Goal: Task Accomplishment & Management: Manage account settings

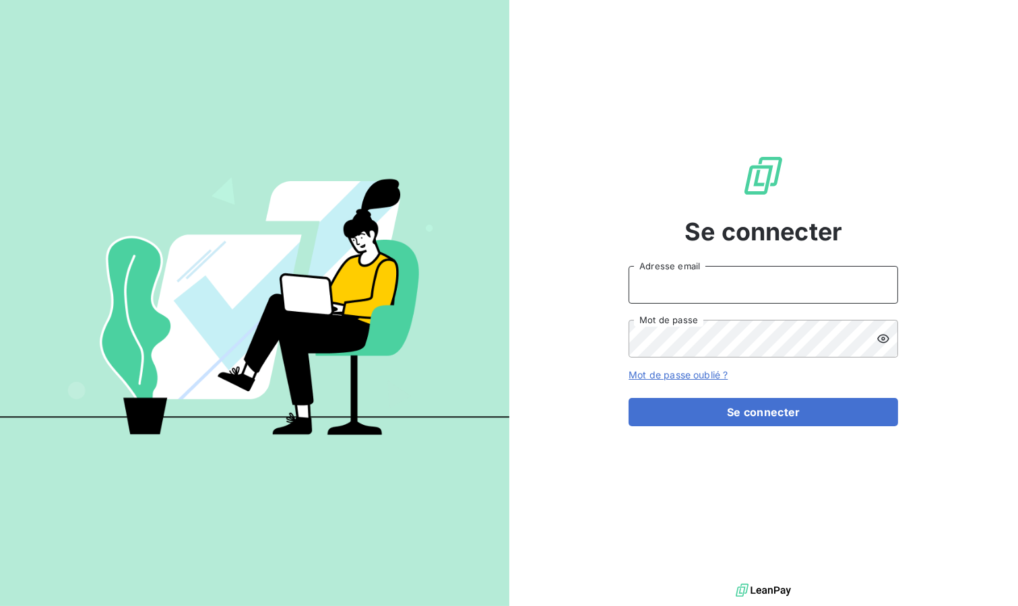
type input "[EMAIL_ADDRESS][DOMAIN_NAME]"
click at [666, 406] on button "Se connecter" at bounding box center [764, 412] width 270 height 28
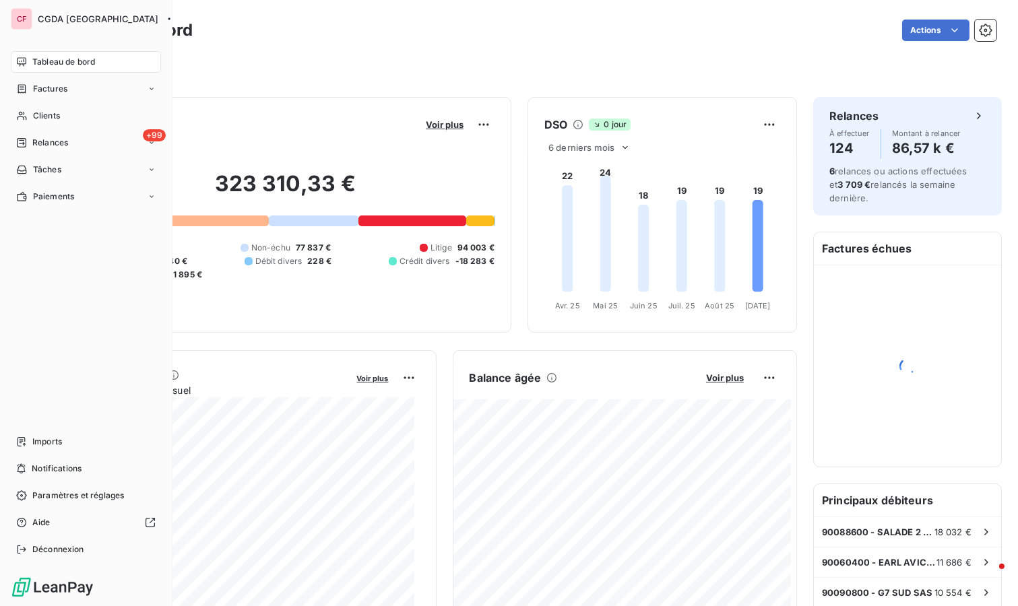
click at [69, 142] on div "+99 Relances" at bounding box center [86, 143] width 150 height 22
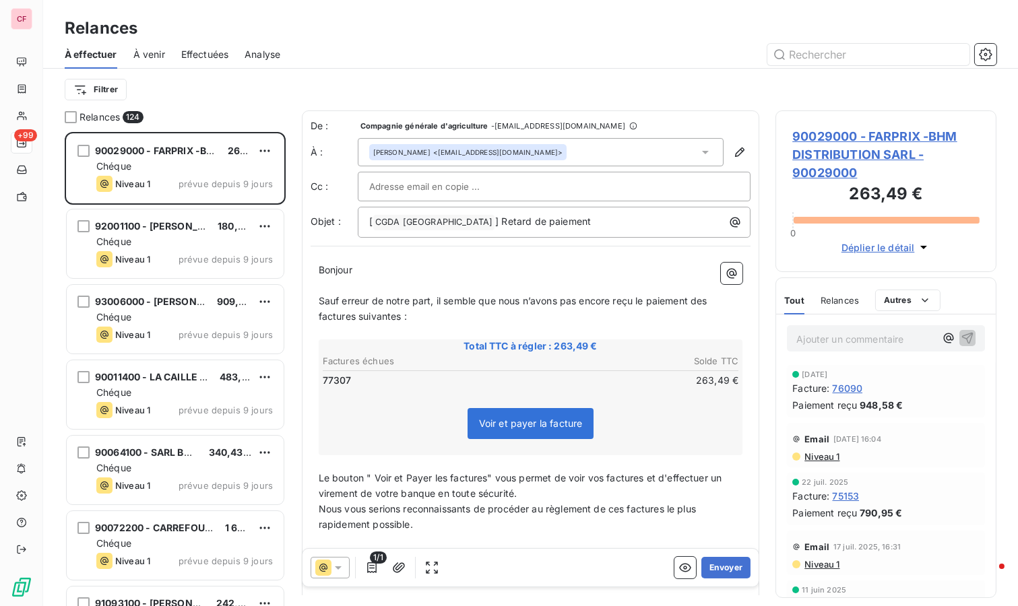
scroll to position [463, 210]
click at [182, 163] on div "Chéque" at bounding box center [184, 166] width 177 height 13
click at [820, 154] on span "90029000 - FARPRIX -BHM DISTRIBUTION SARL - 90029000" at bounding box center [885, 154] width 187 height 55
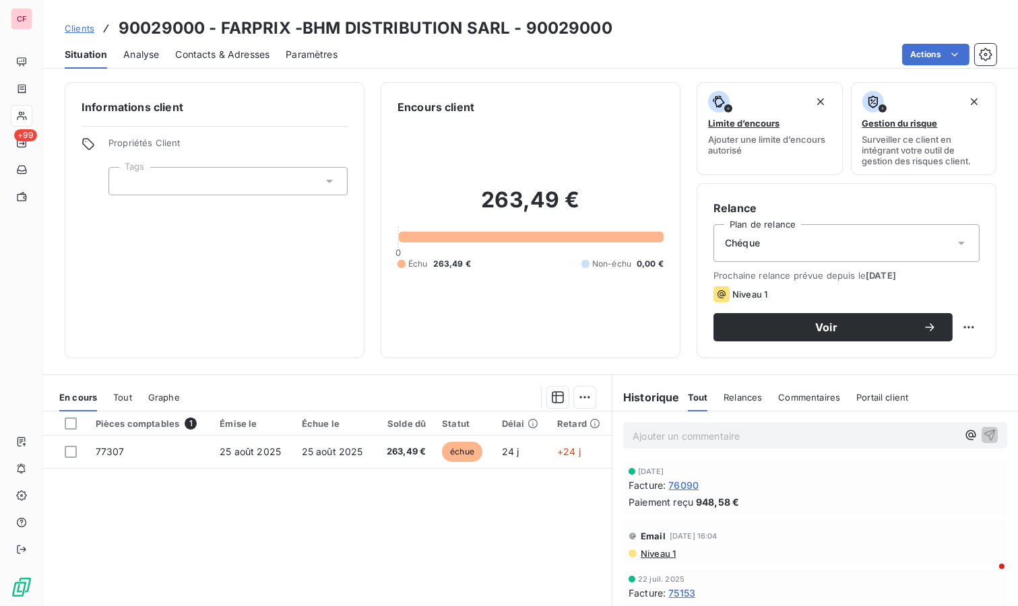
click at [758, 315] on button "Voir" at bounding box center [833, 327] width 239 height 28
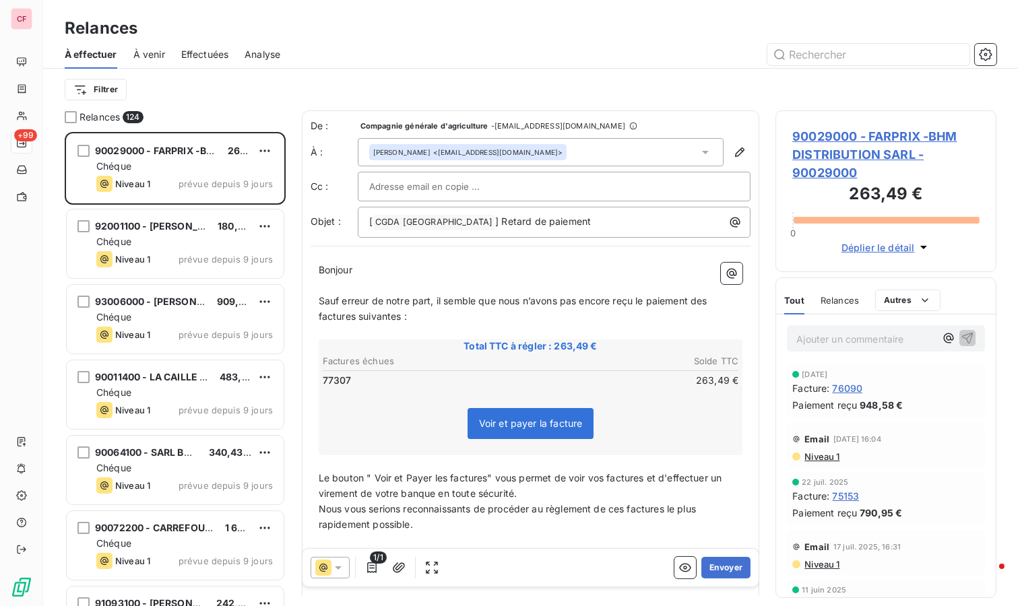
scroll to position [463, 210]
click at [722, 563] on button "Envoyer" at bounding box center [725, 568] width 49 height 22
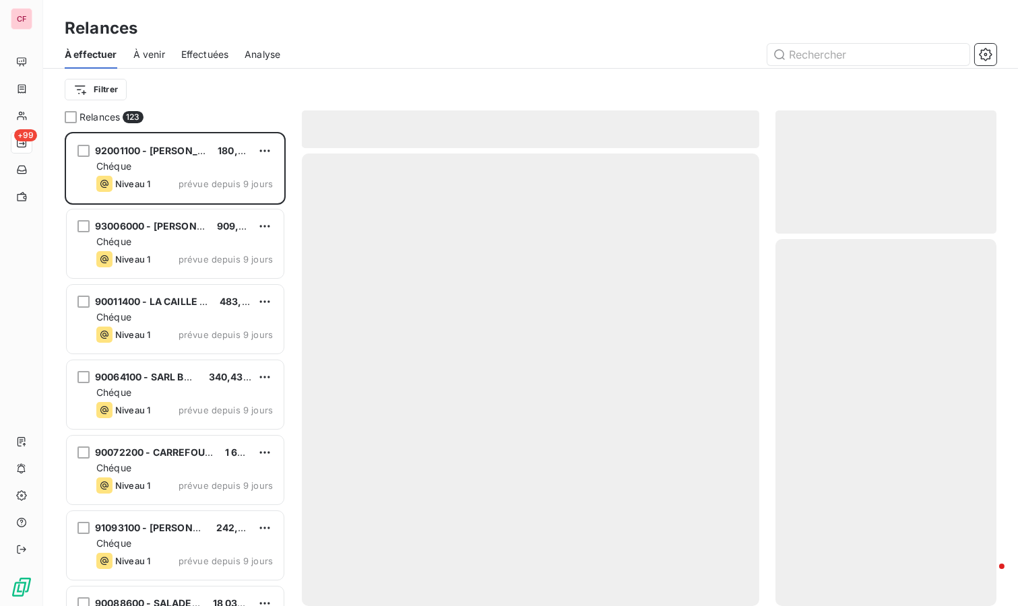
click at [197, 170] on div "Chéque" at bounding box center [184, 166] width 177 height 13
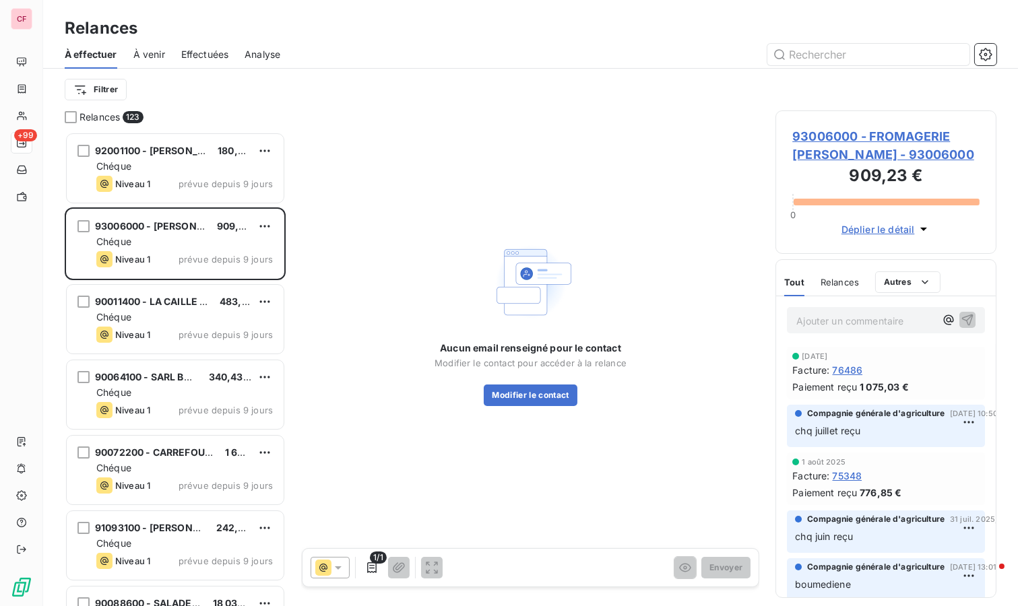
click at [832, 154] on span "93006000 - FROMAGERIE BUSQUET LAURENT - 93006000" at bounding box center [885, 145] width 187 height 36
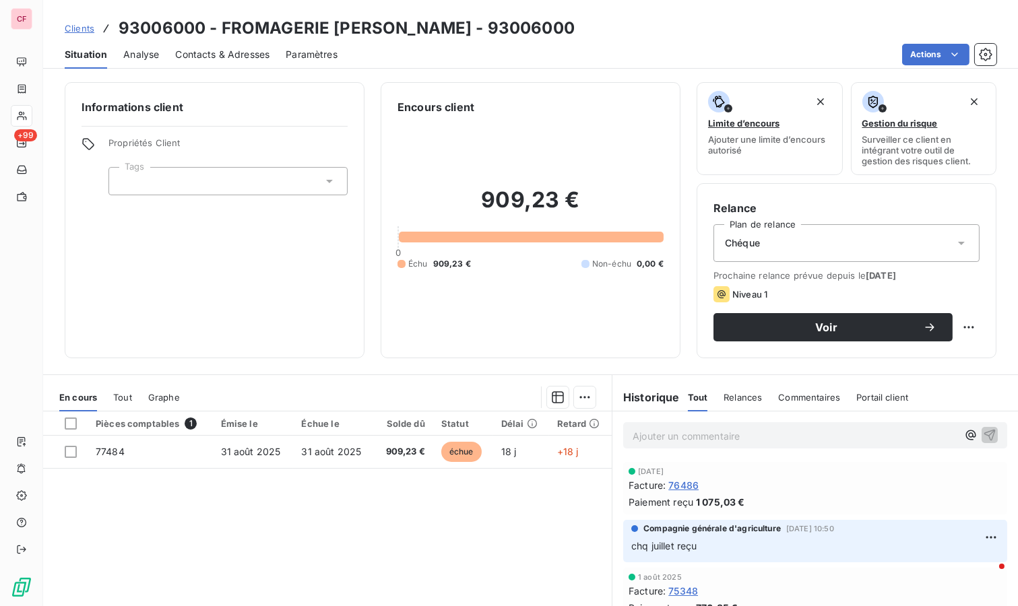
click at [458, 452] on span "échue" at bounding box center [461, 452] width 40 height 20
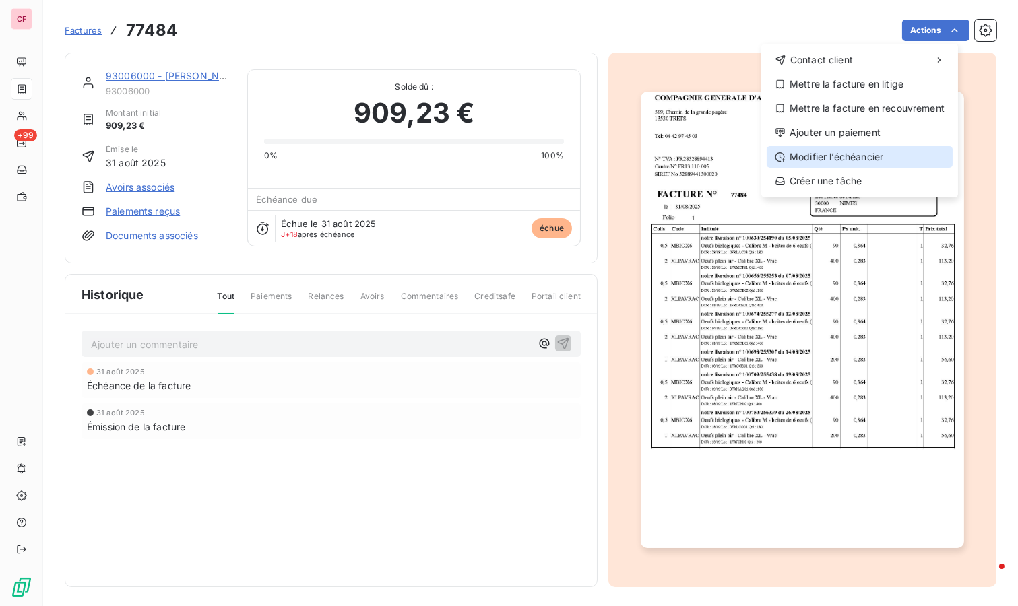
click at [845, 154] on div "Modifier l’échéancier" at bounding box center [860, 157] width 186 height 22
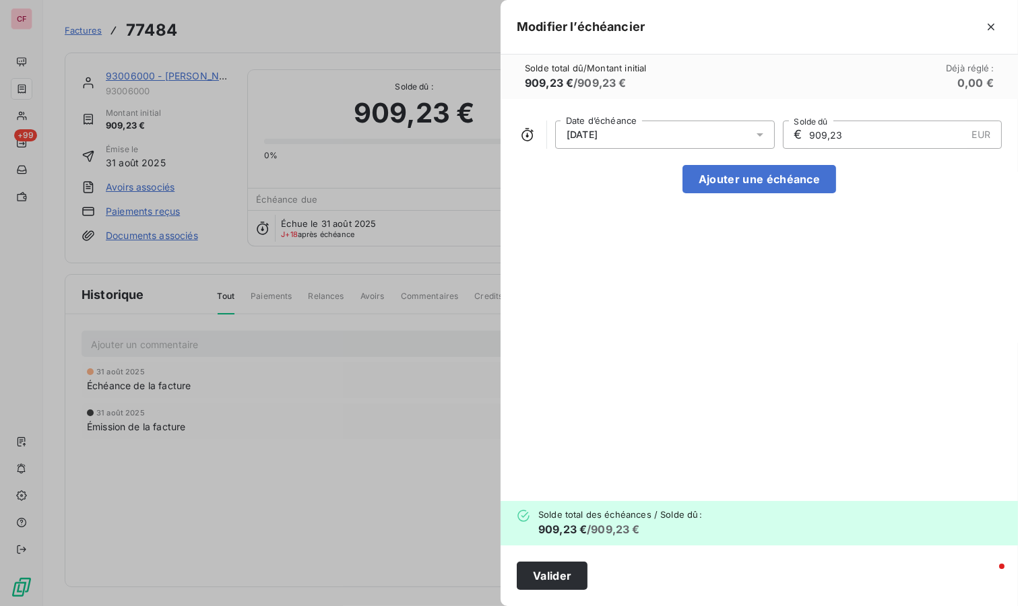
click at [757, 130] on icon at bounding box center [759, 134] width 13 height 13
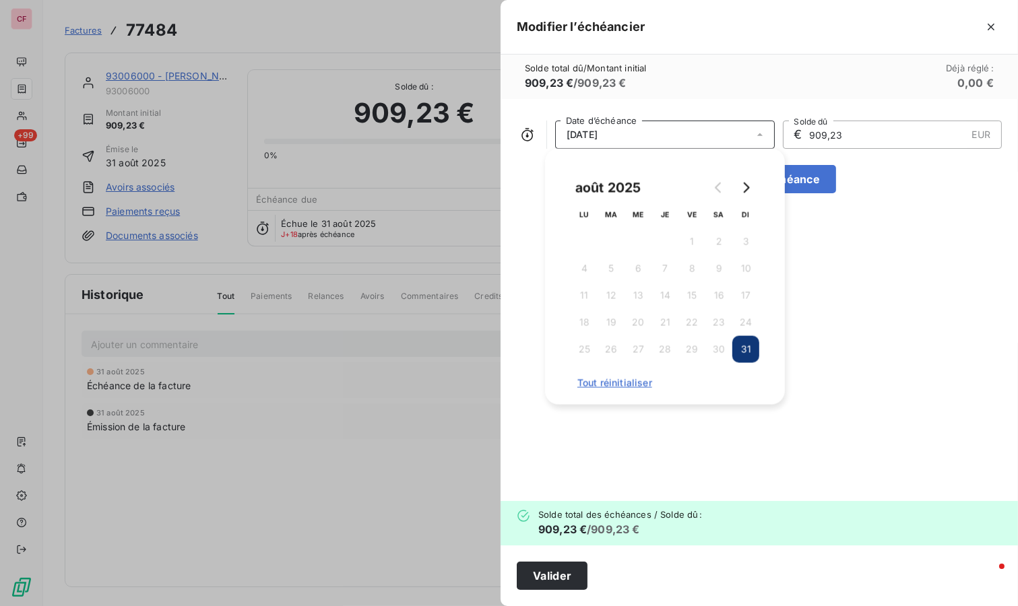
click at [749, 179] on button "Go to next month" at bounding box center [745, 188] width 27 height 27
click at [615, 346] on button "30" at bounding box center [611, 349] width 27 height 27
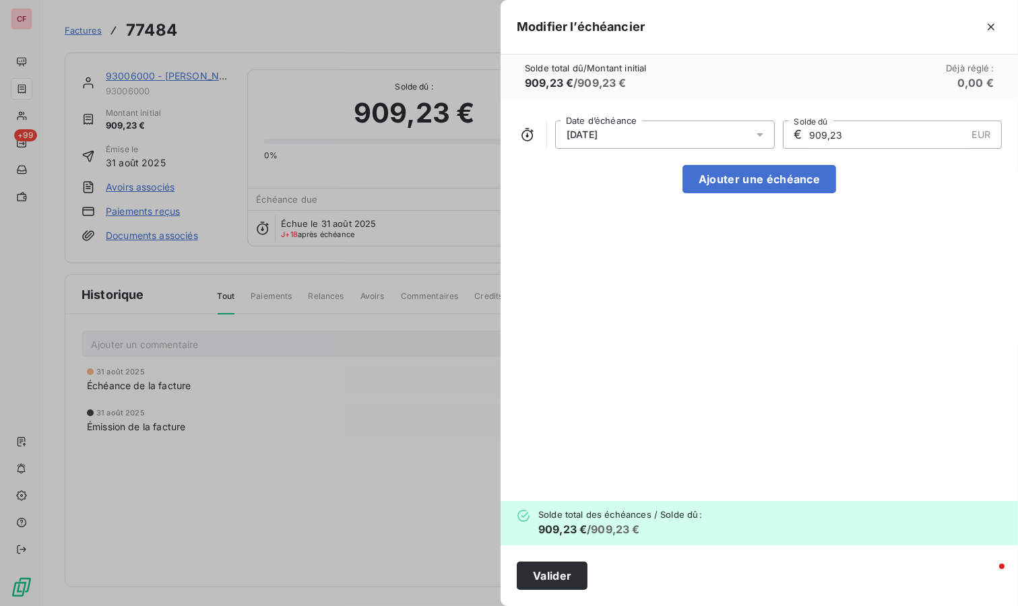
click at [530, 581] on button "Valider" at bounding box center [552, 576] width 71 height 28
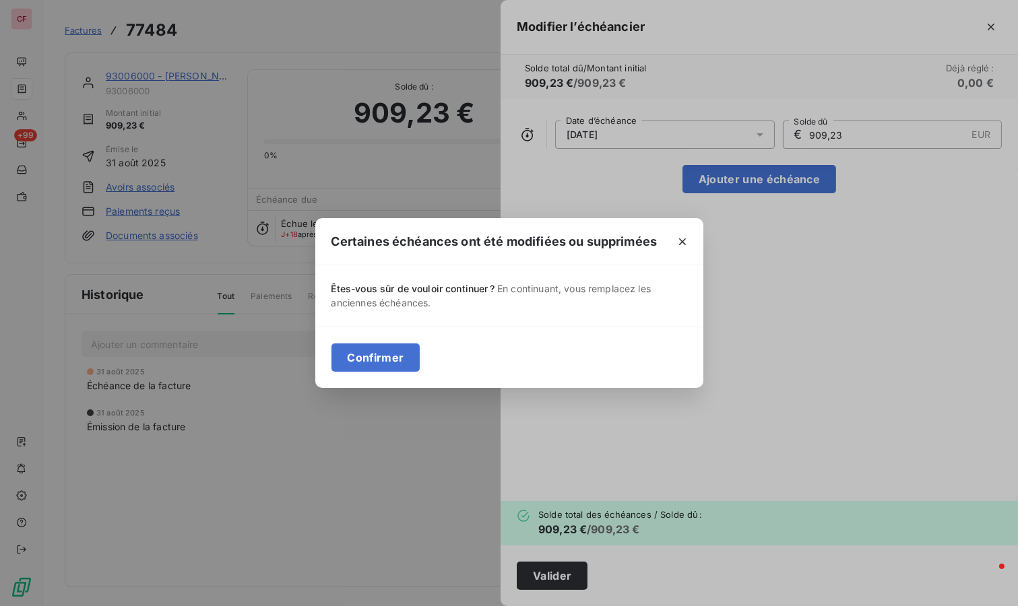
click at [406, 363] on button "Confirmer" at bounding box center [376, 358] width 89 height 28
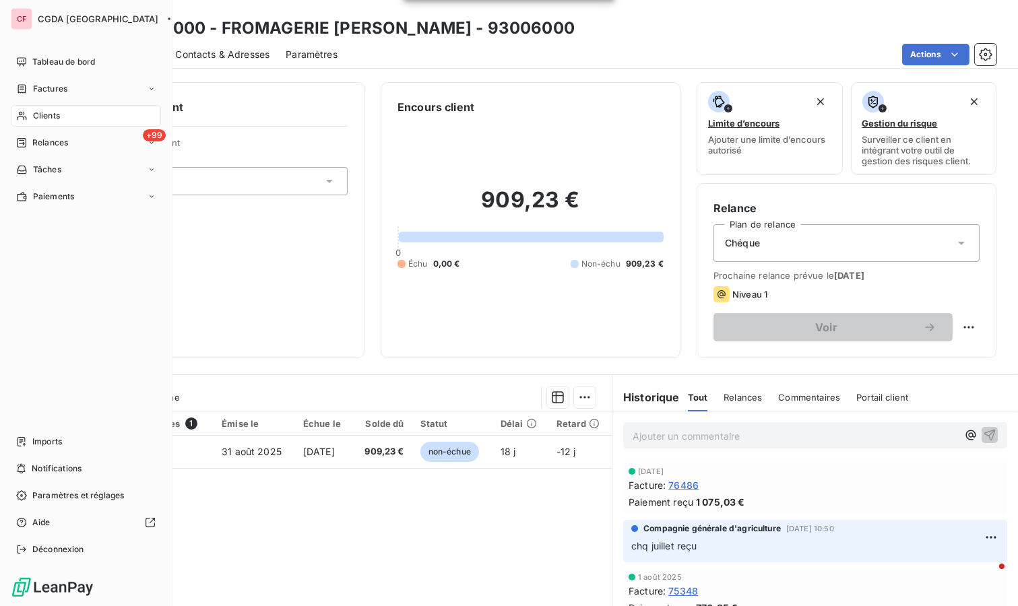
click at [42, 142] on span "Relances" at bounding box center [50, 143] width 36 height 12
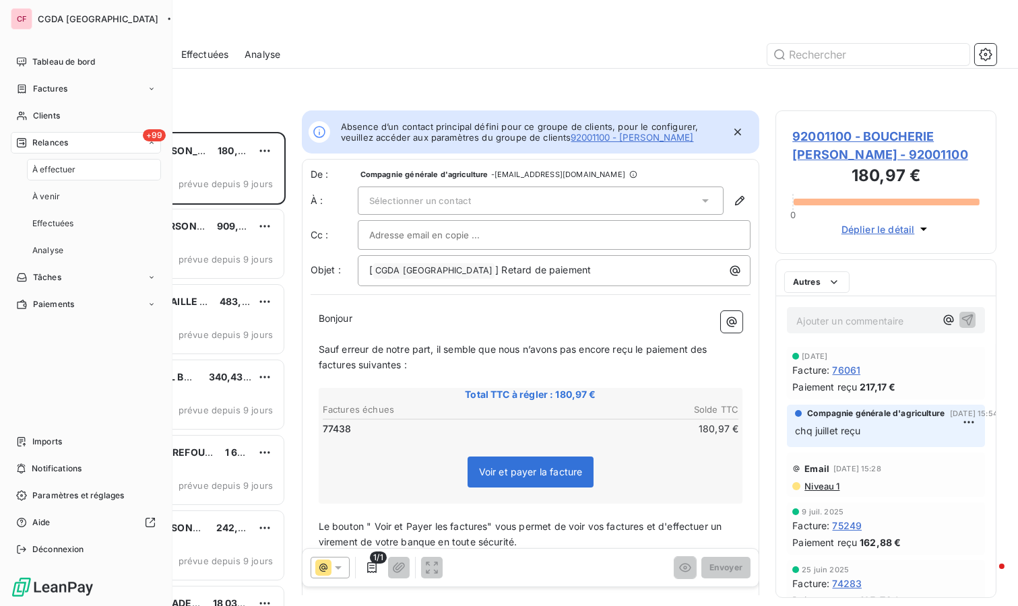
scroll to position [463, 210]
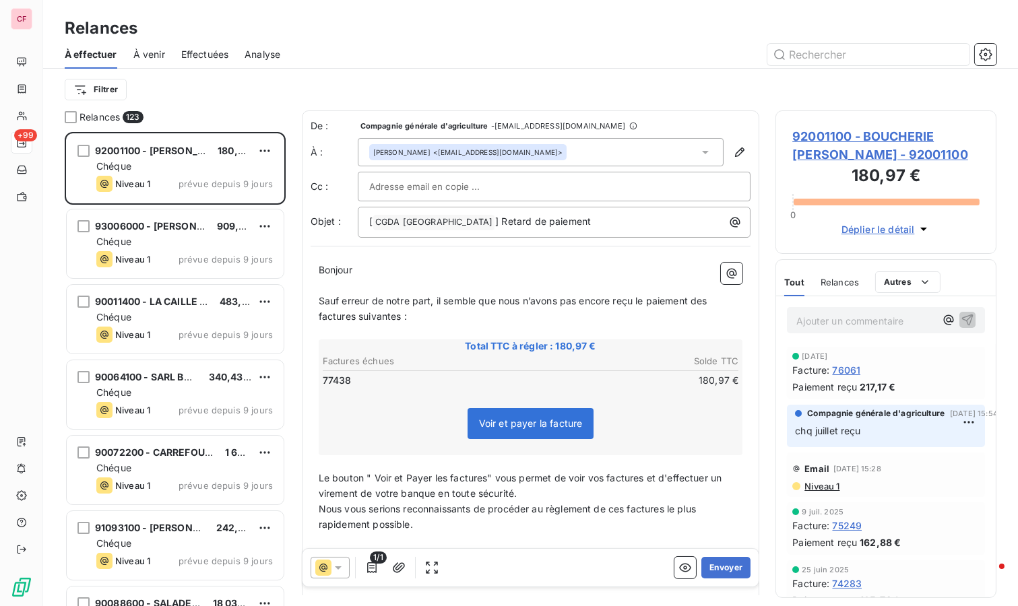
click at [726, 572] on button "Envoyer" at bounding box center [725, 568] width 49 height 22
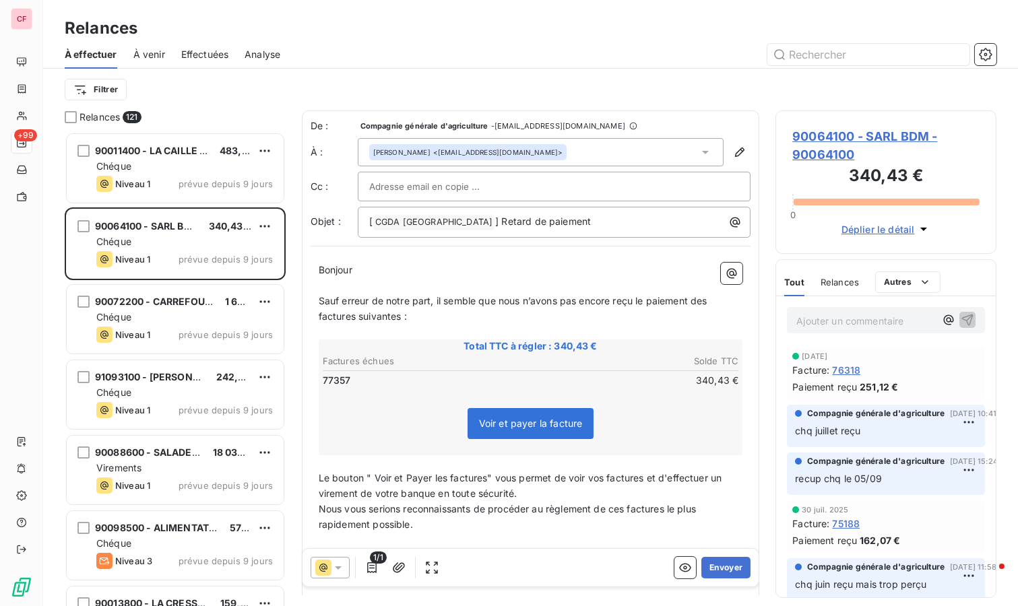
click at [866, 133] on span "90064100 - SARL BDM - 90064100" at bounding box center [885, 145] width 187 height 36
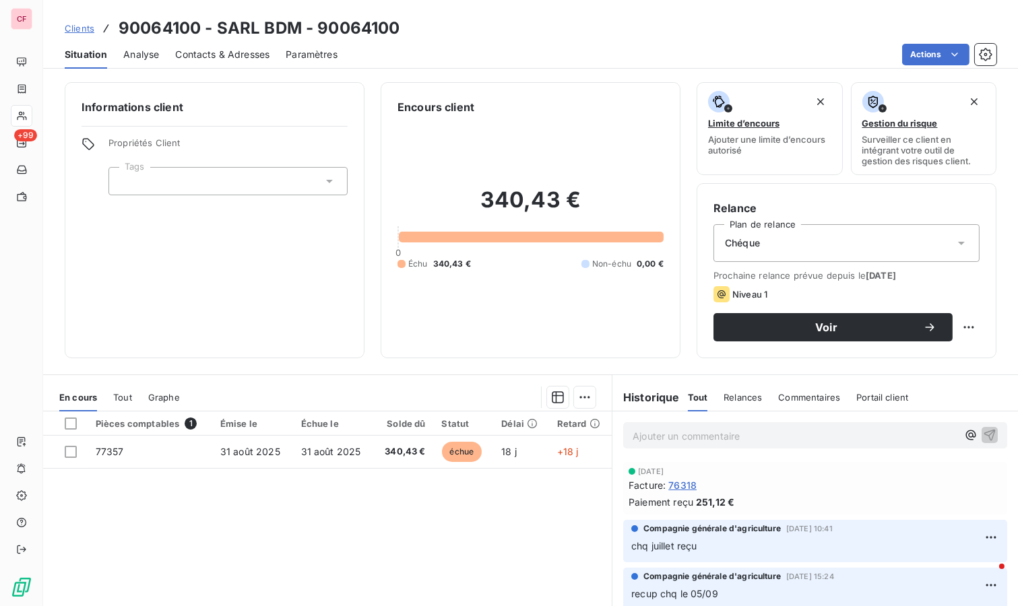
click at [226, 256] on div "Informations client Propriétés Client Tags" at bounding box center [215, 220] width 300 height 276
click at [676, 421] on div "Ajouter un commentaire ﻿" at bounding box center [816, 436] width 406 height 48
click at [671, 435] on p "Ajouter un commentaire ﻿" at bounding box center [795, 436] width 325 height 17
click at [715, 468] on div "[DATE]" at bounding box center [815, 470] width 373 height 8
click at [757, 437] on p "sms envoyé recup chq le" at bounding box center [795, 435] width 325 height 15
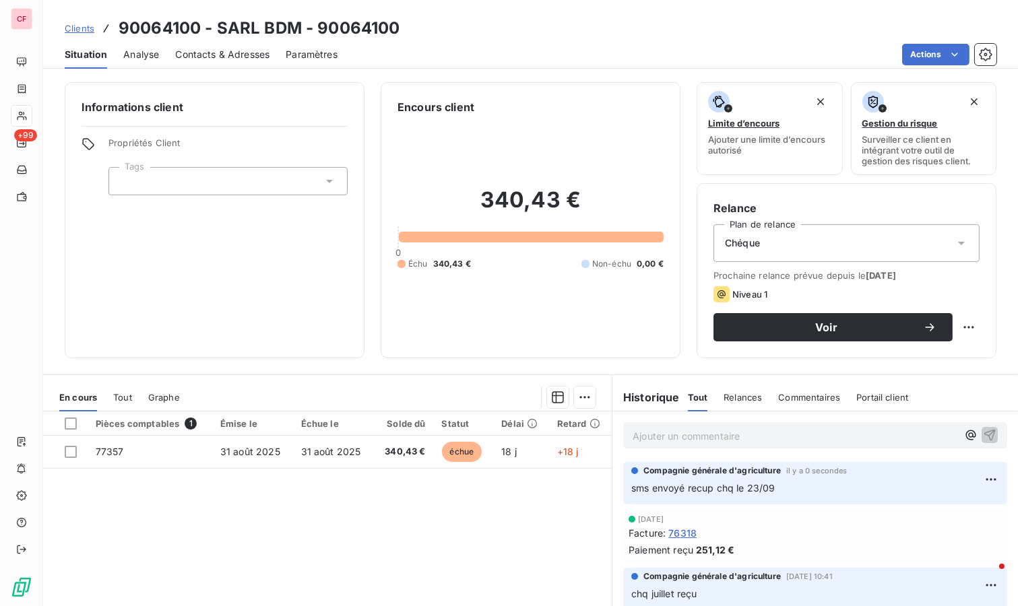
click at [948, 320] on html "CF +99 Clients 90064100 - SARL BDM - 90064100 Situation Analyse Contacts & Adre…" at bounding box center [509, 303] width 1018 height 606
click at [920, 346] on div "Replanifier cette action" at bounding box center [902, 356] width 121 height 22
select select "8"
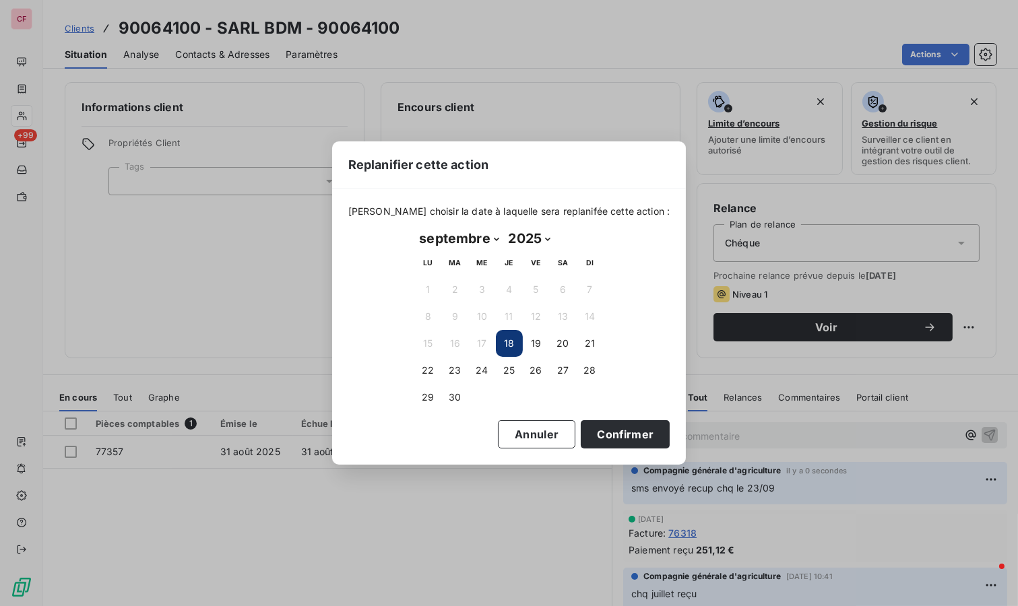
click at [459, 369] on button "23" at bounding box center [455, 370] width 27 height 27
click at [590, 427] on button "Confirmer" at bounding box center [625, 434] width 89 height 28
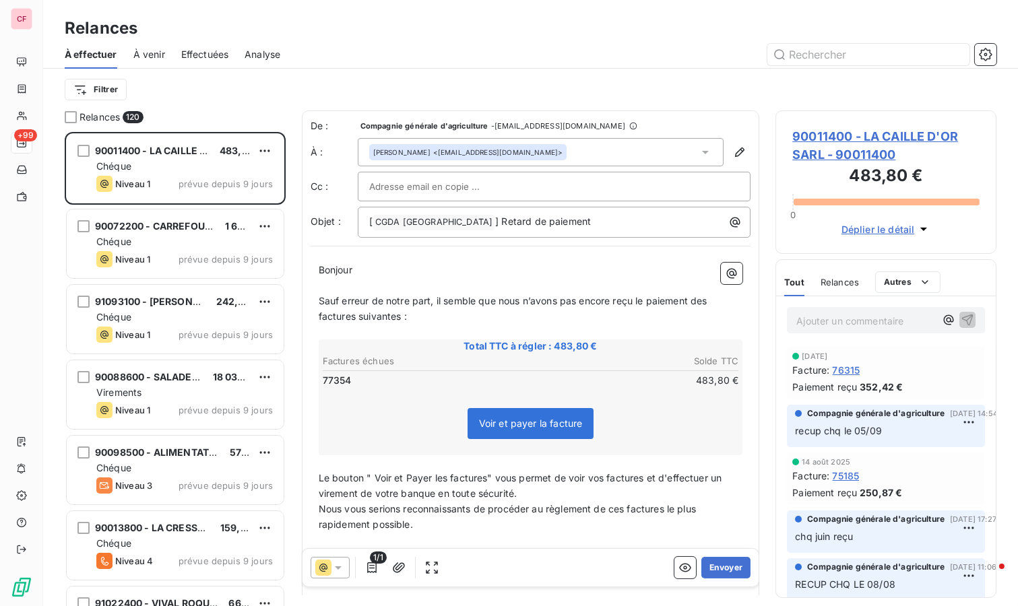
scroll to position [463, 210]
click at [816, 138] on span "90011400 - LA CAILLE D'OR SARL - 90011400" at bounding box center [885, 145] width 187 height 36
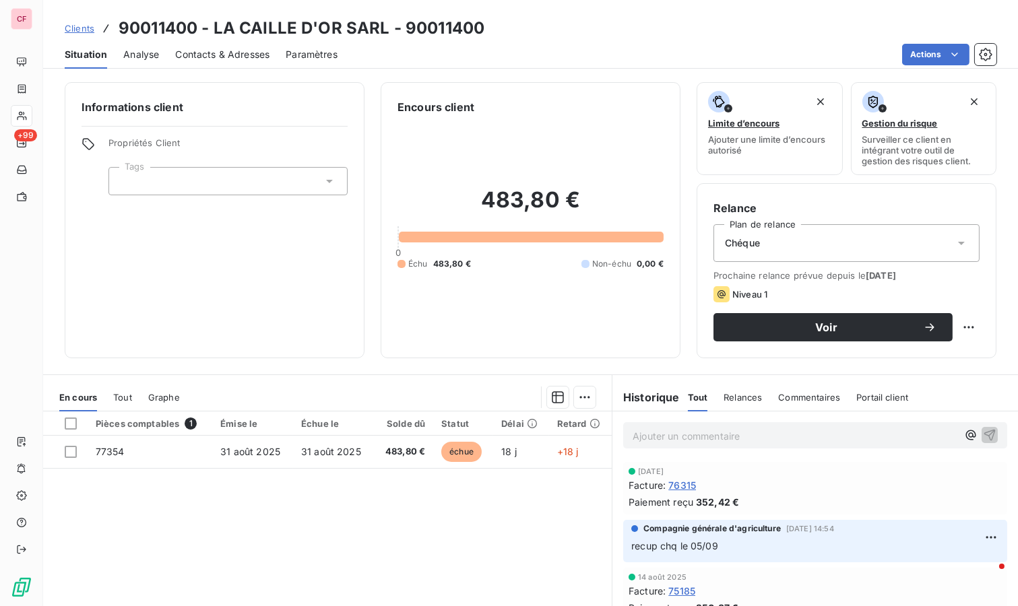
click at [675, 438] on p "Ajouter un commentaire ﻿" at bounding box center [795, 436] width 325 height 17
click at [778, 431] on p "sms envoyé recup chq le" at bounding box center [795, 435] width 325 height 15
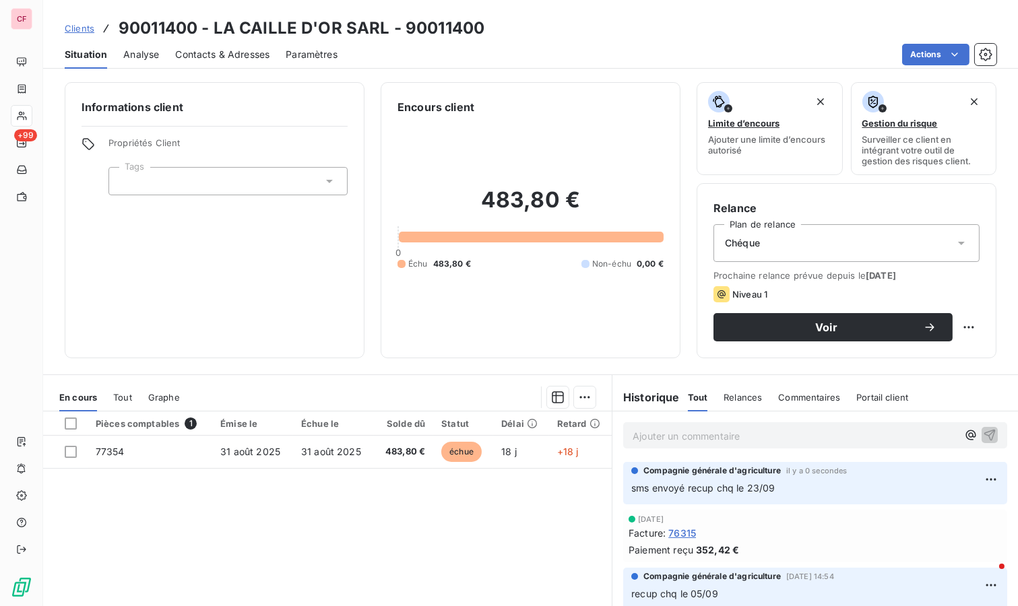
click at [958, 334] on html "CF +99 Clients 90011400 - LA CAILLE D'OR SARL - 90011400 Situation Analyse Cont…" at bounding box center [509, 303] width 1018 height 606
click at [936, 363] on div "Replanifier cette action" at bounding box center [902, 356] width 121 height 22
select select "8"
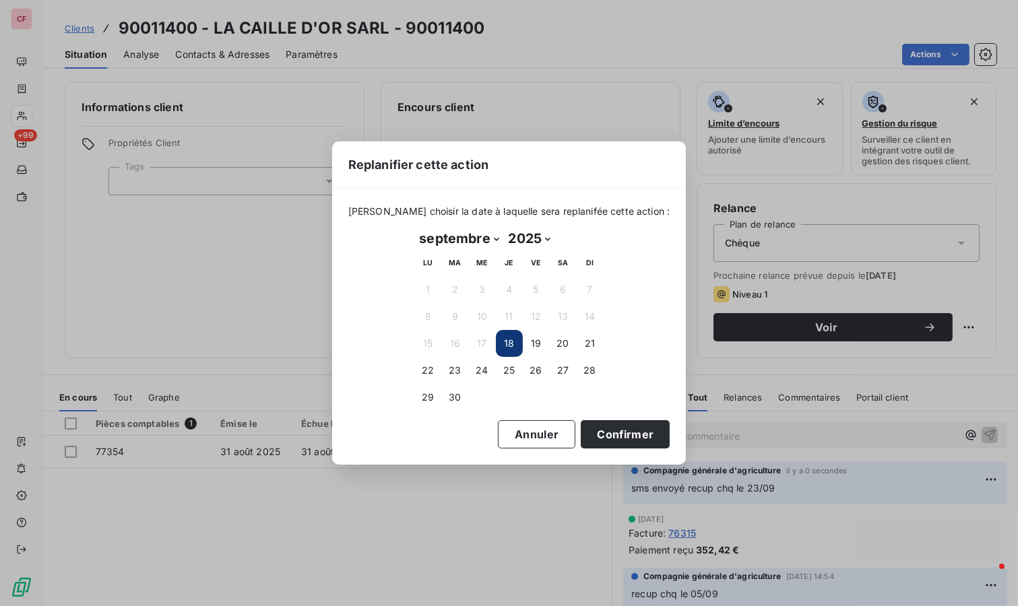
click at [462, 365] on button "23" at bounding box center [455, 370] width 27 height 27
click at [600, 433] on button "Confirmer" at bounding box center [625, 434] width 89 height 28
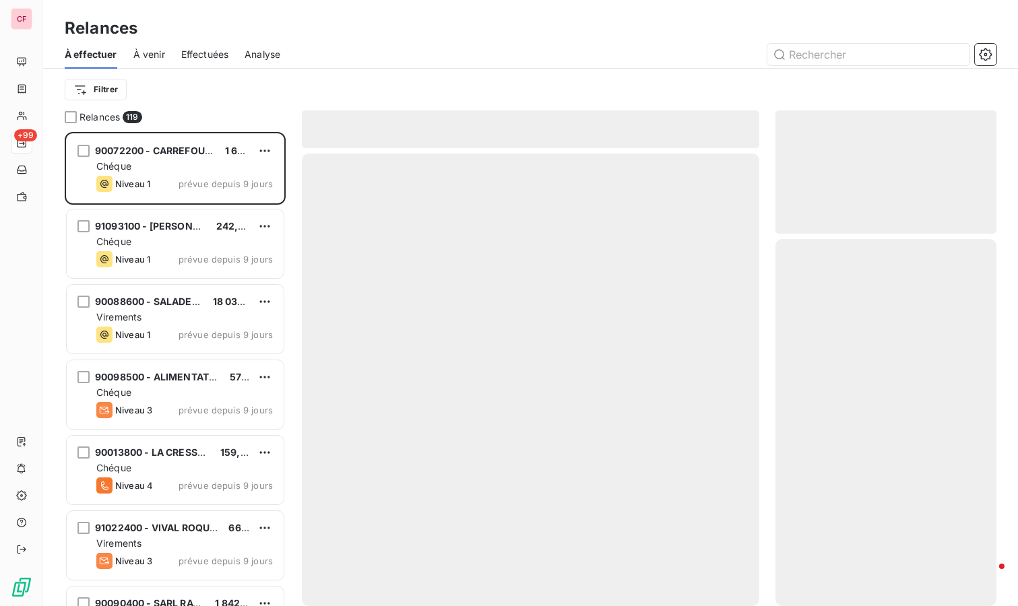
scroll to position [463, 210]
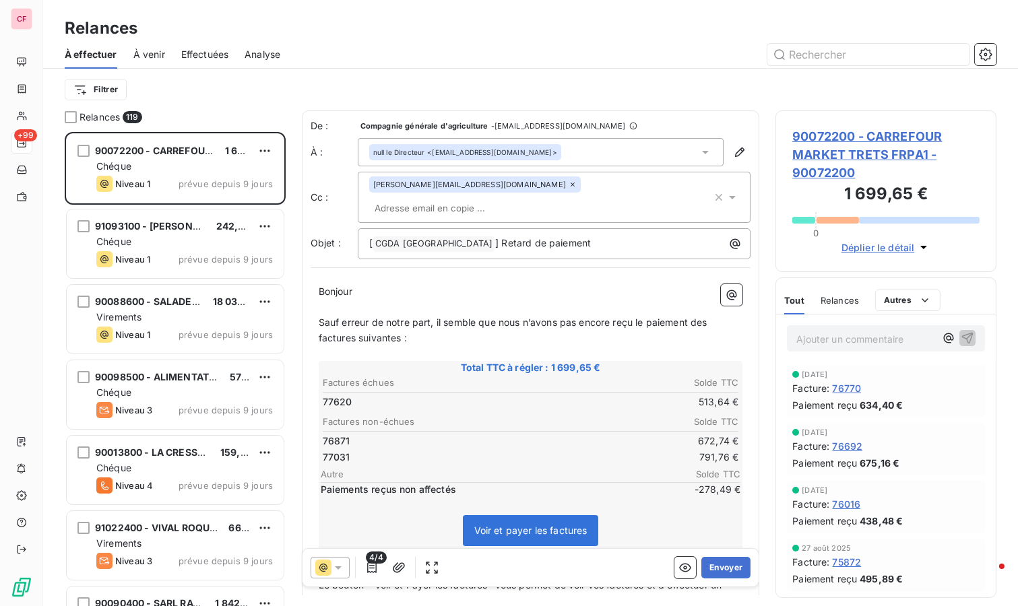
click at [823, 154] on span "90072200 - CARREFOUR MARKET TRETS FRPA1 - 90072200" at bounding box center [885, 154] width 187 height 55
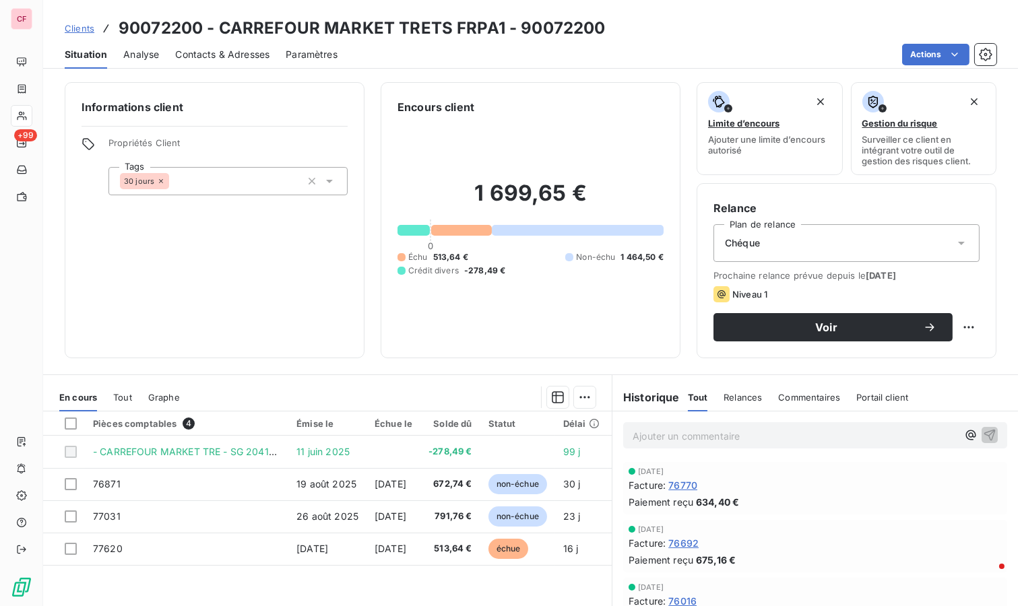
click at [406, 547] on span "[DATE]" at bounding box center [391, 548] width 32 height 11
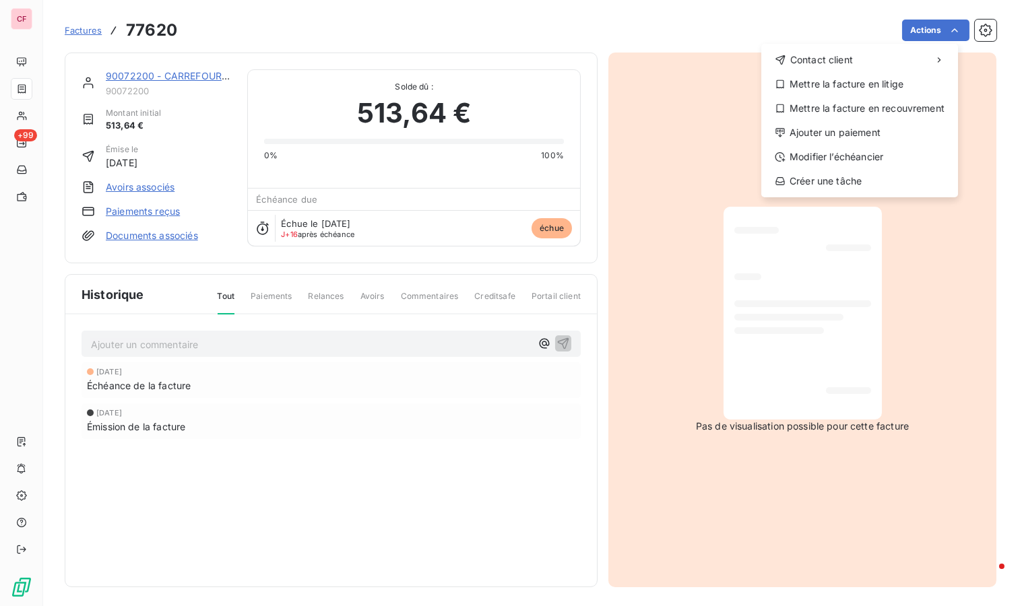
click at [910, 34] on html "CF +99 Factures 77620 Actions Contact client Mettre la facture en litige Mettre…" at bounding box center [509, 303] width 1018 height 606
click at [846, 153] on div "Modifier l’échéancier" at bounding box center [860, 157] width 186 height 22
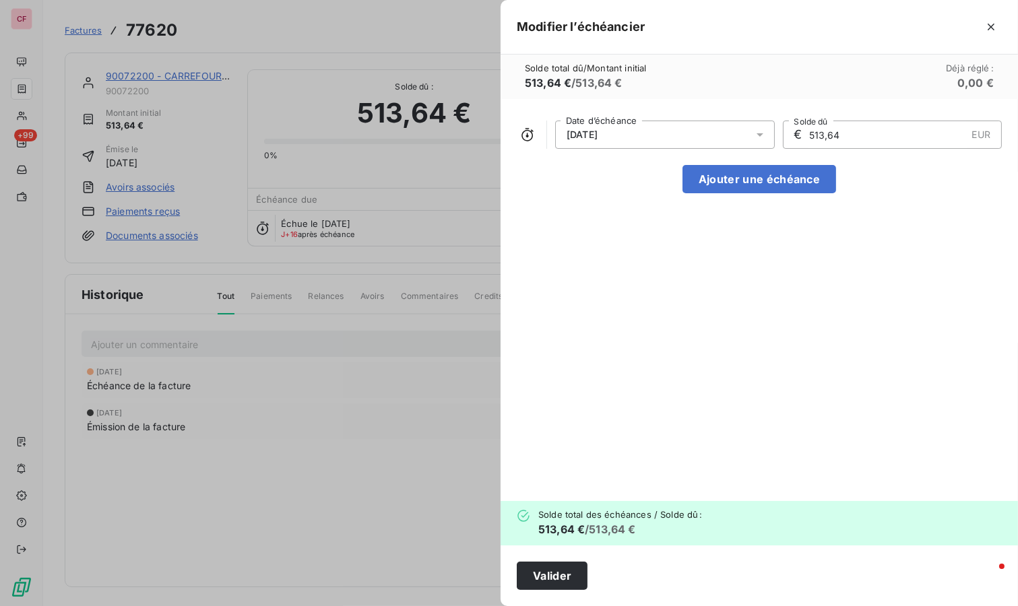
click at [701, 128] on div "02/09/2025" at bounding box center [665, 135] width 220 height 28
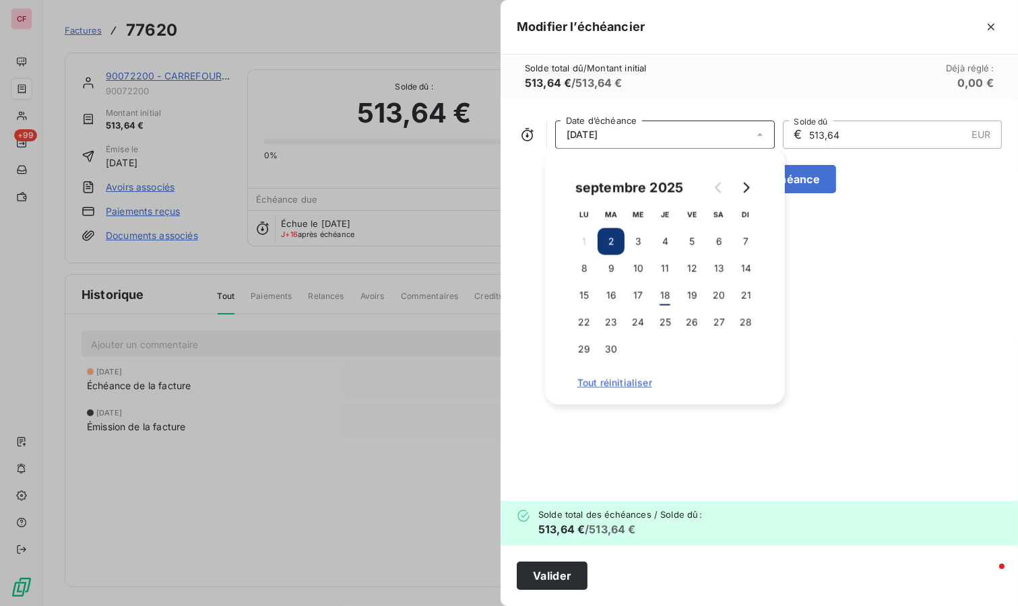
click at [742, 186] on icon "Go to next month" at bounding box center [746, 188] width 11 height 11
click at [675, 236] on button "2" at bounding box center [665, 241] width 27 height 27
click at [573, 576] on button "Valider" at bounding box center [552, 576] width 71 height 28
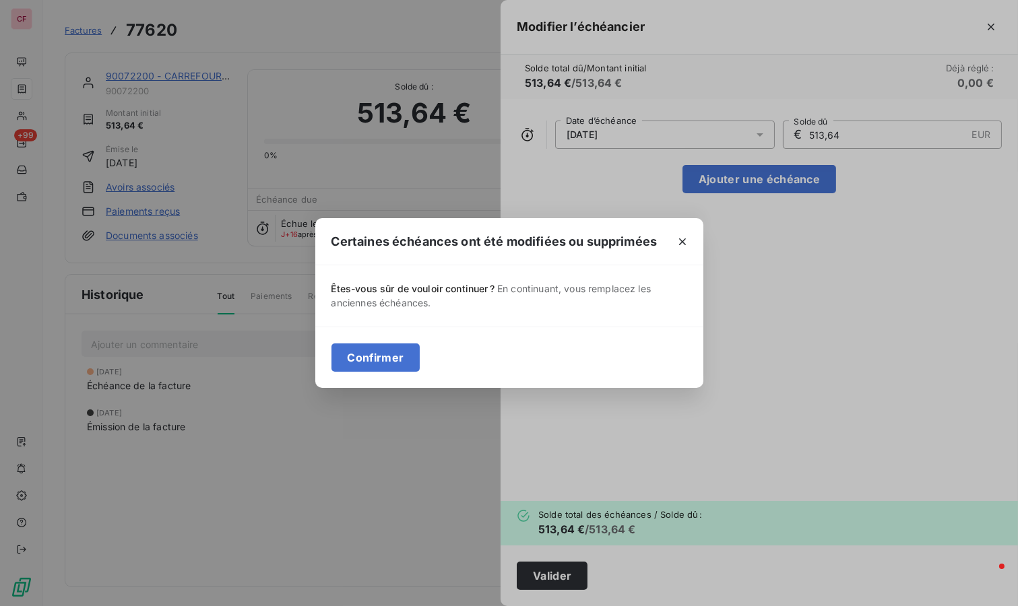
click at [394, 348] on button "Confirmer" at bounding box center [376, 358] width 89 height 28
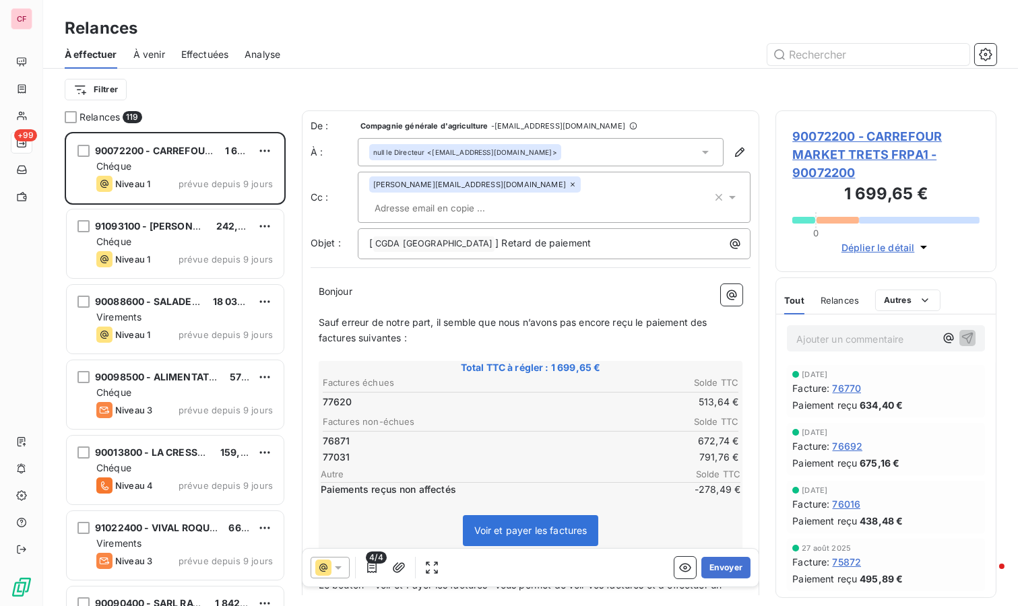
scroll to position [463, 210]
click at [169, 253] on div "Niveau 1 prévue depuis 9 jours" at bounding box center [184, 259] width 177 height 16
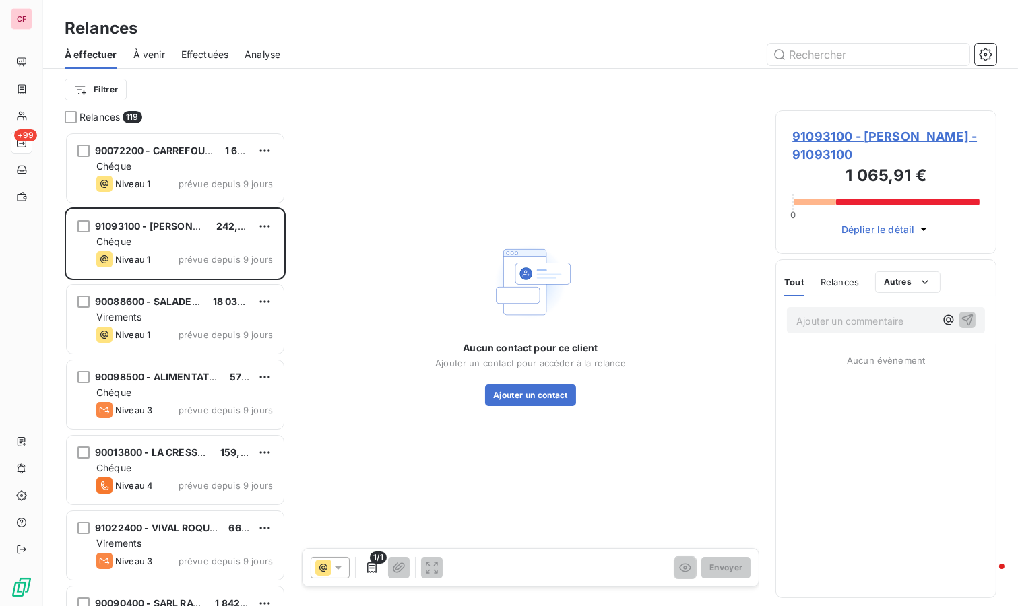
click at [150, 153] on span "90072200 - CARREFOUR MARKET TRETS FRPA1" at bounding box center [206, 150] width 222 height 11
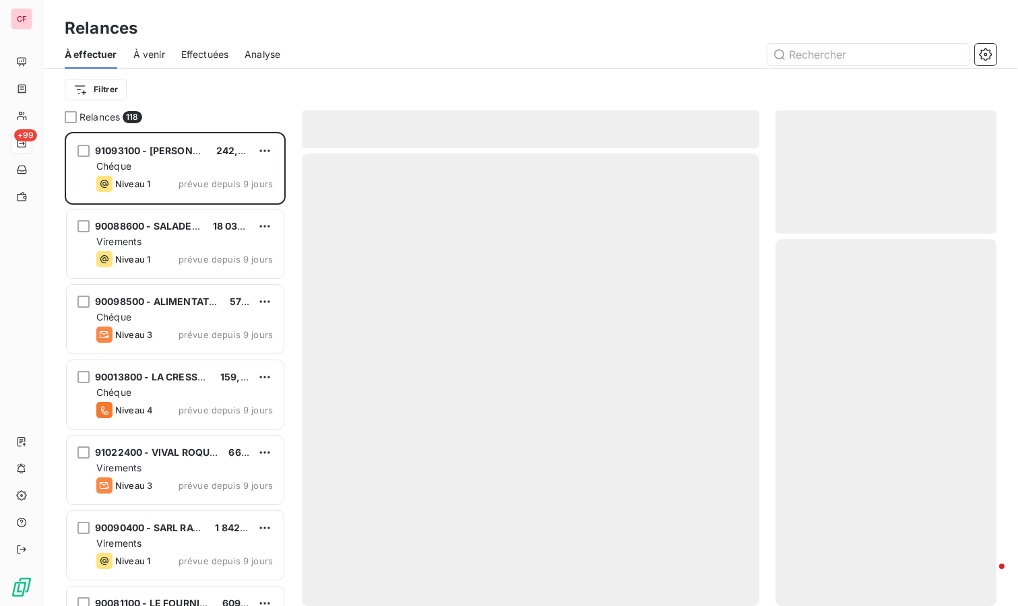
scroll to position [463, 210]
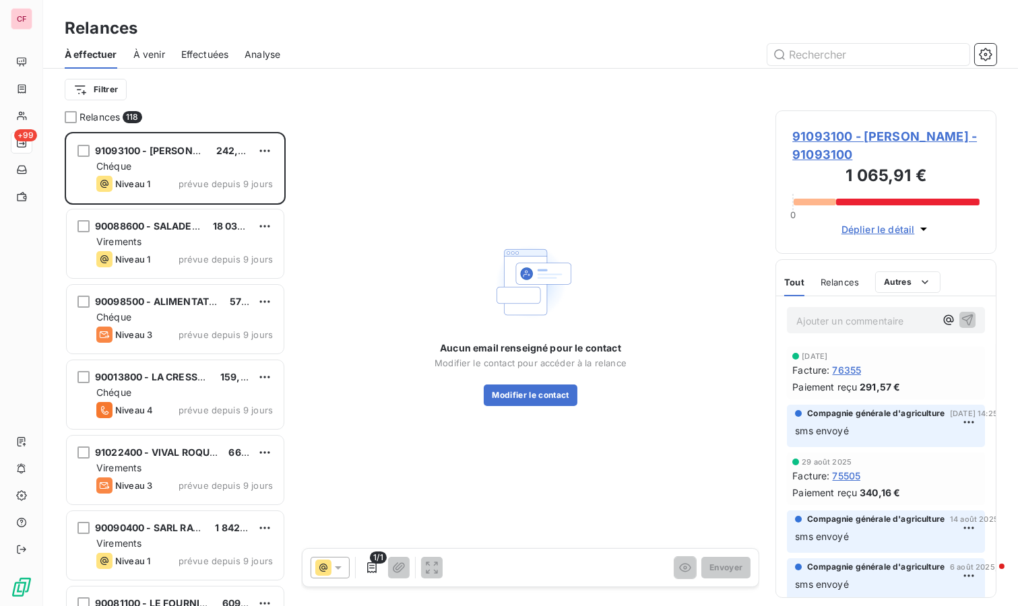
click at [807, 131] on span "91093100 - [PERSON_NAME] - 91093100" at bounding box center [885, 145] width 187 height 36
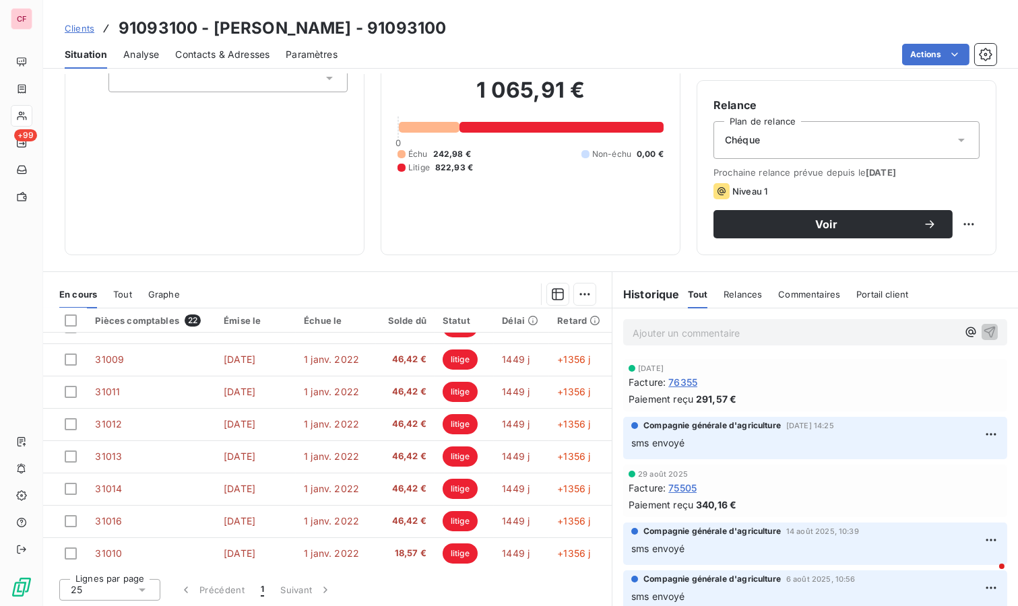
scroll to position [476, 0]
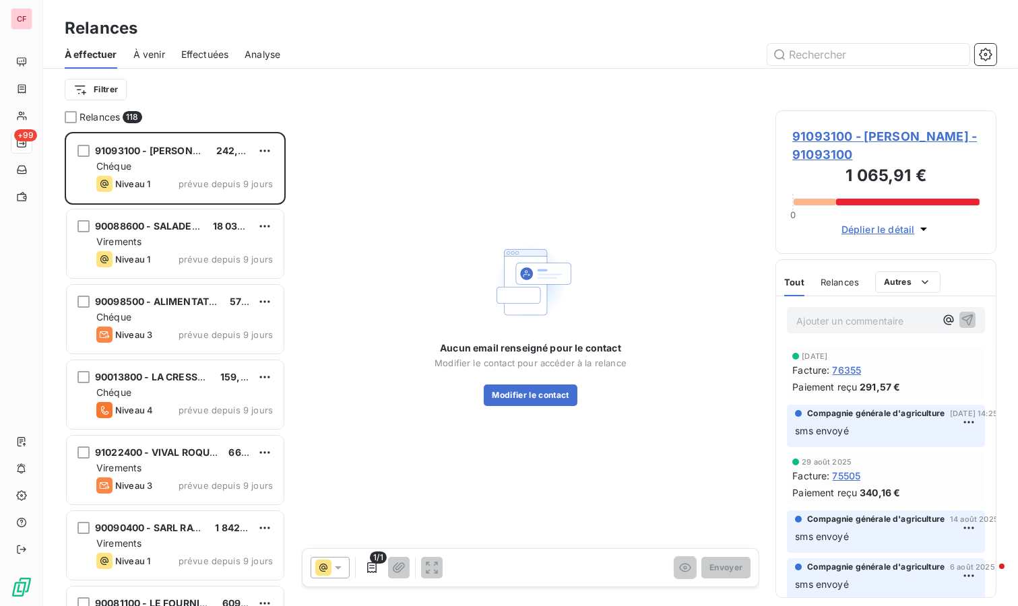
scroll to position [463, 210]
click at [195, 249] on div "90088600 - SALADE 2 FRUITS 18 032,11 € Virements Niveau 1 prévue depuis 9 jours" at bounding box center [175, 244] width 217 height 69
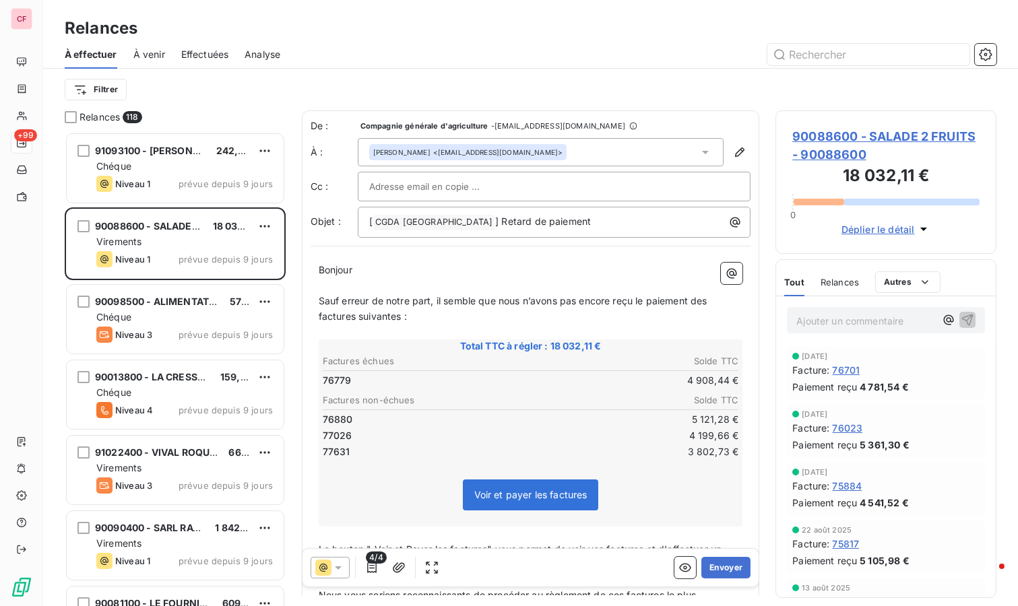
click at [823, 134] on span "90088600 - SALADE 2 FRUITS - 90088600" at bounding box center [885, 145] width 187 height 36
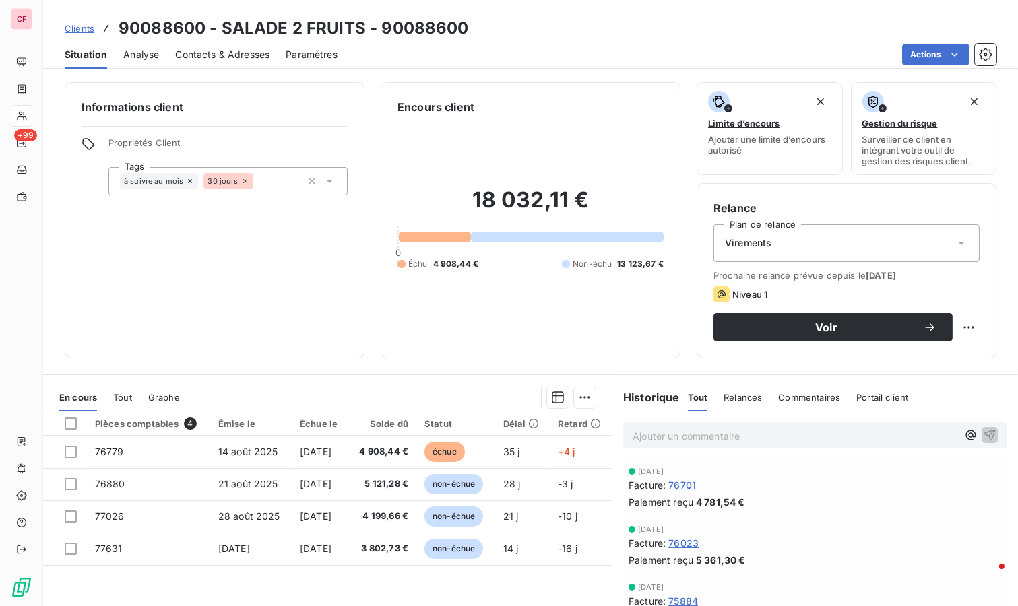
click at [957, 327] on html "CF +99 Clients 90088600 - SALADE 2 FRUITS - 90088600 Situation Analyse Contacts…" at bounding box center [509, 303] width 1018 height 606
click at [937, 350] on div "Replanifier cette action" at bounding box center [902, 356] width 121 height 22
select select "8"
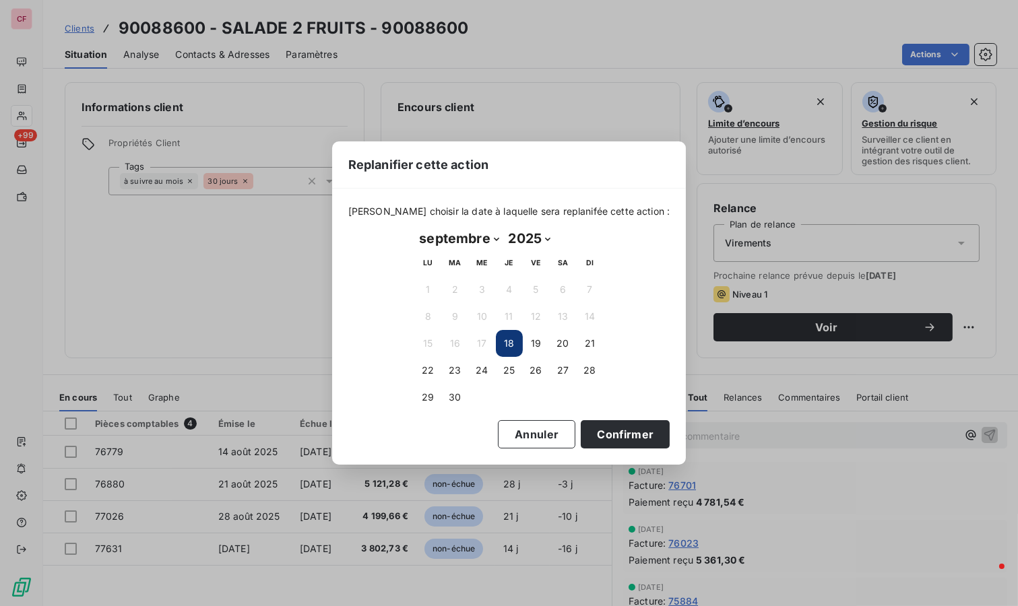
click at [462, 358] on button "23" at bounding box center [455, 370] width 27 height 27
click at [600, 439] on button "Confirmer" at bounding box center [625, 434] width 89 height 28
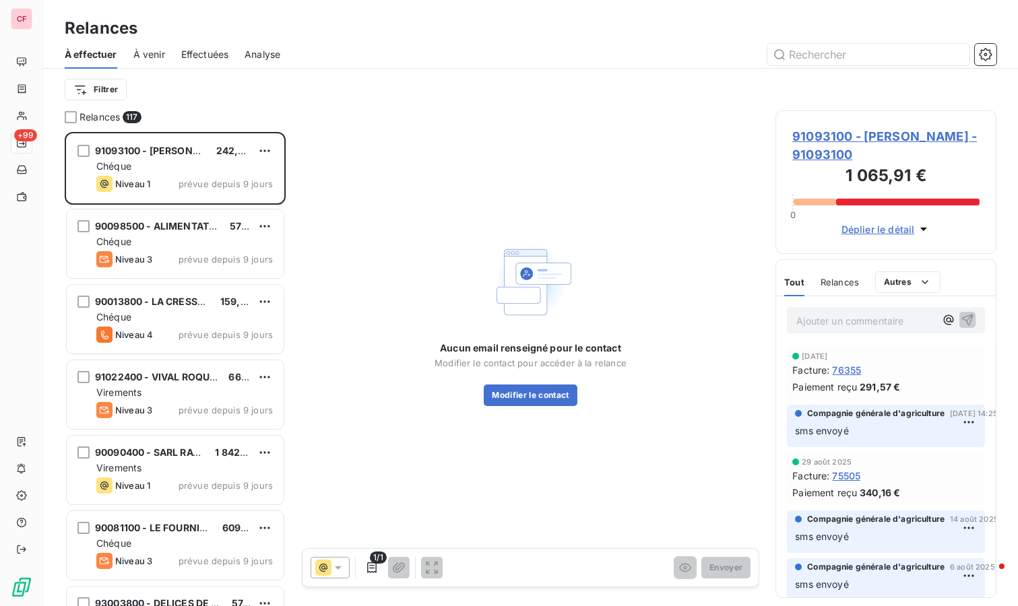
scroll to position [463, 210]
click at [199, 253] on div "Niveau 3 prévue depuis 9 jours" at bounding box center [184, 259] width 177 height 16
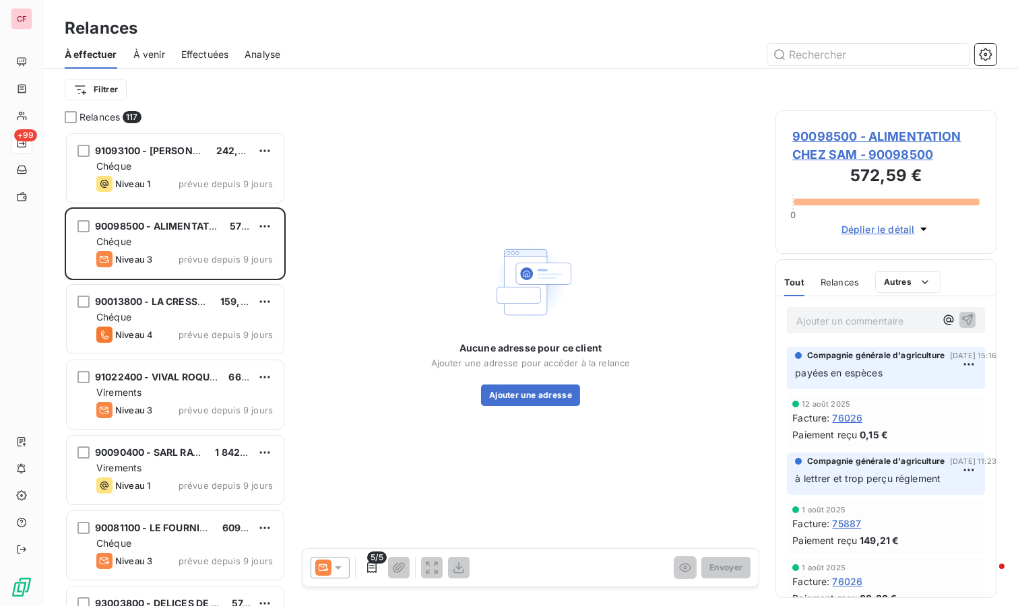
click at [825, 142] on span "90098500 - ALIMENTATION CHEZ SAM - 90098500" at bounding box center [885, 145] width 187 height 36
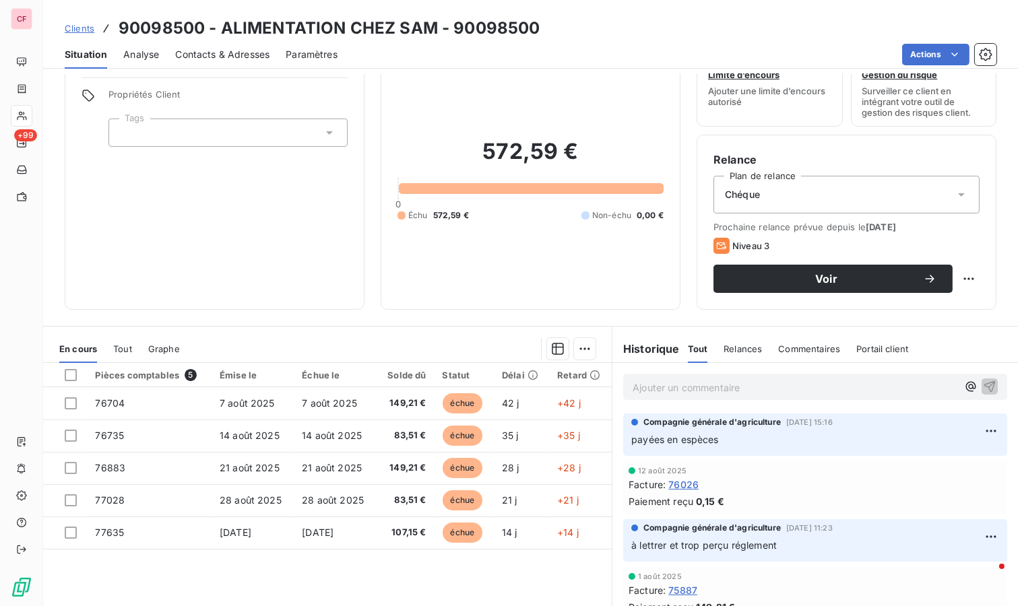
scroll to position [75, 0]
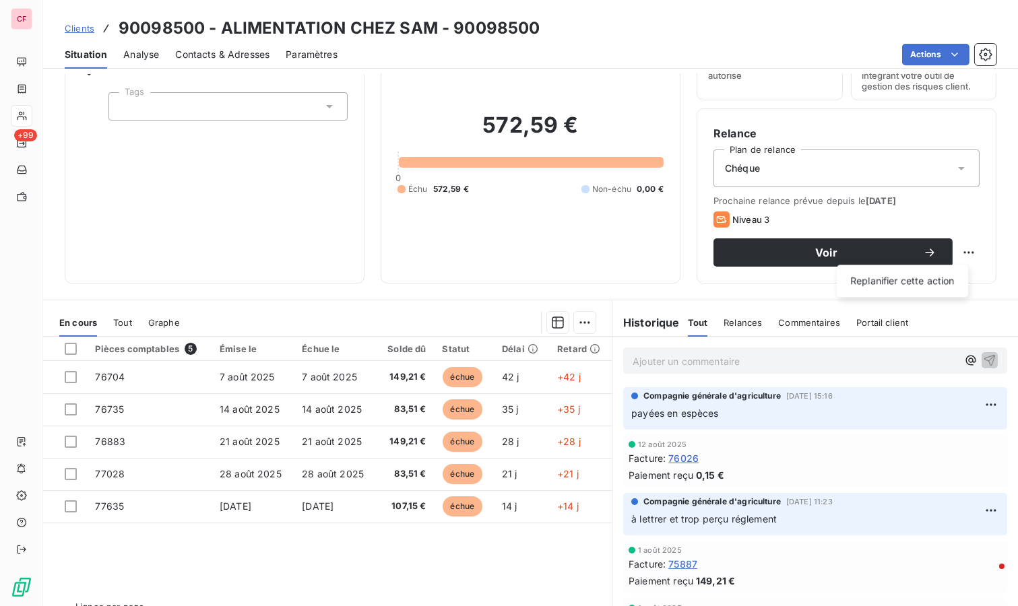
click at [955, 253] on html "CF +99 Clients 90098500 - ALIMENTATION CHEZ SAM - 90098500 Situation Analyse Co…" at bounding box center [509, 303] width 1018 height 606
click at [935, 283] on div "Replanifier cette action" at bounding box center [902, 281] width 121 height 22
select select "8"
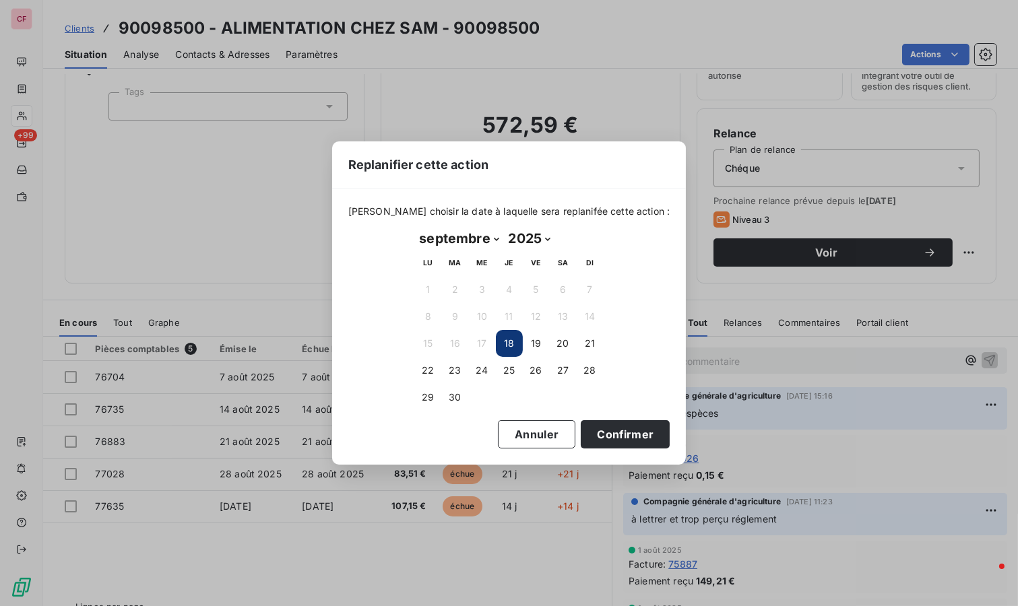
click at [457, 370] on button "23" at bounding box center [455, 370] width 27 height 27
click at [634, 424] on button "Confirmer" at bounding box center [625, 434] width 89 height 28
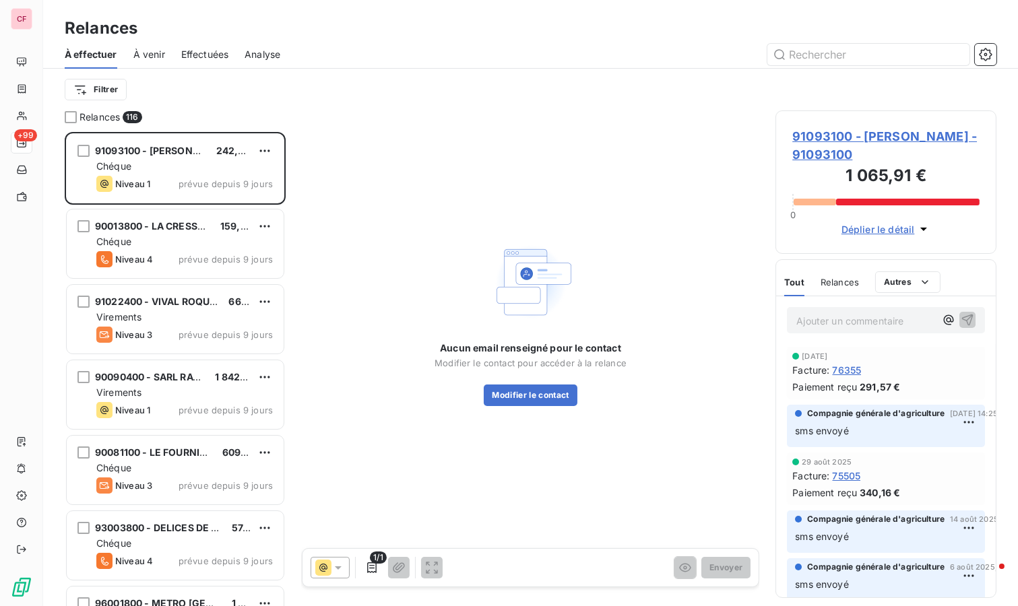
scroll to position [463, 210]
click at [214, 255] on span "prévue depuis 9 jours" at bounding box center [226, 259] width 94 height 11
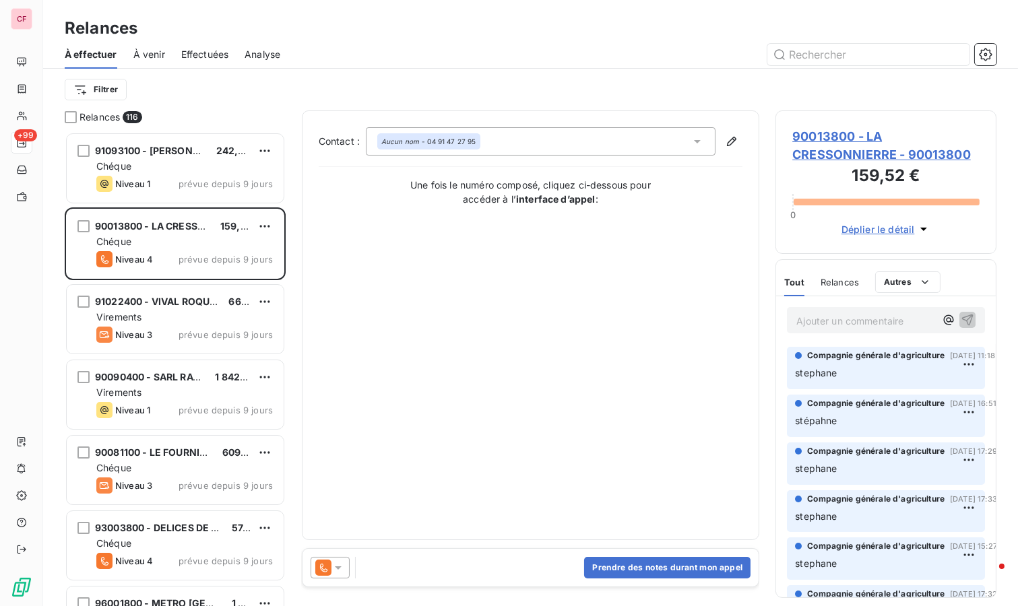
click at [271, 220] on html "CF +99 Relances À effectuer À venir Effectuées Analyse Filtrer Relances 116 910…" at bounding box center [509, 303] width 1018 height 606
click at [250, 249] on div "Replanifier cette action" at bounding box center [207, 254] width 121 height 22
select select "8"
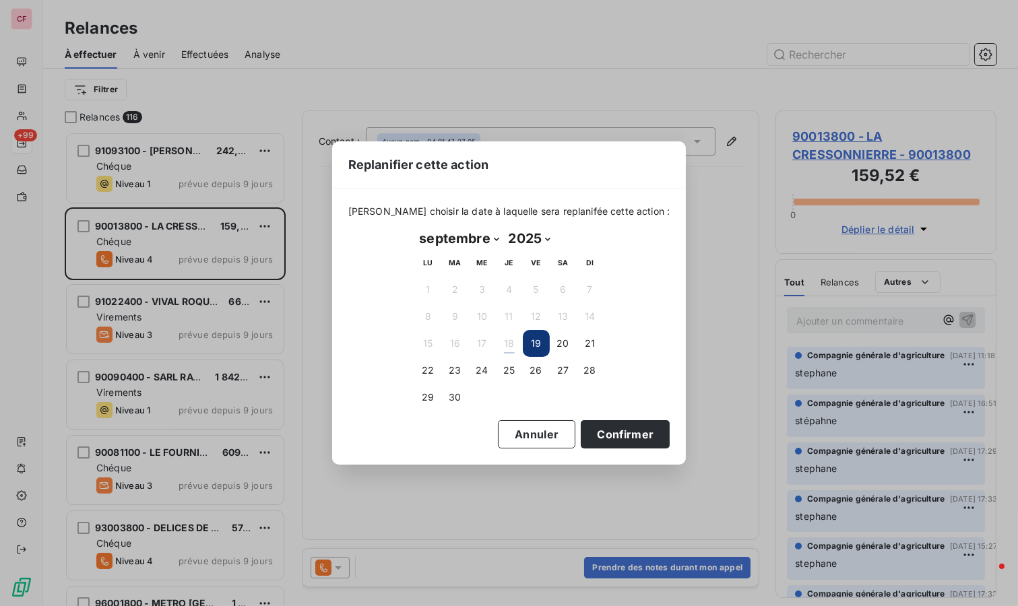
click at [455, 372] on button "23" at bounding box center [455, 370] width 27 height 27
click at [598, 433] on button "Confirmer" at bounding box center [625, 434] width 89 height 28
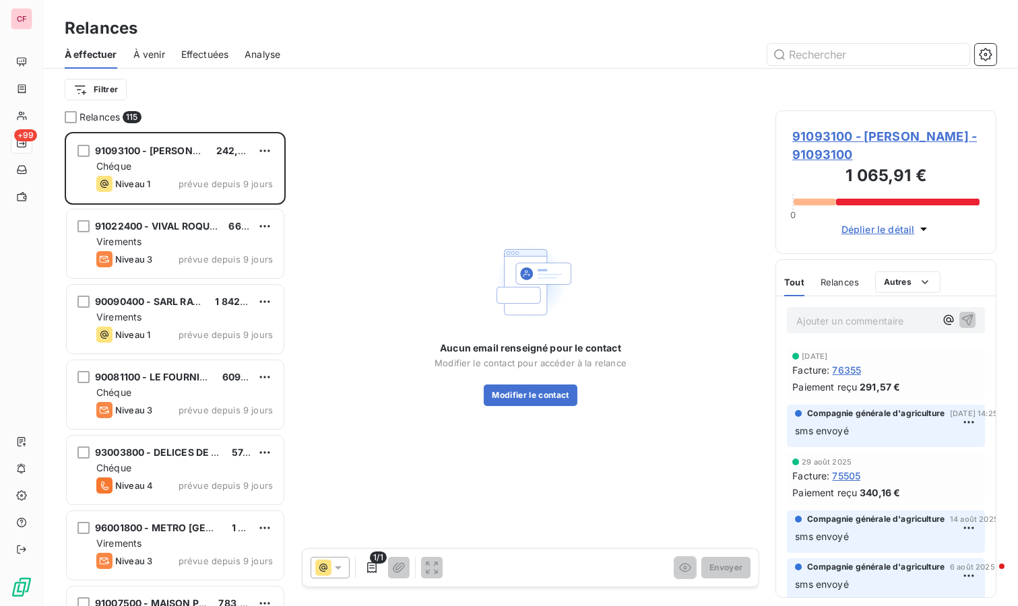
click at [199, 234] on div "91022400 - VIVAL ROQUEBRUSSANNE- attente 668,16 € Virements Niveau 3 prévue dep…" at bounding box center [175, 244] width 217 height 69
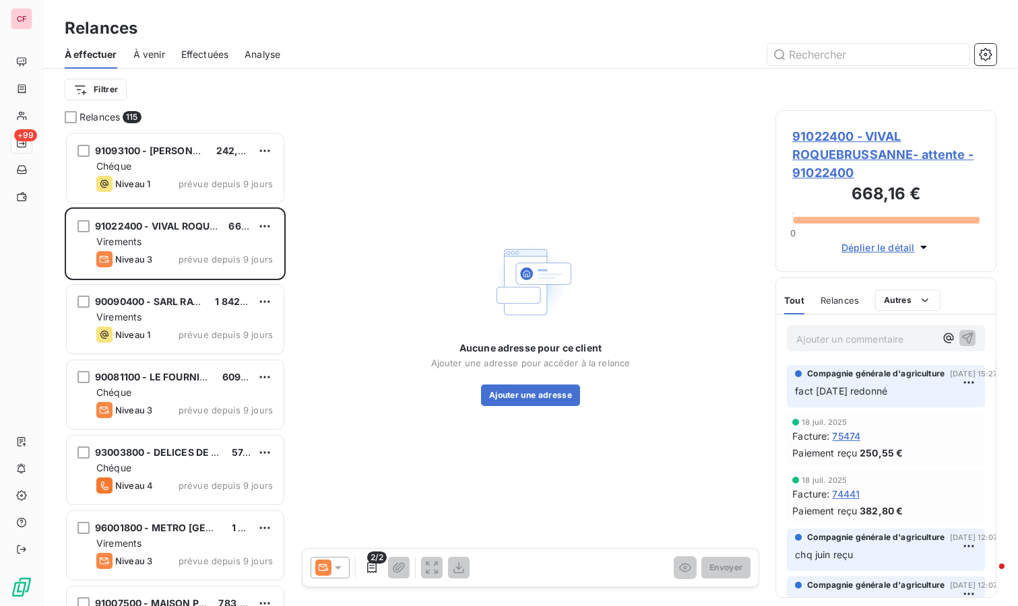
click at [819, 153] on span "91022400 - VIVAL ROQUEBRUSSANNE- attente - 91022400" at bounding box center [885, 154] width 187 height 55
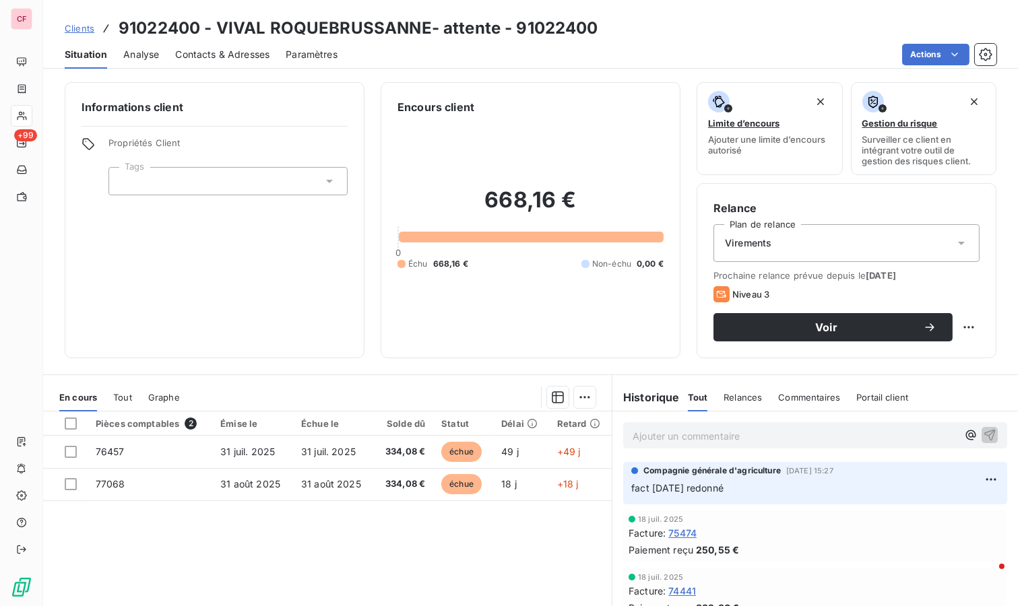
click at [640, 439] on p "Ajouter un commentaire ﻿" at bounding box center [795, 436] width 325 height 17
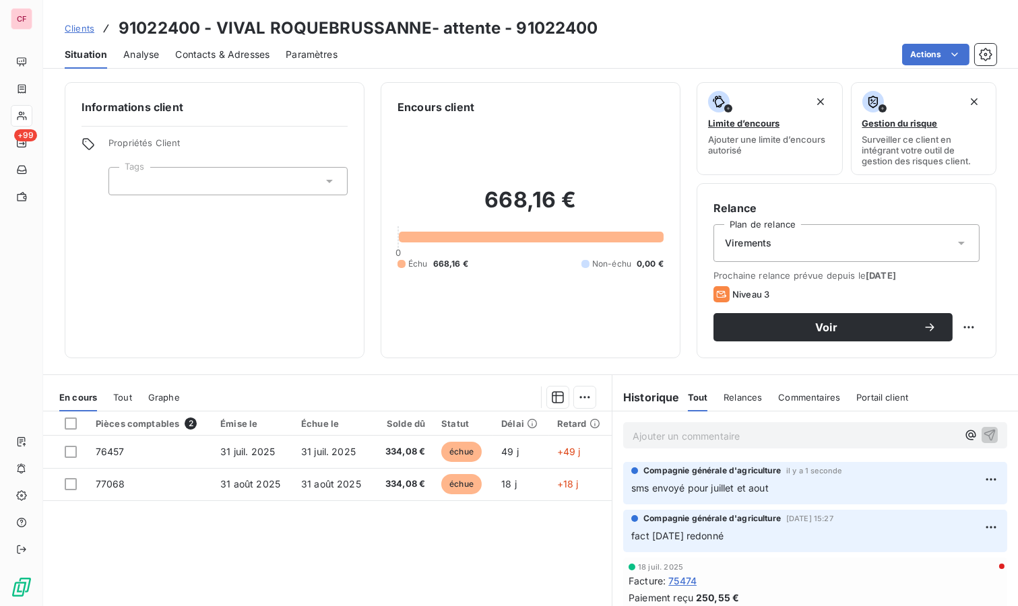
click at [958, 321] on html "CF +99 Clients 91022400 - VIVAL ROQUEBRUSSANNE- attente - 91022400 Situation An…" at bounding box center [509, 303] width 1018 height 606
drag, startPoint x: 939, startPoint y: 351, endPoint x: 881, endPoint y: 359, distance: 57.8
click at [939, 351] on div "Replanifier cette action" at bounding box center [902, 356] width 121 height 22
select select "8"
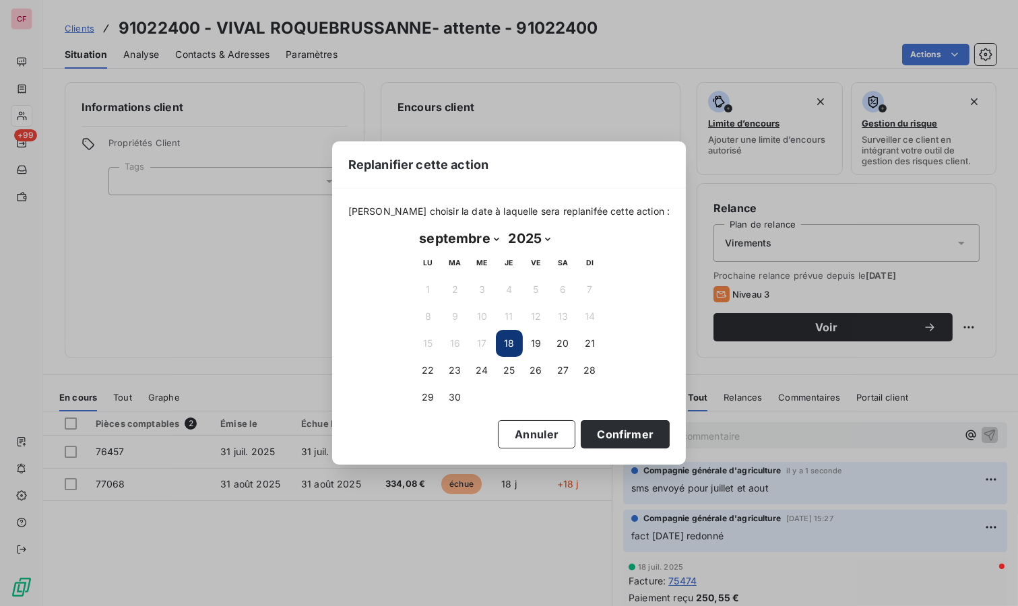
click at [457, 372] on button "23" at bounding box center [455, 370] width 27 height 27
click at [625, 425] on button "Confirmer" at bounding box center [625, 434] width 89 height 28
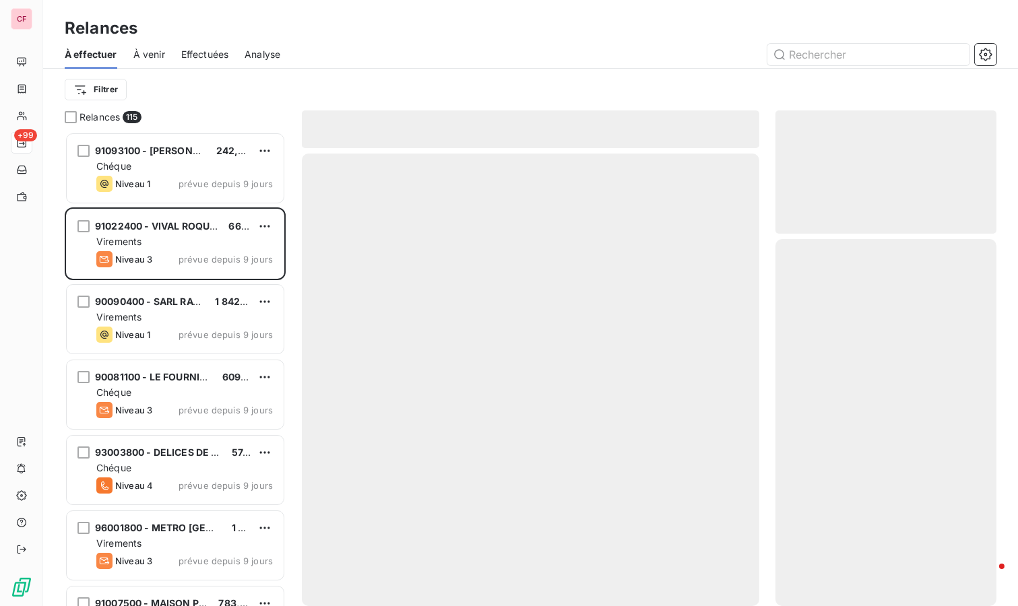
scroll to position [463, 210]
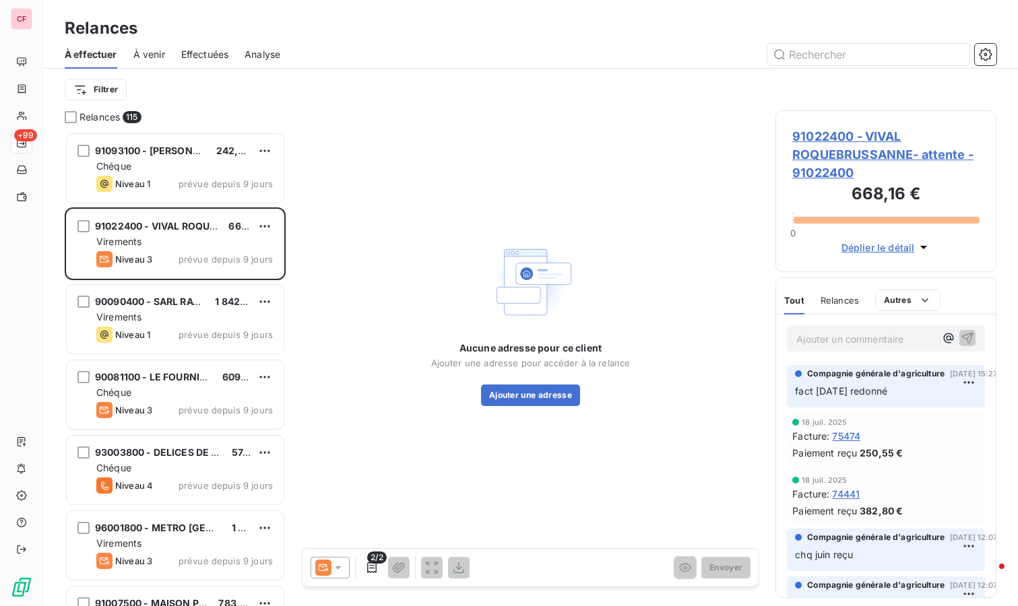
click at [208, 186] on span "prévue depuis 9 jours" at bounding box center [226, 184] width 94 height 11
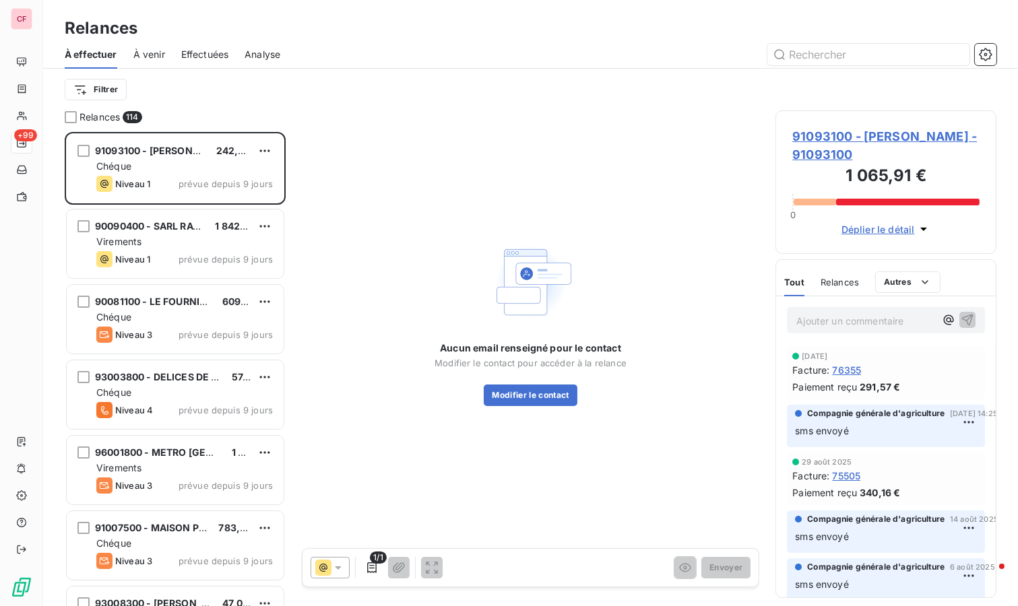
click at [825, 133] on span "91093100 - [PERSON_NAME] - 91093100" at bounding box center [885, 145] width 187 height 36
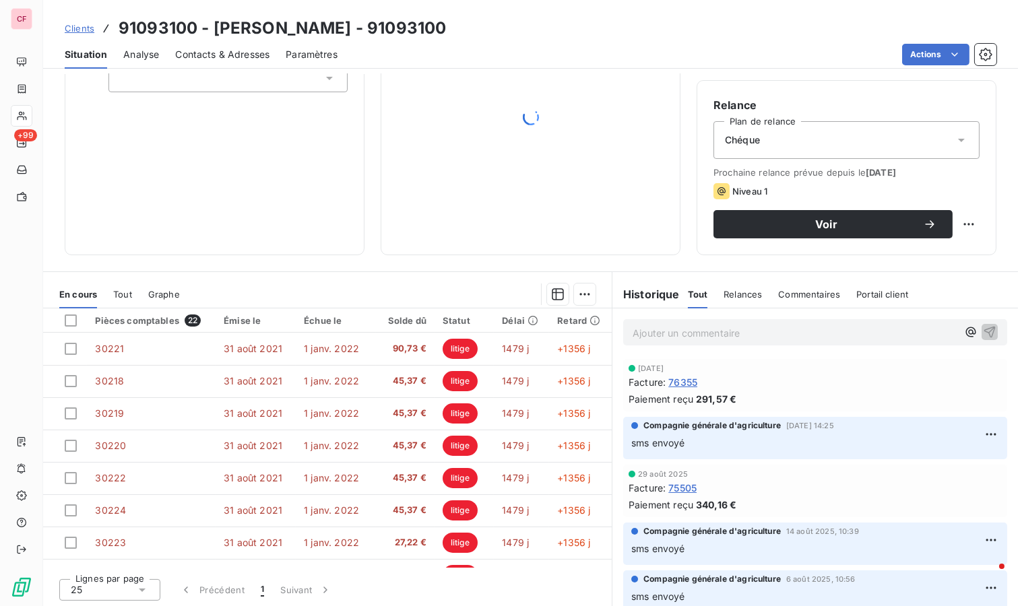
scroll to position [476, 0]
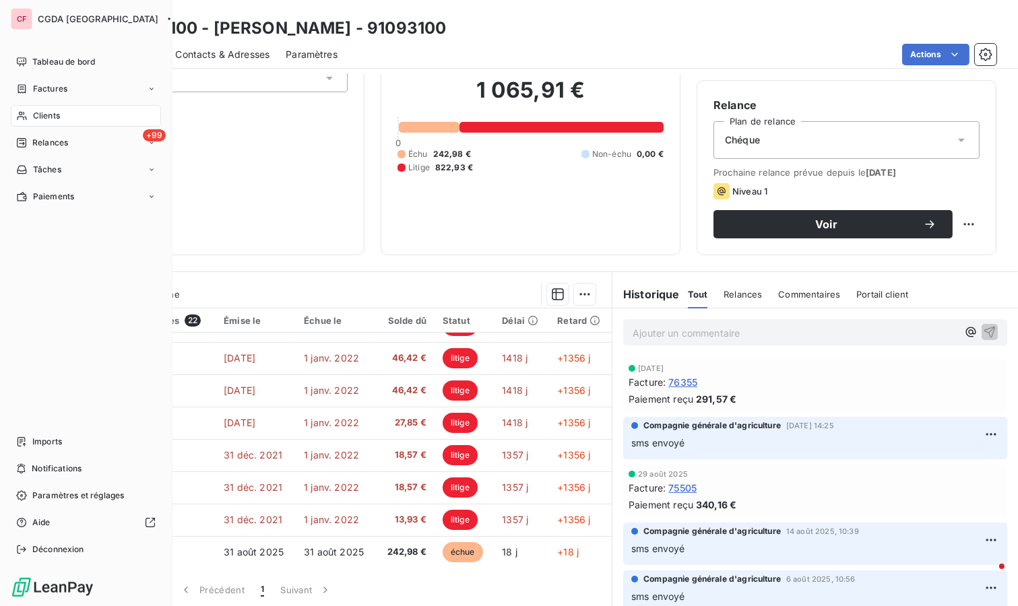
click at [69, 469] on span "Notifications" at bounding box center [57, 469] width 50 height 12
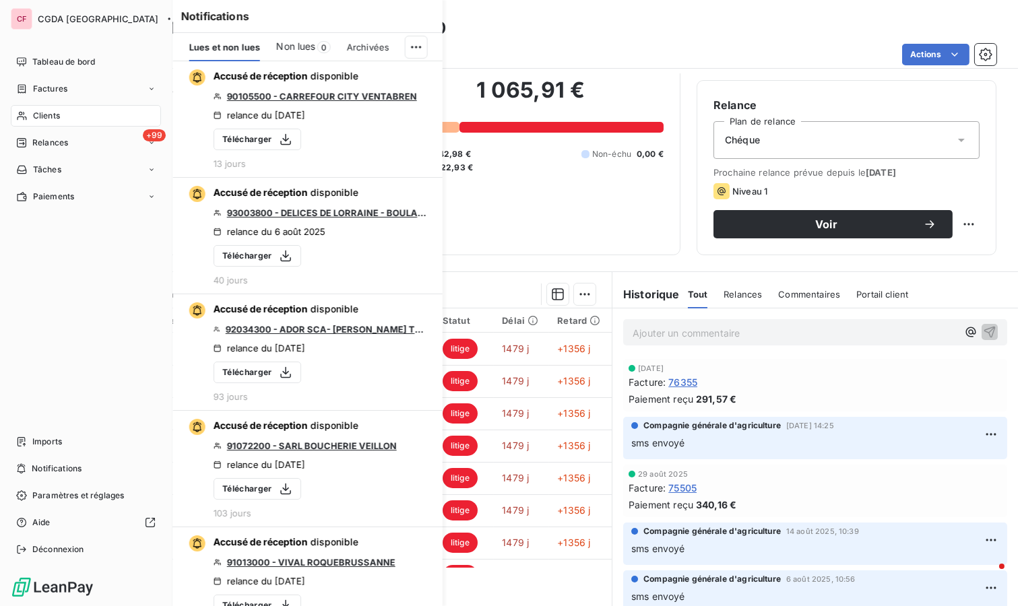
click at [36, 445] on span "Imports" at bounding box center [47, 442] width 30 height 12
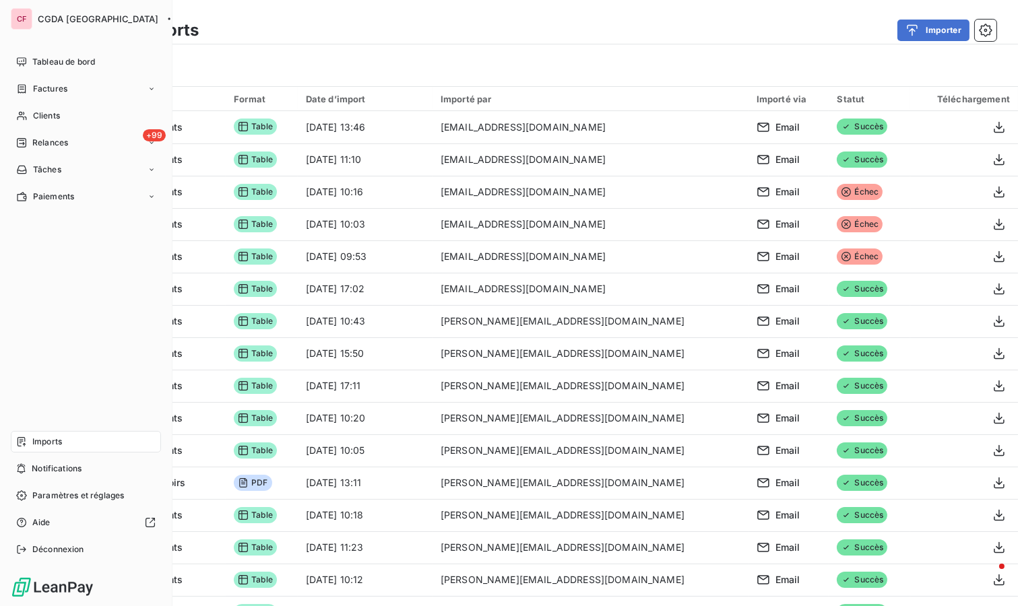
click at [31, 64] on div "Tableau de bord" at bounding box center [86, 62] width 150 height 22
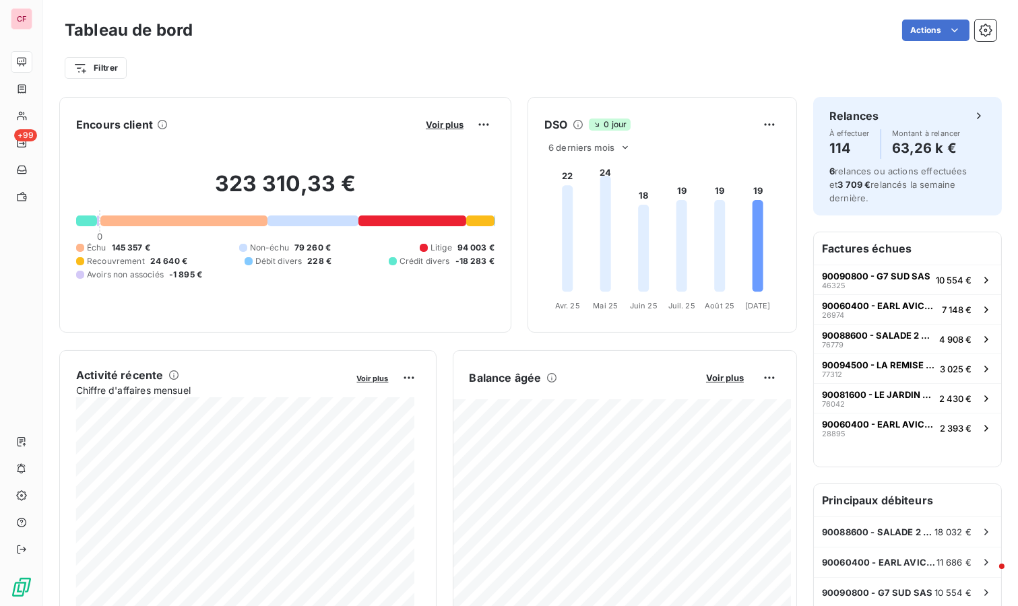
click at [712, 373] on span "Voir plus" at bounding box center [725, 378] width 38 height 11
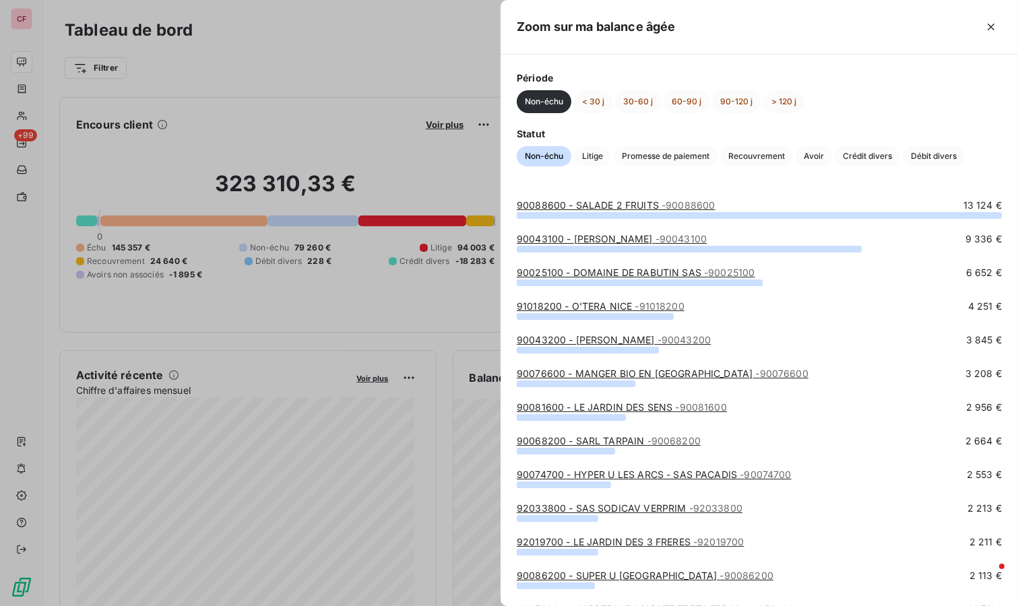
click at [863, 158] on span "Crédit divers" at bounding box center [867, 156] width 65 height 20
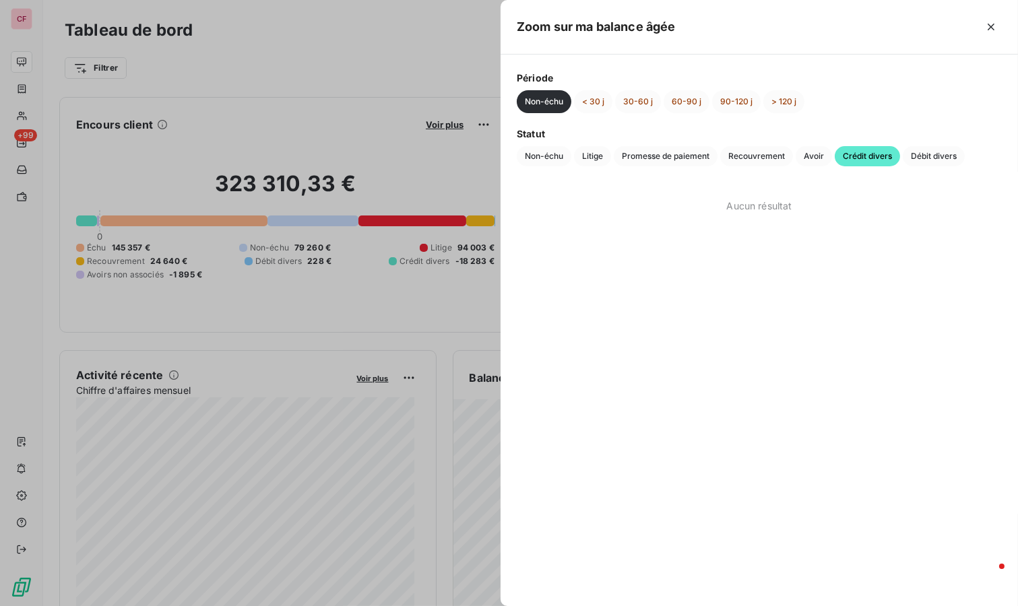
click at [592, 97] on button "< 30 j" at bounding box center [593, 101] width 38 height 23
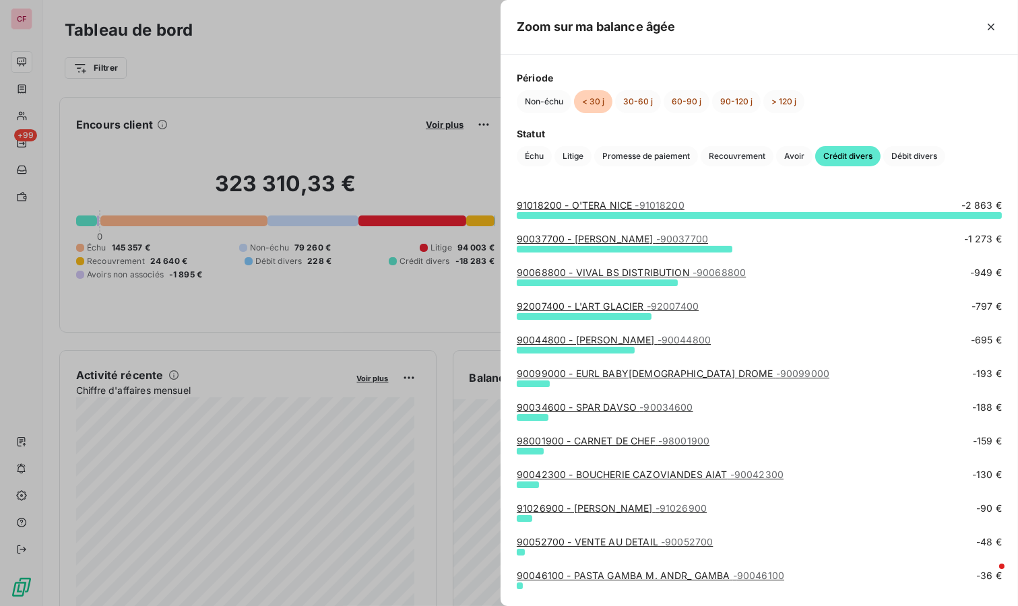
click at [647, 302] on span "- 92007400" at bounding box center [673, 306] width 52 height 11
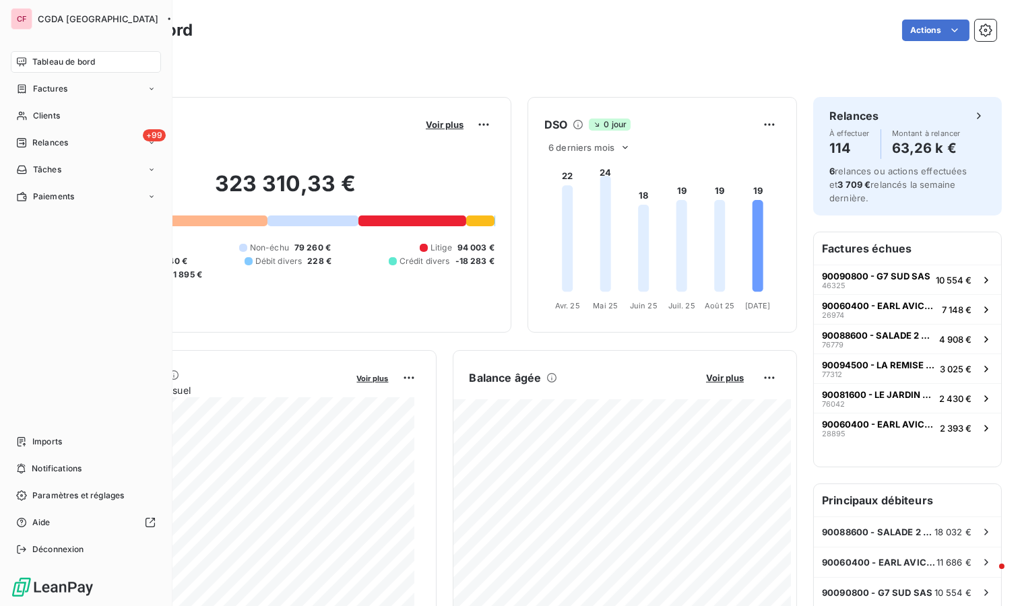
click at [31, 137] on div "Relances" at bounding box center [42, 143] width 52 height 12
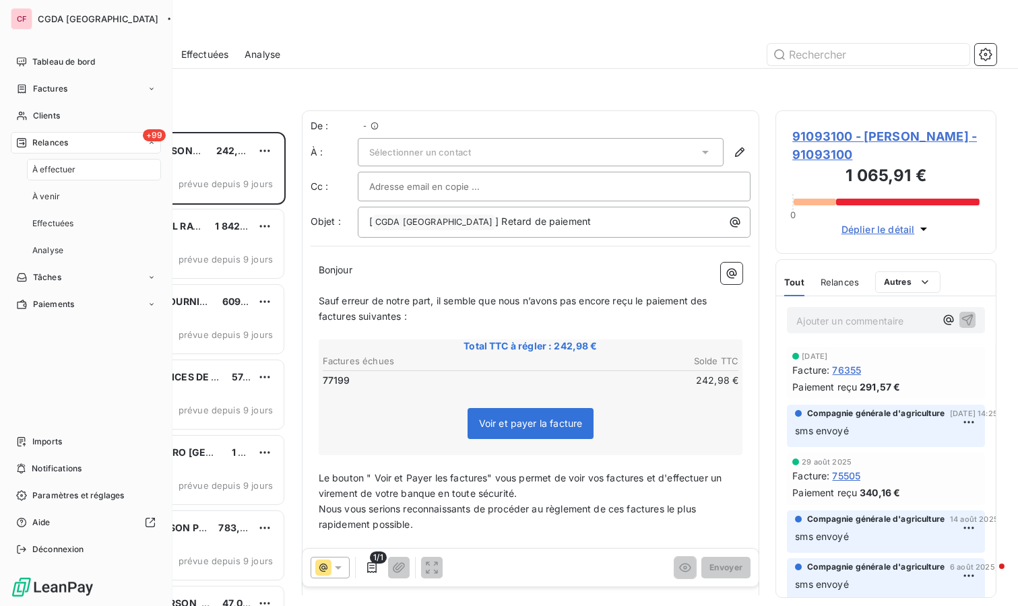
scroll to position [463, 210]
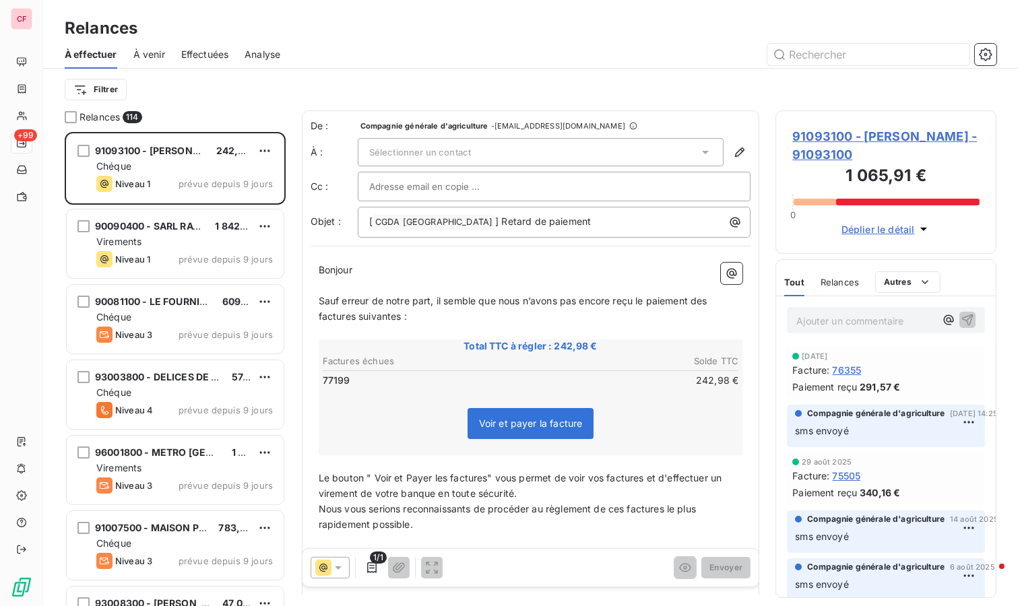
click at [822, 139] on span "91093100 - [PERSON_NAME] - 91093100" at bounding box center [885, 145] width 187 height 36
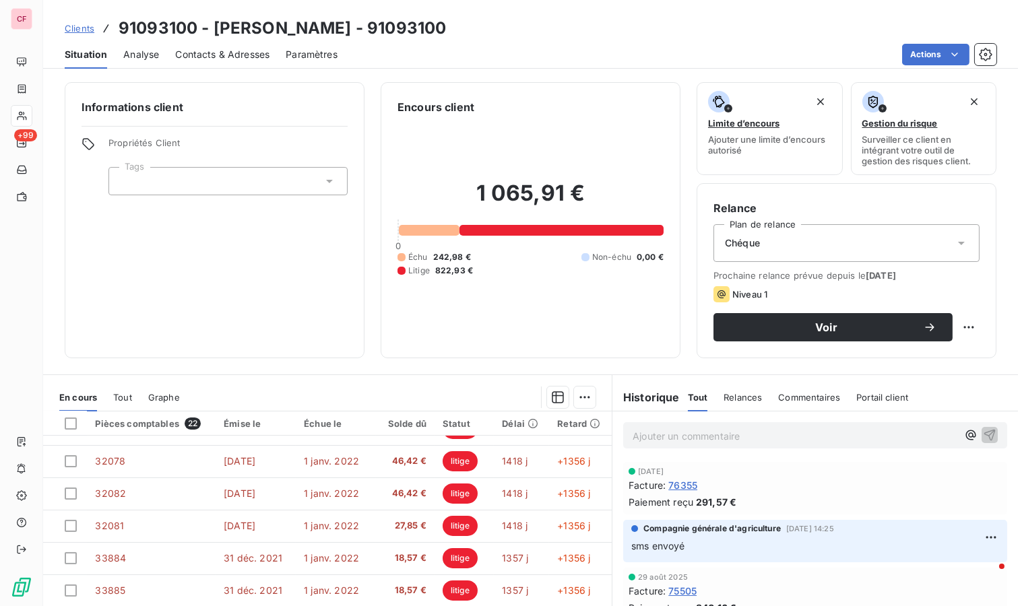
scroll to position [103, 0]
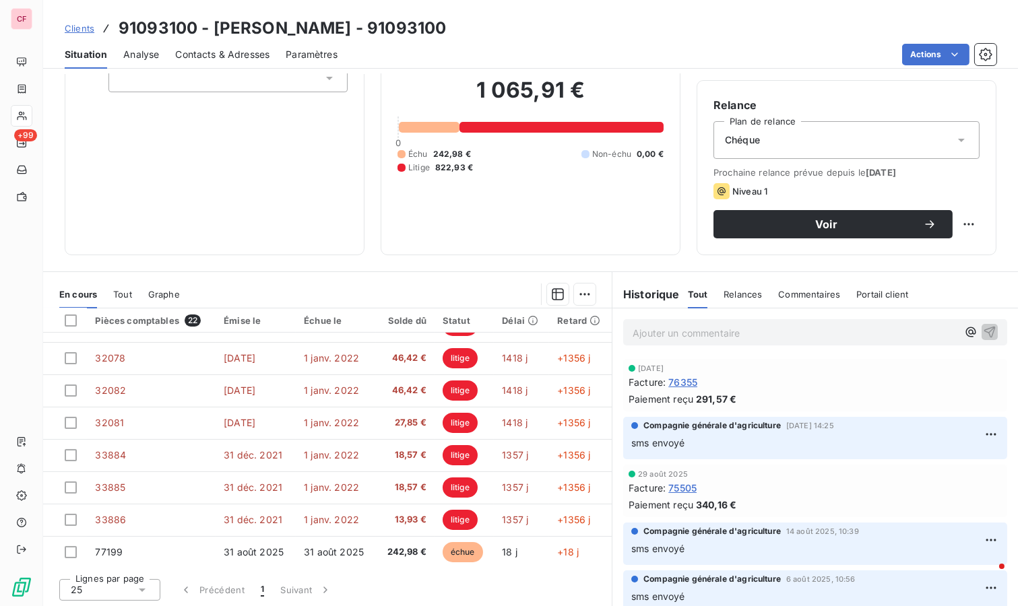
click at [633, 334] on p "Ajouter un commentaire ﻿" at bounding box center [795, 333] width 325 height 17
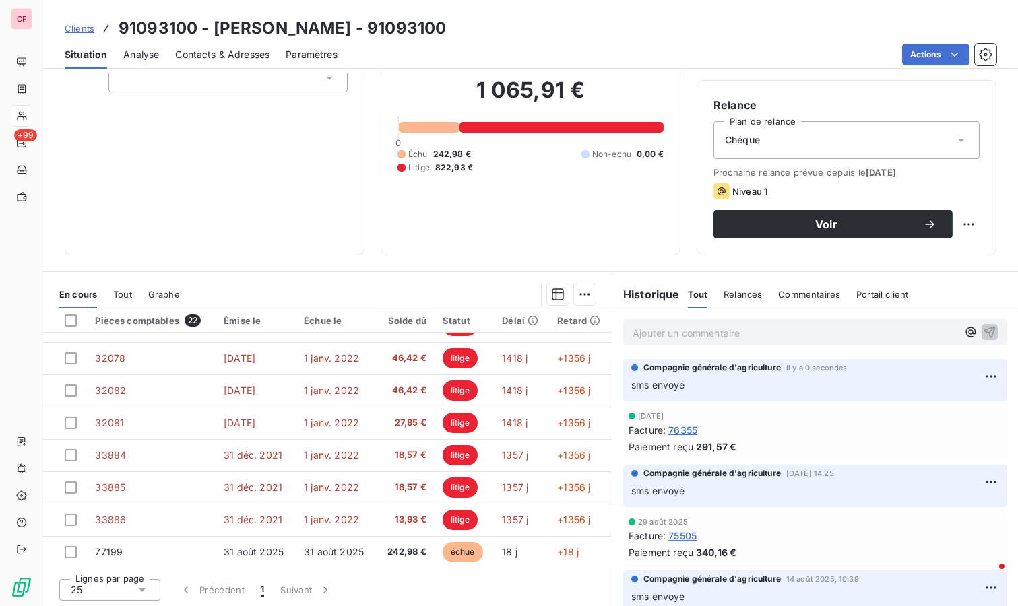
click at [953, 223] on html "CF +99 Clients 91093100 - [PERSON_NAME] - 91093100 Situation Analyse Contacts &…" at bounding box center [509, 303] width 1018 height 606
click at [917, 253] on div "Replanifier cette action" at bounding box center [902, 253] width 121 height 22
select select "8"
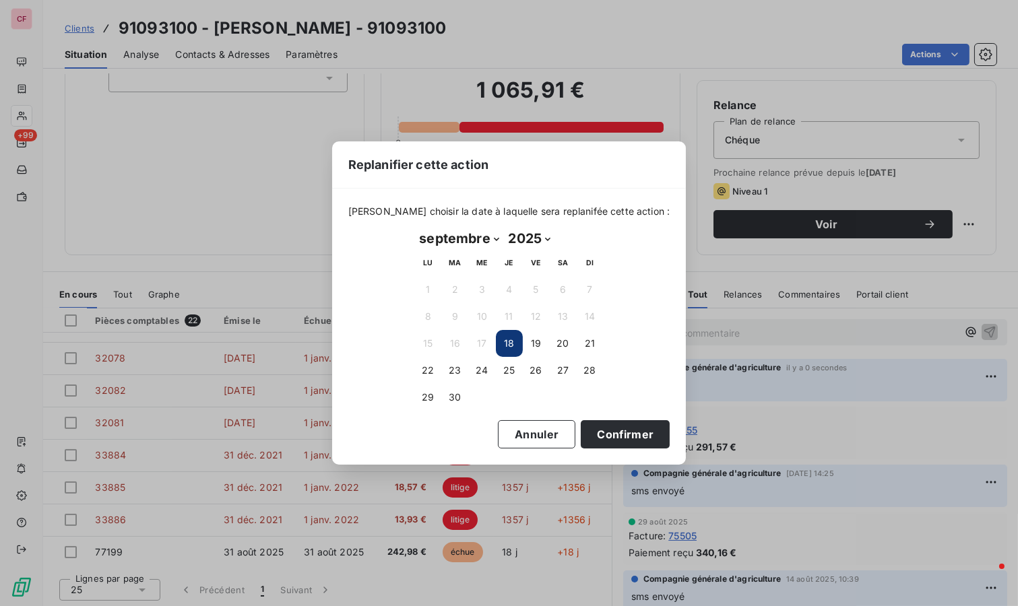
click at [447, 371] on button "23" at bounding box center [455, 370] width 27 height 27
click at [633, 437] on button "Confirmer" at bounding box center [625, 434] width 89 height 28
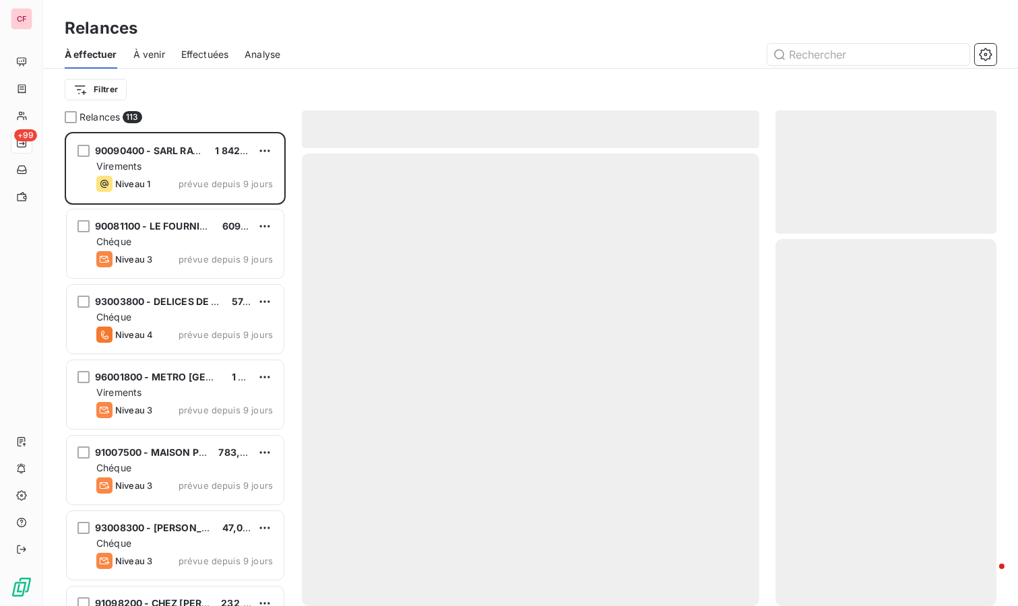
scroll to position [463, 210]
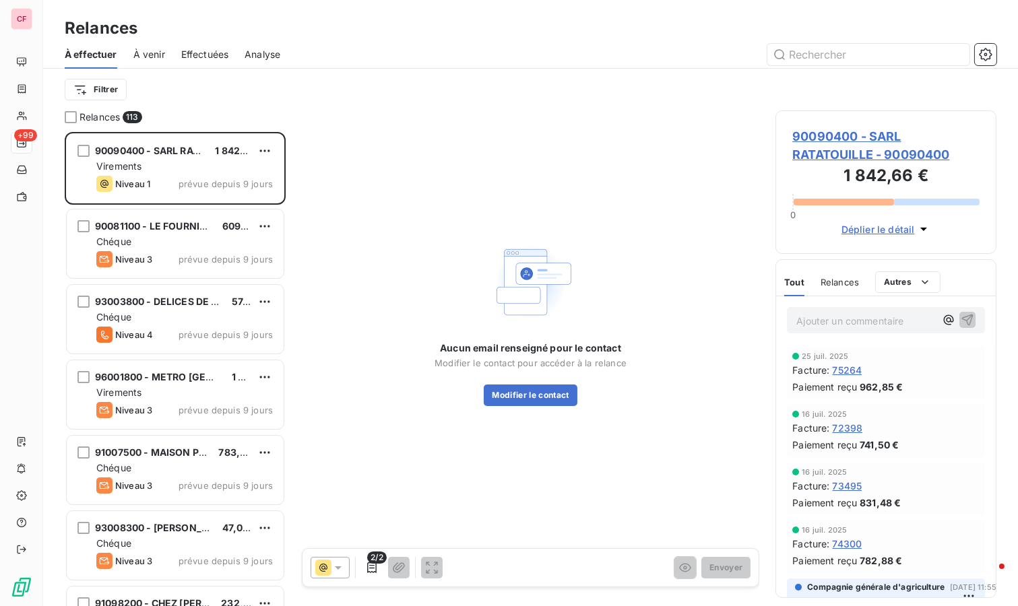
click at [833, 148] on span "90090400 - SARL RATATOUILLE - 90090400" at bounding box center [885, 145] width 187 height 36
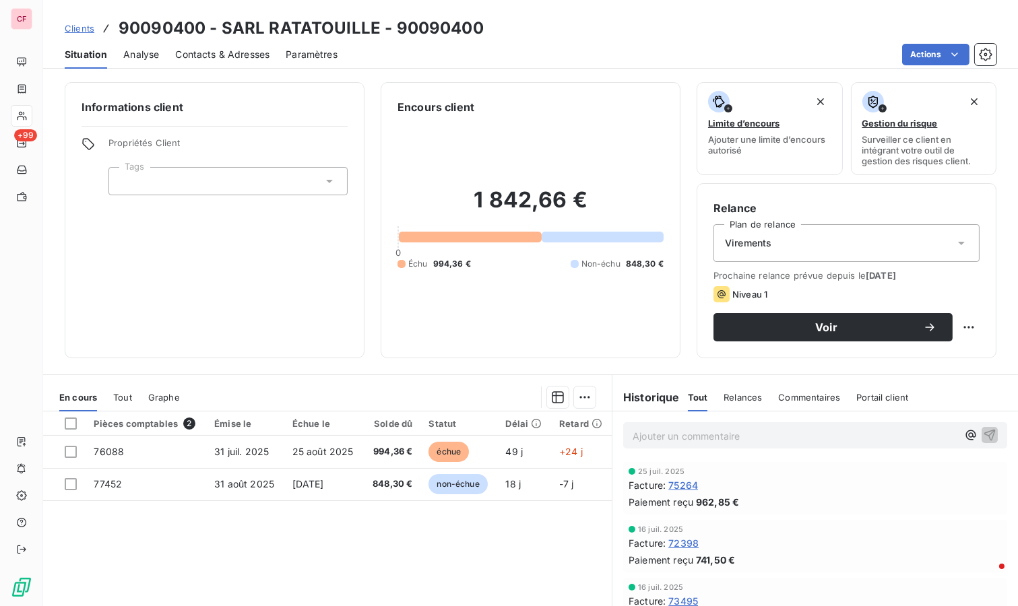
click at [797, 328] on span "Voir" at bounding box center [826, 327] width 193 height 11
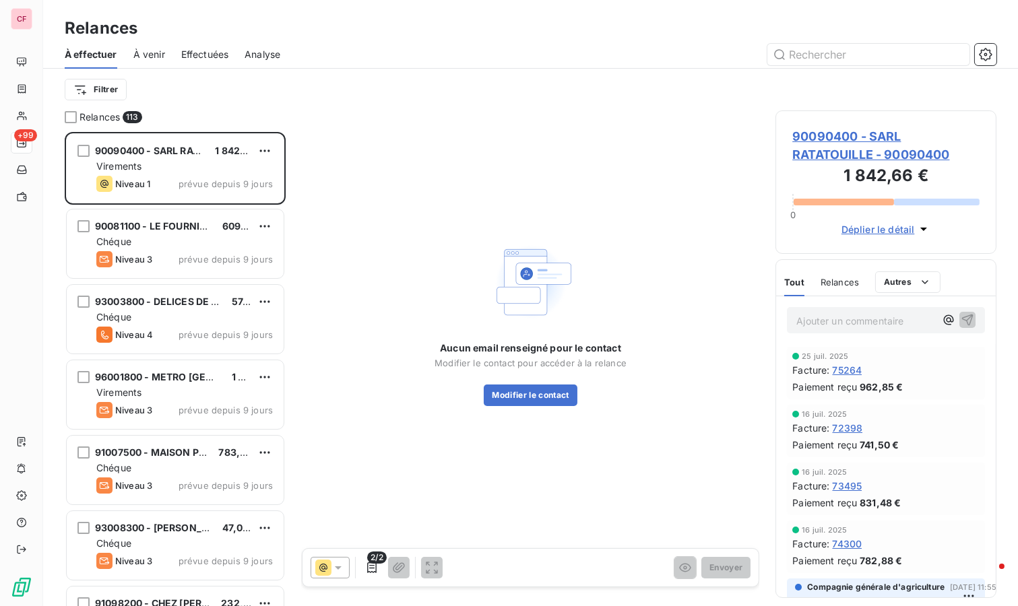
scroll to position [463, 210]
click at [842, 155] on span "90090400 - SARL RATATOUILLE - 90090400" at bounding box center [885, 145] width 187 height 36
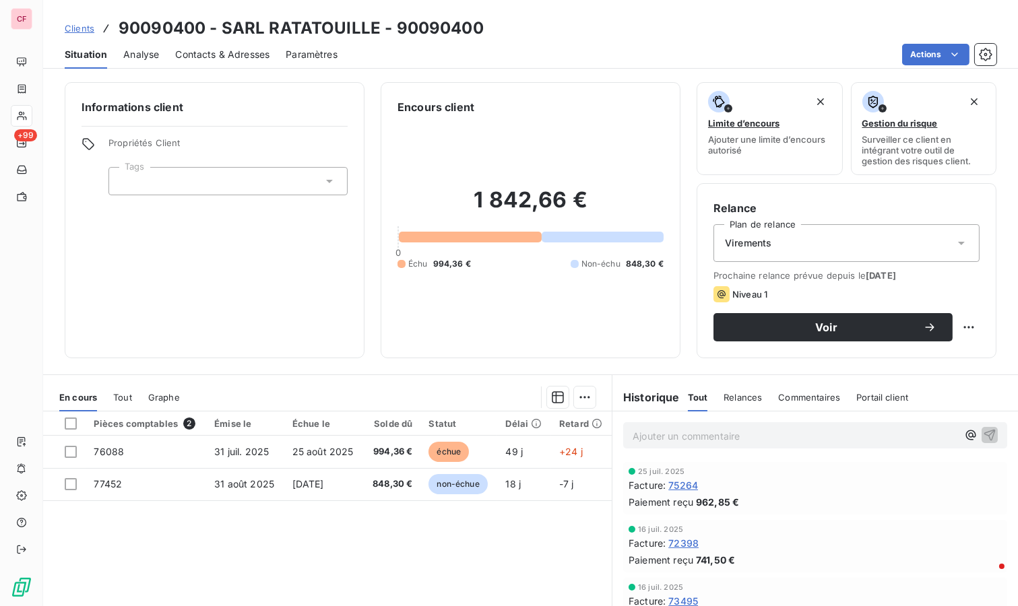
click at [227, 49] on span "Contacts & Adresses" at bounding box center [222, 54] width 94 height 13
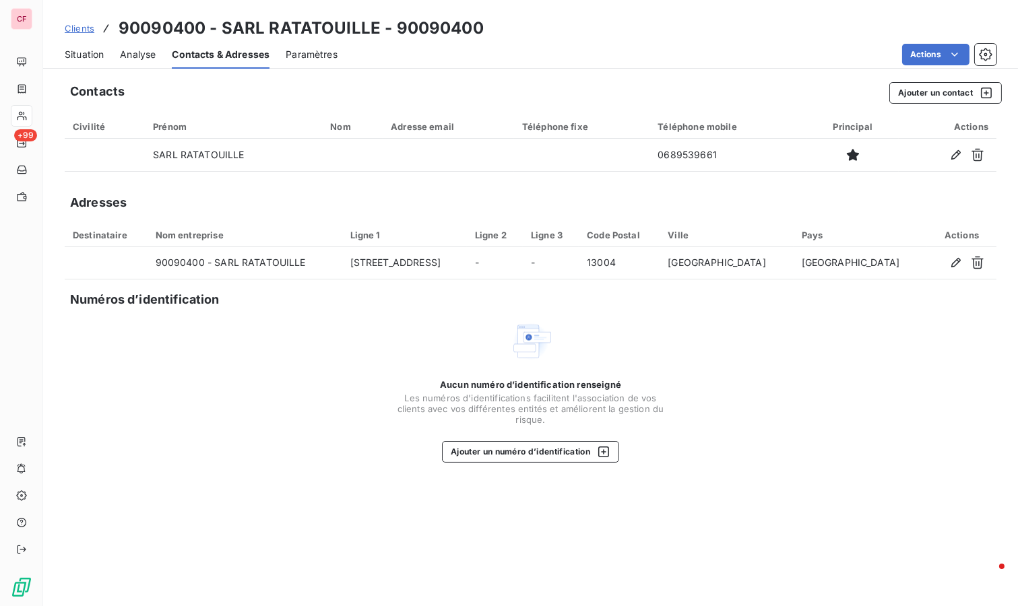
click at [93, 59] on span "Situation" at bounding box center [84, 54] width 39 height 13
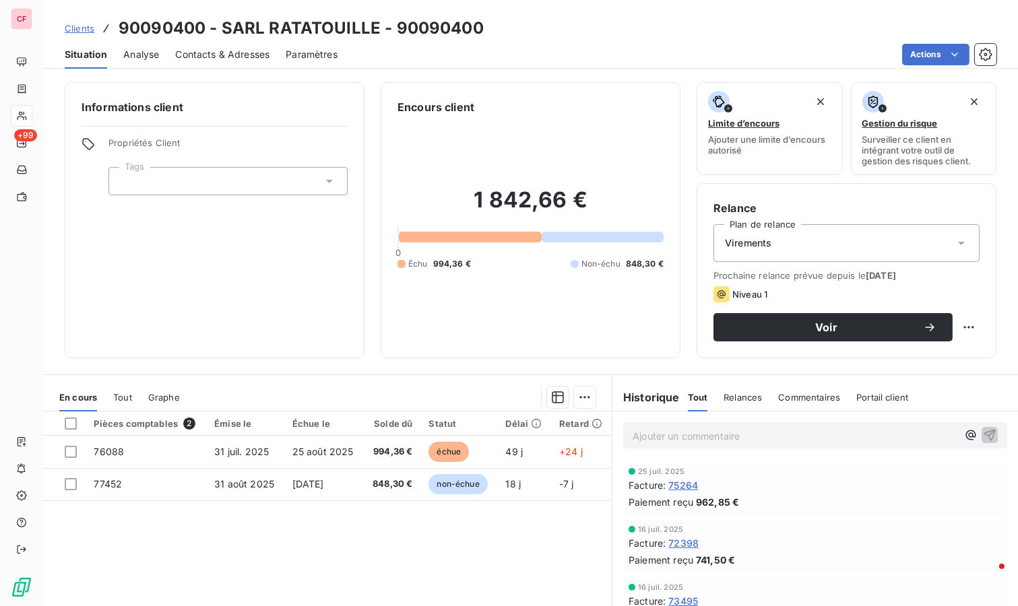
click at [216, 52] on span "Contacts & Adresses" at bounding box center [222, 54] width 94 height 13
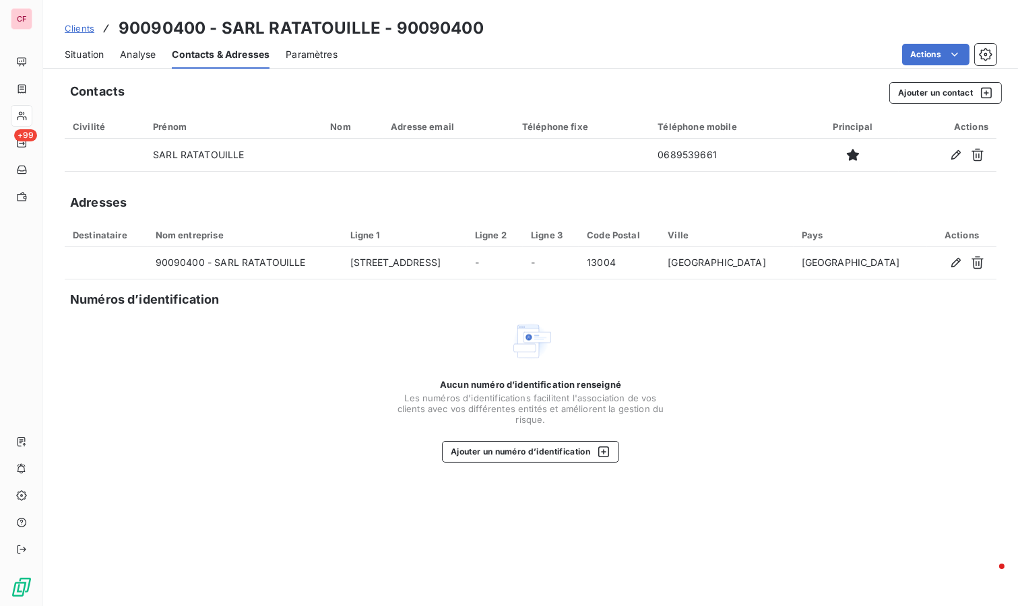
click at [80, 59] on span "Situation" at bounding box center [84, 54] width 39 height 13
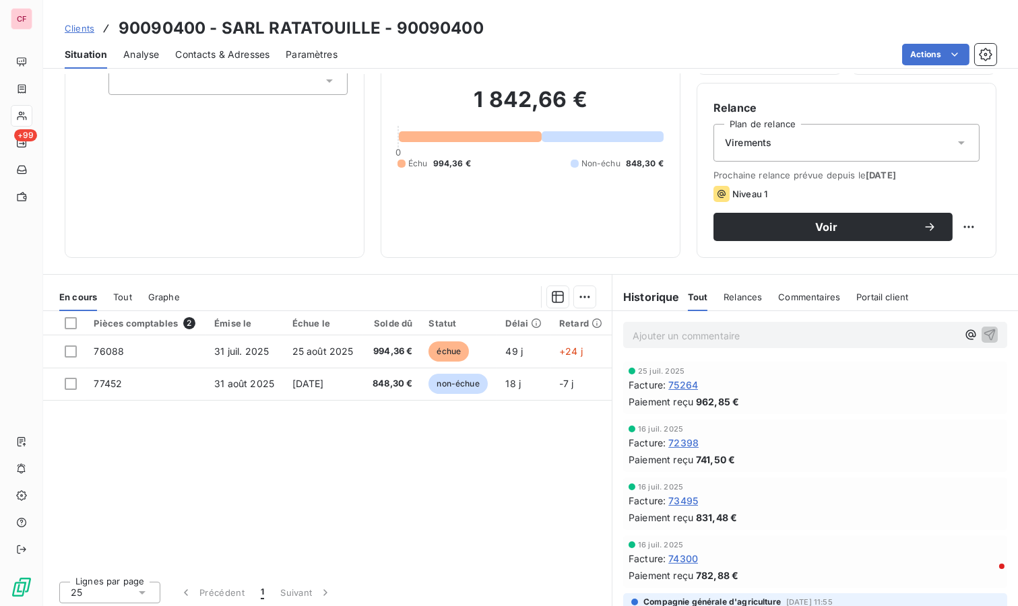
scroll to position [103, 0]
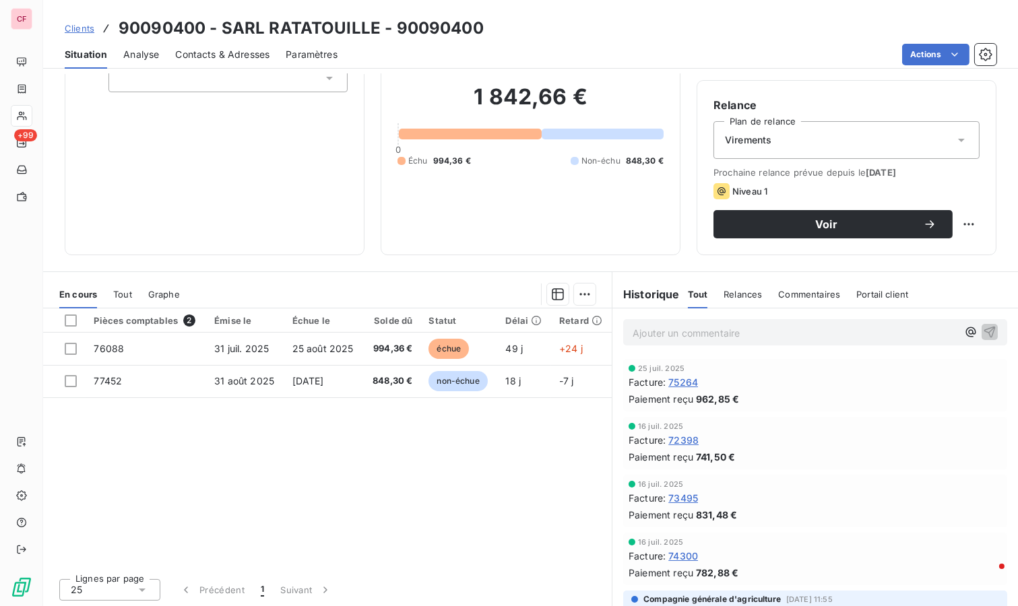
click at [268, 194] on div "Informations client Propriétés Client Tags" at bounding box center [215, 117] width 300 height 276
click at [788, 135] on div "Virements" at bounding box center [847, 140] width 266 height 38
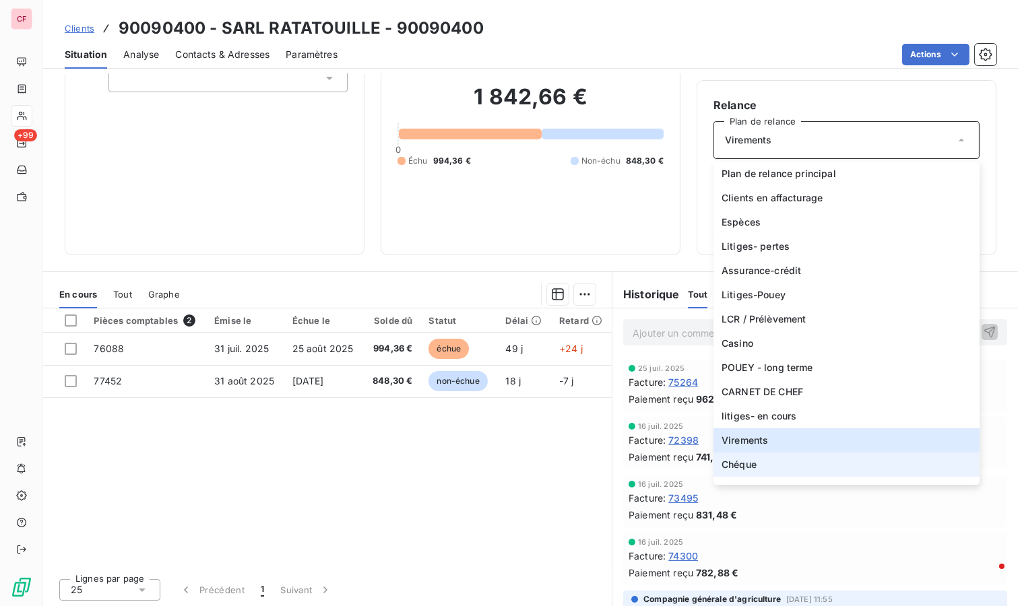
click at [772, 465] on li "Chéque" at bounding box center [847, 465] width 266 height 24
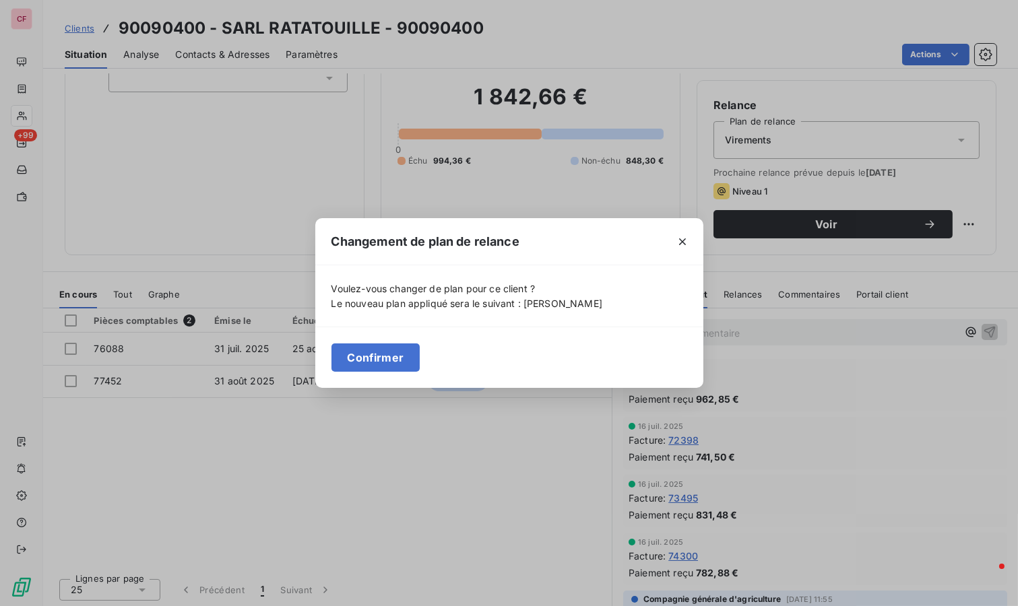
click at [410, 351] on button "Confirmer" at bounding box center [376, 358] width 89 height 28
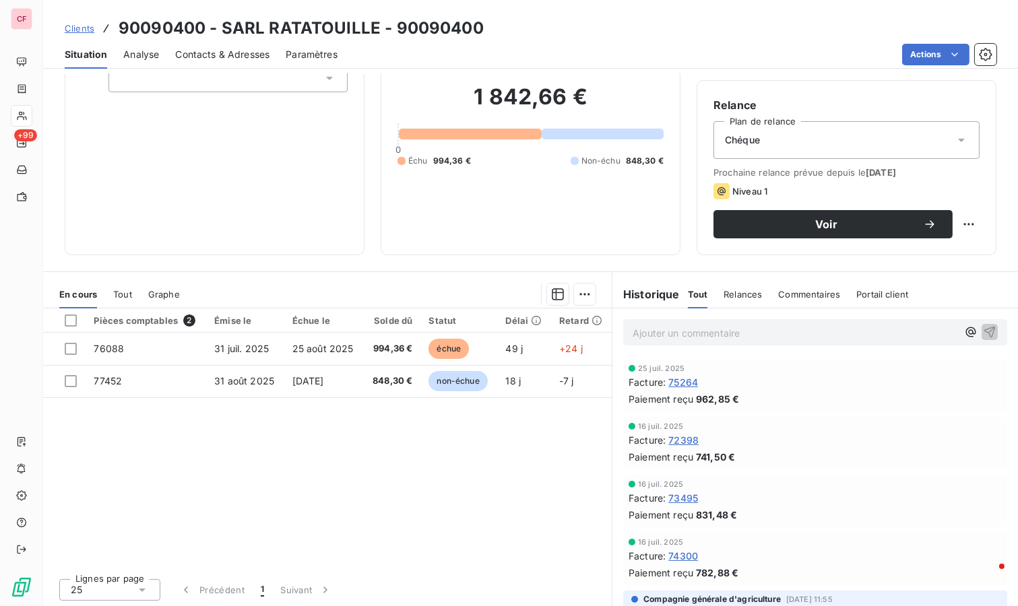
click at [457, 207] on div "1 842,66 € 0 Échu 994,36 € Non-échu 848,30 €" at bounding box center [531, 125] width 266 height 226
click at [705, 339] on p "Ajouter un commentaire ﻿" at bounding box center [795, 333] width 325 height 17
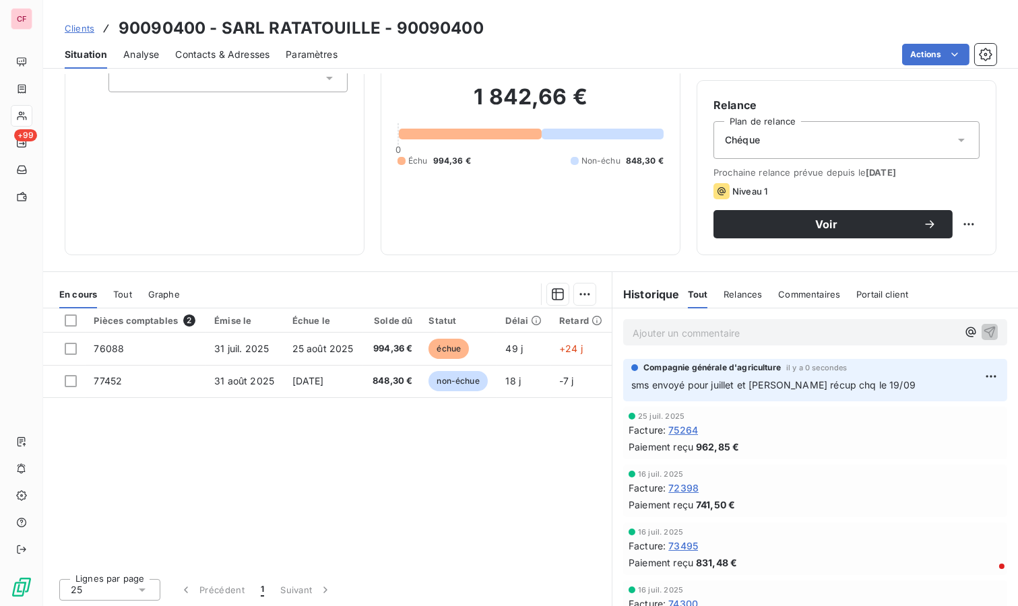
click at [953, 228] on html "CF +99 Clients 90090400 - SARL RATATOUILLE - 90090400 Situation Analyse Contact…" at bounding box center [509, 303] width 1018 height 606
click at [936, 249] on div "Replanifier cette action" at bounding box center [902, 253] width 121 height 22
select select "8"
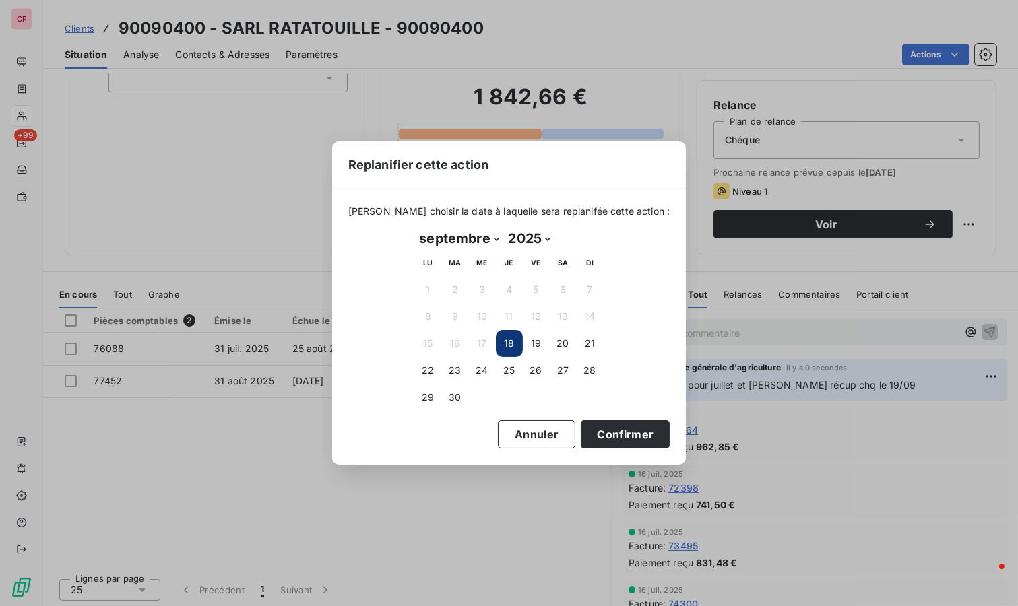
click at [454, 367] on button "23" at bounding box center [455, 370] width 27 height 27
click at [614, 433] on button "Confirmer" at bounding box center [625, 434] width 89 height 28
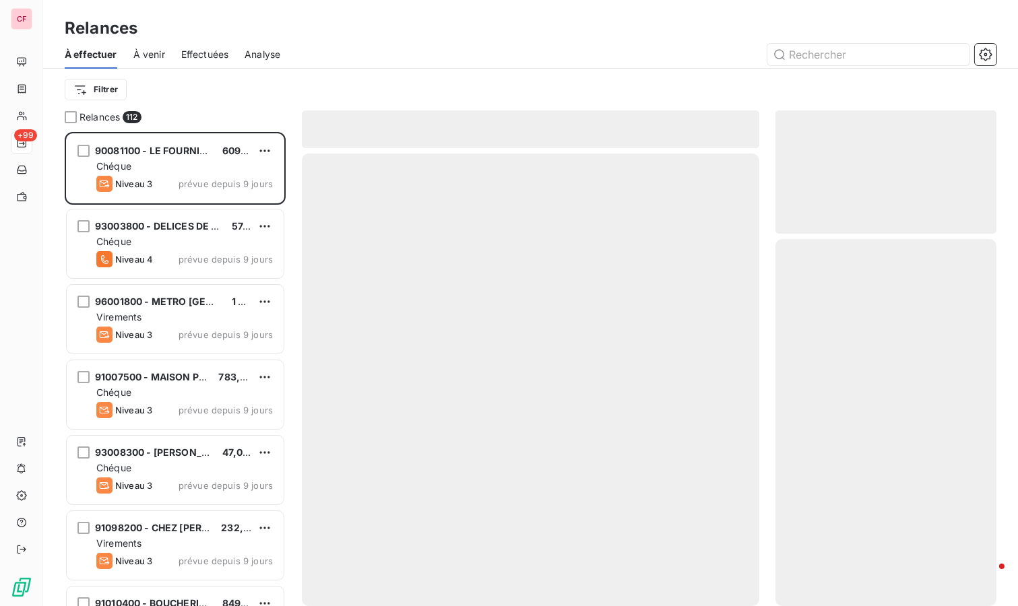
scroll to position [463, 210]
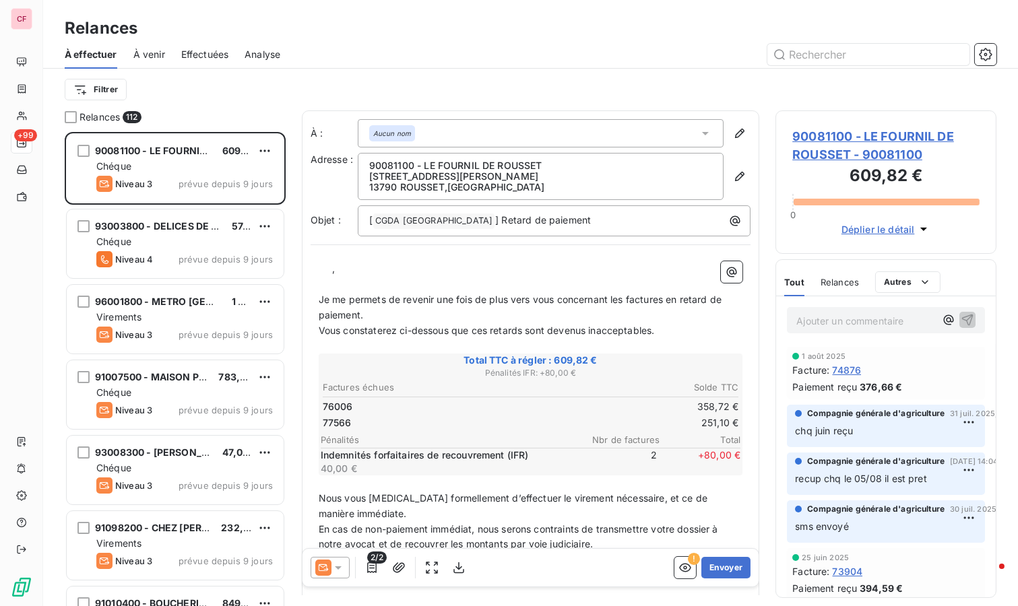
click at [867, 140] on span "90081100 - LE FOURNIL DE ROUSSET - 90081100" at bounding box center [885, 145] width 187 height 36
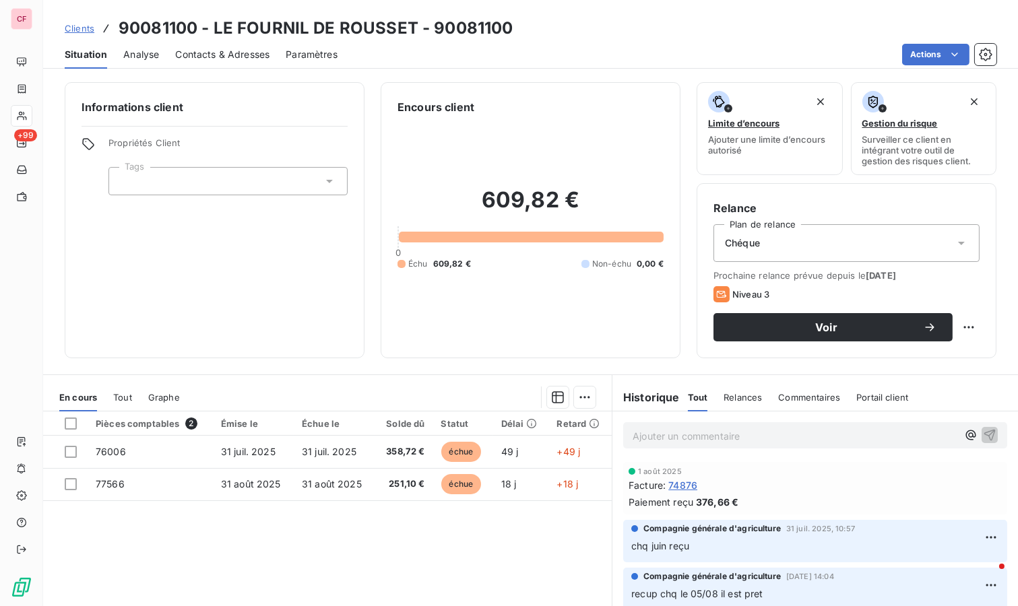
click at [638, 437] on p "Ajouter un commentaire ﻿" at bounding box center [795, 436] width 325 height 17
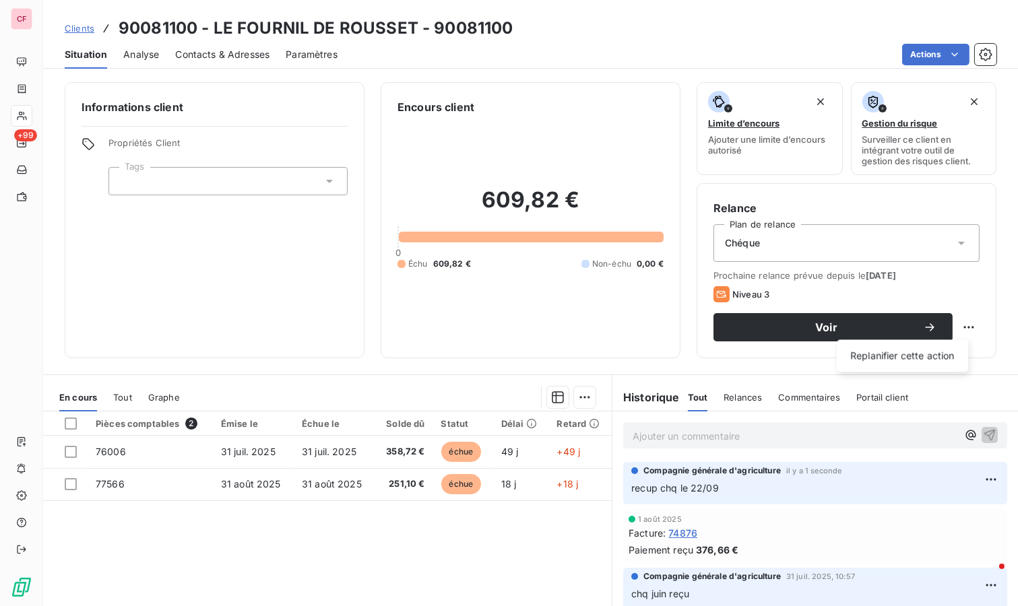
click at [960, 329] on html "CF +99 Clients 90081100 - LE FOURNIL DE ROUSSET - 90081100 Situation Analyse Co…" at bounding box center [509, 303] width 1018 height 606
click at [936, 357] on div "Replanifier cette action" at bounding box center [902, 356] width 121 height 22
select select "8"
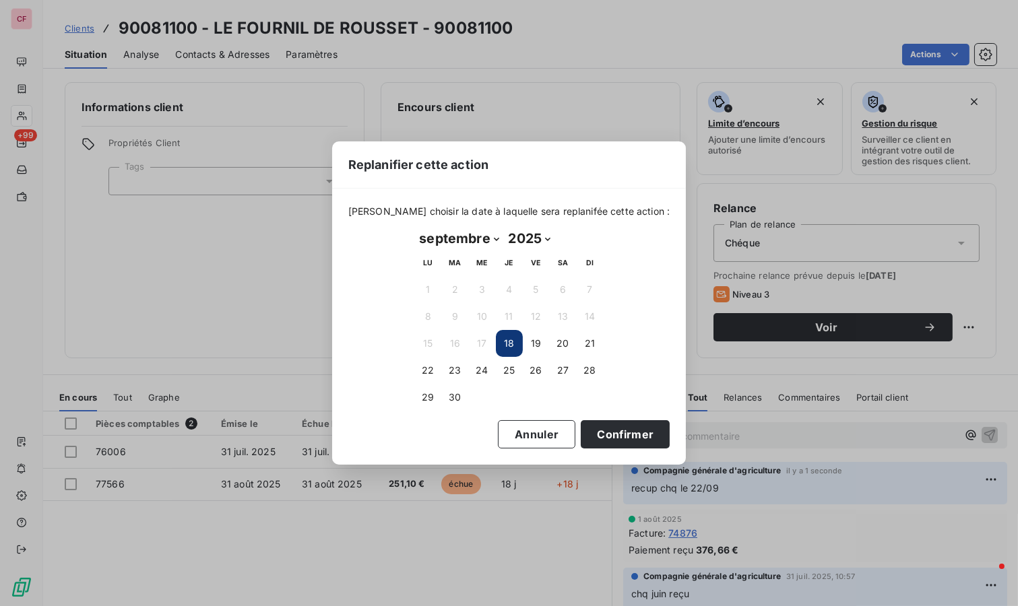
click at [465, 369] on button "23" at bounding box center [455, 370] width 27 height 27
click at [623, 432] on button "Confirmer" at bounding box center [625, 434] width 89 height 28
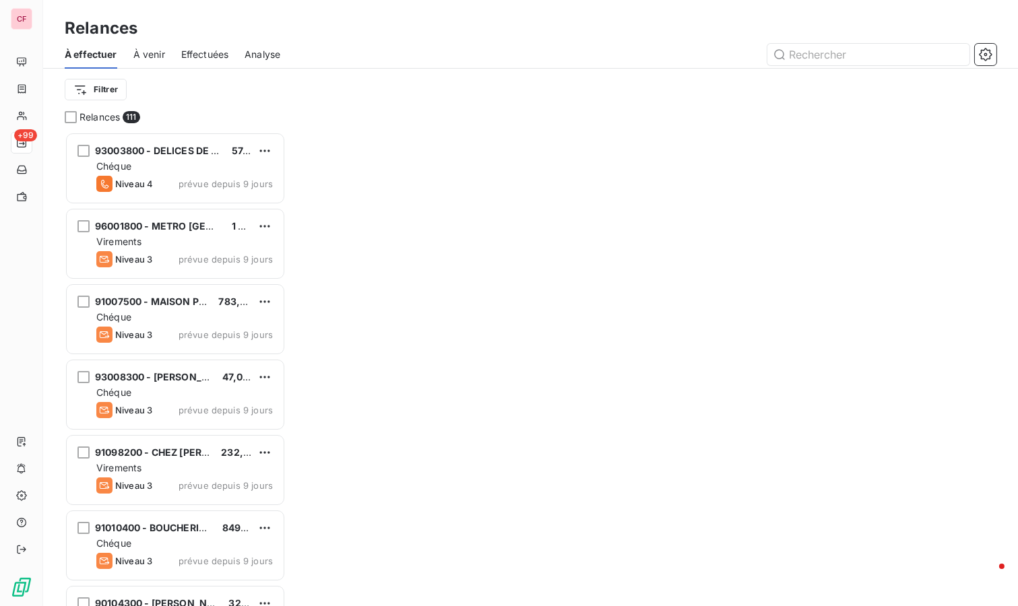
scroll to position [463, 210]
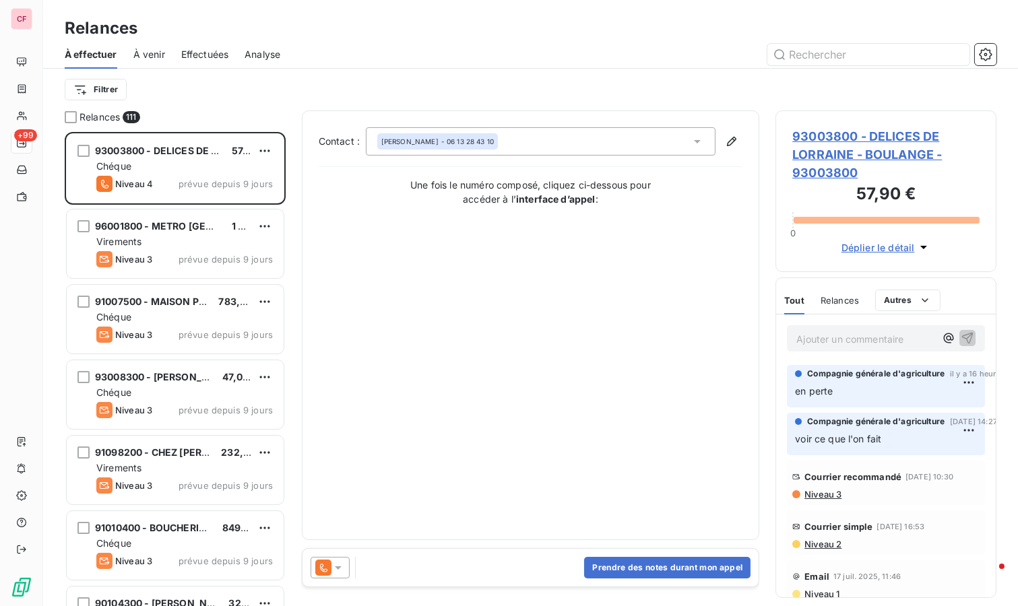
click at [187, 148] on span "93003800 - DELICES DE LORRAINE - BOULANGE" at bounding box center [209, 150] width 228 height 11
click at [837, 150] on span "93003800 - DELICES DE LORRAINE - BOULANGE - 93003800" at bounding box center [885, 154] width 187 height 55
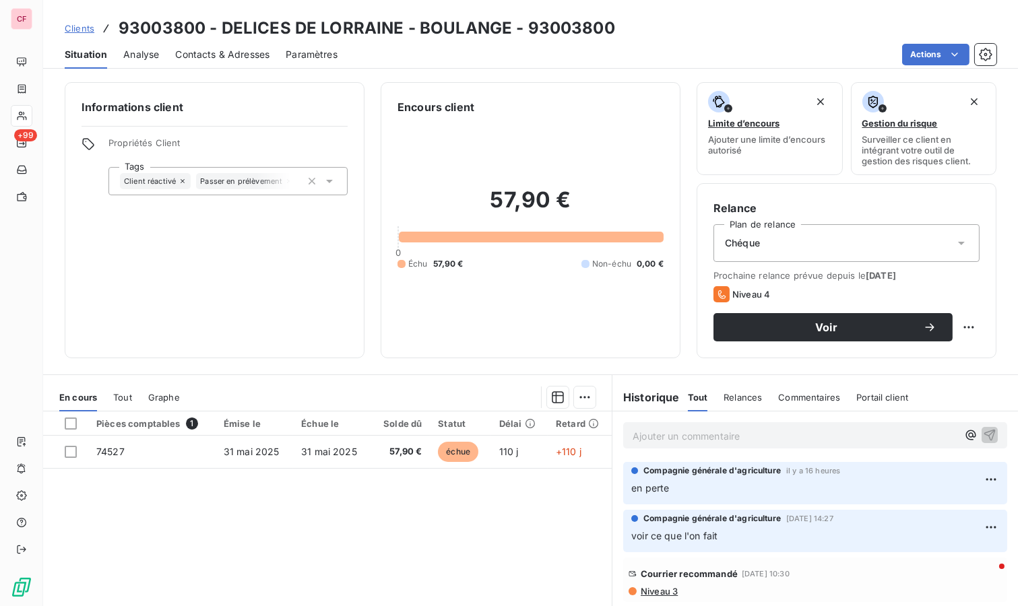
click at [355, 445] on td "31 mai 2025" at bounding box center [331, 452] width 77 height 32
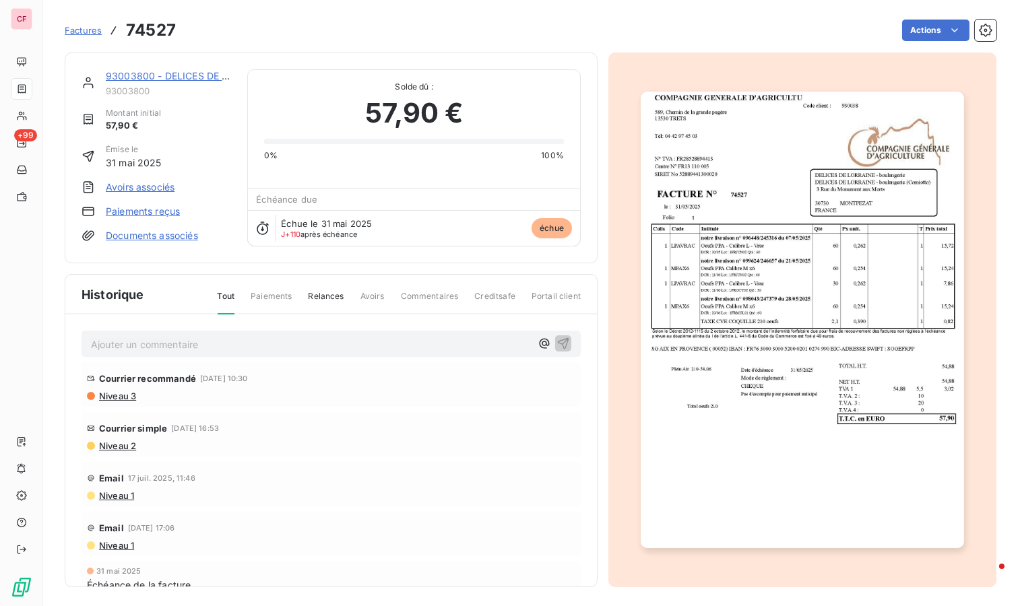
click at [930, 26] on html "CF +99 Factures 74527 Actions 93003800 - DELICES DE LORRAINE - BOULANGE 9300380…" at bounding box center [509, 303] width 1018 height 606
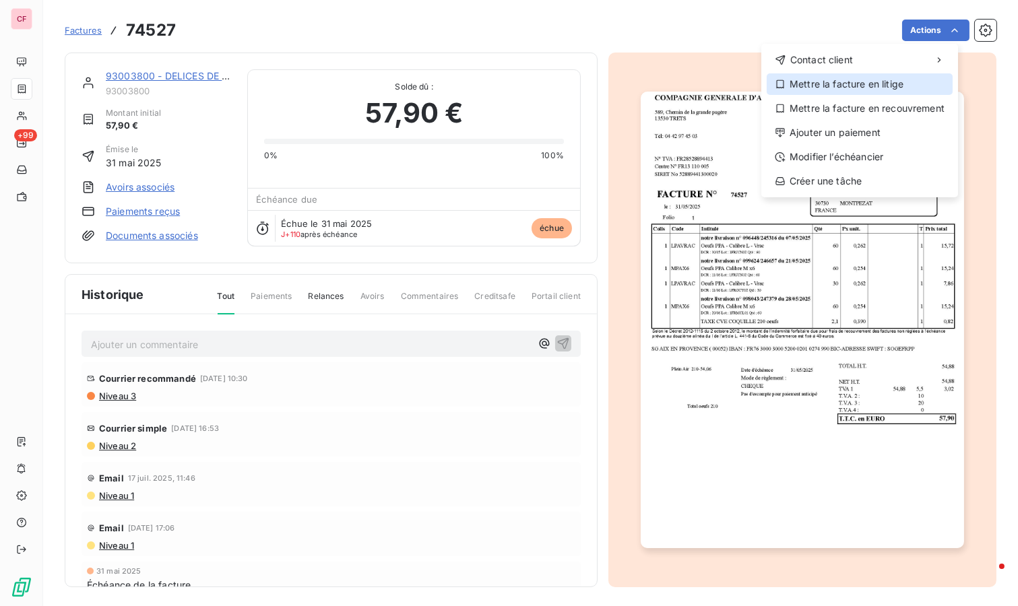
click at [865, 90] on div "Mettre la facture en litige" at bounding box center [860, 84] width 186 height 22
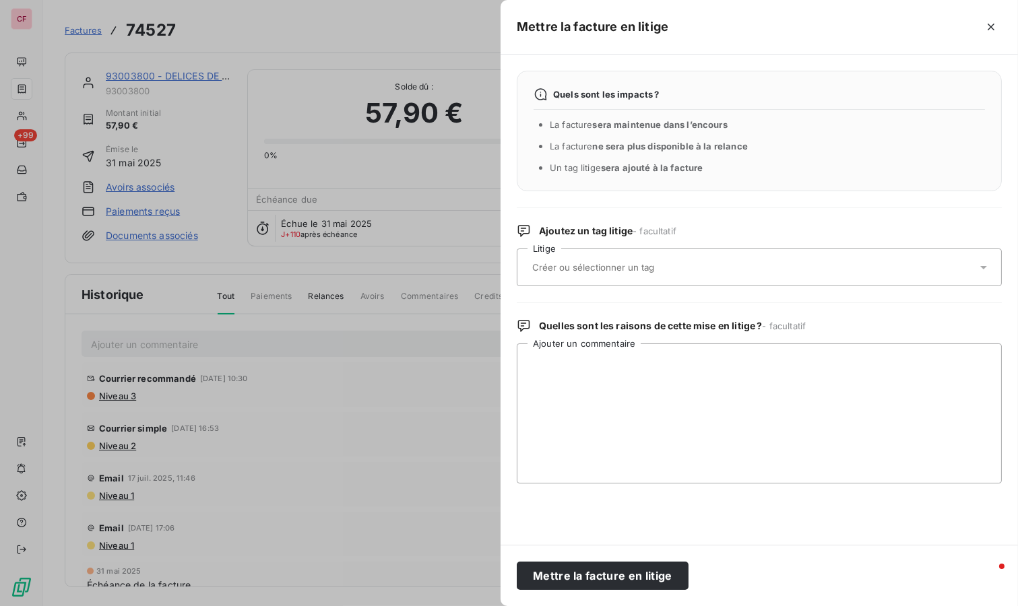
click at [610, 559] on div "Mettre la facture en litige" at bounding box center [760, 575] width 518 height 61
click at [609, 568] on button "Mettre la facture en litige" at bounding box center [603, 576] width 172 height 28
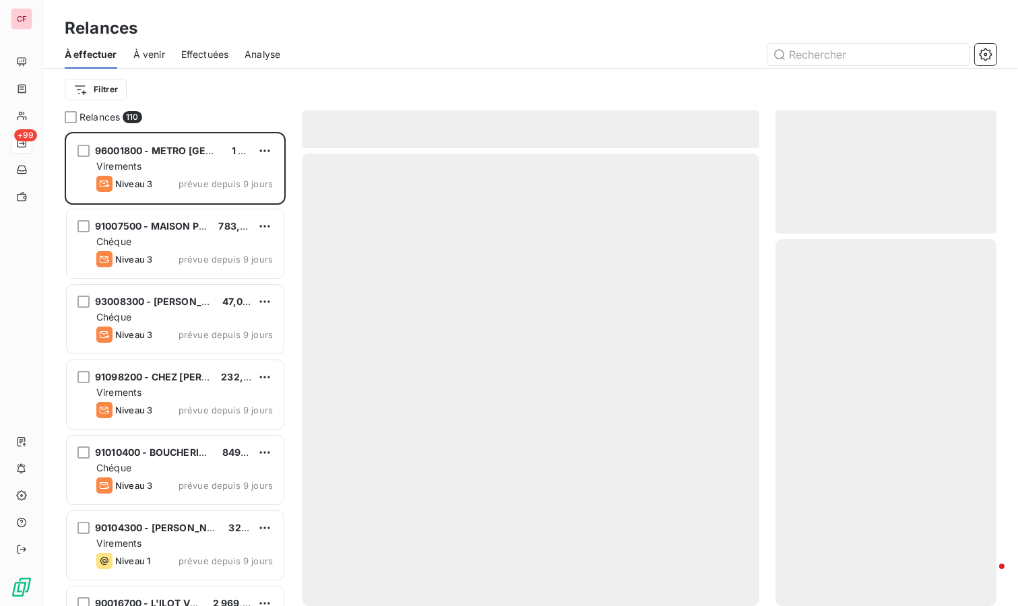
scroll to position [463, 210]
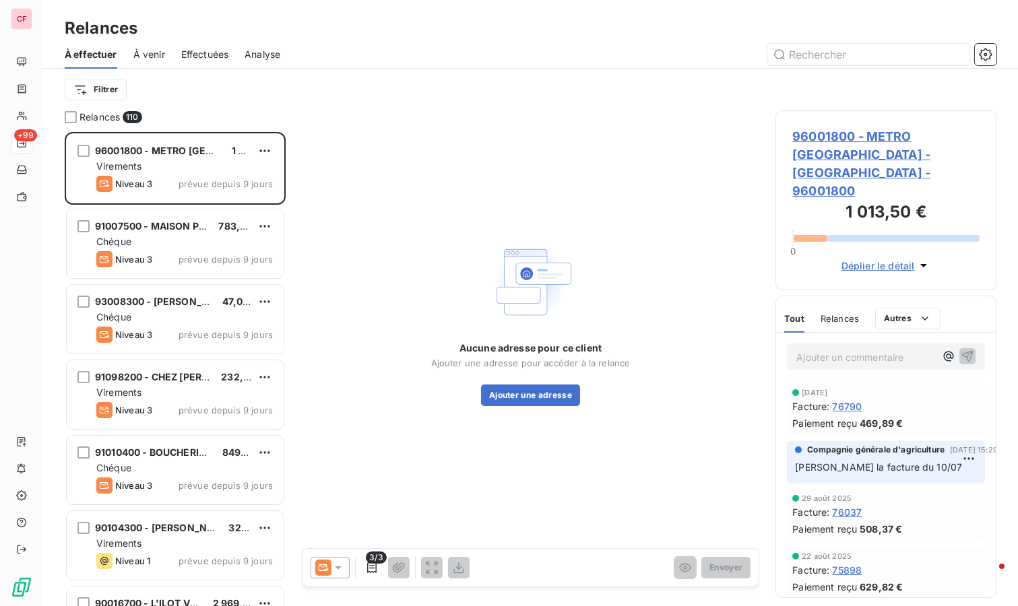
click at [903, 145] on span "96001800 - METRO [GEOGRAPHIC_DATA] - [GEOGRAPHIC_DATA] - 96001800" at bounding box center [885, 163] width 187 height 73
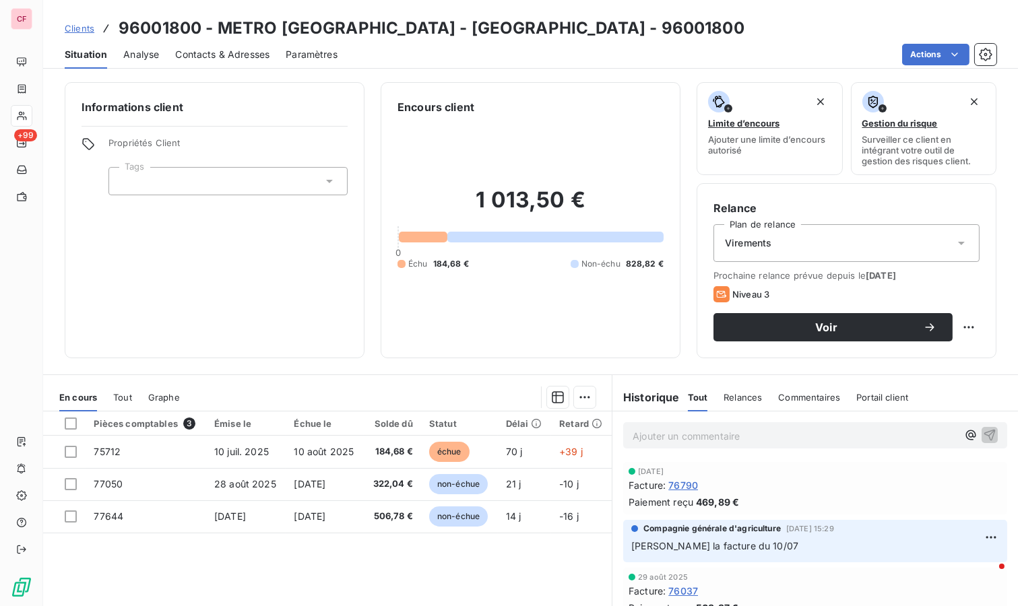
click at [189, 53] on span "Contacts & Adresses" at bounding box center [222, 54] width 94 height 13
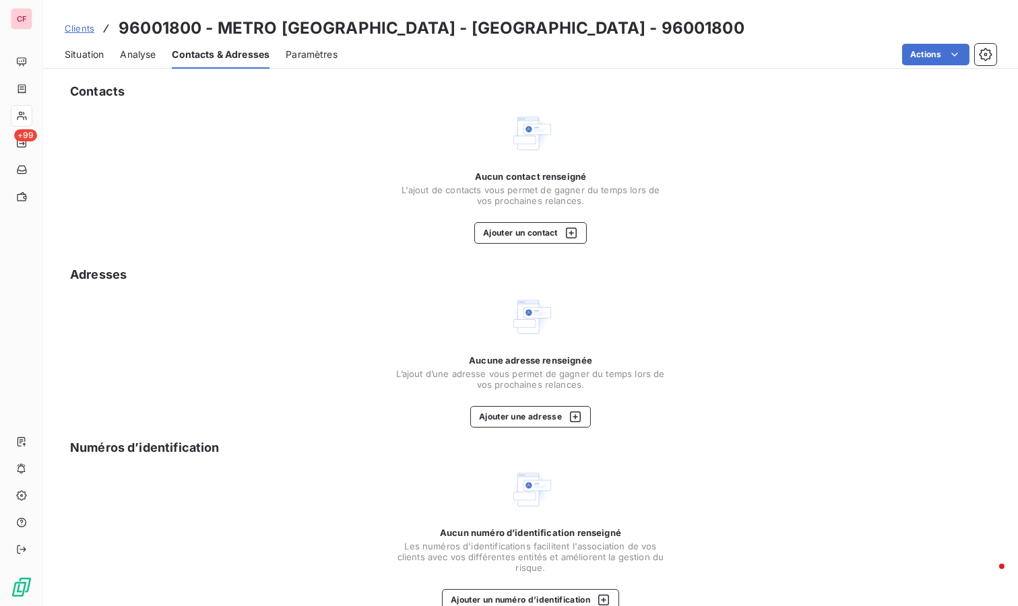
click at [81, 51] on span "Situation" at bounding box center [84, 54] width 39 height 13
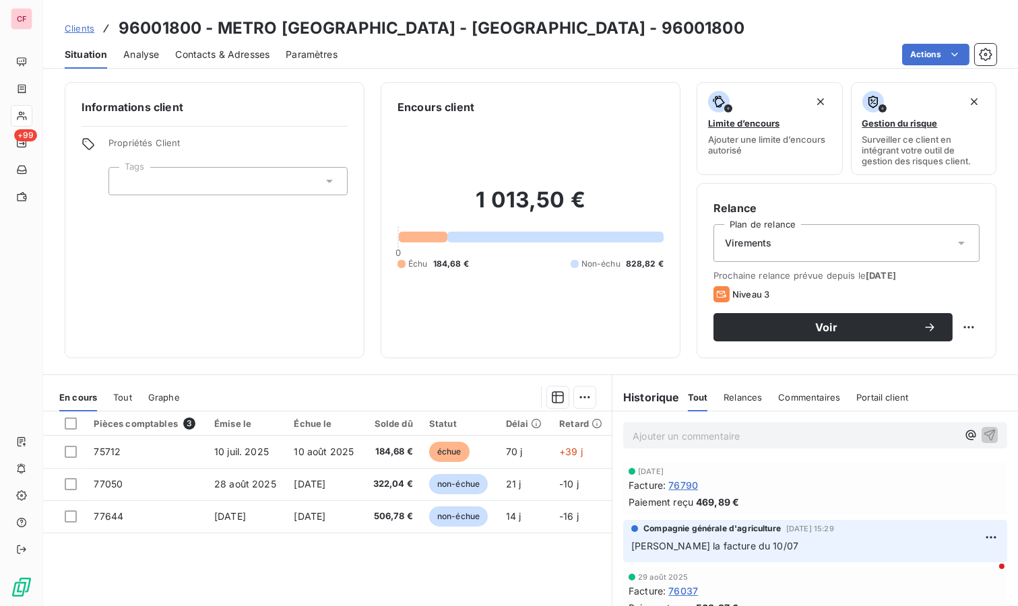
click at [368, 452] on td "184,68 €" at bounding box center [392, 452] width 57 height 32
click at [247, 59] on span "Contacts & Adresses" at bounding box center [222, 54] width 94 height 13
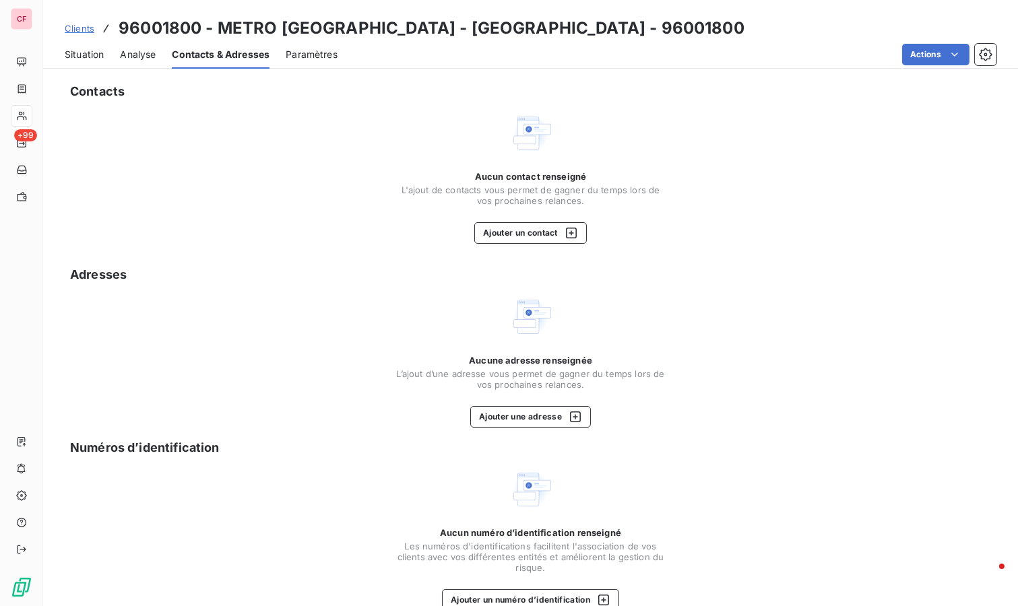
click at [69, 49] on span "Situation" at bounding box center [84, 54] width 39 height 13
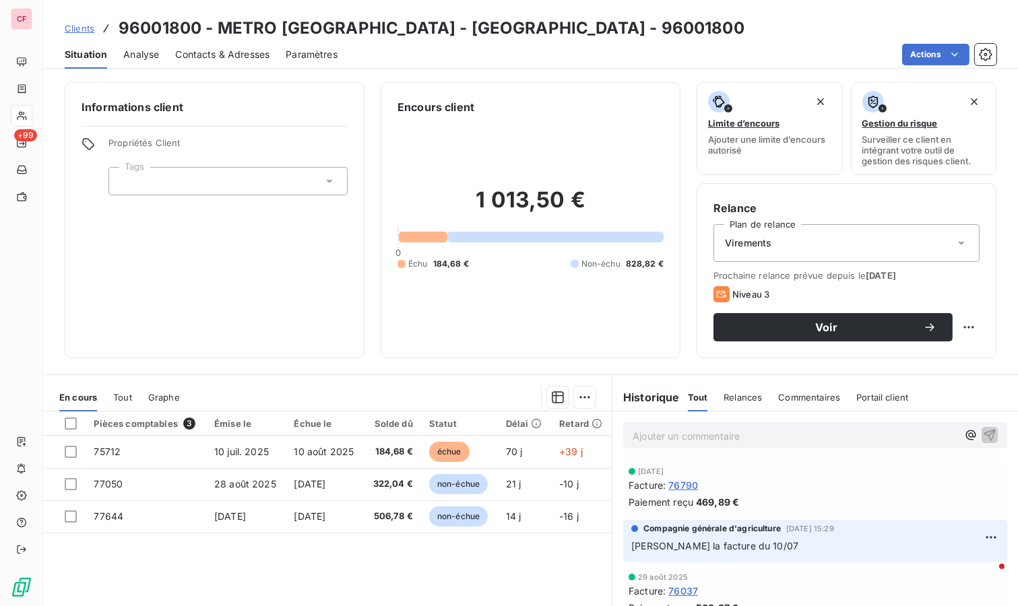
click at [957, 324] on html "CF +99 Clients 96001800 - METRO [GEOGRAPHIC_DATA] - LA VALENTINE - 96001800 Sit…" at bounding box center [509, 303] width 1018 height 606
click at [941, 351] on div "Replanifier cette action" at bounding box center [902, 356] width 121 height 22
select select "8"
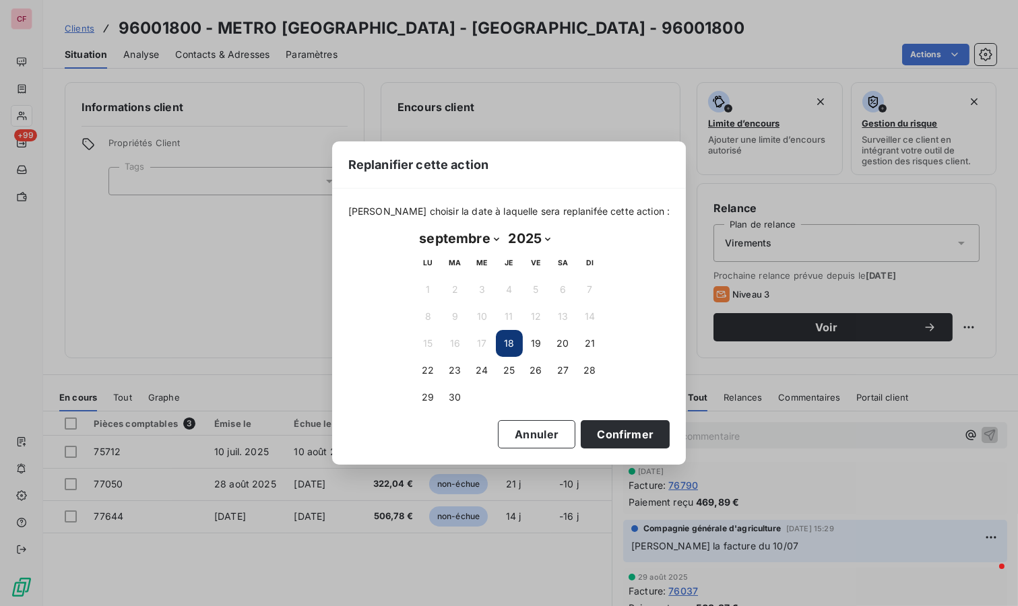
click at [544, 351] on button "19" at bounding box center [536, 343] width 27 height 27
click at [604, 428] on button "Confirmer" at bounding box center [625, 434] width 89 height 28
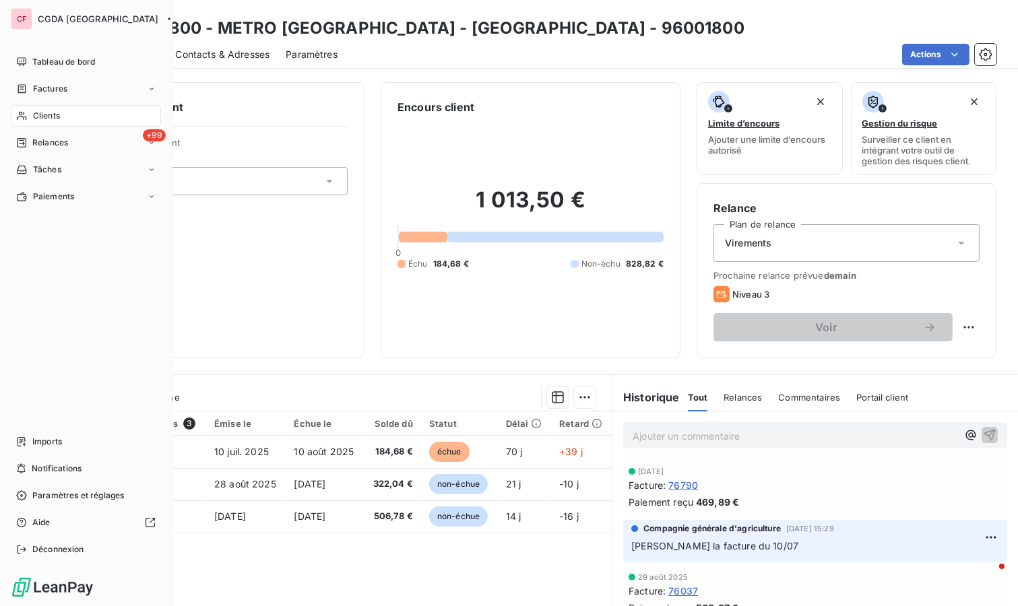
click at [31, 146] on div "Relances" at bounding box center [42, 143] width 52 height 12
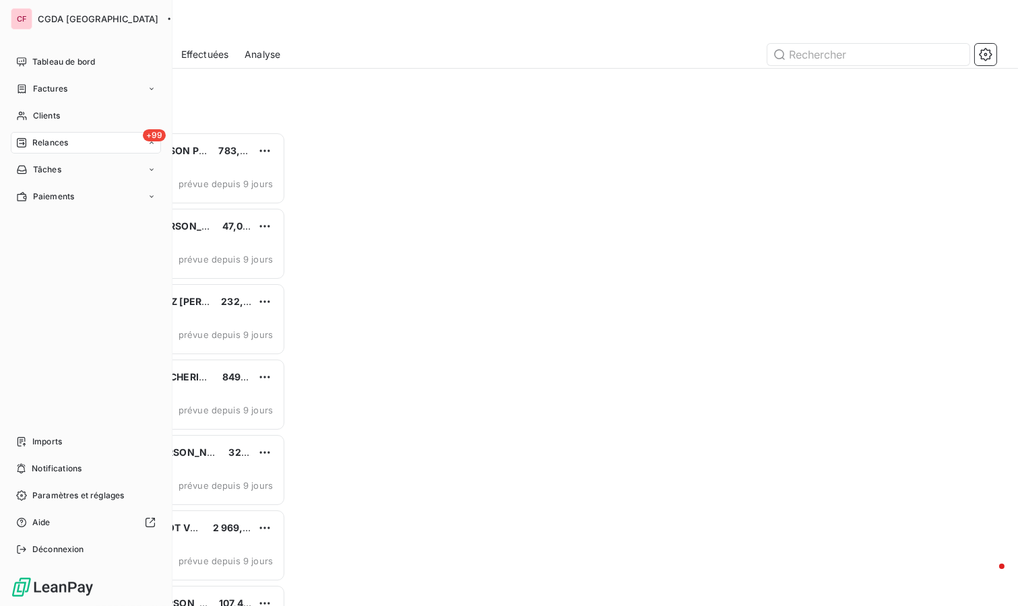
scroll to position [463, 210]
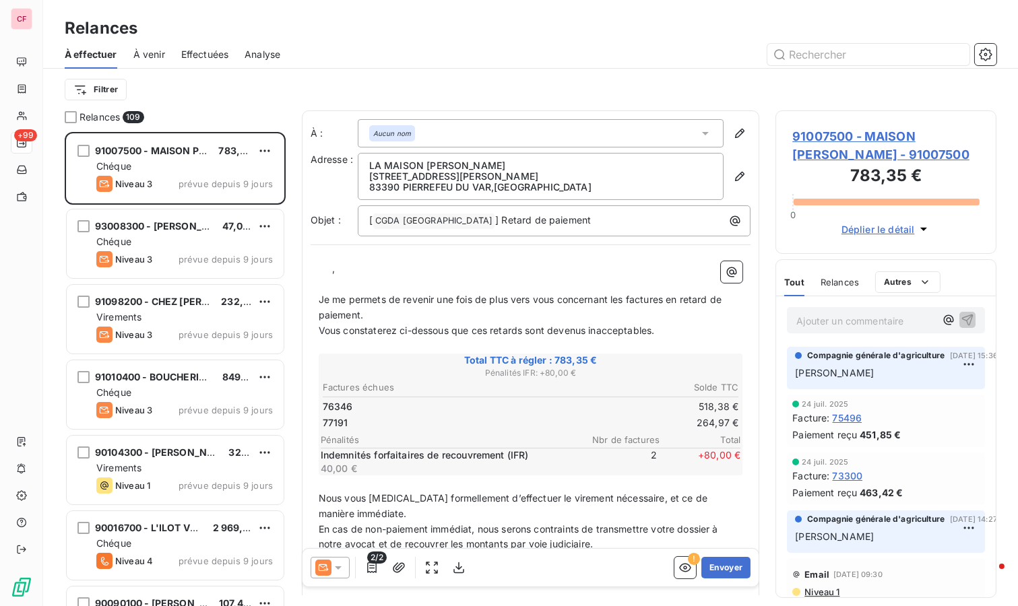
click at [854, 139] on span "91007500 - MAISON [PERSON_NAME] - 91007500" at bounding box center [885, 145] width 187 height 36
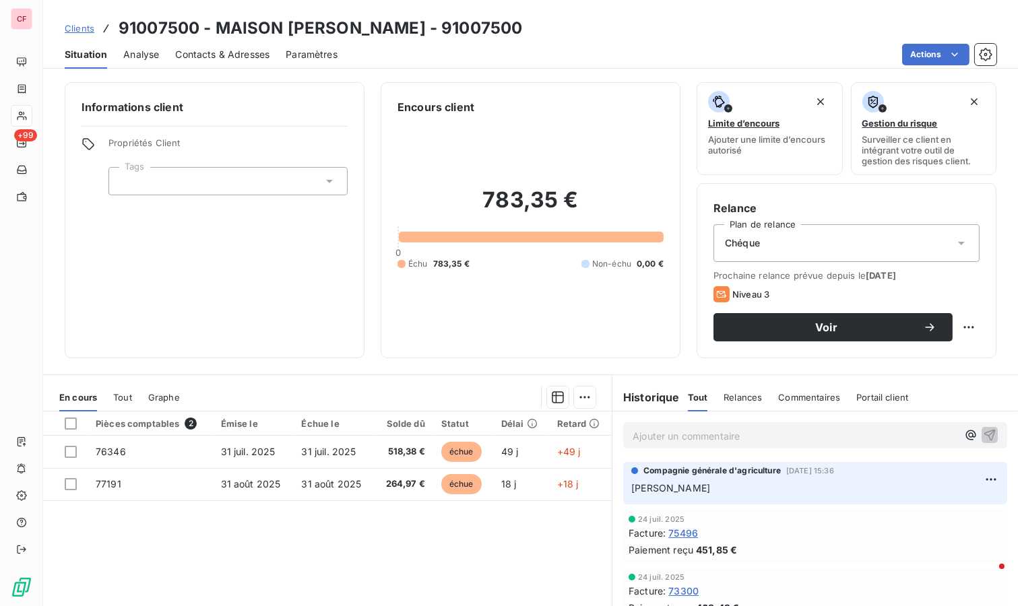
click at [664, 441] on p "Ajouter un commentaire ﻿" at bounding box center [795, 436] width 325 height 17
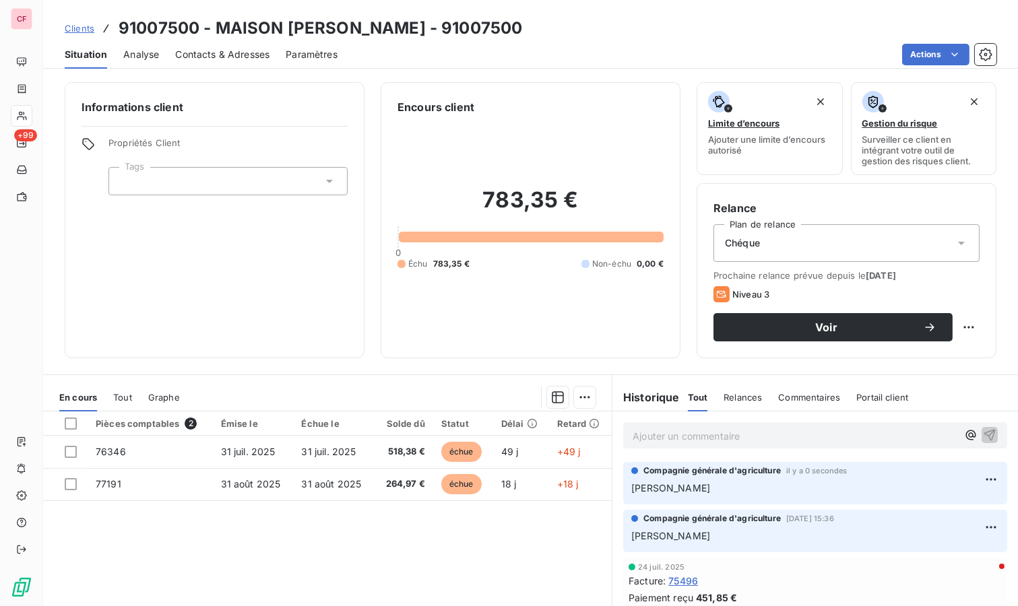
click at [964, 319] on html "CF +99 Clients 91007500 - MAISON [PERSON_NAME] - 91007500 Situation Analyse Con…" at bounding box center [509, 303] width 1018 height 606
click at [917, 352] on div "Replanifier cette action" at bounding box center [902, 356] width 121 height 22
select select "8"
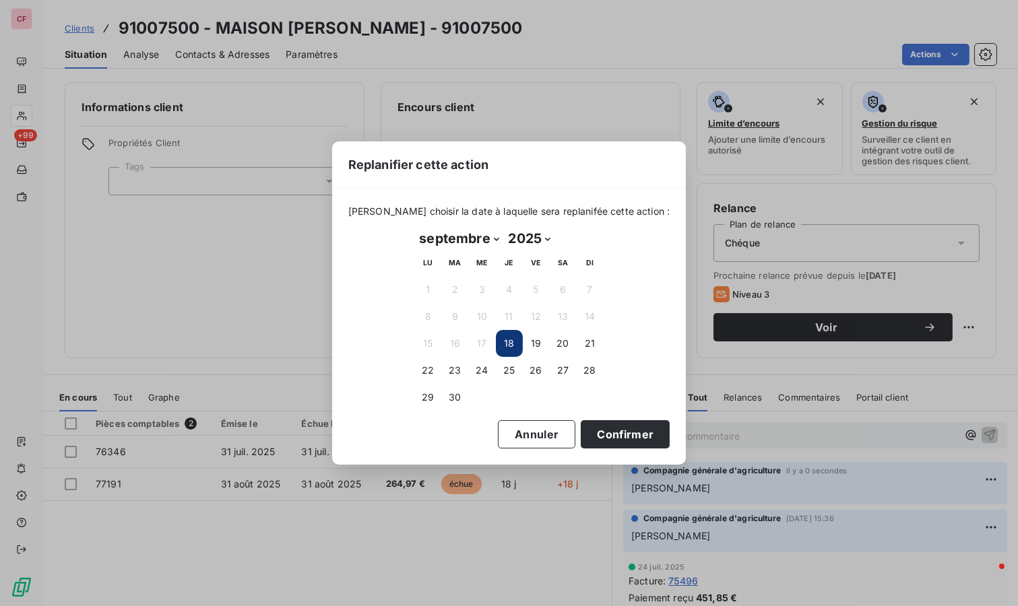
click at [457, 366] on button "23" at bounding box center [455, 370] width 27 height 27
click at [607, 435] on button "Confirmer" at bounding box center [625, 434] width 89 height 28
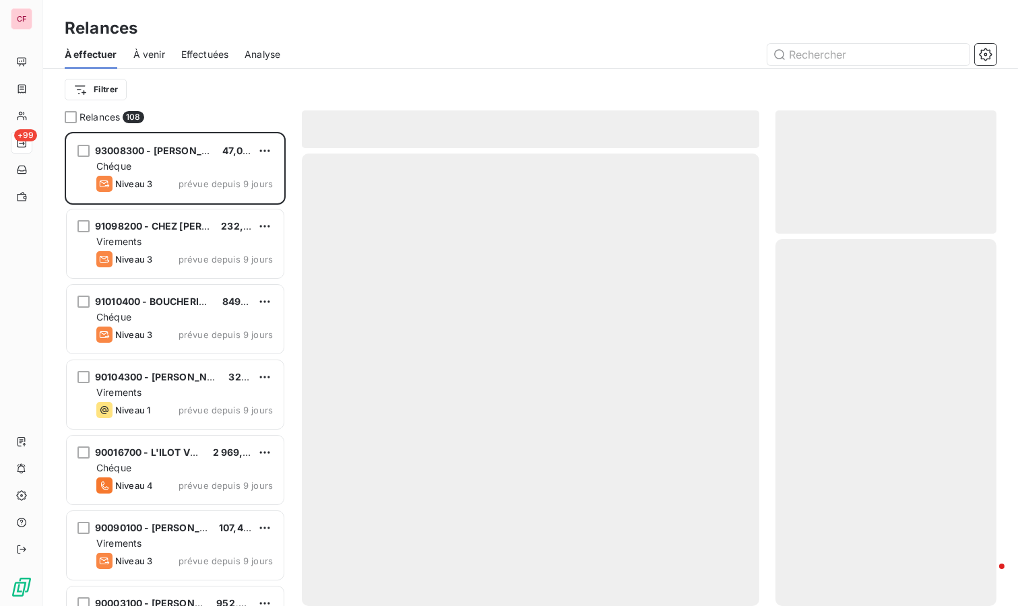
scroll to position [463, 210]
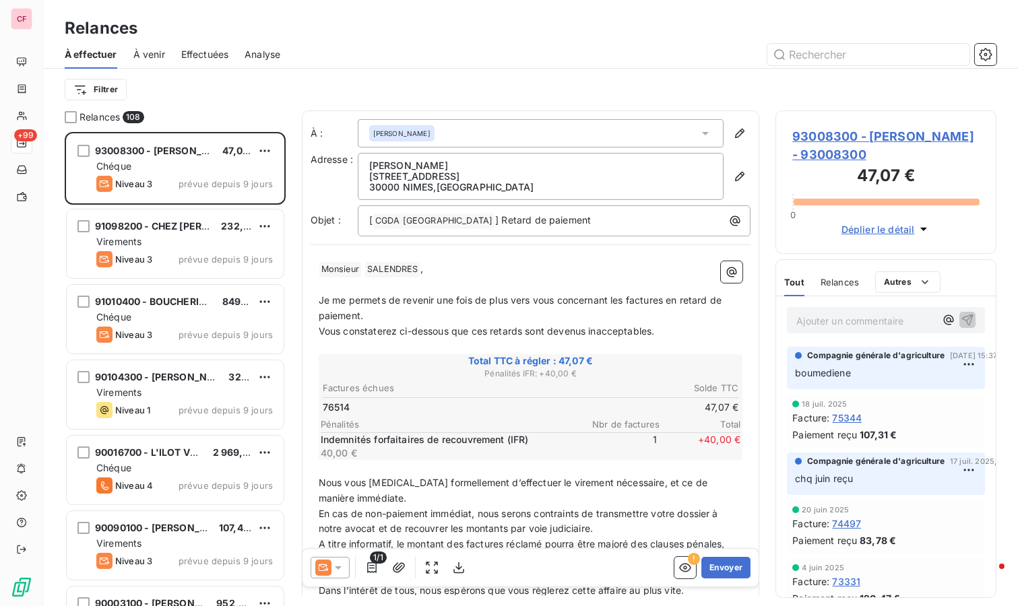
click at [815, 150] on span "93008300 - [PERSON_NAME] - 93008300" at bounding box center [885, 145] width 187 height 36
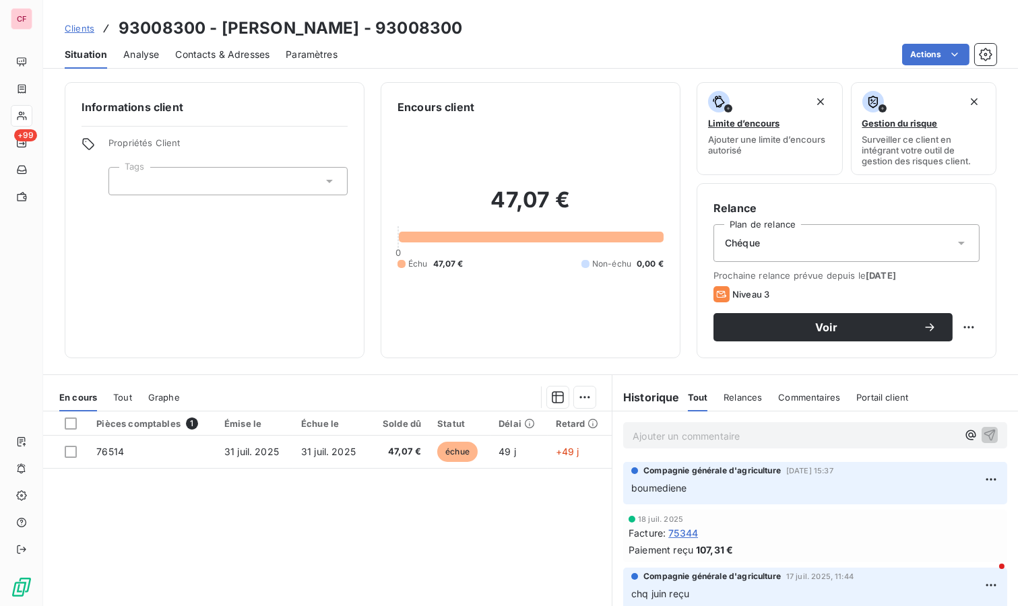
click at [689, 436] on p "Ajouter un commentaire ﻿" at bounding box center [795, 436] width 325 height 17
click at [956, 325] on html "CF +99 Clients 93008300 - BOUCHERIE [PERSON_NAME] - 93008300 Situation Analyse …" at bounding box center [509, 303] width 1018 height 606
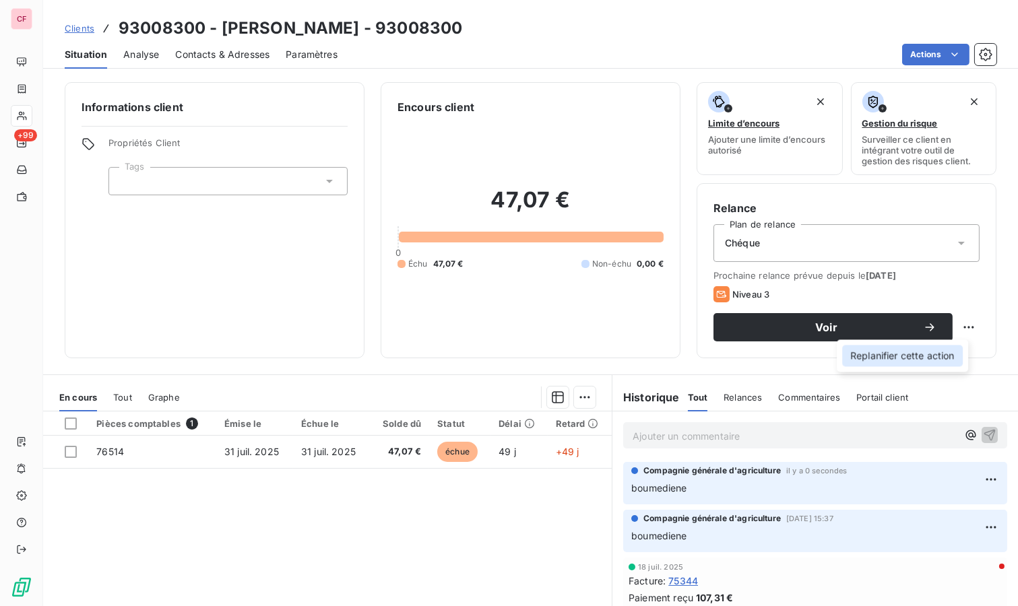
click at [949, 356] on div "Replanifier cette action" at bounding box center [902, 356] width 121 height 22
select select "8"
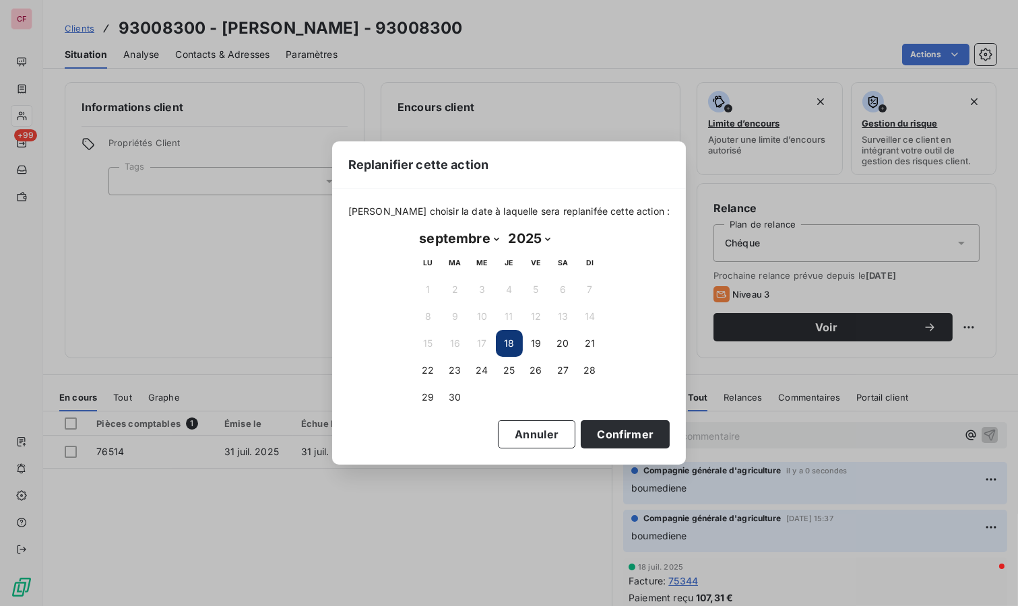
click at [456, 371] on button "23" at bounding box center [455, 370] width 27 height 27
click at [613, 437] on button "Confirmer" at bounding box center [625, 434] width 89 height 28
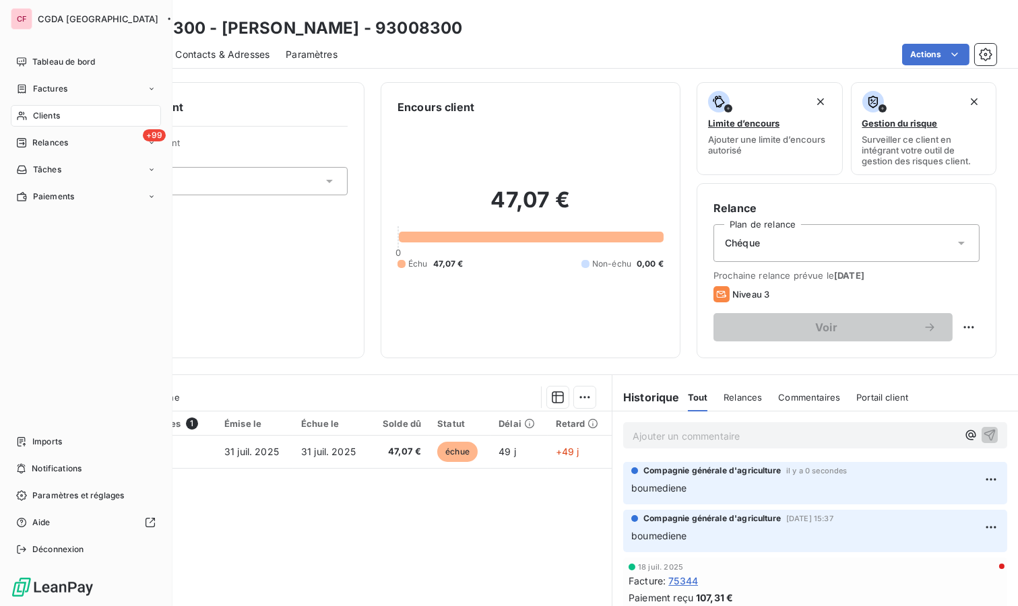
click at [28, 146] on div "Relances" at bounding box center [42, 143] width 52 height 12
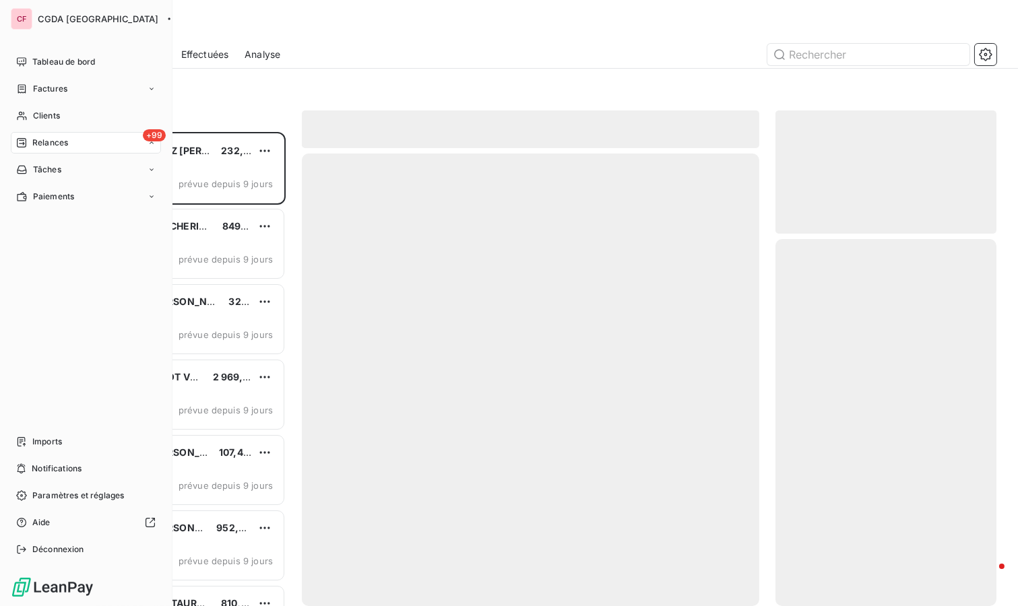
scroll to position [463, 210]
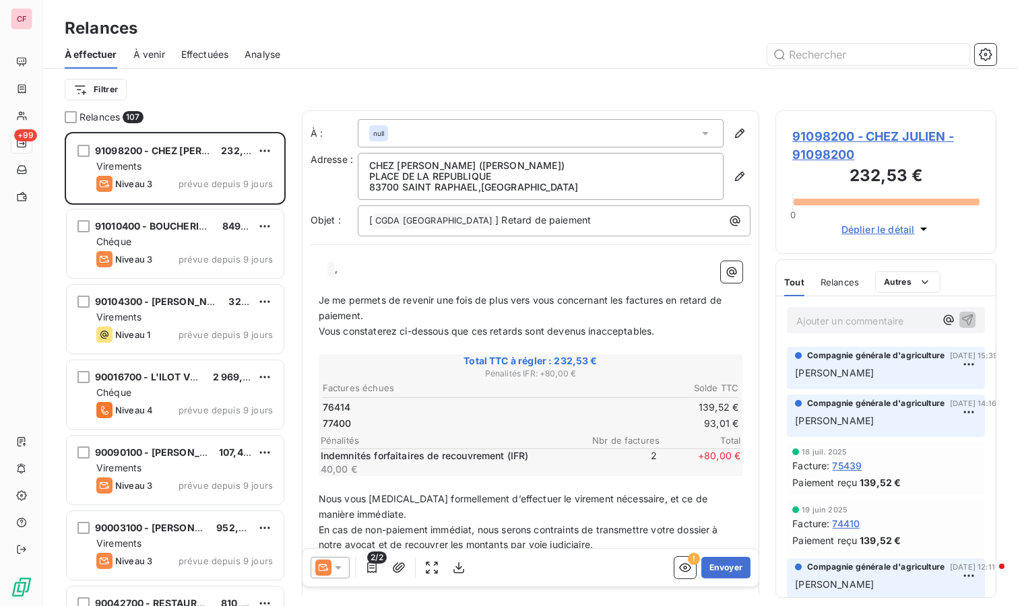
click at [810, 137] on span "91098200 - CHEZ JULIEN - 91098200" at bounding box center [885, 145] width 187 height 36
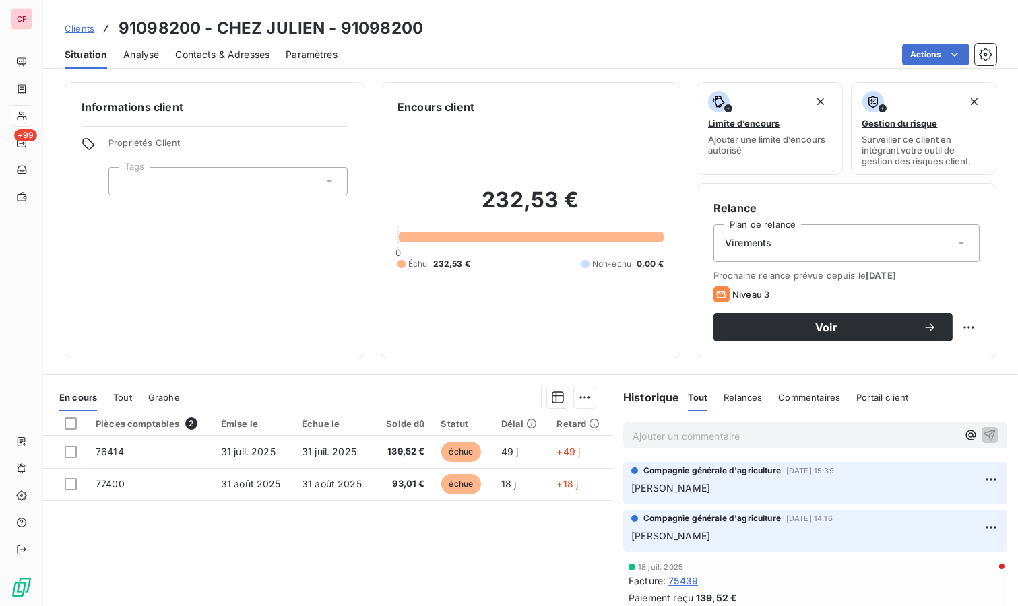
click at [731, 422] on div "Ajouter un commentaire ﻿" at bounding box center [815, 435] width 384 height 26
click at [731, 427] on div "Ajouter un commentaire ﻿" at bounding box center [795, 436] width 325 height 18
click at [735, 432] on p "Ajouter un commentaire ﻿" at bounding box center [795, 436] width 325 height 17
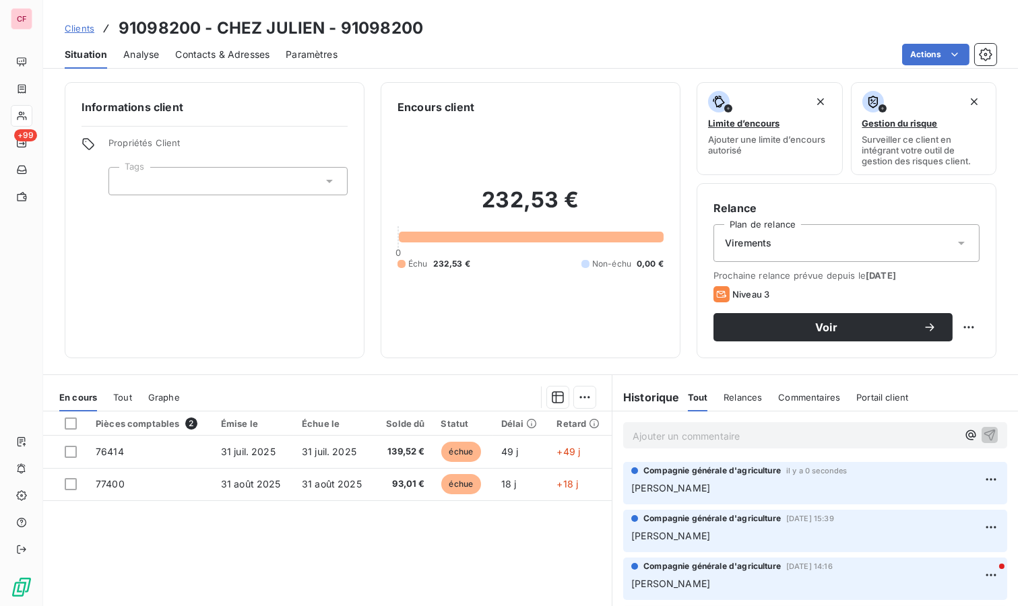
click at [958, 327] on html "CF +99 Clients 91098200 - CHEZ JULIEN - 91098200 Situation Analyse Contacts & A…" at bounding box center [509, 303] width 1018 height 606
click at [938, 352] on div "Replanifier cette action" at bounding box center [902, 356] width 121 height 22
select select "8"
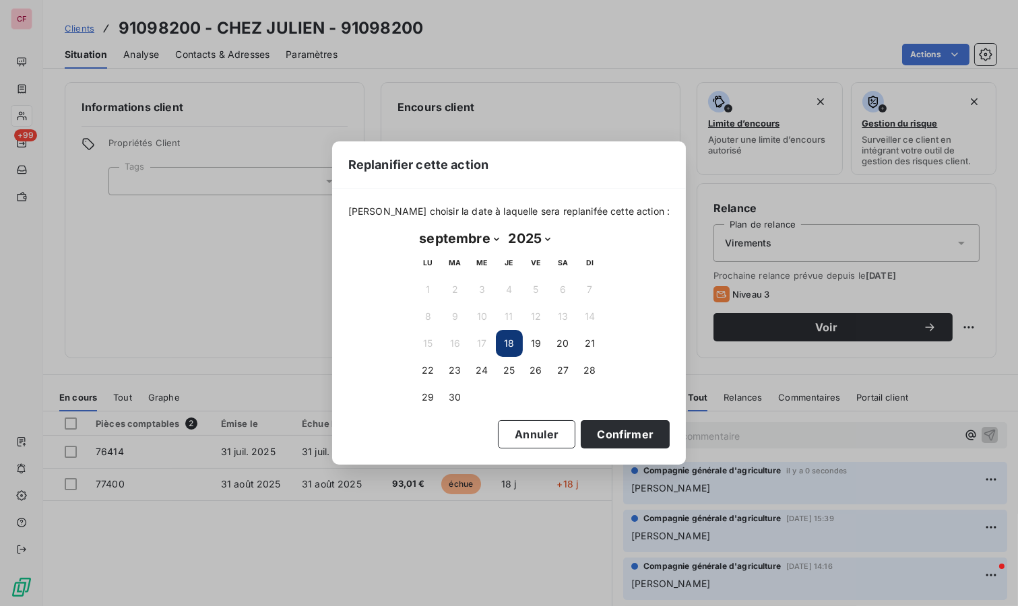
click at [456, 368] on button "23" at bounding box center [455, 370] width 27 height 27
click at [611, 429] on button "Confirmer" at bounding box center [625, 434] width 89 height 28
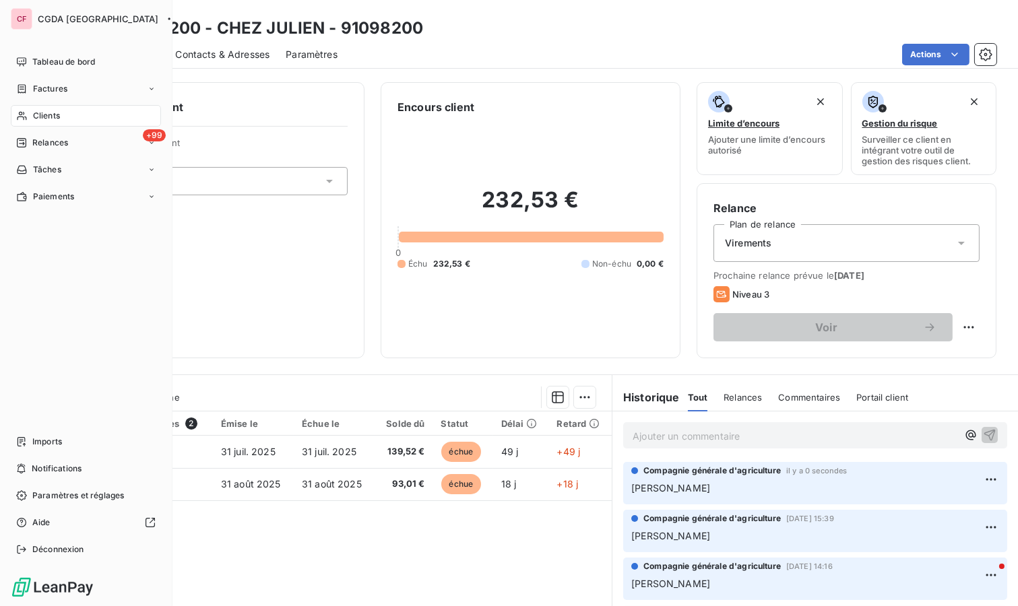
click at [33, 139] on span "Relances" at bounding box center [50, 143] width 36 height 12
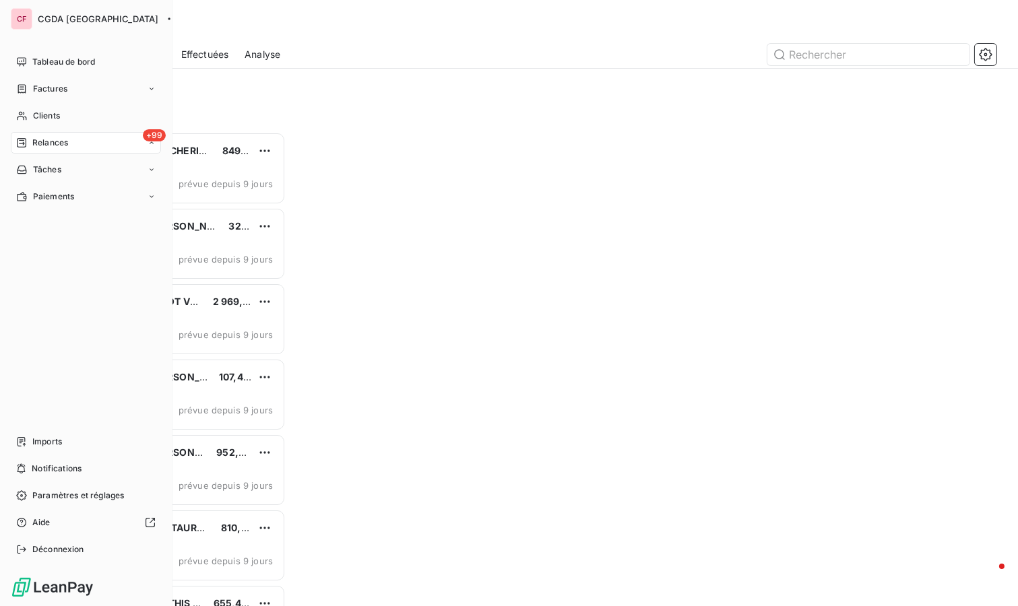
scroll to position [463, 210]
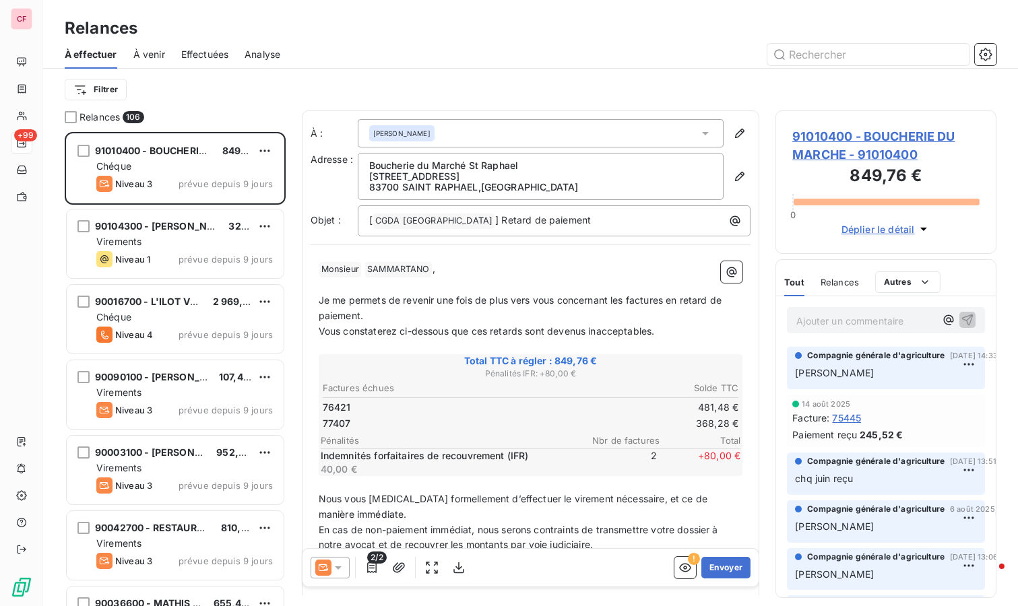
click at [839, 139] on span "91010400 - BOUCHERIE DU MARCHE - 91010400" at bounding box center [885, 145] width 187 height 36
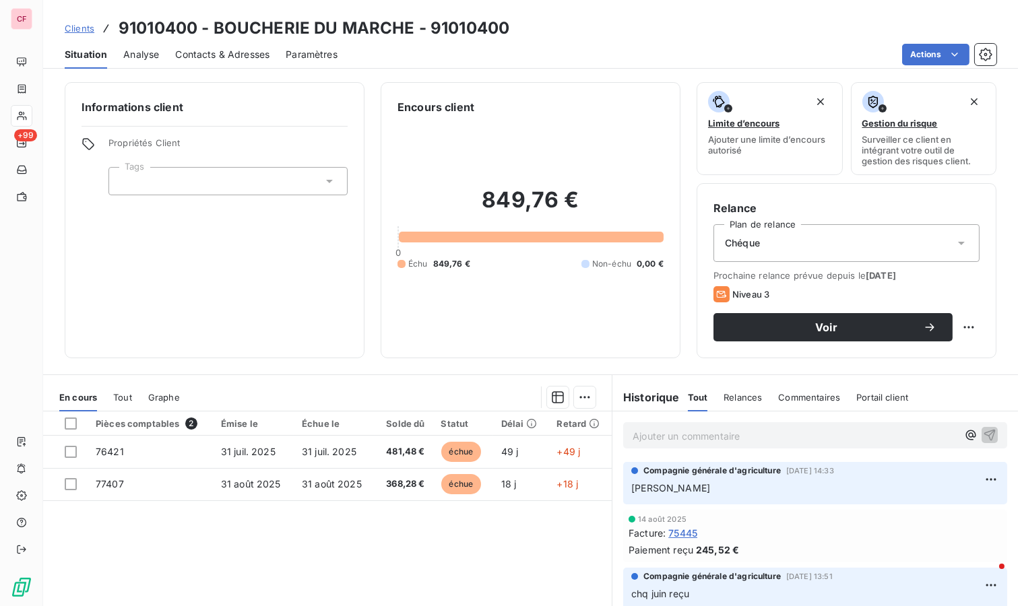
click at [677, 438] on p "Ajouter un commentaire ﻿" at bounding box center [795, 436] width 325 height 17
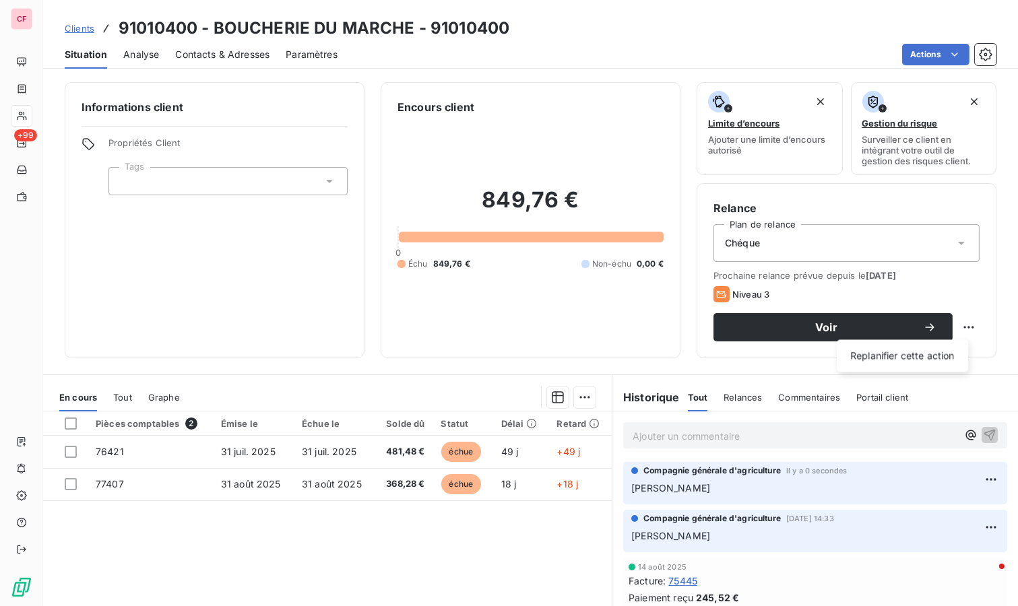
click at [961, 327] on html "CF +99 Clients 91010400 - BOUCHERIE DU MARCHE - 91010400 Situation Analyse Cont…" at bounding box center [509, 303] width 1018 height 606
click at [945, 348] on div "Replanifier cette action" at bounding box center [902, 356] width 121 height 22
select select "8"
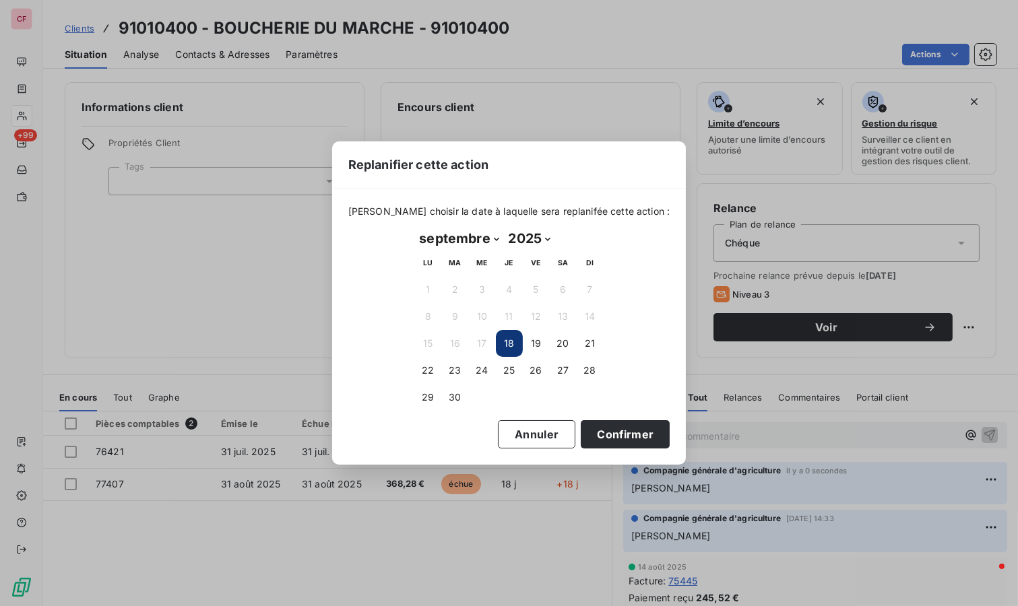
click at [460, 371] on button "23" at bounding box center [455, 370] width 27 height 27
click at [594, 434] on button "Confirmer" at bounding box center [625, 434] width 89 height 28
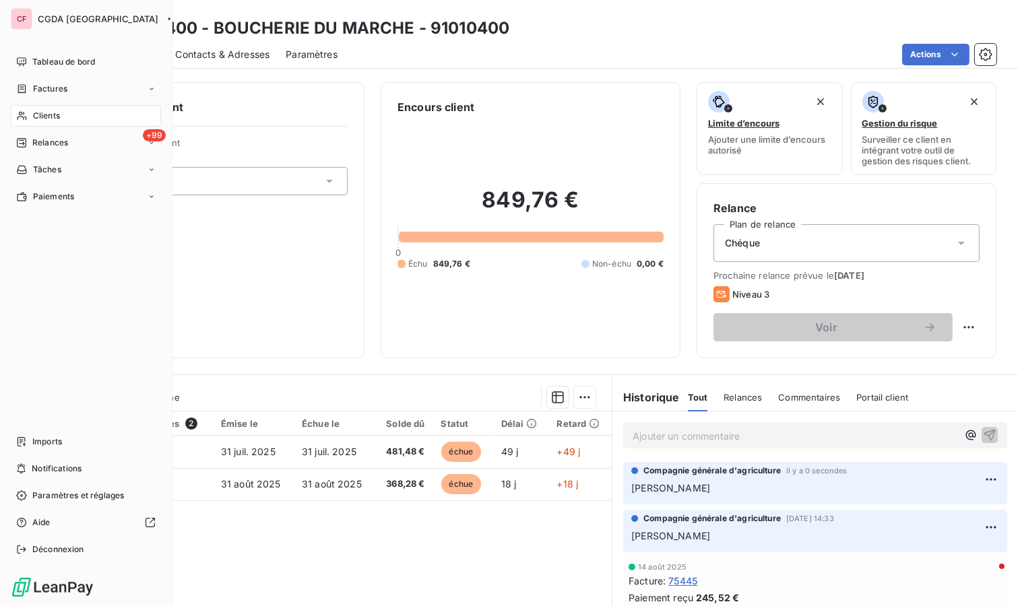
click at [28, 143] on div "Relances" at bounding box center [42, 143] width 52 height 12
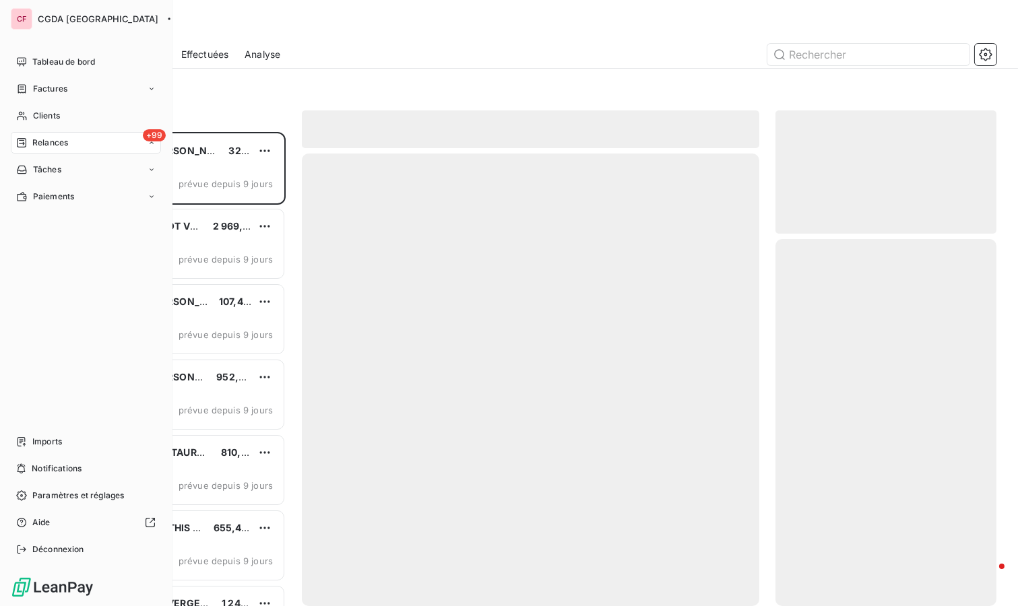
scroll to position [463, 210]
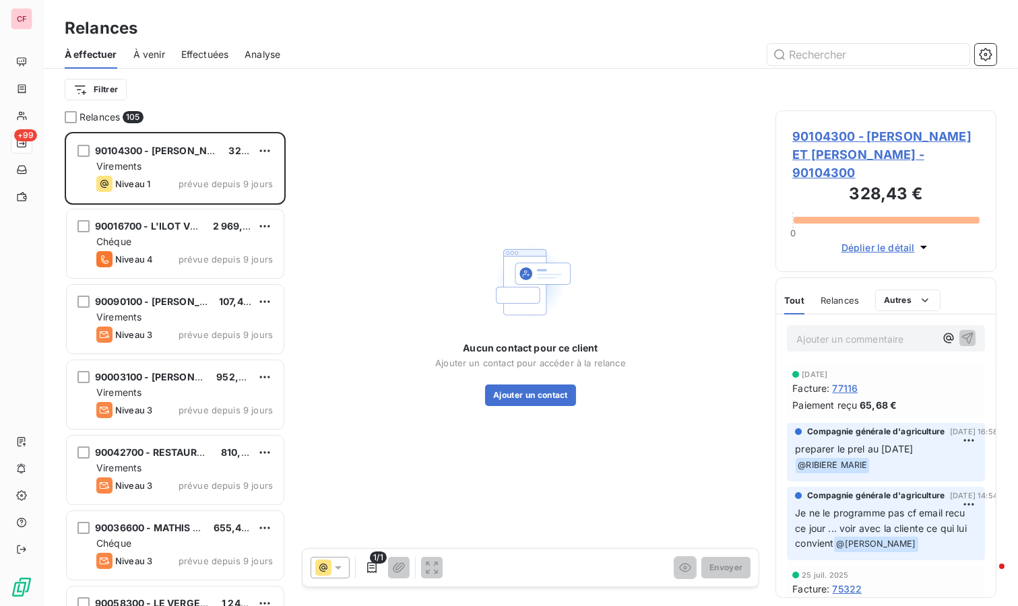
click at [864, 136] on span "90104300 - [PERSON_NAME] ET [PERSON_NAME] - 90104300" at bounding box center [885, 154] width 187 height 55
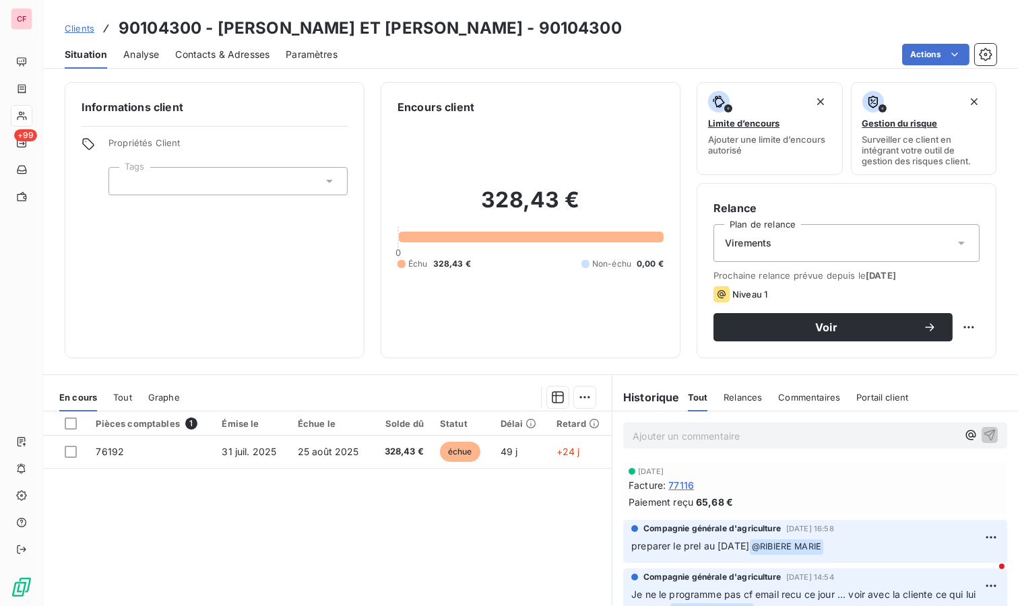
scroll to position [103, 0]
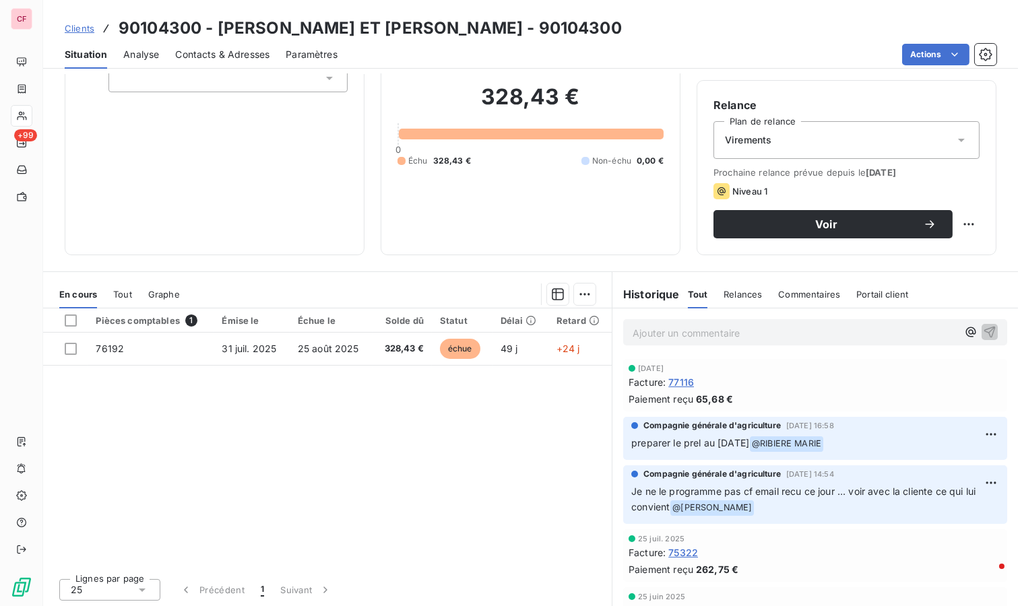
click at [668, 381] on span "77116" at bounding box center [681, 382] width 26 height 14
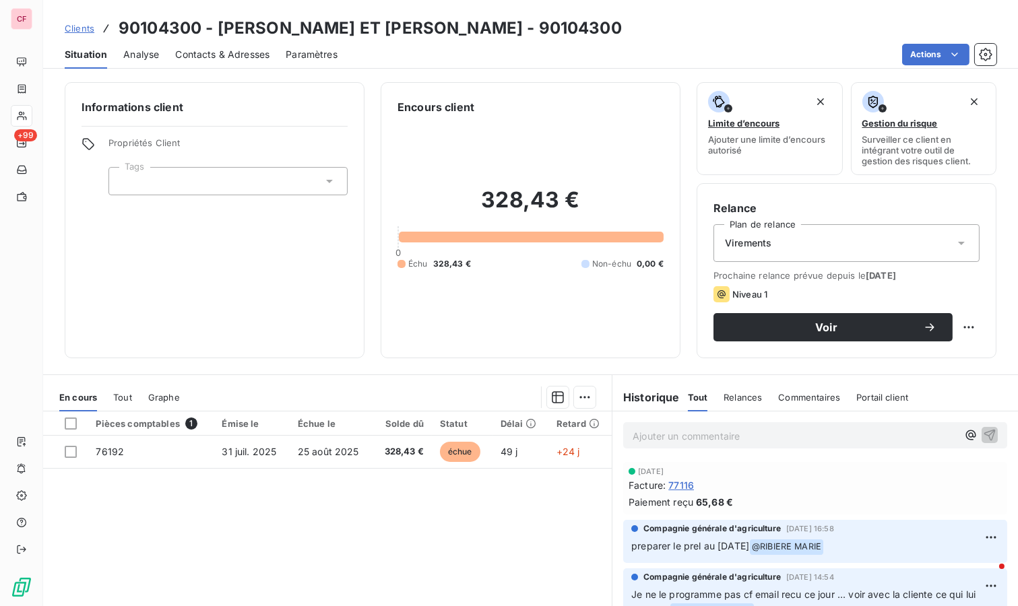
click at [675, 486] on span "77116" at bounding box center [681, 485] width 26 height 14
click at [359, 516] on div "Pièces comptables 1 Émise le Échue le Solde dû Statut Délai Retard 76192 [DATE]…" at bounding box center [327, 541] width 569 height 259
click at [964, 435] on icon "button" at bounding box center [970, 435] width 13 height 13
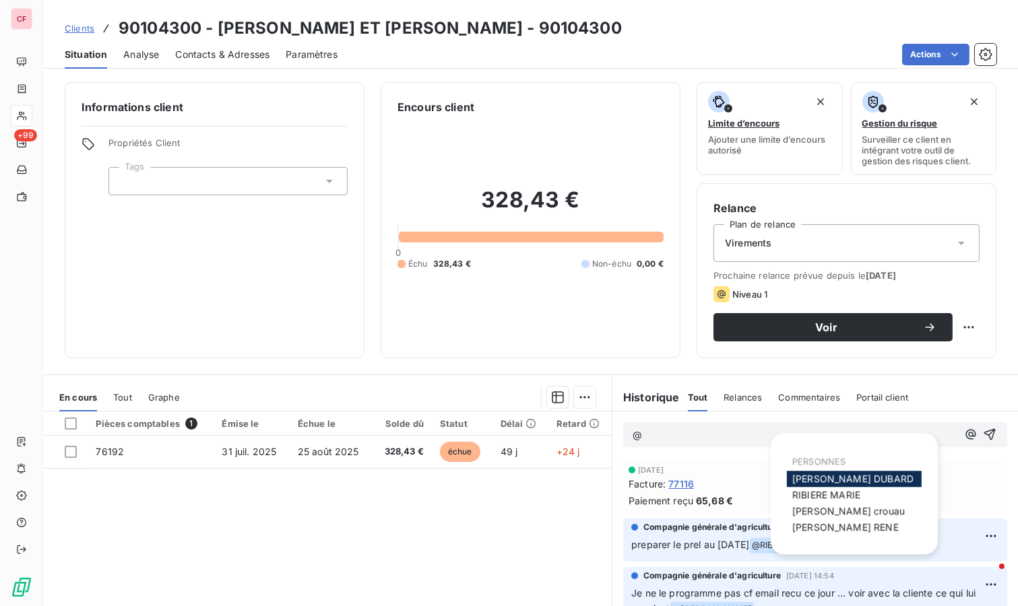
click at [881, 497] on div "RIBIERE MARIE" at bounding box center [854, 495] width 135 height 16
click at [664, 439] on p "@" at bounding box center [795, 435] width 325 height 15
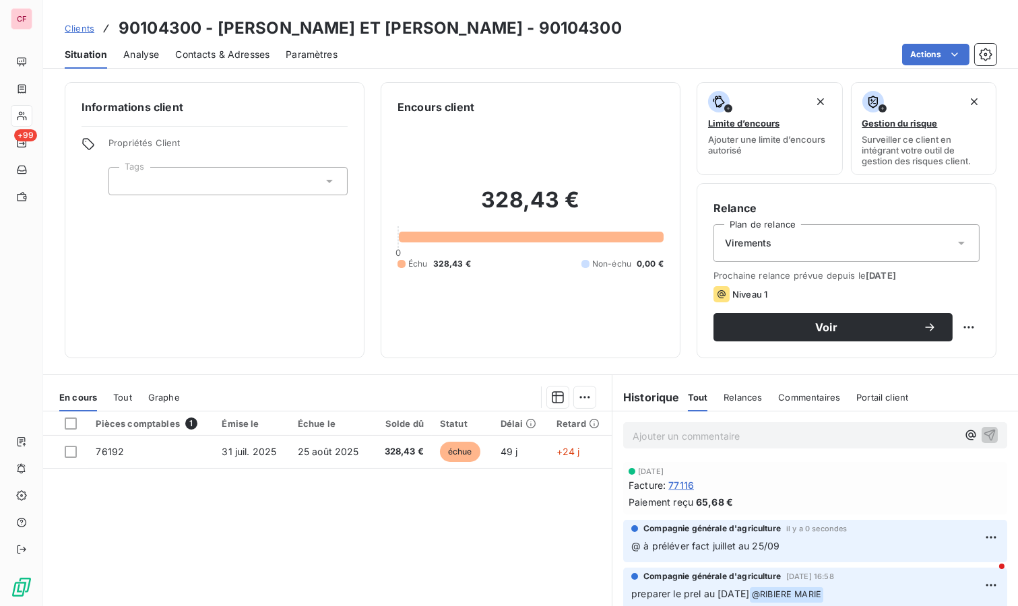
click at [968, 534] on html "CF +99 Clients 90104300 - NENETTE ET [PERSON_NAME] - 90104300 Situation Analyse…" at bounding box center [509, 303] width 1018 height 606
click at [934, 509] on div "Supprimer" at bounding box center [936, 507] width 75 height 22
click at [720, 435] on p "Ajouter un commentaire ﻿" at bounding box center [795, 436] width 325 height 17
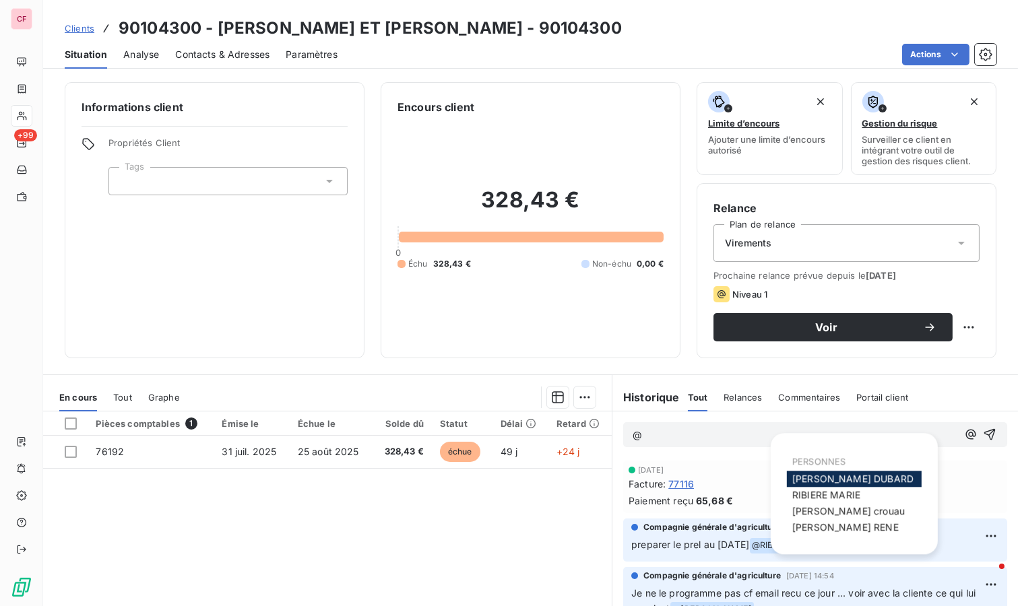
click at [964, 435] on icon "button" at bounding box center [970, 434] width 13 height 13
click at [891, 497] on div "RIBIERE MARIE" at bounding box center [854, 495] width 135 height 16
click at [818, 491] on span "RIBIERE MARIE" at bounding box center [826, 494] width 68 height 11
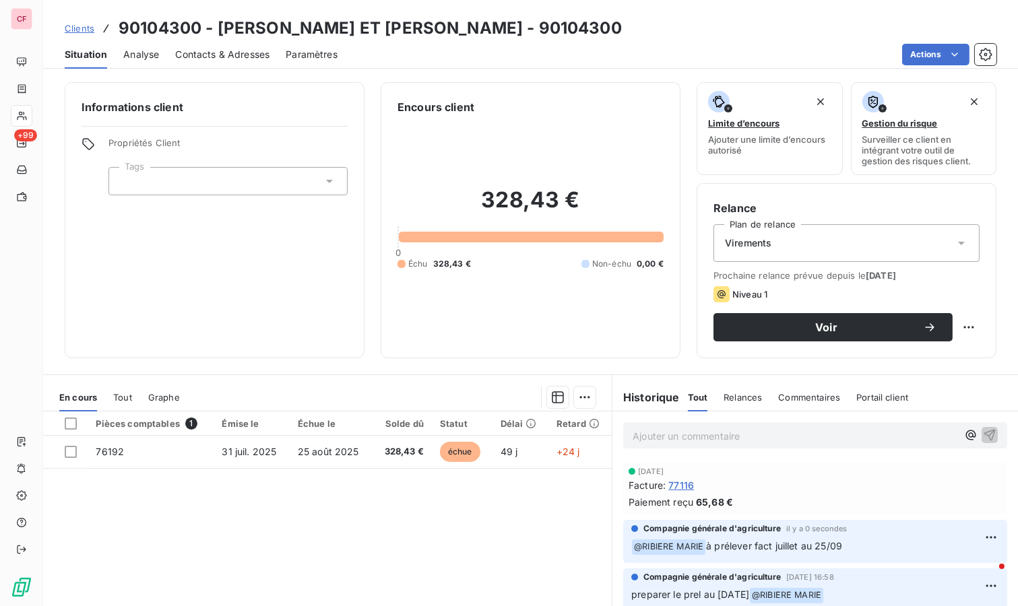
click at [961, 318] on html "CF +99 Clients 90104300 - NENETTE ET [PERSON_NAME] - 90104300 Situation Analyse…" at bounding box center [509, 303] width 1018 height 606
click at [929, 355] on div "Replanifier cette action" at bounding box center [902, 356] width 121 height 22
select select "8"
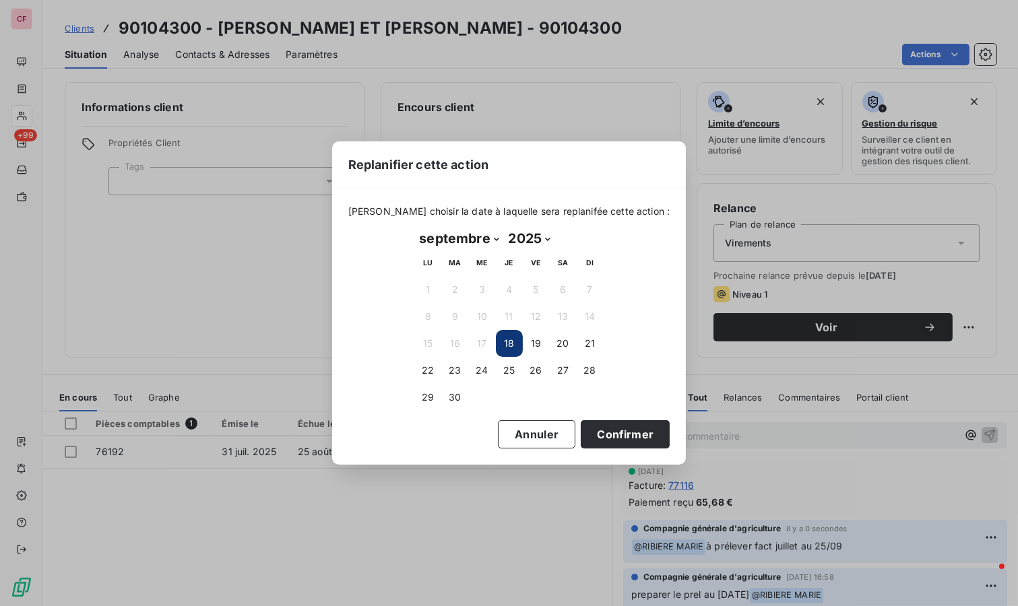
click at [447, 364] on button "23" at bounding box center [455, 370] width 27 height 27
click at [603, 435] on button "Confirmer" at bounding box center [625, 434] width 89 height 28
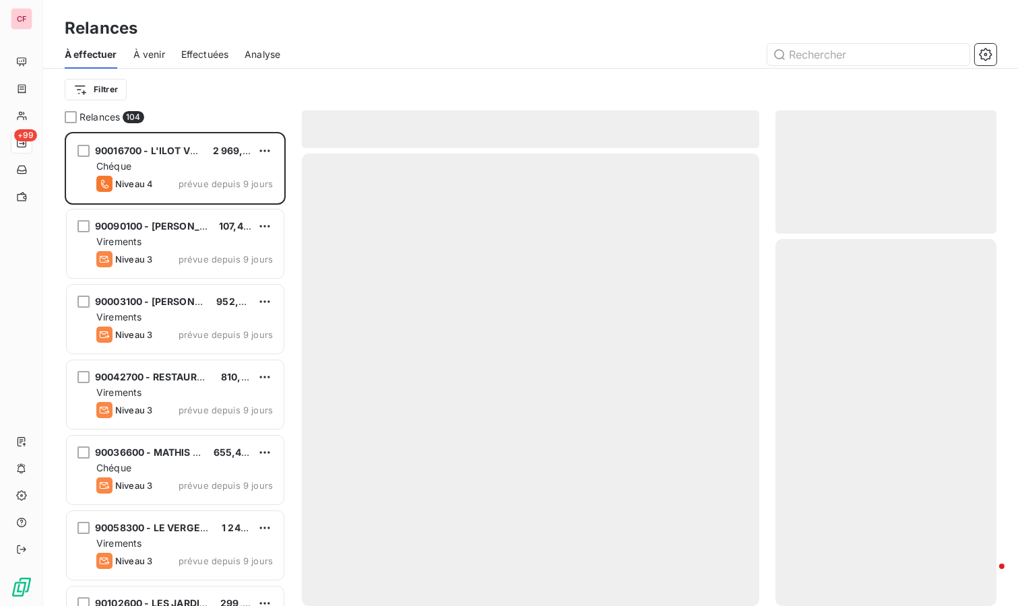
scroll to position [463, 210]
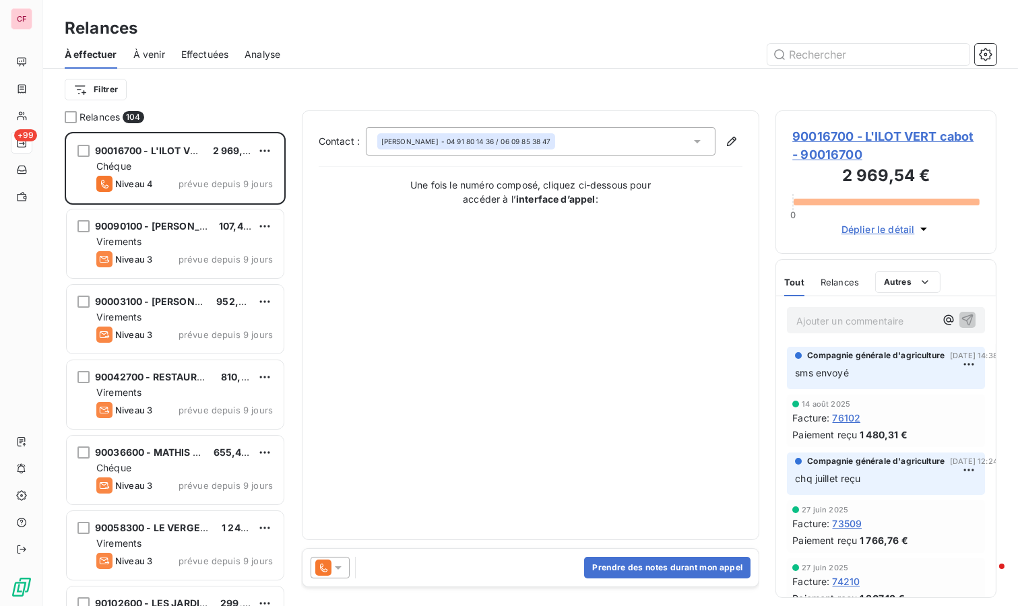
click at [214, 165] on div "Chéque" at bounding box center [184, 166] width 177 height 13
click at [895, 136] on span "90016700 - L'ILOT VERT cabot - 90016700" at bounding box center [885, 145] width 187 height 36
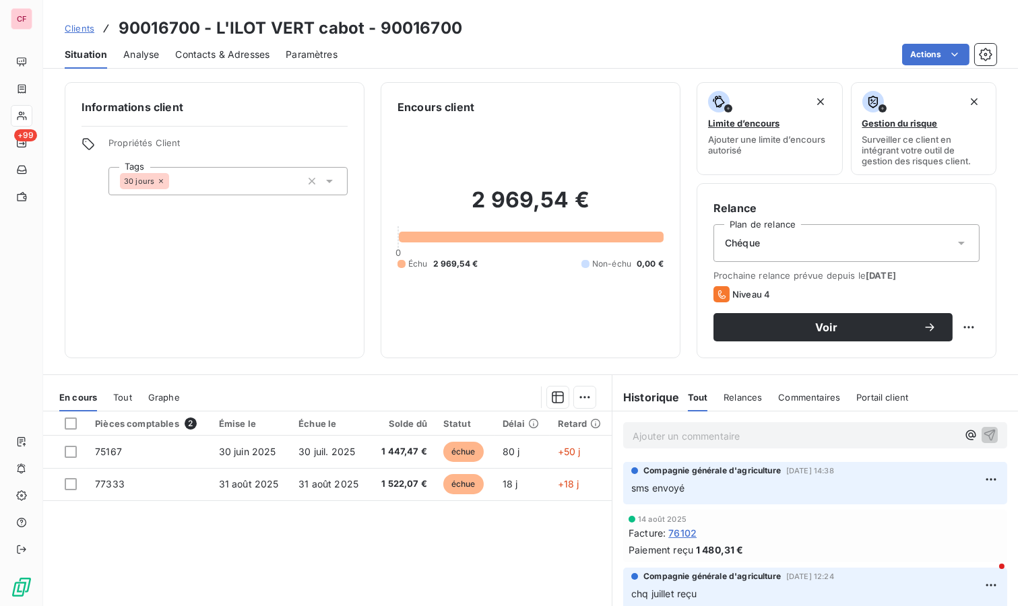
scroll to position [75, 0]
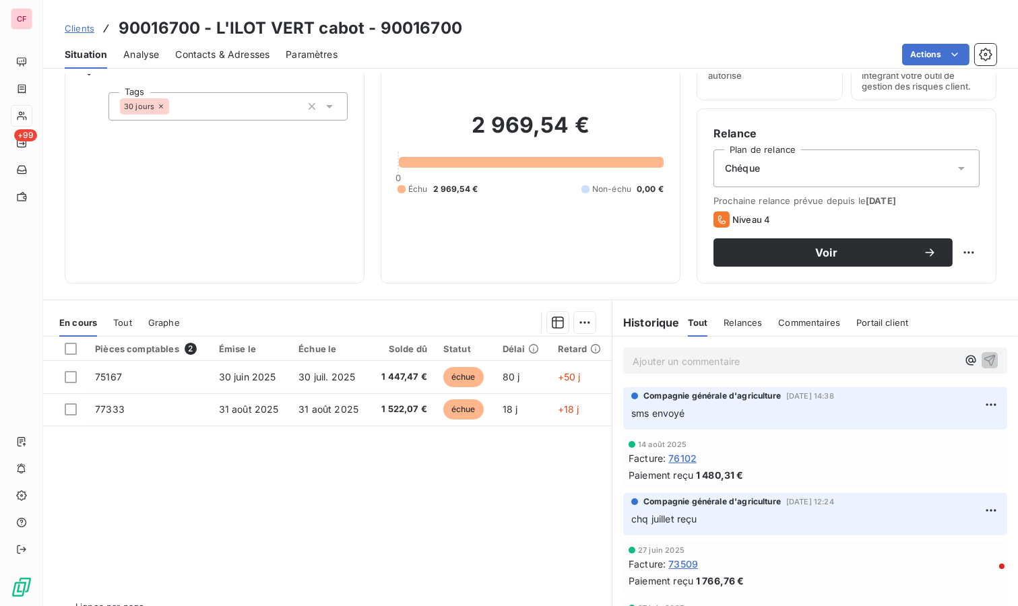
click at [668, 456] on span "76102" at bounding box center [682, 458] width 28 height 14
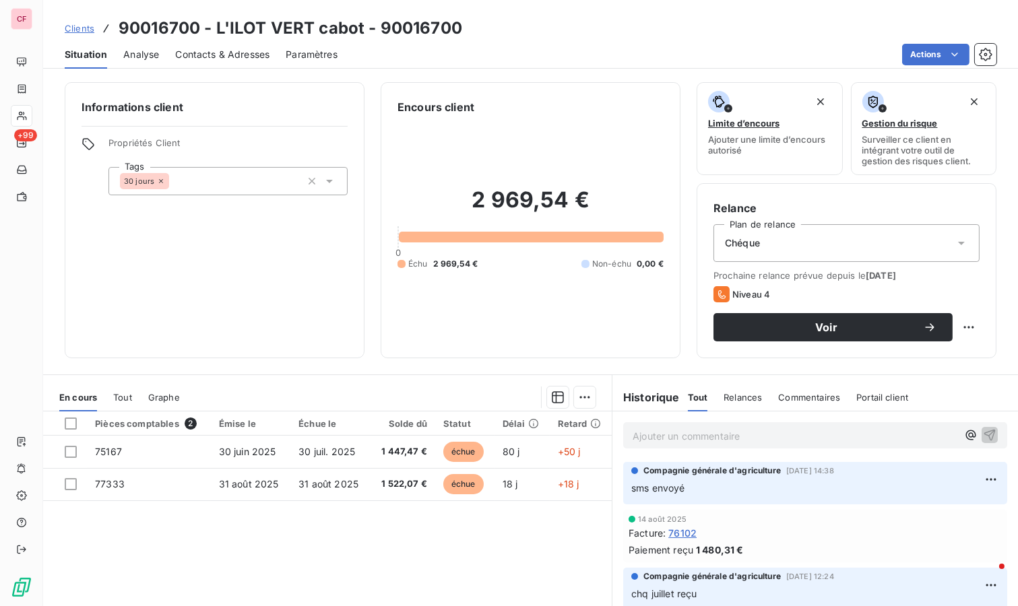
click at [259, 48] on span "Contacts & Adresses" at bounding box center [222, 54] width 94 height 13
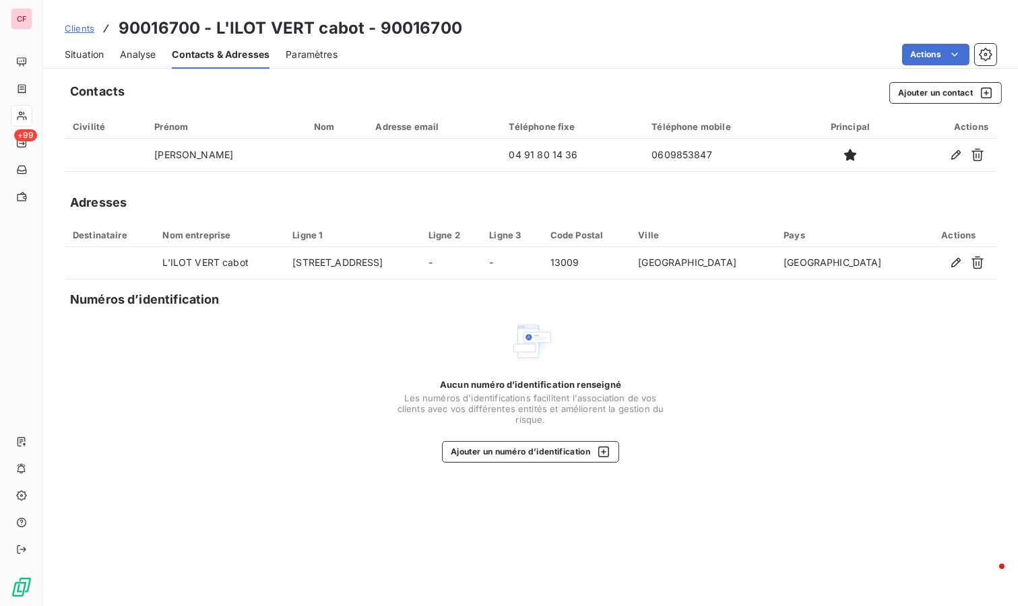
click at [82, 51] on span "Situation" at bounding box center [84, 54] width 39 height 13
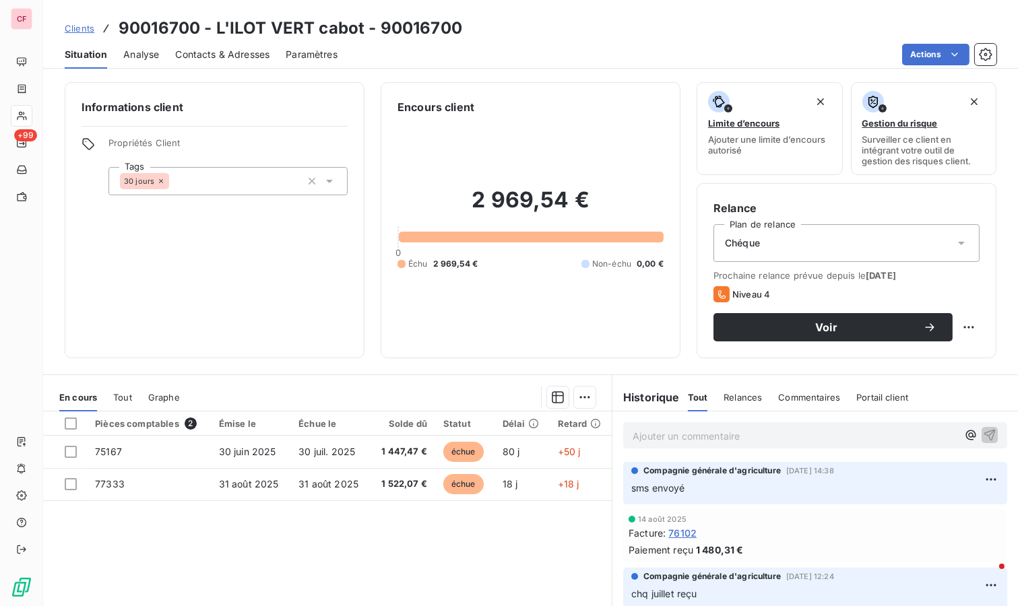
click at [237, 49] on span "Contacts & Adresses" at bounding box center [222, 54] width 94 height 13
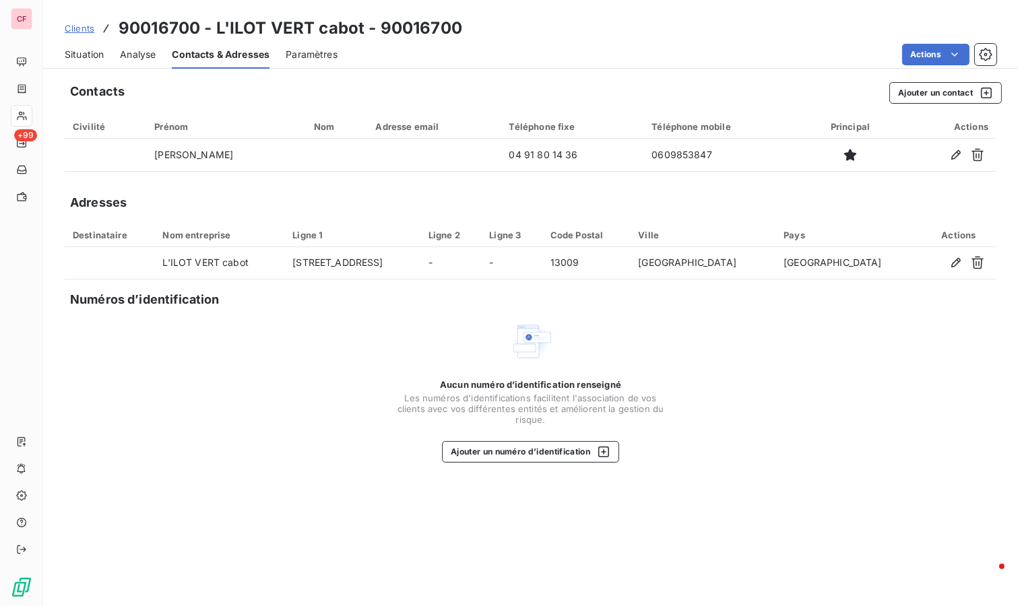
click at [90, 49] on span "Situation" at bounding box center [84, 54] width 39 height 13
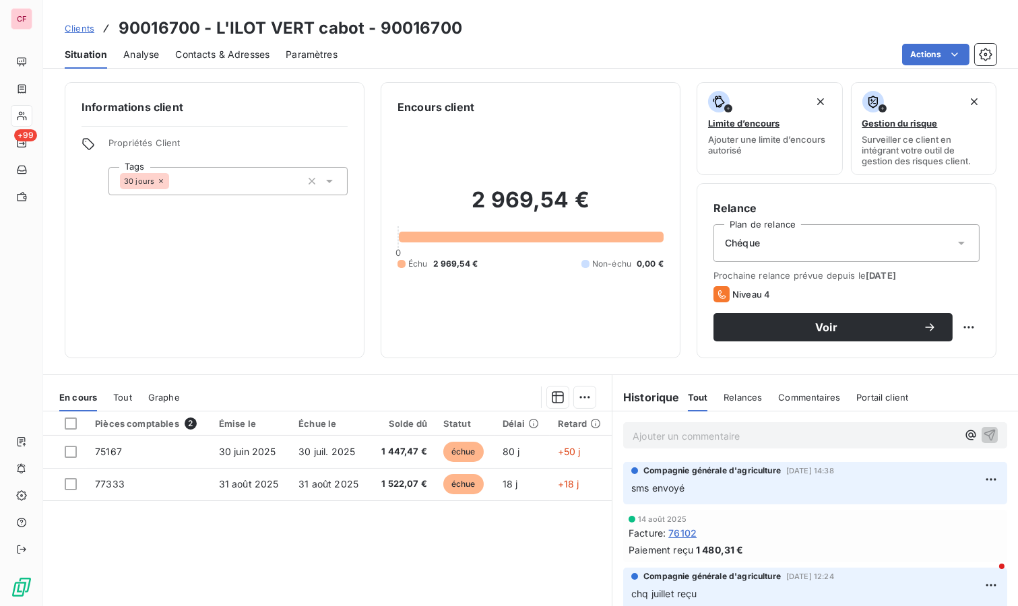
click at [699, 433] on p "Ajouter un commentaire ﻿" at bounding box center [795, 436] width 325 height 17
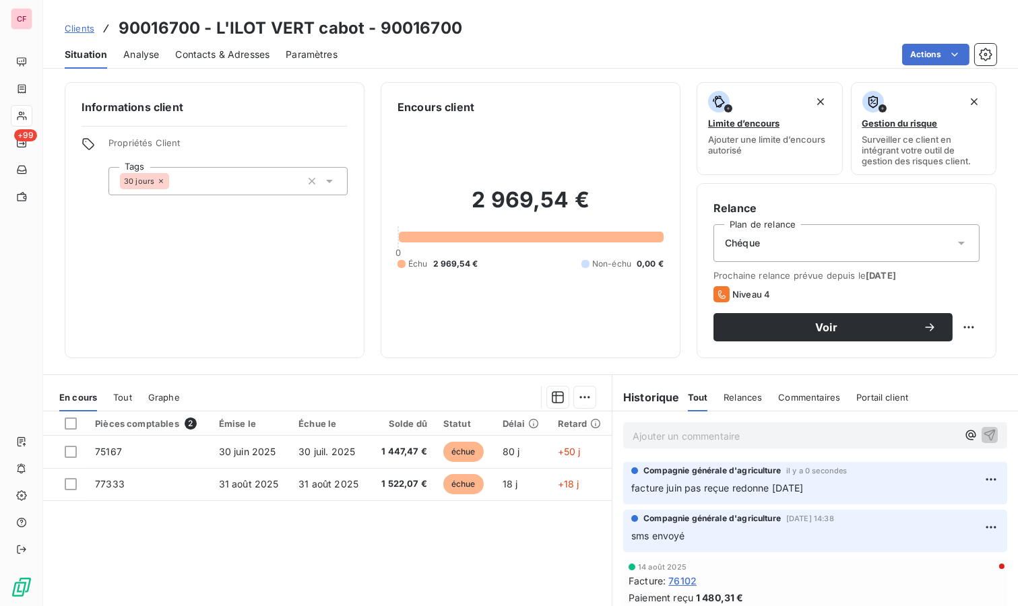
click at [962, 320] on html "CF +99 Clients 90016700 - L'ILOT VERT cabot - 90016700 Situation Analyse Contac…" at bounding box center [509, 303] width 1018 height 606
click at [917, 361] on div "Replanifier cette action" at bounding box center [902, 356] width 121 height 22
select select "8"
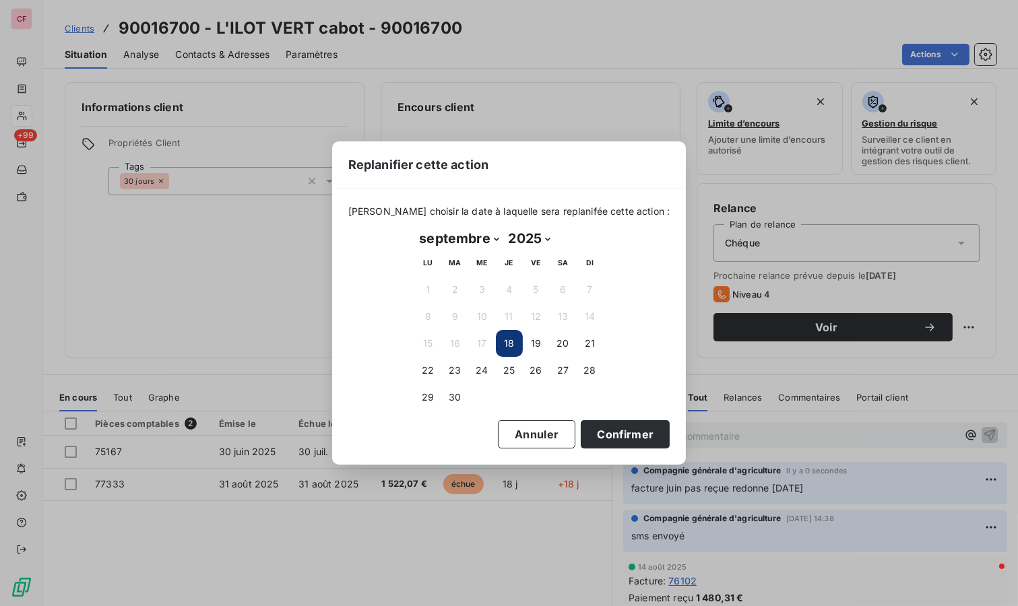
click at [458, 371] on button "23" at bounding box center [455, 370] width 27 height 27
click at [624, 438] on button "Confirmer" at bounding box center [625, 434] width 89 height 28
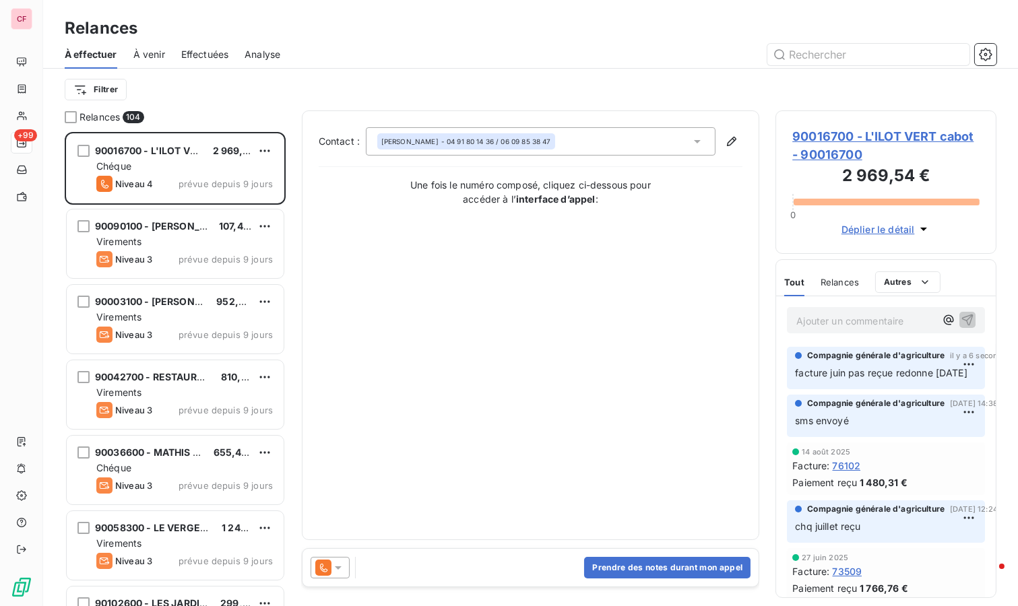
scroll to position [463, 210]
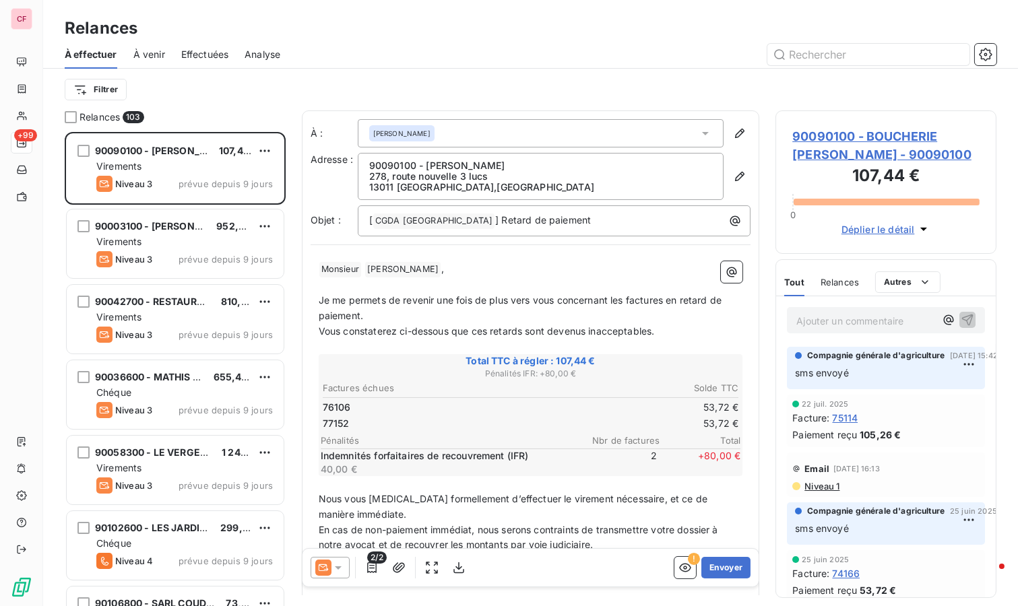
click at [836, 138] on span "90090100 - BOUCHERIE [PERSON_NAME] - 90090100" at bounding box center [885, 145] width 187 height 36
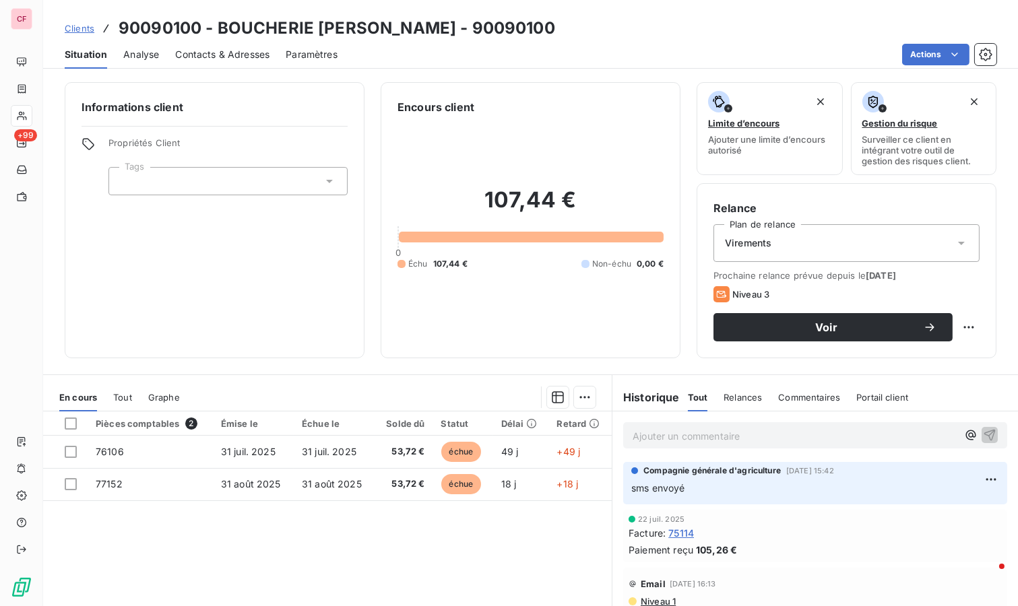
click at [665, 431] on p "Ajouter un commentaire ﻿" at bounding box center [795, 436] width 325 height 17
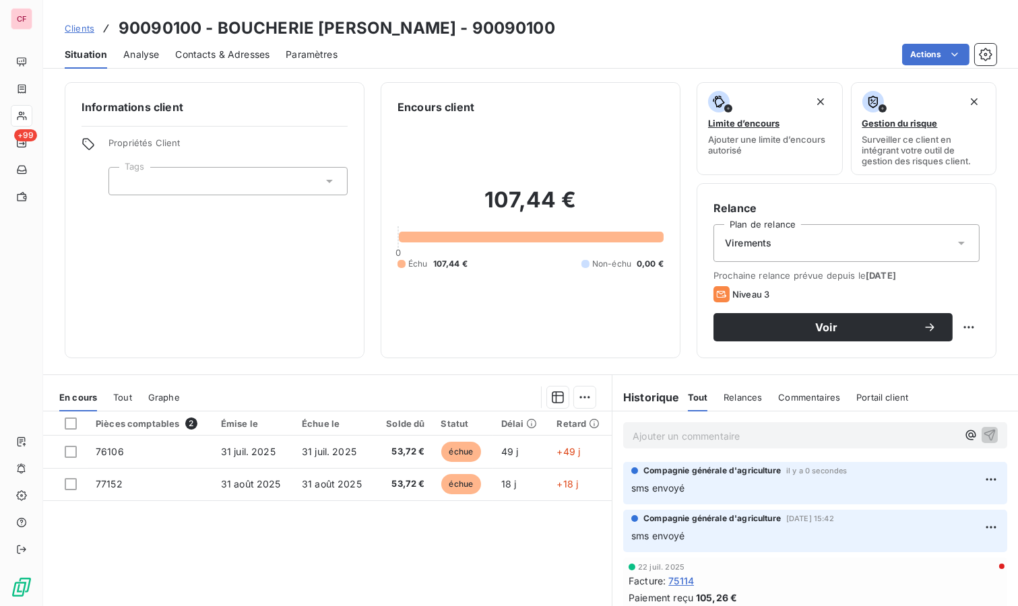
click at [962, 331] on html "CF +99 Clients 90090100 - BOUCHERIE [PERSON_NAME] - 90090100 Situation Analyse …" at bounding box center [509, 303] width 1018 height 606
click at [936, 350] on div "Replanifier cette action" at bounding box center [902, 356] width 121 height 22
select select "8"
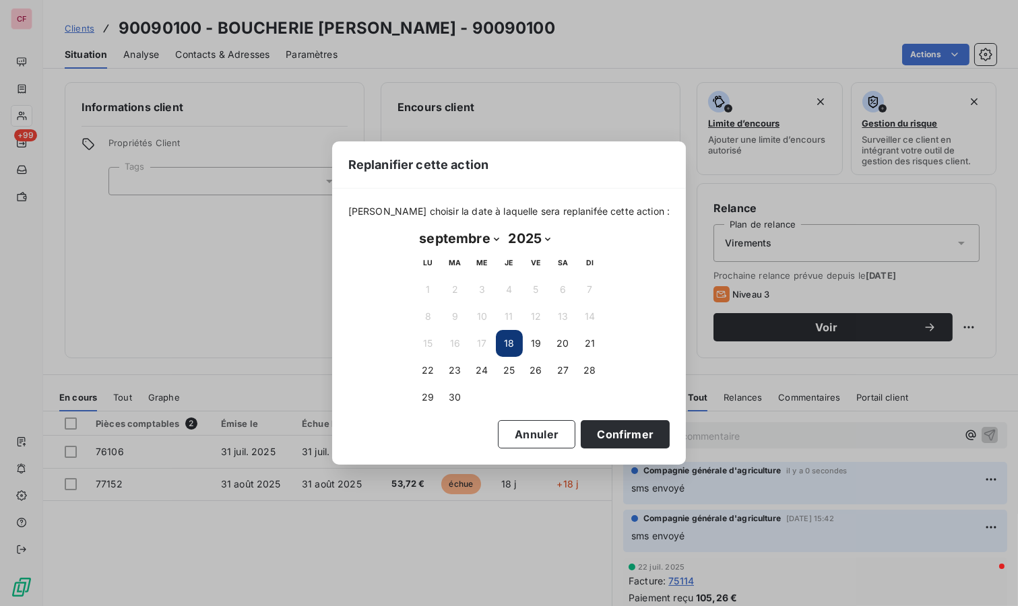
click at [460, 363] on button "23" at bounding box center [455, 370] width 27 height 27
click at [622, 441] on button "Confirmer" at bounding box center [625, 434] width 89 height 28
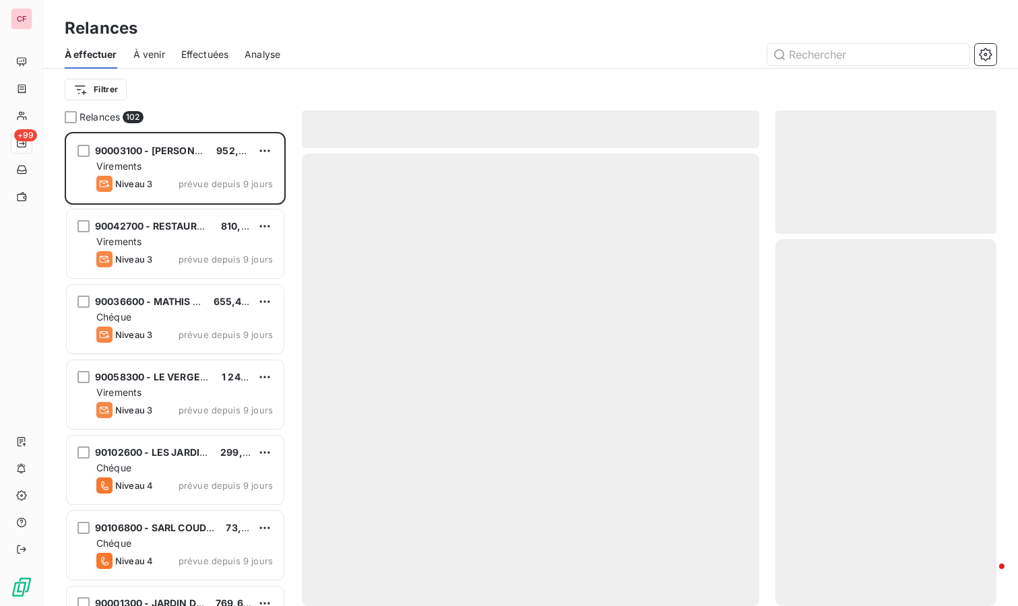
scroll to position [463, 210]
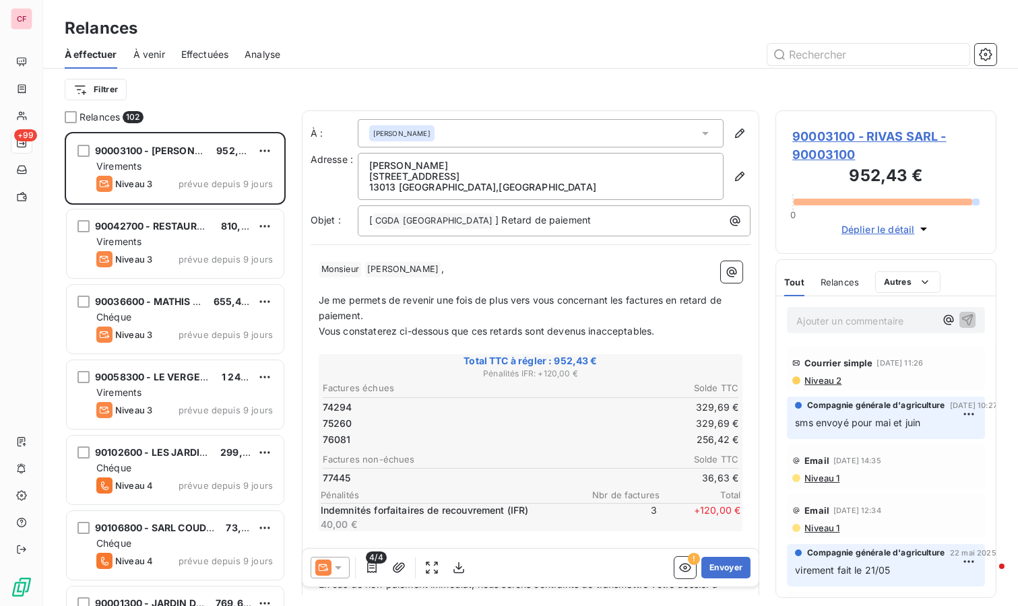
click at [811, 142] on span "90003100 - RIVAS SARL - 90003100" at bounding box center [885, 145] width 187 height 36
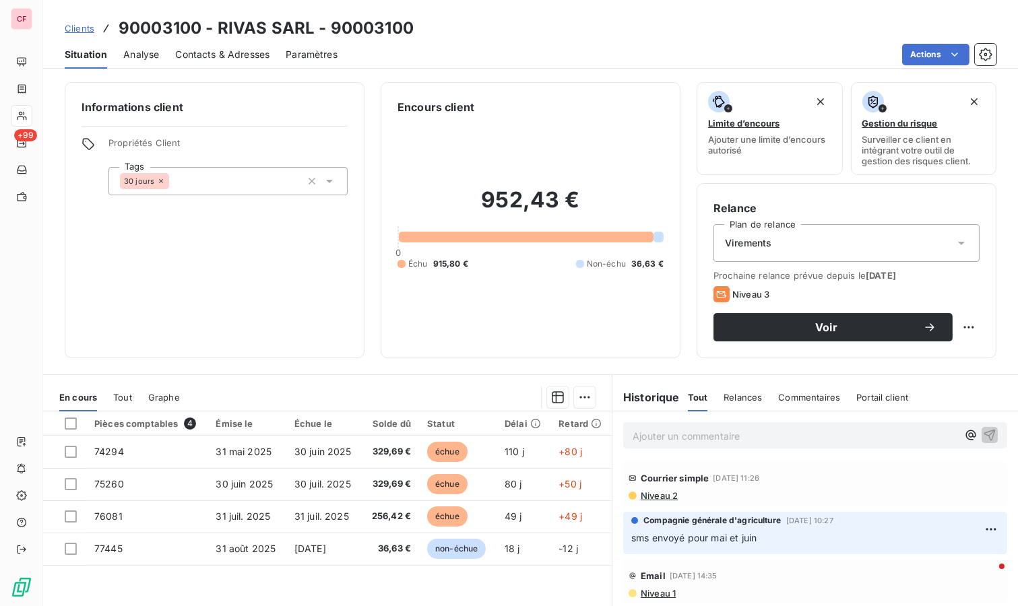
click at [404, 547] on span "36,63 €" at bounding box center [390, 548] width 41 height 13
click at [214, 52] on span "Contacts & Adresses" at bounding box center [222, 54] width 94 height 13
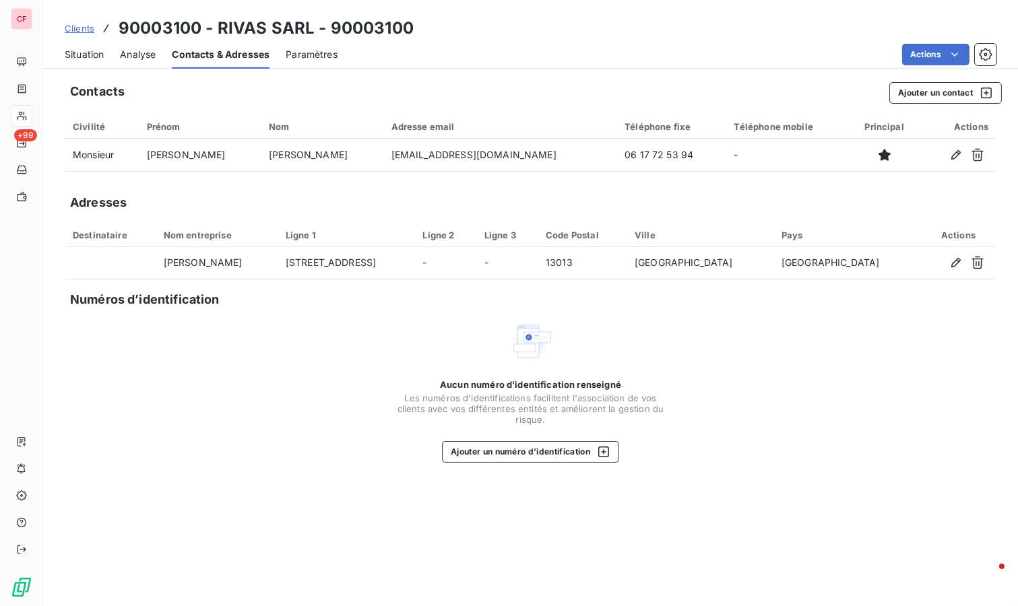
click at [85, 49] on span "Situation" at bounding box center [84, 54] width 39 height 13
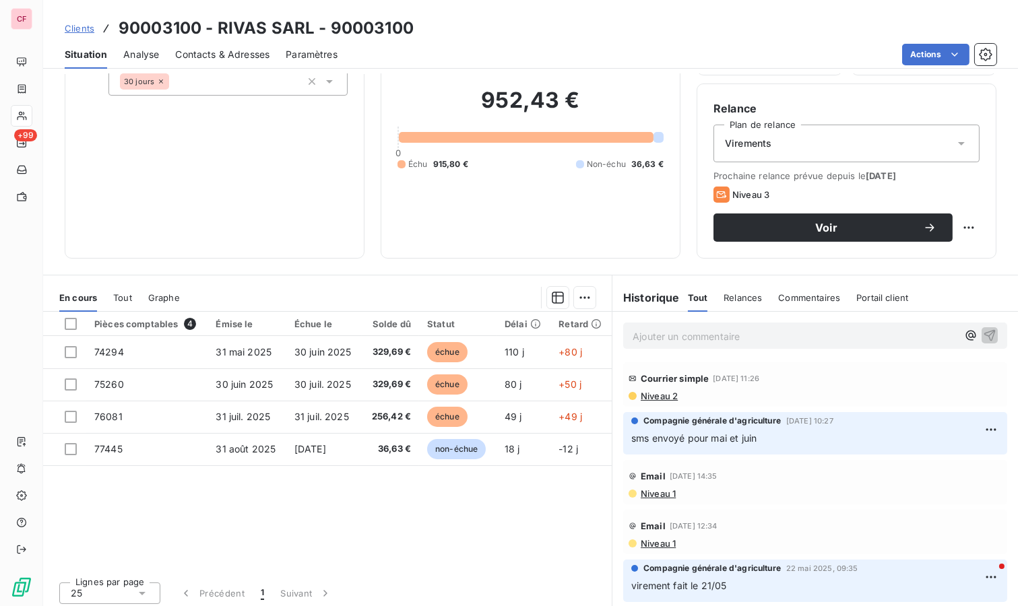
scroll to position [103, 0]
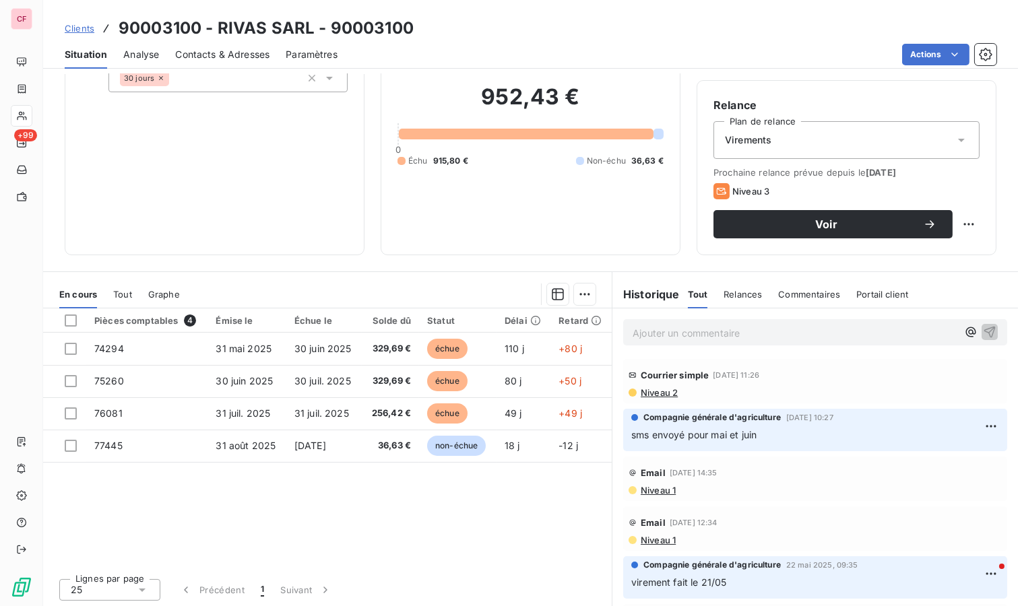
click at [646, 394] on span "Niveau 2" at bounding box center [658, 392] width 38 height 11
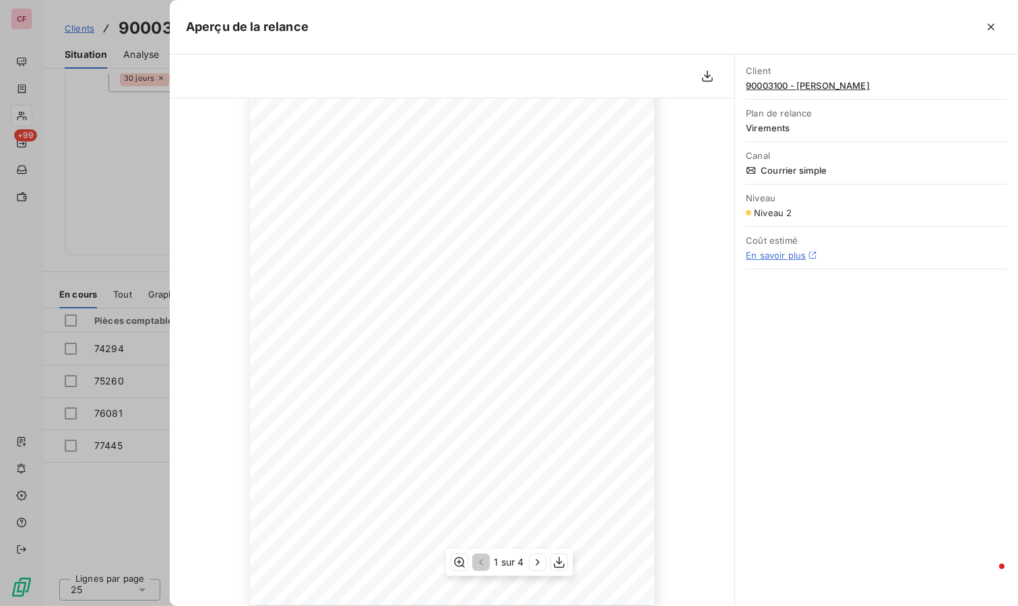
scroll to position [142, 0]
click at [542, 572] on div "1 sur 4" at bounding box center [508, 562] width 127 height 27
click at [537, 558] on icon "button" at bounding box center [537, 562] width 13 height 13
click at [478, 561] on icon "button" at bounding box center [479, 562] width 13 height 13
click at [131, 162] on div at bounding box center [509, 303] width 1018 height 606
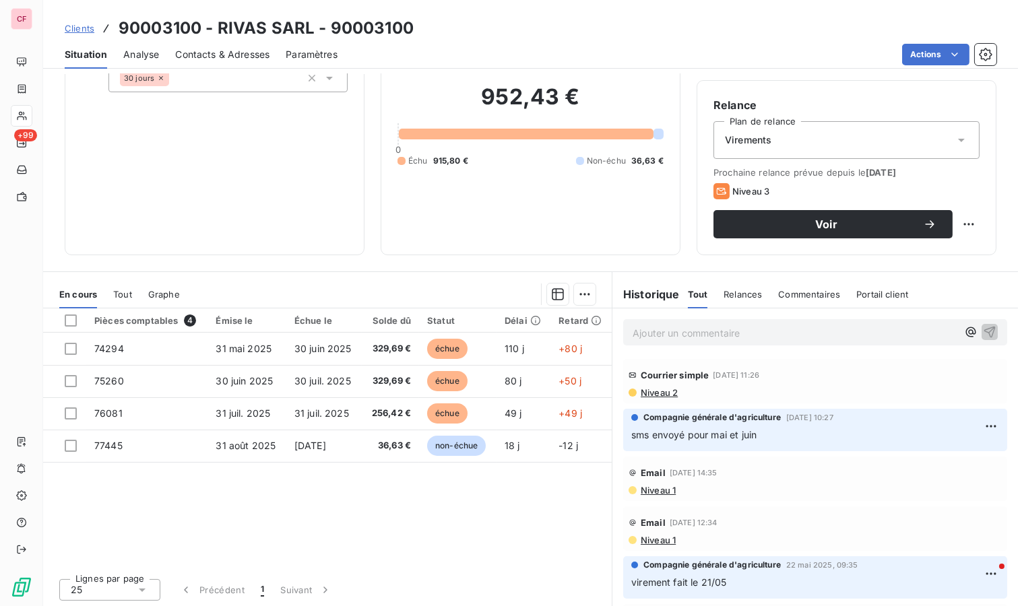
click at [678, 327] on p "Ajouter un commentaire ﻿" at bounding box center [795, 333] width 325 height 17
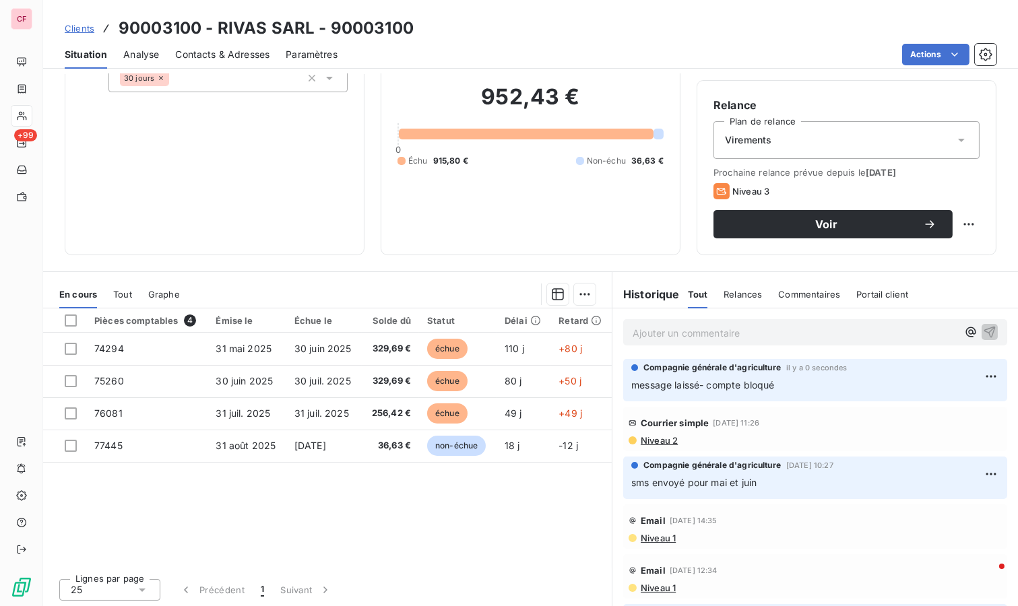
click at [956, 228] on html "CF +99 Clients 90003100 - RIVAS SARL - 90003100 Situation Analyse Contacts & Ad…" at bounding box center [509, 303] width 1018 height 606
click at [930, 250] on div "Replanifier cette action" at bounding box center [902, 253] width 121 height 22
select select "8"
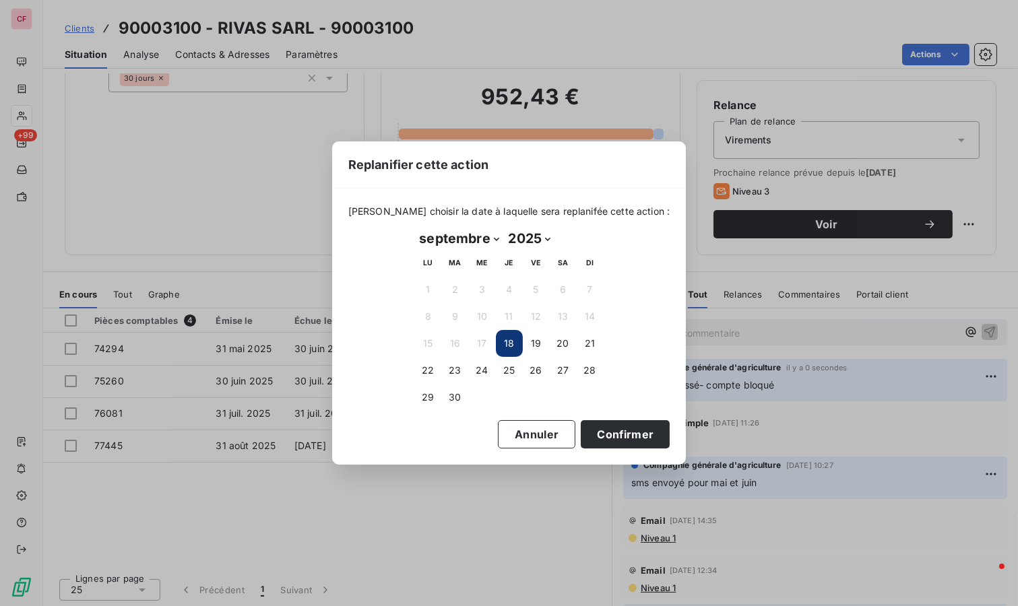
click at [449, 372] on button "23" at bounding box center [455, 370] width 27 height 27
click at [598, 438] on button "Confirmer" at bounding box center [625, 434] width 89 height 28
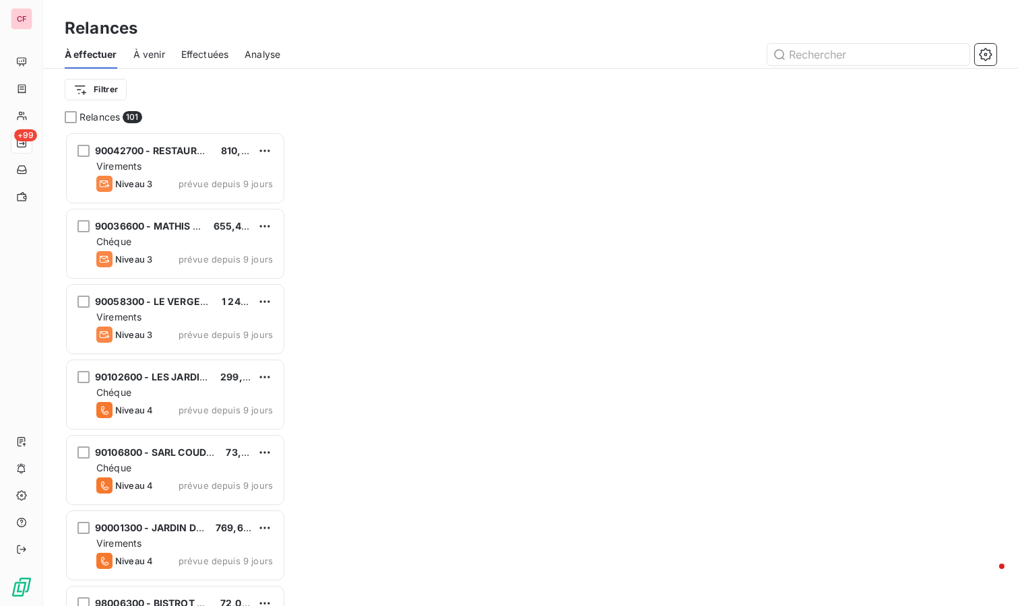
scroll to position [463, 210]
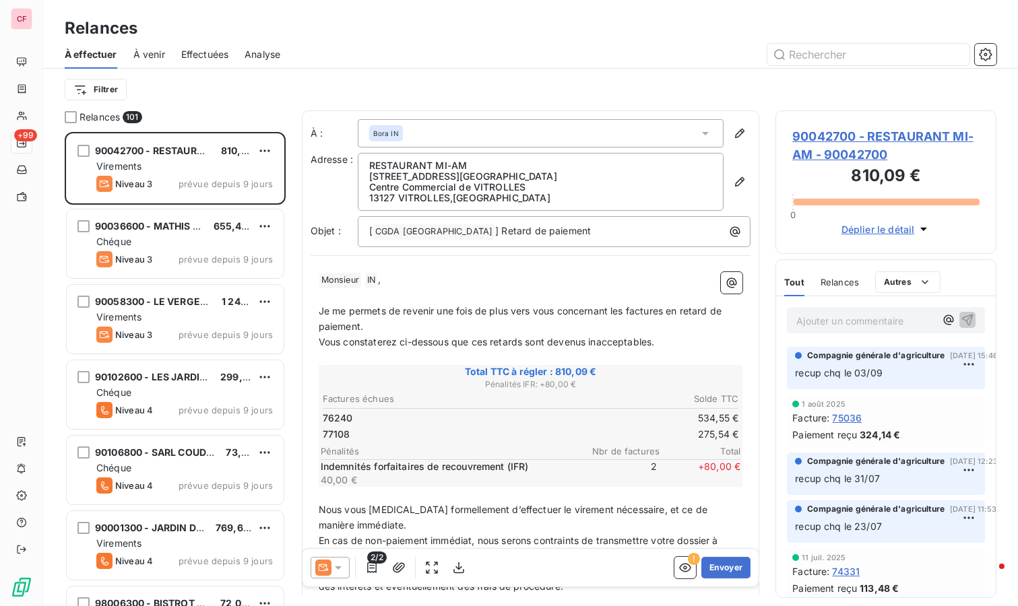
click at [210, 168] on div "Virements" at bounding box center [184, 166] width 177 height 13
click at [849, 137] on span "90042700 - RESTAURANT MI-AM - 90042700" at bounding box center [885, 145] width 187 height 36
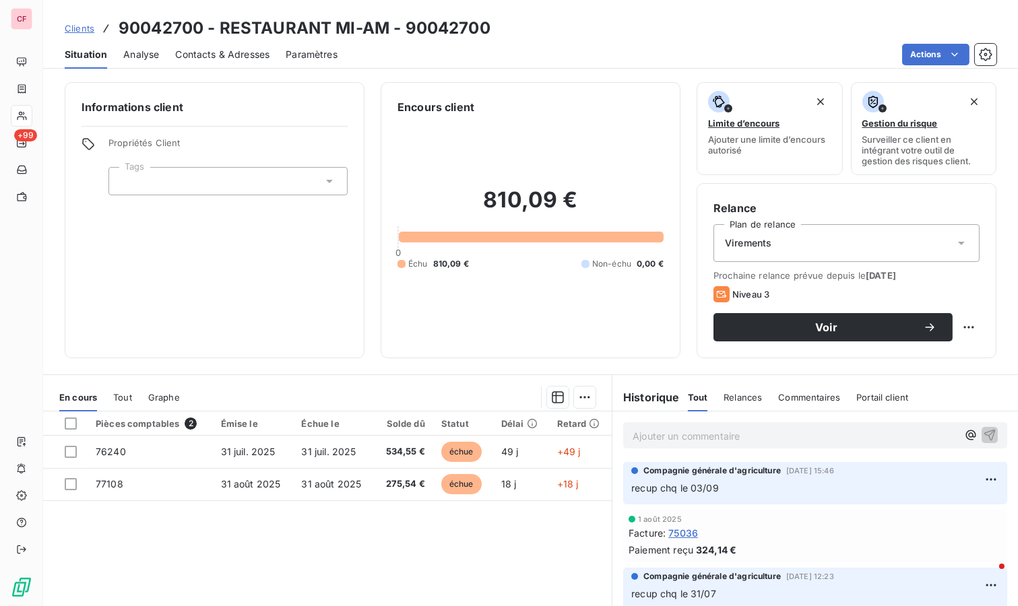
click at [241, 62] on div "Contacts & Adresses" at bounding box center [222, 54] width 94 height 28
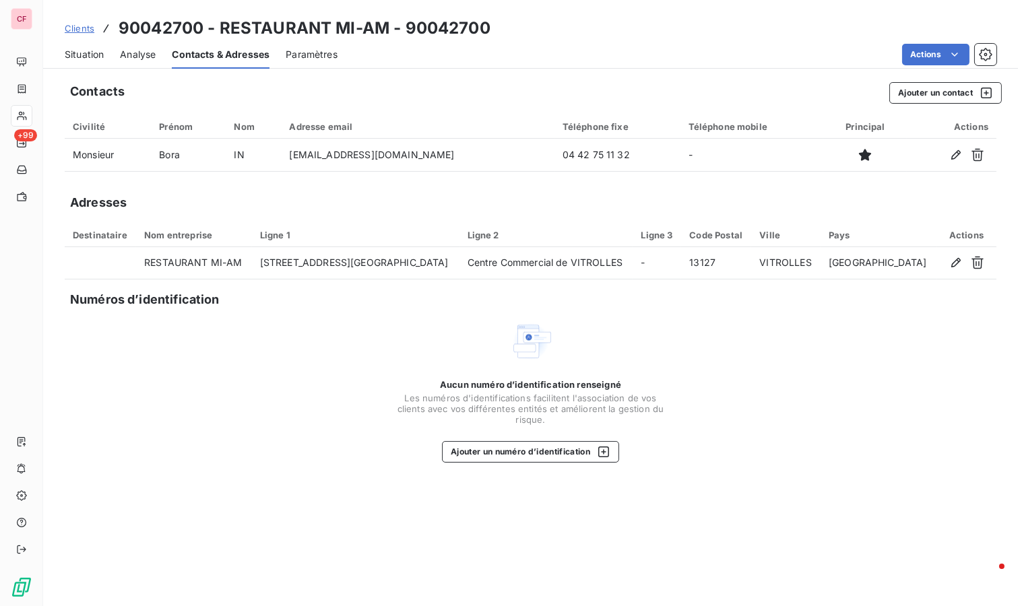
drag, startPoint x: 121, startPoint y: 53, endPoint x: 58, endPoint y: 81, distance: 69.1
click at [113, 56] on div "Situation Analyse Contacts & Adresses Paramètres Actions" at bounding box center [530, 54] width 975 height 28
click at [81, 61] on span "Situation" at bounding box center [84, 54] width 39 height 13
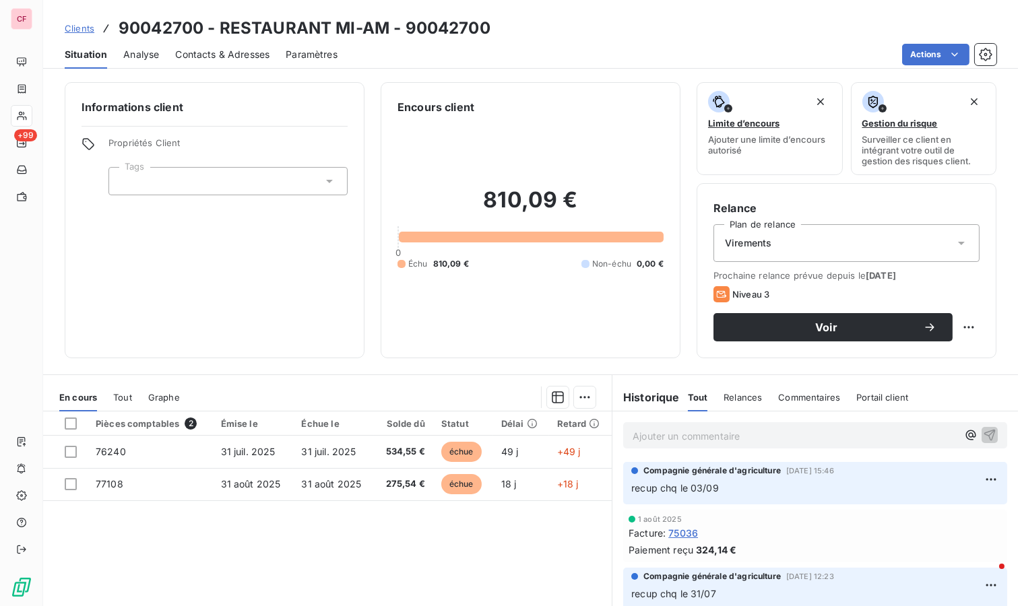
click at [747, 325] on span "Voir" at bounding box center [826, 327] width 193 height 11
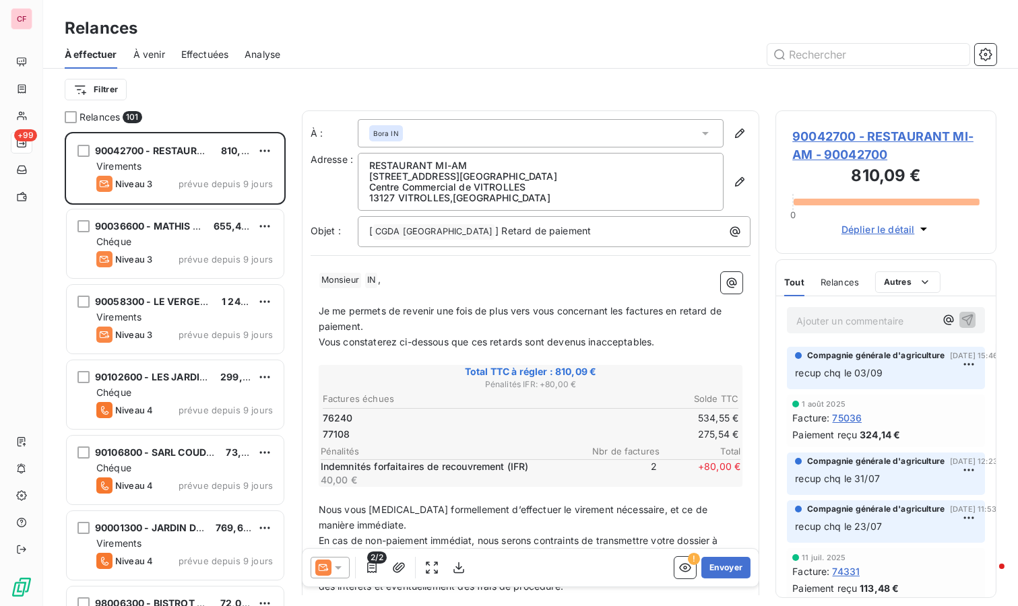
scroll to position [463, 210]
click at [328, 570] on icon at bounding box center [323, 568] width 16 height 16
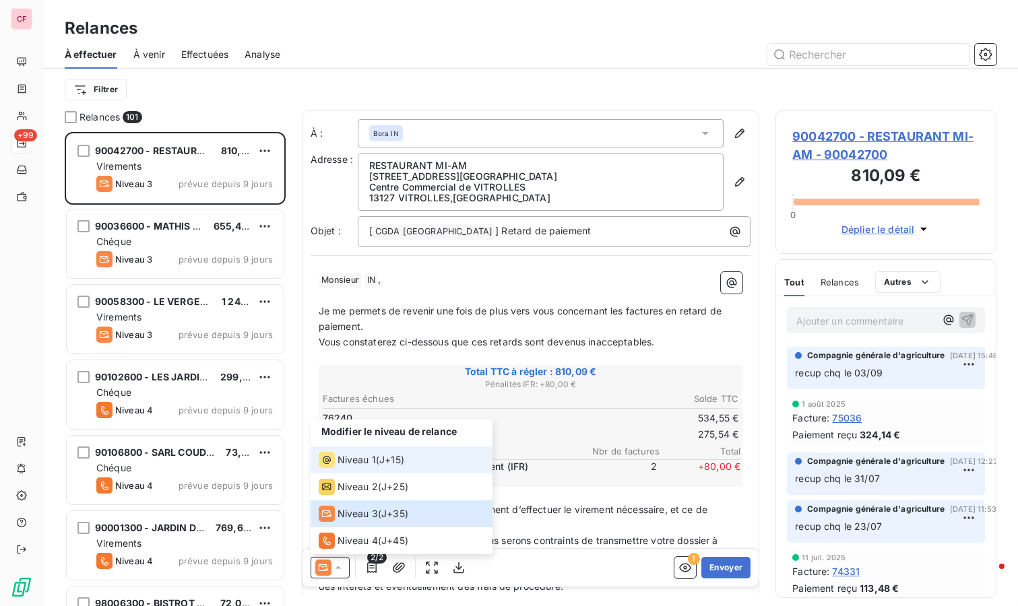
click at [352, 457] on span "Niveau 1" at bounding box center [357, 459] width 38 height 13
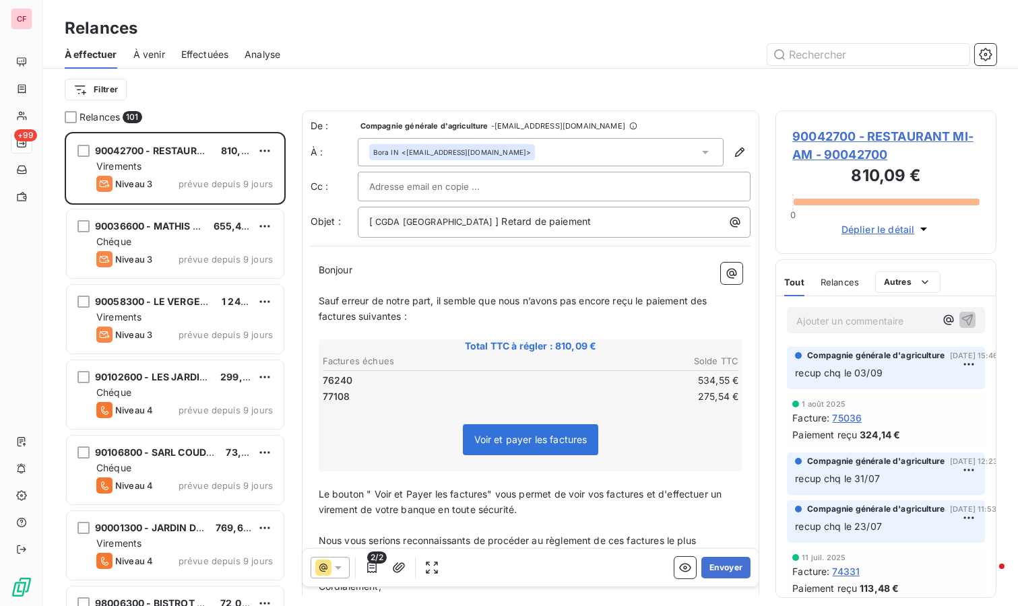
click at [714, 569] on button "Envoyer" at bounding box center [725, 568] width 49 height 22
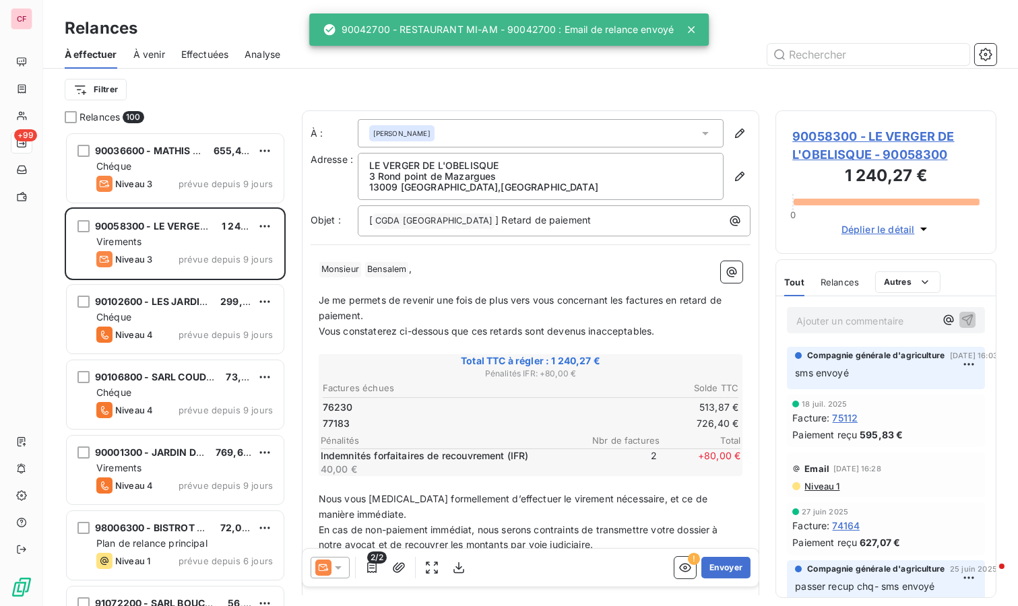
click at [168, 154] on span "90036600 - MATHIS EURL" at bounding box center [156, 150] width 122 height 11
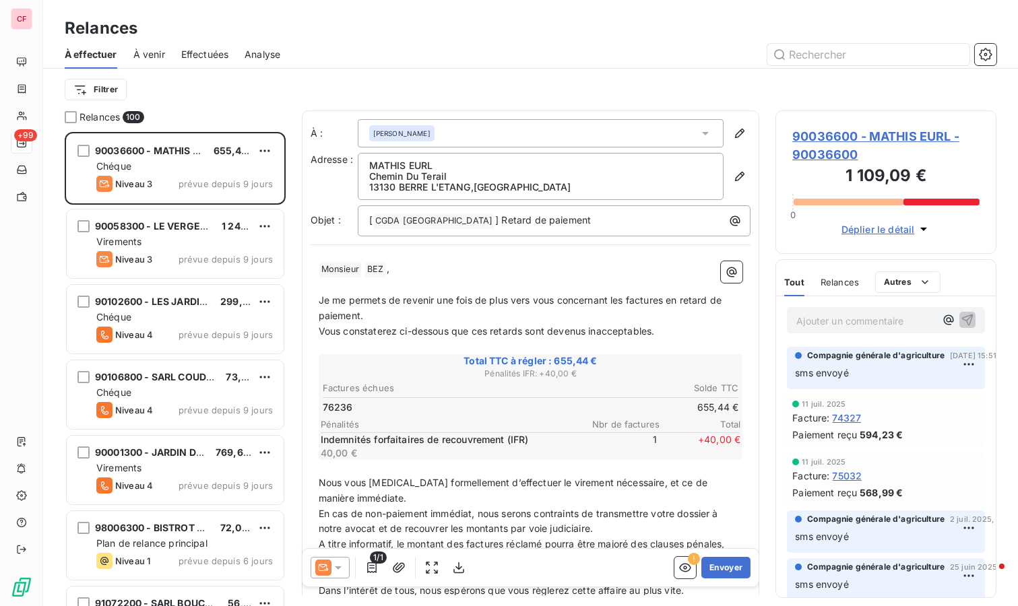
click at [820, 131] on span "90036600 - MATHIS EURL - 90036600" at bounding box center [885, 145] width 187 height 36
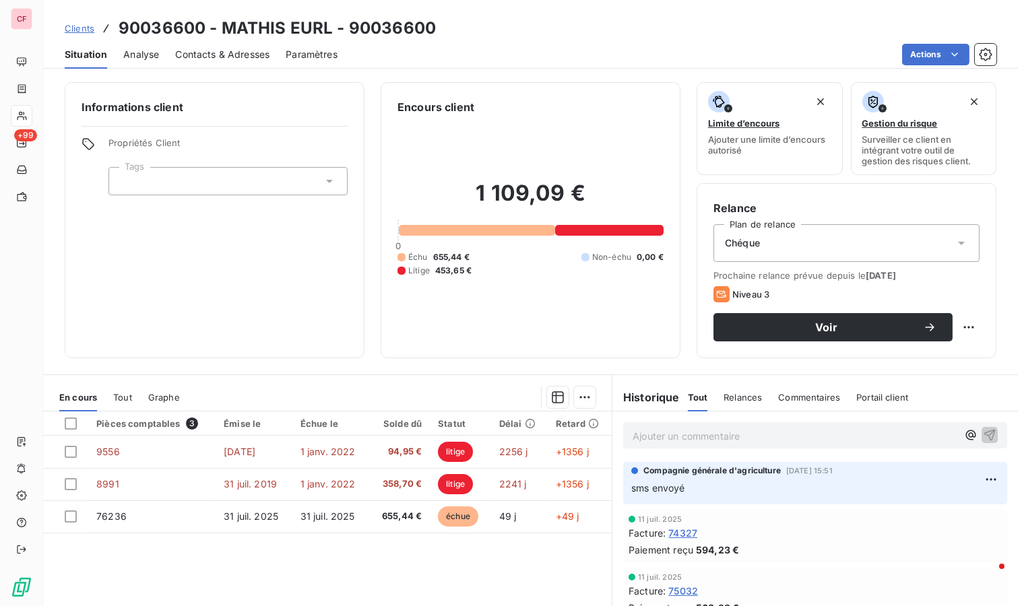
click at [958, 327] on html "CF +99 Clients 90036600 - MATHIS EURL - 90036600 Situation Analyse Contacts & A…" at bounding box center [509, 303] width 1018 height 606
click at [904, 358] on div "Replanifier cette action" at bounding box center [902, 356] width 121 height 22
select select "8"
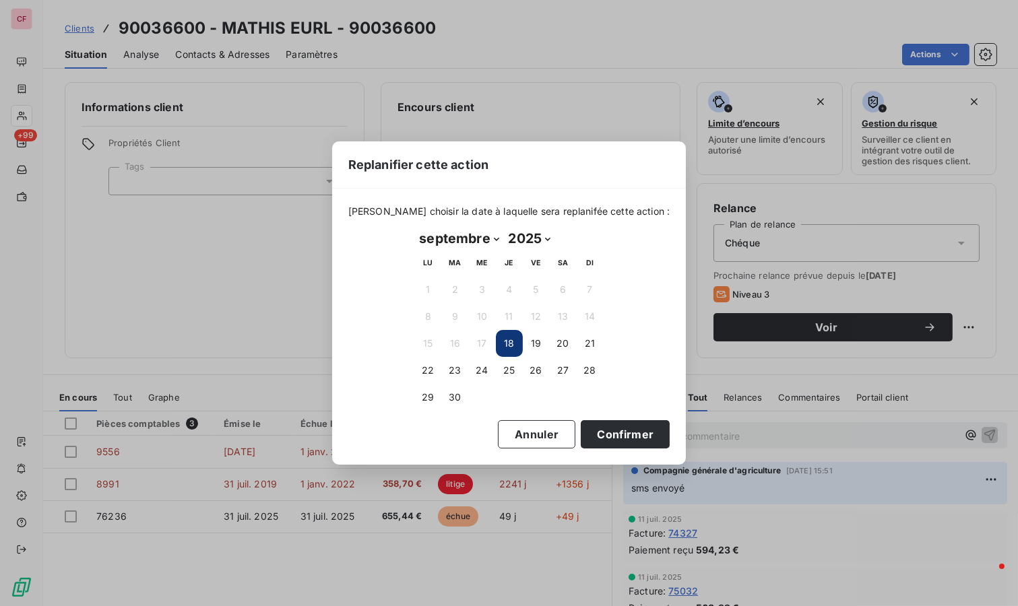
click at [260, 348] on div "Replanifier cette action [PERSON_NAME] choisir la date à laquelle sera replanif…" at bounding box center [509, 303] width 1018 height 606
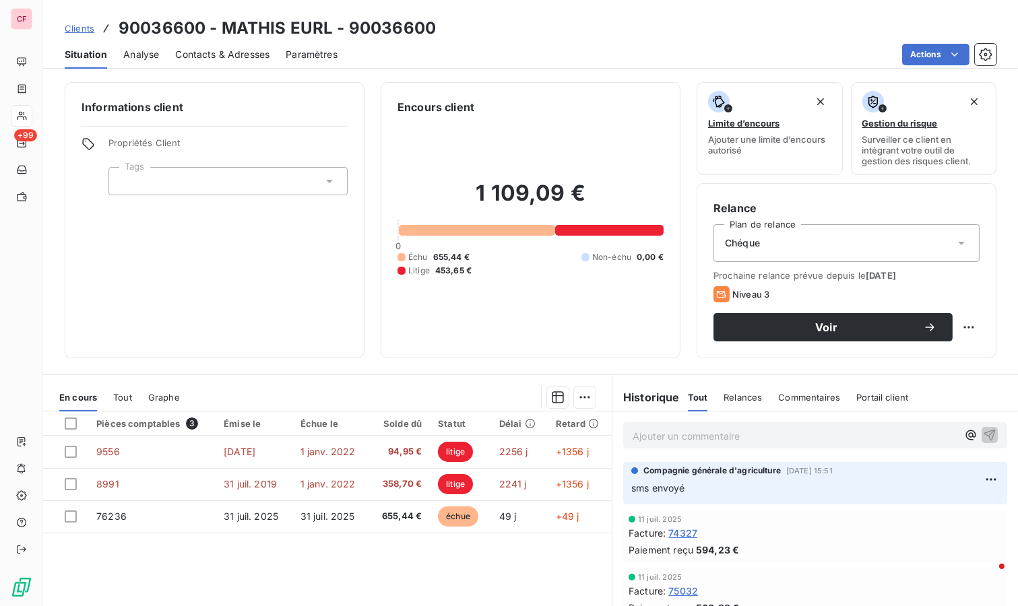
click at [664, 436] on p "Ajouter un commentaire ﻿" at bounding box center [795, 436] width 325 height 17
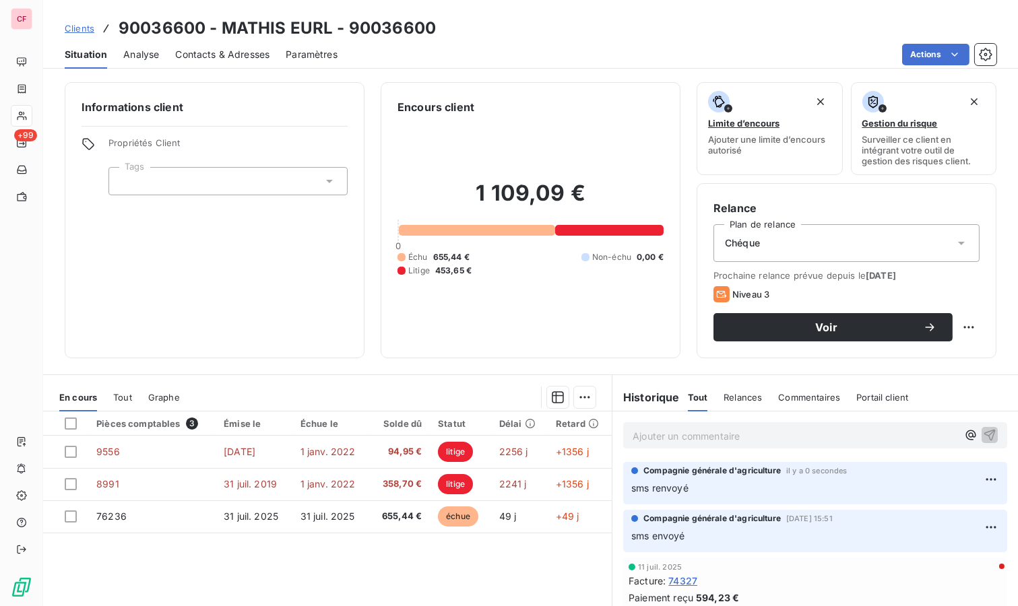
click at [960, 327] on html "CF +99 Clients 90036600 - MATHIS EURL - 90036600 Situation Analyse Contacts & A…" at bounding box center [509, 303] width 1018 height 606
click at [939, 347] on div "Replanifier cette action" at bounding box center [902, 356] width 121 height 22
select select "8"
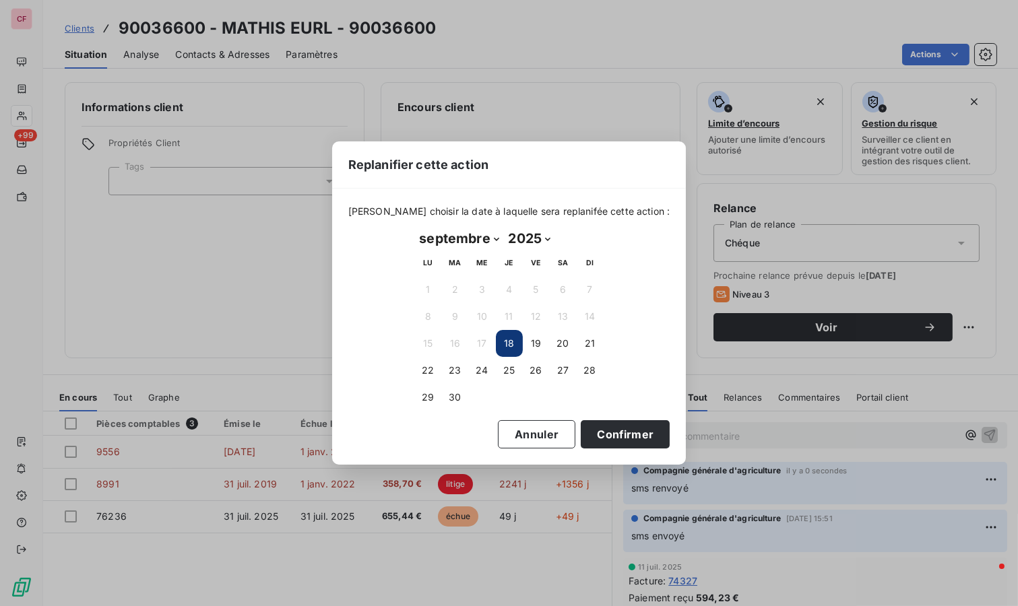
click at [460, 372] on button "23" at bounding box center [455, 370] width 27 height 27
drag, startPoint x: 597, startPoint y: 429, endPoint x: 555, endPoint y: 408, distance: 47.3
click at [596, 429] on button "Confirmer" at bounding box center [625, 434] width 89 height 28
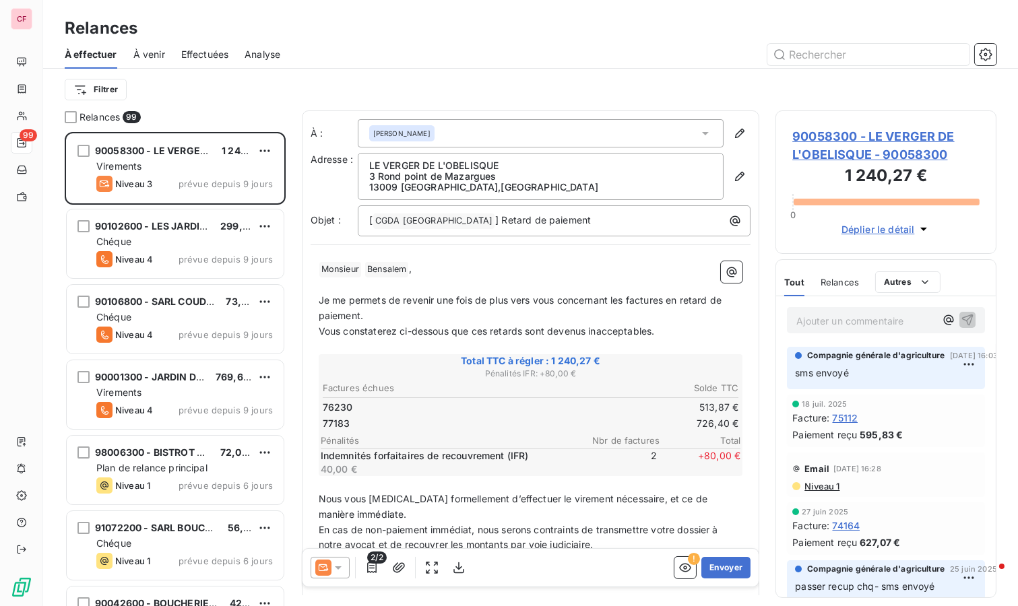
scroll to position [463, 210]
click at [852, 137] on span "90058300 - LE VERGER DE L'OBELISQUE - 90058300" at bounding box center [885, 145] width 187 height 36
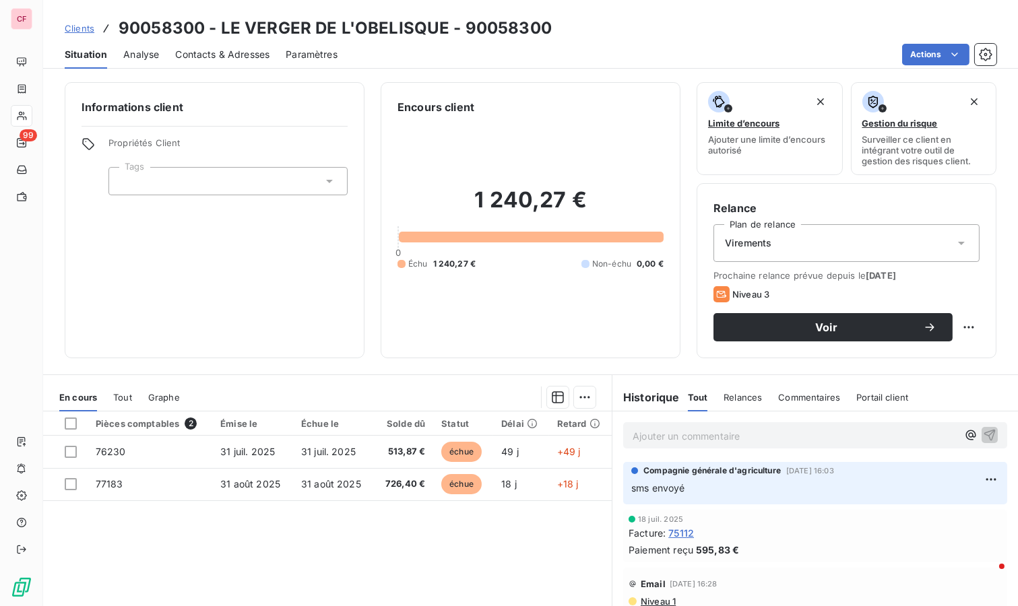
click at [524, 352] on div "Encours client 1 240,27 € 0 Échu 1 240,27 € Non-échu 0,00 €" at bounding box center [531, 220] width 300 height 276
click at [758, 316] on button "Voir" at bounding box center [833, 327] width 239 height 28
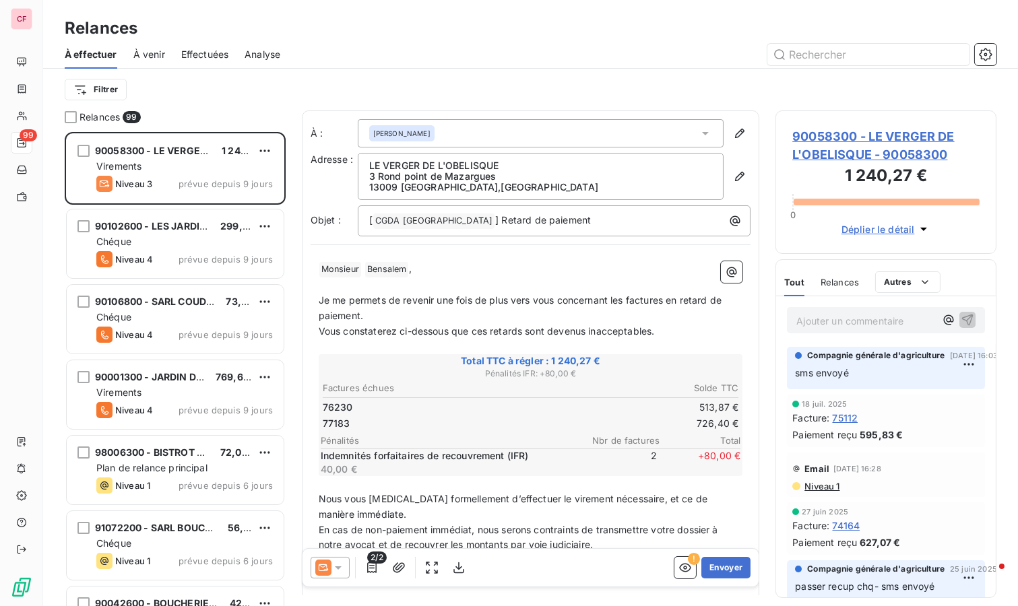
scroll to position [463, 210]
click at [335, 569] on icon at bounding box center [338, 567] width 13 height 13
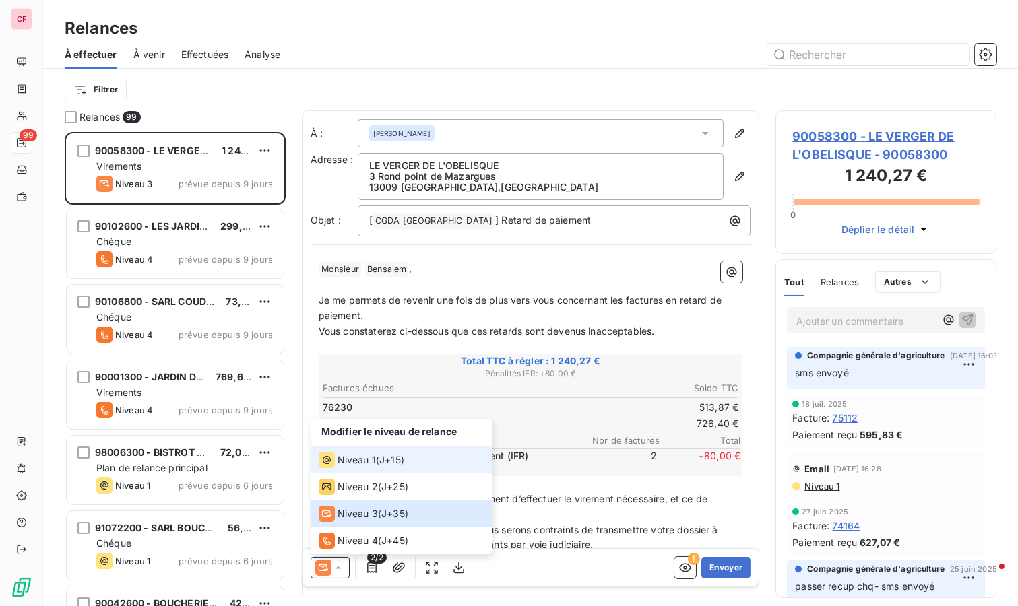
click at [351, 462] on span "Niveau 1" at bounding box center [357, 459] width 38 height 13
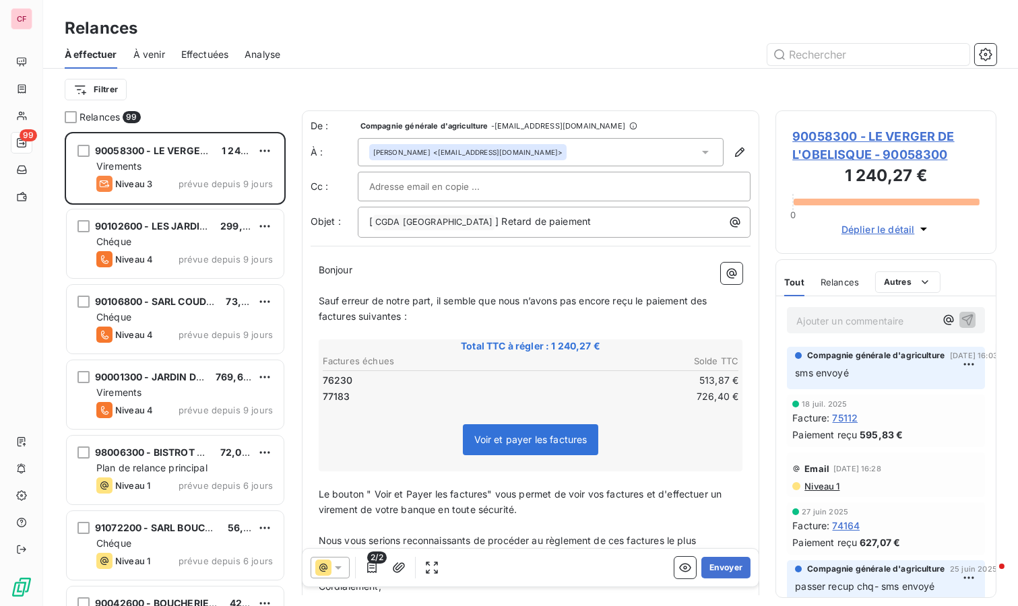
click at [708, 562] on button "Envoyer" at bounding box center [725, 568] width 49 height 22
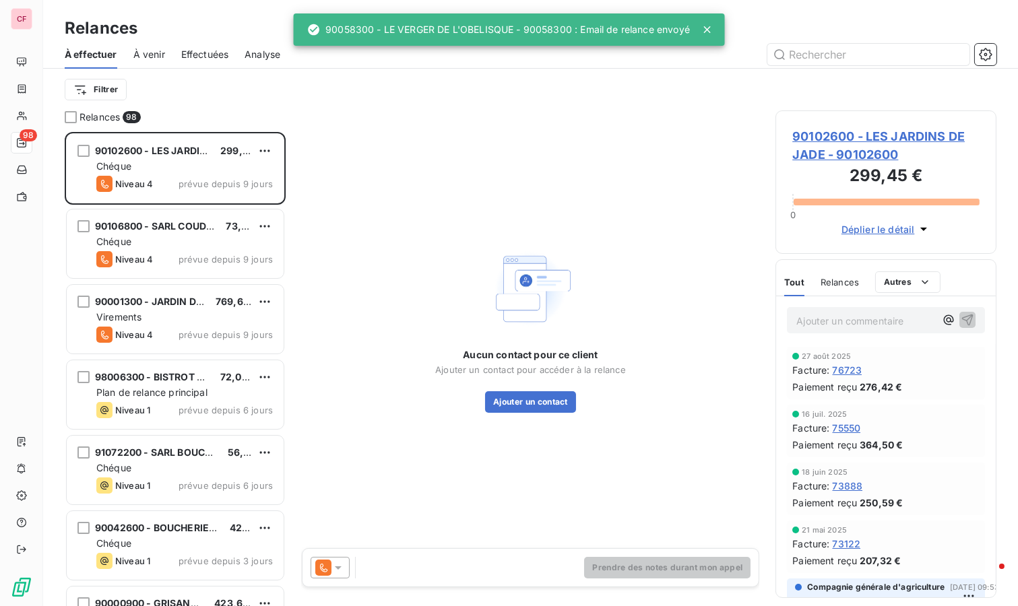
click at [179, 149] on span "90102600 - LES JARDINS DE JADE" at bounding box center [175, 150] width 161 height 11
click at [268, 148] on html "CF 98 Relances À effectuer À venir Effectuées Analyse Filtrer Relances 98 90102…" at bounding box center [509, 303] width 1018 height 606
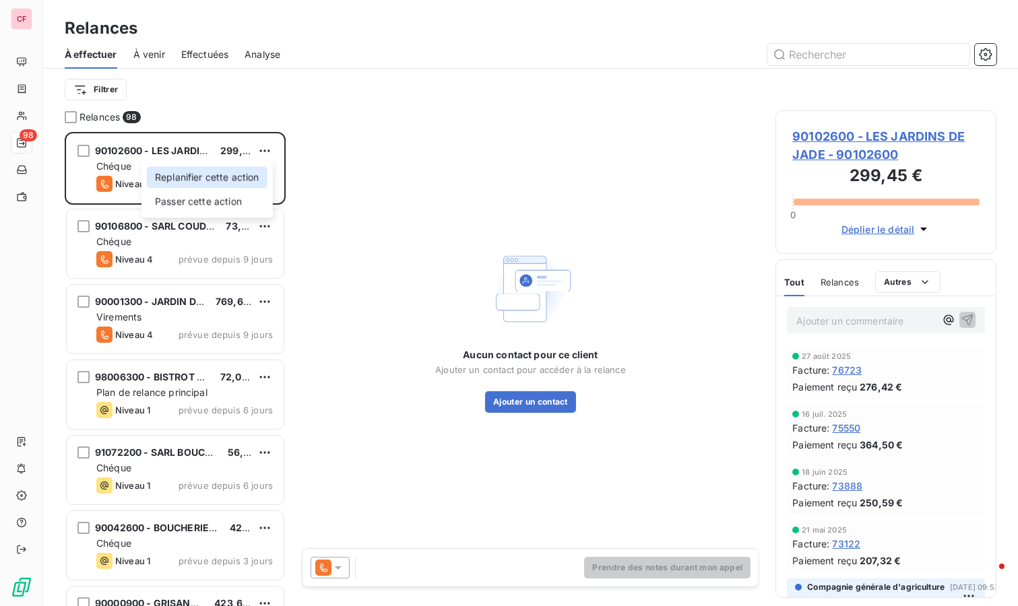
click at [260, 168] on div "Replanifier cette action" at bounding box center [207, 177] width 121 height 22
select select "8"
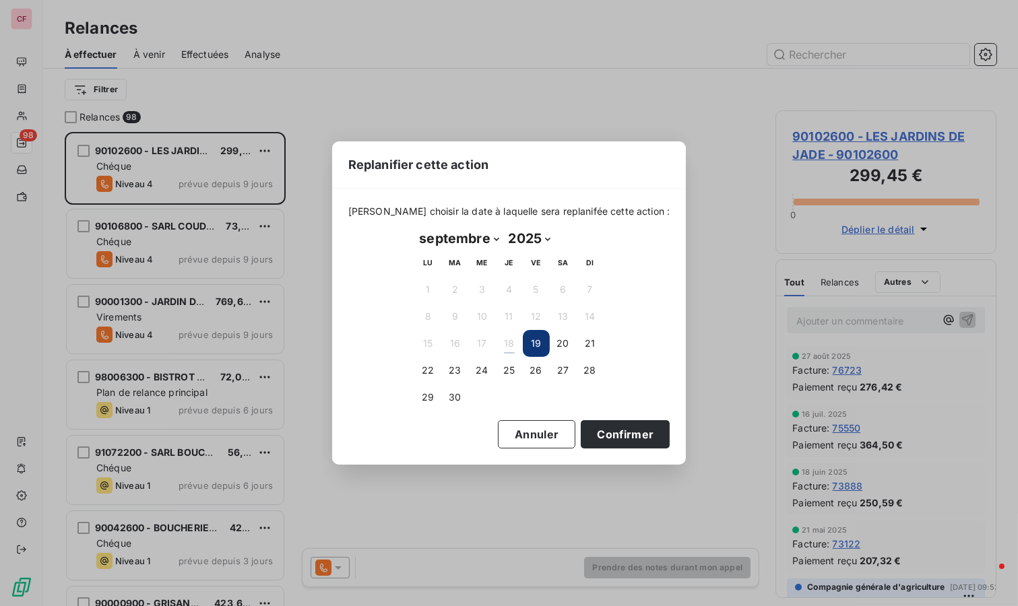
click at [452, 367] on button "23" at bounding box center [455, 370] width 27 height 27
click at [617, 438] on button "Confirmer" at bounding box center [625, 434] width 89 height 28
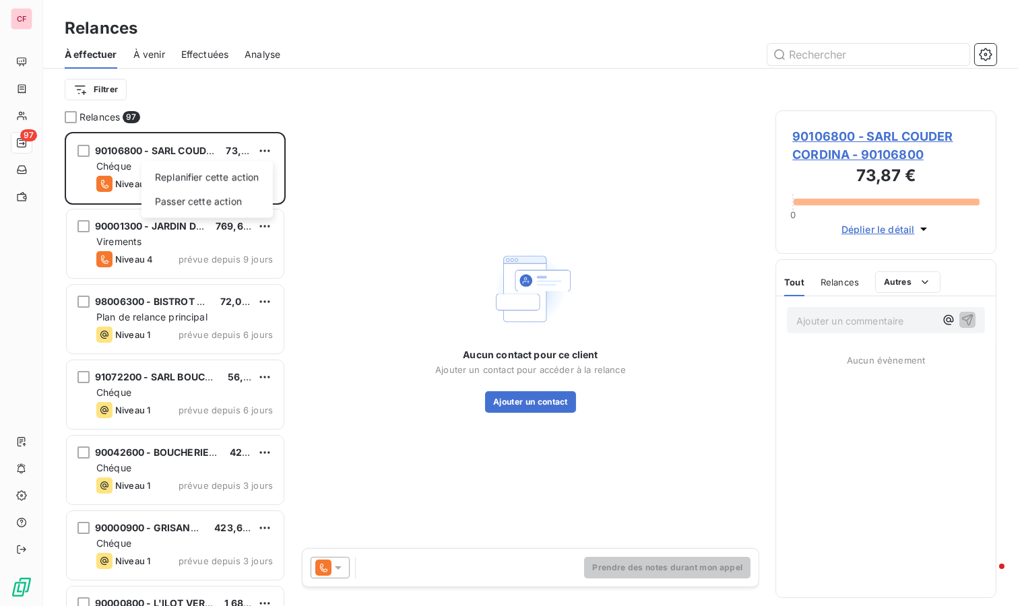
click at [266, 153] on html "CF 97 Relances À effectuer À venir Effectuées Analyse Filtrer Relances 97 90106…" at bounding box center [509, 303] width 1018 height 606
click at [254, 174] on div "Replanifier cette action" at bounding box center [207, 177] width 121 height 22
select select "8"
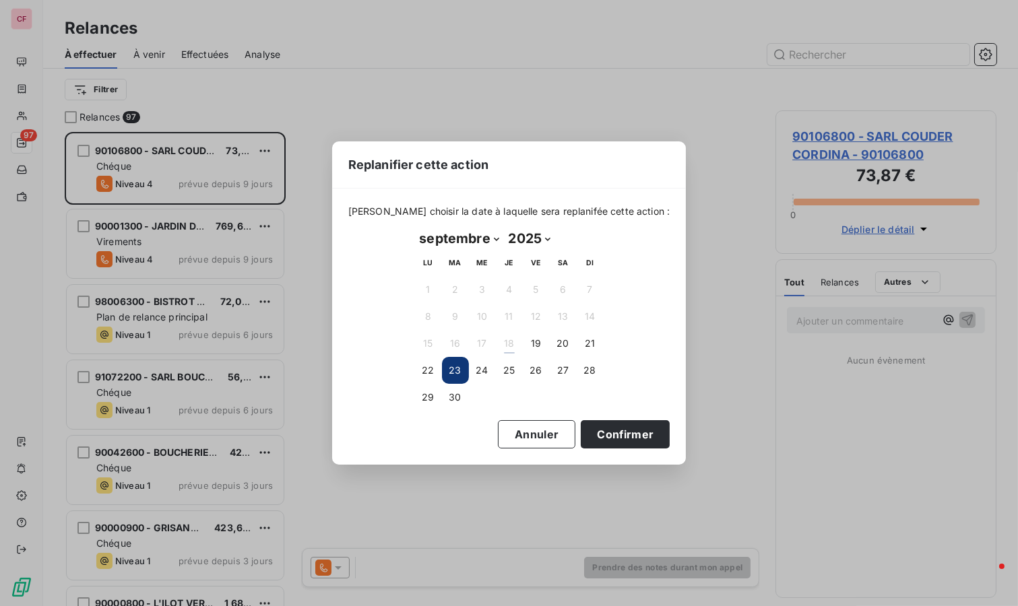
click at [611, 445] on button "Confirmer" at bounding box center [625, 434] width 89 height 28
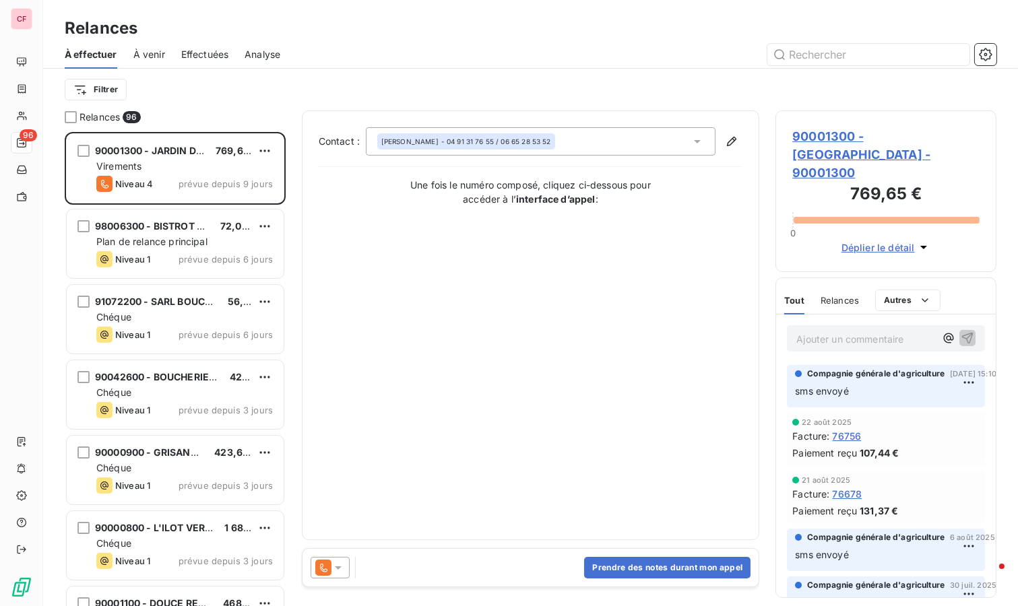
click at [807, 145] on span "90001300 - [GEOGRAPHIC_DATA] - 90001300" at bounding box center [885, 154] width 187 height 55
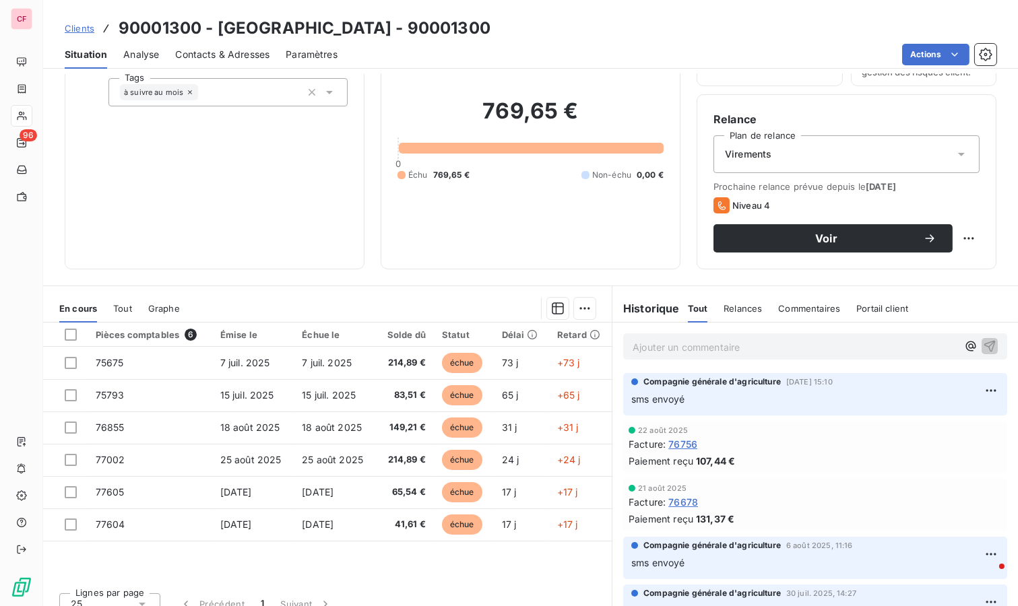
scroll to position [103, 0]
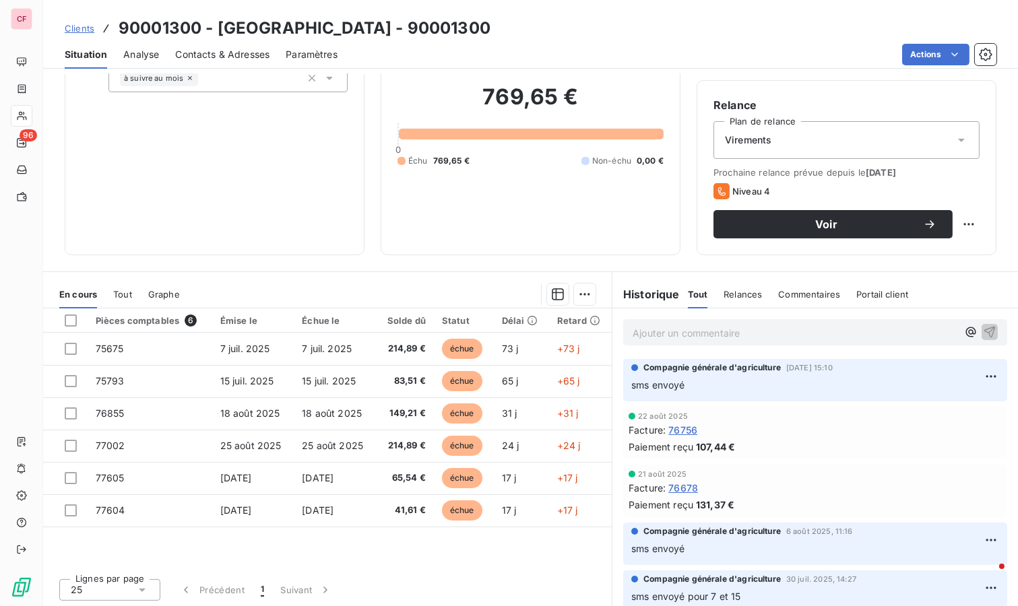
click at [675, 429] on span "76756" at bounding box center [682, 430] width 29 height 14
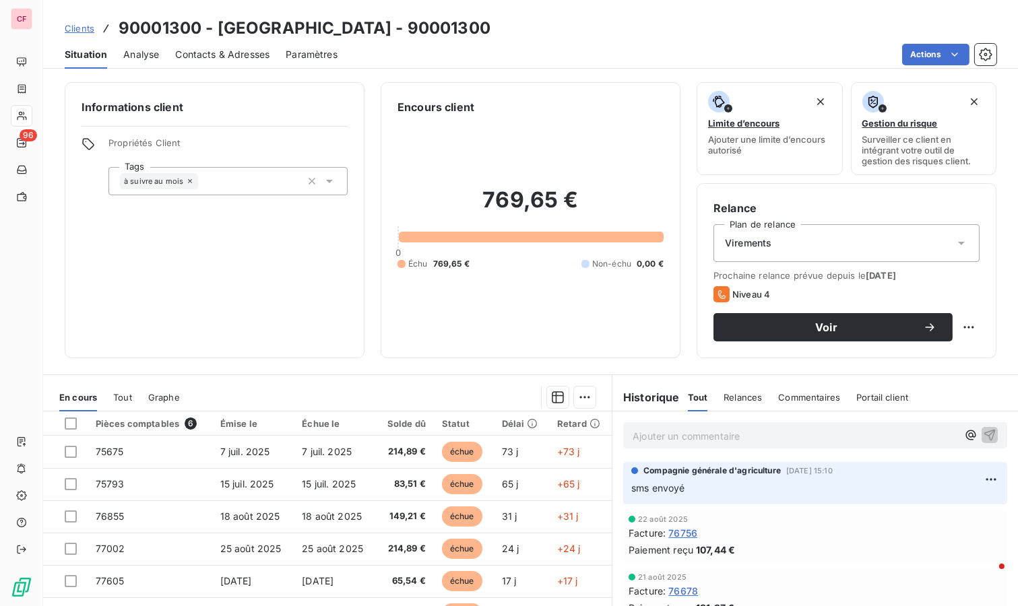
click at [680, 591] on span "76678" at bounding box center [683, 591] width 30 height 14
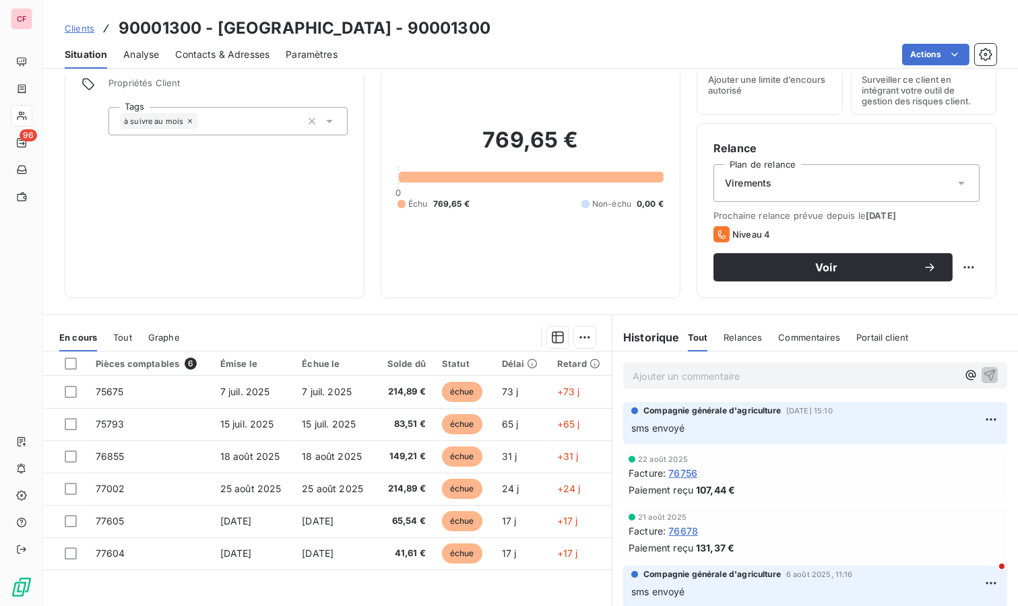
scroll to position [103, 0]
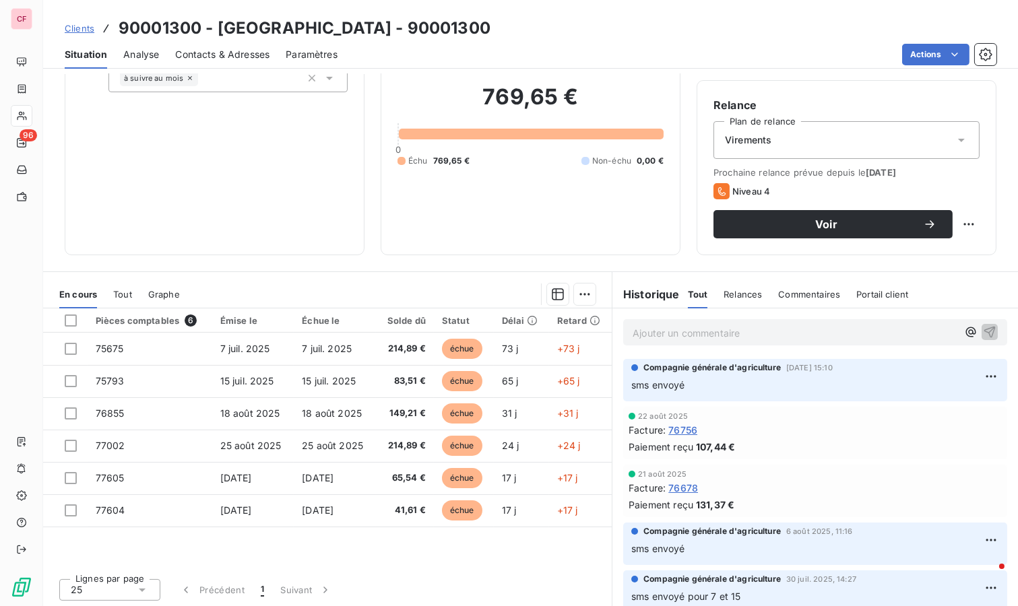
click at [677, 487] on span "76678" at bounding box center [683, 488] width 30 height 14
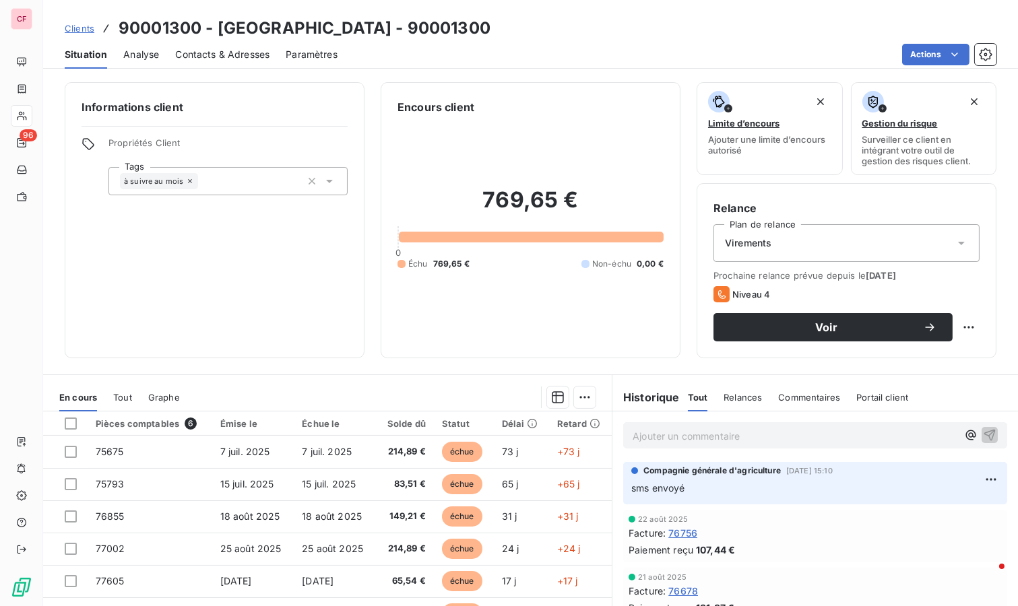
click at [675, 530] on span "76756" at bounding box center [682, 533] width 29 height 14
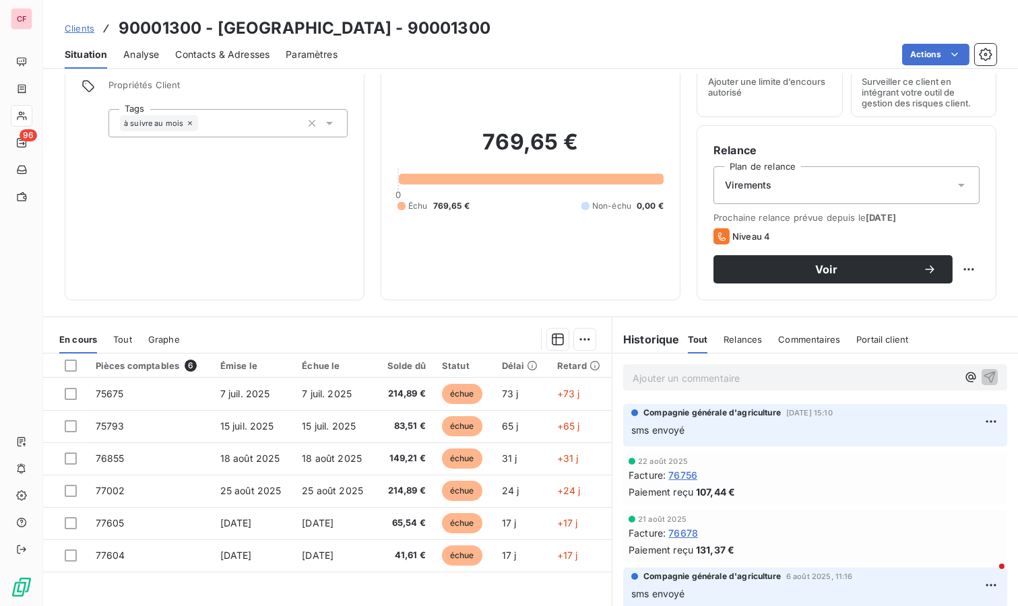
scroll to position [103, 0]
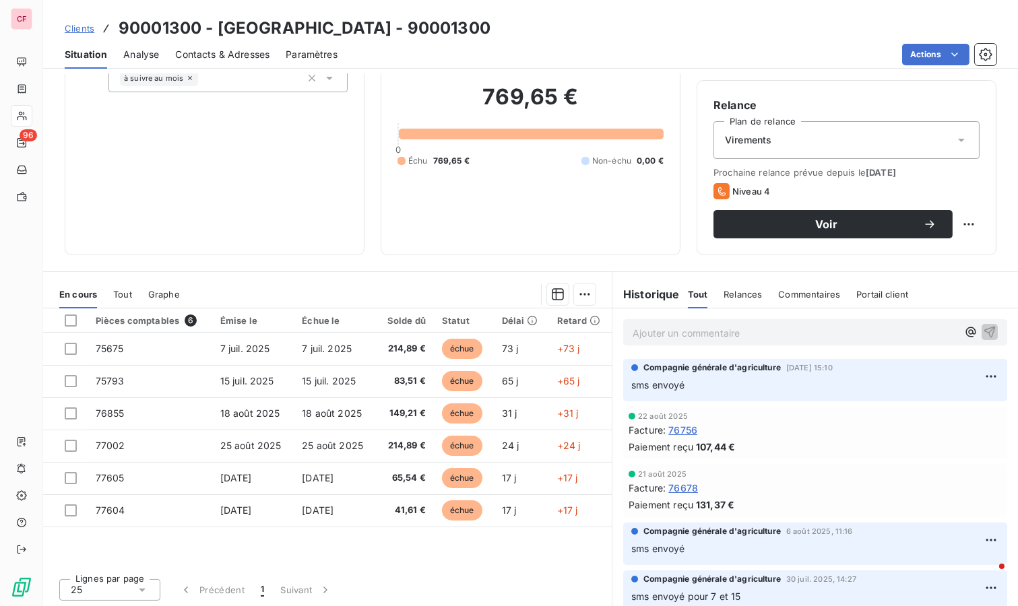
click at [224, 53] on span "Contacts & Adresses" at bounding box center [222, 54] width 94 height 13
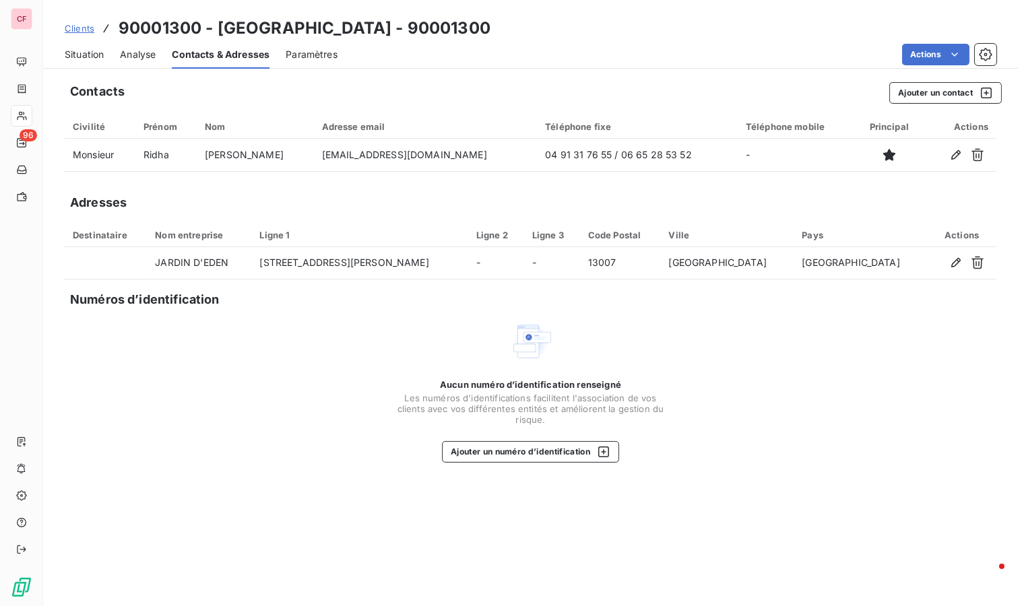
click at [80, 53] on span "Situation" at bounding box center [84, 54] width 39 height 13
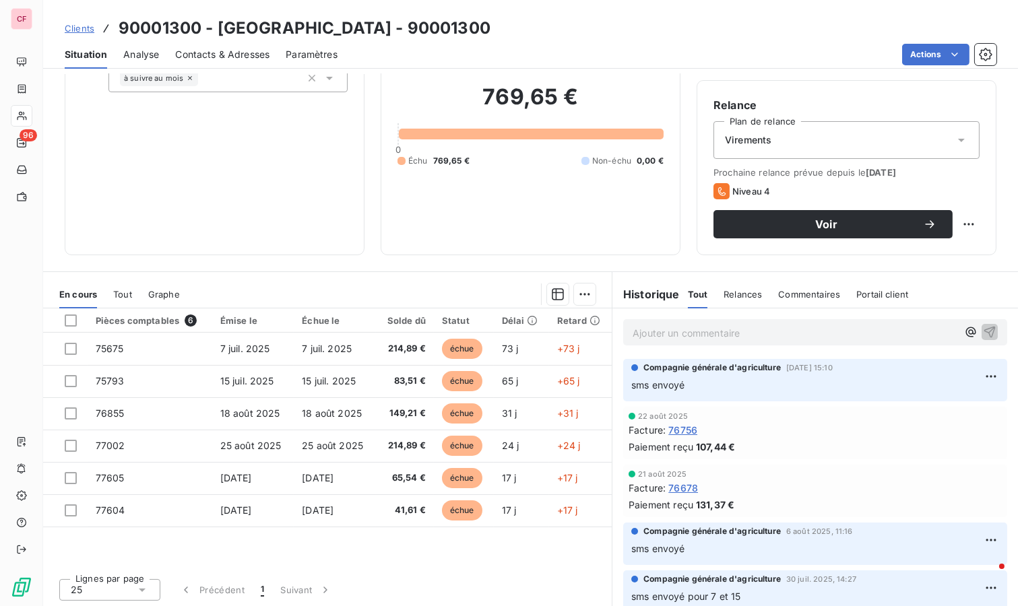
click at [821, 214] on button "Voir" at bounding box center [833, 224] width 239 height 28
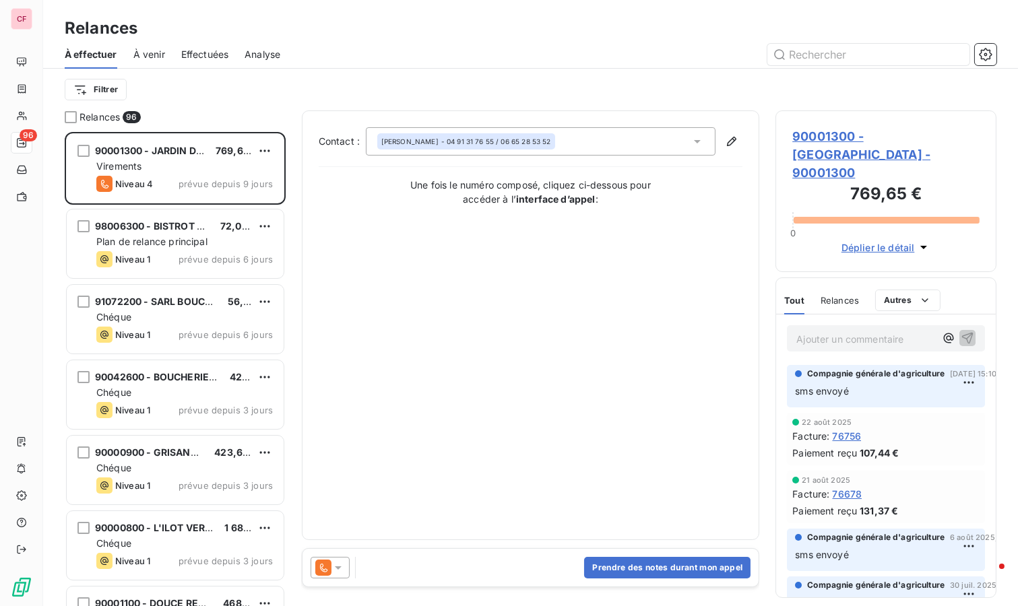
scroll to position [463, 210]
click at [333, 569] on icon at bounding box center [338, 567] width 13 height 13
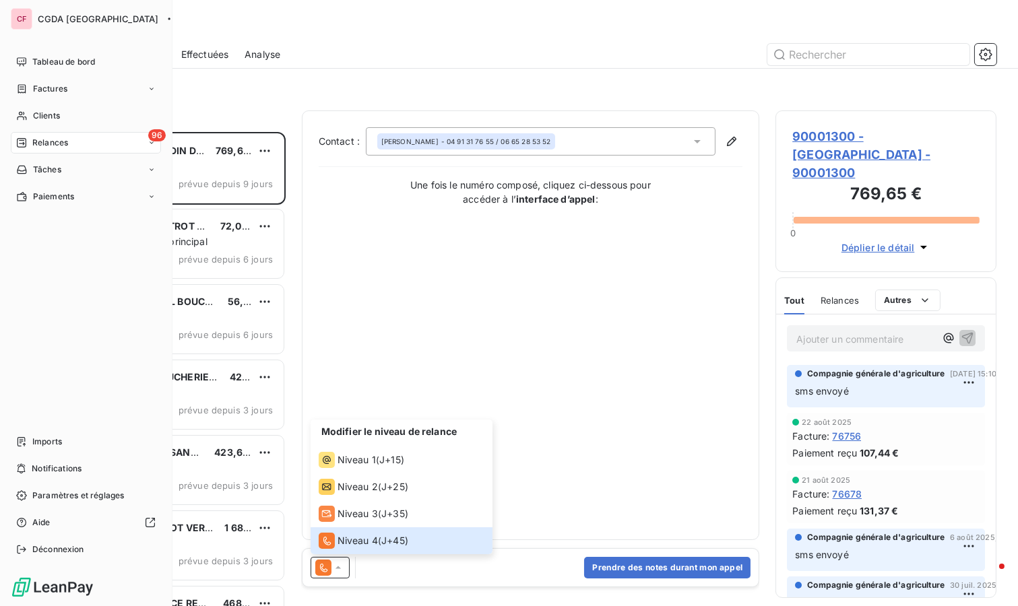
click at [28, 122] on div "Clients" at bounding box center [86, 116] width 150 height 22
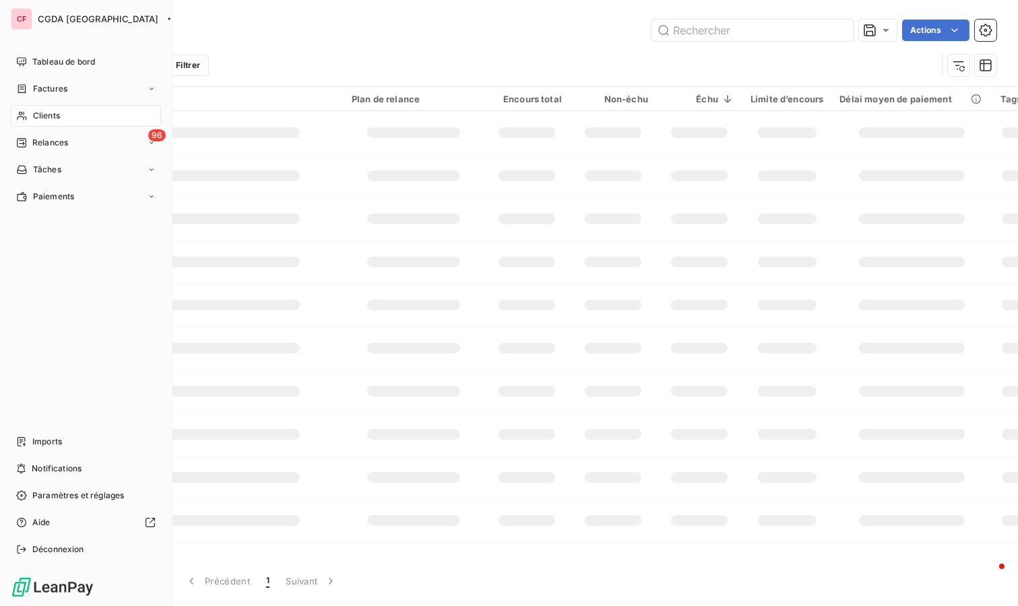
click at [31, 113] on div "Clients" at bounding box center [86, 116] width 150 height 22
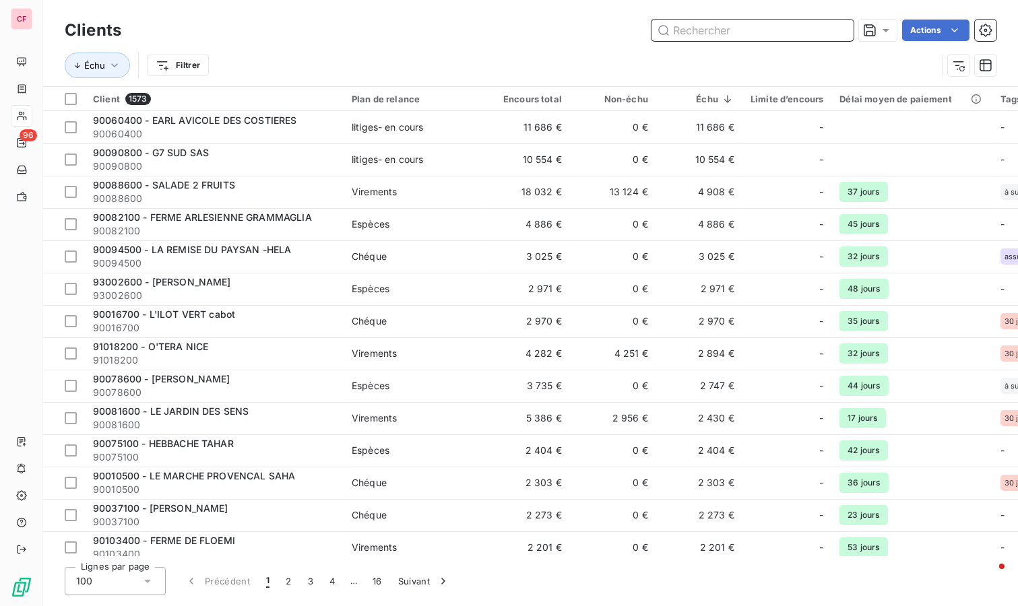
click at [715, 31] on input "text" at bounding box center [753, 31] width 202 height 22
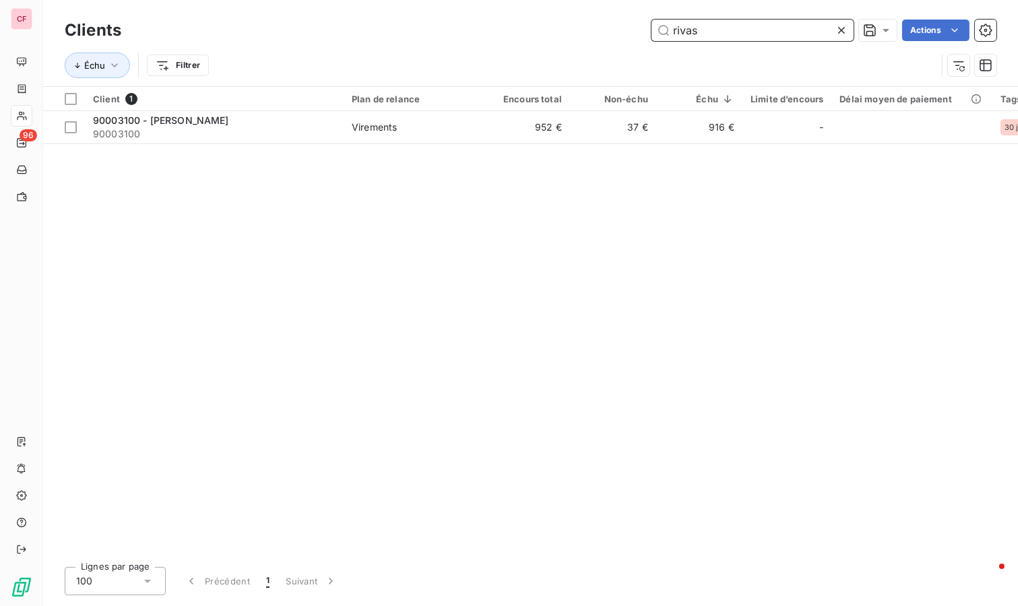
type input "rivas"
click at [415, 128] on span "Virements" at bounding box center [414, 127] width 124 height 13
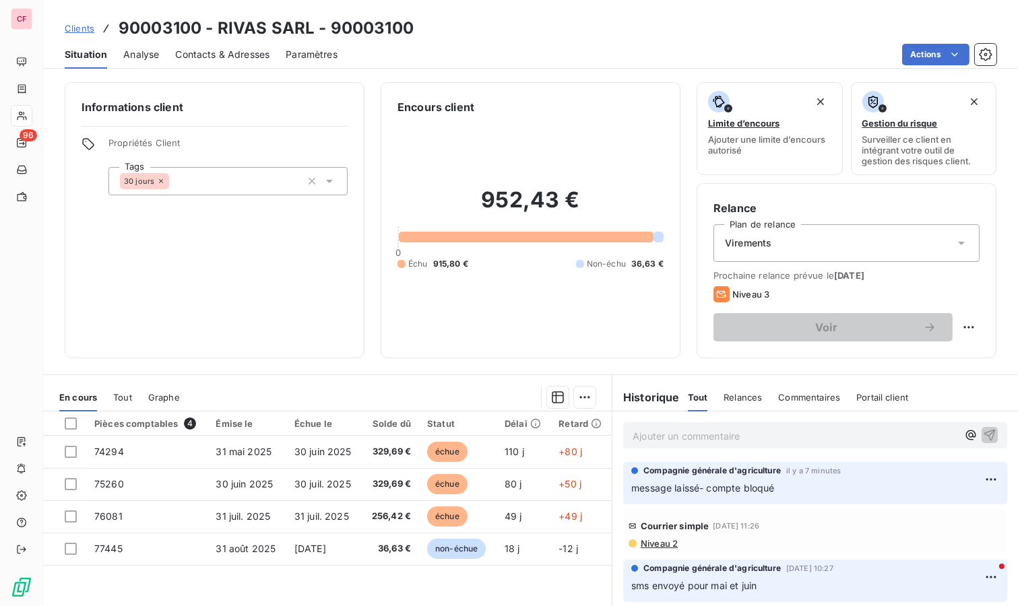
click at [666, 433] on p "Ajouter un commentaire ﻿" at bounding box center [795, 436] width 325 height 17
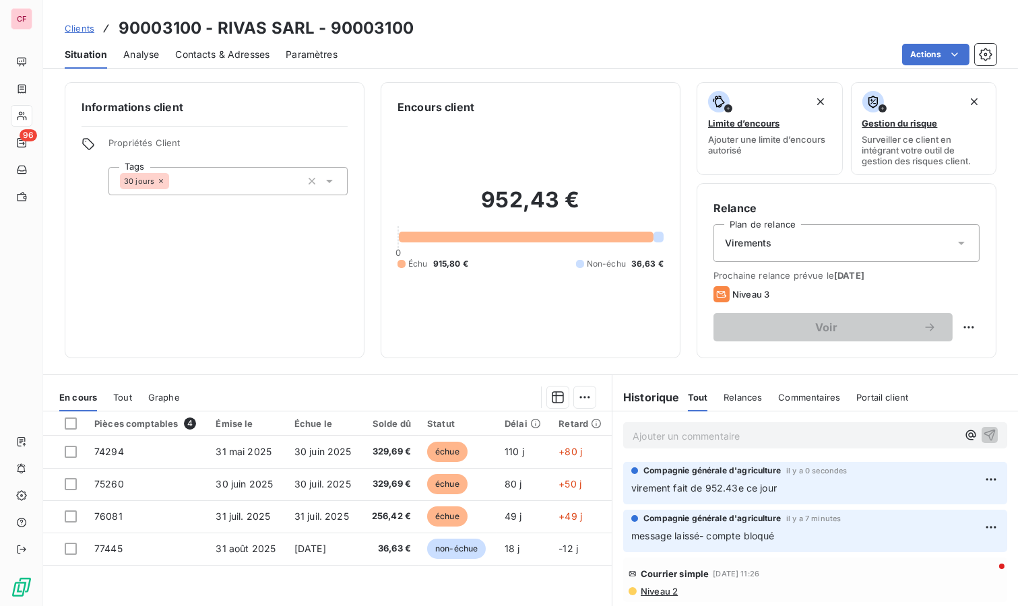
click at [958, 325] on html "CF 96 Clients 90003100 - RIVAS SARL - 90003100 Situation Analyse Contacts & Adr…" at bounding box center [509, 303] width 1018 height 606
click at [916, 363] on div "Replanifier cette action" at bounding box center [902, 356] width 121 height 22
select select "8"
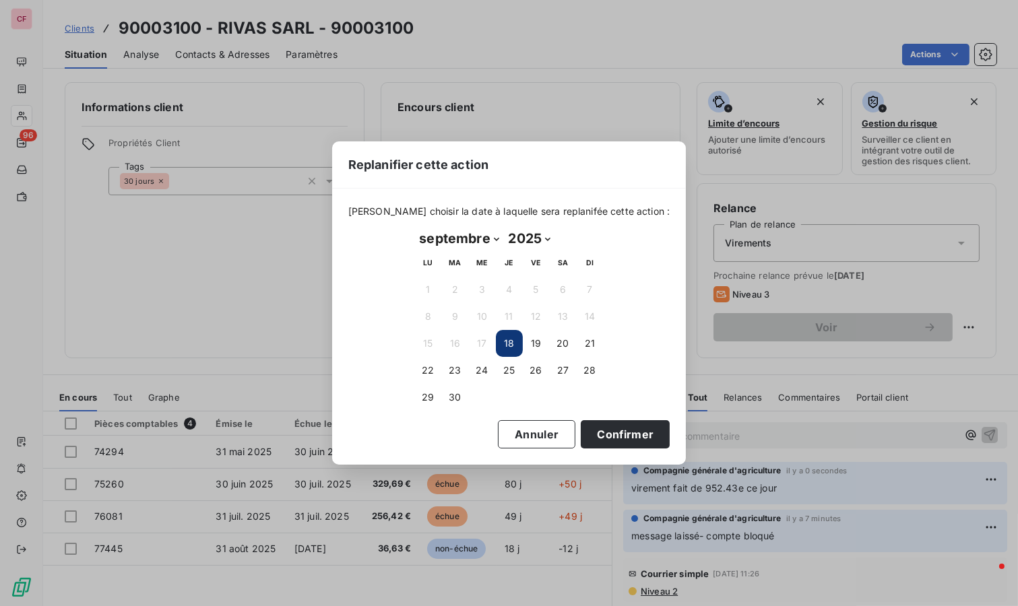
click at [455, 371] on button "23" at bounding box center [455, 370] width 27 height 27
click at [630, 437] on button "Confirmer" at bounding box center [625, 434] width 89 height 28
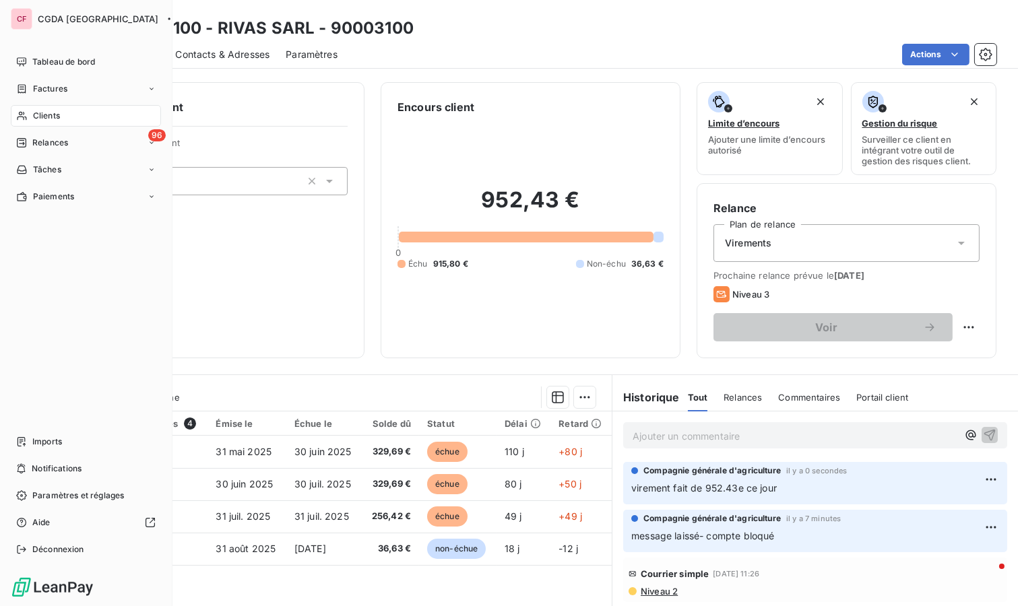
click at [39, 143] on span "Relances" at bounding box center [50, 143] width 36 height 12
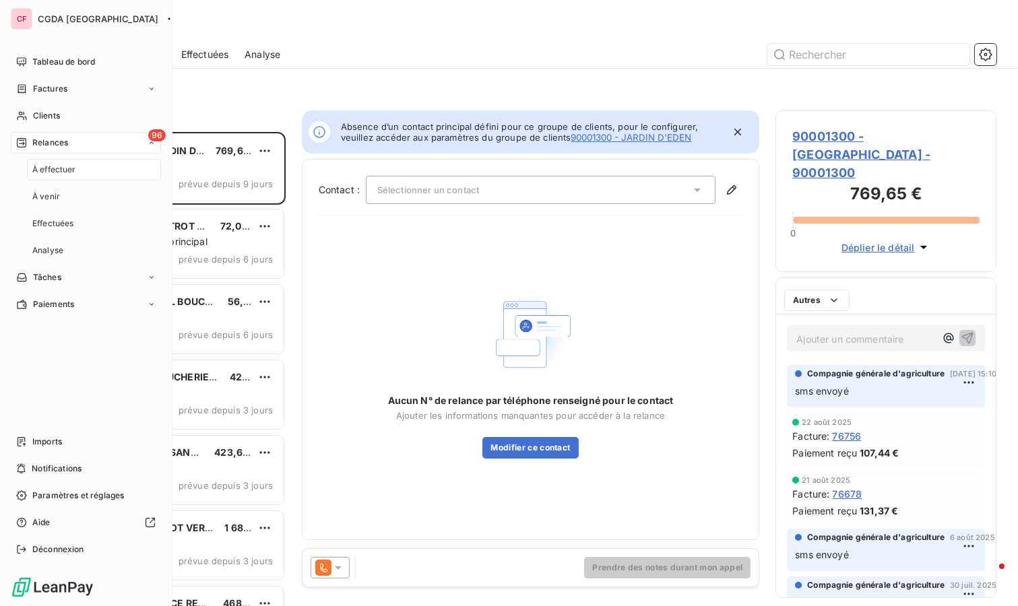
scroll to position [463, 210]
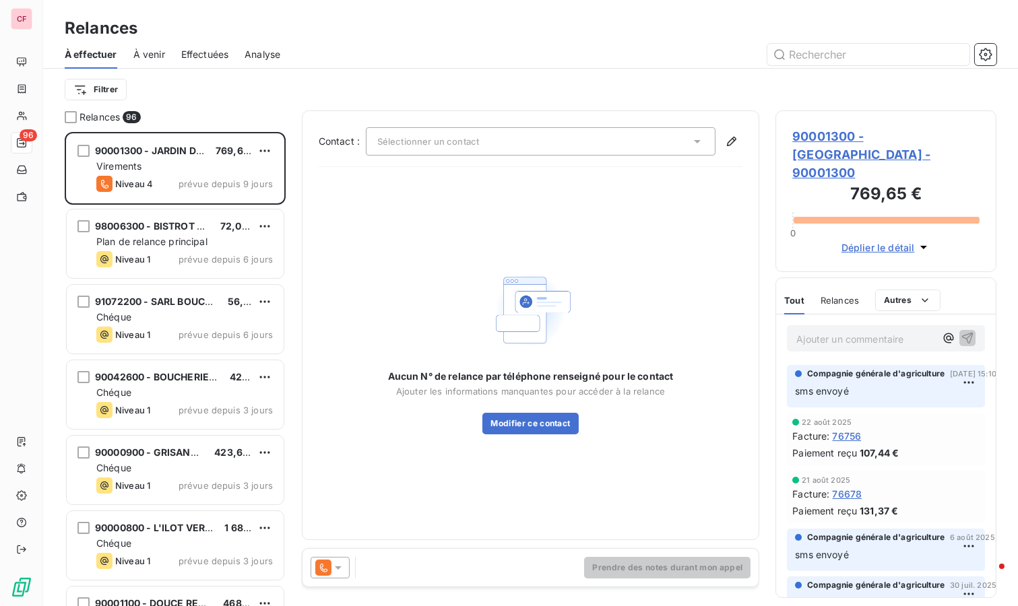
click at [184, 177] on div "Niveau 4 prévue depuis 9 jours" at bounding box center [184, 184] width 177 height 16
click at [342, 570] on icon at bounding box center [338, 567] width 13 height 13
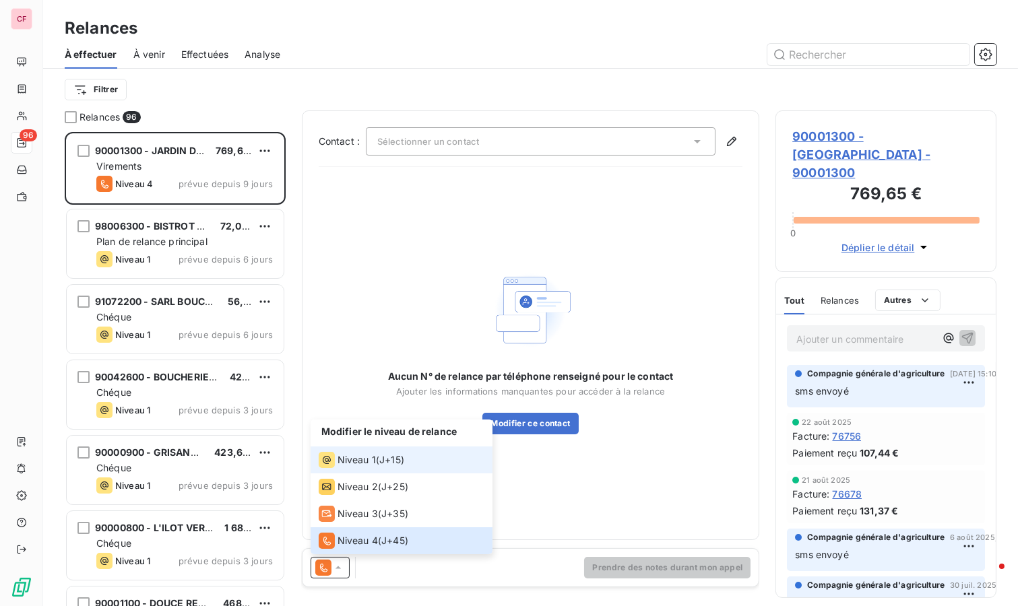
click at [367, 455] on span "Niveau 1" at bounding box center [357, 459] width 38 height 13
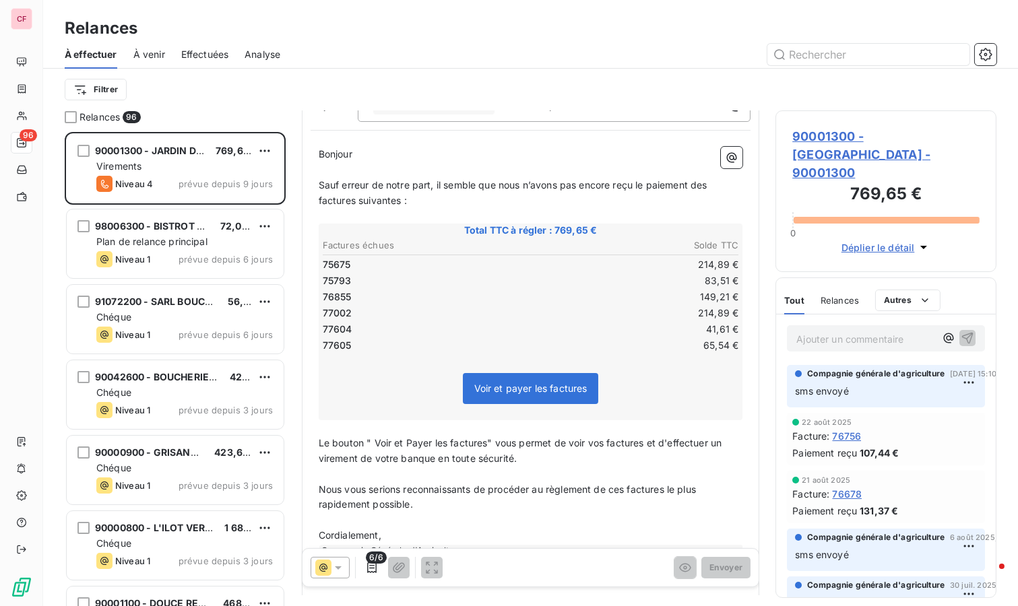
scroll to position [0, 0]
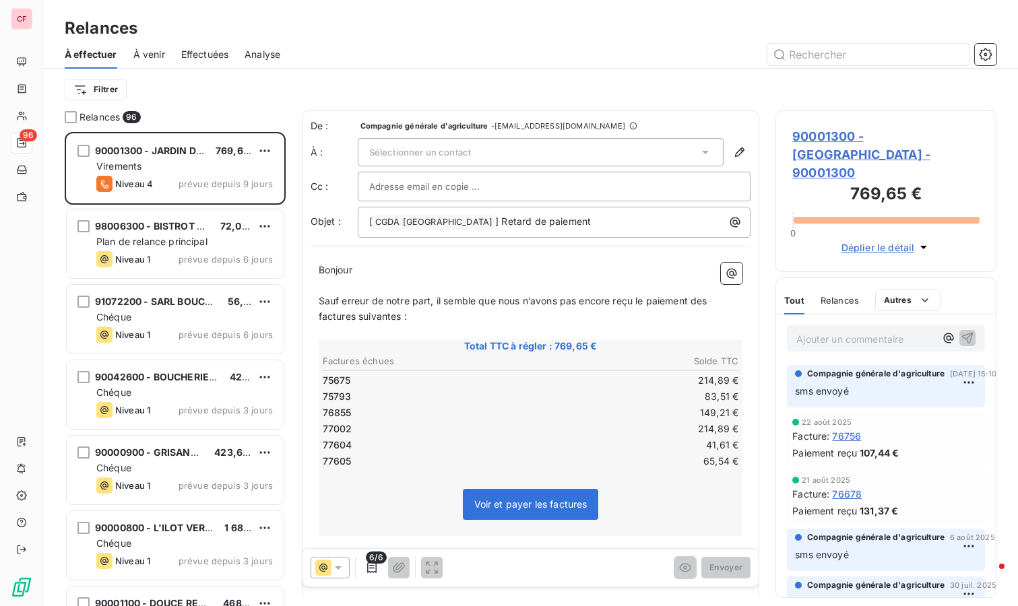
click at [561, 146] on div "Sélectionner un contact" at bounding box center [541, 152] width 367 height 28
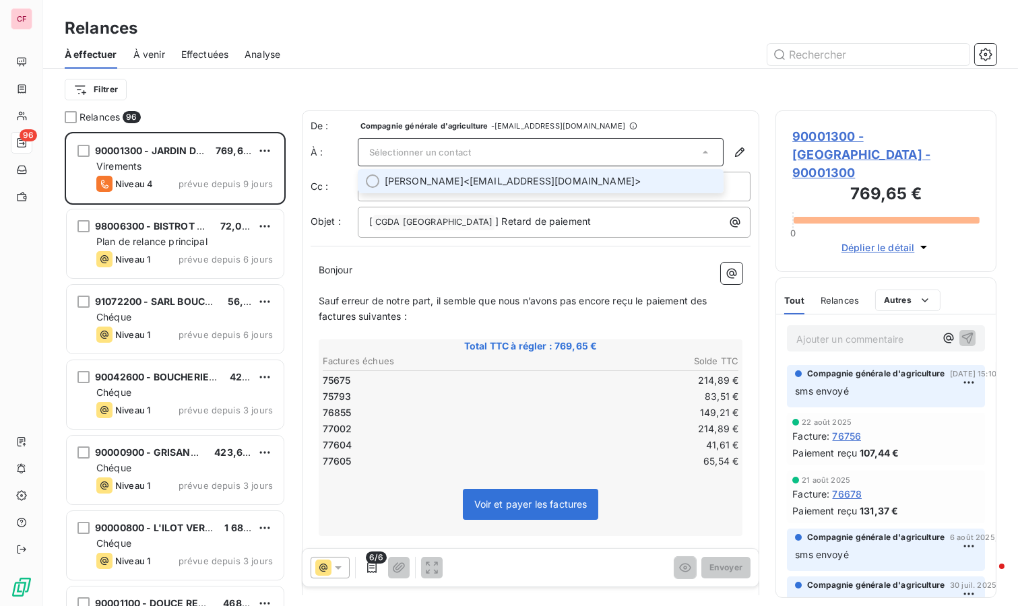
click at [530, 186] on span "[PERSON_NAME] <[EMAIL_ADDRESS][DOMAIN_NAME]>" at bounding box center [551, 181] width 332 height 13
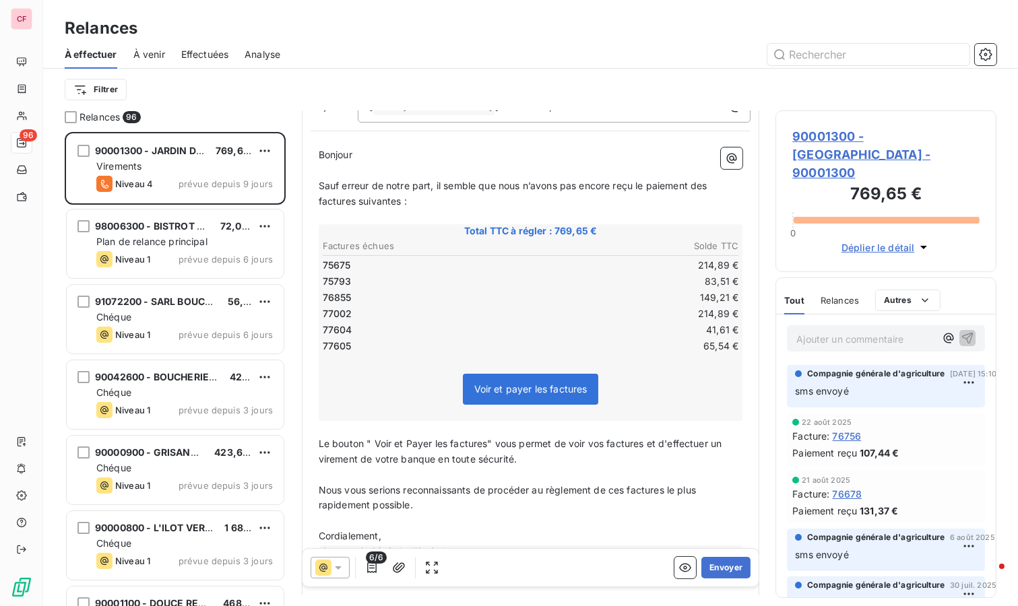
scroll to position [207, 0]
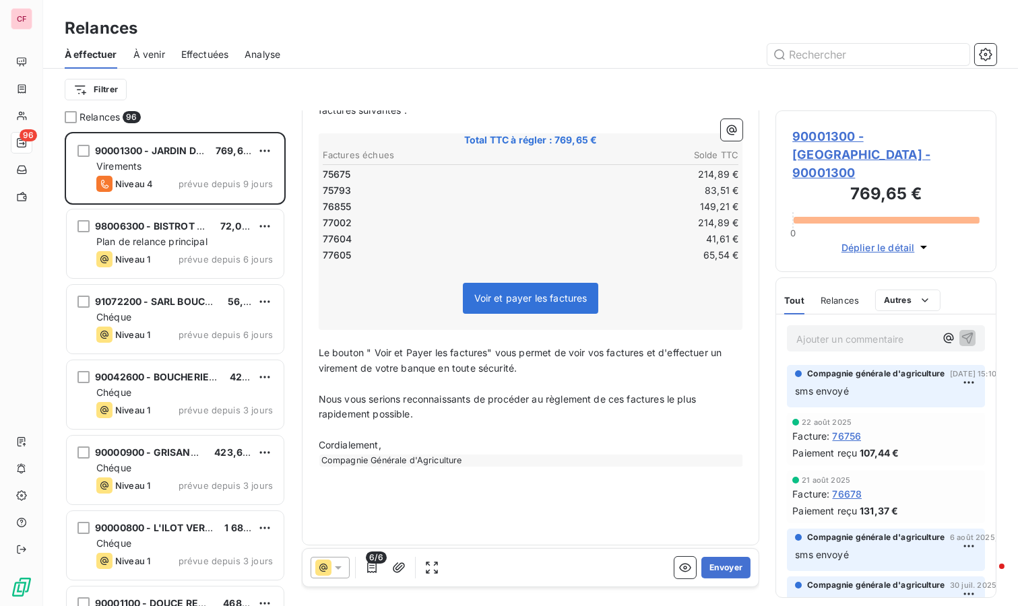
click at [718, 563] on button "Envoyer" at bounding box center [725, 568] width 49 height 22
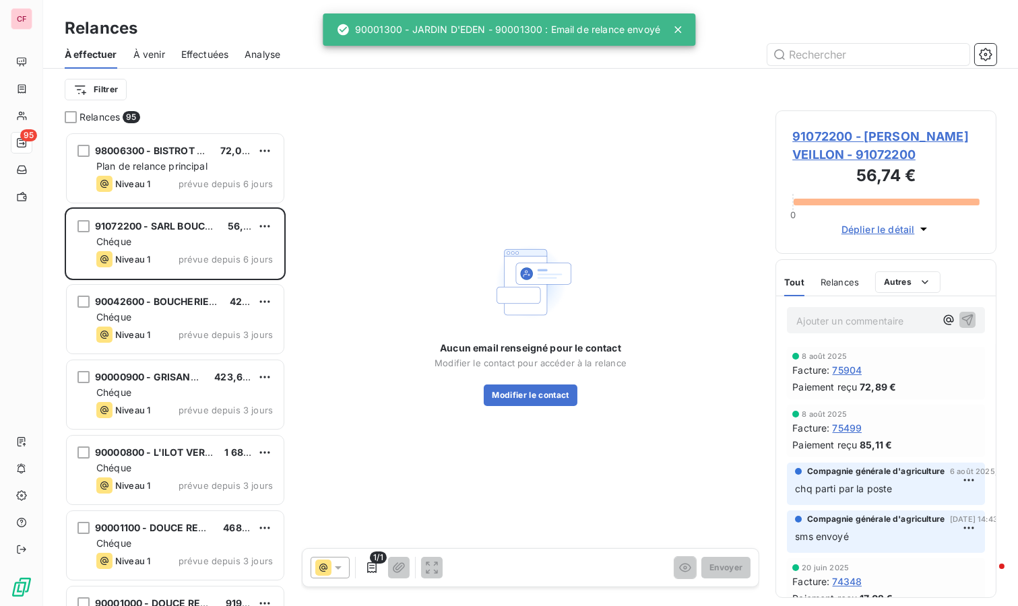
click at [212, 160] on div "Plan de relance principal" at bounding box center [184, 166] width 177 height 13
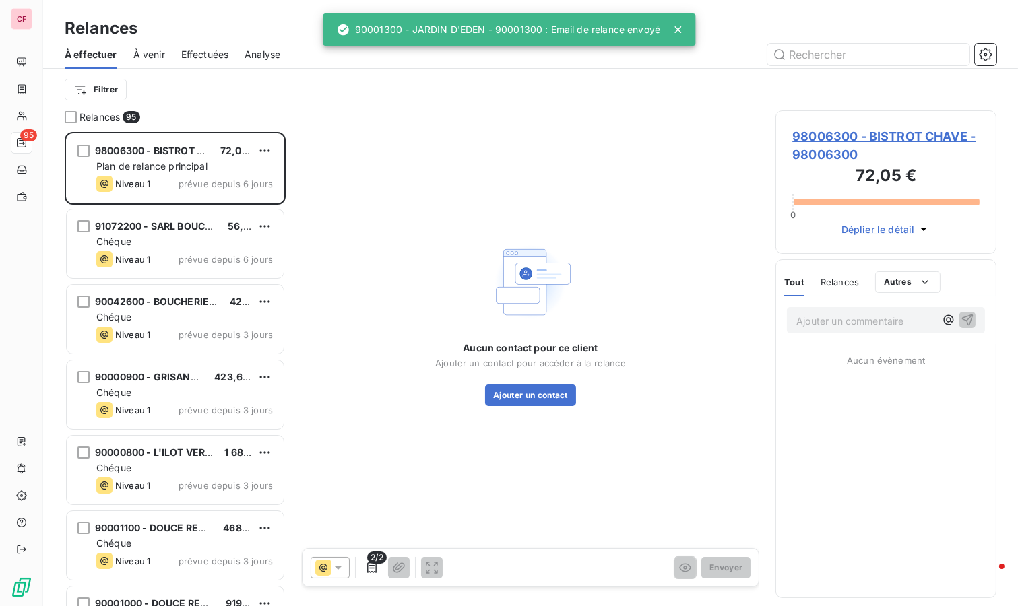
click at [827, 137] on span "98006300 - BISTROT CHAVE - 98006300" at bounding box center [885, 145] width 187 height 36
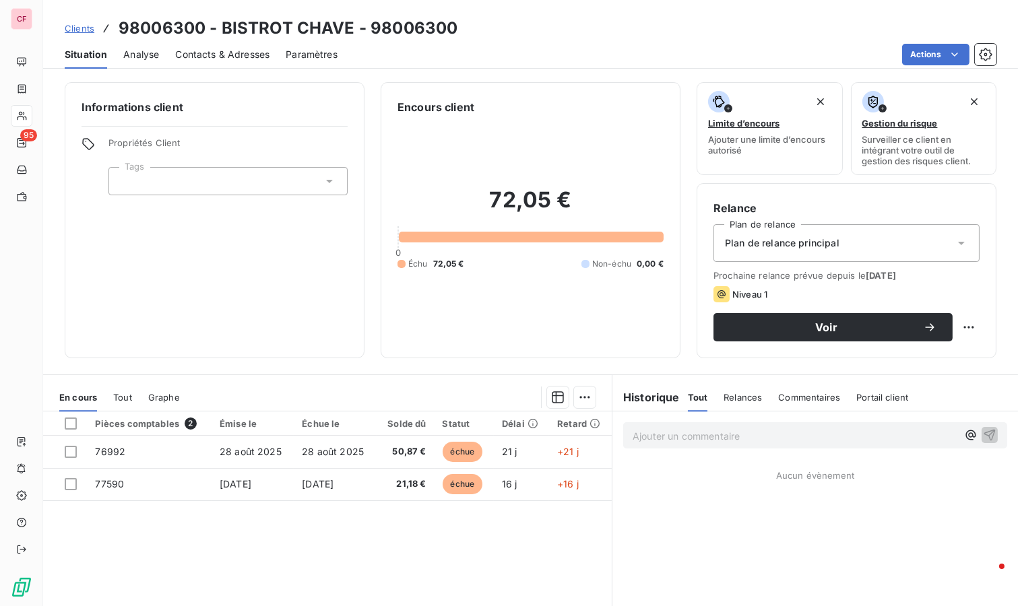
click at [833, 248] on div "Plan de relance principal" at bounding box center [847, 243] width 266 height 38
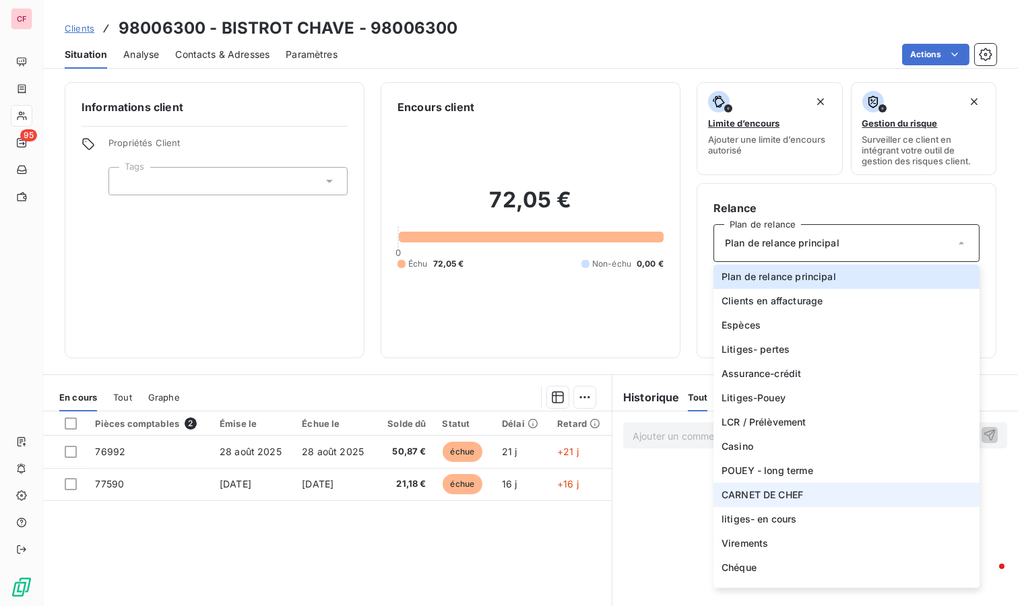
click at [769, 489] on span "CARNET DE CHEF" at bounding box center [763, 495] width 82 height 13
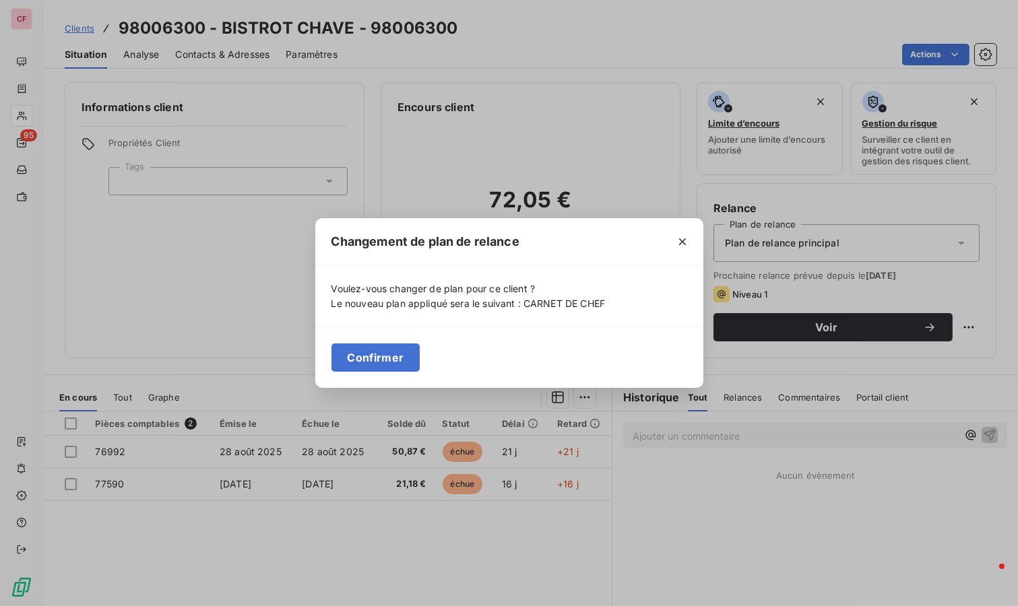
click at [393, 358] on button "Confirmer" at bounding box center [376, 358] width 89 height 28
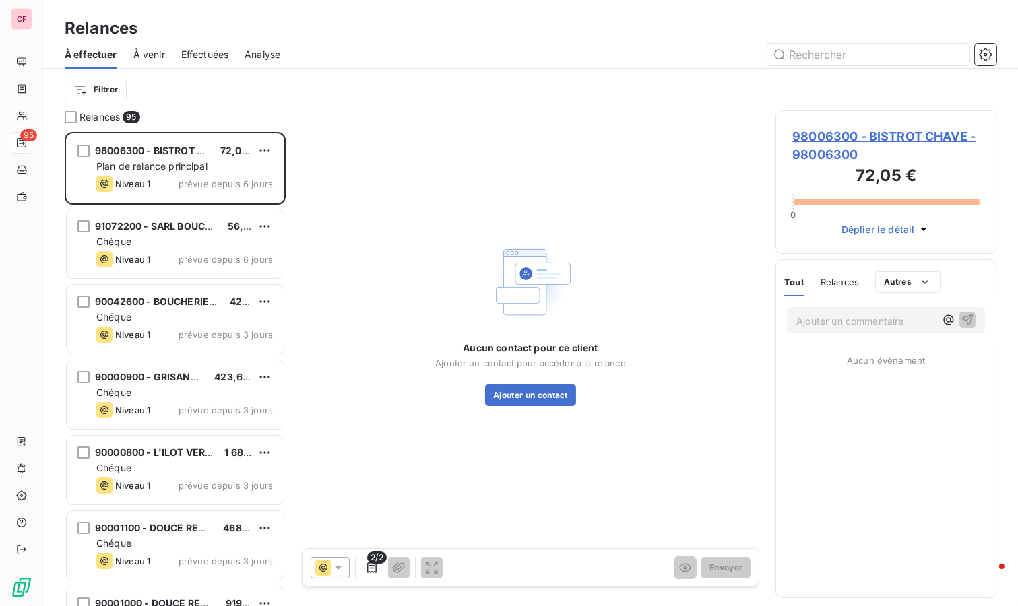
scroll to position [463, 210]
click at [201, 239] on div "Chéque" at bounding box center [184, 241] width 177 height 13
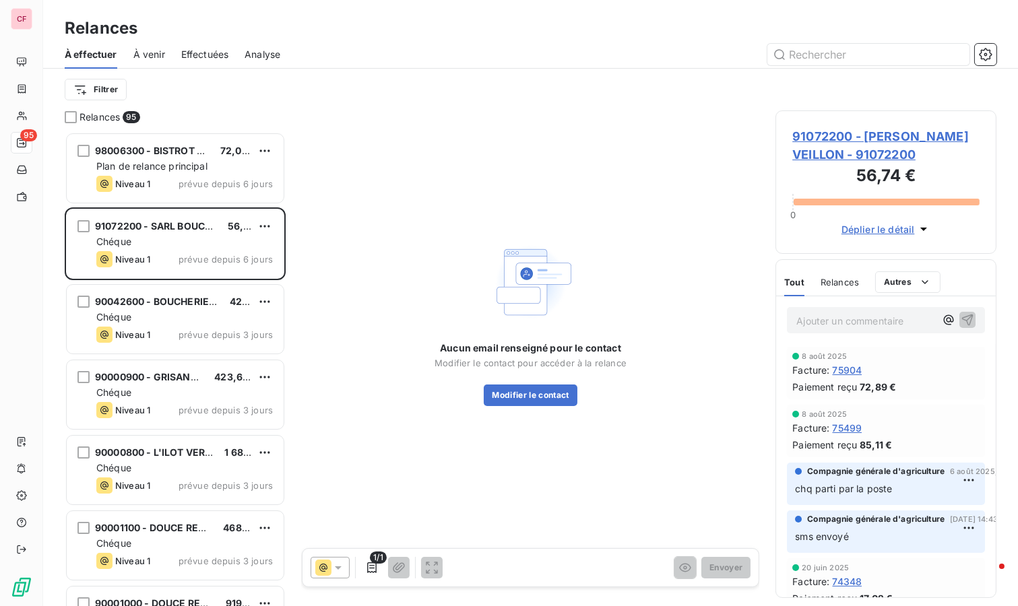
click at [864, 133] on span "91072200 - [PERSON_NAME] VEILLON - 91072200" at bounding box center [885, 145] width 187 height 36
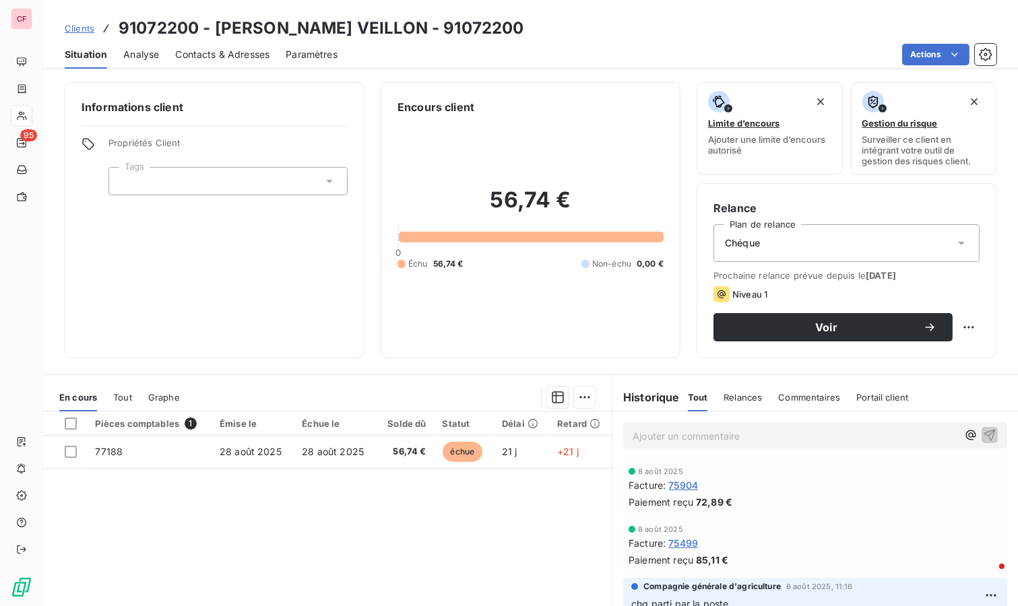
click at [662, 435] on p "Ajouter un commentaire ﻿" at bounding box center [795, 436] width 325 height 17
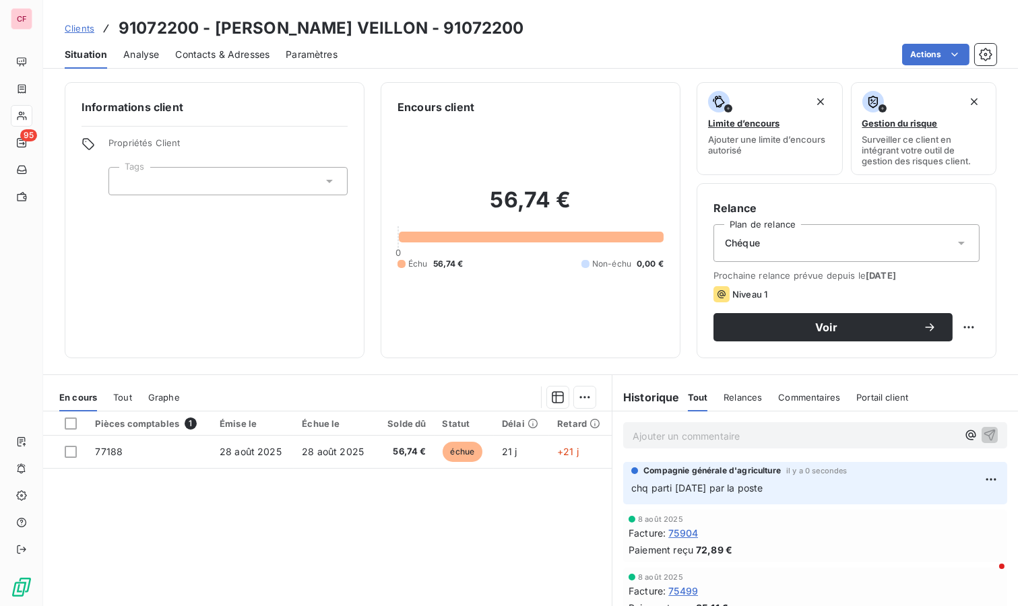
click at [961, 325] on html "CF 95 Clients 91072200 - SARL BOUCHERIE VEILLON - 91072200 Situation Analyse Co…" at bounding box center [509, 303] width 1018 height 606
click at [938, 351] on div "Replanifier cette action" at bounding box center [902, 356] width 121 height 22
select select "8"
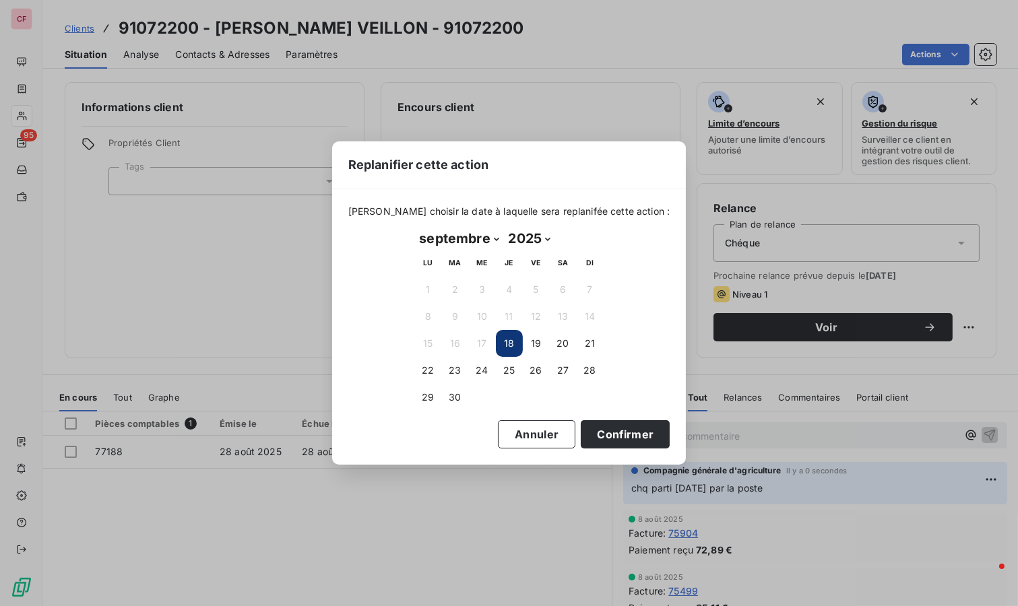
click at [445, 378] on button "23" at bounding box center [455, 370] width 27 height 27
click at [636, 437] on button "Confirmer" at bounding box center [625, 434] width 89 height 28
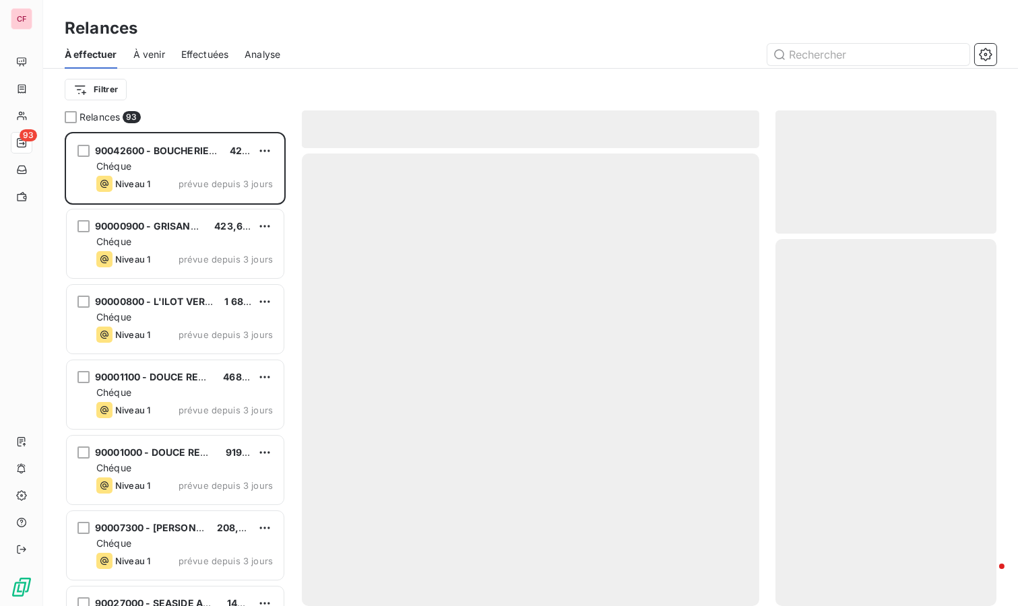
scroll to position [463, 210]
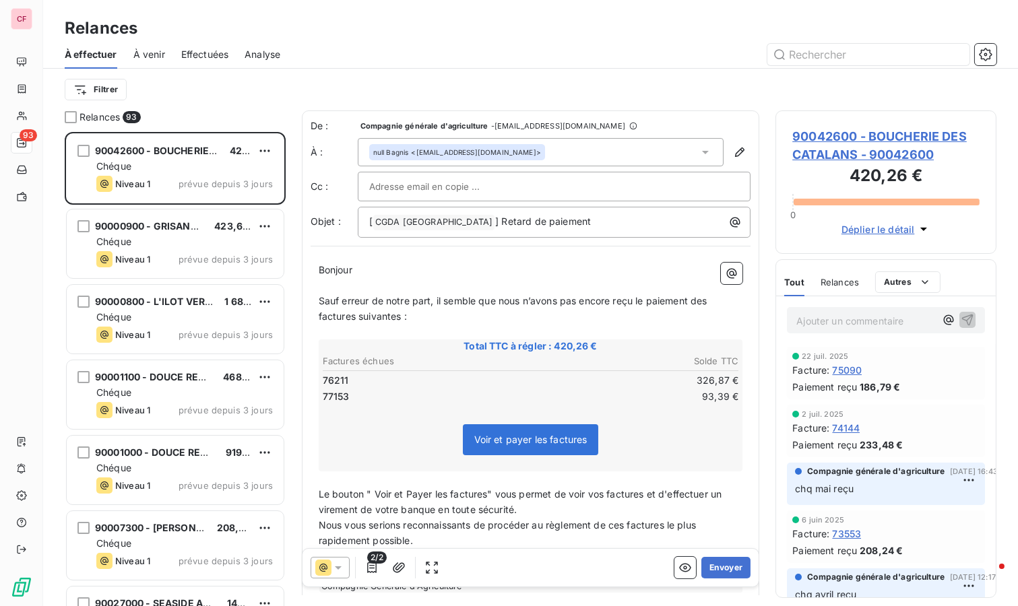
click at [856, 132] on span "90042600 - BOUCHERIE DES CATALANS - 90042600" at bounding box center [885, 145] width 187 height 36
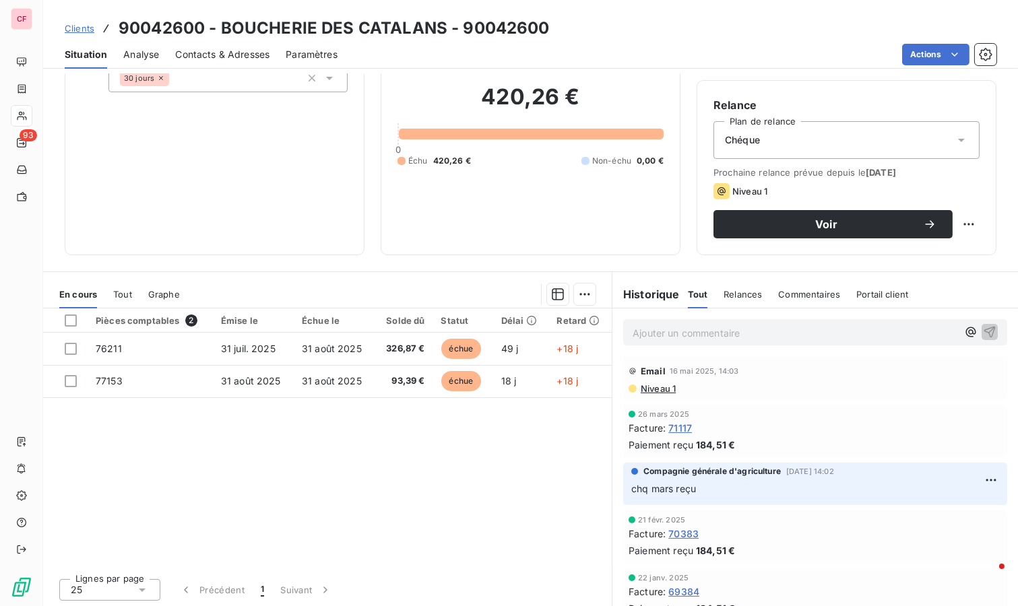
scroll to position [374, 0]
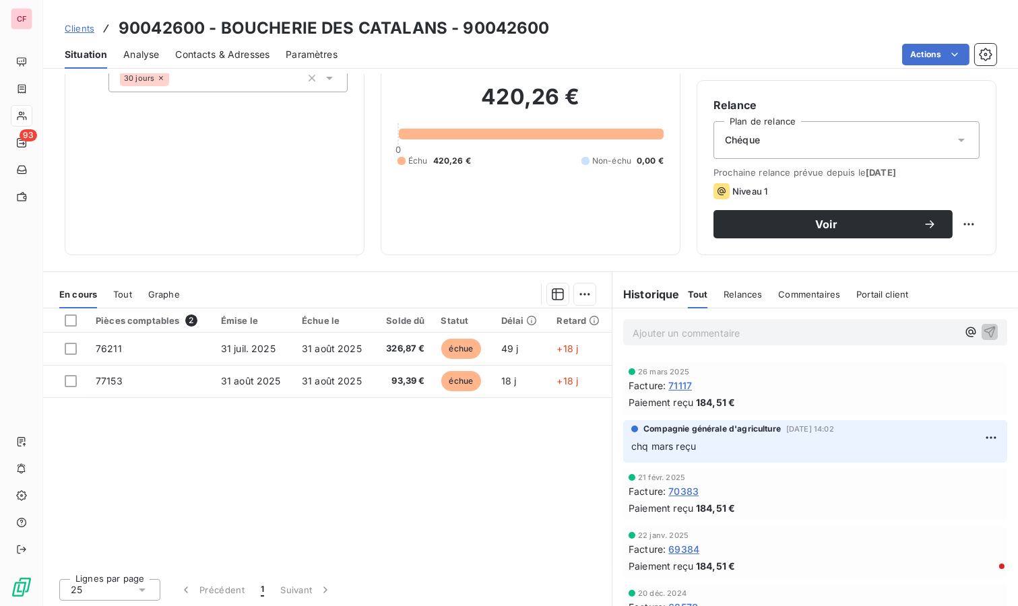
click at [676, 489] on span "70383" at bounding box center [683, 491] width 30 height 14
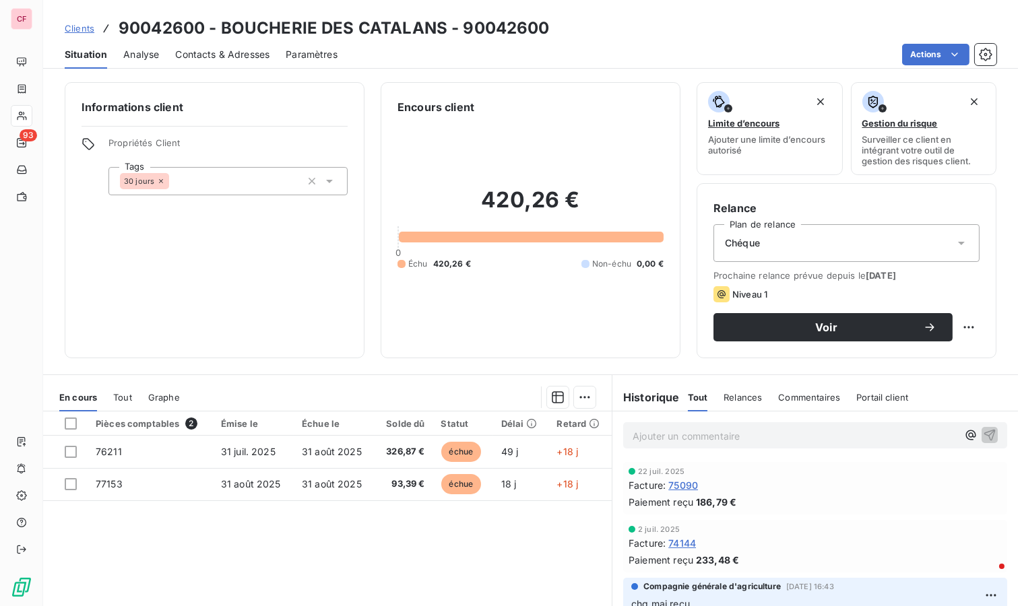
click at [941, 325] on button "Voir" at bounding box center [833, 327] width 239 height 28
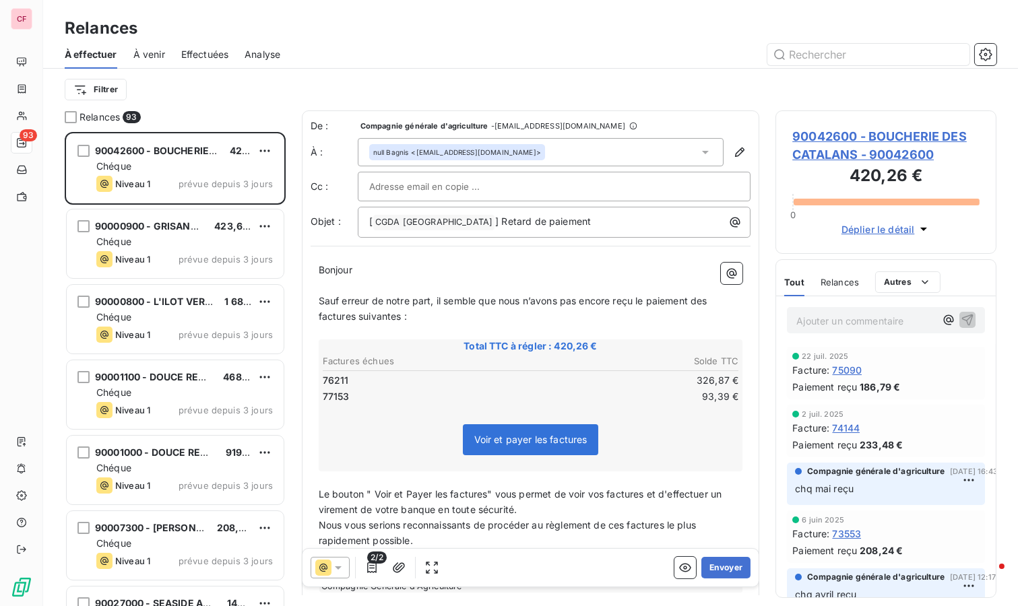
scroll to position [463, 210]
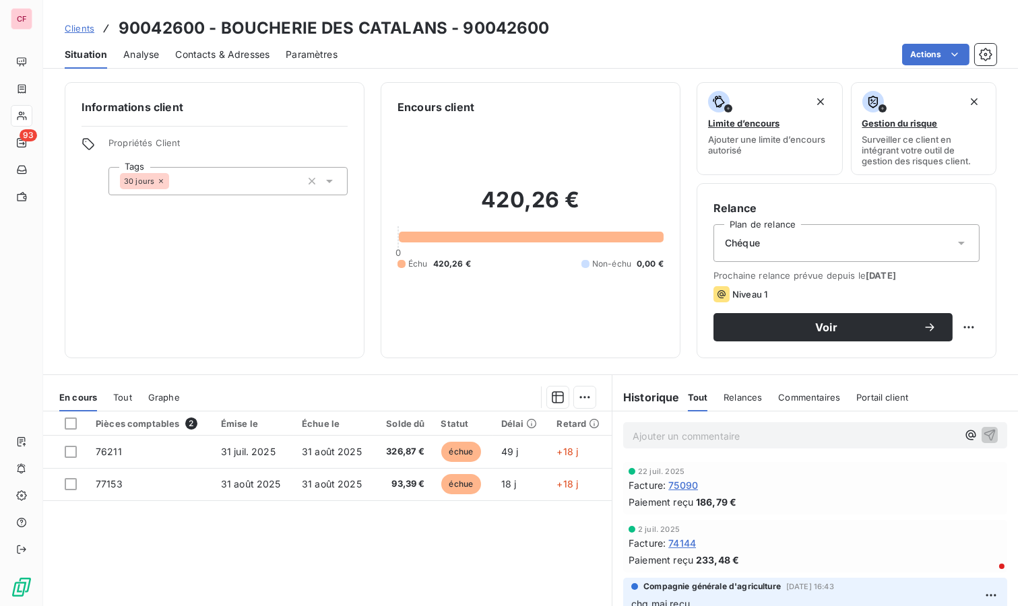
click at [359, 485] on td "31 août 2025" at bounding box center [334, 484] width 81 height 32
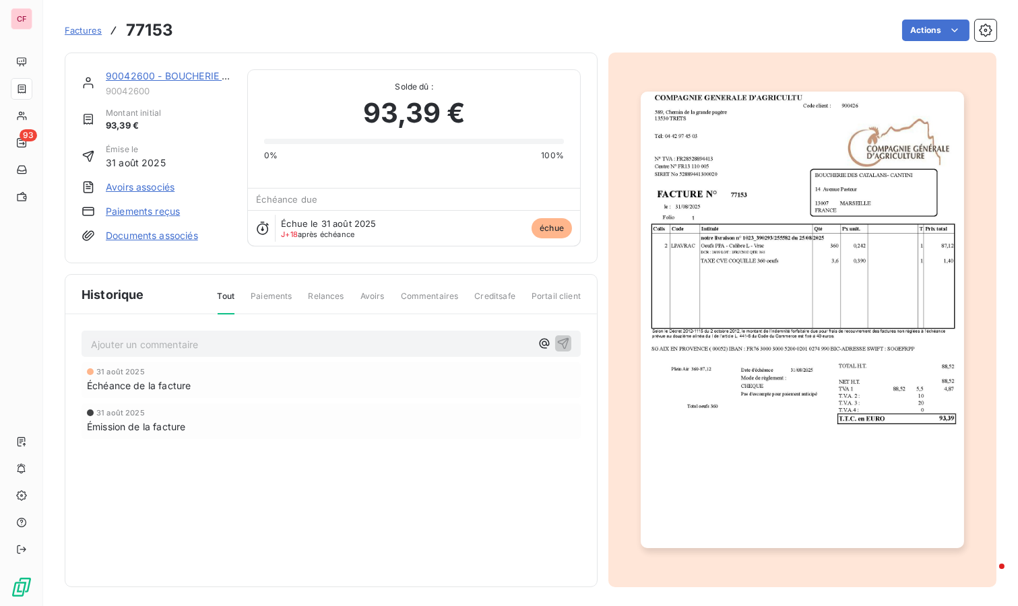
click at [923, 30] on html "CF 93 Factures 77153 Actions 90042600 - BOUCHERIE DES [DEMOGRAPHIC_DATA] 900426…" at bounding box center [509, 303] width 1018 height 606
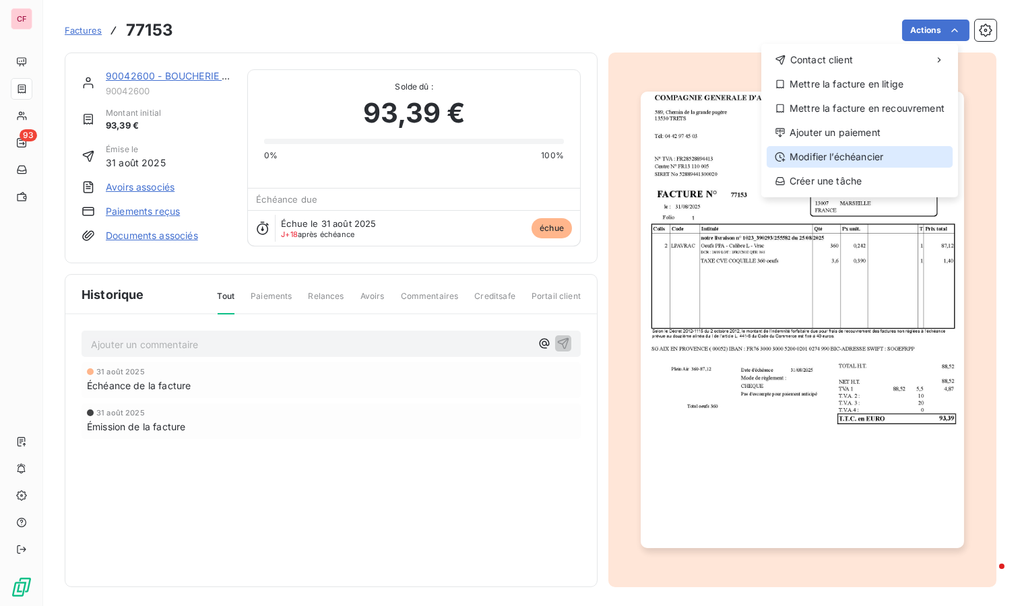
click at [860, 155] on div "Modifier l’échéancier" at bounding box center [860, 157] width 186 height 22
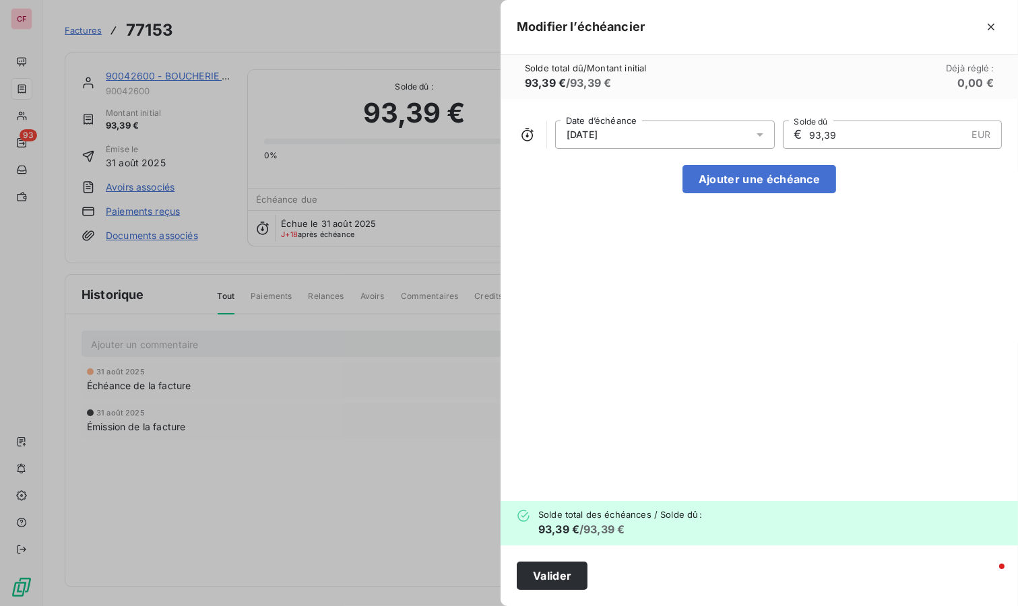
click at [686, 143] on div "[DATE]" at bounding box center [665, 135] width 220 height 28
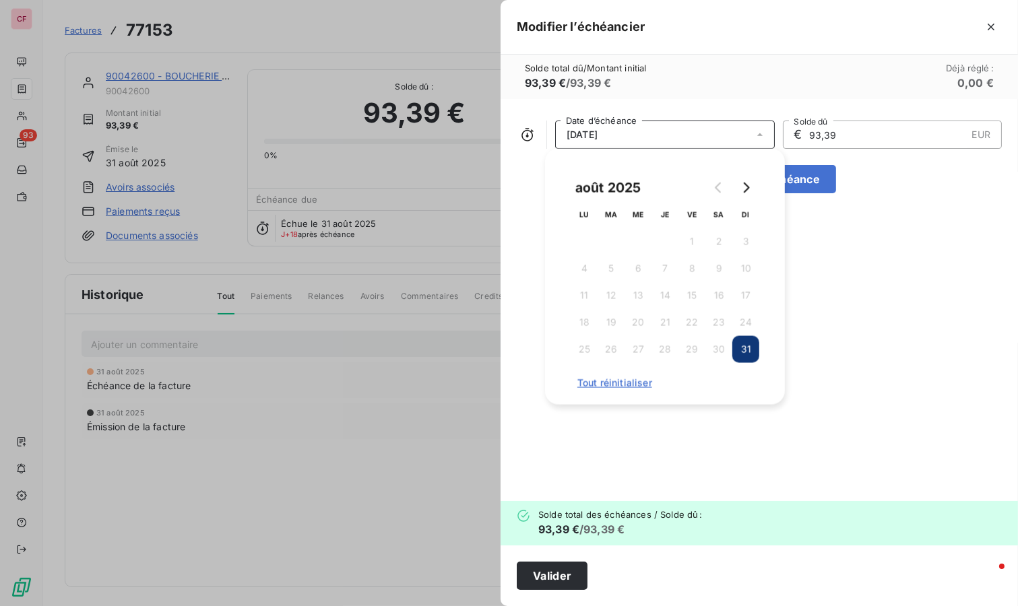
click at [749, 183] on icon "Go to next month" at bounding box center [746, 188] width 11 height 11
click at [610, 350] on button "30" at bounding box center [611, 349] width 27 height 27
click at [551, 573] on button "Valider" at bounding box center [552, 576] width 71 height 28
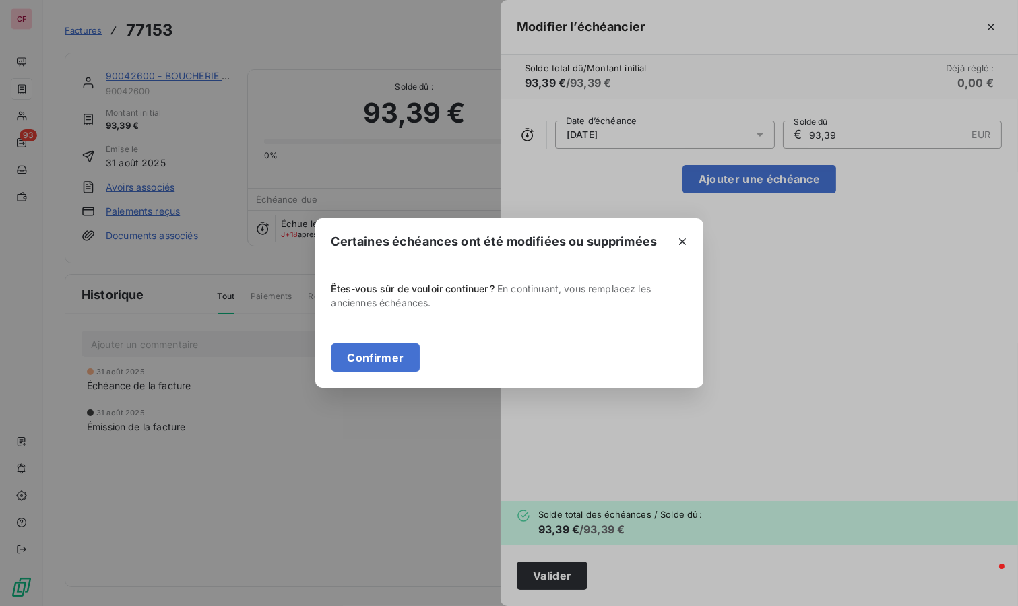
click at [397, 361] on button "Confirmer" at bounding box center [376, 358] width 89 height 28
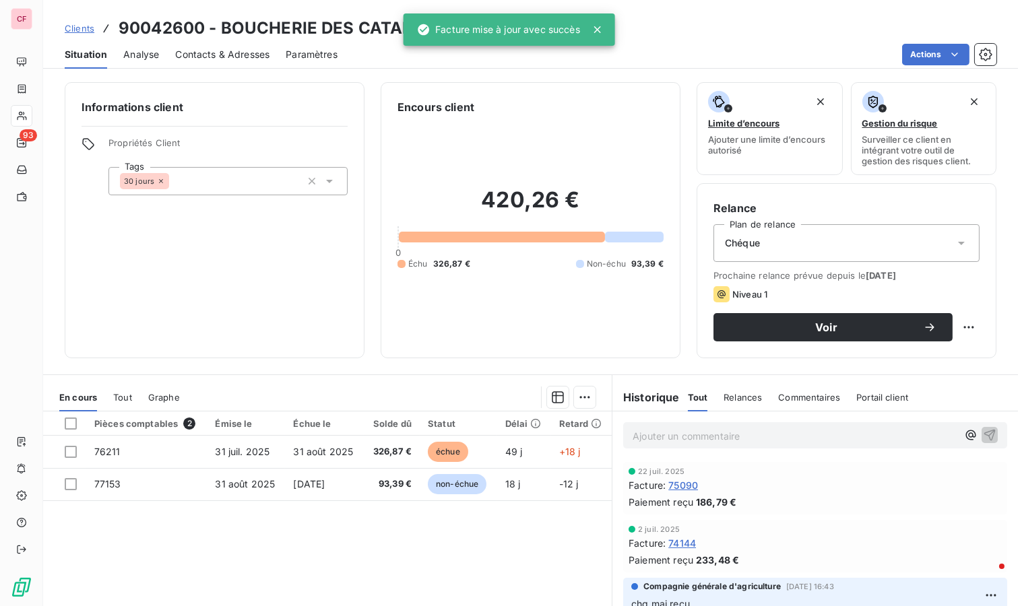
click at [953, 325] on html "CF 93 Clients 90042600 - BOUCHERIE DES [DEMOGRAPHIC_DATA] - 90042600 Situation …" at bounding box center [509, 303] width 1018 height 606
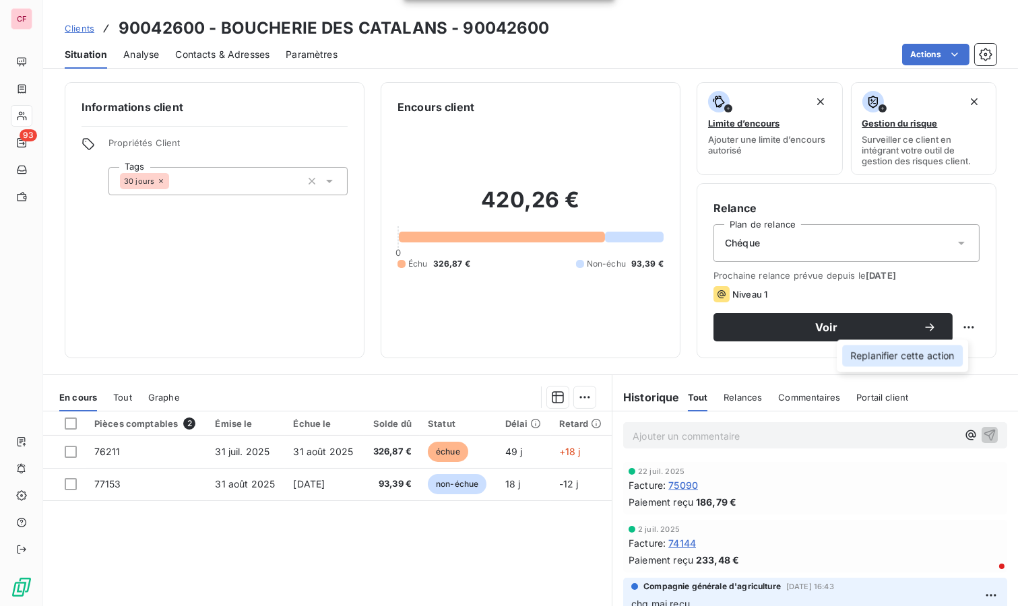
click at [930, 359] on div "Replanifier cette action" at bounding box center [902, 356] width 121 height 22
select select "8"
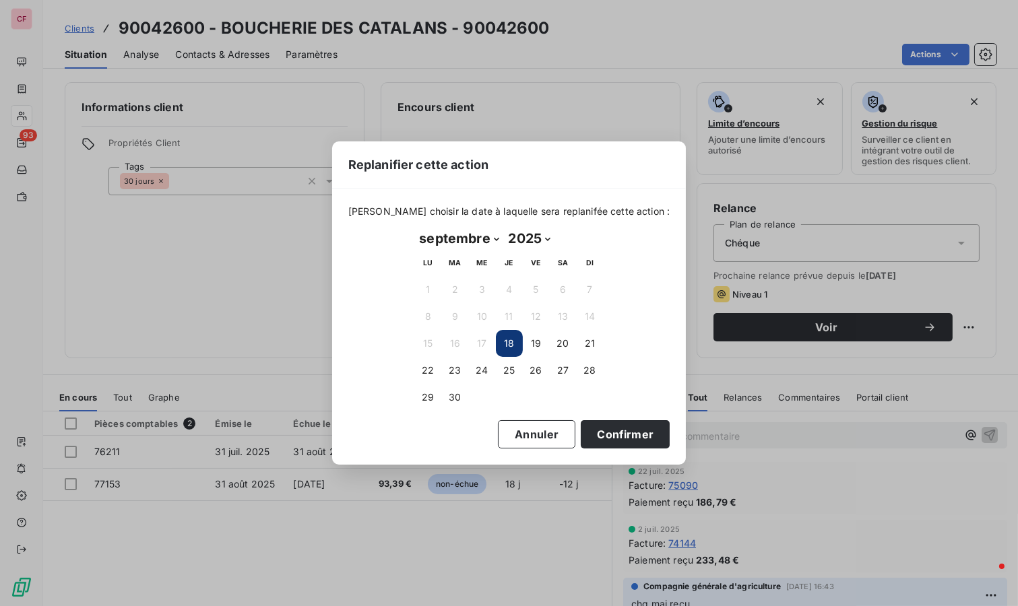
click at [463, 369] on button "23" at bounding box center [455, 370] width 27 height 27
drag, startPoint x: 628, startPoint y: 430, endPoint x: 607, endPoint y: 412, distance: 27.3
click at [628, 429] on button "Confirmer" at bounding box center [625, 434] width 89 height 28
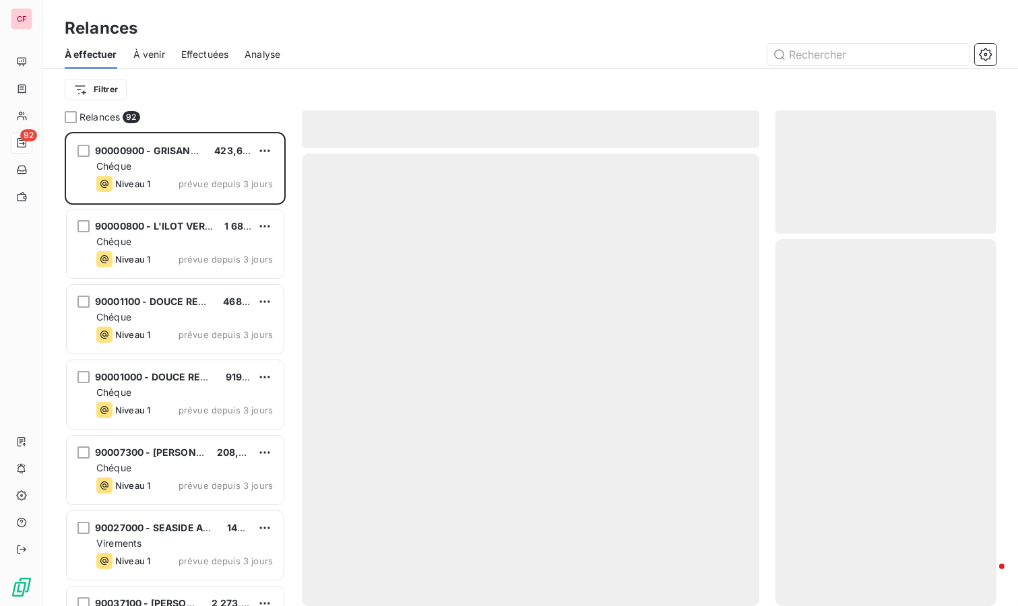
scroll to position [463, 210]
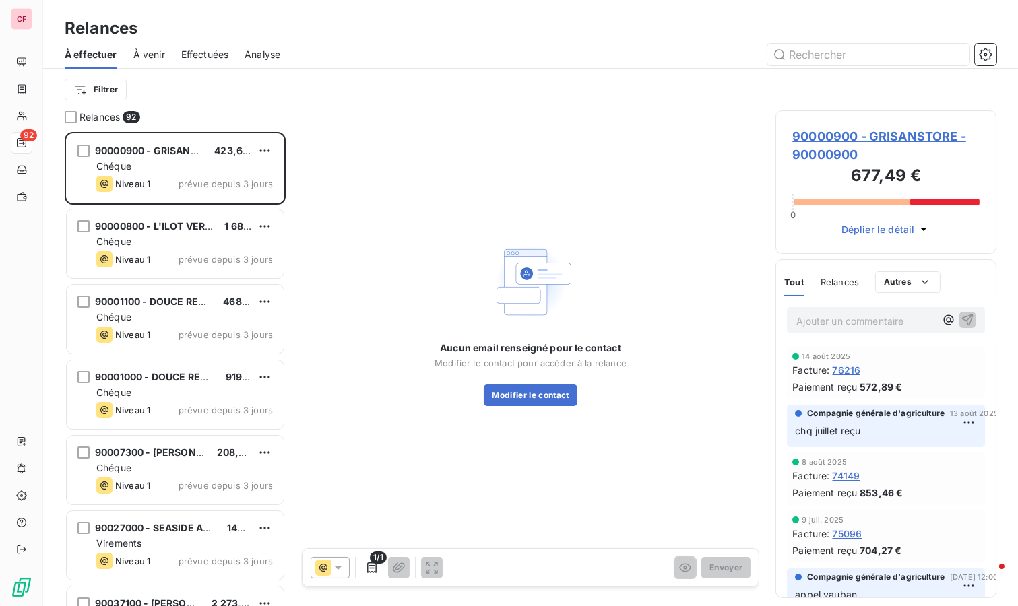
click at [828, 129] on span "90000900 - GRISANSTORE - 90000900" at bounding box center [885, 145] width 187 height 36
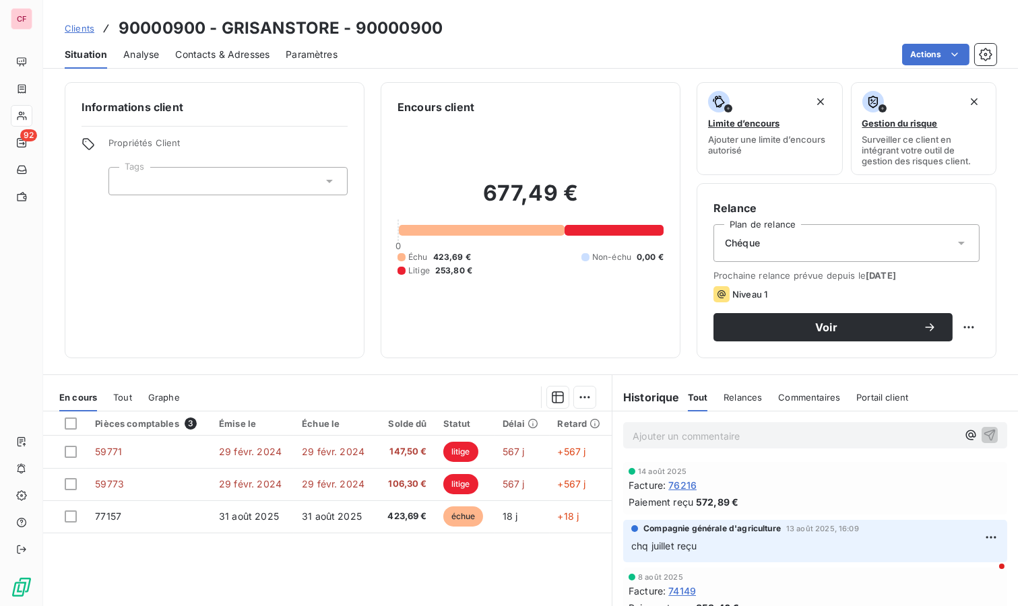
click at [958, 321] on html "CF 92 Clients 90000900 - GRISANSTORE - 90000900 Situation Analyse Contacts & Ad…" at bounding box center [509, 303] width 1018 height 606
click at [939, 346] on div "Replanifier cette action" at bounding box center [902, 356] width 121 height 22
select select "8"
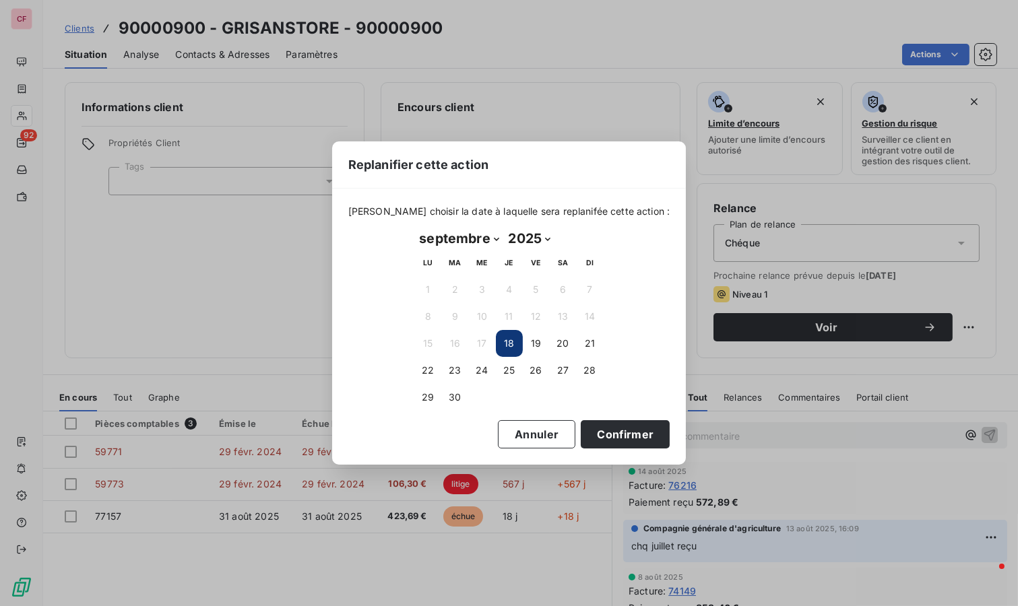
click at [457, 370] on button "23" at bounding box center [455, 370] width 27 height 27
drag, startPoint x: 639, startPoint y: 436, endPoint x: 610, endPoint y: 419, distance: 33.5
click at [640, 435] on button "Confirmer" at bounding box center [625, 434] width 89 height 28
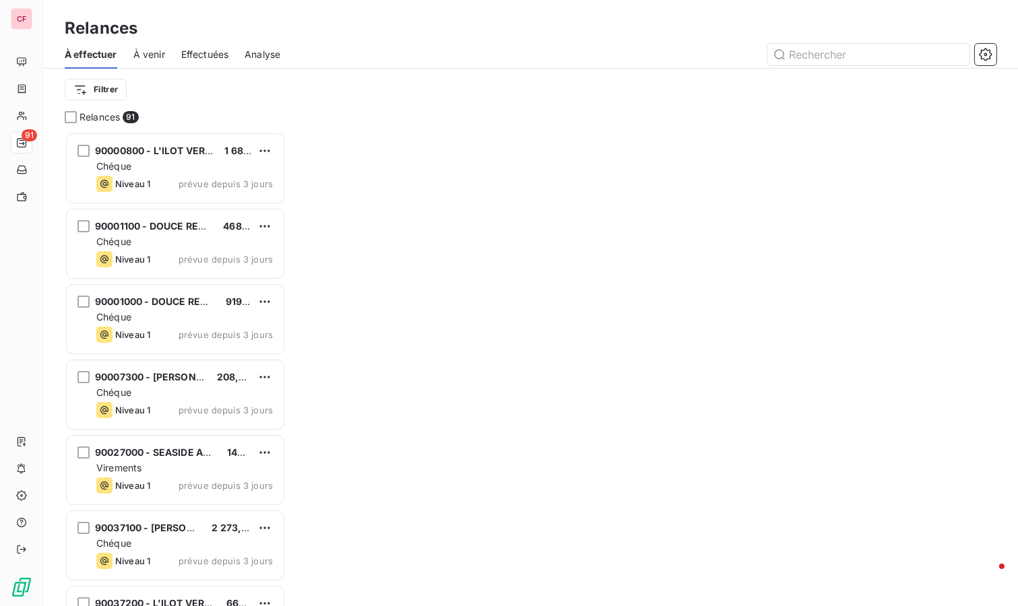
scroll to position [463, 210]
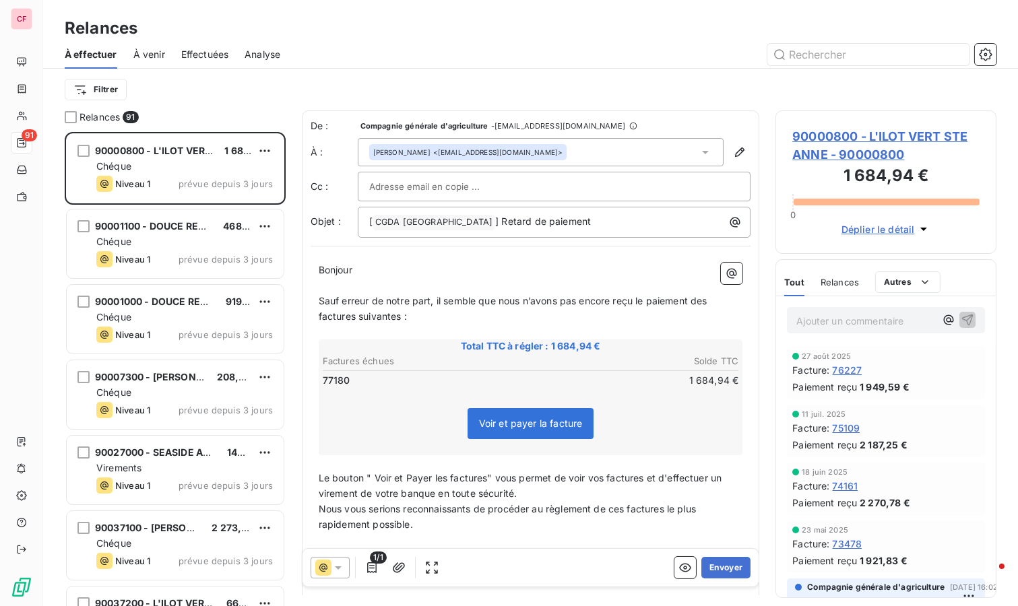
click at [881, 133] on span "90000800 - L'ILOT VERT STE ANNE - 90000800" at bounding box center [885, 145] width 187 height 36
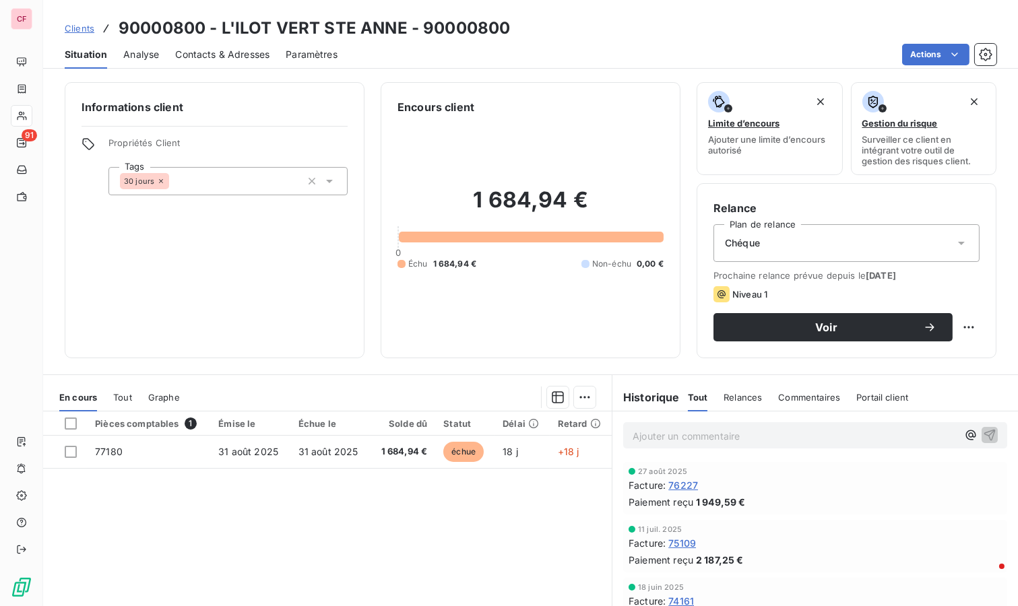
click at [355, 459] on td "31 août 2025" at bounding box center [330, 452] width 80 height 32
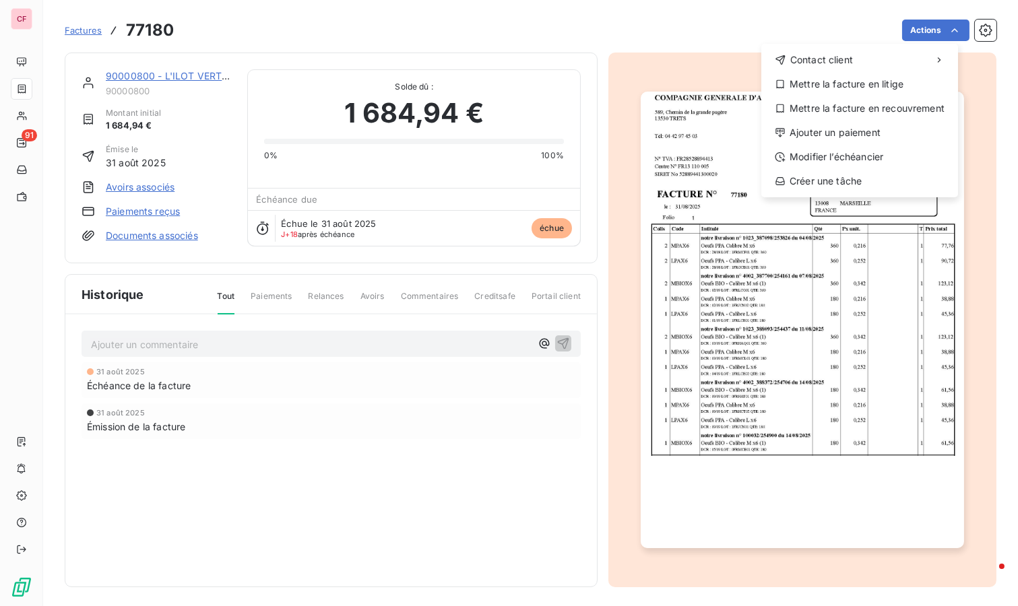
click at [932, 28] on html "CF 91 Factures 77180 Actions Contact client Mettre la facture en litige Mettre …" at bounding box center [509, 303] width 1018 height 606
click at [865, 158] on div "Modifier l’échéancier" at bounding box center [860, 157] width 186 height 22
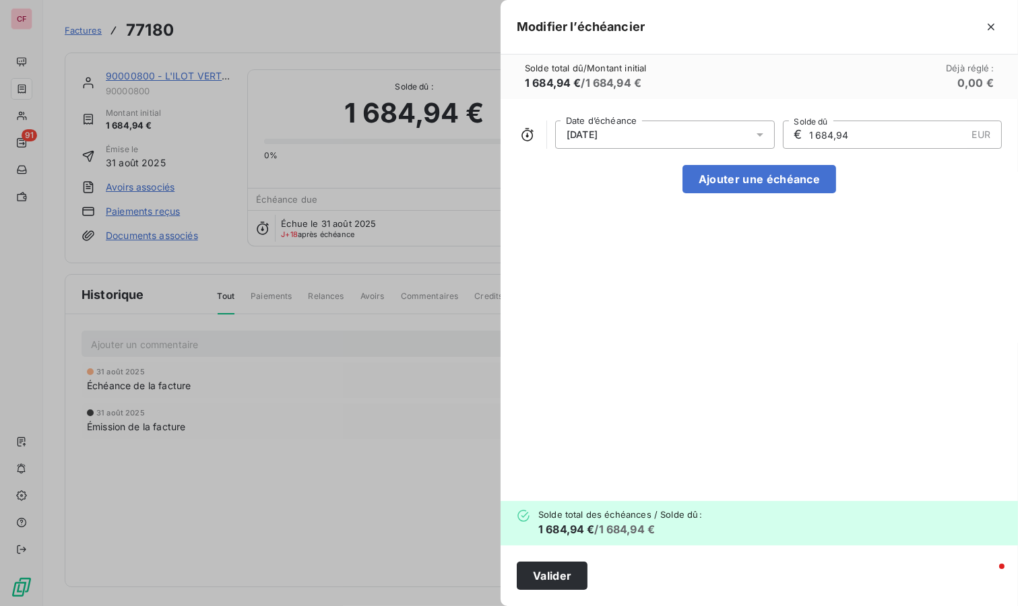
click at [718, 142] on div "[DATE]" at bounding box center [665, 135] width 220 height 28
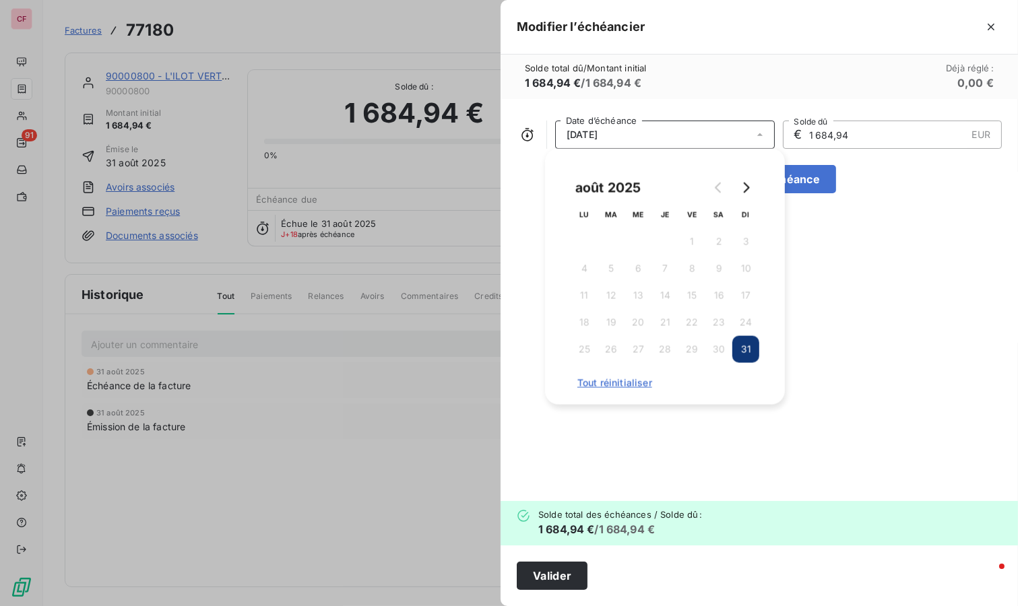
click at [743, 189] on icon "Go to next month" at bounding box center [746, 188] width 11 height 11
click at [600, 358] on button "30" at bounding box center [611, 349] width 27 height 27
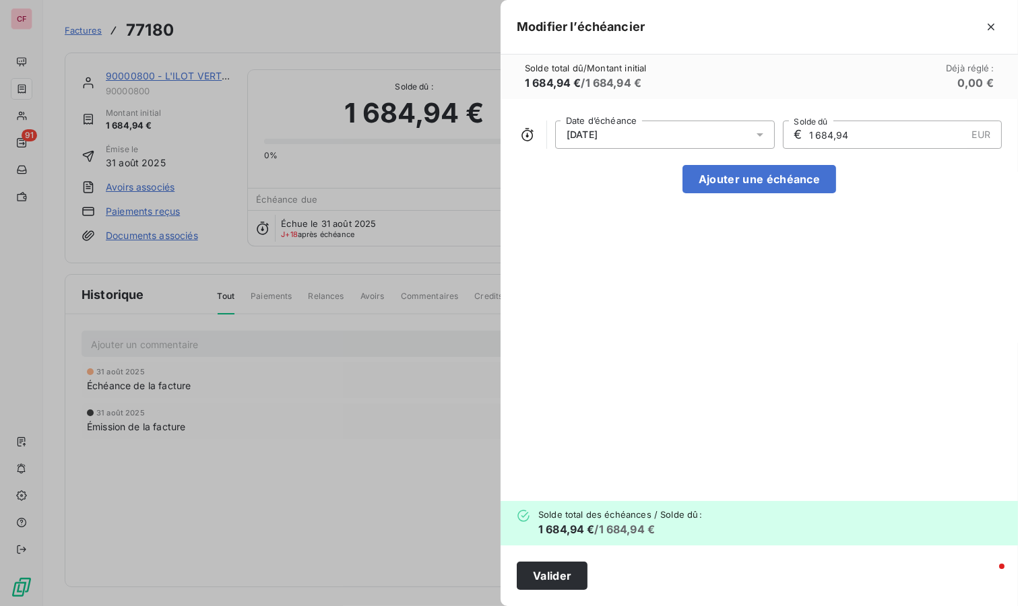
click at [562, 563] on button "Valider" at bounding box center [552, 576] width 71 height 28
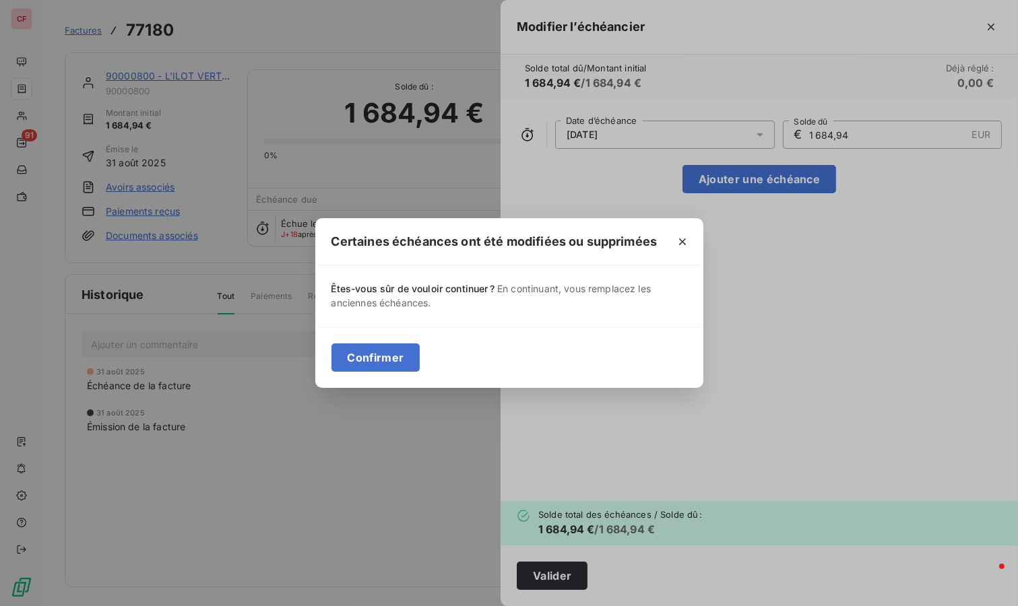
click at [406, 346] on button "Confirmer" at bounding box center [376, 358] width 89 height 28
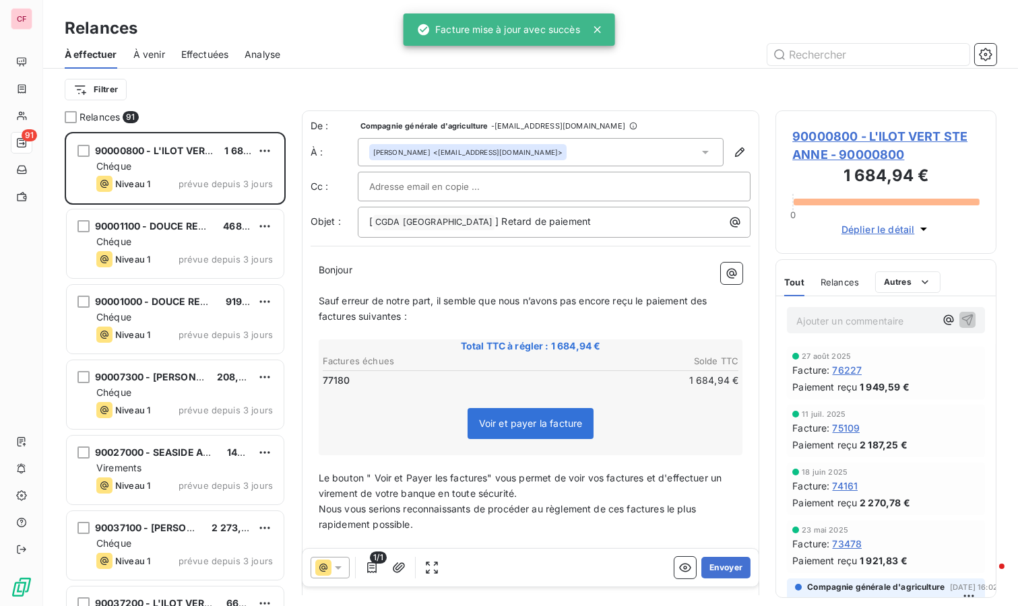
scroll to position [463, 210]
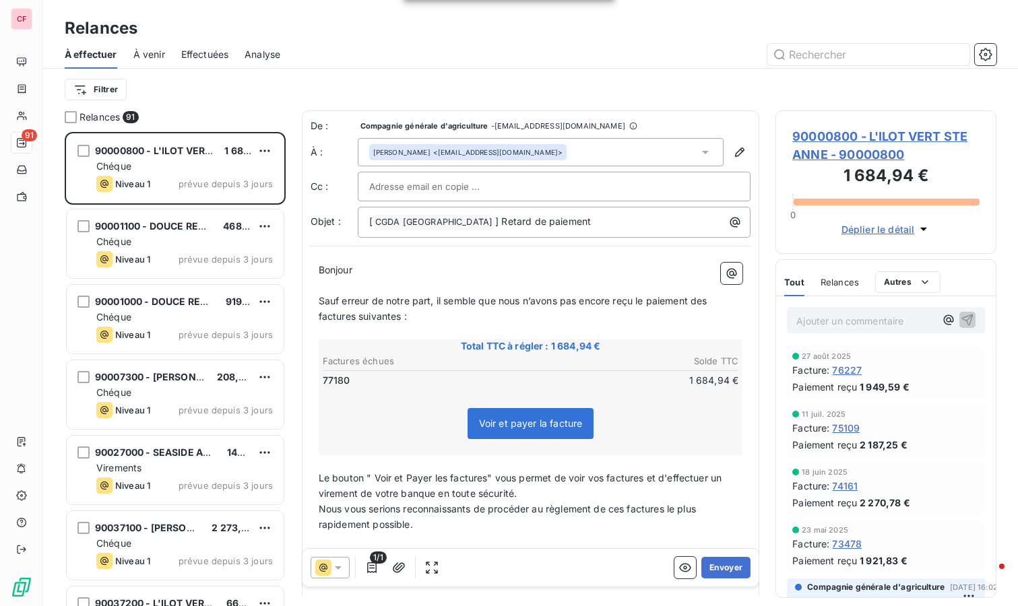
click at [195, 237] on div "Chéque" at bounding box center [184, 241] width 177 height 13
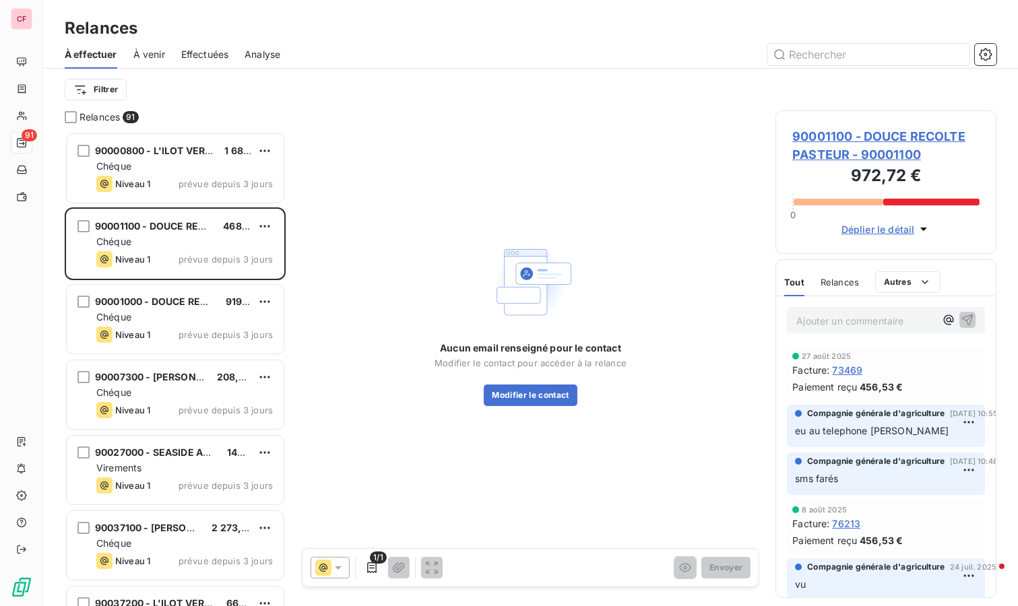
click at [833, 137] on span "90001100 - DOUCE RECOLTE PASTEUR - 90001100" at bounding box center [885, 145] width 187 height 36
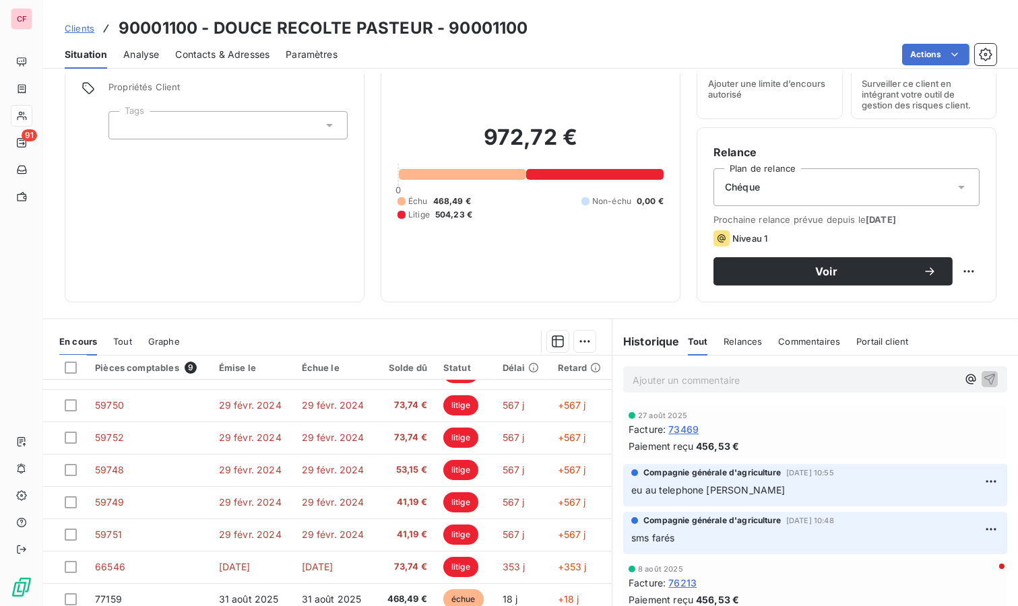
scroll to position [103, 0]
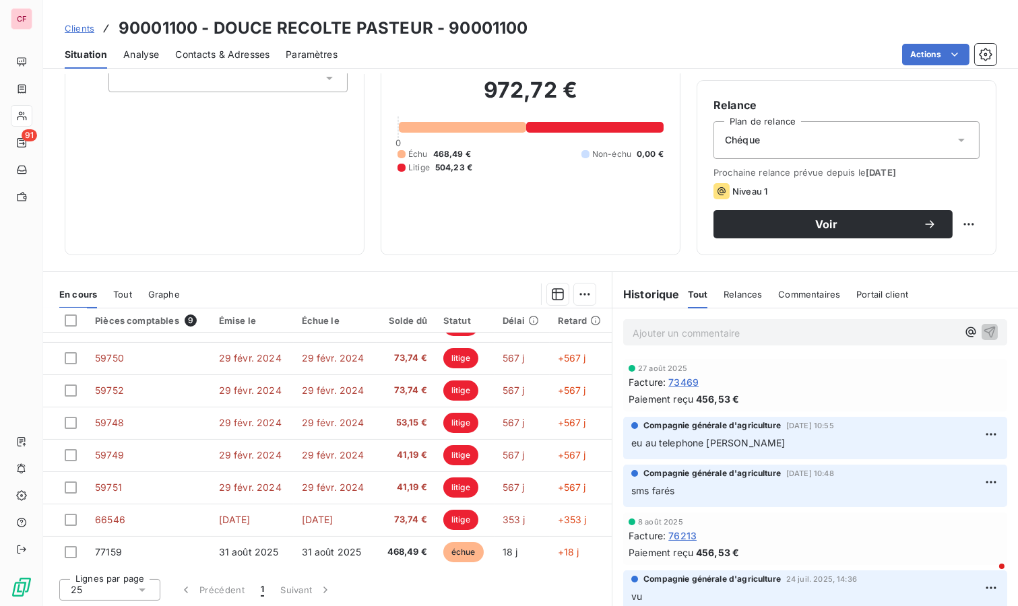
click at [949, 218] on html "CF 91 Clients 90001100 - DOUCE RECOLTE PASTEUR - 90001100 Situation Analyse Con…" at bounding box center [509, 303] width 1018 height 606
click at [930, 259] on div "Replanifier cette action" at bounding box center [902, 253] width 121 height 22
select select "8"
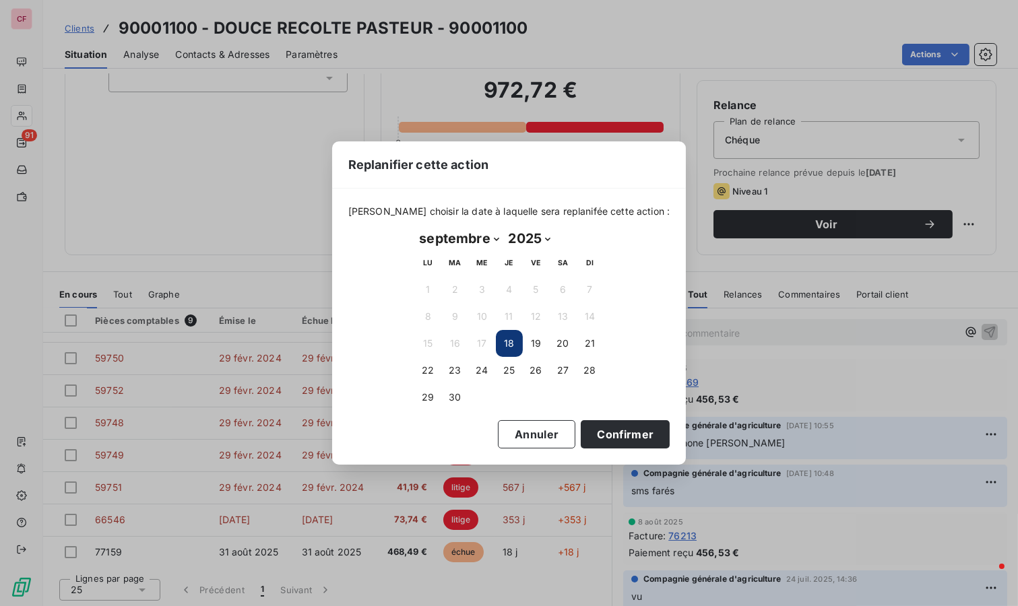
click at [460, 365] on button "23" at bounding box center [455, 370] width 27 height 27
drag, startPoint x: 612, startPoint y: 424, endPoint x: 615, endPoint y: 434, distance: 10.7
click at [613, 423] on button "Confirmer" at bounding box center [625, 434] width 89 height 28
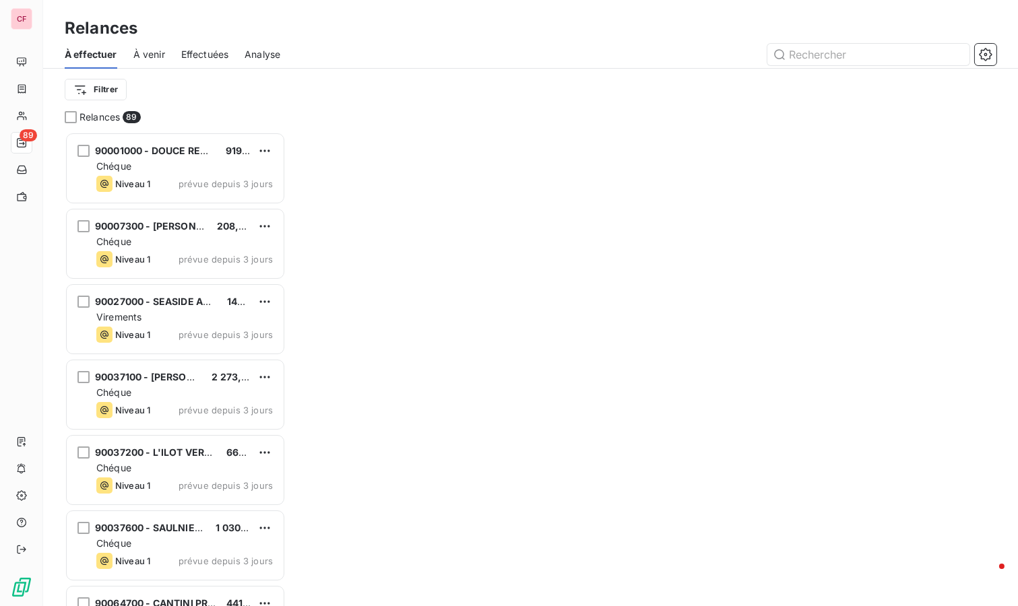
scroll to position [463, 210]
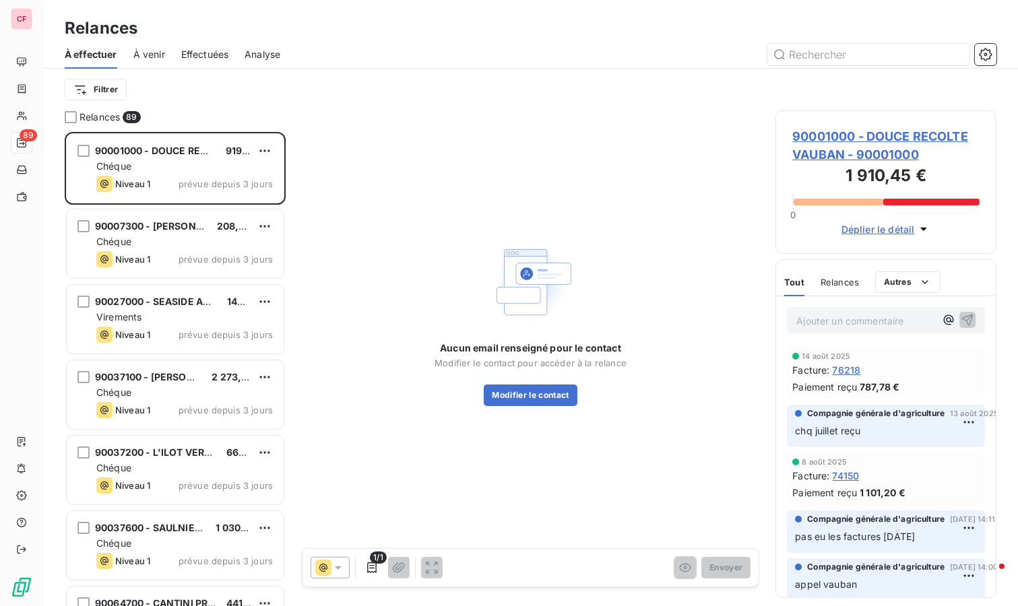
click at [875, 135] on span "90001000 - DOUCE RECOLTE VAUBAN - 90001000" at bounding box center [885, 145] width 187 height 36
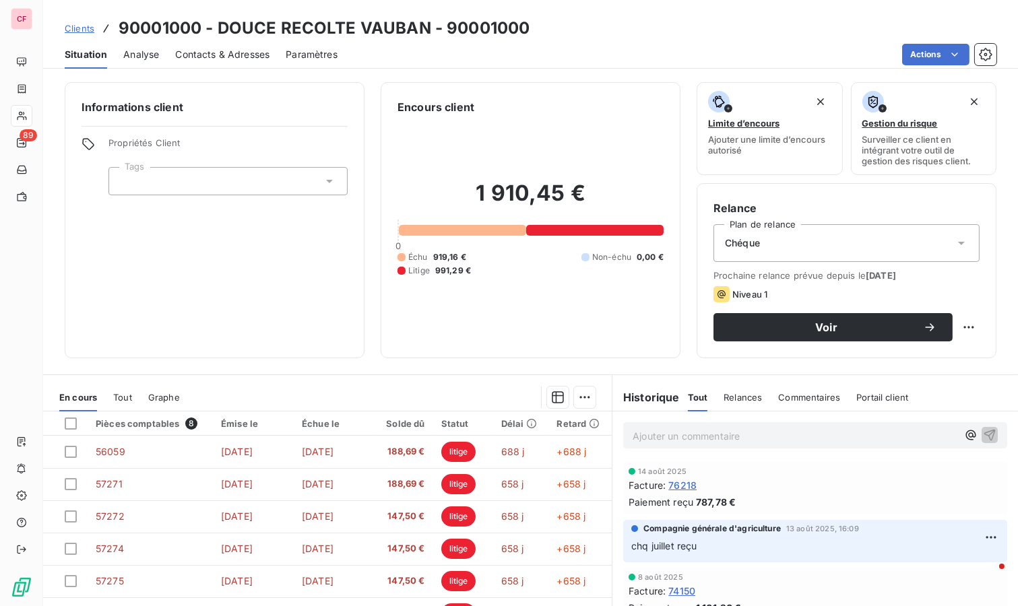
click at [960, 324] on html "CF 89 Clients 90001000 - DOUCE RECOLTE VAUBAN - 90001000 Situation Analyse Cont…" at bounding box center [509, 303] width 1018 height 606
click at [884, 348] on div "Replanifier cette action" at bounding box center [902, 356] width 121 height 22
select select "8"
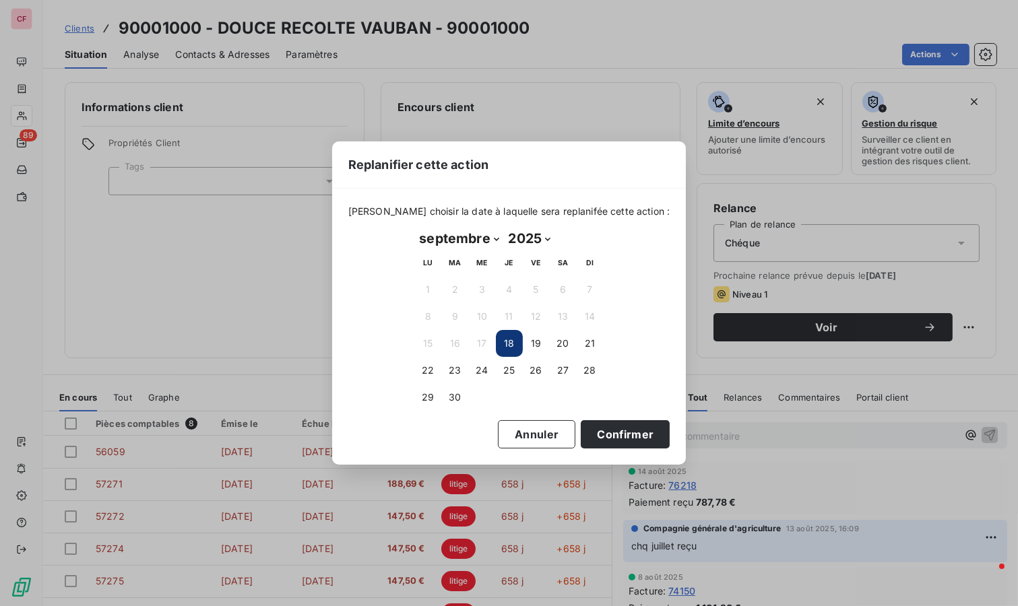
click at [453, 365] on button "23" at bounding box center [455, 370] width 27 height 27
click at [588, 427] on button "Confirmer" at bounding box center [625, 434] width 89 height 28
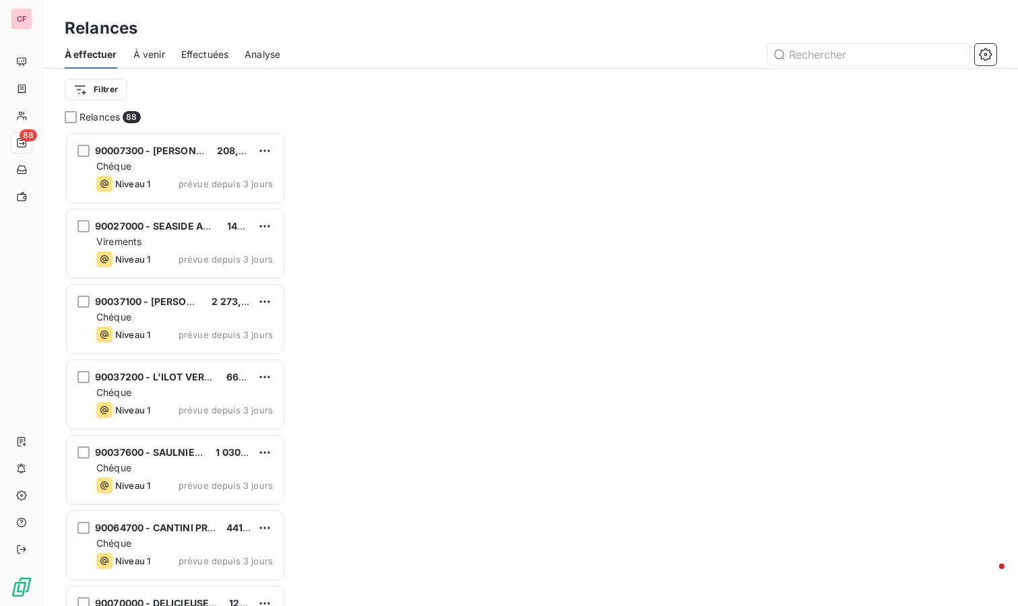
scroll to position [463, 210]
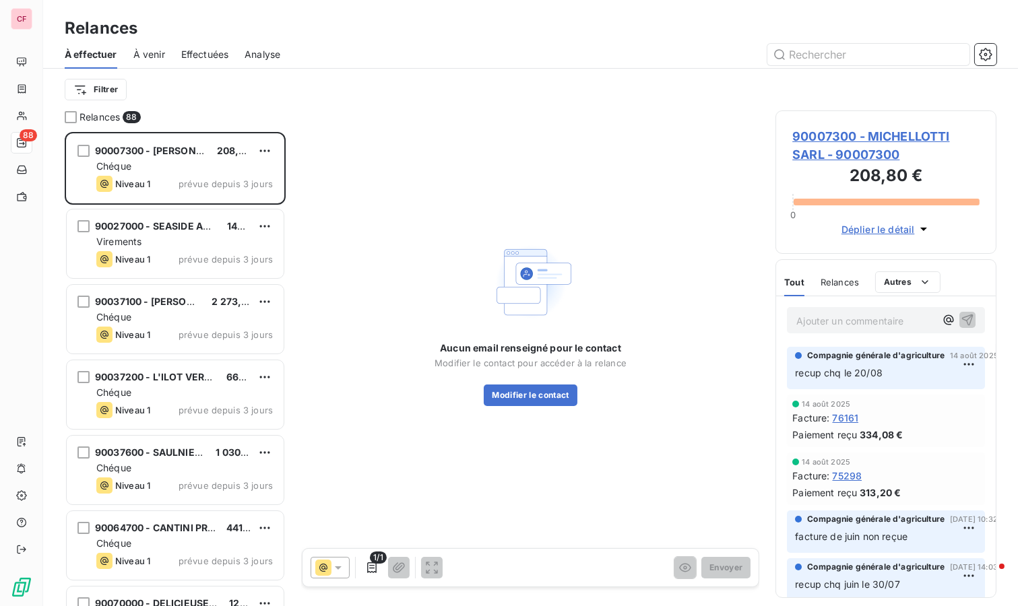
click at [874, 132] on span "90007300 - MICHELLOTTI SARL - 90007300" at bounding box center [885, 145] width 187 height 36
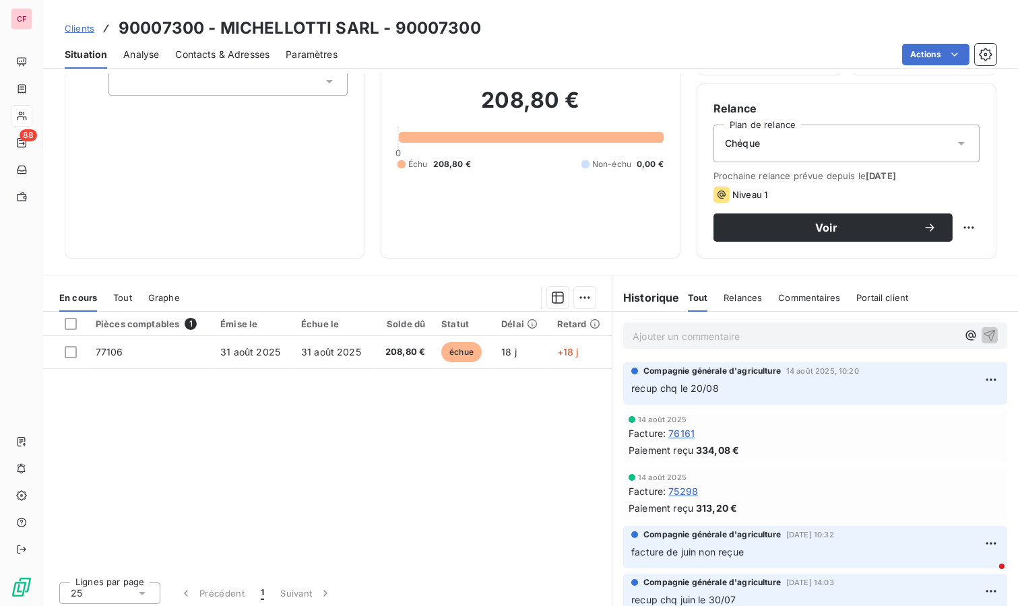
scroll to position [103, 0]
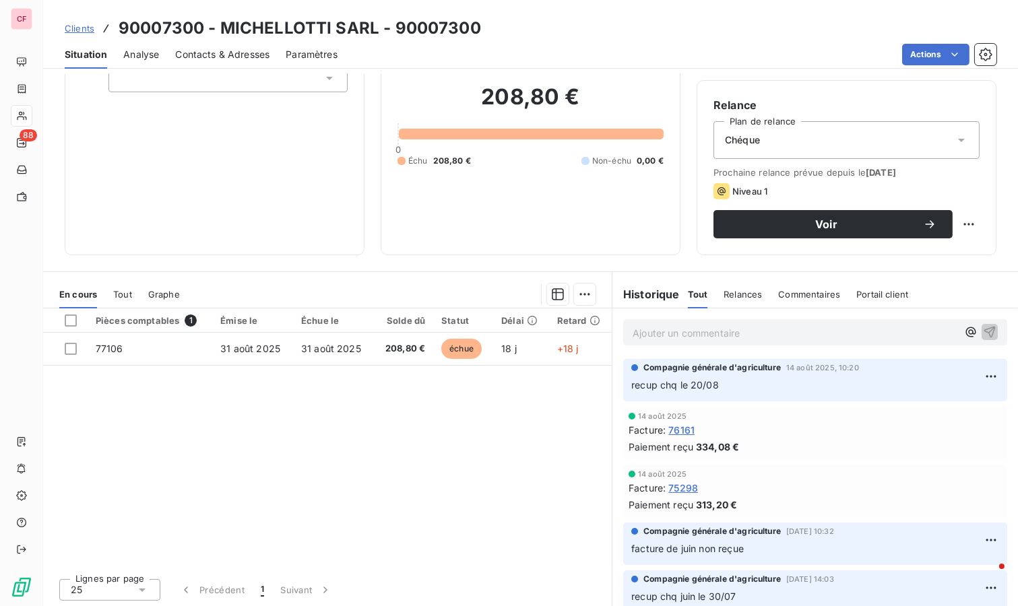
click at [418, 437] on div "Pièces comptables 1 Émise le Échue le Solde dû Statut Délai Retard 77106 [DATE]…" at bounding box center [327, 438] width 569 height 259
drag, startPoint x: 666, startPoint y: 337, endPoint x: 683, endPoint y: 334, distance: 17.2
click at [668, 337] on p "Ajouter un commentaire ﻿" at bounding box center [795, 333] width 325 height 17
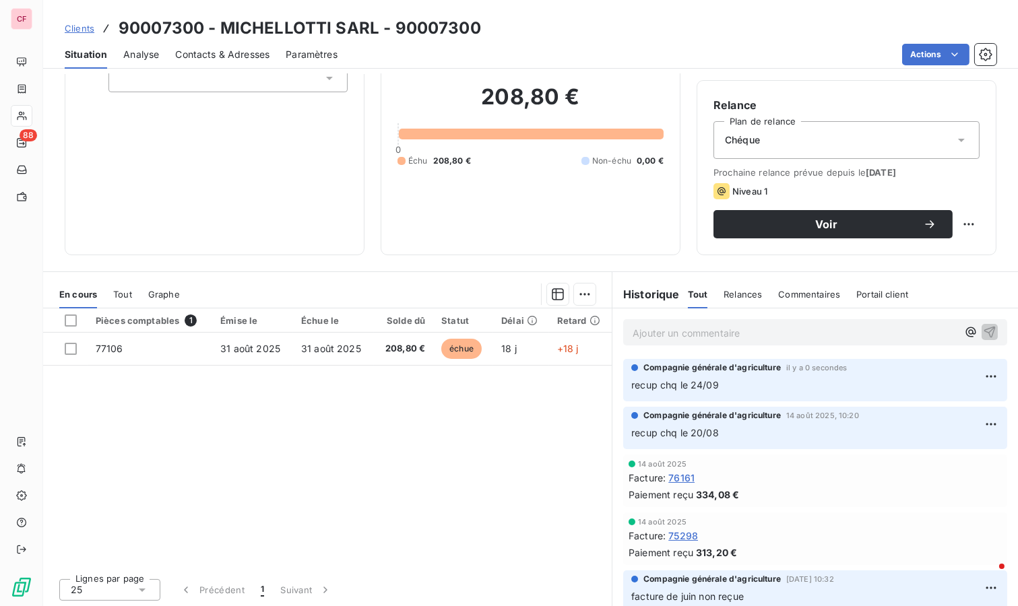
click at [953, 219] on html "CF 88 Clients 90007300 - MICHELLOTTI SARL - 90007300 Situation Analyse Contacts…" at bounding box center [509, 303] width 1018 height 606
click at [877, 255] on div "Replanifier cette action" at bounding box center [902, 253] width 121 height 22
select select "8"
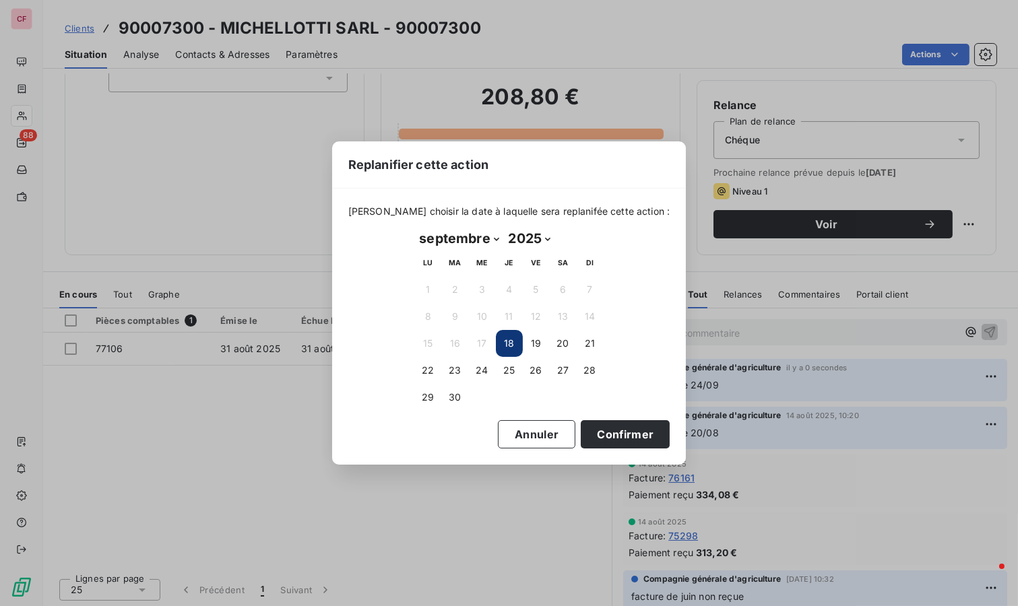
click at [457, 369] on button "23" at bounding box center [455, 370] width 27 height 27
click at [595, 429] on button "Confirmer" at bounding box center [625, 434] width 89 height 28
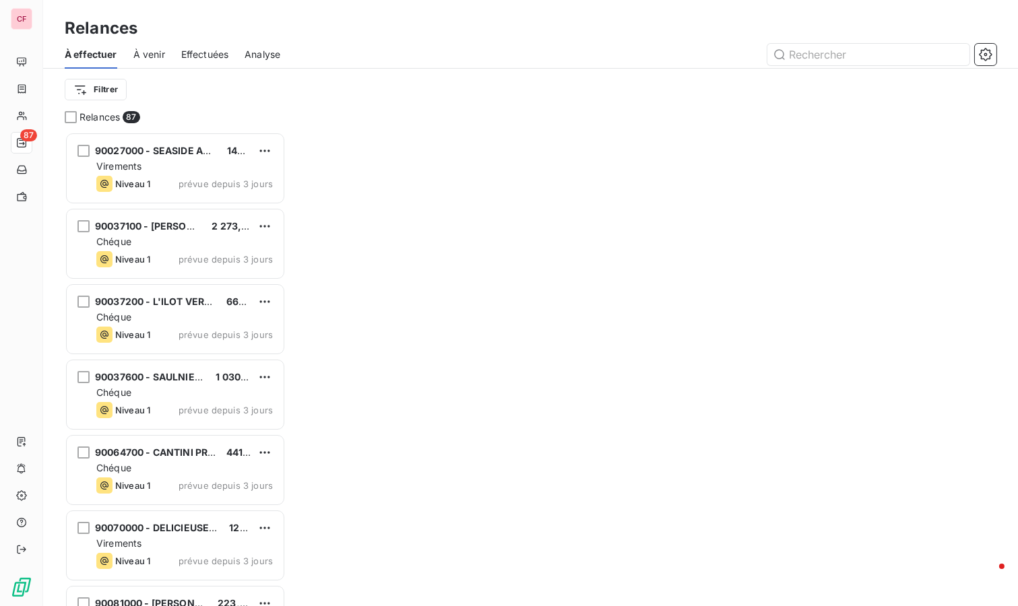
scroll to position [463, 210]
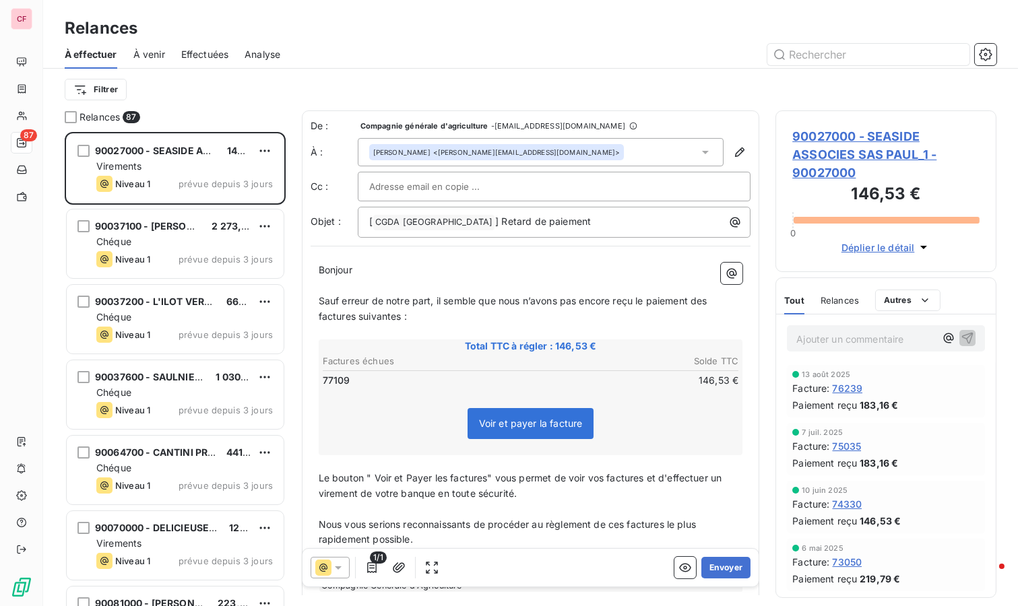
click at [187, 160] on div "Virements" at bounding box center [184, 166] width 177 height 13
click at [830, 150] on span "90027000 - SEASIDE ASSOCIES SAS PAUL_1 - 90027000" at bounding box center [885, 154] width 187 height 55
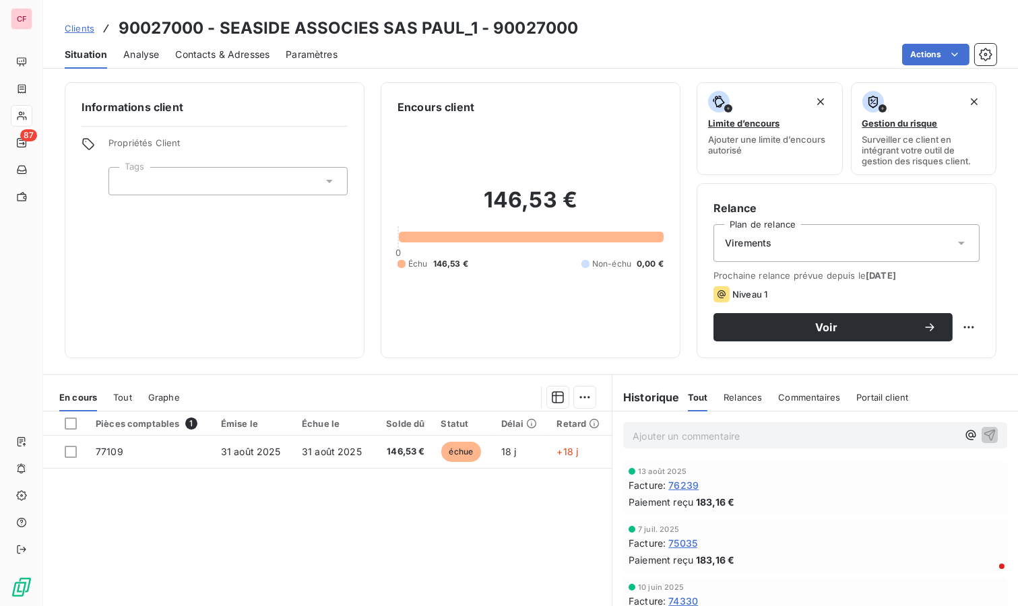
click at [955, 326] on html "CF 87 Clients 90027000 - SEASIDE ASSOCIES SAS PAUL_1 - 90027000 Situation Analy…" at bounding box center [509, 303] width 1018 height 606
click at [918, 357] on div "Replanifier cette action" at bounding box center [902, 356] width 121 height 22
select select "8"
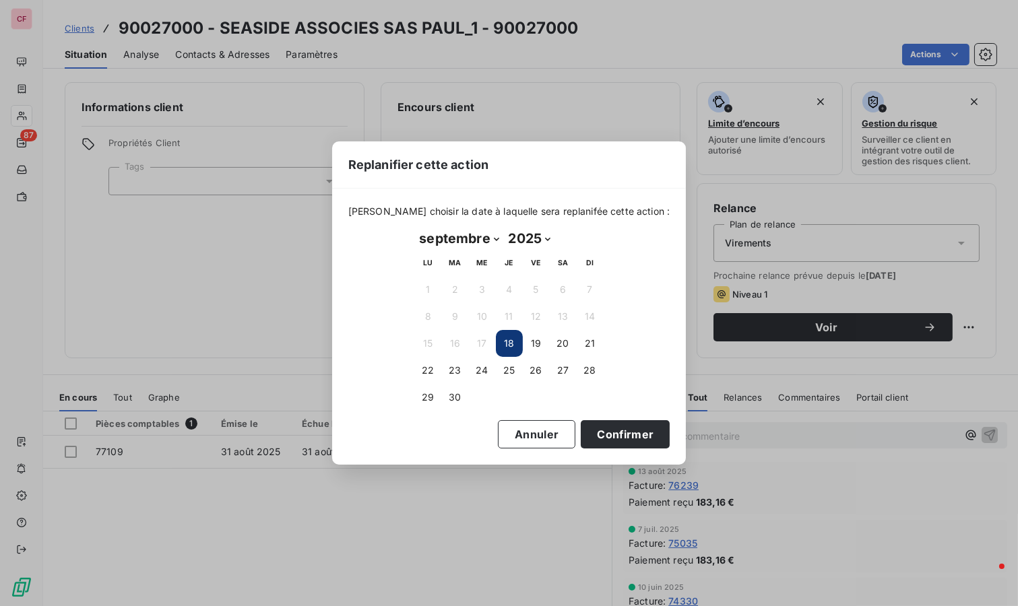
drag, startPoint x: 458, startPoint y: 371, endPoint x: 561, endPoint y: 385, distance: 104.0
click at [458, 371] on button "23" at bounding box center [455, 370] width 27 height 27
click at [610, 426] on button "Confirmer" at bounding box center [625, 434] width 89 height 28
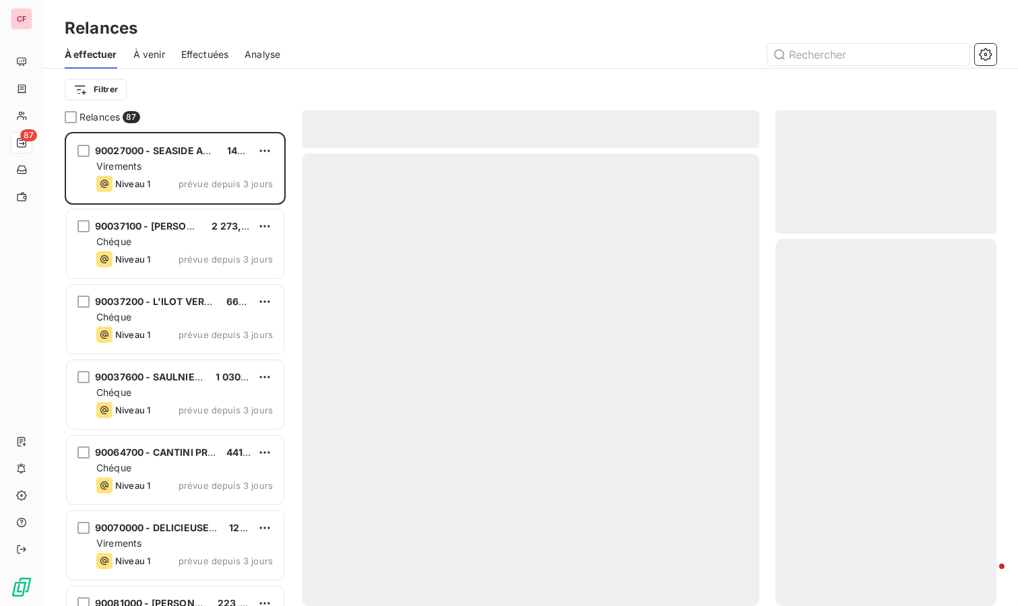
scroll to position [463, 210]
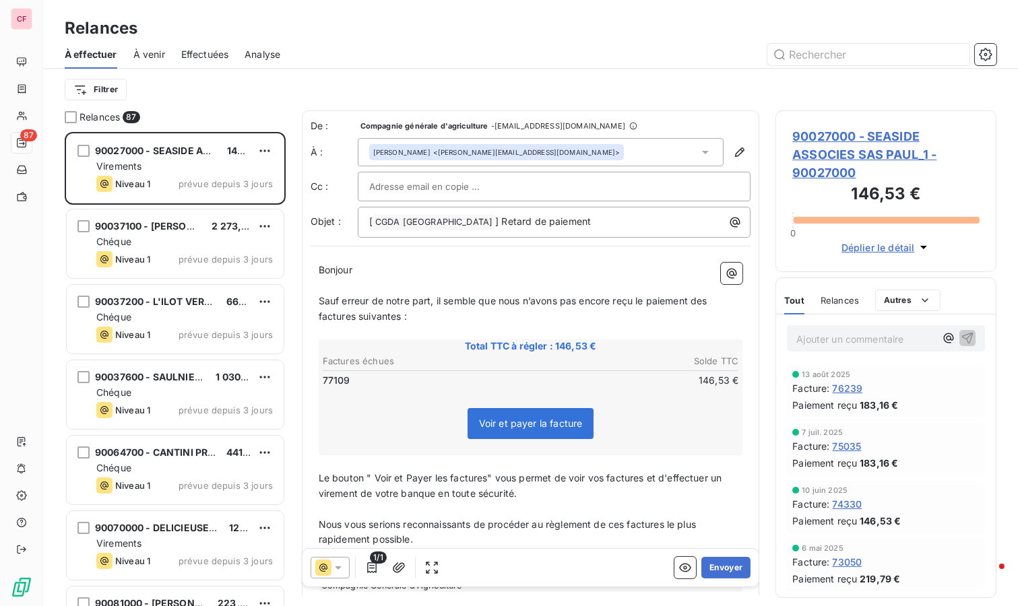
click at [234, 240] on div "Chéque" at bounding box center [184, 241] width 177 height 13
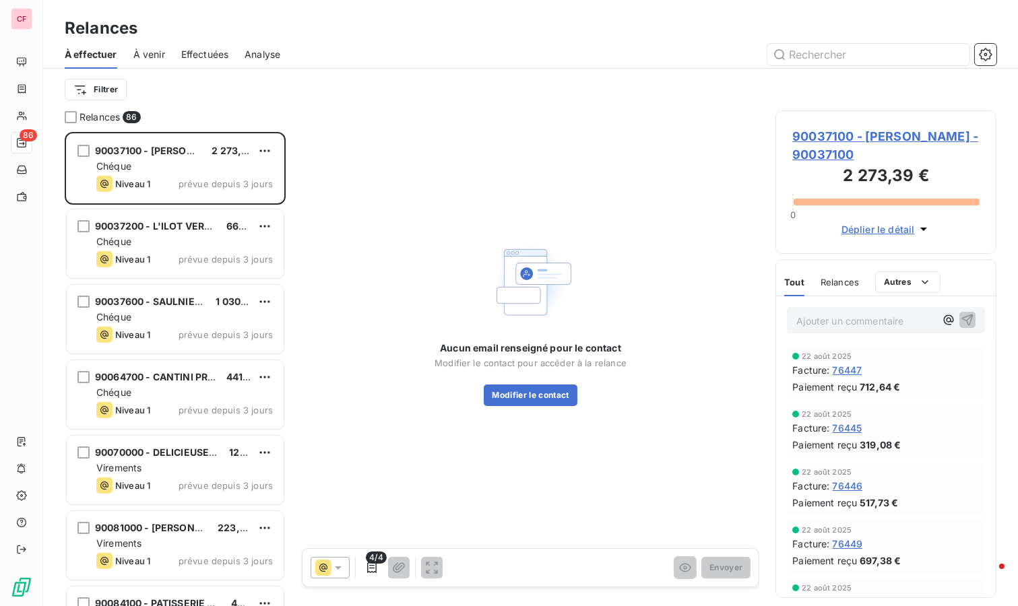
click at [825, 140] on span "90037100 - [PERSON_NAME] - 90037100" at bounding box center [885, 145] width 187 height 36
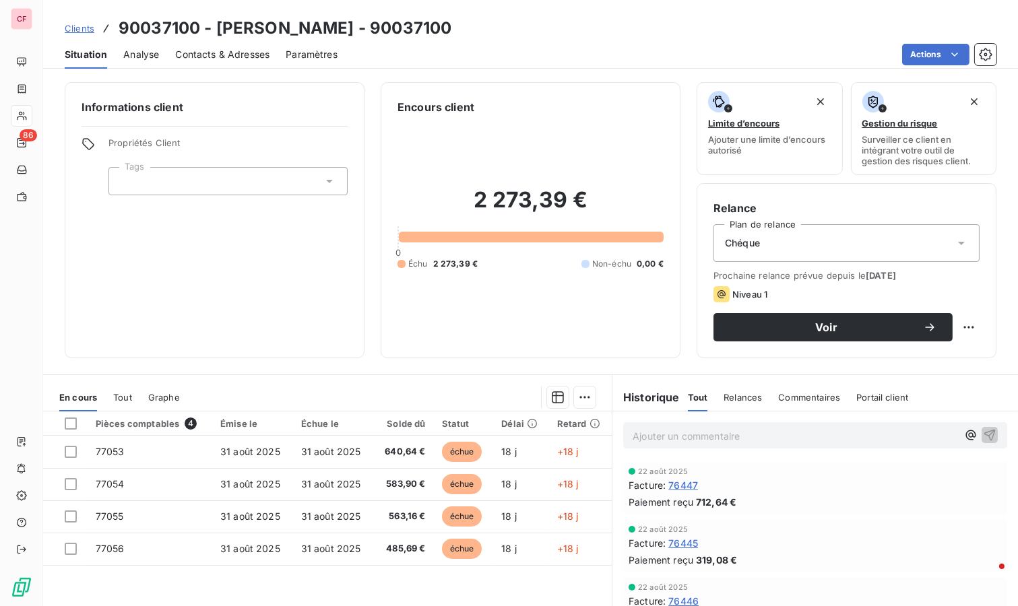
click at [962, 327] on html "CF 86 Clients 90037100 - [PERSON_NAME] - 90037100 Situation Analyse Contacts & …" at bounding box center [509, 303] width 1018 height 606
click at [898, 353] on div "Replanifier cette action" at bounding box center [902, 356] width 121 height 22
select select "8"
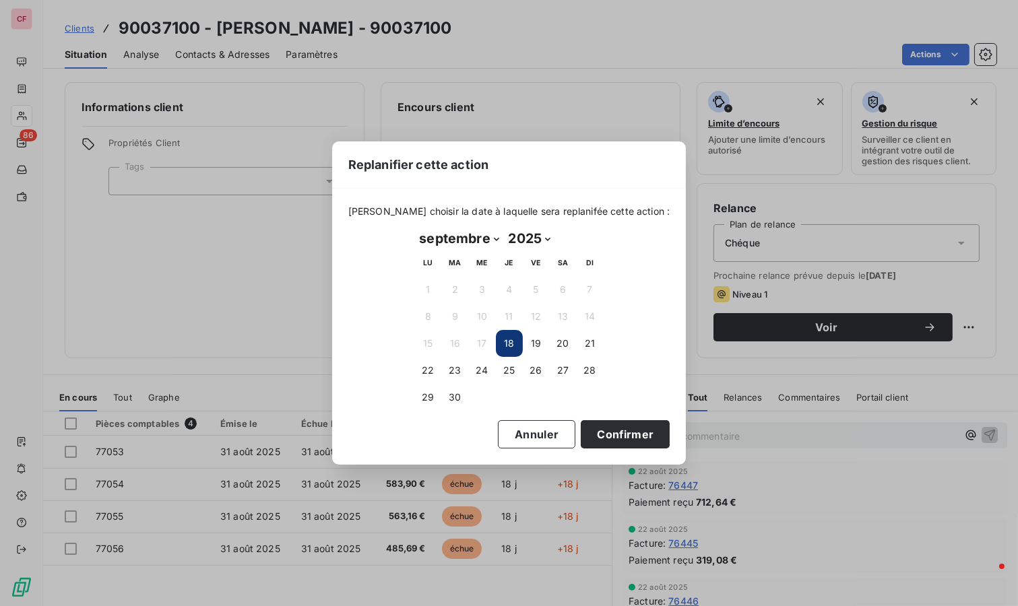
click at [448, 369] on button "23" at bounding box center [455, 370] width 27 height 27
click at [502, 361] on button "25" at bounding box center [509, 370] width 27 height 27
click at [622, 435] on button "Confirmer" at bounding box center [625, 434] width 89 height 28
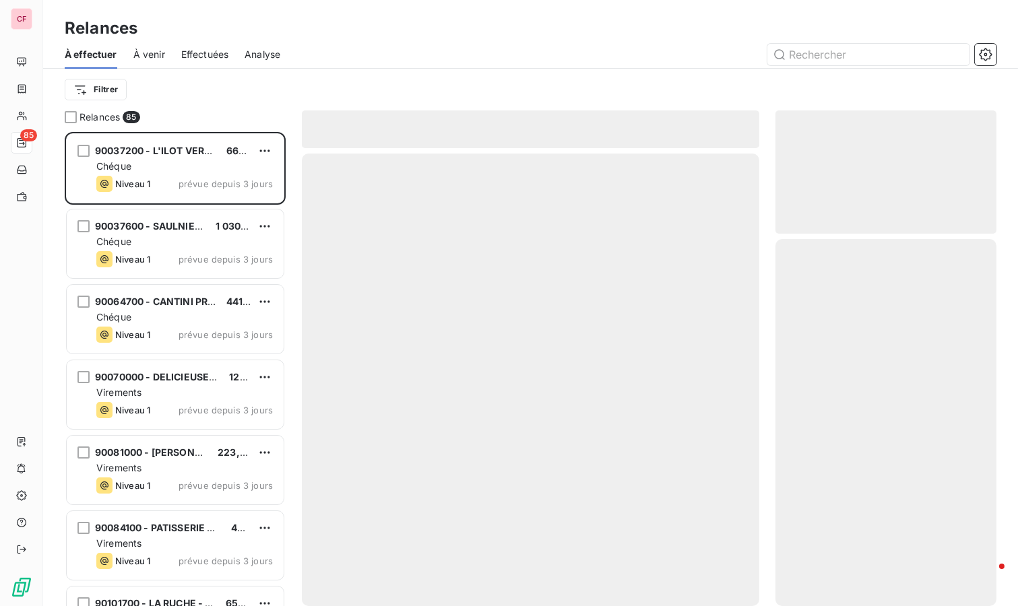
scroll to position [463, 210]
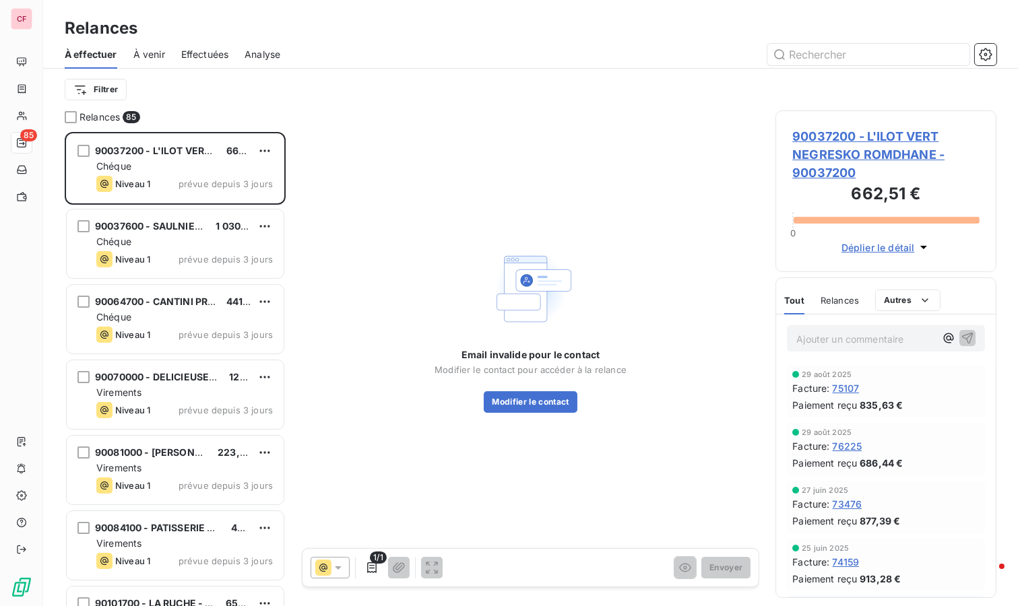
click at [846, 158] on span "90037200 - L'ILOT VERT NEGRESKO ROMDHANE - 90037200" at bounding box center [885, 154] width 187 height 55
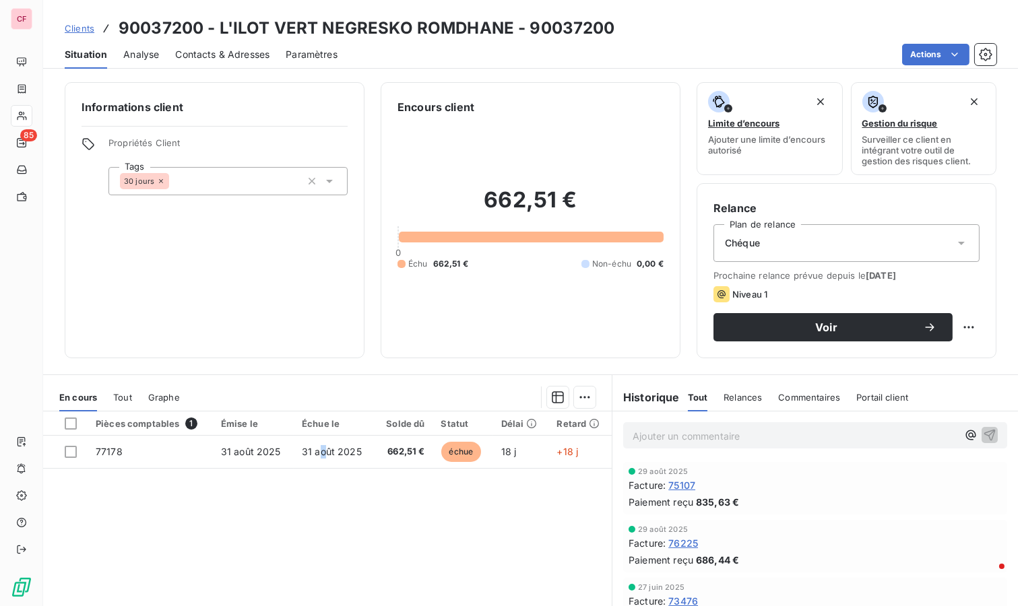
click at [320, 450] on span "31 août 2025" at bounding box center [332, 451] width 60 height 11
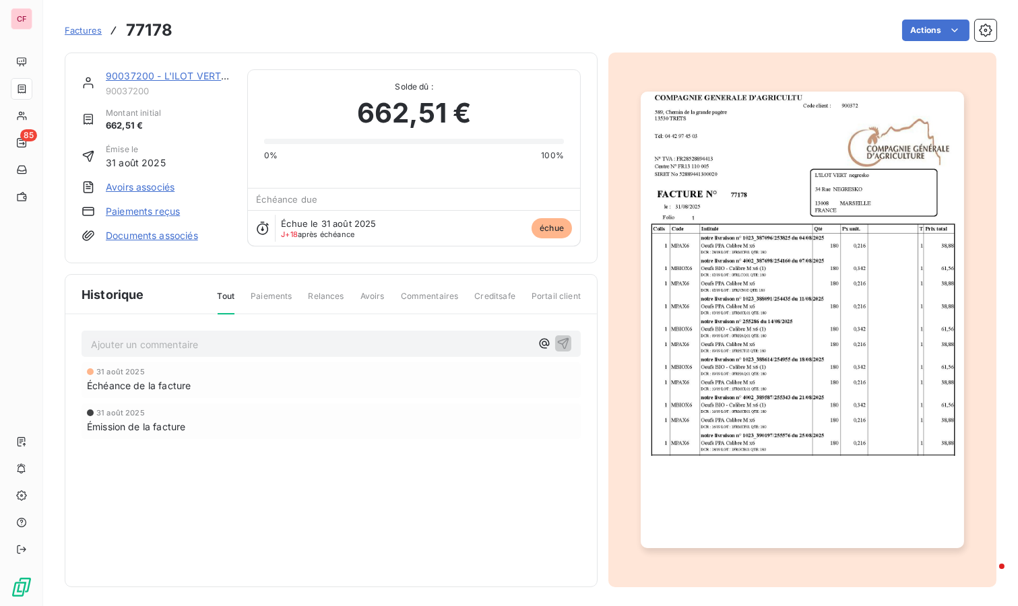
click at [927, 22] on html "CF 85 Factures 77178 Actions 90037200 - L'ILOT VERT NEGRESKO ROMDHANE 90037200 …" at bounding box center [509, 303] width 1018 height 606
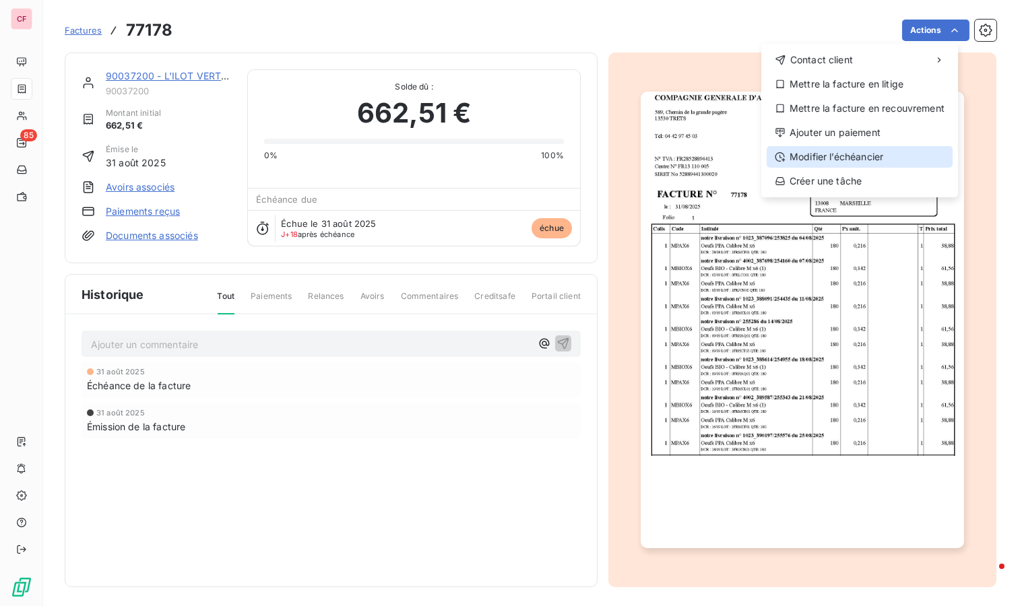
click at [823, 148] on div "Modifier l’échéancier" at bounding box center [860, 157] width 186 height 22
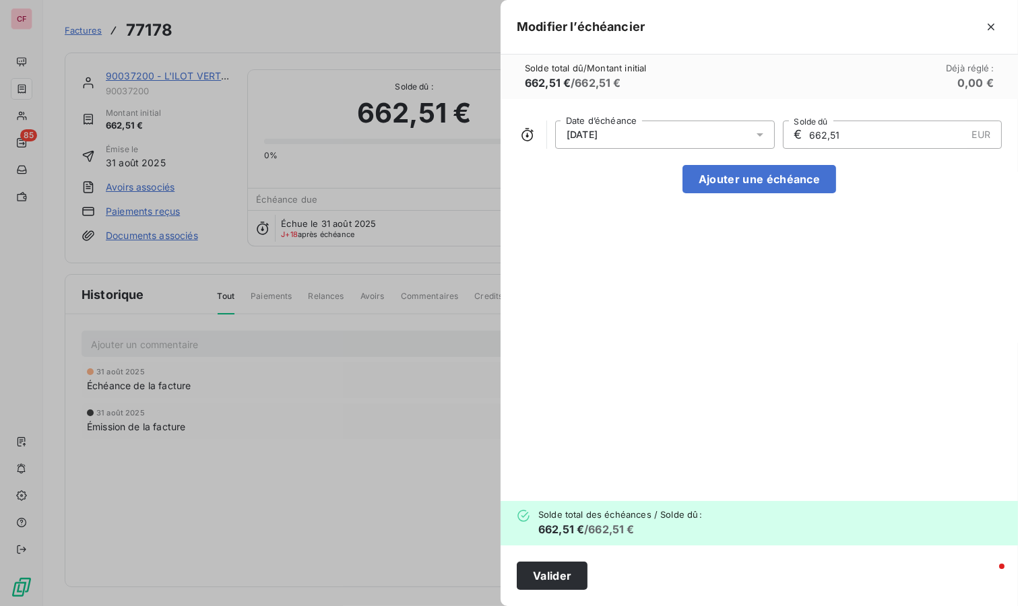
click at [648, 133] on div "[DATE]" at bounding box center [665, 135] width 220 height 28
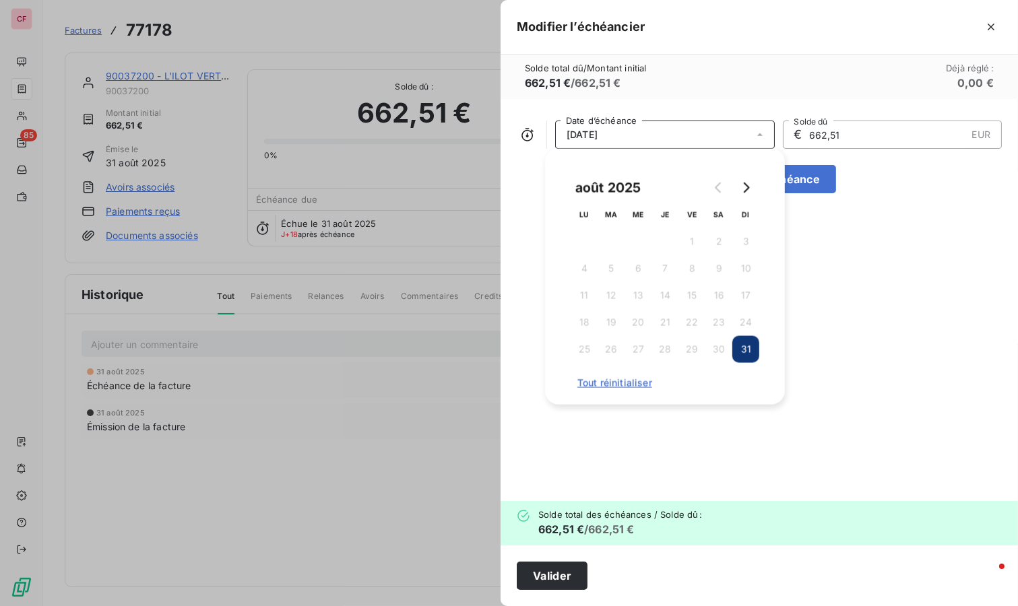
click at [745, 181] on button "Go to next month" at bounding box center [745, 188] width 27 height 27
drag, startPoint x: 611, startPoint y: 340, endPoint x: 602, endPoint y: 371, distance: 31.8
click at [610, 340] on button "30" at bounding box center [611, 349] width 27 height 27
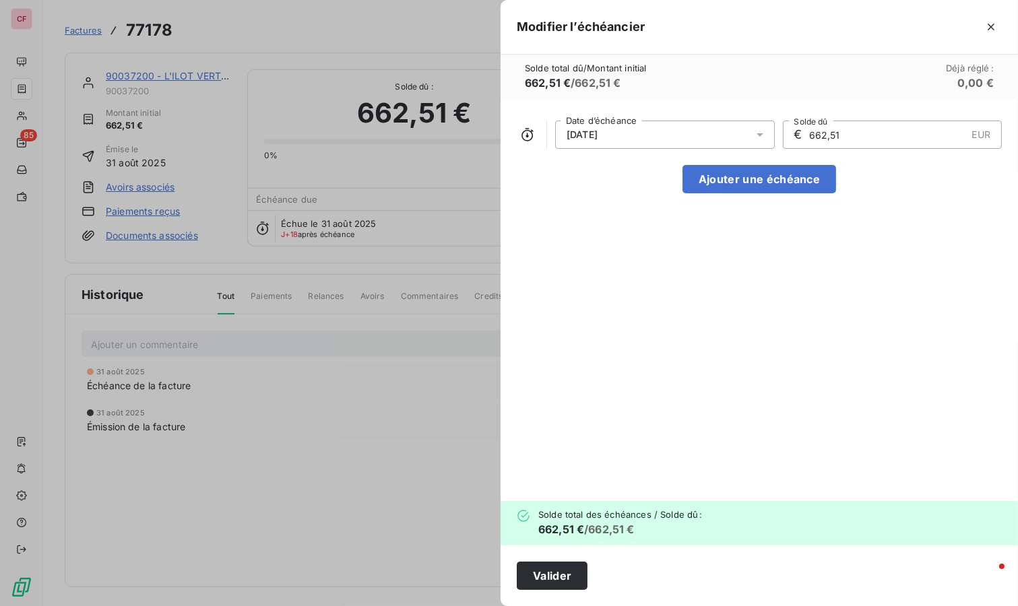
click at [546, 575] on button "Valider" at bounding box center [552, 576] width 71 height 28
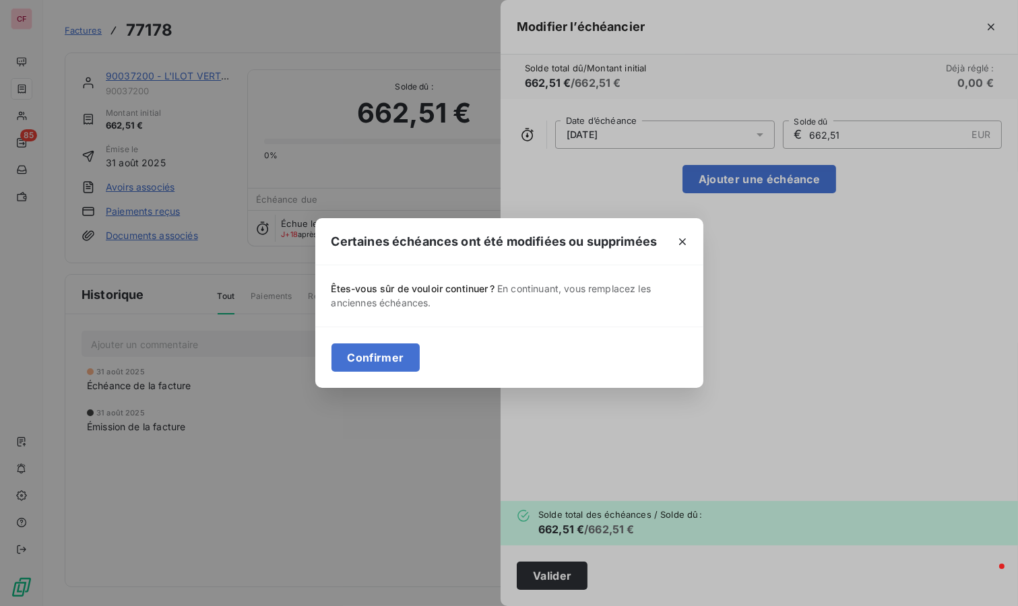
click at [406, 356] on button "Confirmer" at bounding box center [376, 358] width 89 height 28
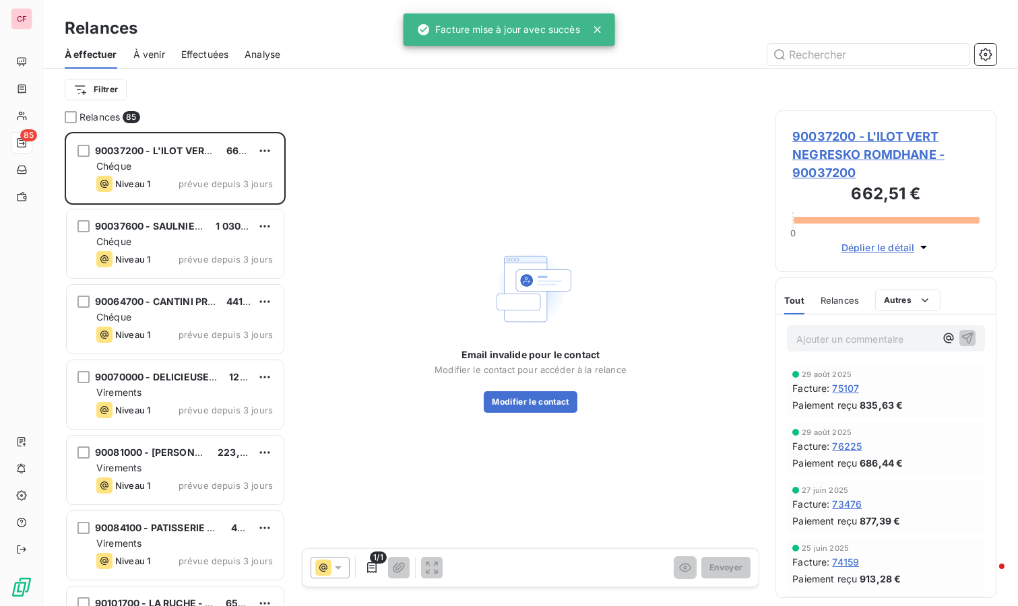
scroll to position [463, 210]
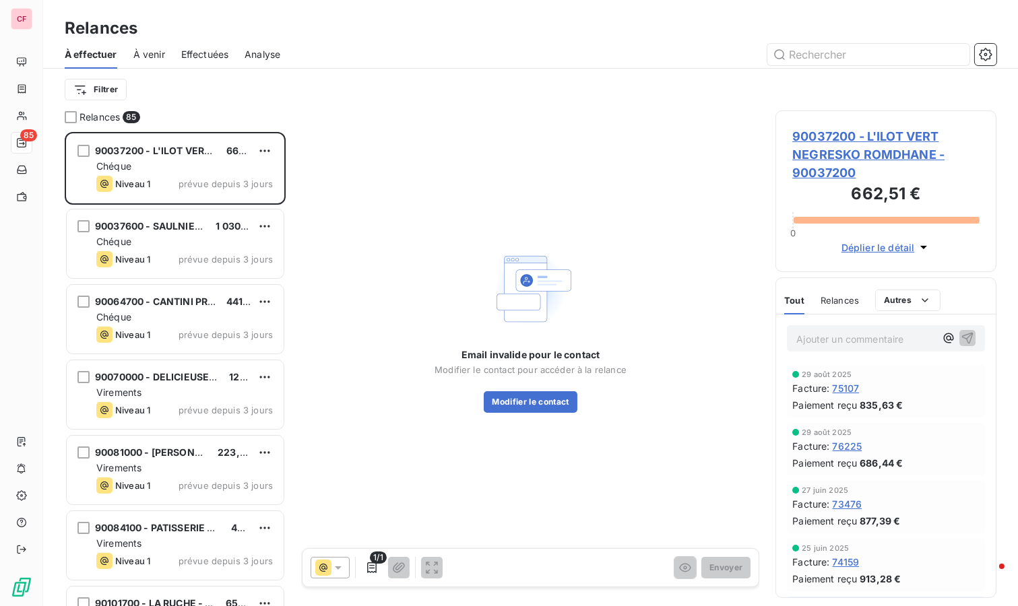
click at [172, 245] on div "Chéque" at bounding box center [184, 241] width 177 height 13
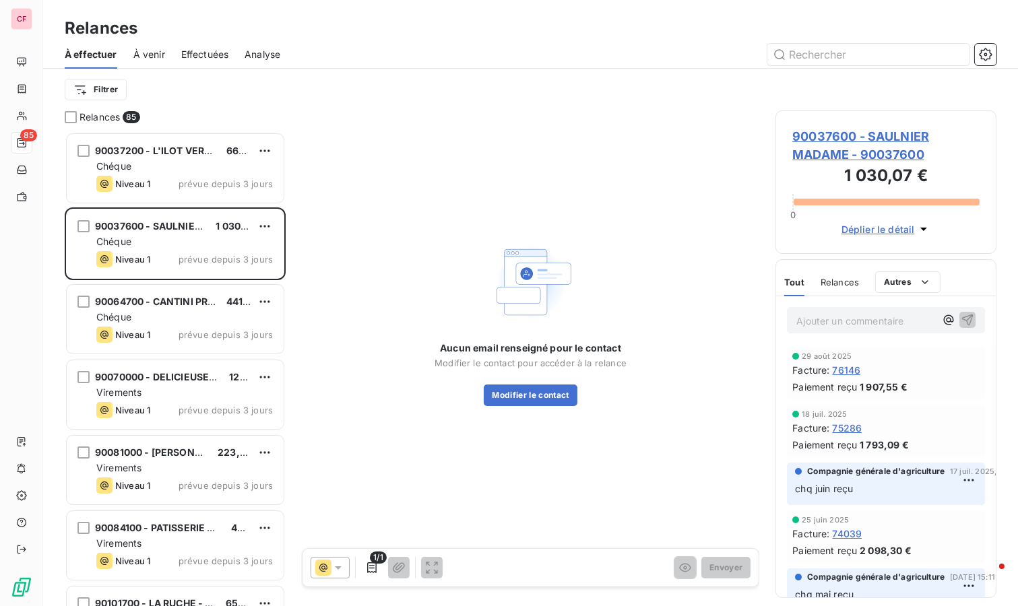
click at [863, 135] on span "90037600 - SAULNIER MADAME - 90037600" at bounding box center [885, 145] width 187 height 36
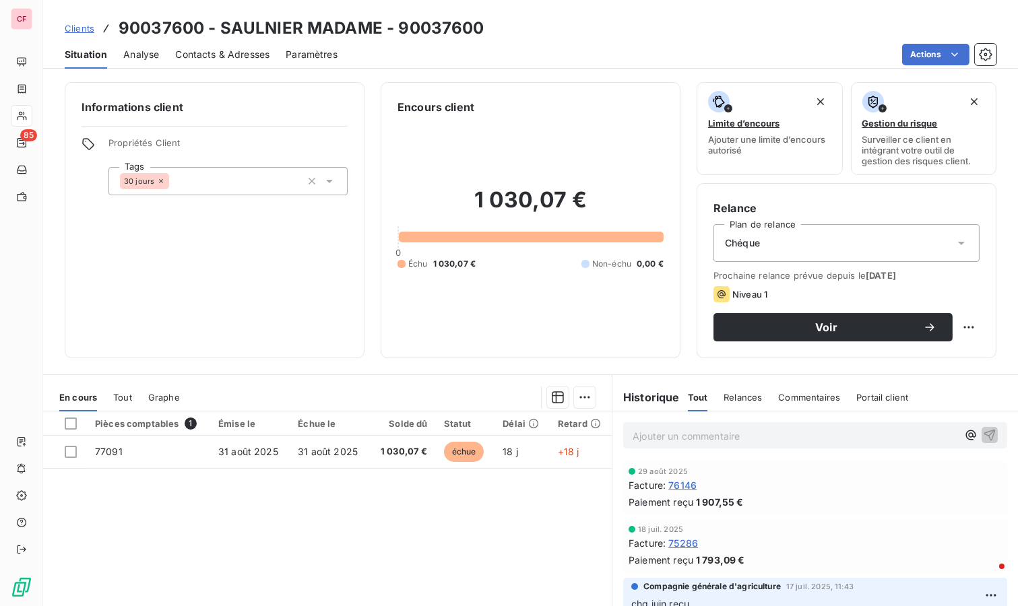
click at [959, 324] on html "CF 85 Clients 90037600 - SAULNIER MADAME - 90037600 Situation Analyse Contacts …" at bounding box center [509, 303] width 1018 height 606
click at [910, 362] on div "Replanifier cette action" at bounding box center [902, 356] width 121 height 22
select select "8"
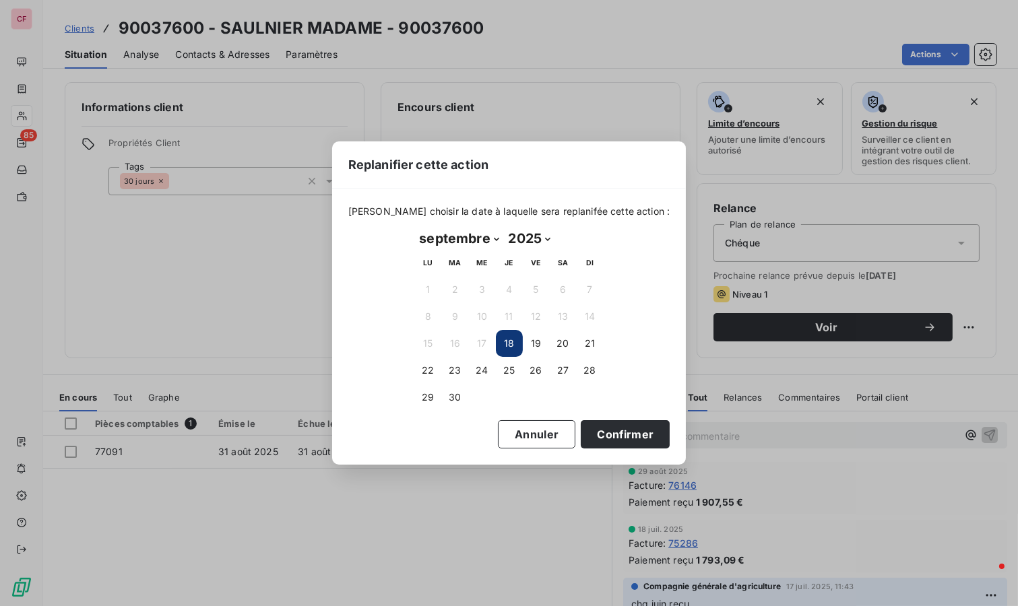
click at [459, 372] on button "23" at bounding box center [455, 370] width 27 height 27
click at [615, 428] on button "Confirmer" at bounding box center [625, 434] width 89 height 28
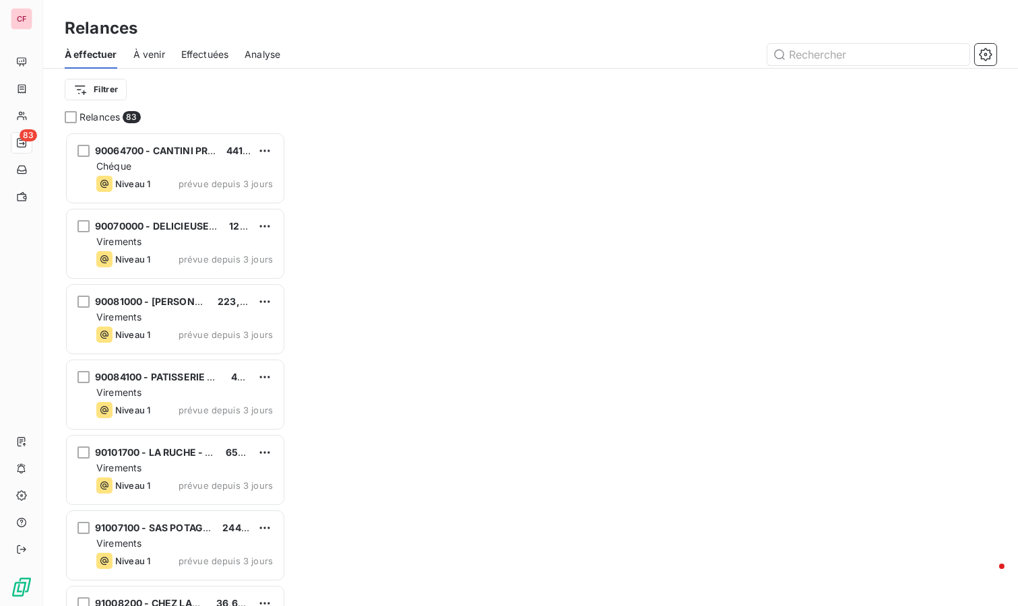
scroll to position [463, 210]
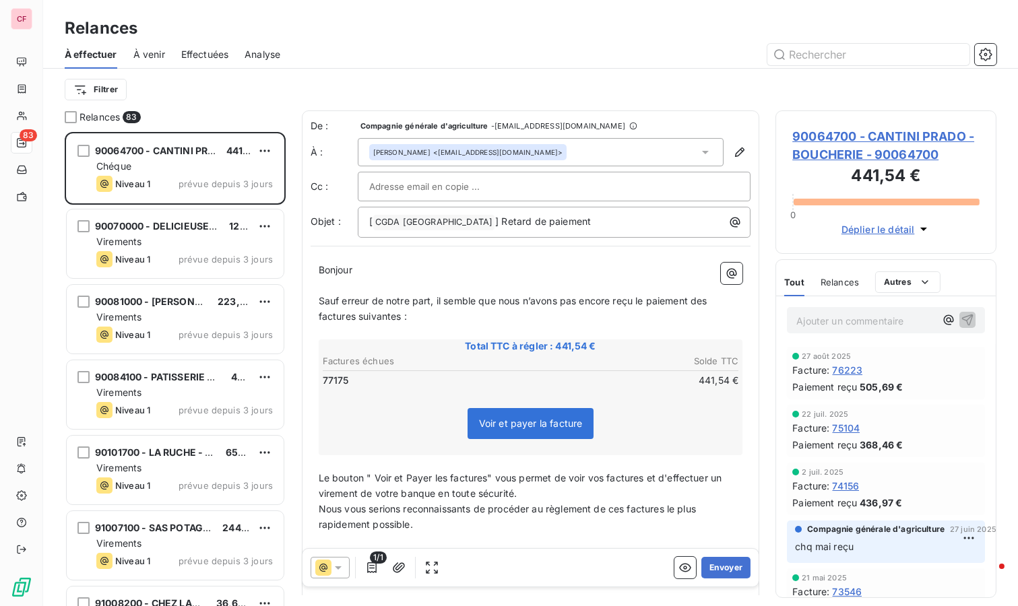
click at [850, 132] on span "90064700 - CANTINI PRADO - BOUCHERIE - 90064700" at bounding box center [885, 145] width 187 height 36
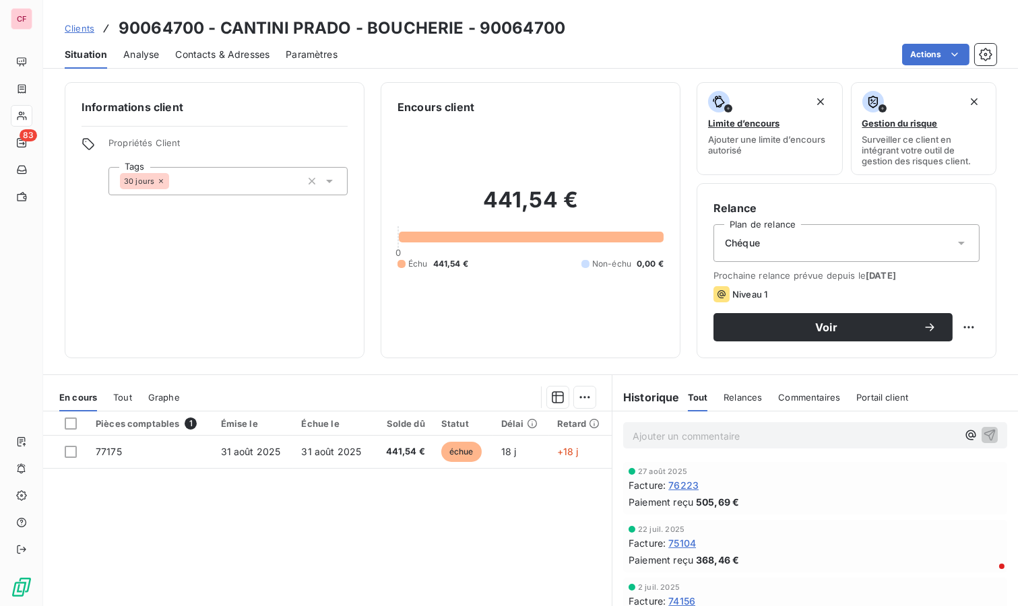
click at [959, 327] on html "CF 83 Clients 90064700 - CANTINI PRADO - BOUCHERIE - 90064700 Situation Analyse…" at bounding box center [509, 303] width 1018 height 606
click at [321, 455] on html "CF 83 Clients 90064700 - CANTINI PRADO - BOUCHERIE - 90064700 Situation Analyse…" at bounding box center [509, 303] width 1018 height 606
click at [324, 452] on span "31 août 2025" at bounding box center [331, 451] width 60 height 11
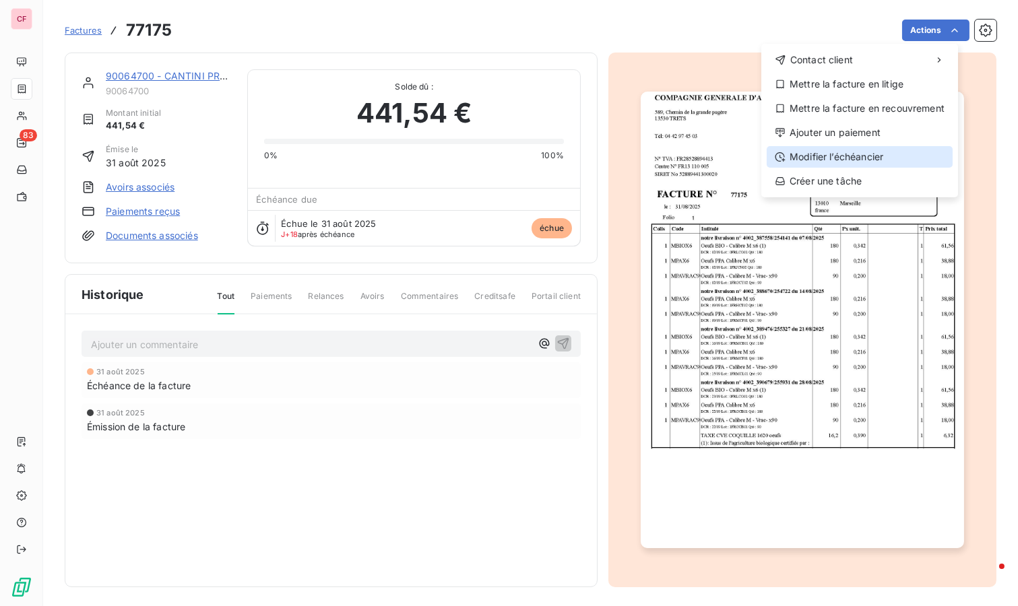
click at [887, 153] on div "Modifier l’échéancier" at bounding box center [860, 157] width 186 height 22
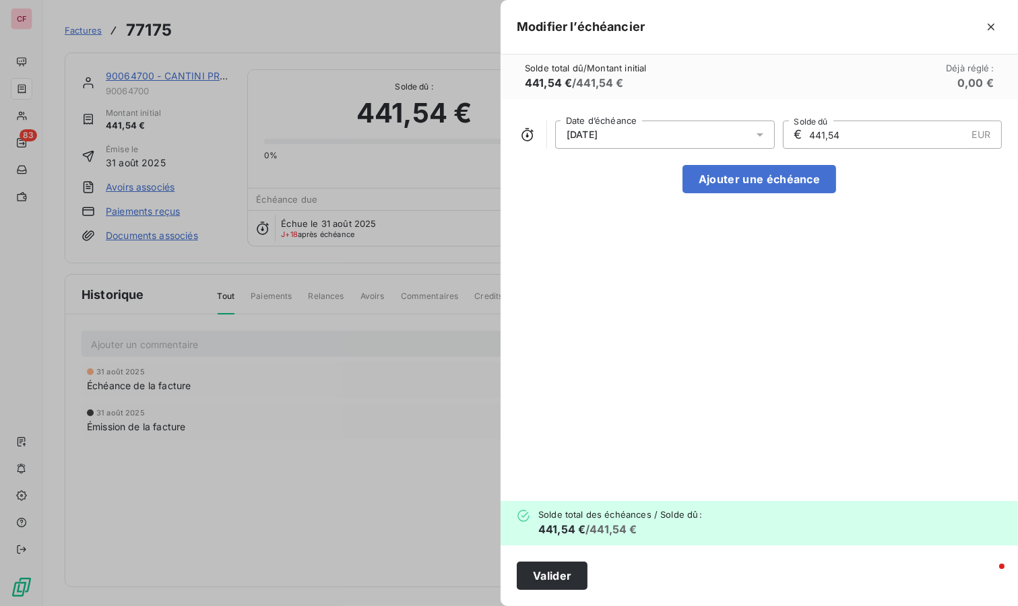
drag, startPoint x: 732, startPoint y: 145, endPoint x: 739, endPoint y: 135, distance: 12.5
click at [732, 144] on div "[DATE]" at bounding box center [665, 135] width 220 height 28
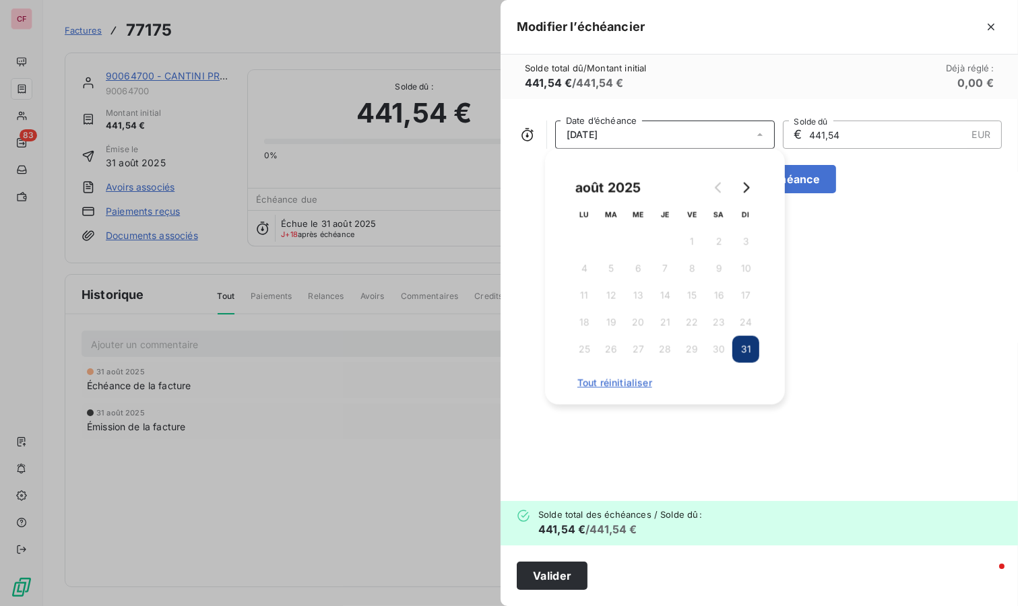
click at [752, 191] on button "Go to next month" at bounding box center [745, 188] width 27 height 27
drag, startPoint x: 613, startPoint y: 346, endPoint x: 605, endPoint y: 358, distance: 15.1
click at [614, 346] on button "30" at bounding box center [611, 349] width 27 height 27
click at [561, 571] on button "Valider" at bounding box center [552, 576] width 71 height 28
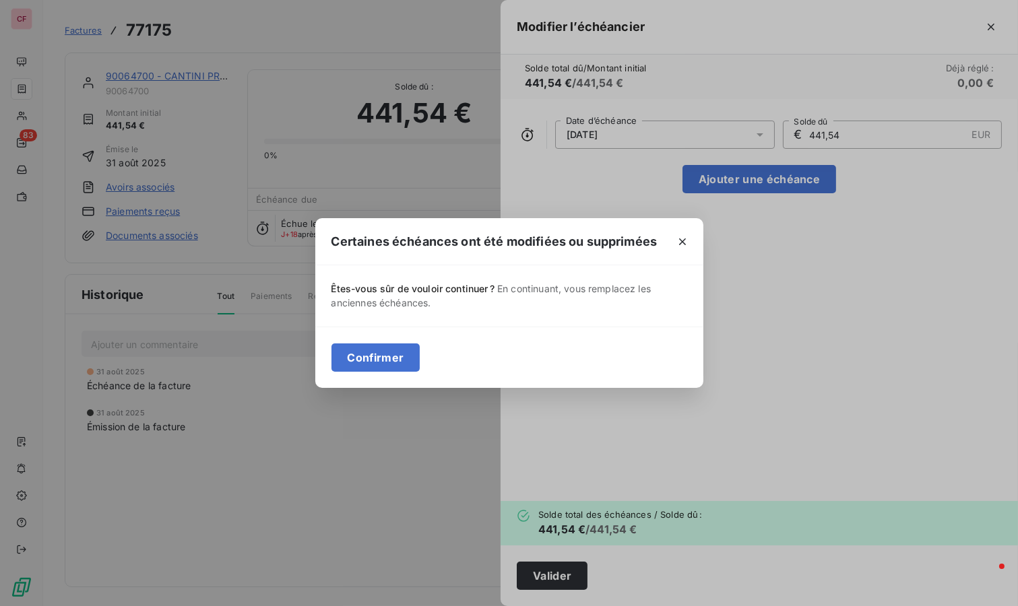
click at [402, 348] on button "Confirmer" at bounding box center [376, 358] width 89 height 28
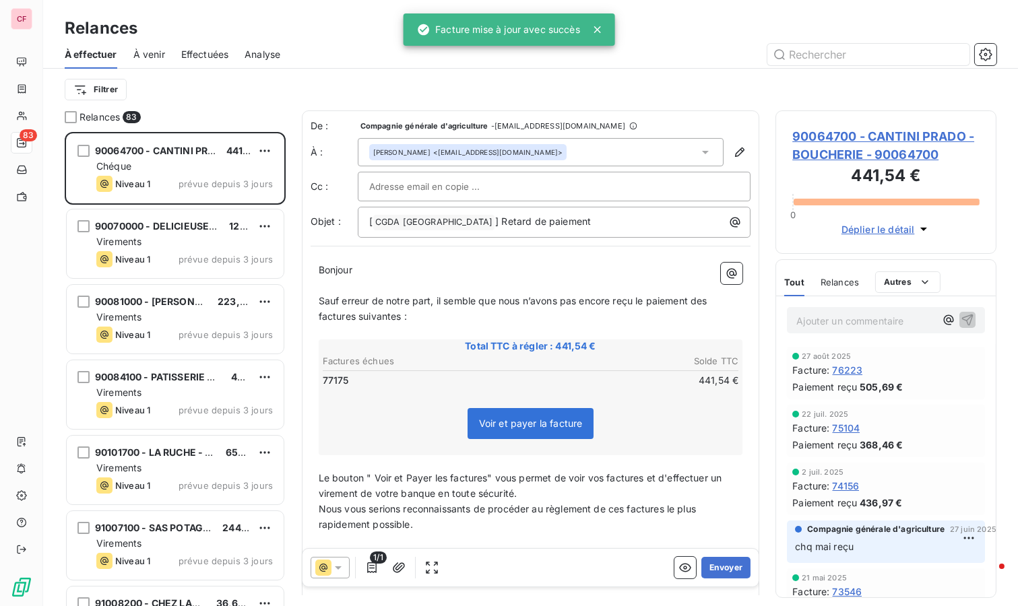
scroll to position [463, 210]
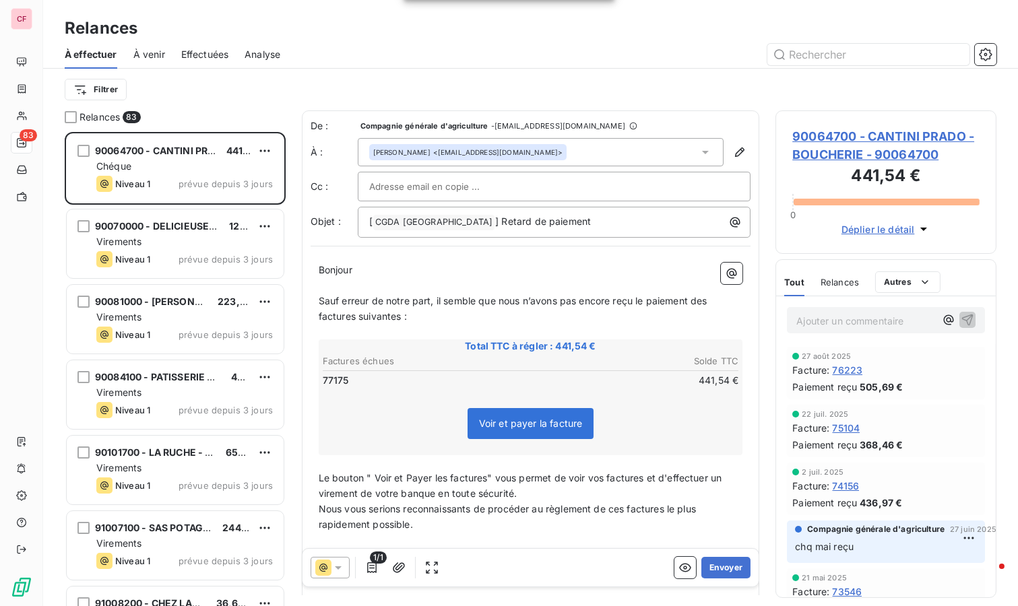
click at [210, 243] on div "Virements" at bounding box center [184, 241] width 177 height 13
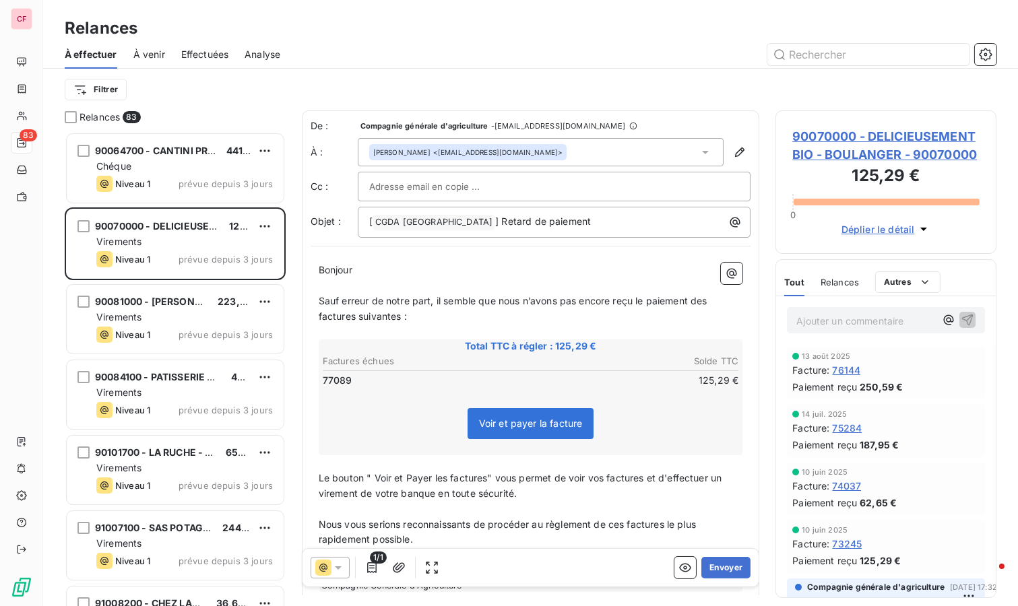
click at [712, 572] on button "Envoyer" at bounding box center [725, 568] width 49 height 22
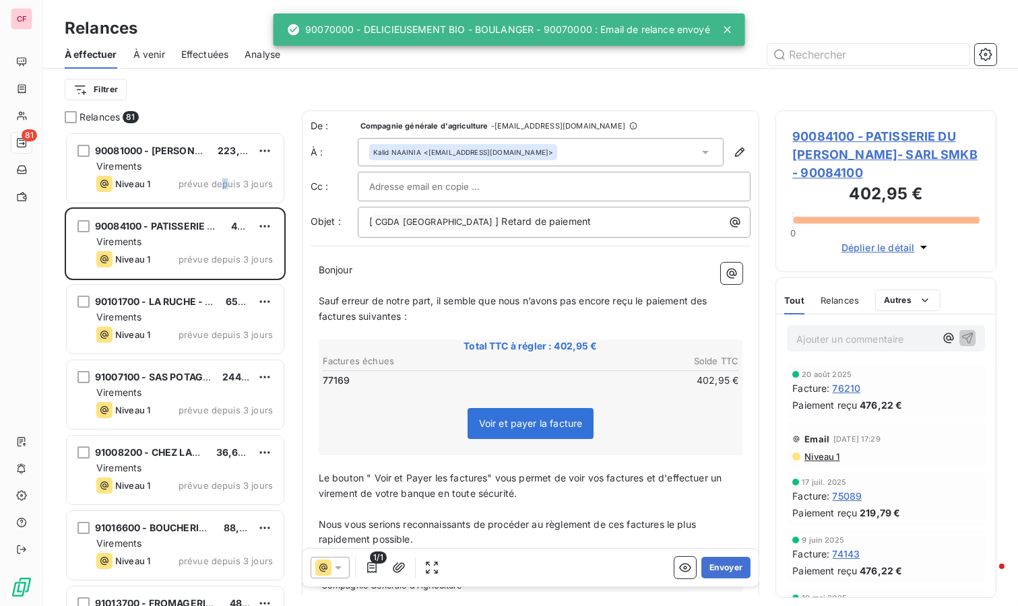
click at [227, 183] on span "prévue depuis 3 jours" at bounding box center [226, 184] width 94 height 11
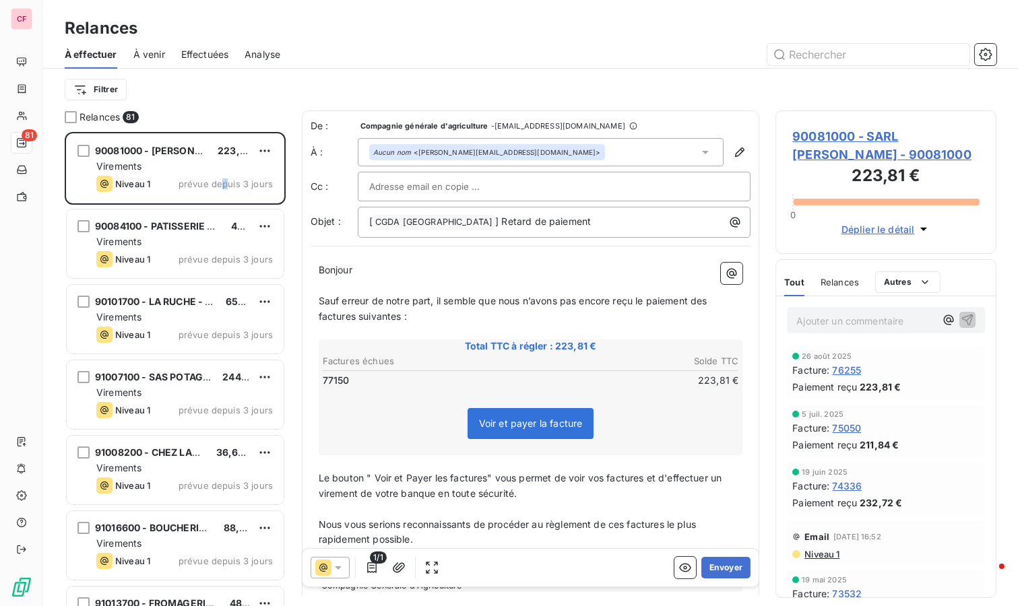
scroll to position [1, 0]
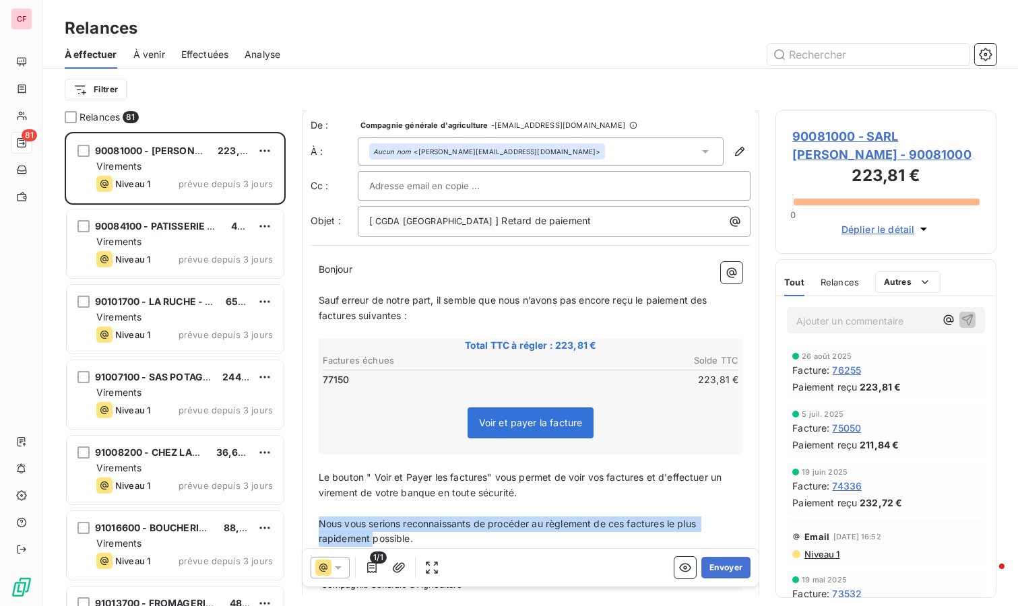
drag, startPoint x: 339, startPoint y: 538, endPoint x: 311, endPoint y: 523, distance: 31.4
click at [311, 523] on div "Bonjour ﻿ Sauf erreur de notre part, il semble que nous n’avons pas encore reçu…" at bounding box center [531, 458] width 441 height 408
drag, startPoint x: 456, startPoint y: 540, endPoint x: 310, endPoint y: 516, distance: 148.2
click at [311, 516] on div "Bonjour ﻿ Sauf erreur de notre part, il semble que nous n’avons pas encore reçu…" at bounding box center [531, 458] width 441 height 408
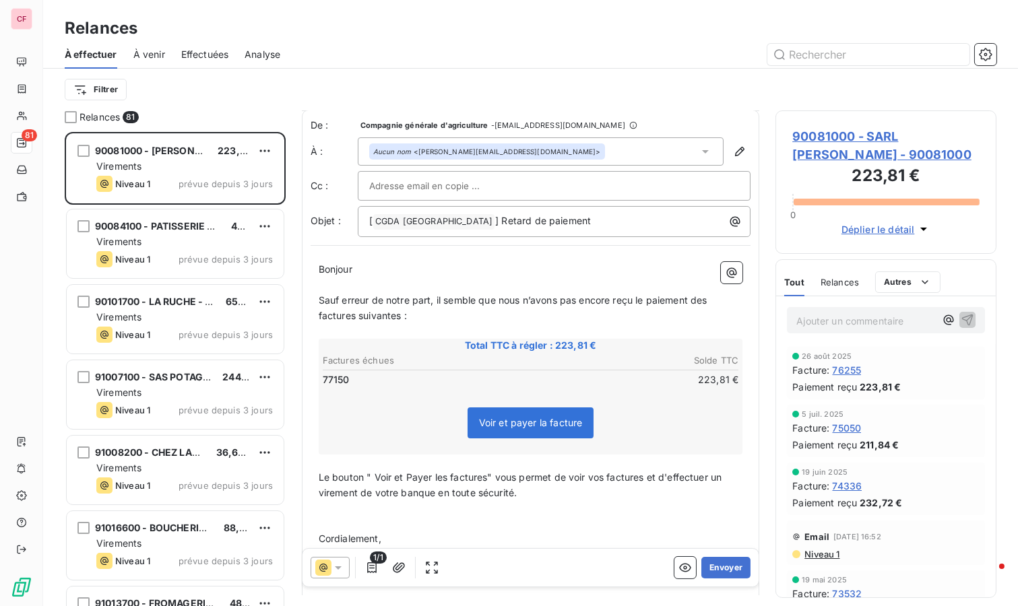
click at [711, 568] on button "Envoyer" at bounding box center [725, 568] width 49 height 22
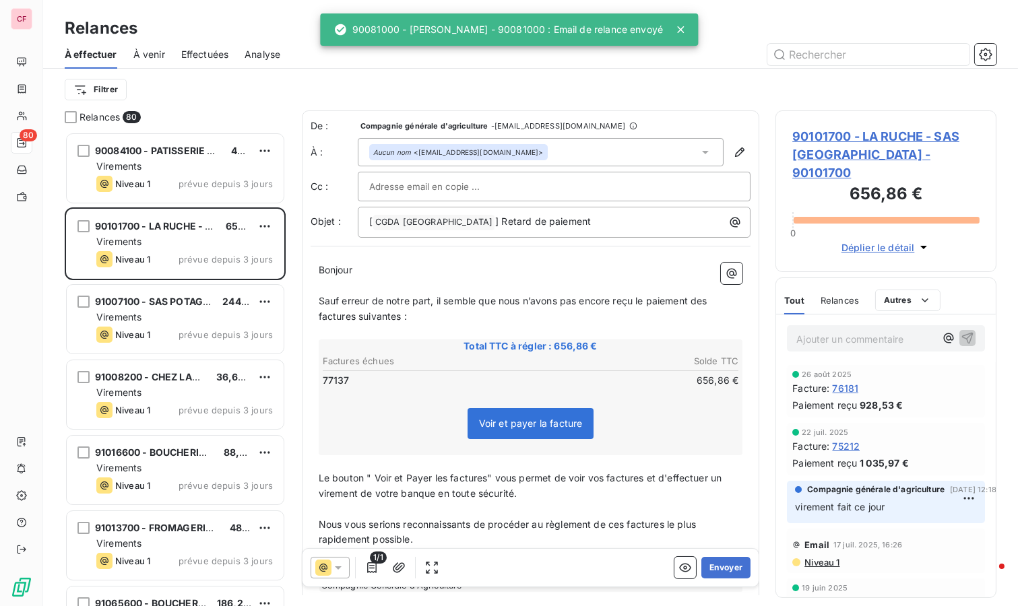
click at [193, 182] on span "prévue depuis 3 jours" at bounding box center [226, 184] width 94 height 11
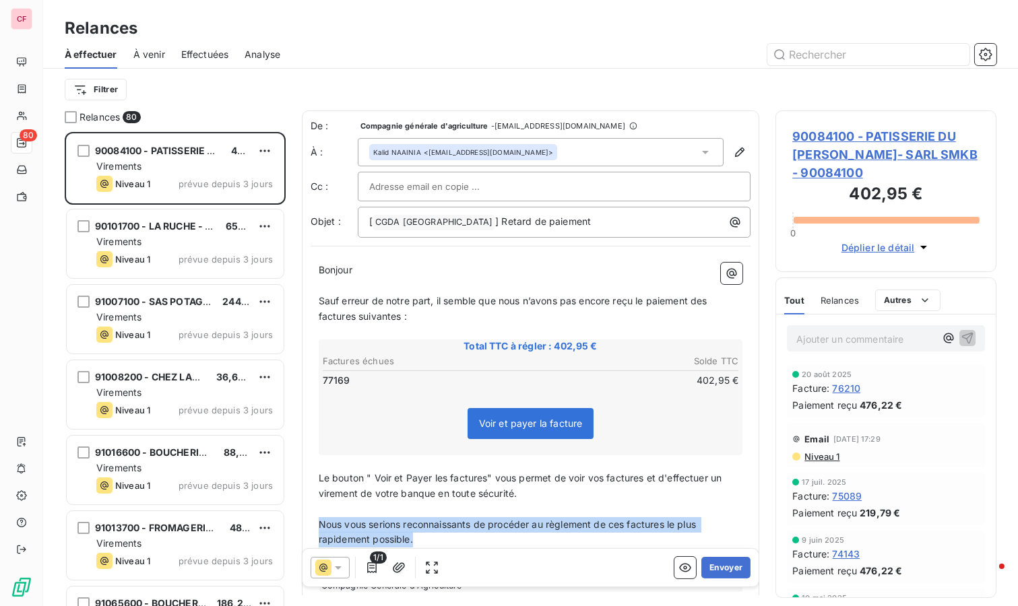
drag, startPoint x: 418, startPoint y: 536, endPoint x: 311, endPoint y: 520, distance: 109.0
click at [311, 520] on div "Bonjour ﻿ Sauf erreur de notre part, il semble que nous n’avons pas encore reçu…" at bounding box center [531, 459] width 441 height 408
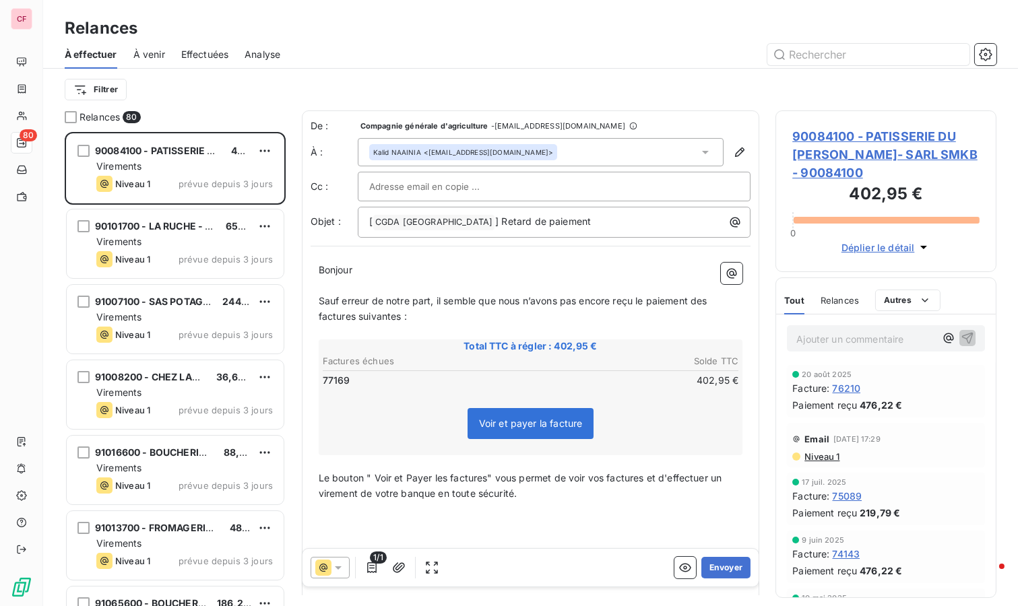
click at [715, 566] on button "Envoyer" at bounding box center [725, 568] width 49 height 22
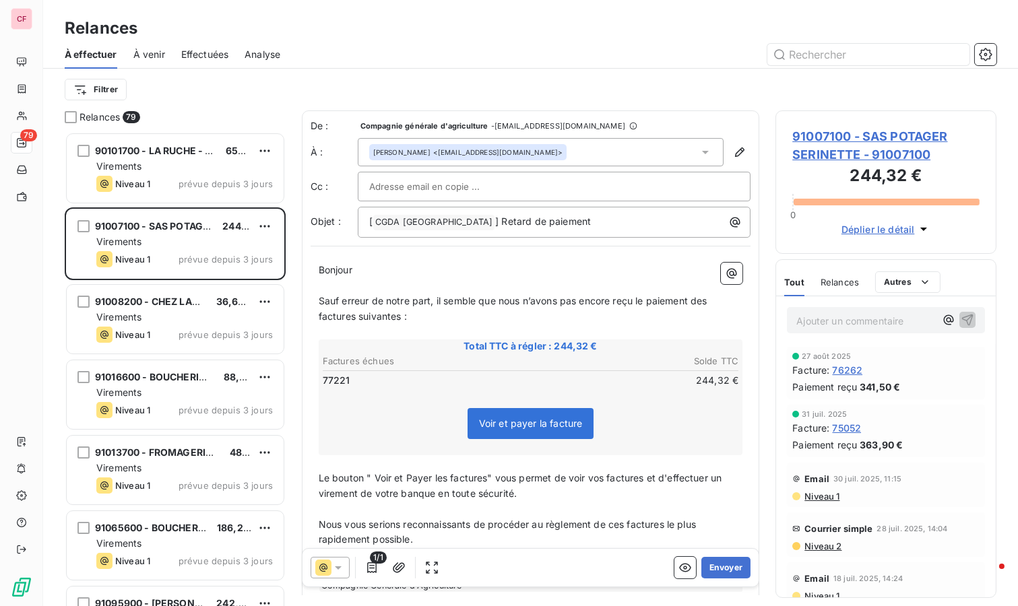
click at [174, 170] on div "Virements" at bounding box center [184, 166] width 177 height 13
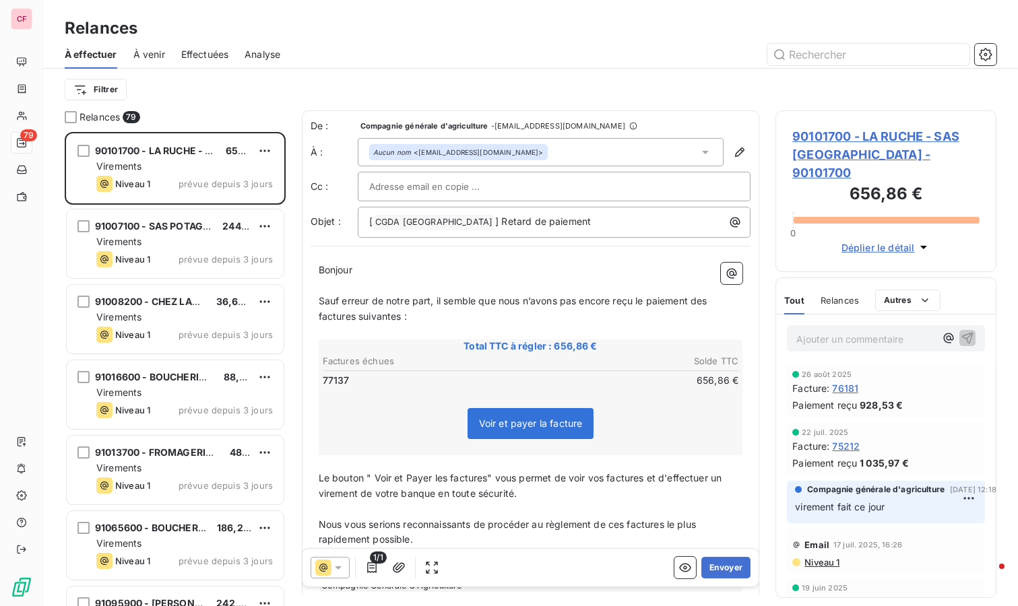
click at [712, 570] on button "Envoyer" at bounding box center [725, 568] width 49 height 22
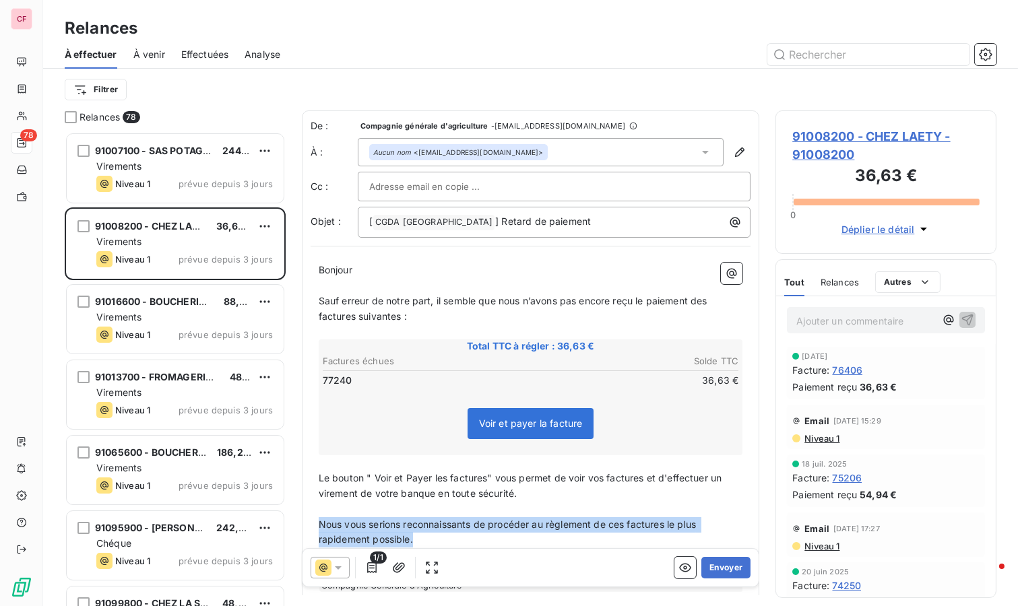
drag, startPoint x: 420, startPoint y: 538, endPoint x: 307, endPoint y: 520, distance: 114.1
click at [307, 520] on div "De : Compagnie générale d'agriculture - [EMAIL_ADDRESS][DOMAIN_NAME] À : Aucun …" at bounding box center [531, 391] width 458 height 561
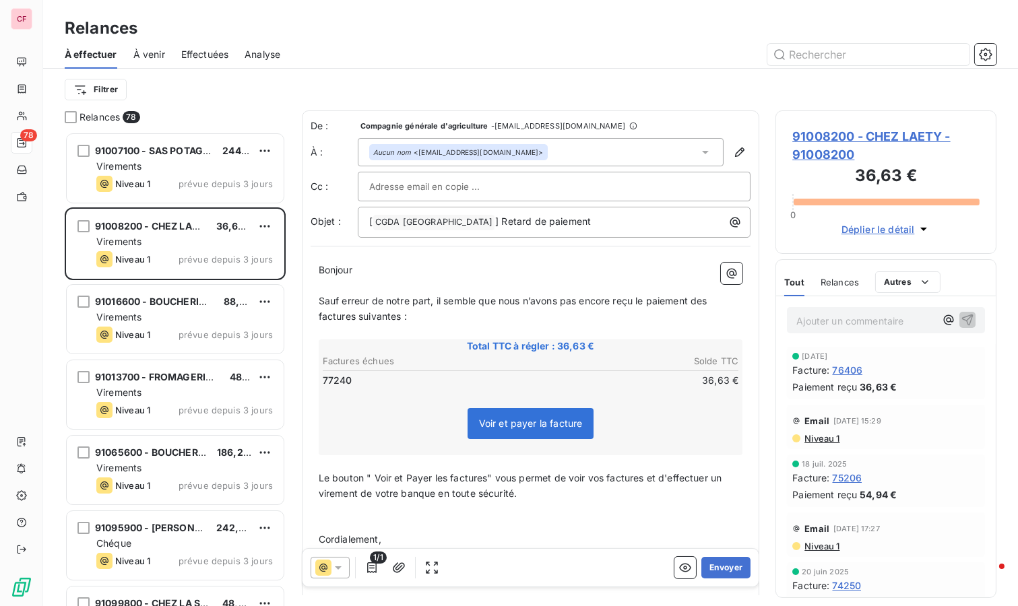
drag, startPoint x: 716, startPoint y: 563, endPoint x: 705, endPoint y: 570, distance: 13.3
click at [716, 565] on button "Envoyer" at bounding box center [725, 568] width 49 height 22
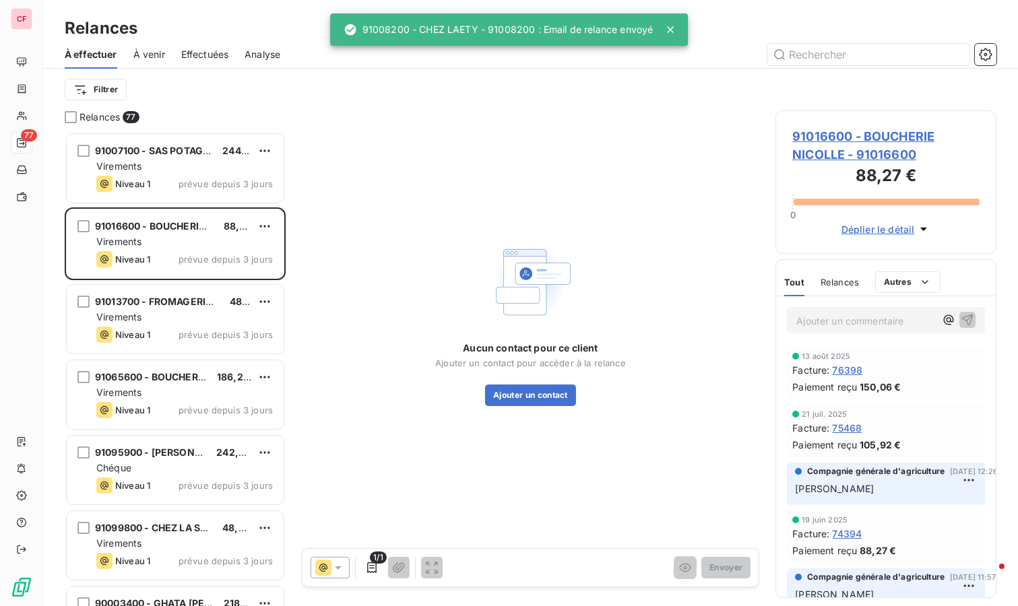
click at [189, 160] on div "Virements" at bounding box center [184, 166] width 177 height 13
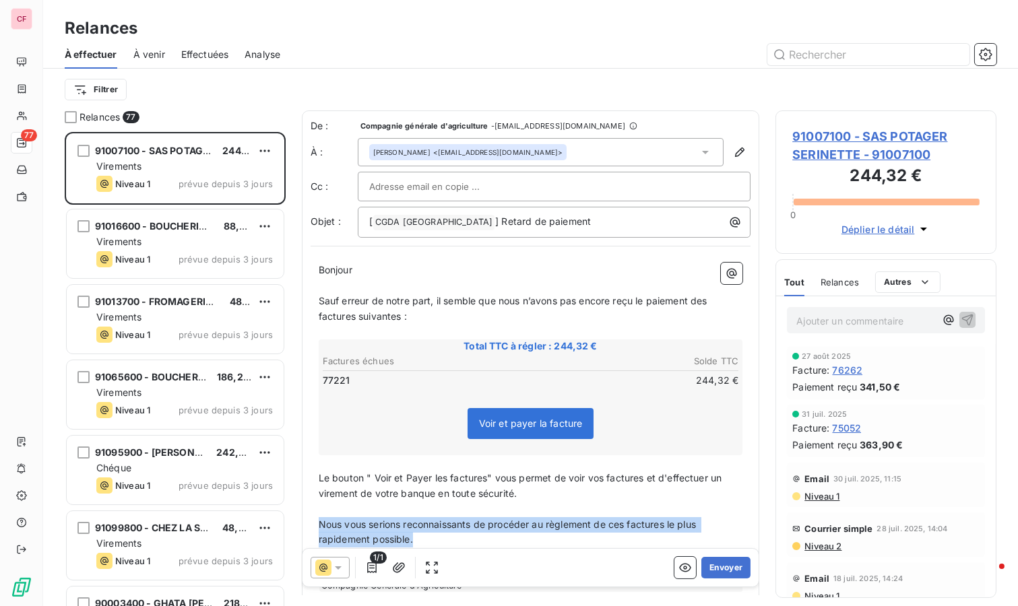
drag, startPoint x: 426, startPoint y: 535, endPoint x: 315, endPoint y: 520, distance: 112.3
click at [315, 520] on div "Bonjour ﻿ Sauf erreur de notre part, il semble que nous n’avons pas encore reçu…" at bounding box center [531, 459] width 441 height 408
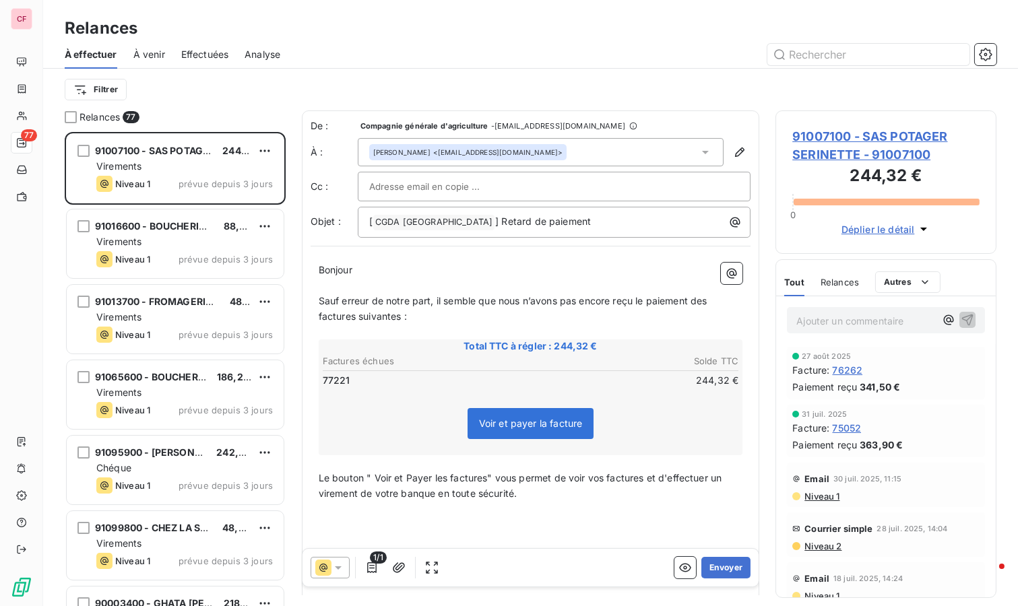
click at [210, 230] on span "91016600 - BOUCHERIE NICOLLE" at bounding box center [172, 225] width 154 height 11
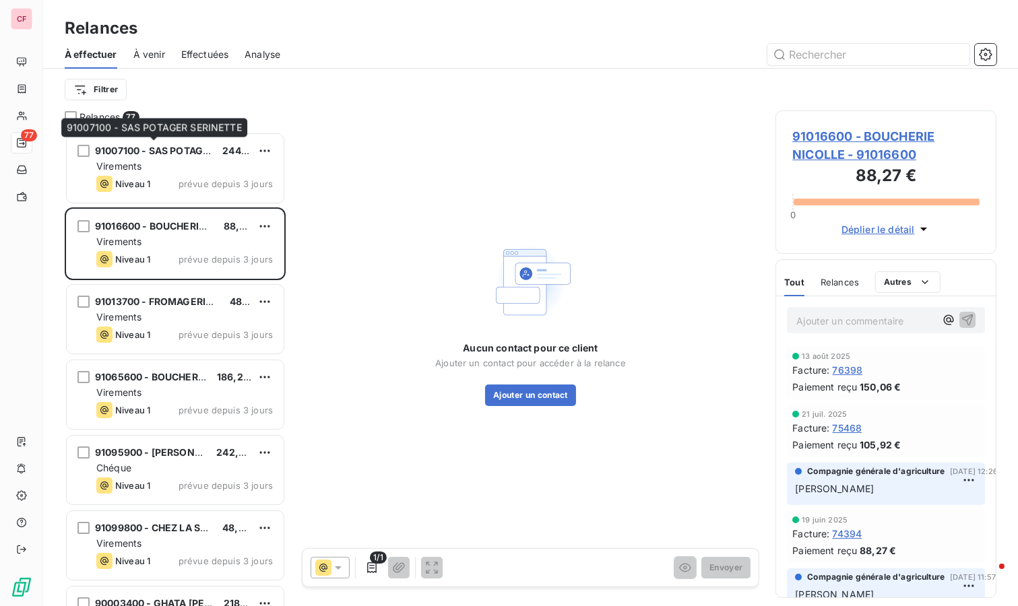
click at [187, 156] on span "91007100 - SAS POTAGER SERINETTE" at bounding box center [183, 150] width 176 height 11
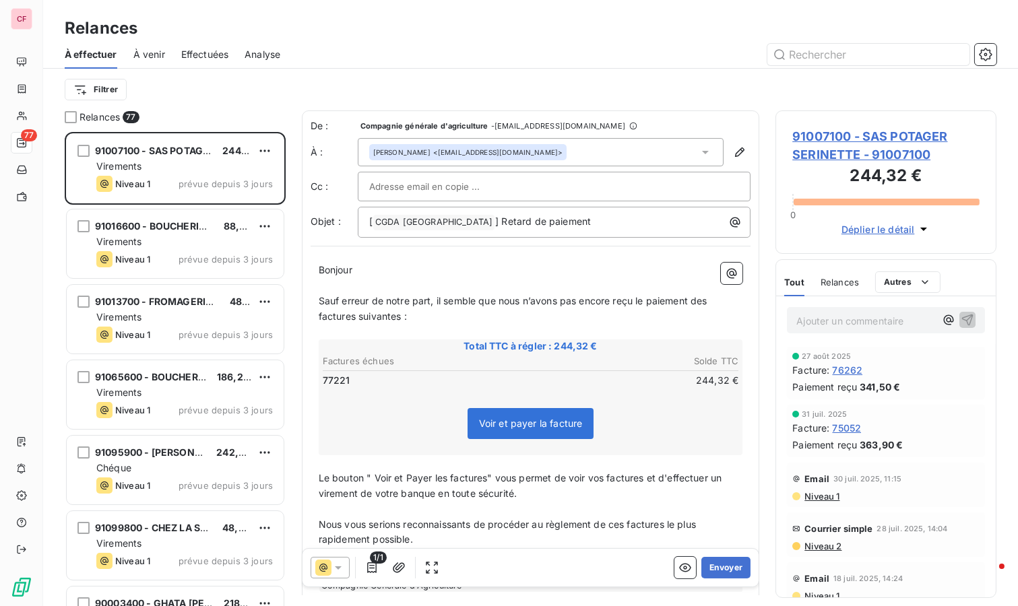
click at [724, 563] on button "Envoyer" at bounding box center [725, 568] width 49 height 22
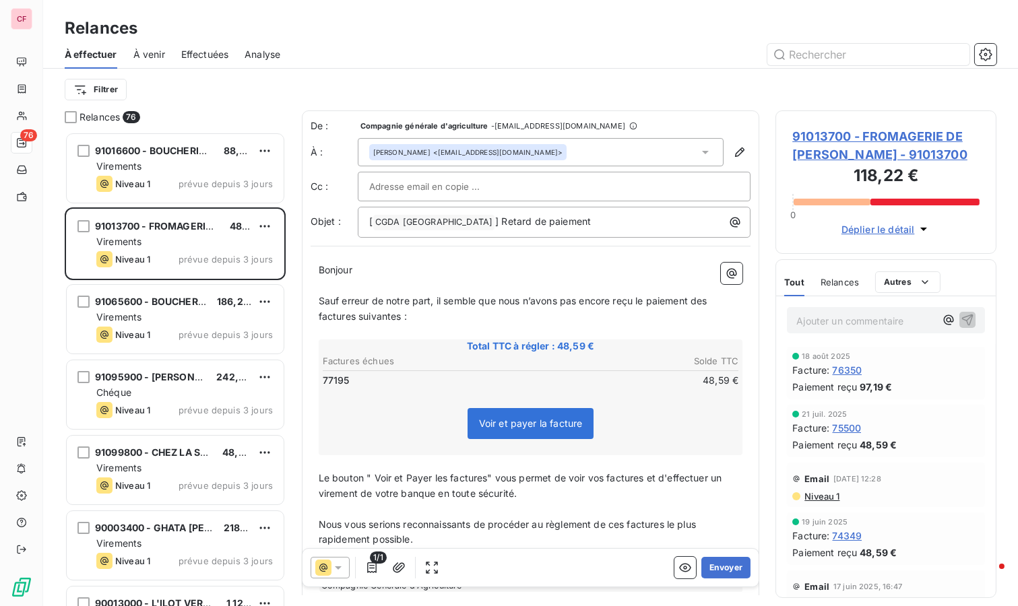
click at [152, 150] on span "91016600 - BOUCHERIE NICOLLE" at bounding box center [172, 150] width 154 height 11
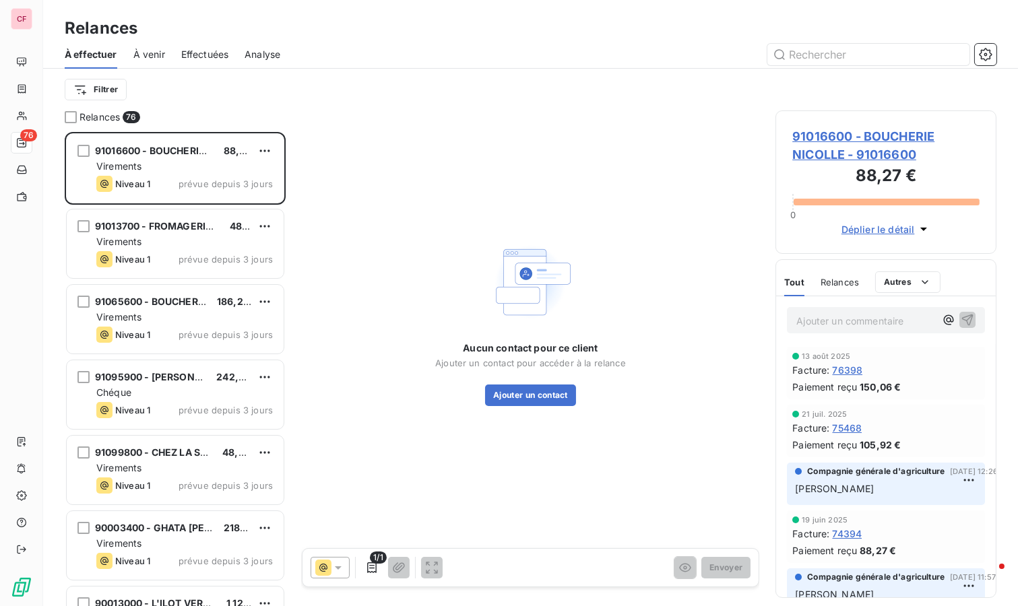
click at [150, 150] on span "91016600 - BOUCHERIE NICOLLE" at bounding box center [172, 150] width 154 height 11
click at [811, 131] on span "91016600 - BOUCHERIE NICOLLE - 91016600" at bounding box center [885, 145] width 187 height 36
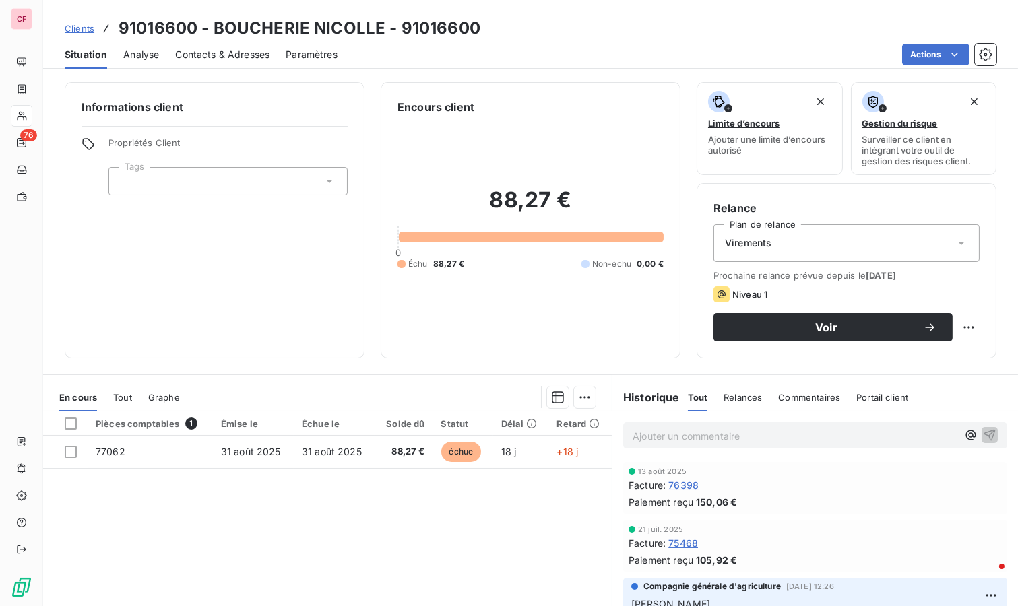
drag, startPoint x: 702, startPoint y: 428, endPoint x: 695, endPoint y: 433, distance: 8.6
click at [702, 428] on p "Ajouter un commentaire ﻿" at bounding box center [795, 436] width 325 height 17
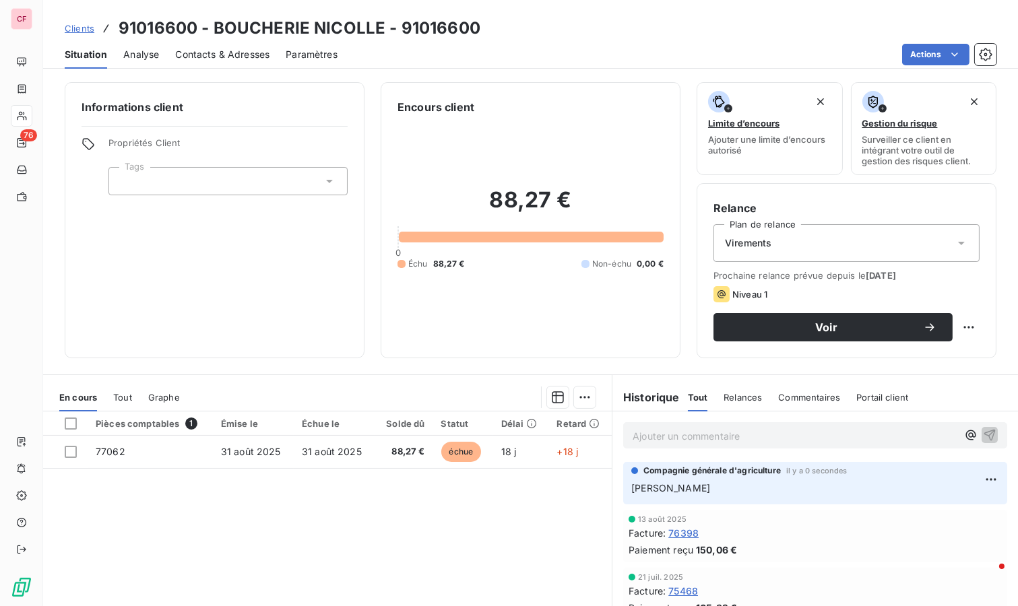
click at [957, 330] on html "CF 76 Clients 91016600 - BOUCHERIE NICOLLE - 91016600 Situation Analyse Contact…" at bounding box center [509, 303] width 1018 height 606
click at [872, 352] on div "Replanifier cette action" at bounding box center [902, 356] width 121 height 22
select select "8"
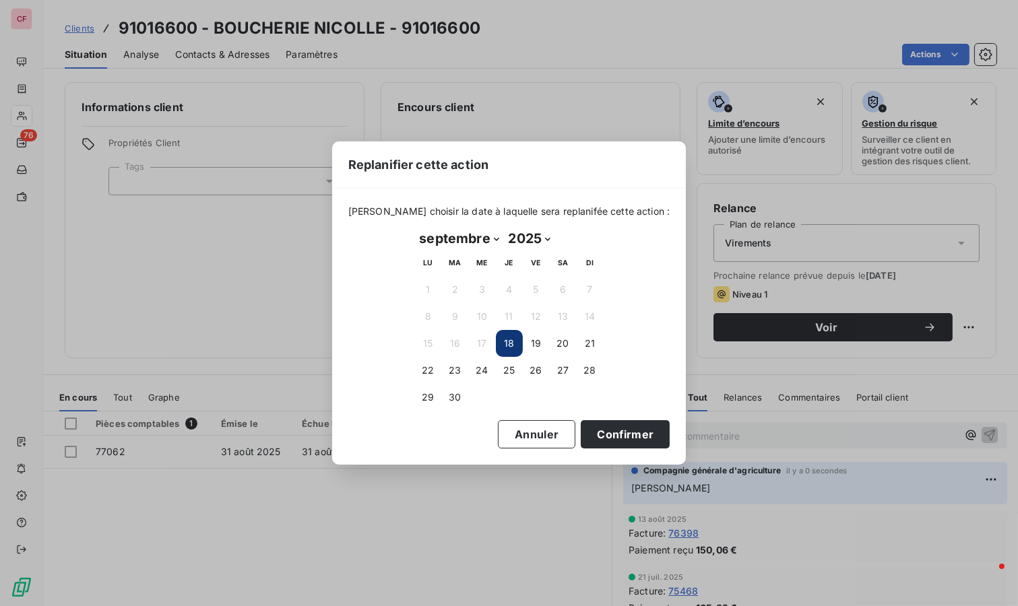
click at [464, 371] on button "23" at bounding box center [455, 370] width 27 height 27
click at [604, 426] on button "Confirmer" at bounding box center [625, 434] width 89 height 28
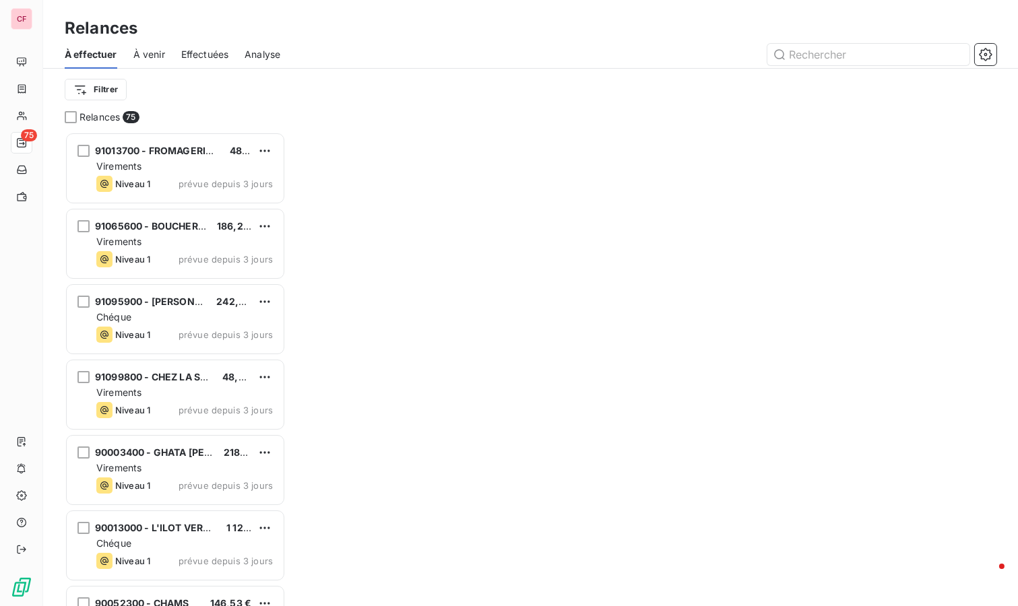
scroll to position [463, 210]
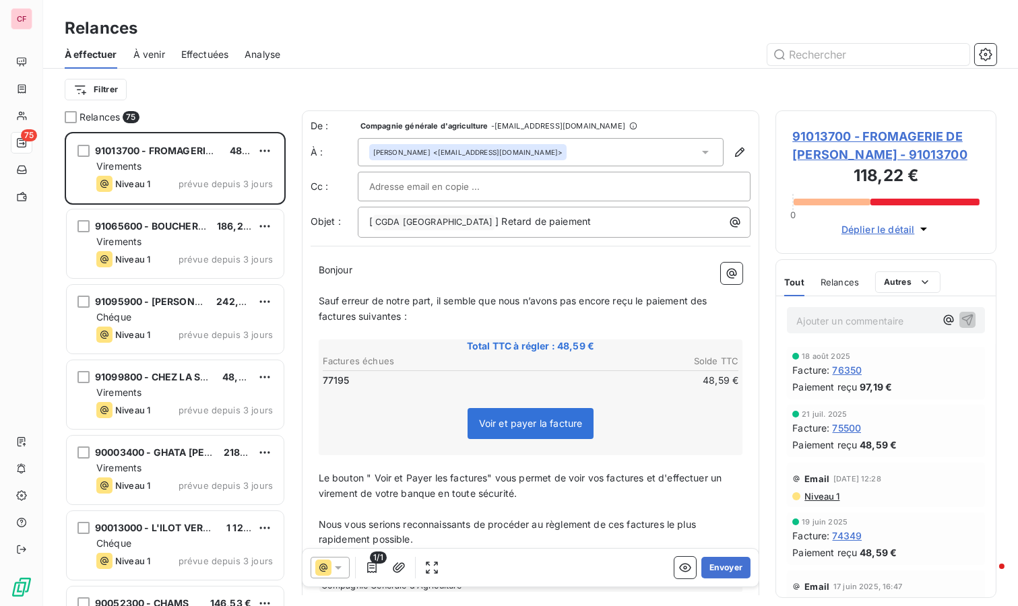
click at [832, 134] on span "91013700 - FROMAGERIE DE [PERSON_NAME] - 91013700" at bounding box center [885, 145] width 187 height 36
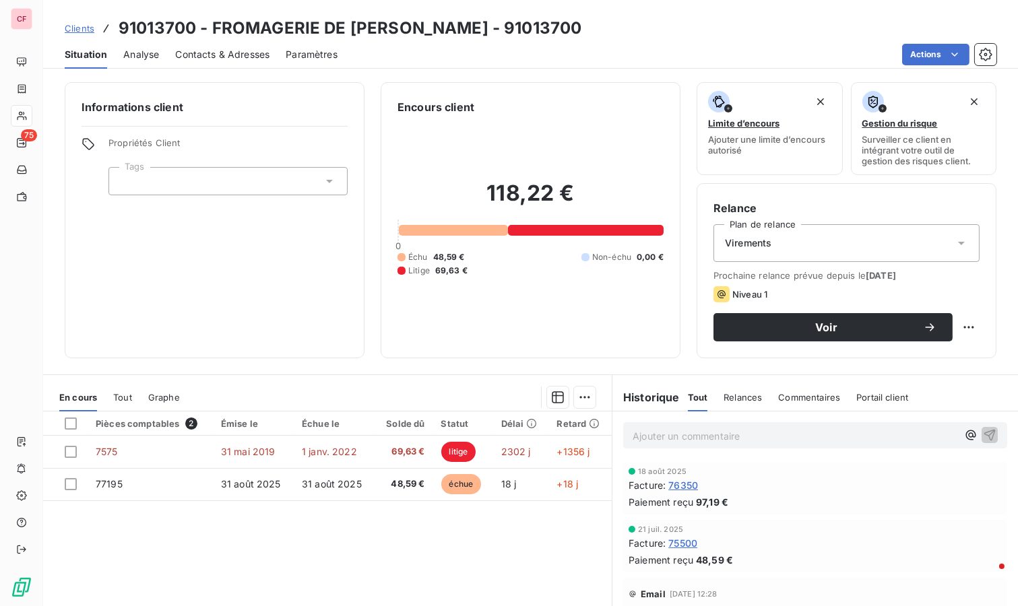
click at [682, 439] on p "Ajouter un commentaire ﻿" at bounding box center [795, 436] width 325 height 17
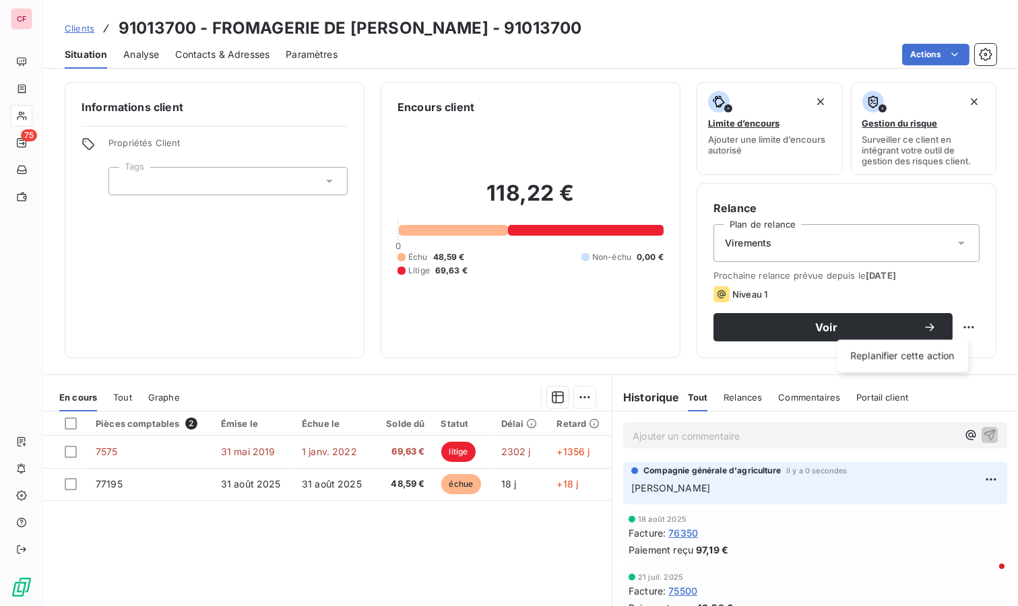
click at [964, 318] on html "CF 75 Clients 91013700 - FROMAGERIE DE [PERSON_NAME] - 91013700 Situation Analy…" at bounding box center [509, 303] width 1018 height 606
click at [916, 358] on div "Replanifier cette action" at bounding box center [902, 356] width 121 height 22
select select "8"
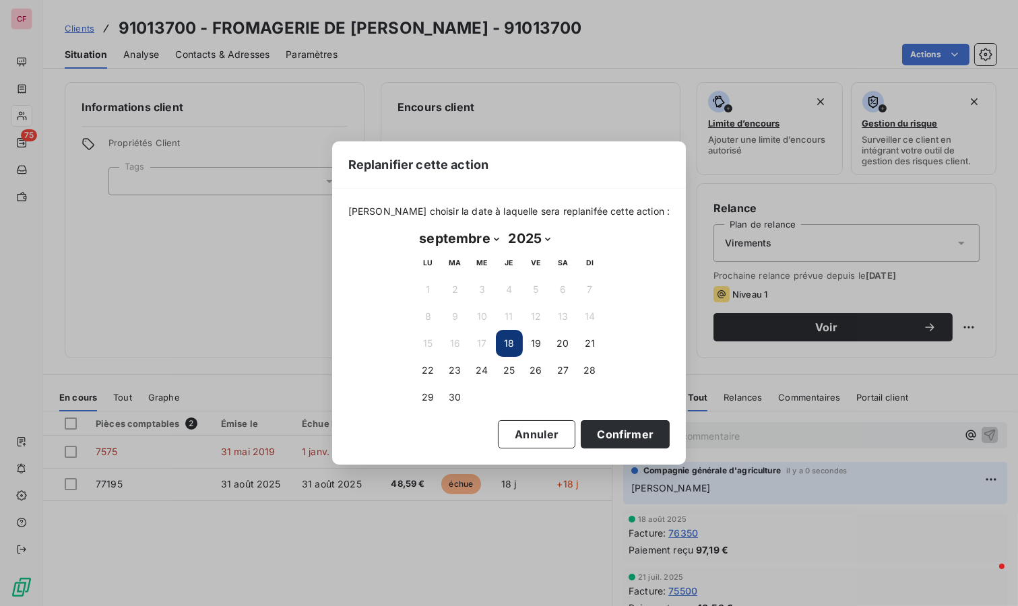
drag, startPoint x: 455, startPoint y: 367, endPoint x: 518, endPoint y: 393, distance: 67.7
click at [456, 367] on button "23" at bounding box center [455, 370] width 27 height 27
click at [593, 429] on button "Confirmer" at bounding box center [625, 434] width 89 height 28
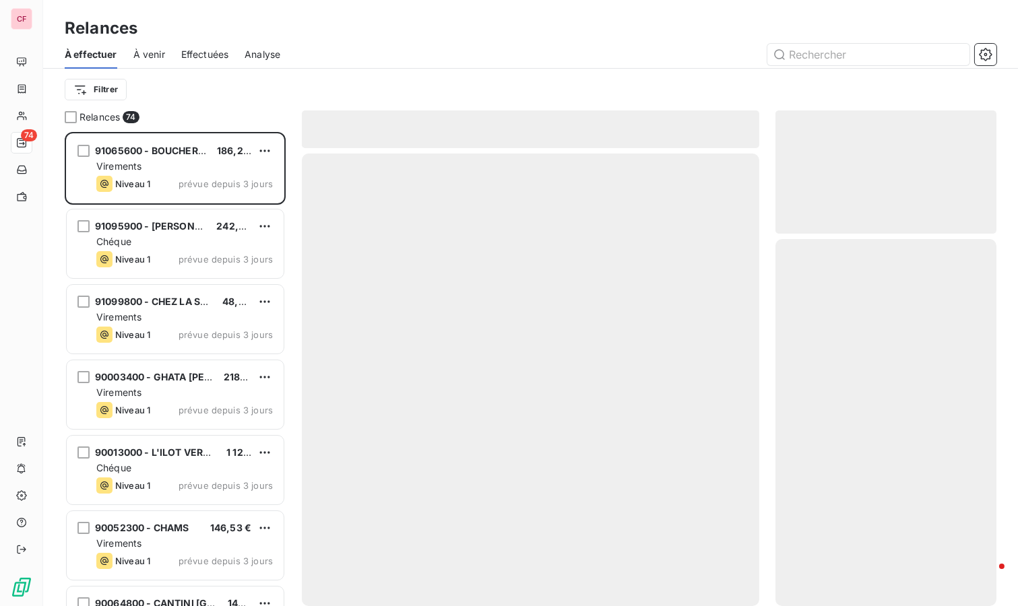
scroll to position [463, 210]
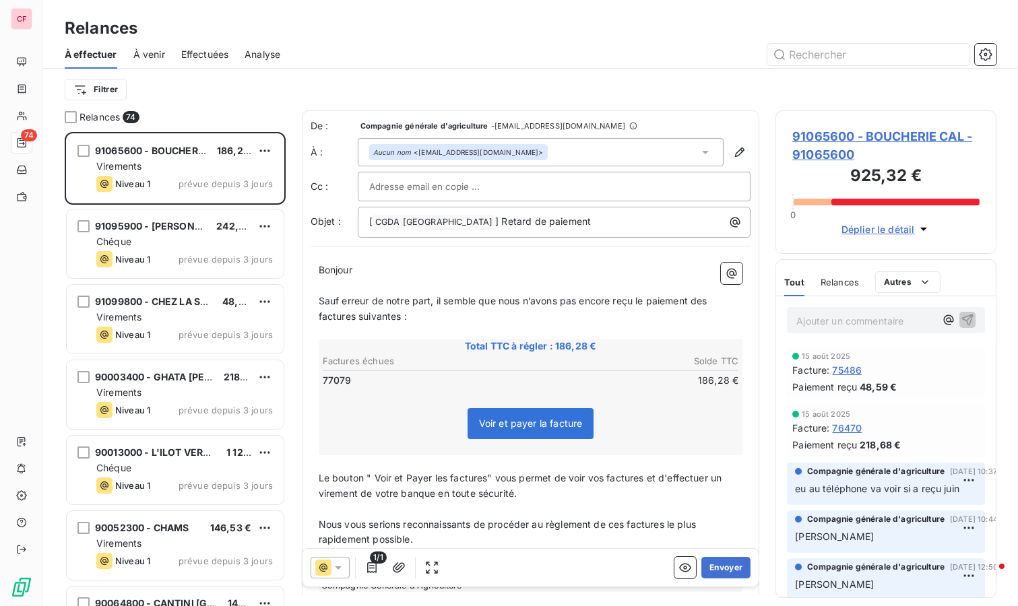
click at [836, 129] on span "91065600 - BOUCHERIE CAL - 91065600" at bounding box center [885, 145] width 187 height 36
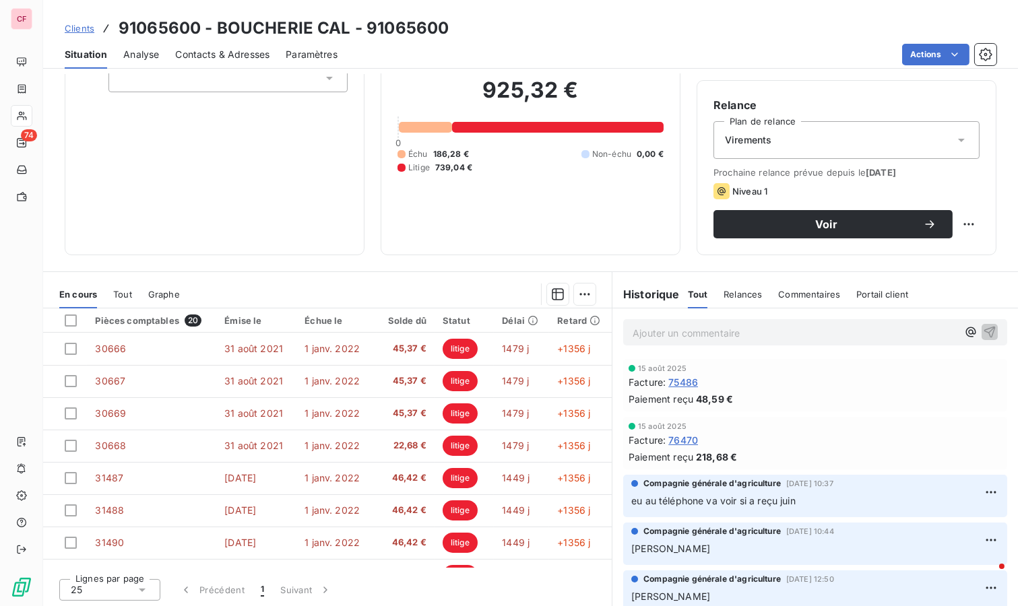
scroll to position [411, 0]
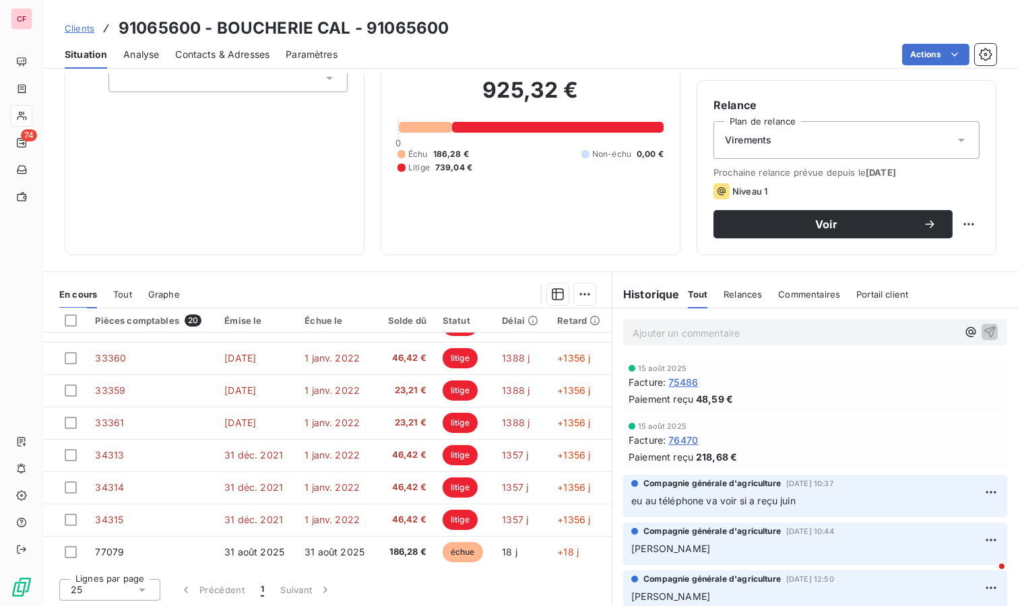
click at [679, 327] on p "Ajouter un commentaire ﻿" at bounding box center [795, 333] width 325 height 17
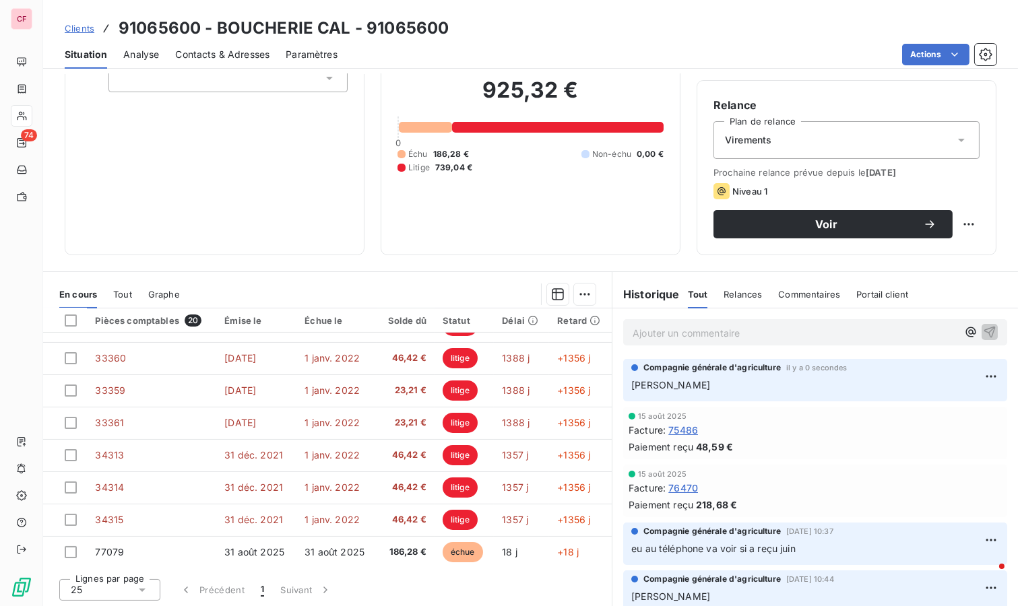
click at [953, 222] on html "CF 74 Clients 91065600 - BOUCHERIE CAL - 91065600 Situation Analyse Contacts & …" at bounding box center [509, 303] width 1018 height 606
drag, startPoint x: 918, startPoint y: 244, endPoint x: 847, endPoint y: 270, distance: 75.2
click at [918, 244] on div "Replanifier cette action" at bounding box center [902, 253] width 121 height 22
select select "8"
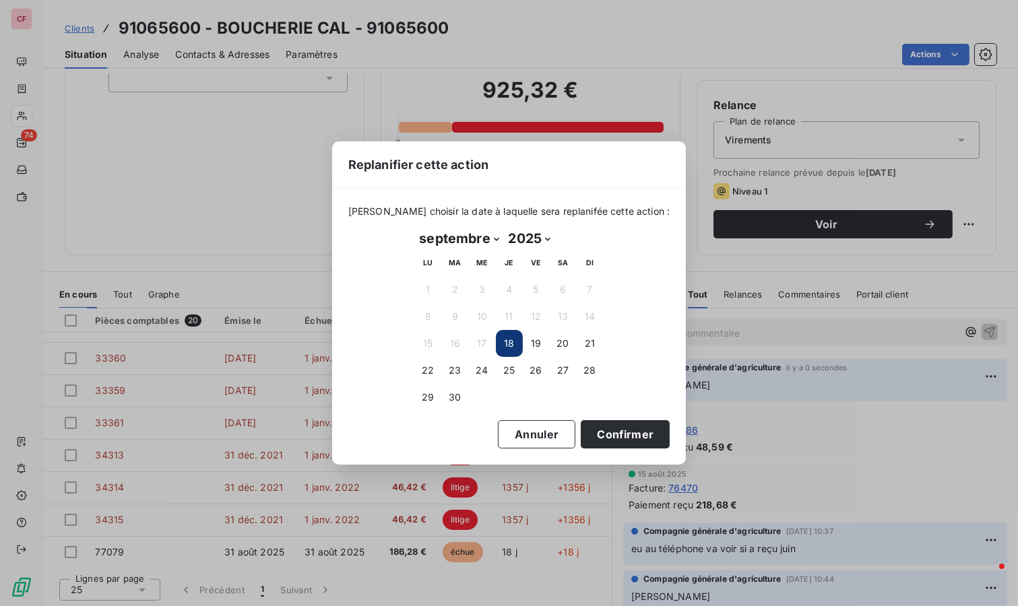
drag, startPoint x: 460, startPoint y: 369, endPoint x: 491, endPoint y: 381, distance: 32.9
click at [460, 368] on button "23" at bounding box center [455, 370] width 27 height 27
click at [614, 418] on div "[PERSON_NAME] choisir la date à laquelle sera replanifée cette action : [DATE] …" at bounding box center [509, 313] width 322 height 216
click at [604, 422] on button "Confirmer" at bounding box center [625, 434] width 89 height 28
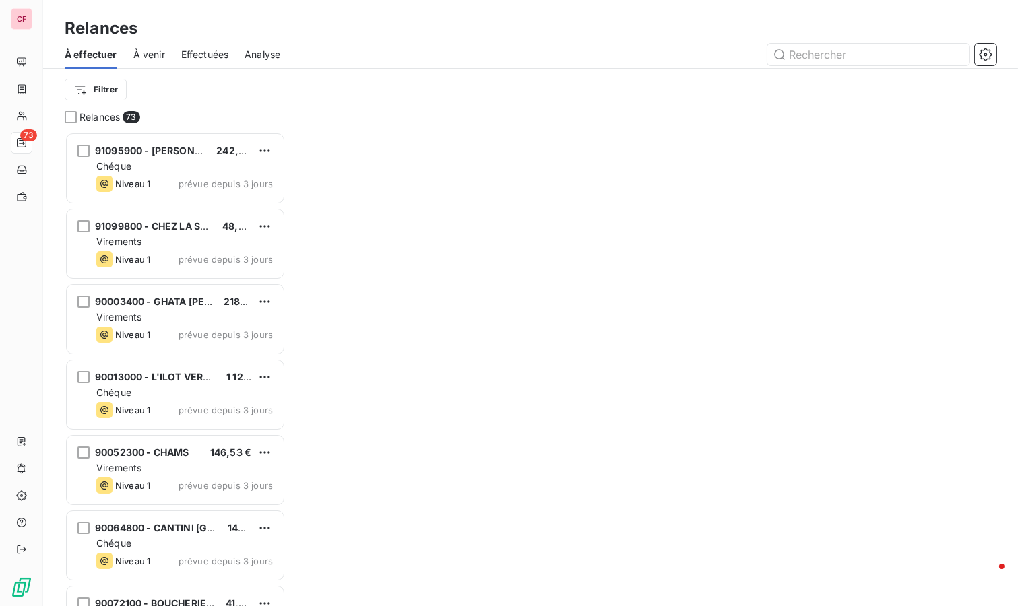
scroll to position [463, 210]
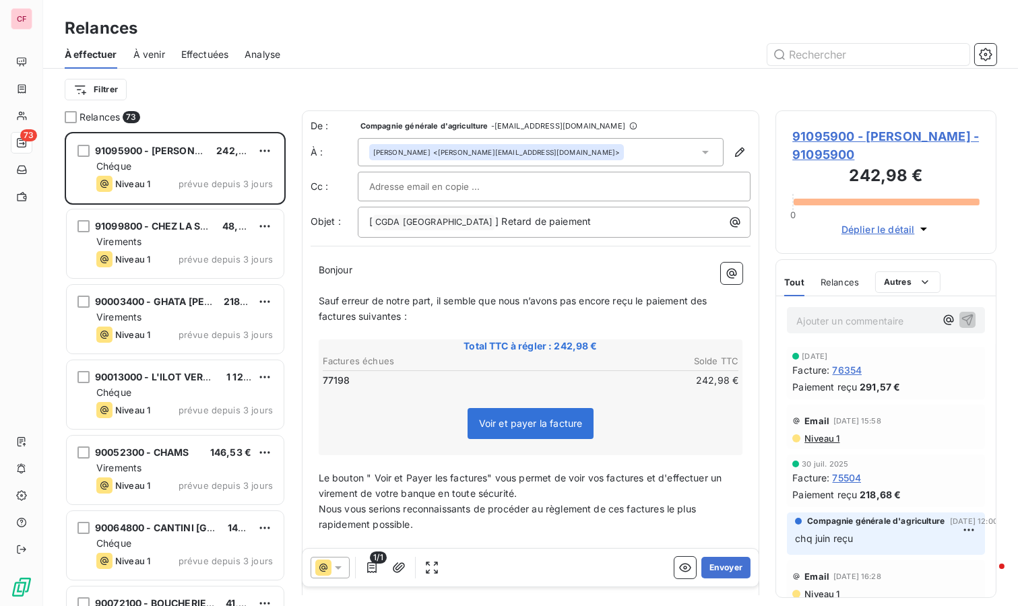
click at [714, 568] on button "Envoyer" at bounding box center [725, 568] width 49 height 22
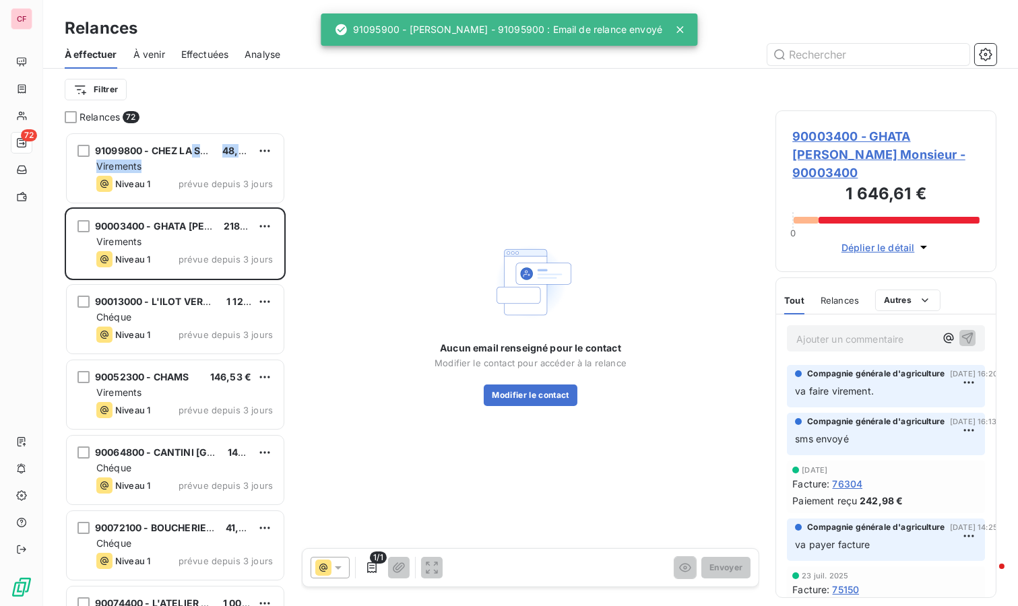
click at [193, 157] on div "91099800 - CHEZ LA STEF SARL 48,59 € Virements Niveau 1 prévue depuis 3 jours" at bounding box center [175, 168] width 217 height 69
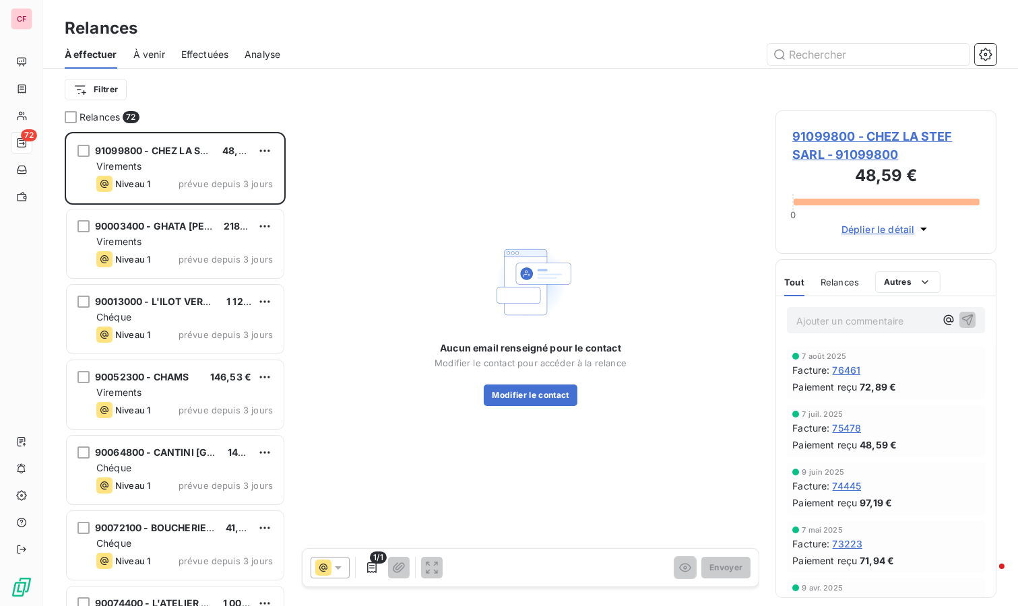
click at [829, 129] on span "91099800 - CHEZ LA STEF SARL - 91099800" at bounding box center [885, 145] width 187 height 36
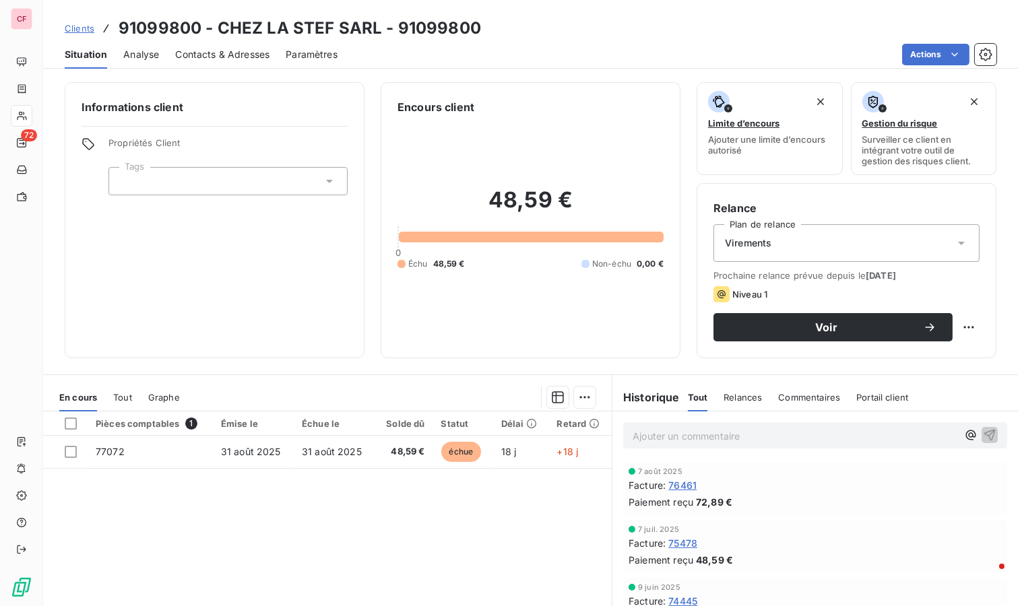
click at [681, 431] on p "Ajouter un commentaire ﻿" at bounding box center [795, 436] width 325 height 17
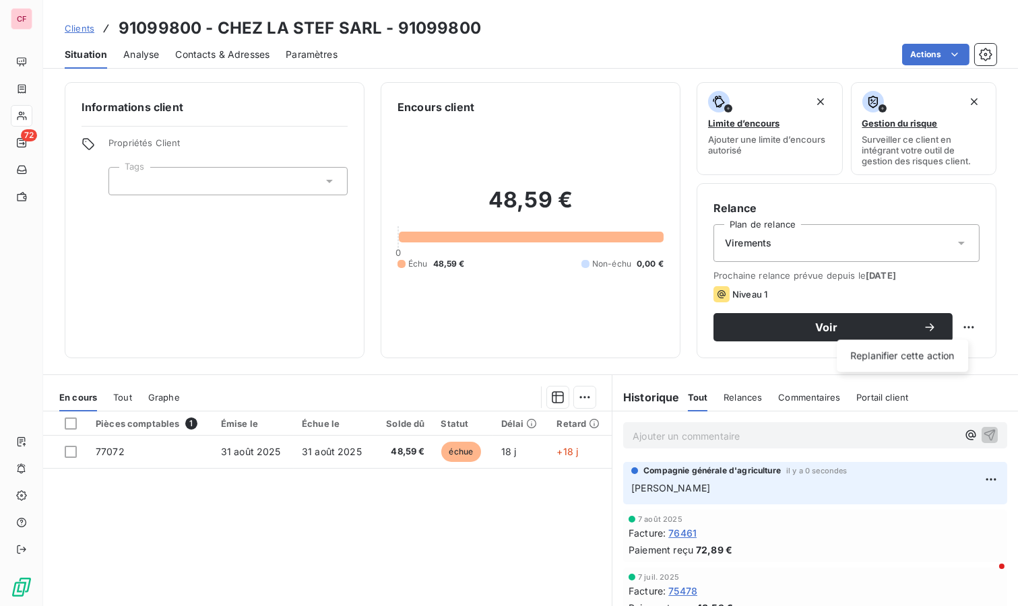
click at [958, 333] on html "CF 72 Clients 91099800 - CHEZ LA STEF SARL - 91099800 Situation Analyse Contact…" at bounding box center [509, 303] width 1018 height 606
click at [944, 361] on div "Replanifier cette action" at bounding box center [902, 356] width 121 height 22
select select "8"
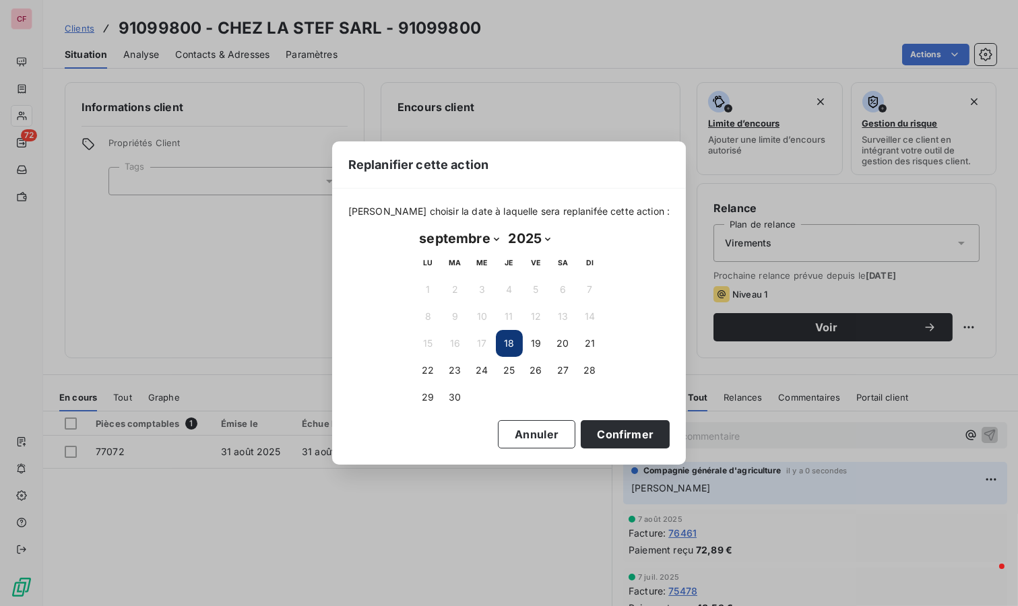
click at [455, 375] on button "23" at bounding box center [455, 370] width 27 height 27
click at [604, 434] on button "Confirmer" at bounding box center [625, 434] width 89 height 28
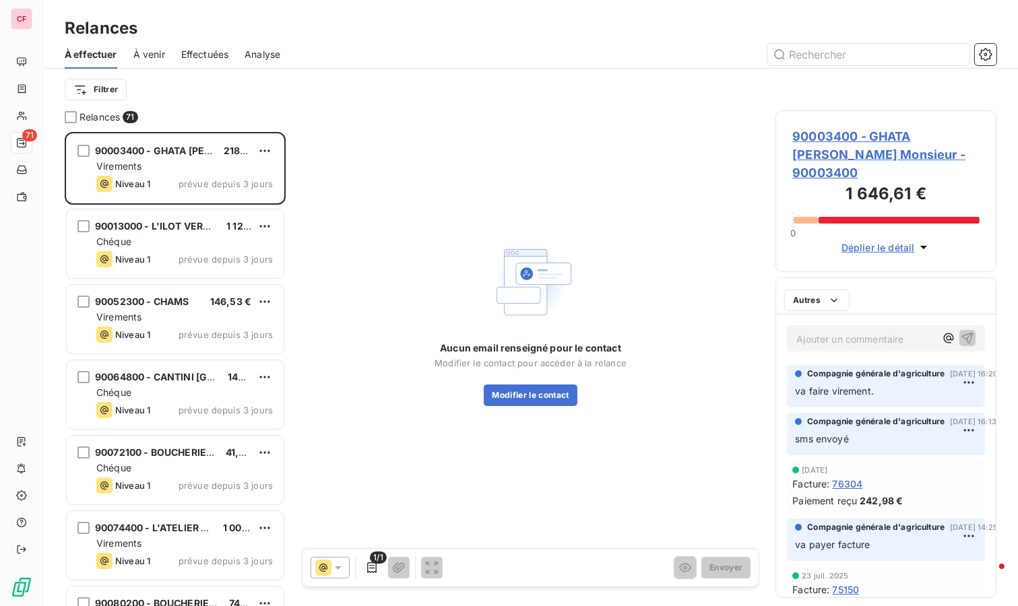
scroll to position [463, 210]
click at [186, 157] on div "90003400 - GHATA [PERSON_NAME] Monsieur 218,68 € Virements Niveau 1 prévue depu…" at bounding box center [175, 168] width 217 height 69
click at [892, 182] on h3 "1 646,61 €" at bounding box center [885, 195] width 187 height 27
click at [889, 152] on span "90003400 - GHATA [PERSON_NAME] Monsieur - 90003400" at bounding box center [885, 154] width 187 height 55
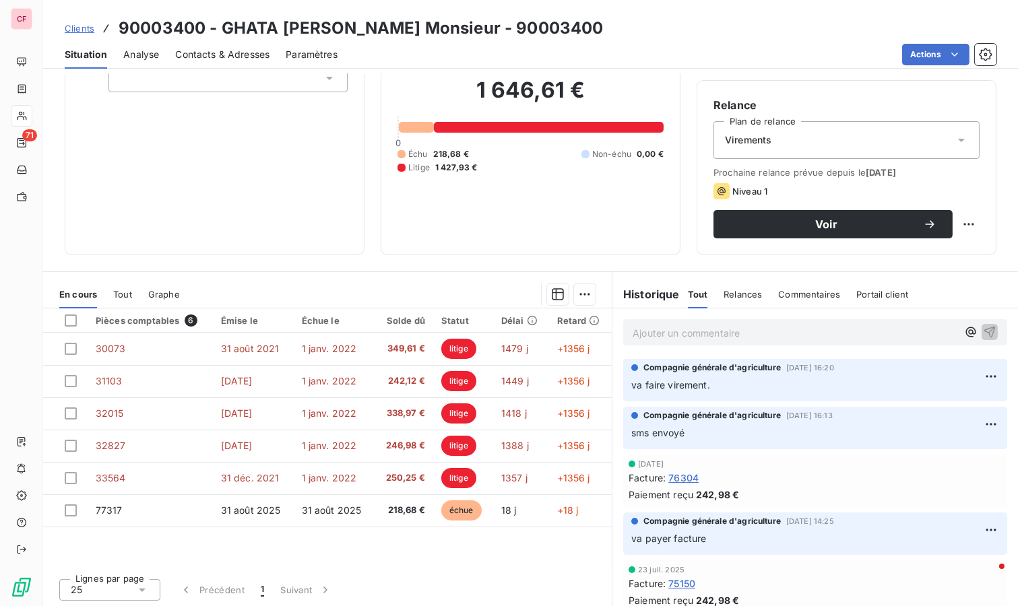
scroll to position [103, 0]
click at [664, 336] on p "Ajouter un commentaire ﻿" at bounding box center [795, 333] width 325 height 17
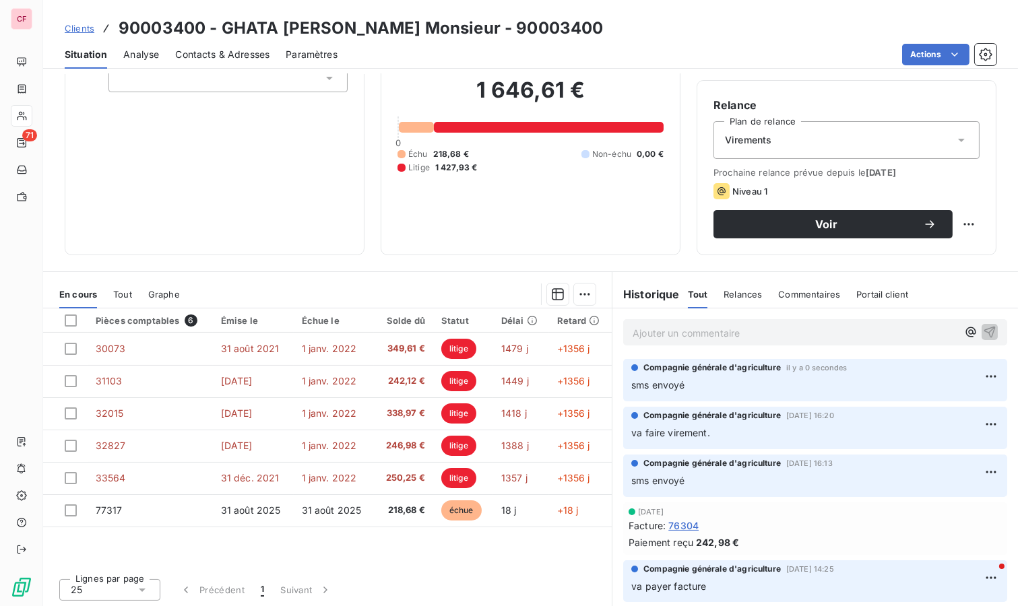
click at [954, 214] on html "CF 71 Clients 90003400 - GHATA [PERSON_NAME] Monsieur - 90003400 Situation Anal…" at bounding box center [509, 303] width 1018 height 606
click at [922, 251] on div "Replanifier cette action" at bounding box center [902, 253] width 121 height 22
select select "8"
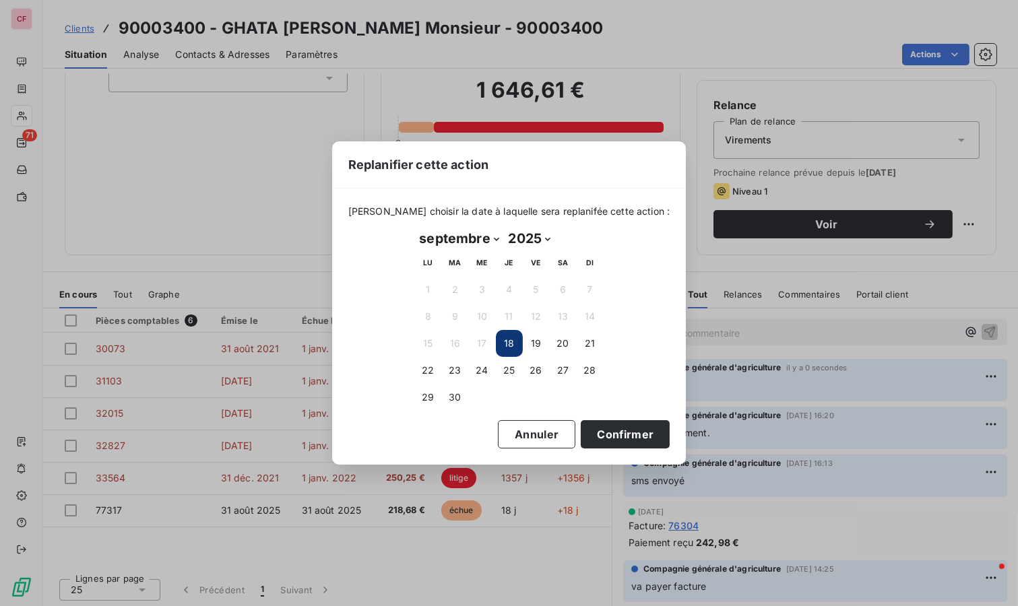
click at [460, 372] on button "23" at bounding box center [455, 370] width 27 height 27
click at [595, 425] on button "Confirmer" at bounding box center [625, 434] width 89 height 28
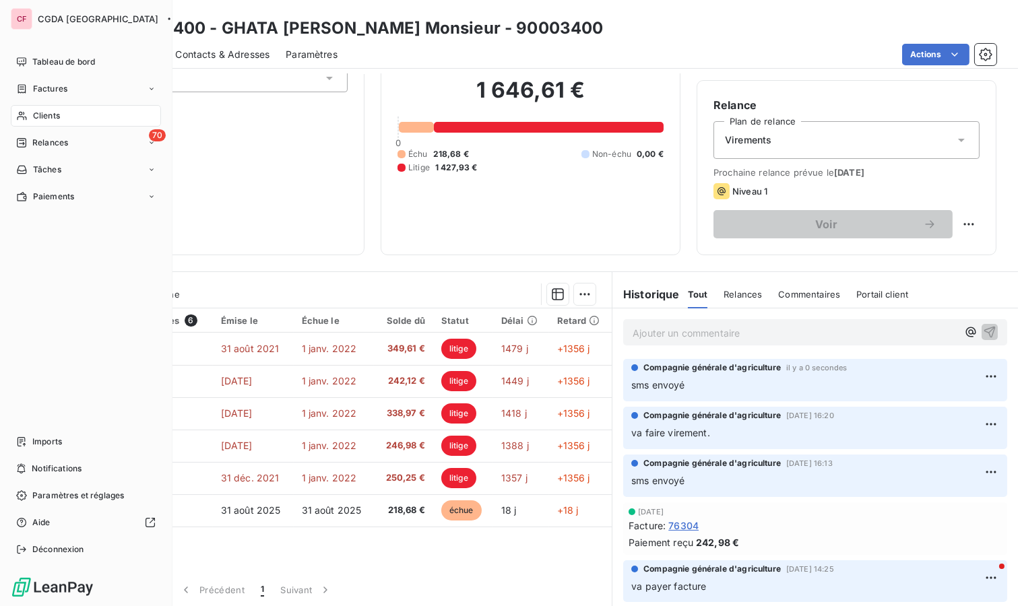
click at [42, 141] on span "Relances" at bounding box center [50, 143] width 36 height 12
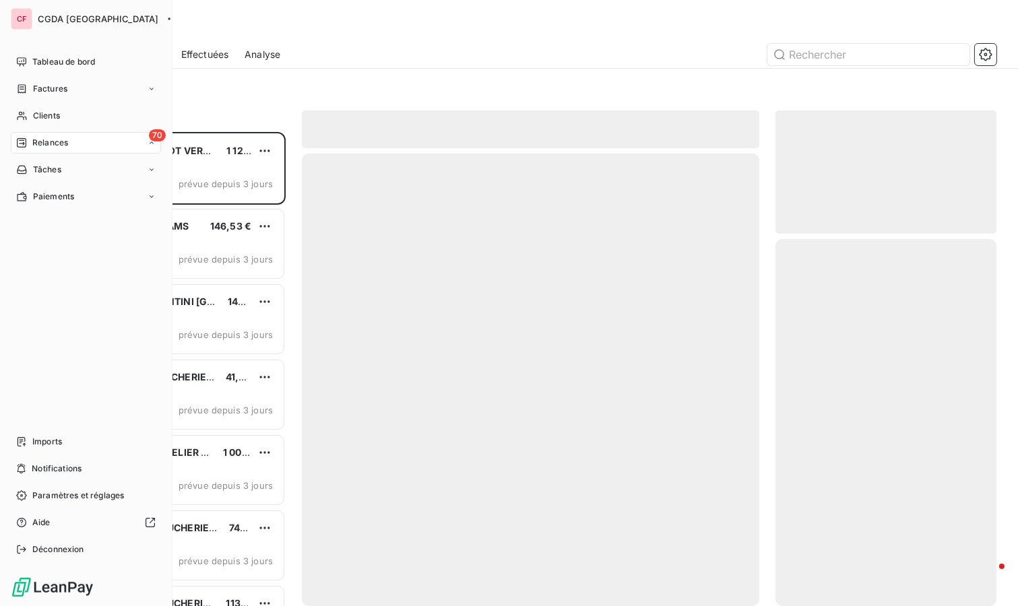
scroll to position [463, 210]
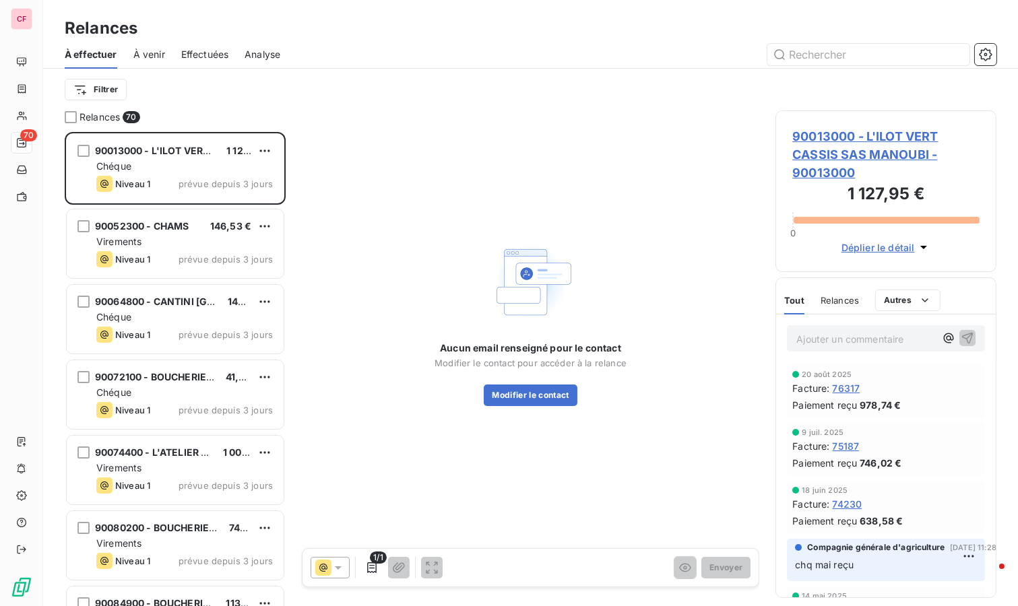
click at [823, 146] on span "90013000 - L'ILOT VERT CASSIS SAS MANOUBI - 90013000" at bounding box center [885, 154] width 187 height 55
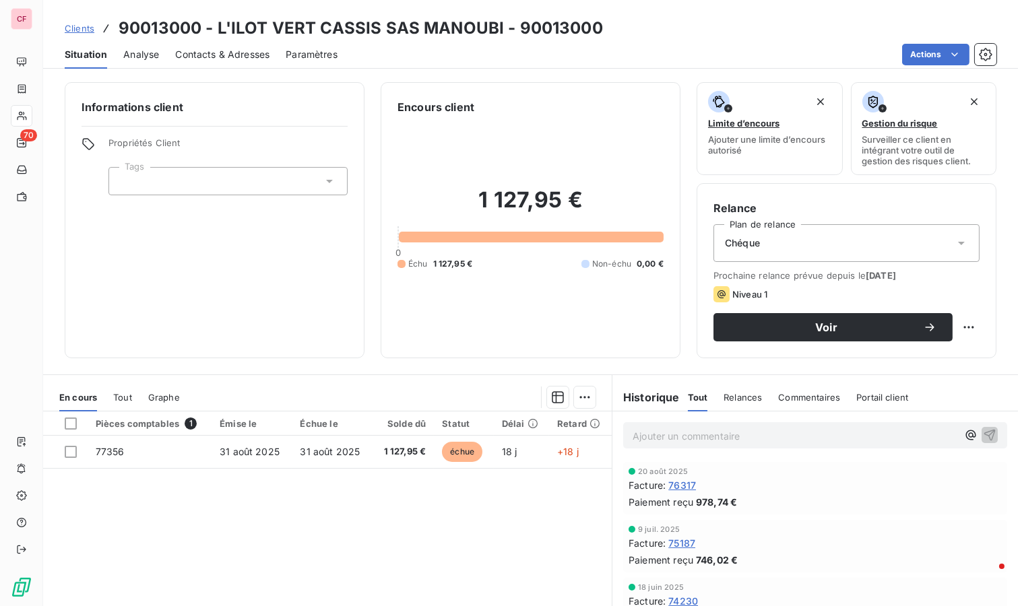
click at [961, 325] on html "CF 70 Clients 90013000 - L'ILOT VERT CASSIS SAS MANOUBI - 90013000 Situation An…" at bounding box center [509, 303] width 1018 height 606
click at [915, 360] on div "Replanifier cette action" at bounding box center [902, 356] width 121 height 22
select select "8"
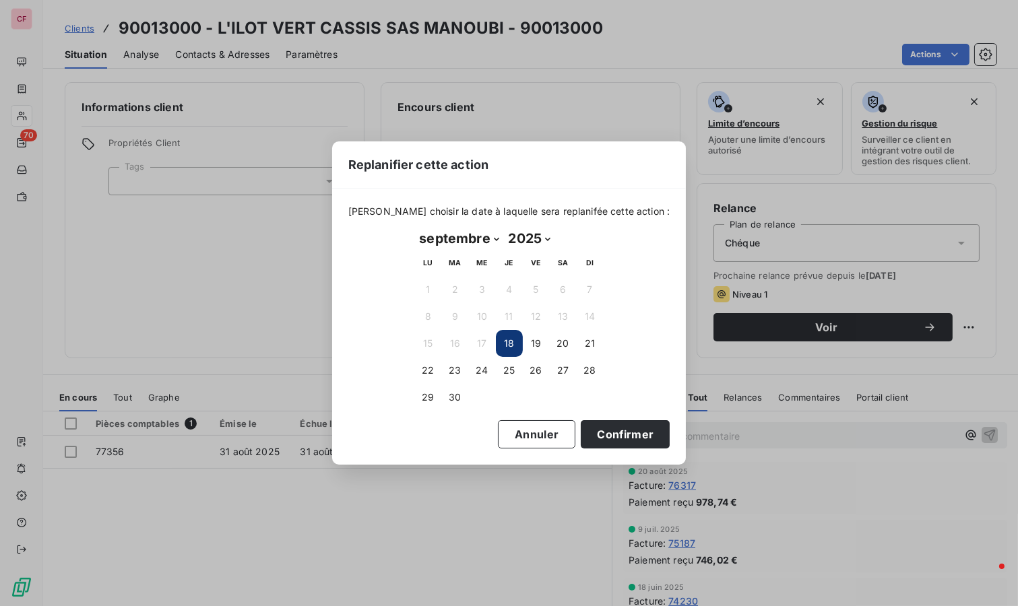
click at [459, 371] on button "23" at bounding box center [455, 370] width 27 height 27
click at [608, 431] on button "Confirmer" at bounding box center [625, 434] width 89 height 28
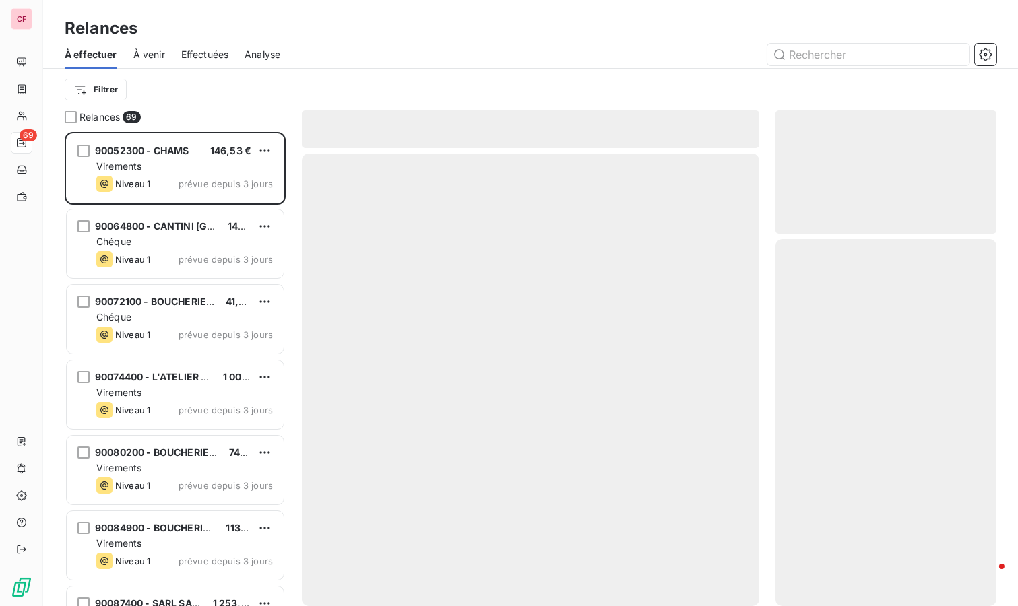
scroll to position [463, 210]
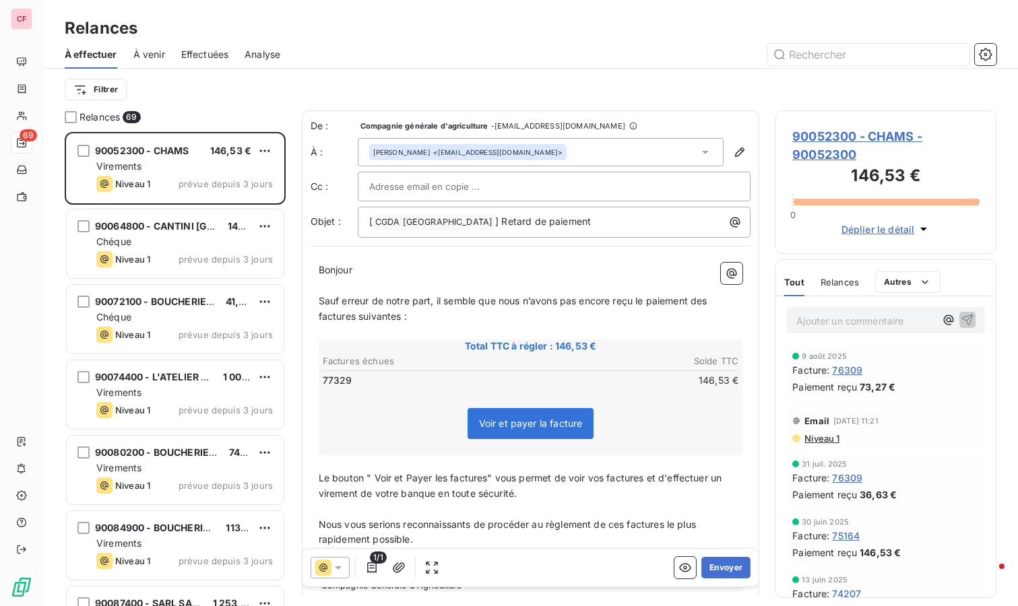
click at [721, 567] on button "Envoyer" at bounding box center [725, 568] width 49 height 22
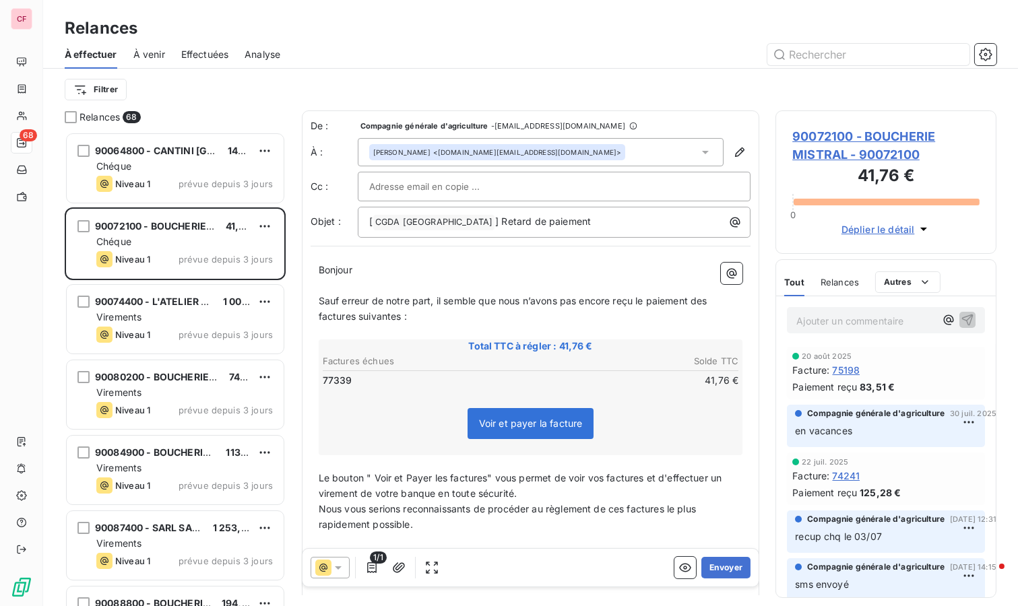
click at [712, 561] on button "Envoyer" at bounding box center [725, 568] width 49 height 22
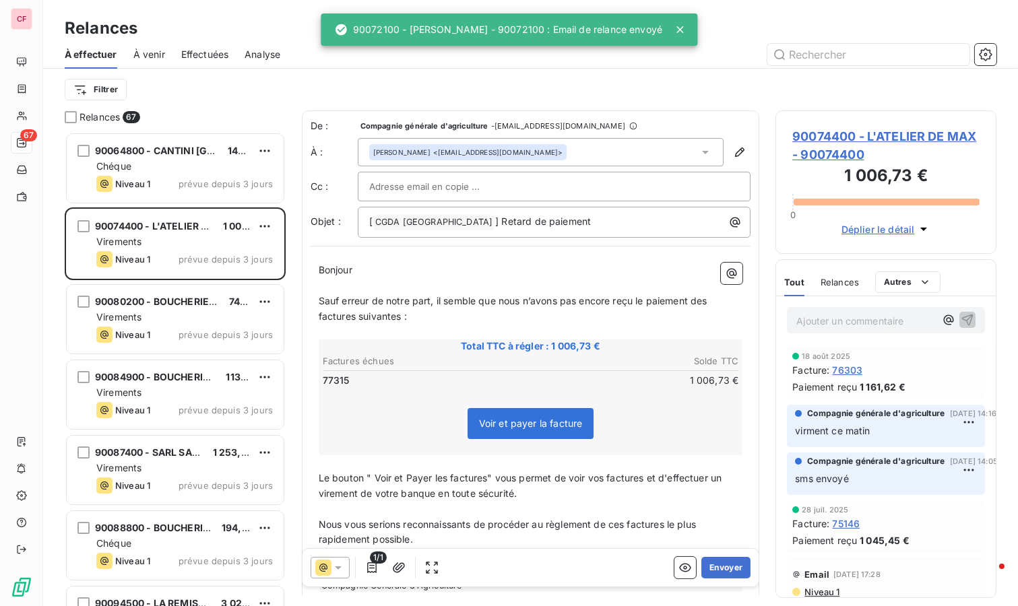
click at [246, 172] on div "Chéque" at bounding box center [184, 166] width 177 height 13
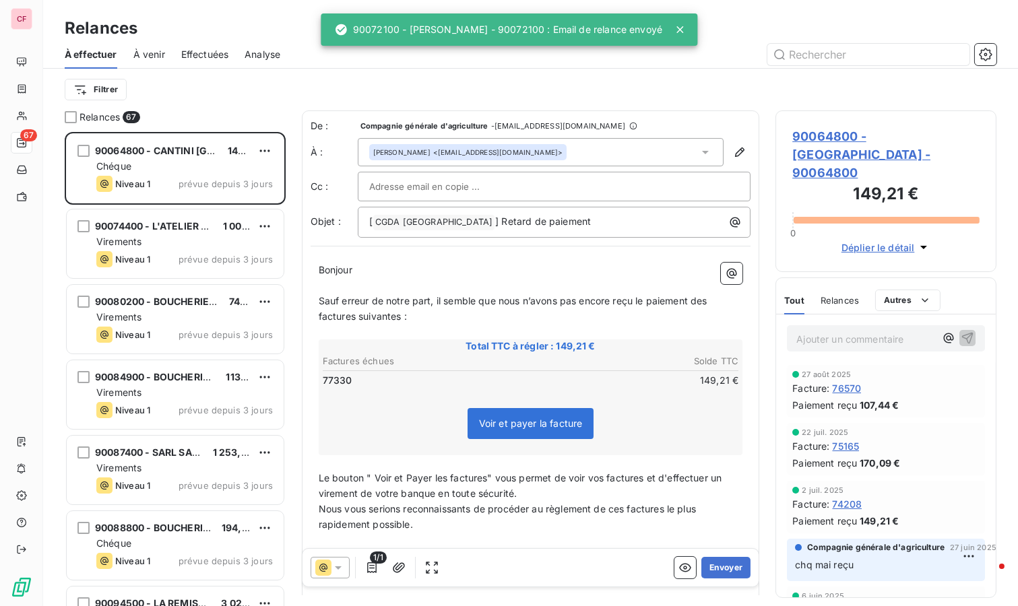
click at [829, 132] on span "90064800 - [GEOGRAPHIC_DATA] - 90064800" at bounding box center [885, 154] width 187 height 55
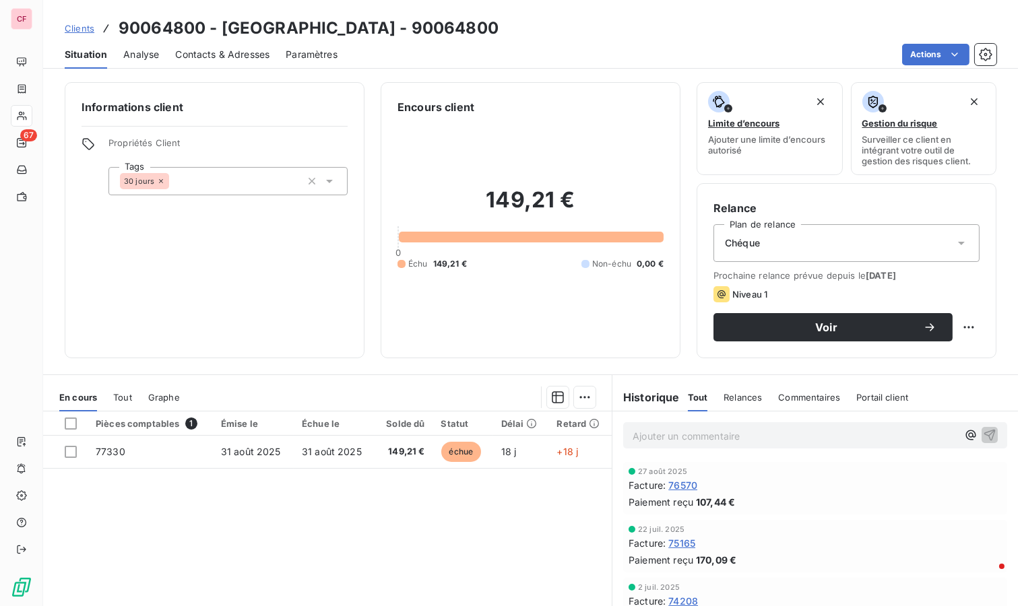
click at [274, 439] on td "31 août 2025" at bounding box center [253, 452] width 81 height 32
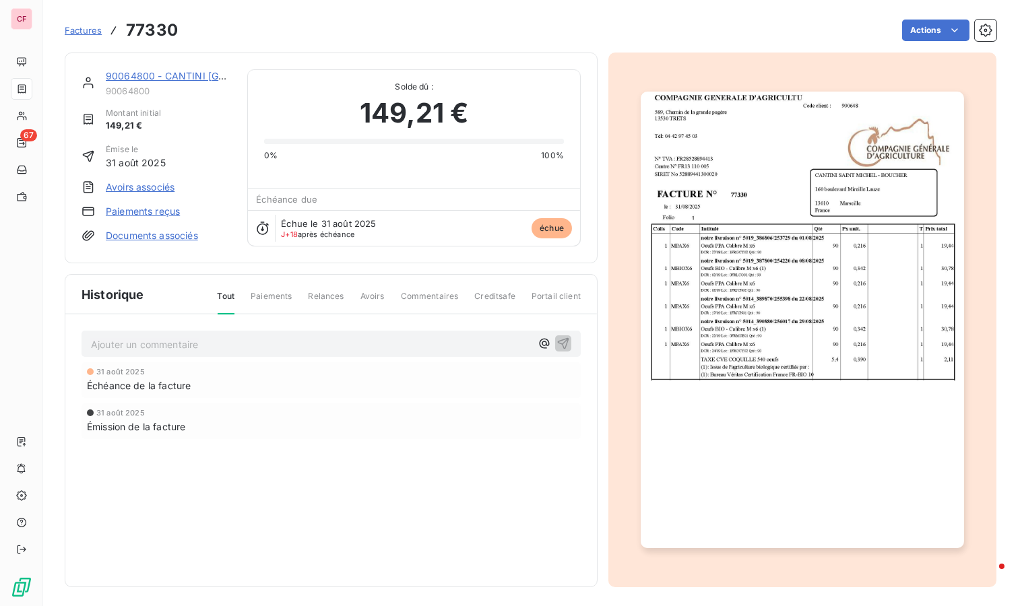
click at [922, 35] on html "CF 67 Factures 77330 Actions 90064800 - [GEOGRAPHIC_DATA] 90064800 Montant init…" at bounding box center [509, 303] width 1018 height 606
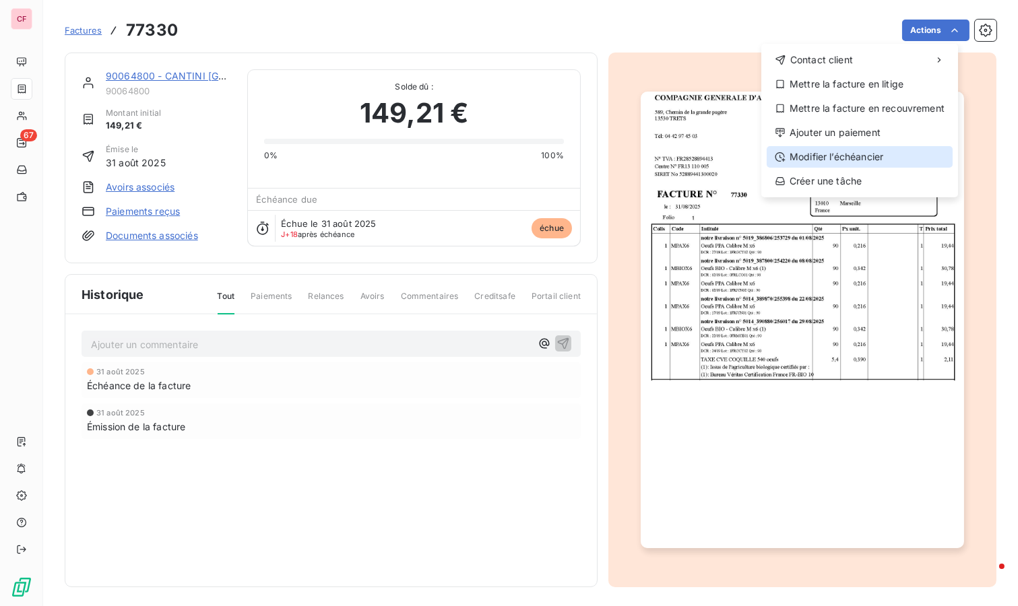
click at [842, 148] on div "Modifier l’échéancier" at bounding box center [860, 157] width 186 height 22
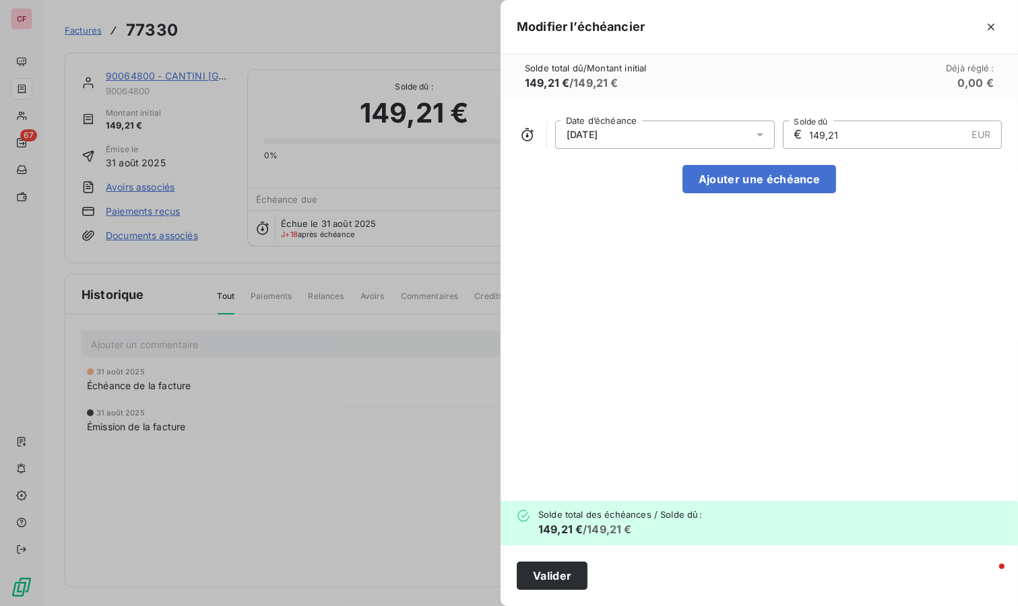
click at [738, 130] on div "[DATE]" at bounding box center [665, 135] width 220 height 28
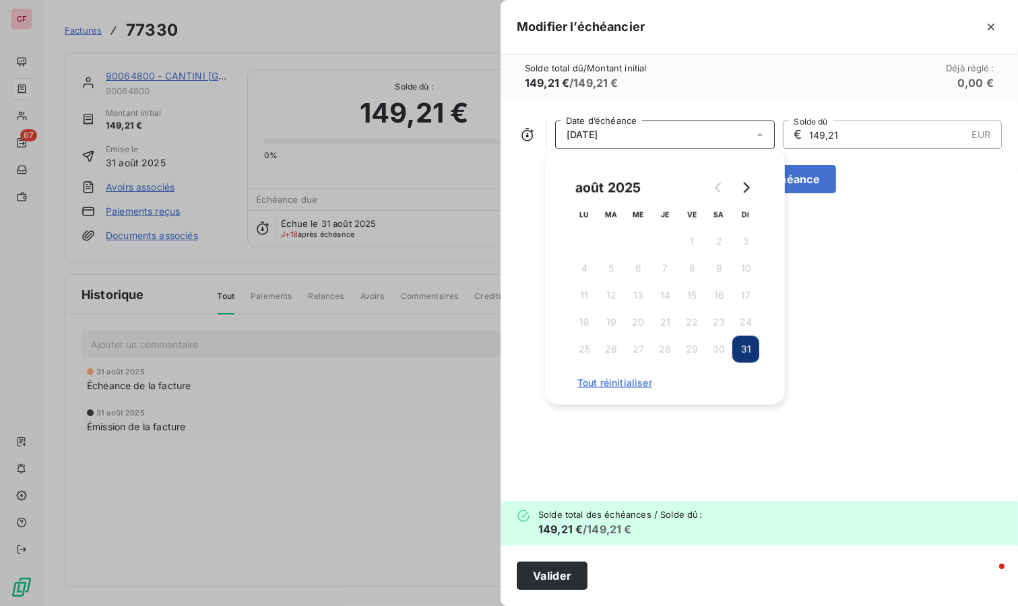
click at [747, 185] on icon "Go to next month" at bounding box center [747, 188] width 6 height 11
click at [608, 354] on button "30" at bounding box center [611, 349] width 27 height 27
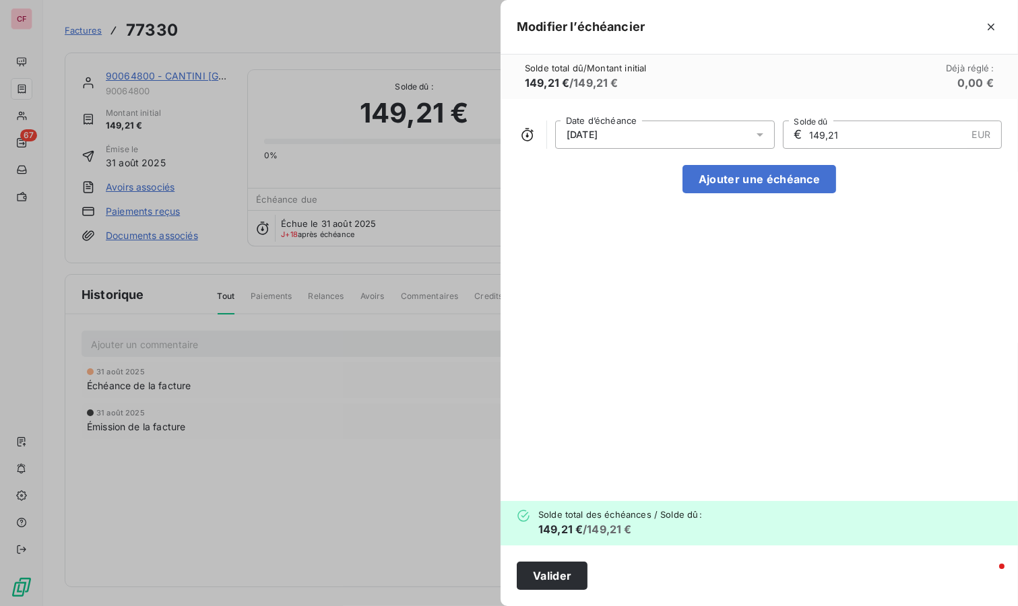
click at [531, 579] on button "Valider" at bounding box center [552, 576] width 71 height 28
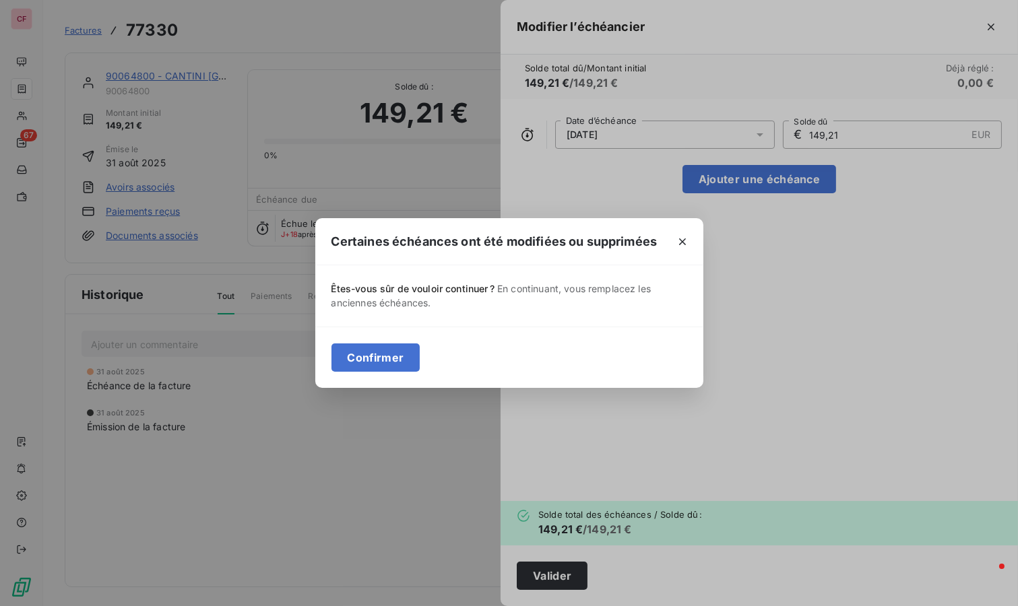
click at [402, 352] on button "Confirmer" at bounding box center [376, 358] width 89 height 28
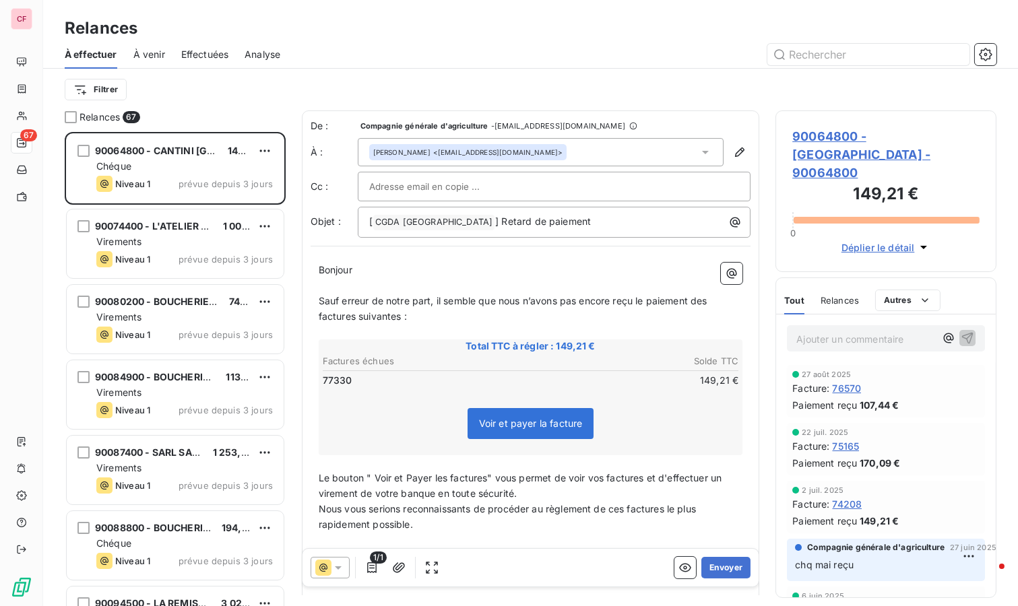
scroll to position [463, 210]
click at [223, 228] on span "1 006,73 €" at bounding box center [247, 225] width 49 height 11
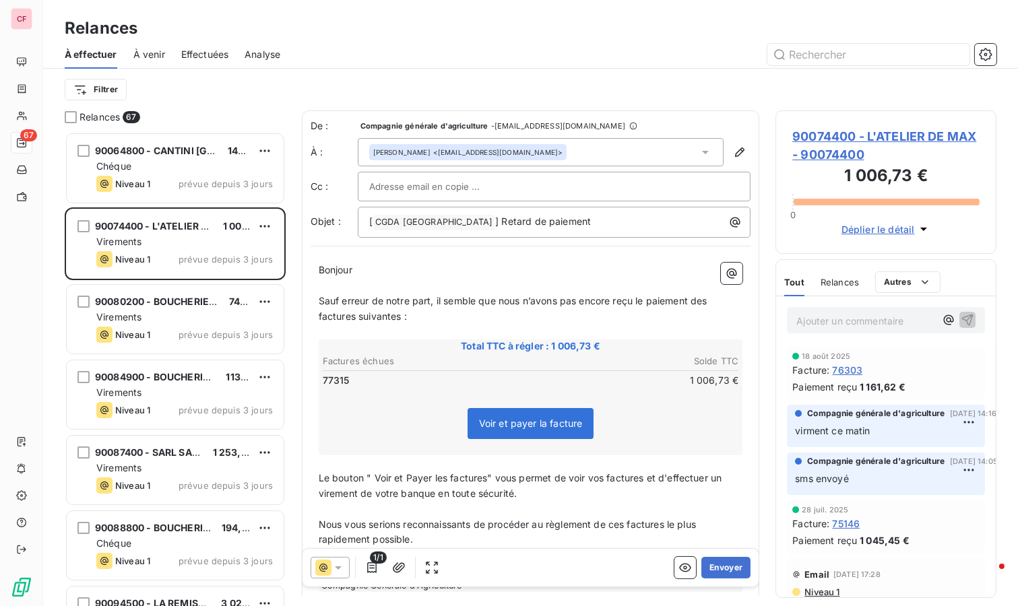
click at [716, 569] on button "Envoyer" at bounding box center [725, 568] width 49 height 22
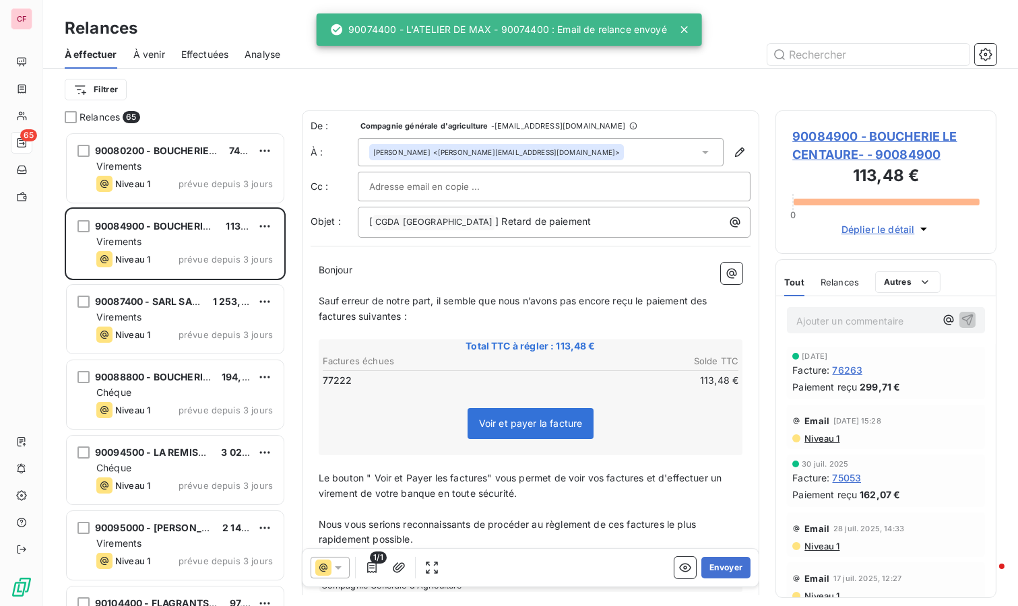
click at [186, 166] on div "Virements" at bounding box center [184, 166] width 177 height 13
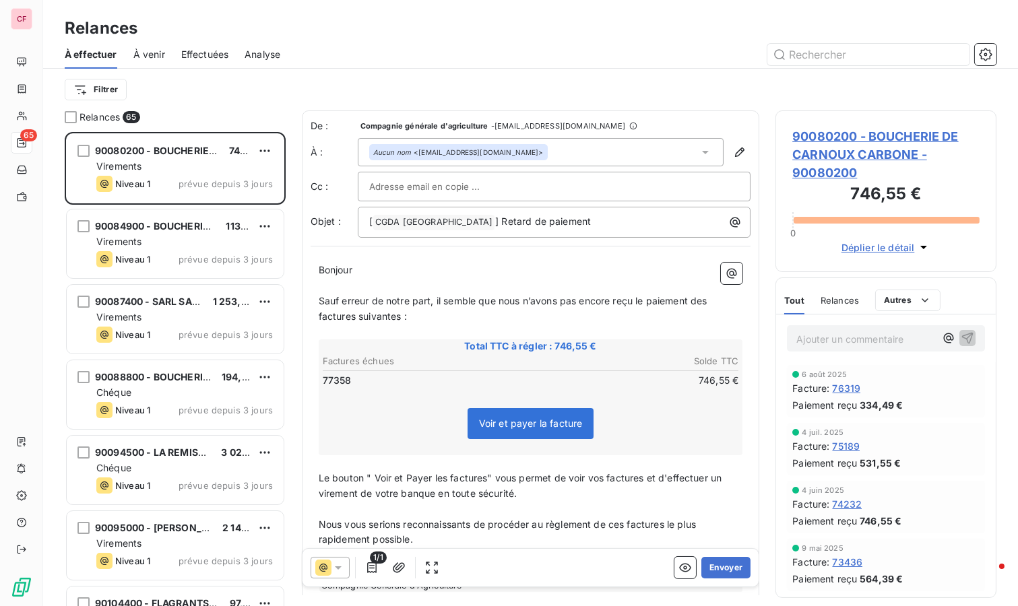
click at [716, 563] on button "Envoyer" at bounding box center [725, 568] width 49 height 22
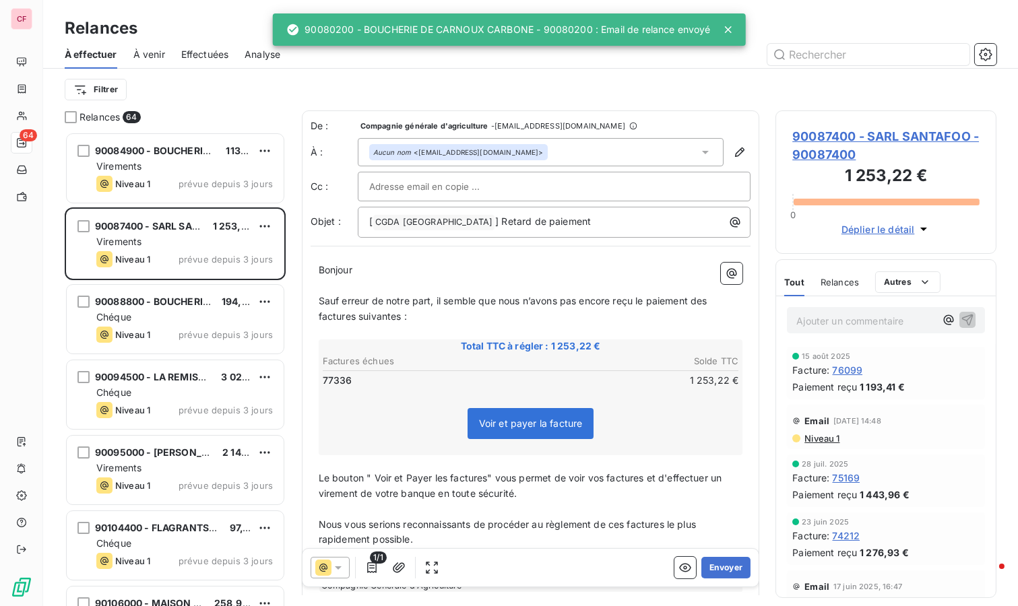
click at [211, 170] on div "Virements" at bounding box center [184, 166] width 177 height 13
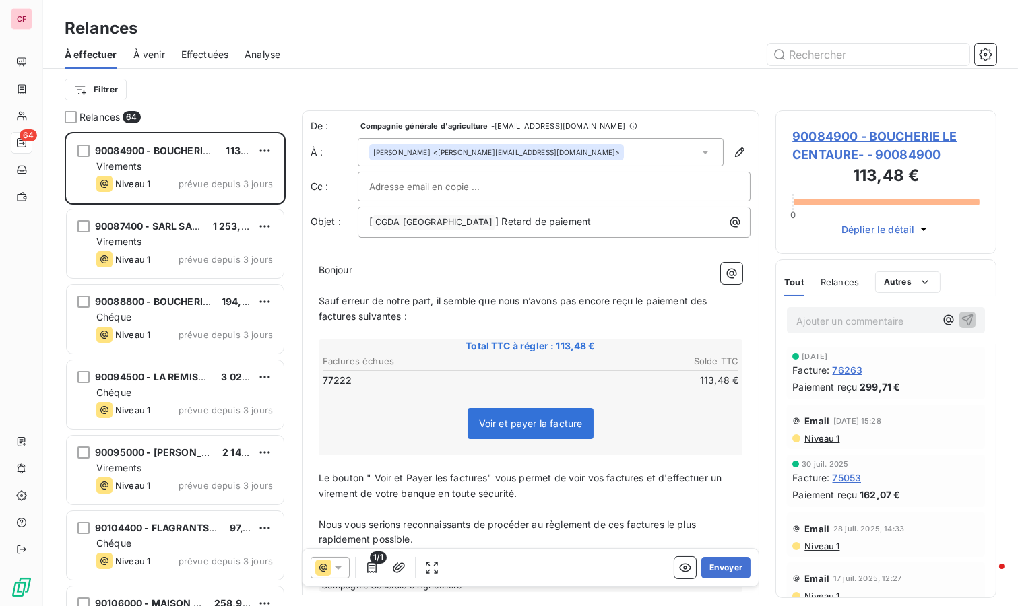
click at [709, 573] on button "Envoyer" at bounding box center [725, 568] width 49 height 22
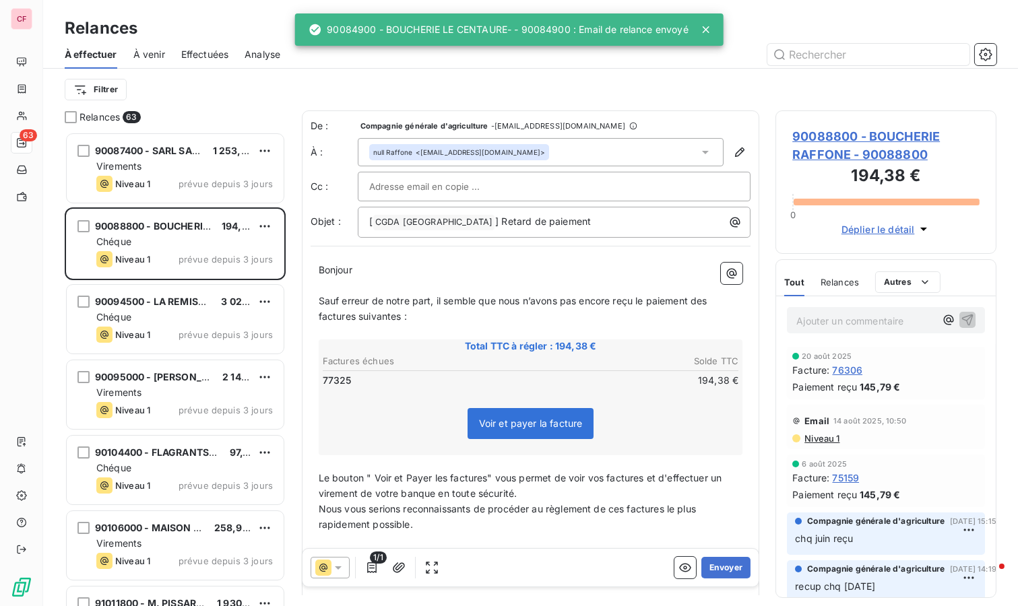
click at [210, 177] on div "Niveau 1 prévue depuis 3 jours" at bounding box center [184, 184] width 177 height 16
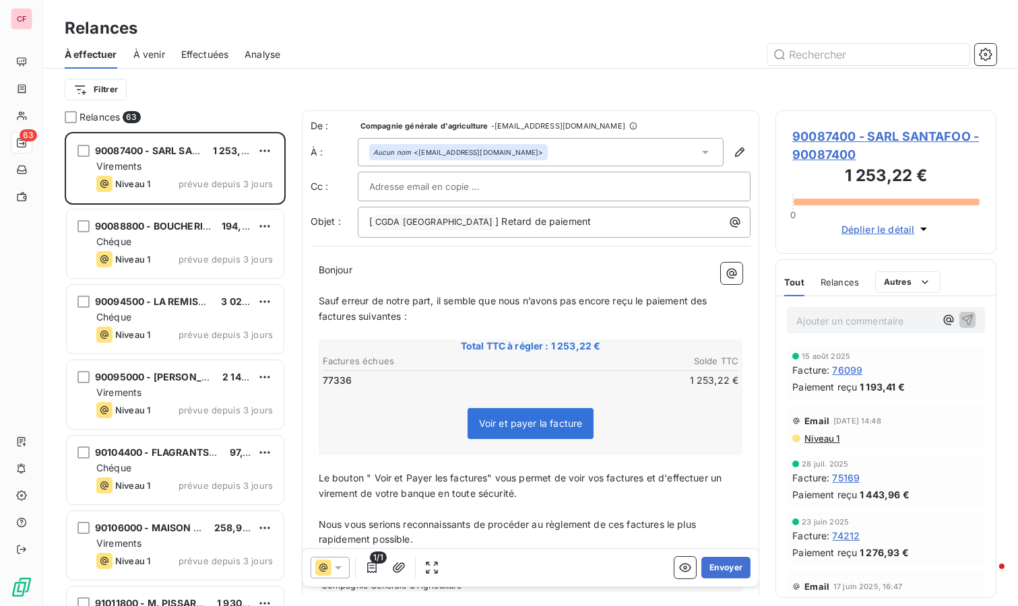
click at [263, 152] on html "CF 63 Relances À effectuer À venir Effectuées Analyse Filtrer Relances 63 90087…" at bounding box center [509, 303] width 1018 height 606
click at [251, 175] on div "Replanifier cette action" at bounding box center [207, 177] width 121 height 22
select select "8"
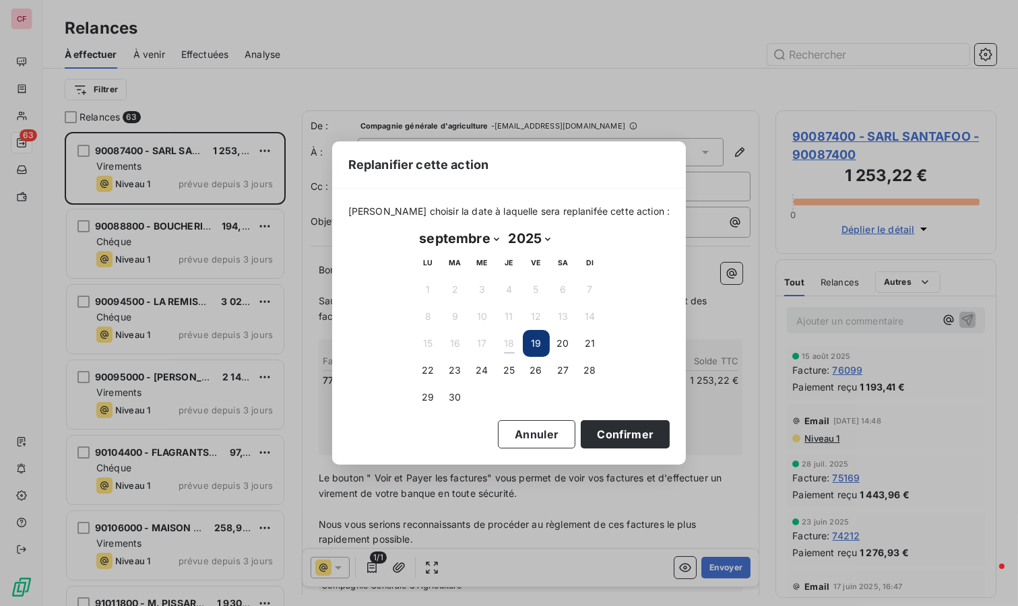
click at [460, 371] on button "23" at bounding box center [455, 370] width 27 height 27
click at [620, 431] on button "Confirmer" at bounding box center [625, 434] width 89 height 28
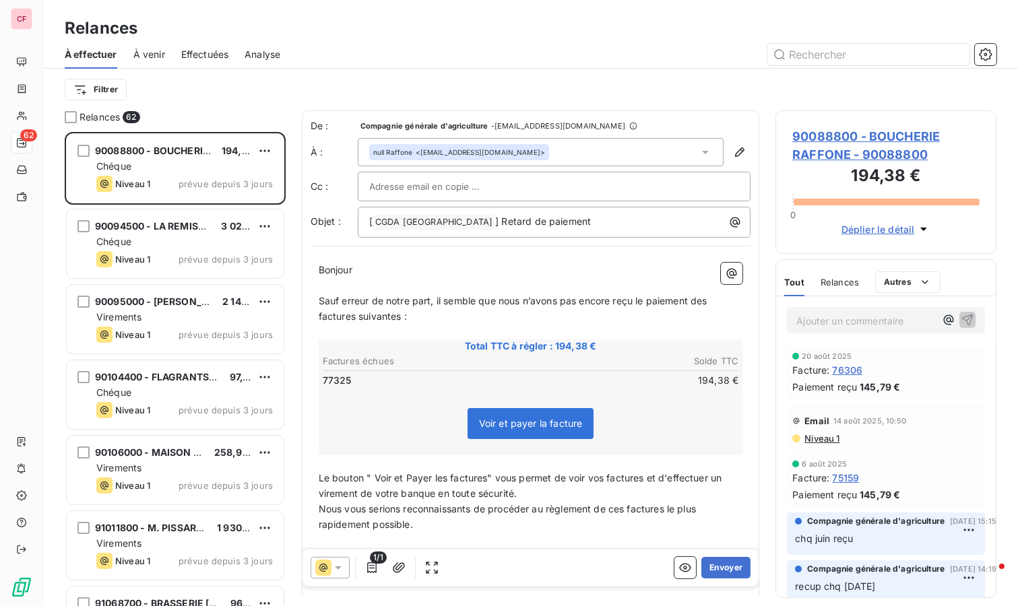
click at [724, 565] on button "Envoyer" at bounding box center [725, 568] width 49 height 22
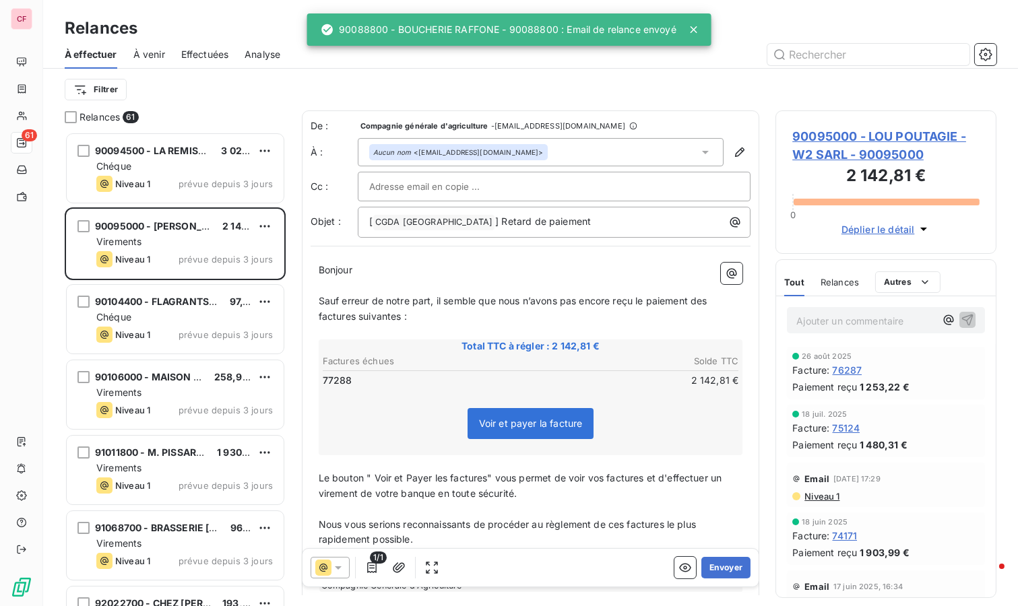
click at [218, 163] on div "Chéque" at bounding box center [184, 166] width 177 height 13
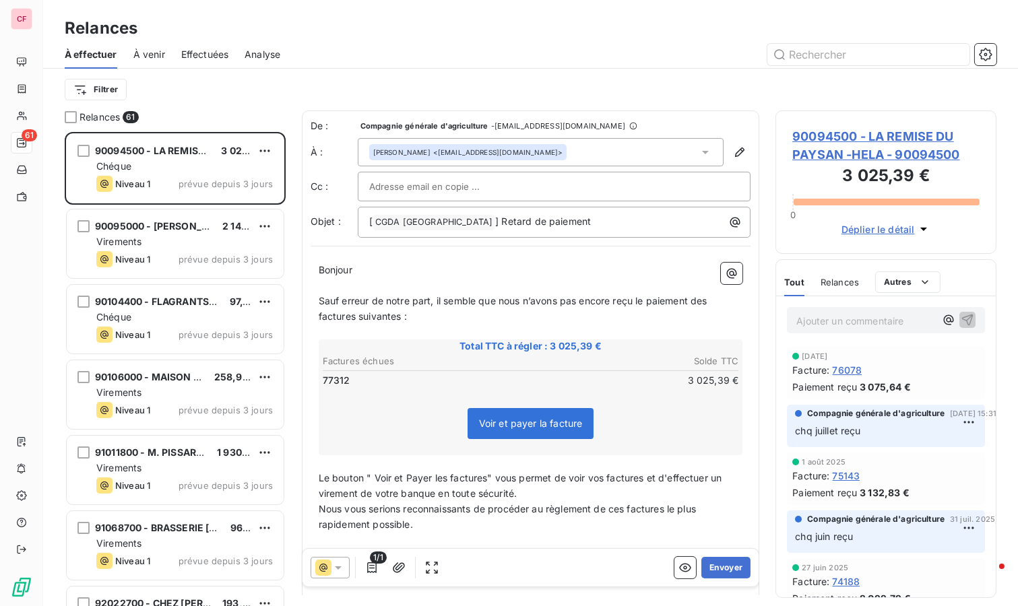
click at [834, 134] on span "90094500 - LA REMISE DU PAYSAN -HELA - 90094500" at bounding box center [885, 145] width 187 height 36
click at [270, 156] on html "CF 61 Relances À effectuer À venir Effectuées Analyse Filtrer Relances 61 90094…" at bounding box center [509, 303] width 1018 height 606
click at [257, 176] on div "Replanifier cette action" at bounding box center [207, 177] width 121 height 22
select select "8"
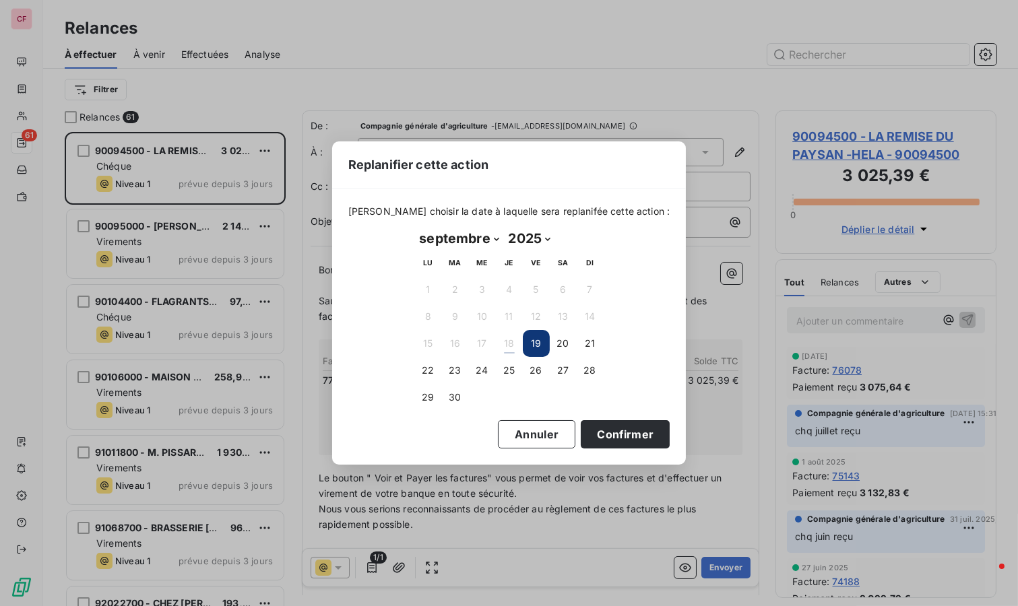
click at [450, 370] on button "23" at bounding box center [455, 370] width 27 height 27
click at [591, 439] on button "Confirmer" at bounding box center [625, 434] width 89 height 28
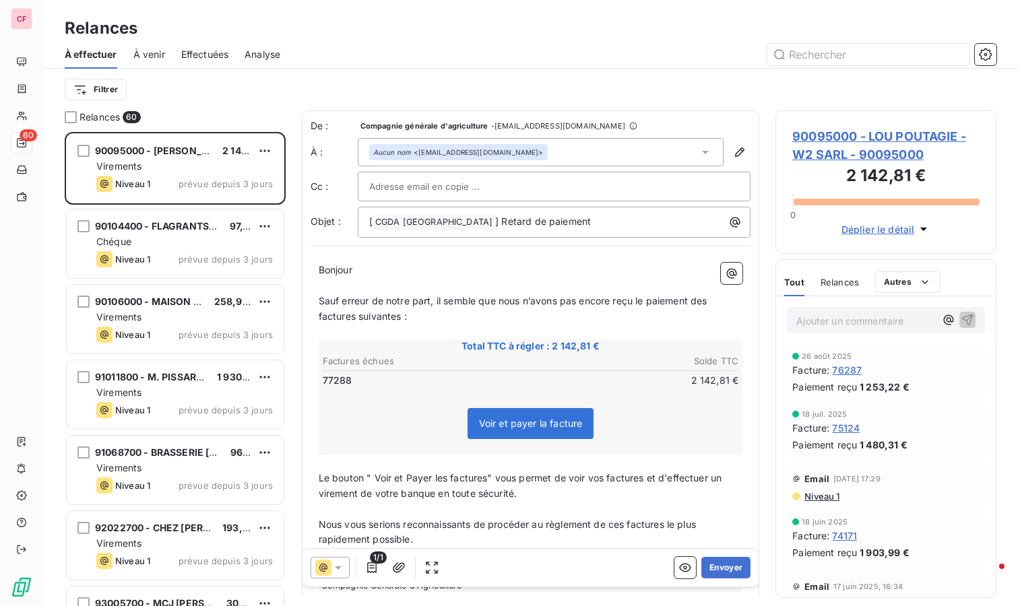
click at [261, 152] on html "CF 60 Relances À effectuer À venir Effectuées Analyse Filtrer Relances 60 90095…" at bounding box center [509, 303] width 1018 height 606
click at [245, 173] on div "Replanifier cette action" at bounding box center [207, 177] width 121 height 22
select select "8"
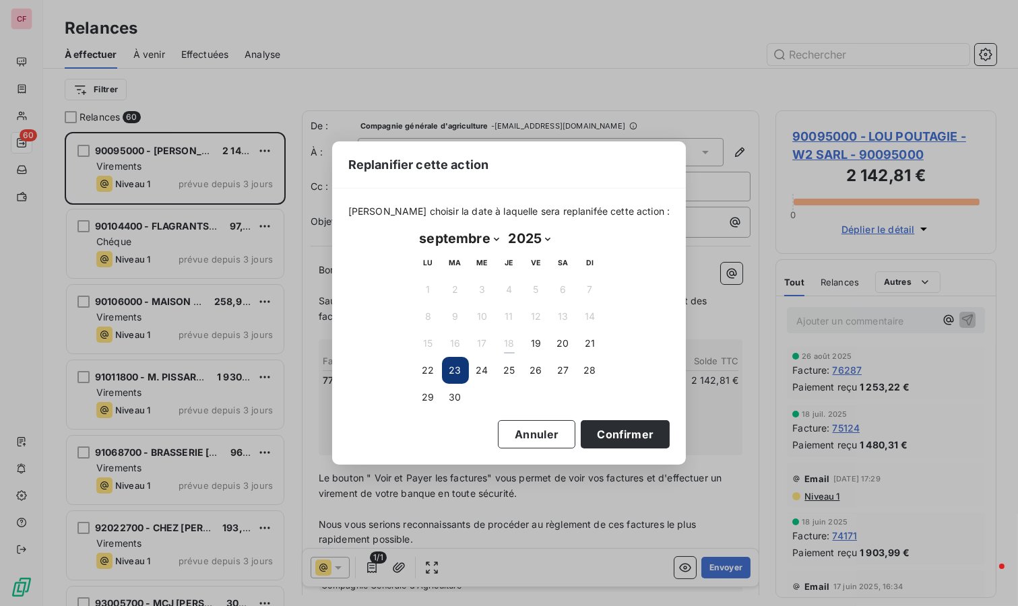
click at [635, 428] on button "Confirmer" at bounding box center [625, 434] width 89 height 28
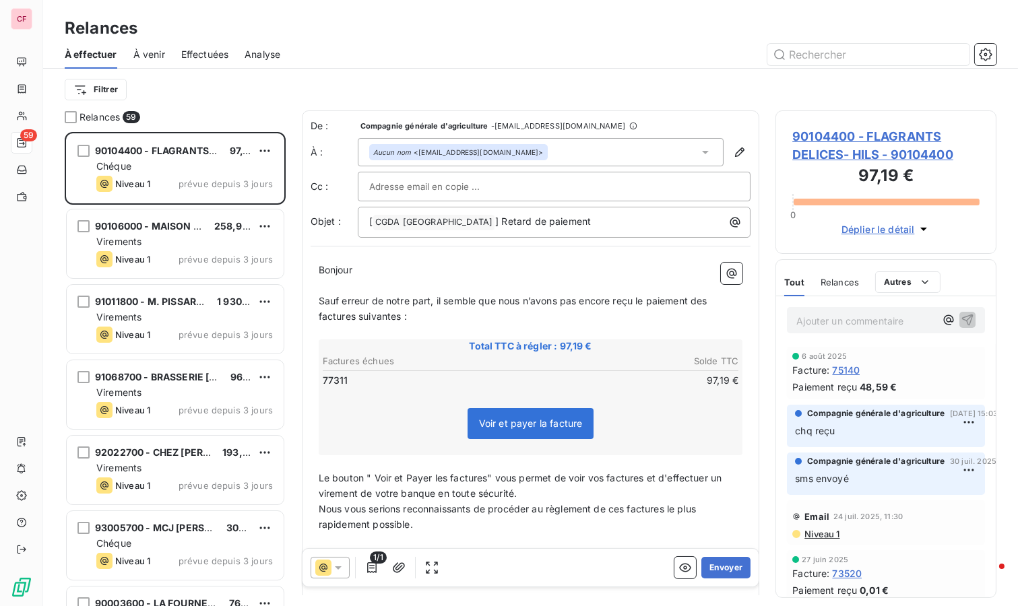
click at [718, 569] on button "Envoyer" at bounding box center [725, 568] width 49 height 22
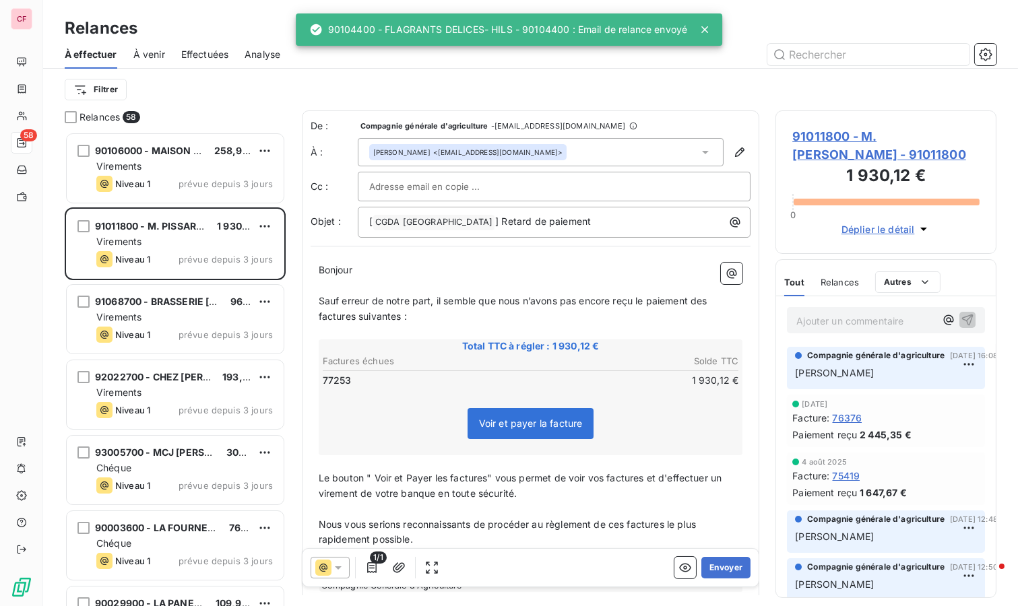
click at [239, 160] on div "Virements" at bounding box center [184, 166] width 177 height 13
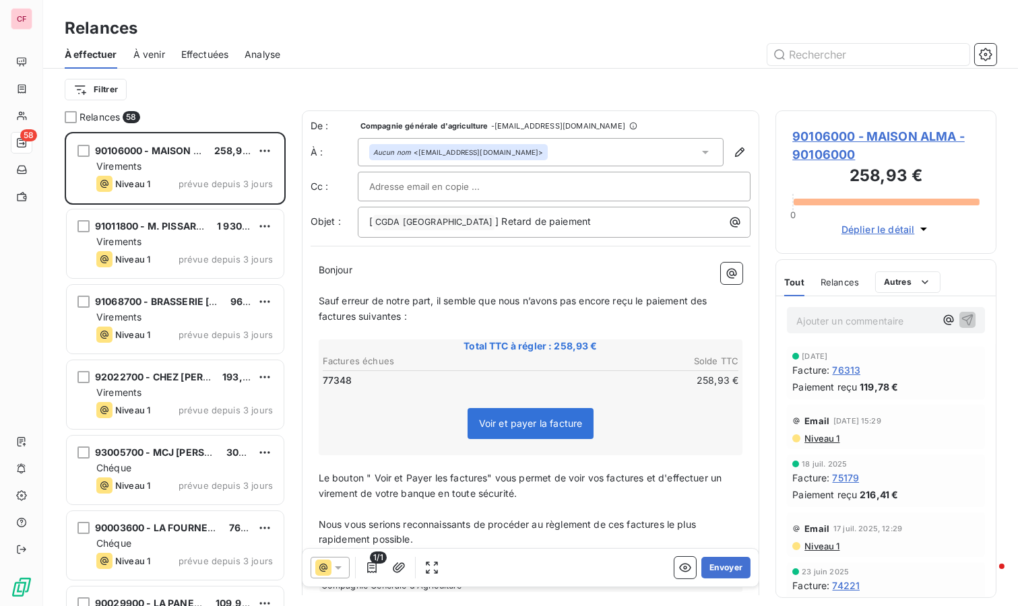
click at [707, 572] on button "Envoyer" at bounding box center [725, 568] width 49 height 22
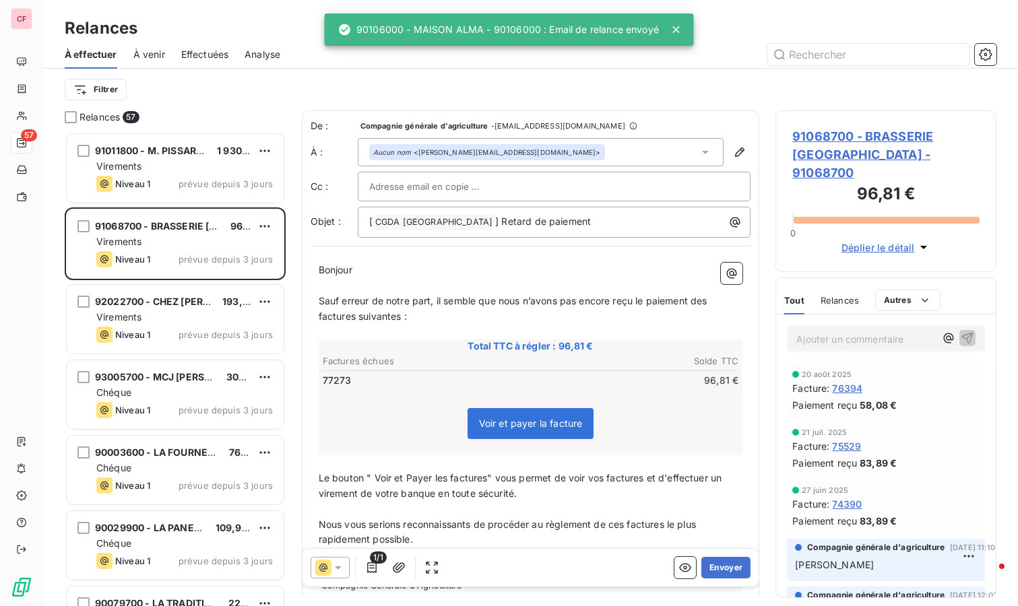
click at [193, 136] on div "91011800 - M. [PERSON_NAME] 1 930,12 € Virements Niveau 1 prévue depuis 3 jours" at bounding box center [175, 168] width 217 height 69
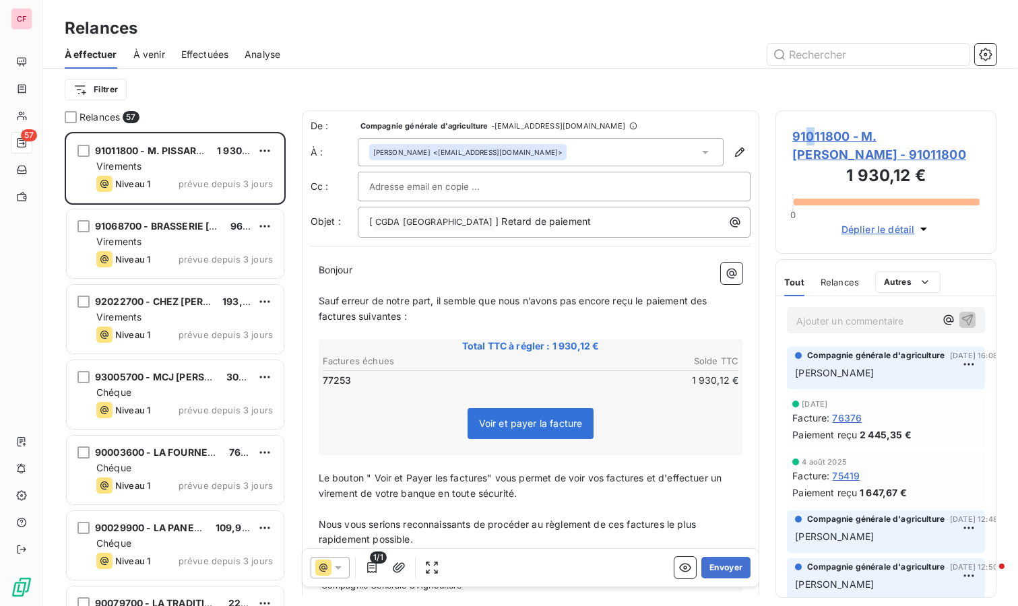
click at [811, 143] on span "91011800 - M. [PERSON_NAME] - 91011800" at bounding box center [885, 145] width 187 height 36
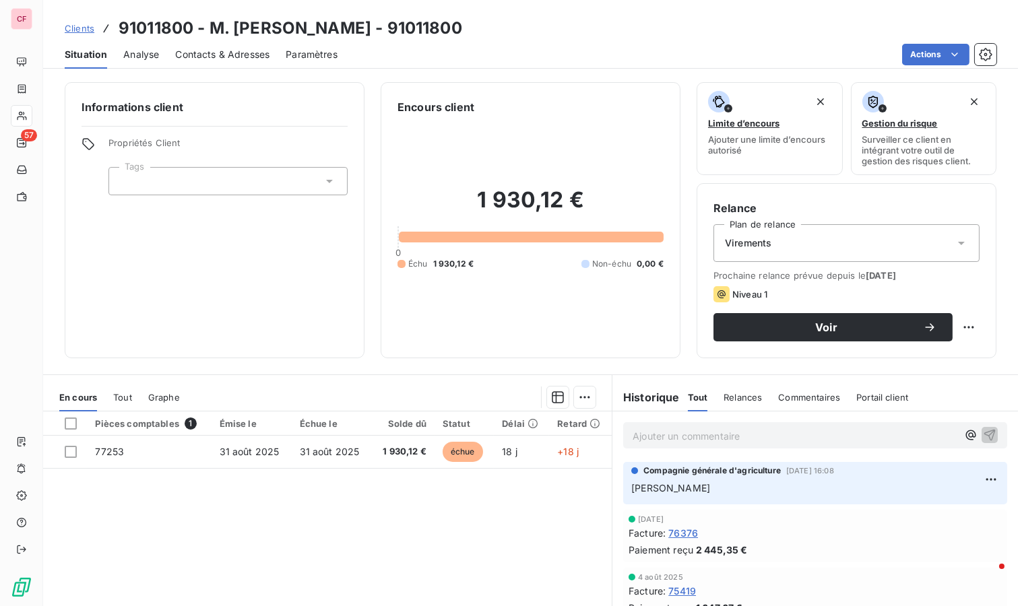
click at [669, 431] on p "Ajouter un commentaire ﻿" at bounding box center [795, 436] width 325 height 17
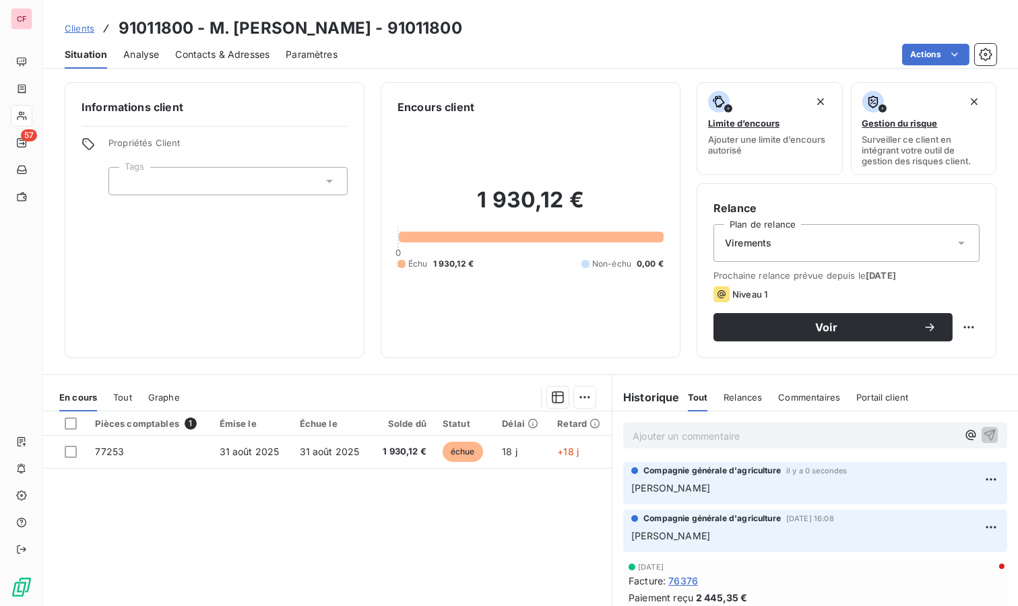
click at [949, 329] on html "CF 57 Clients 91011800 - M. [PERSON_NAME] - 91011800 Situation Analyse Contacts…" at bounding box center [509, 303] width 1018 height 606
click at [914, 365] on div "Replanifier cette action" at bounding box center [902, 356] width 121 height 22
select select "8"
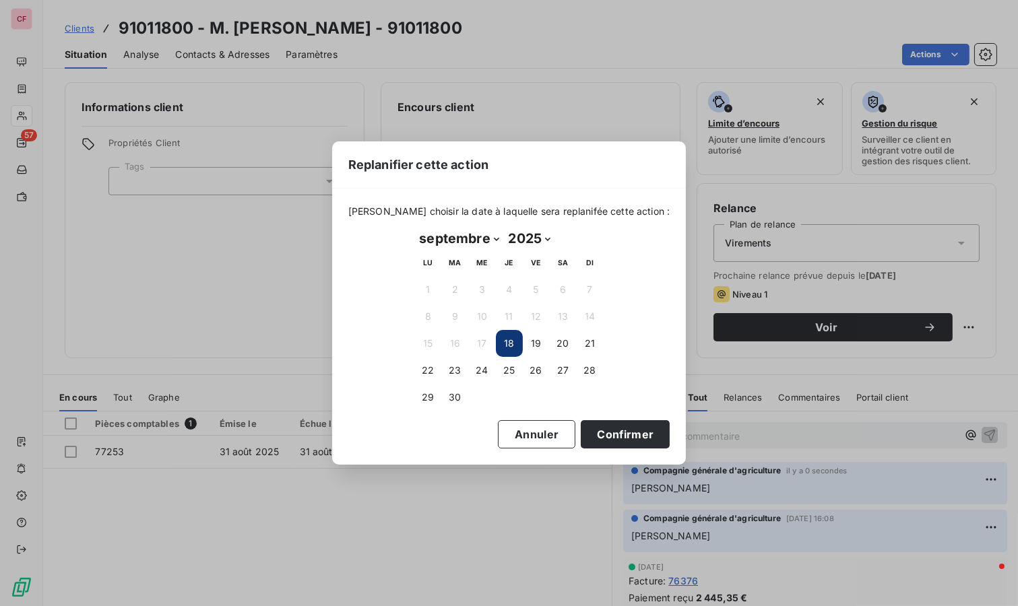
click at [460, 373] on button "23" at bounding box center [455, 370] width 27 height 27
click at [594, 429] on button "Confirmer" at bounding box center [625, 434] width 89 height 28
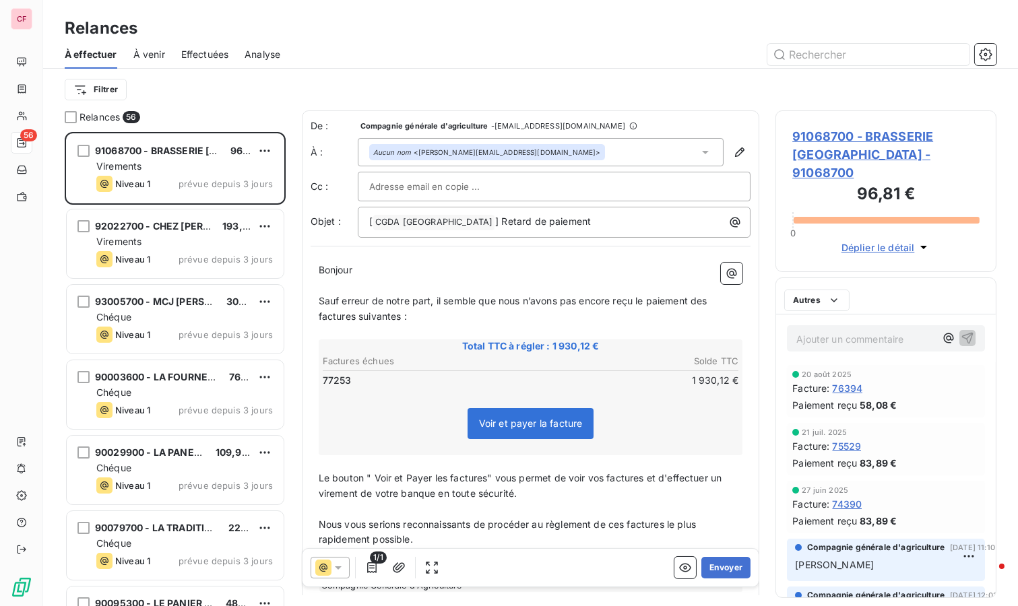
scroll to position [463, 210]
click at [817, 137] on span "91068700 - BRASSERIE [GEOGRAPHIC_DATA] - 91068700" at bounding box center [885, 154] width 187 height 55
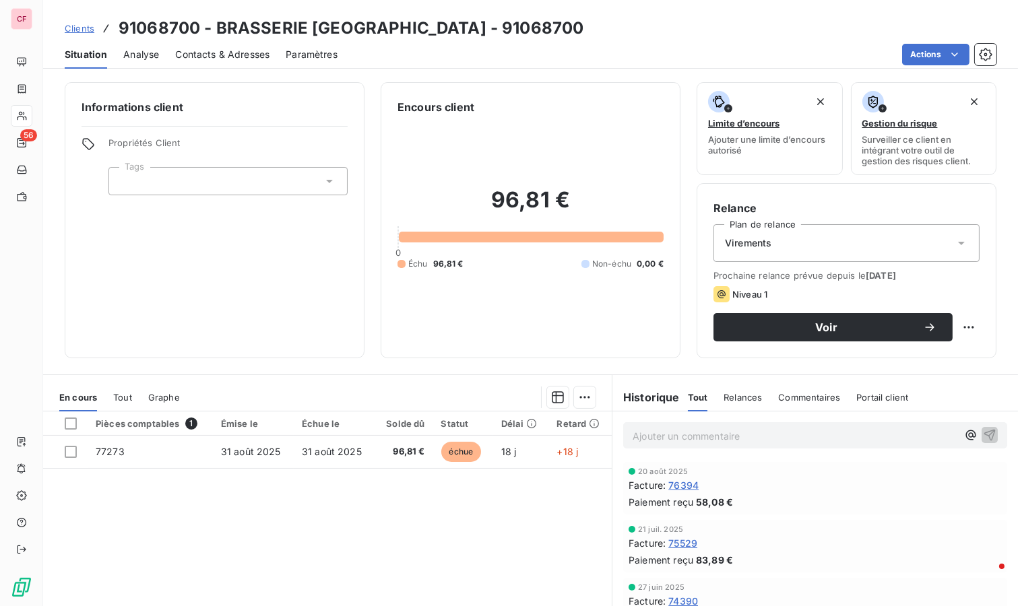
click at [660, 429] on p "Ajouter un commentaire ﻿" at bounding box center [795, 436] width 325 height 17
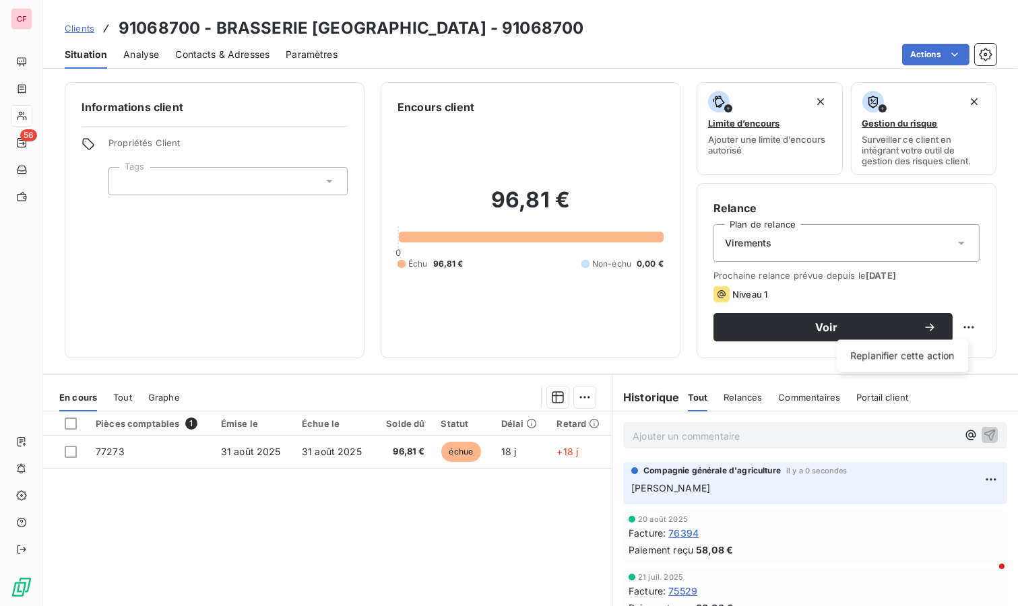
click at [957, 325] on html "CF 56 Clients 91068700 - BRASSERIE SAINT JEAN - 91068700 Situation Analyse Cont…" at bounding box center [509, 303] width 1018 height 606
click at [918, 363] on div "Replanifier cette action" at bounding box center [902, 356] width 121 height 22
select select "8"
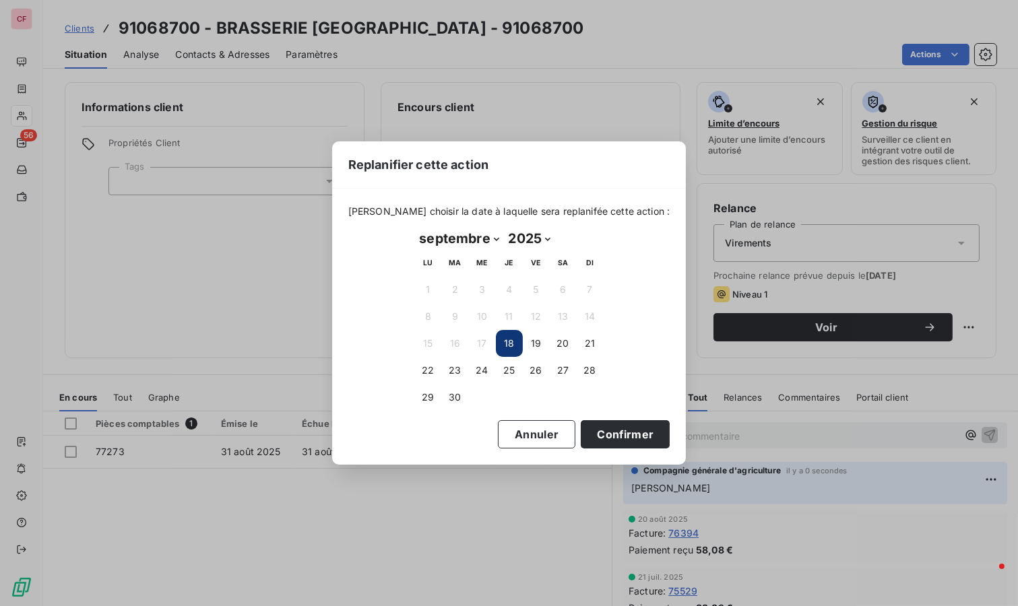
click at [450, 375] on button "23" at bounding box center [455, 370] width 27 height 27
click at [601, 432] on button "Confirmer" at bounding box center [625, 434] width 89 height 28
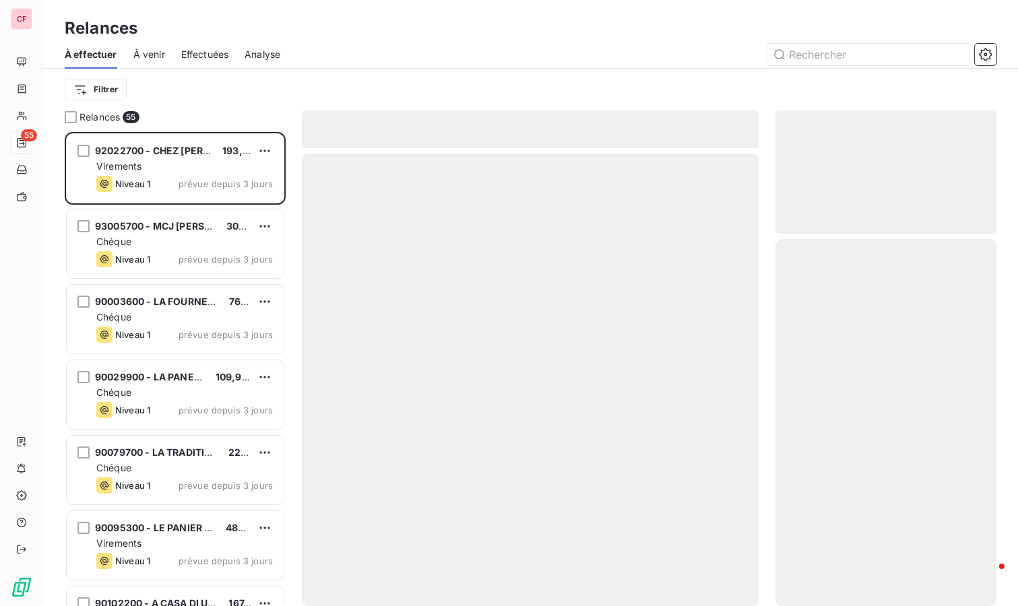
scroll to position [463, 210]
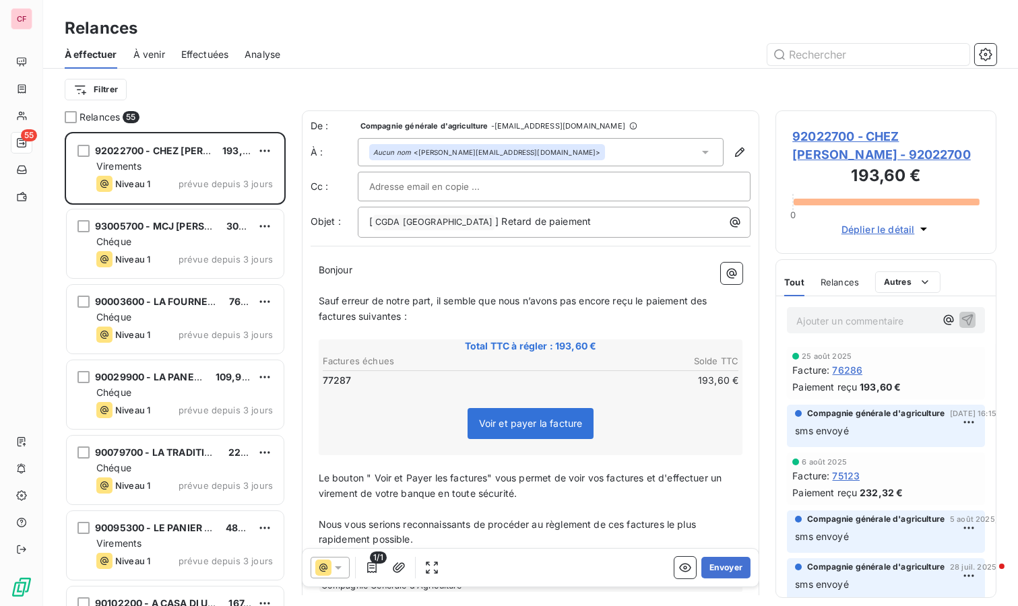
click at [822, 142] on span "92022700 - CHEZ [PERSON_NAME] - 92022700" at bounding box center [885, 145] width 187 height 36
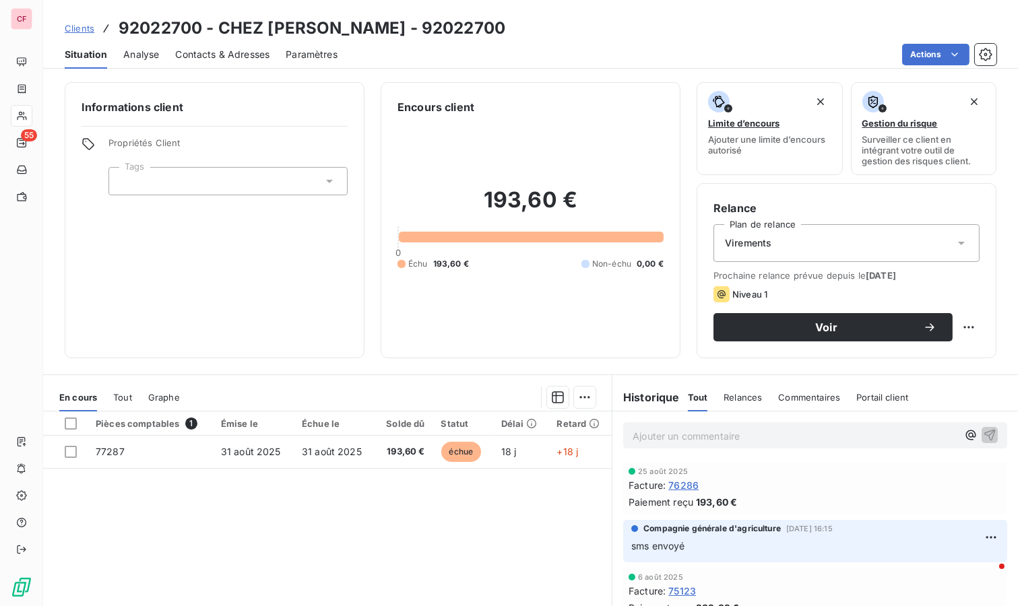
click at [648, 428] on p "Ajouter un commentaire ﻿" at bounding box center [795, 436] width 325 height 17
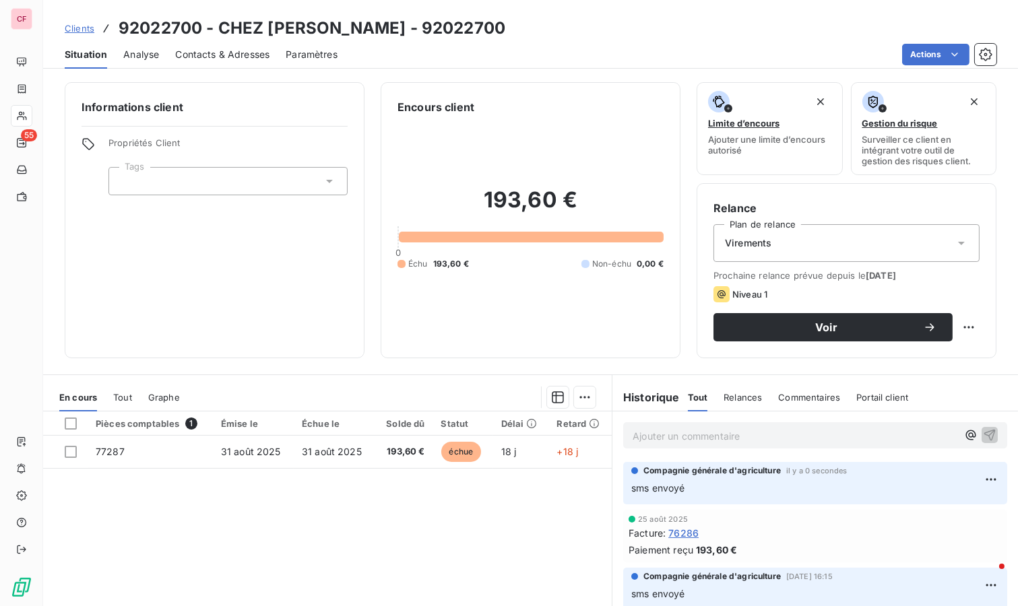
click at [954, 318] on html "CF 55 Clients 92022700 - CHEZ [PERSON_NAME] - 92022700 Situation Analyse Contac…" at bounding box center [509, 303] width 1018 height 606
click at [930, 363] on div "Replanifier cette action" at bounding box center [902, 356] width 121 height 22
select select "8"
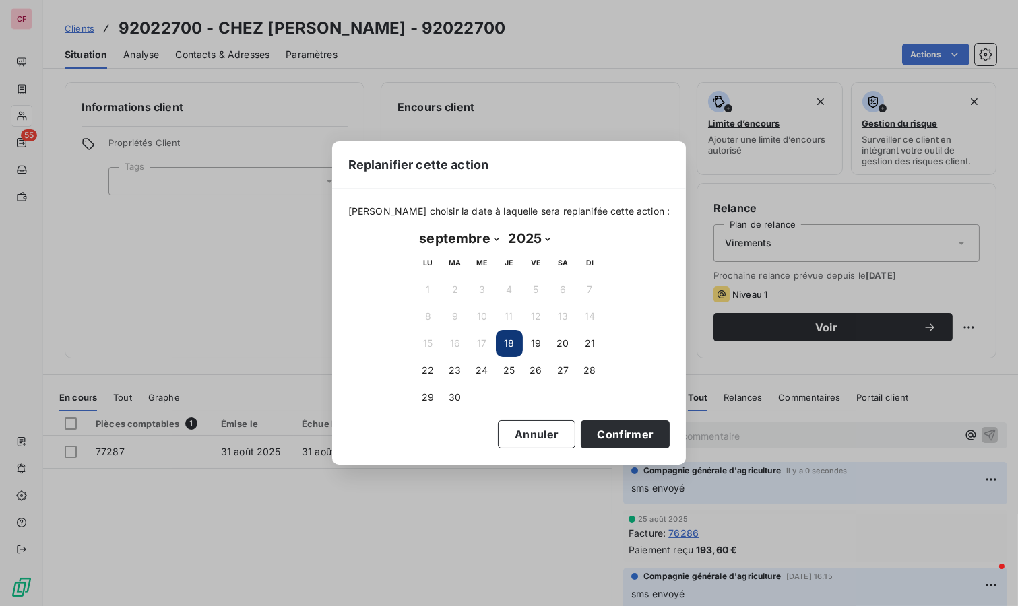
click at [456, 371] on button "23" at bounding box center [455, 370] width 27 height 27
click at [593, 431] on button "Confirmer" at bounding box center [625, 434] width 89 height 28
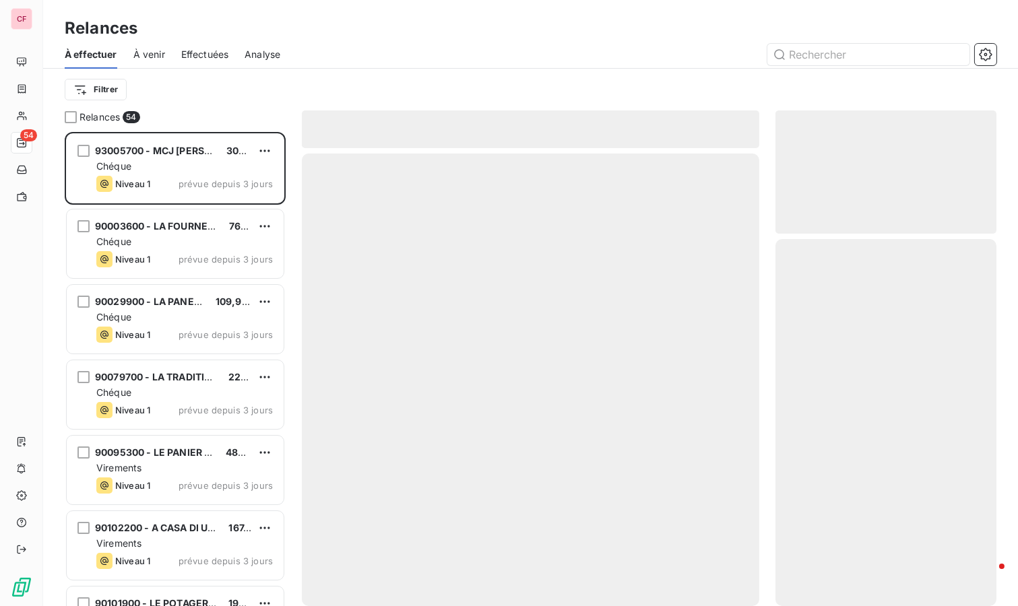
scroll to position [463, 210]
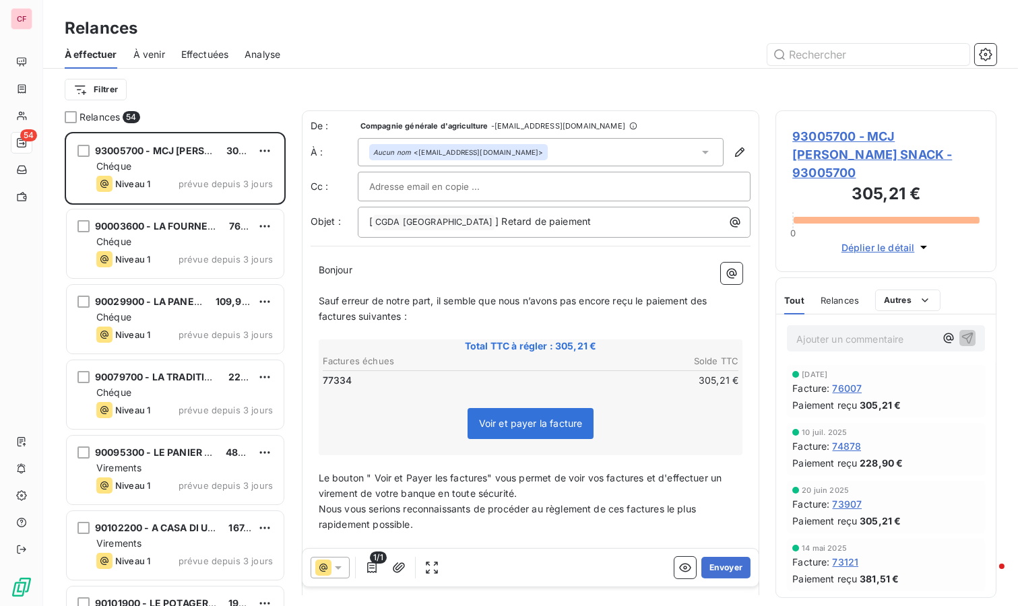
click at [270, 146] on html "CF 54 Relances À effectuer À venir Effectuées Analyse Filtrer Relances 54 93005…" at bounding box center [509, 303] width 1018 height 606
click at [243, 177] on div "Replanifier cette action" at bounding box center [207, 177] width 121 height 22
select select "8"
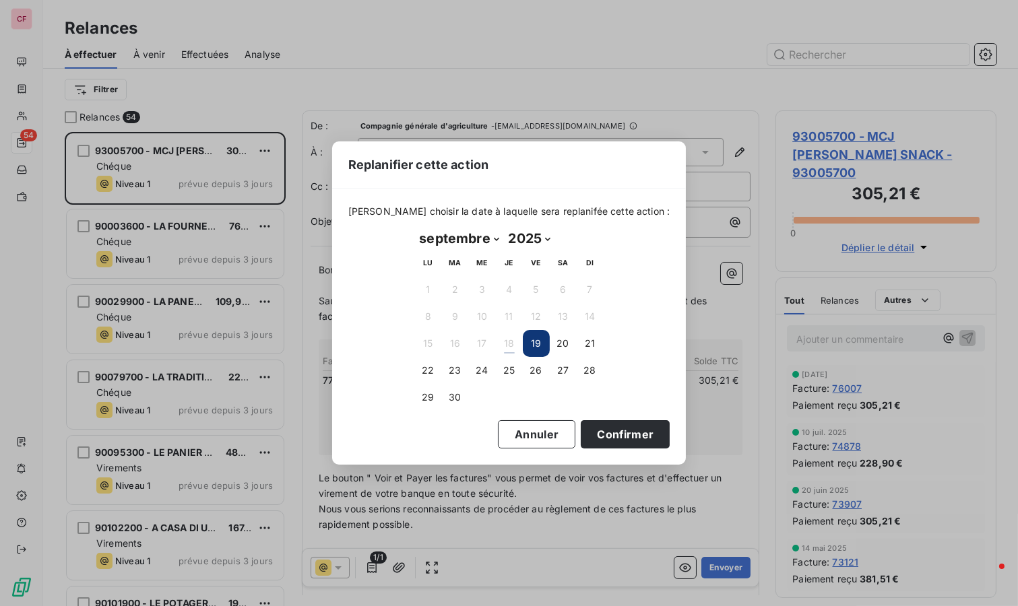
click at [445, 376] on button "23" at bounding box center [455, 370] width 27 height 27
click at [621, 435] on button "Confirmer" at bounding box center [625, 434] width 89 height 28
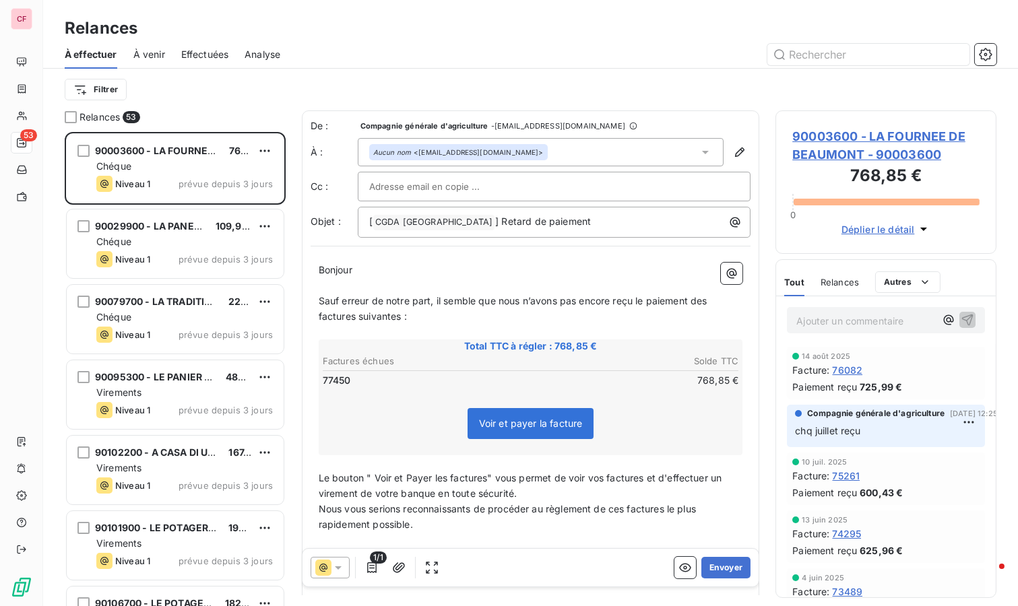
click at [263, 152] on html "CF 53 Relances À effectuer À venir Effectuées Analyse Filtrer Relances 53 90003…" at bounding box center [509, 303] width 1018 height 606
click at [239, 175] on div "Replanifier cette action" at bounding box center [207, 177] width 121 height 22
select select "8"
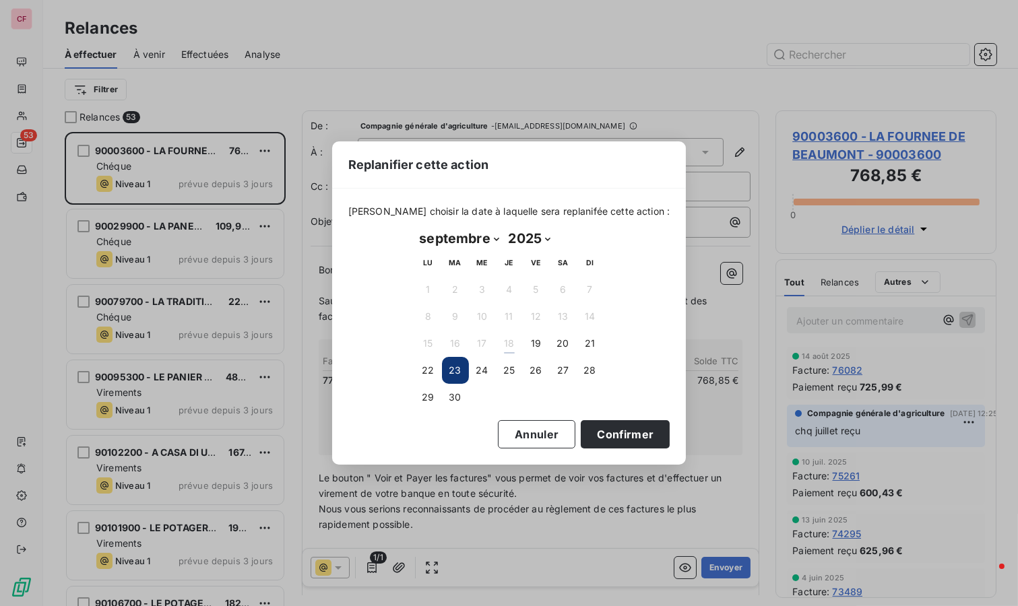
click at [606, 429] on button "Confirmer" at bounding box center [625, 434] width 89 height 28
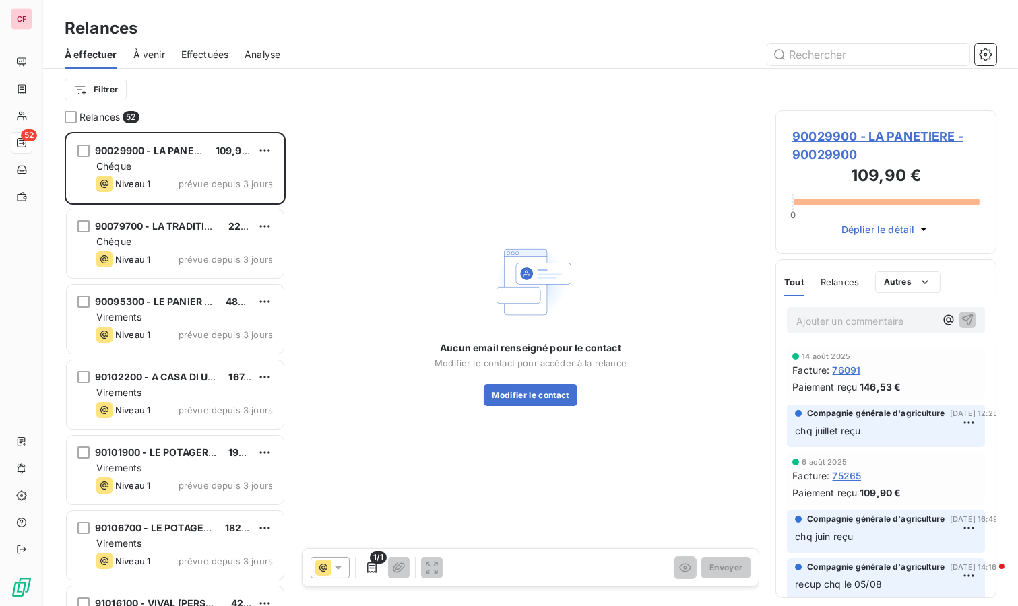
click at [839, 138] on span "90029900 - LA PANETIERE - 90029900" at bounding box center [885, 145] width 187 height 36
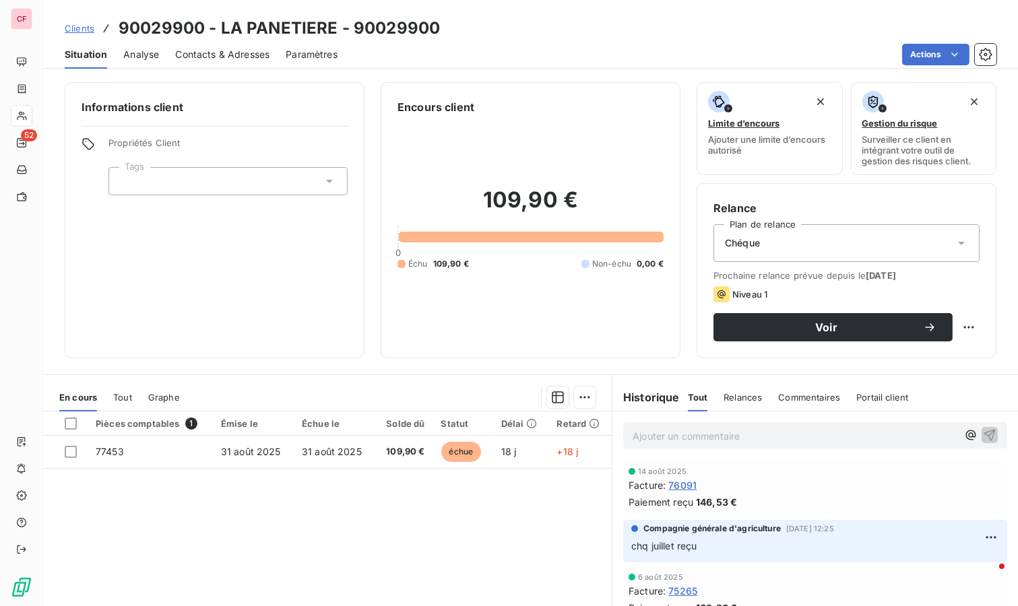
click at [654, 433] on p "Ajouter un commentaire ﻿" at bounding box center [795, 436] width 325 height 17
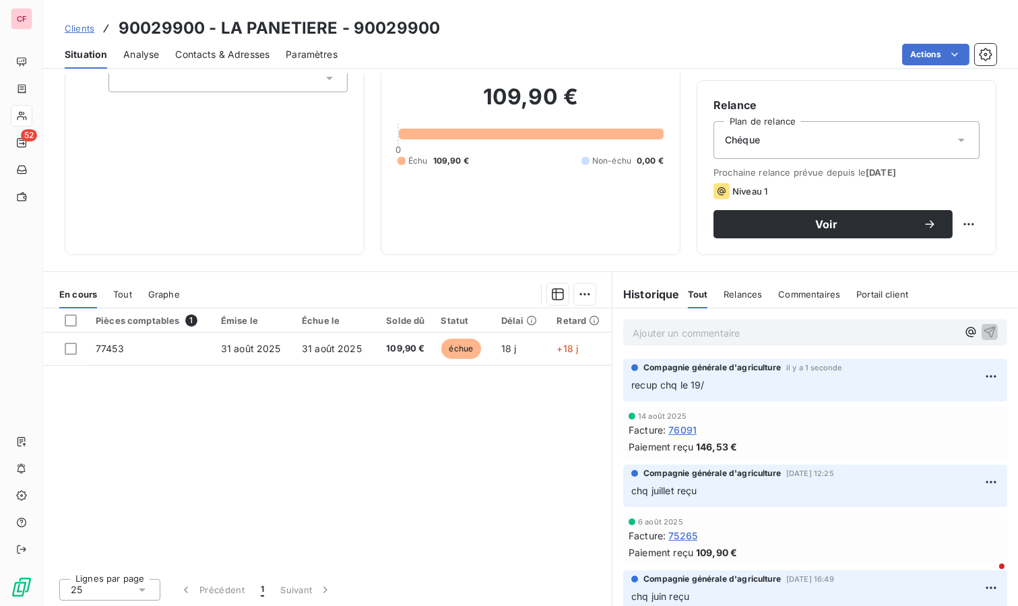
click at [965, 368] on html "CF 52 Clients 90029900 - LA PANETIERE - 90029900 Situation Analyse Contacts & A…" at bounding box center [509, 303] width 1018 height 606
click at [949, 427] on div "Supprimer" at bounding box center [936, 429] width 75 height 22
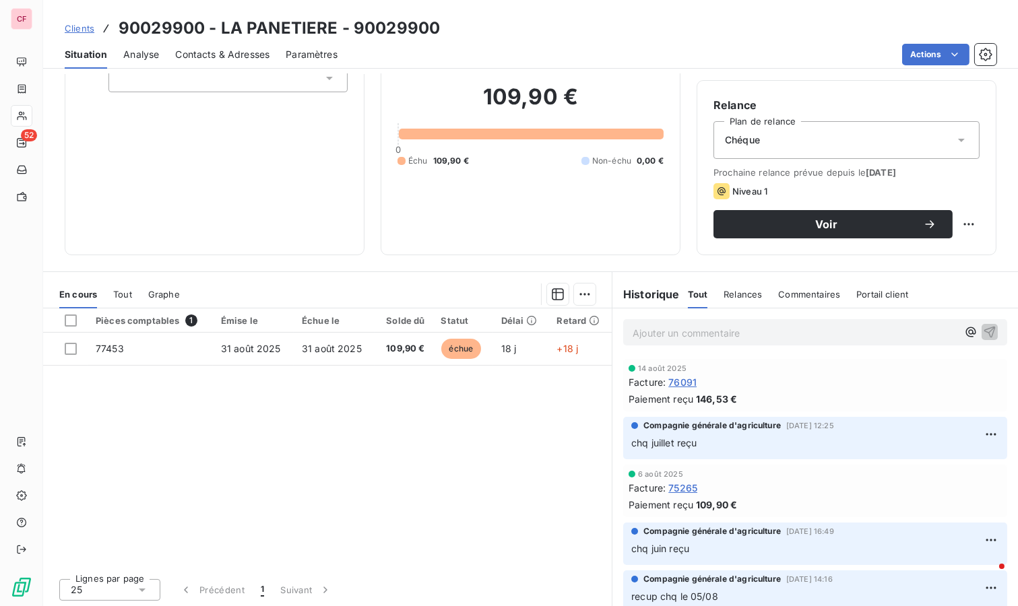
click at [712, 329] on p "Ajouter un commentaire ﻿" at bounding box center [795, 333] width 325 height 17
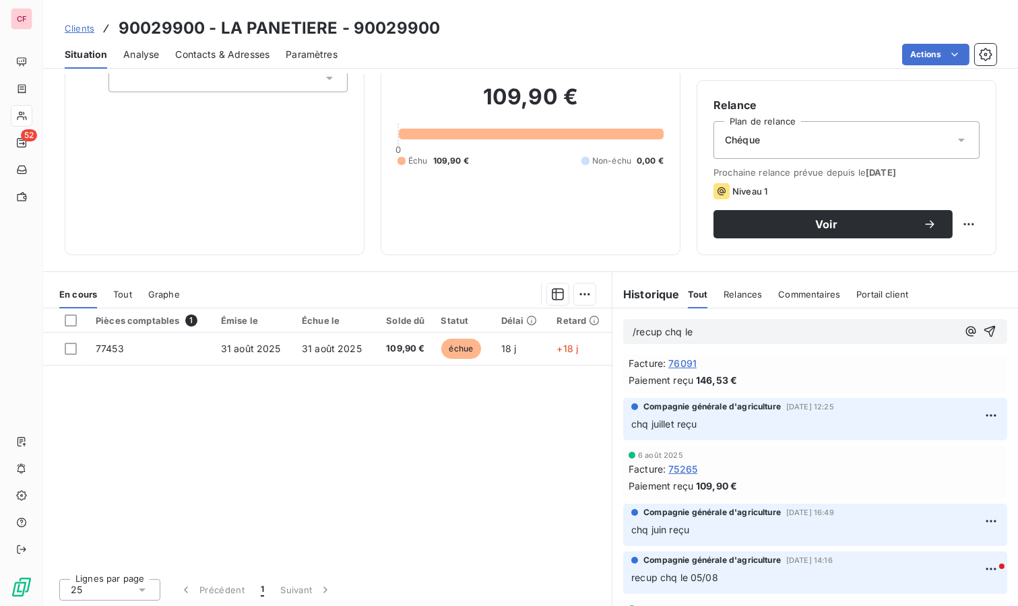
scroll to position [35, 0]
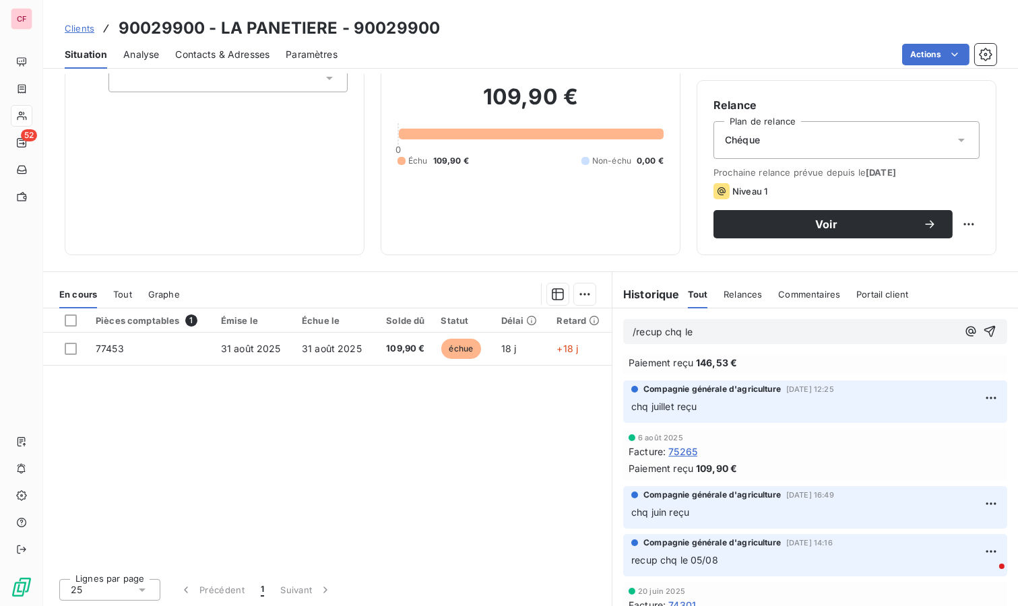
click at [633, 326] on span "/recup chq le" at bounding box center [663, 331] width 60 height 11
click at [698, 327] on p "recup chq le" at bounding box center [795, 332] width 325 height 15
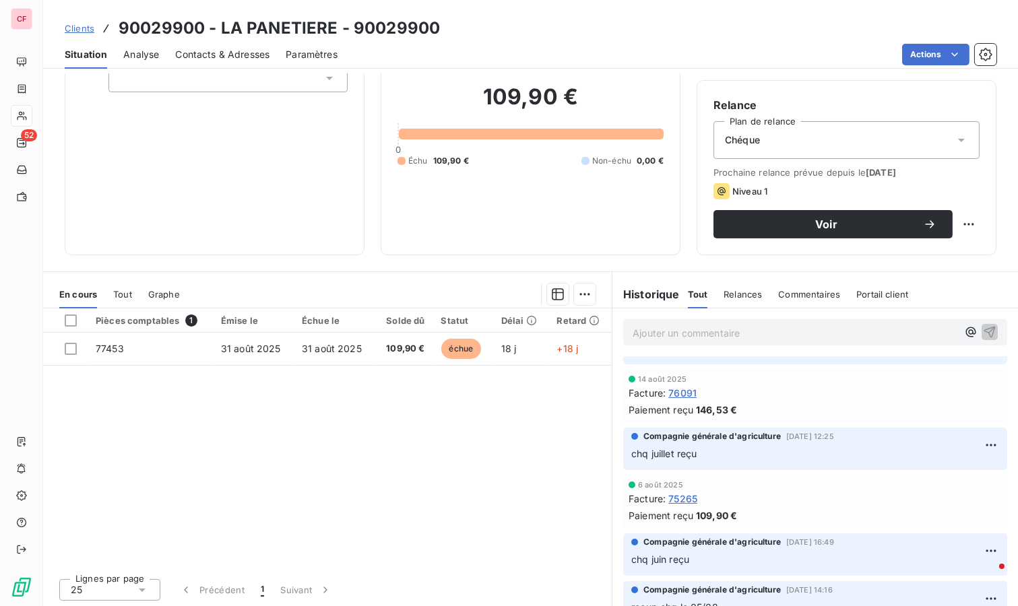
scroll to position [85, 0]
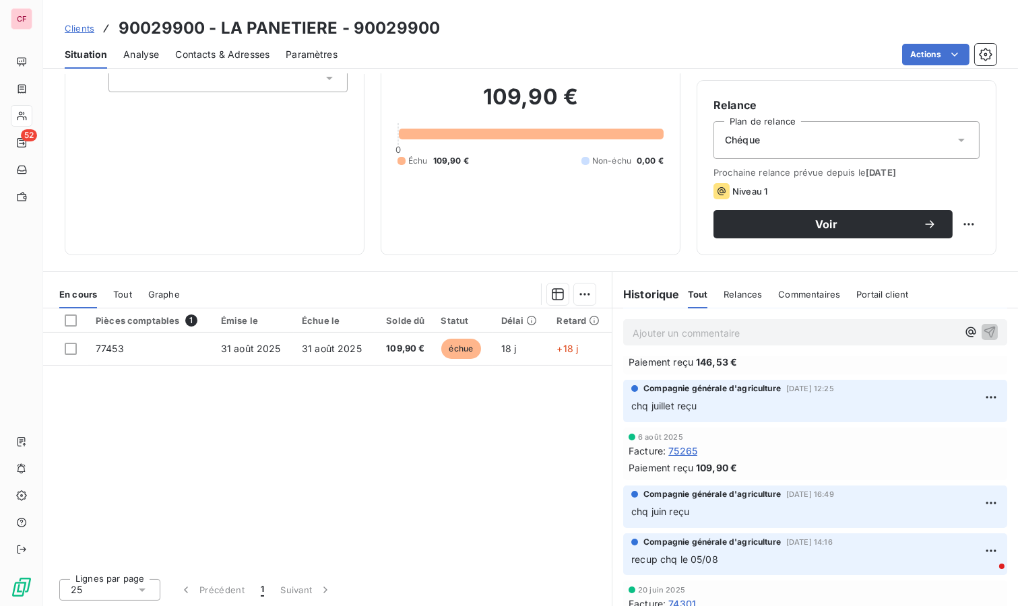
click at [955, 225] on html "CF 52 Clients 90029900 - LA PANETIERE - 90029900 Situation Analyse Contacts & A…" at bounding box center [509, 303] width 1018 height 606
click at [951, 244] on div "Replanifier cette action" at bounding box center [902, 253] width 121 height 22
select select "8"
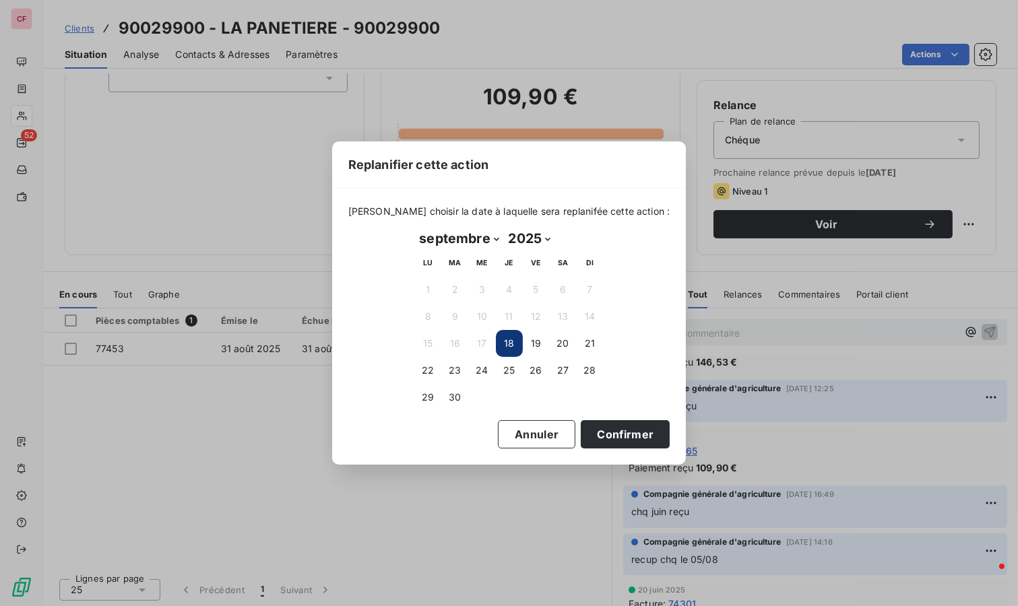
click at [464, 365] on button "23" at bounding box center [455, 370] width 27 height 27
click at [626, 429] on button "Confirmer" at bounding box center [625, 434] width 89 height 28
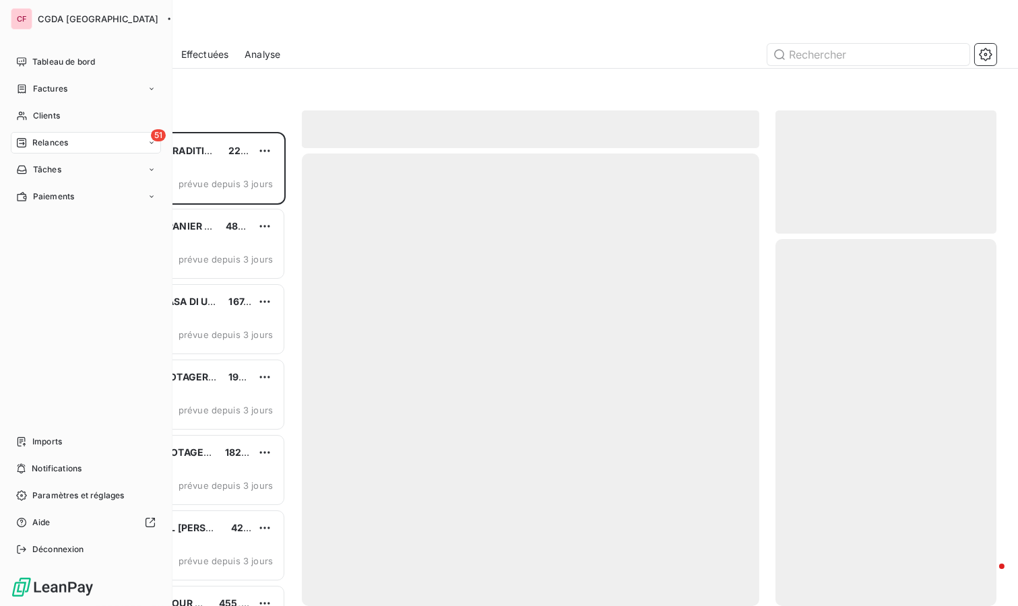
scroll to position [463, 210]
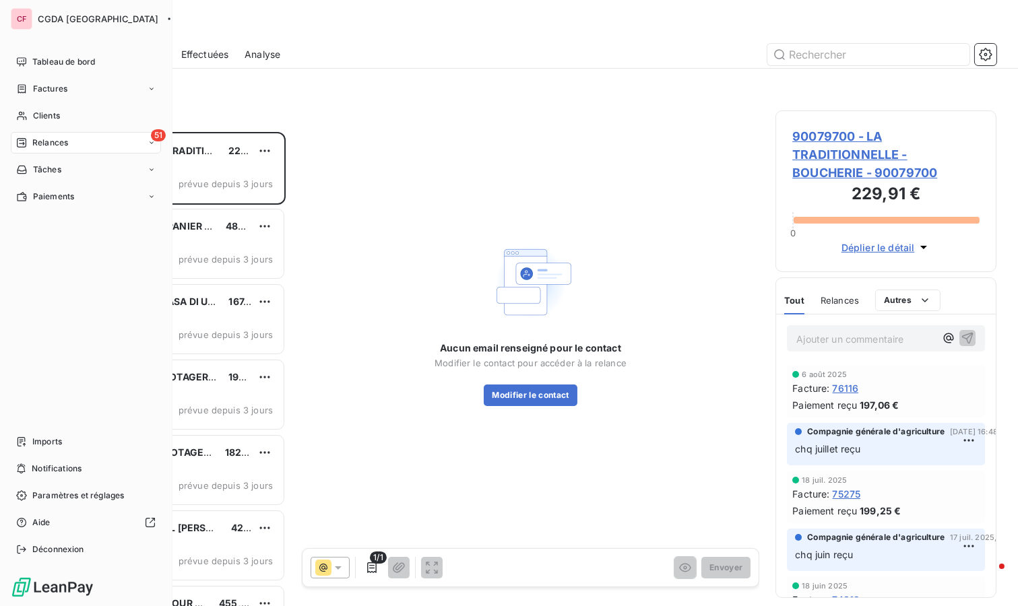
click at [58, 117] on span "Clients" at bounding box center [46, 116] width 27 height 12
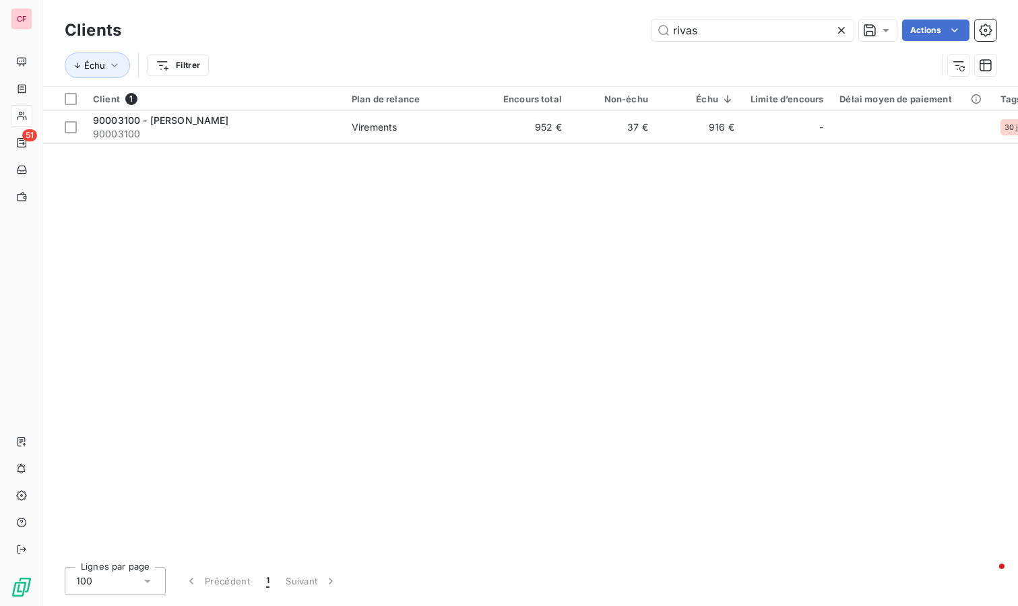
click at [715, 27] on input "rivas" at bounding box center [753, 31] width 202 height 22
type input "ghat"
click at [489, 126] on td "1 647 €" at bounding box center [527, 127] width 86 height 32
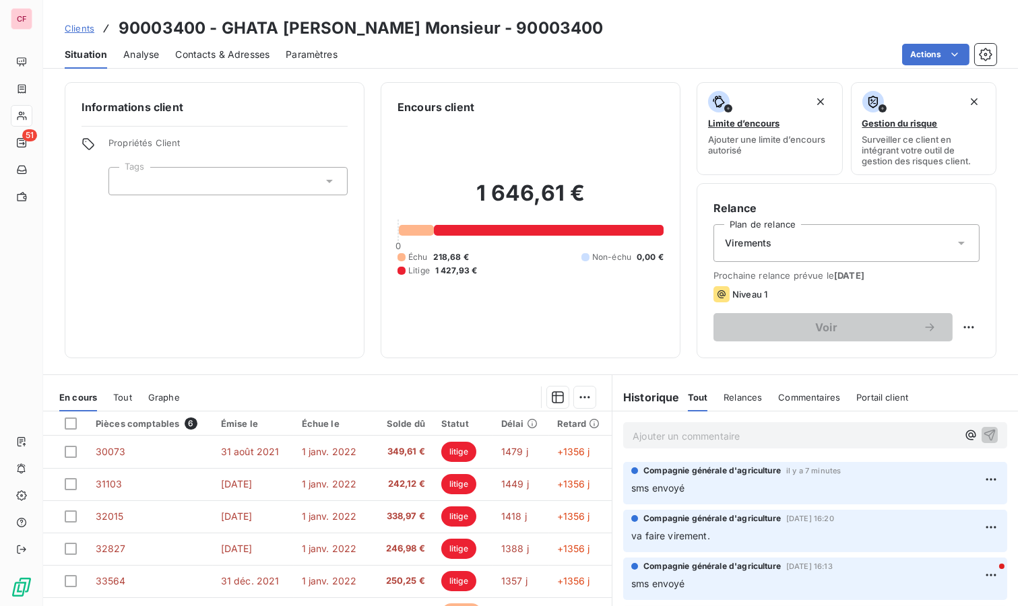
drag, startPoint x: 658, startPoint y: 437, endPoint x: 650, endPoint y: 449, distance: 13.6
click at [657, 440] on p "Ajouter un commentaire ﻿" at bounding box center [795, 436] width 325 height 17
click at [958, 328] on html "CF 51 Clients 90003400 - GHATA [PERSON_NAME] Monsieur - 90003400 Situation Anal…" at bounding box center [509, 303] width 1018 height 606
click at [17, 144] on html "CF 51 Clients 90003400 - GHATA [PERSON_NAME] Monsieur - 90003400 Situation Anal…" at bounding box center [509, 303] width 1018 height 606
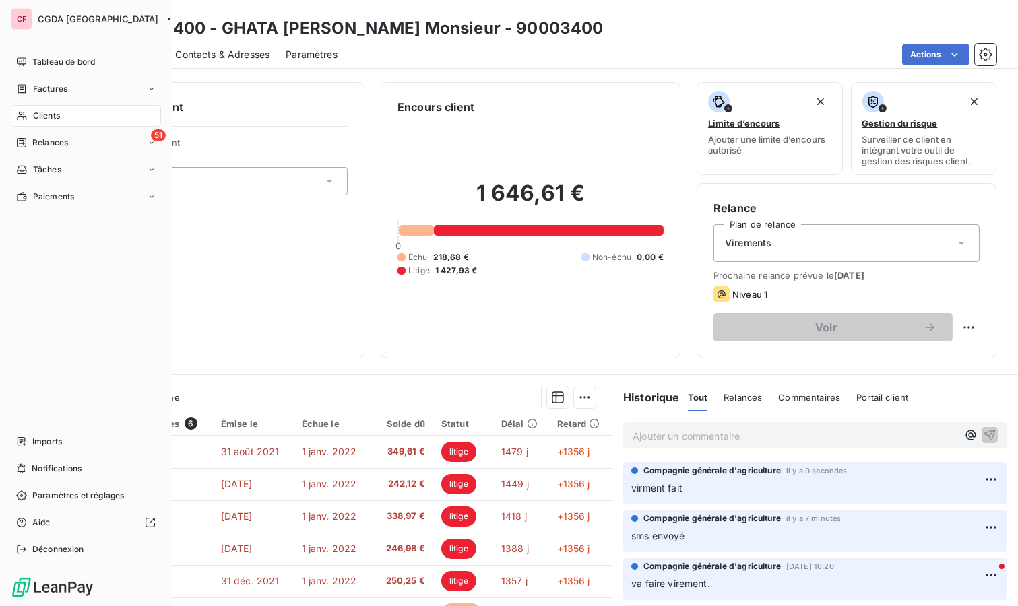
click at [17, 144] on icon at bounding box center [21, 142] width 9 height 9
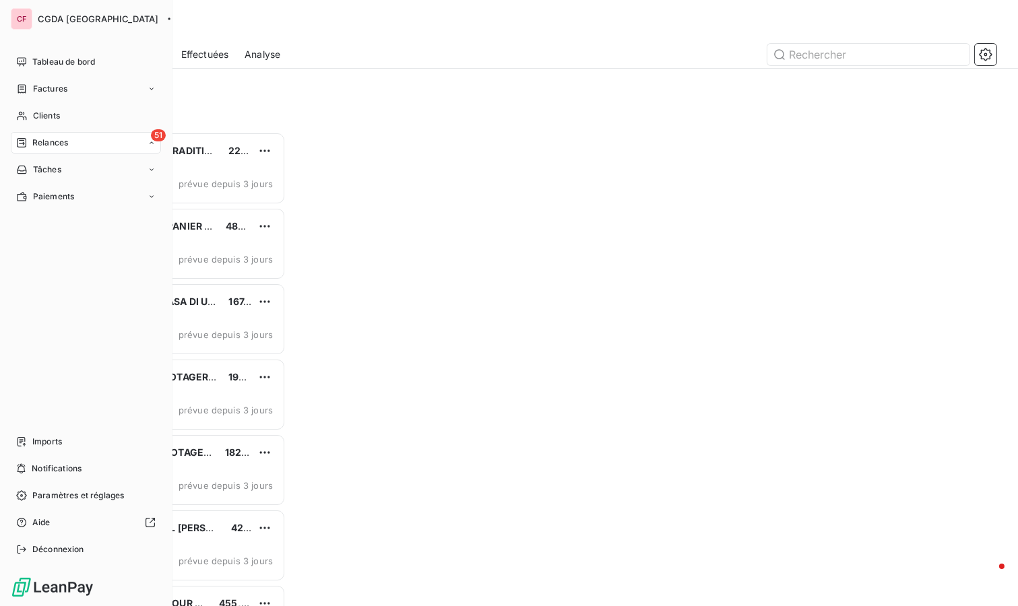
scroll to position [463, 210]
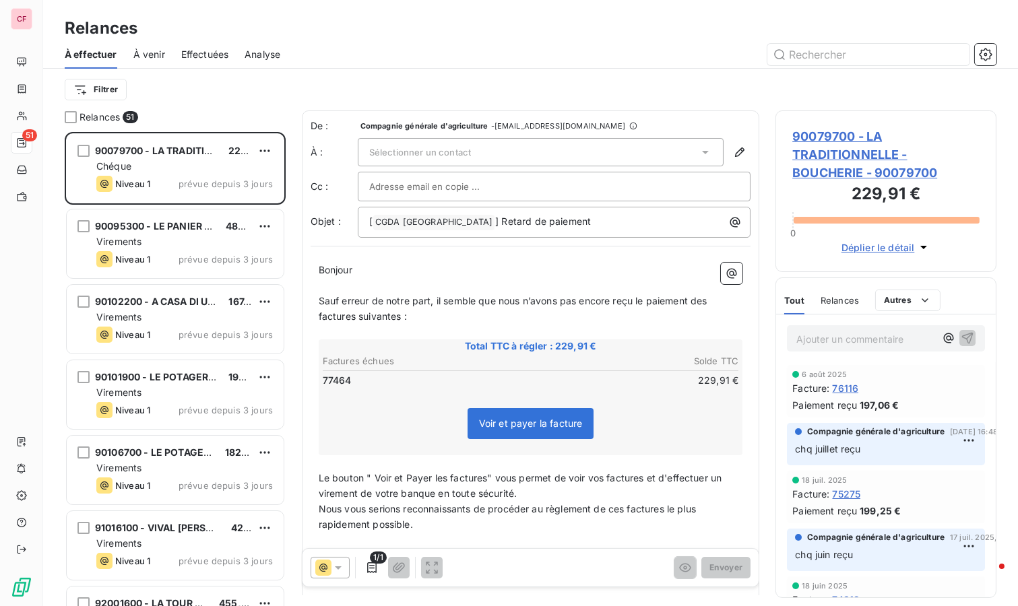
click at [223, 170] on div "Chéque" at bounding box center [184, 166] width 177 height 13
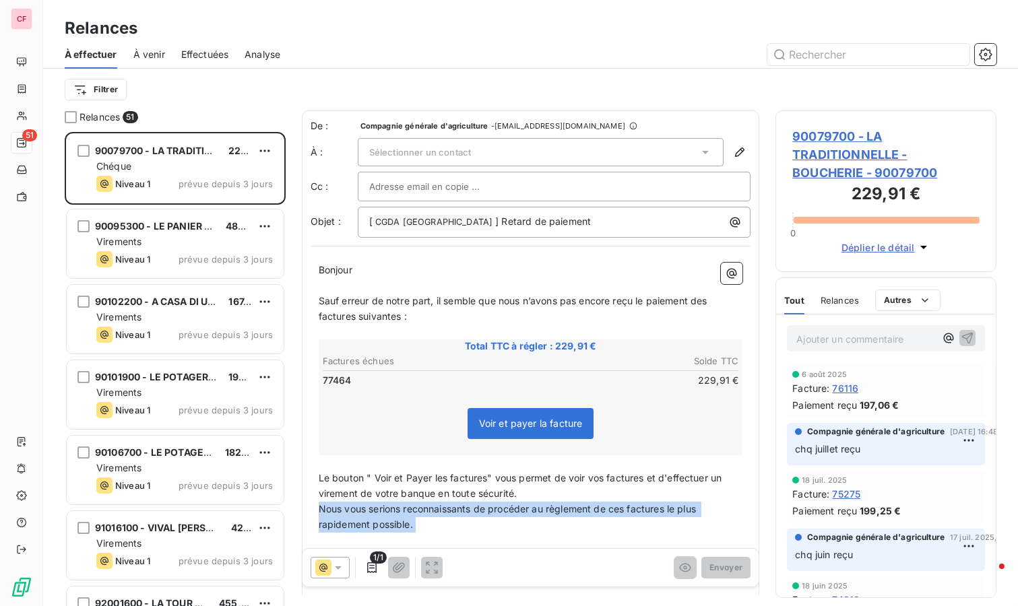
drag, startPoint x: 434, startPoint y: 546, endPoint x: 314, endPoint y: 501, distance: 127.9
click at [314, 501] on div "Bonjour ﻿ Sauf erreur de notre part, il semble que nous n’avons pas encore reçu…" at bounding box center [531, 451] width 441 height 392
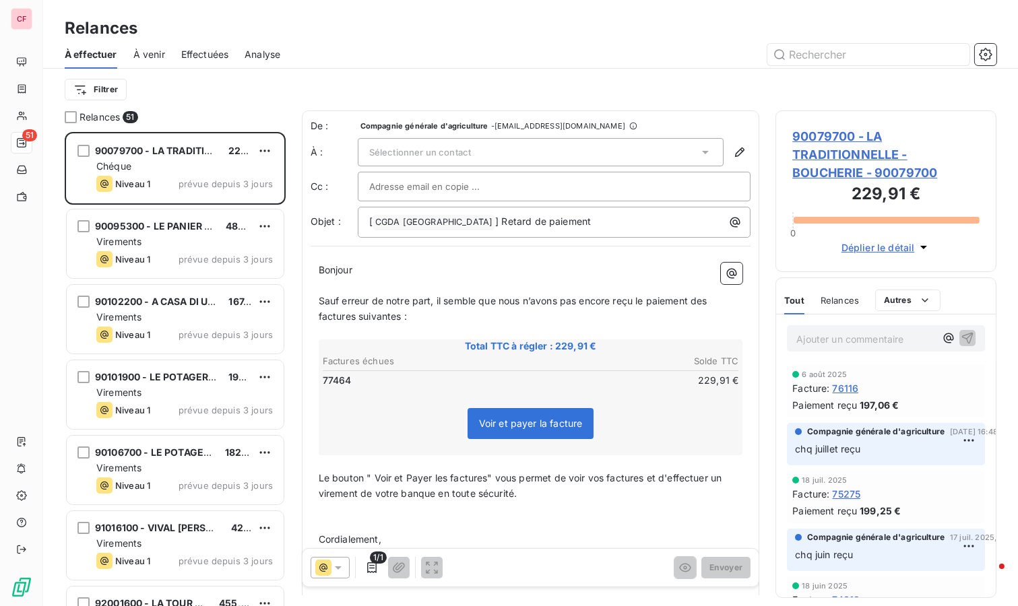
click at [517, 524] on p "﻿" at bounding box center [531, 525] width 425 height 15
click at [445, 139] on div "Sélectionner un contact" at bounding box center [541, 152] width 367 height 28
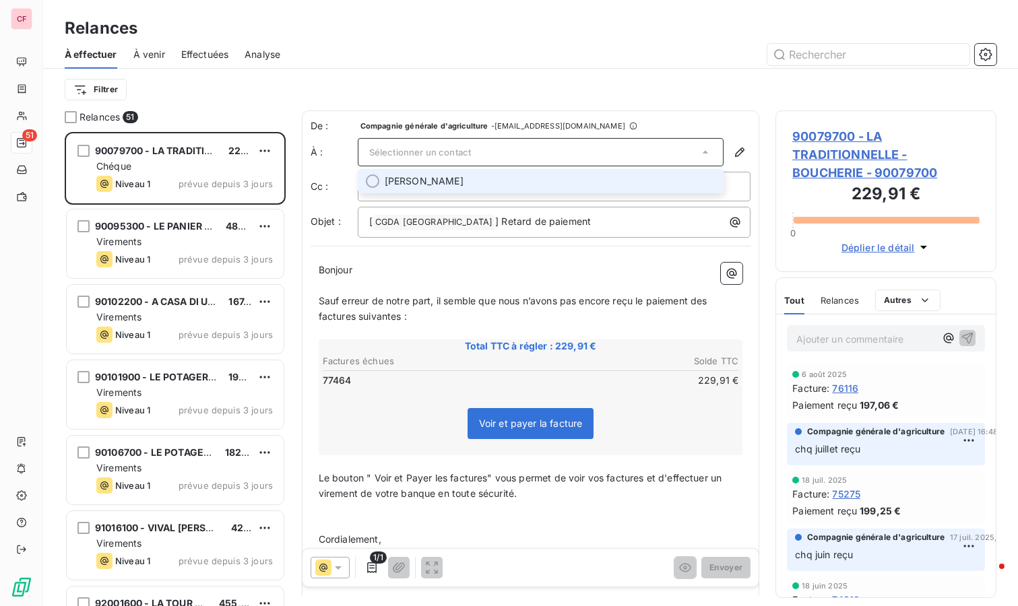
click at [446, 175] on span "[PERSON_NAME]" at bounding box center [424, 181] width 79 height 13
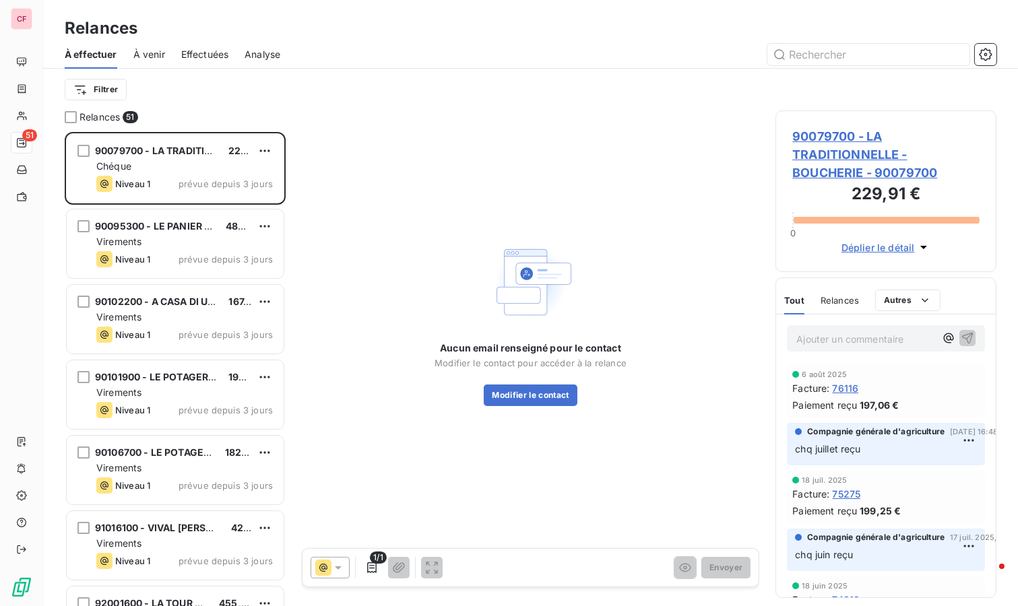
click at [562, 393] on button "Modifier le contact" at bounding box center [530, 396] width 93 height 22
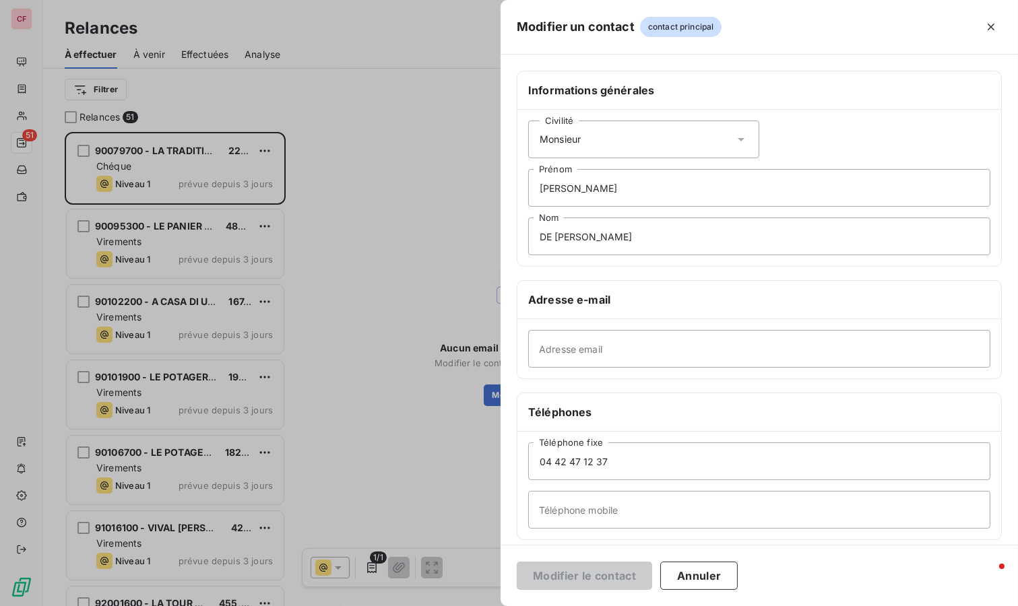
click at [989, 28] on icon "button" at bounding box center [990, 26] width 13 height 13
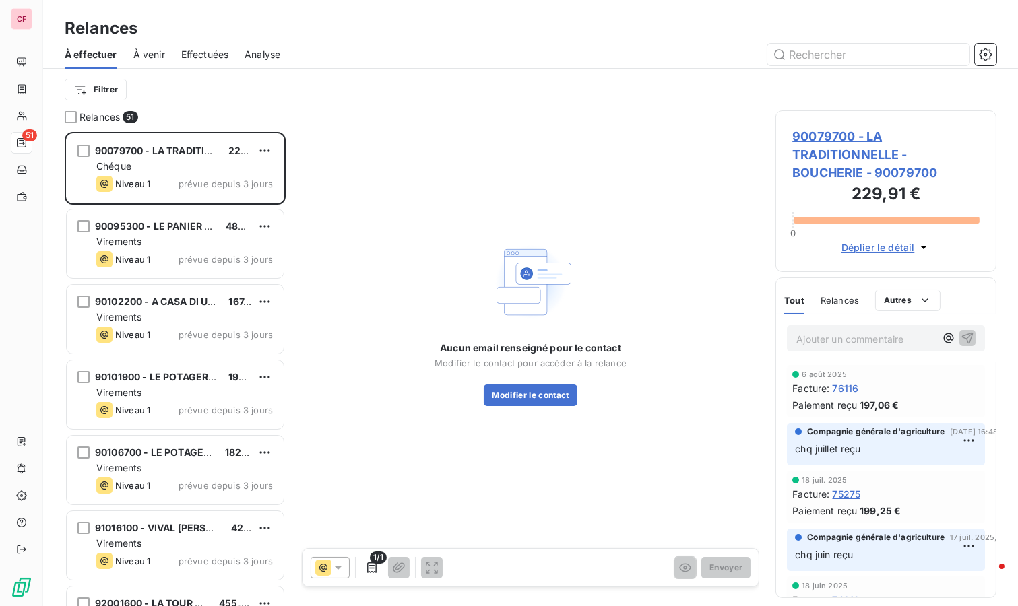
click at [270, 144] on html "CF 51 Relances À effectuer À venir Effectuées Analyse Filtrer Relances 51 90079…" at bounding box center [509, 303] width 1018 height 606
click at [228, 183] on div "Replanifier cette action" at bounding box center [207, 177] width 121 height 22
select select "8"
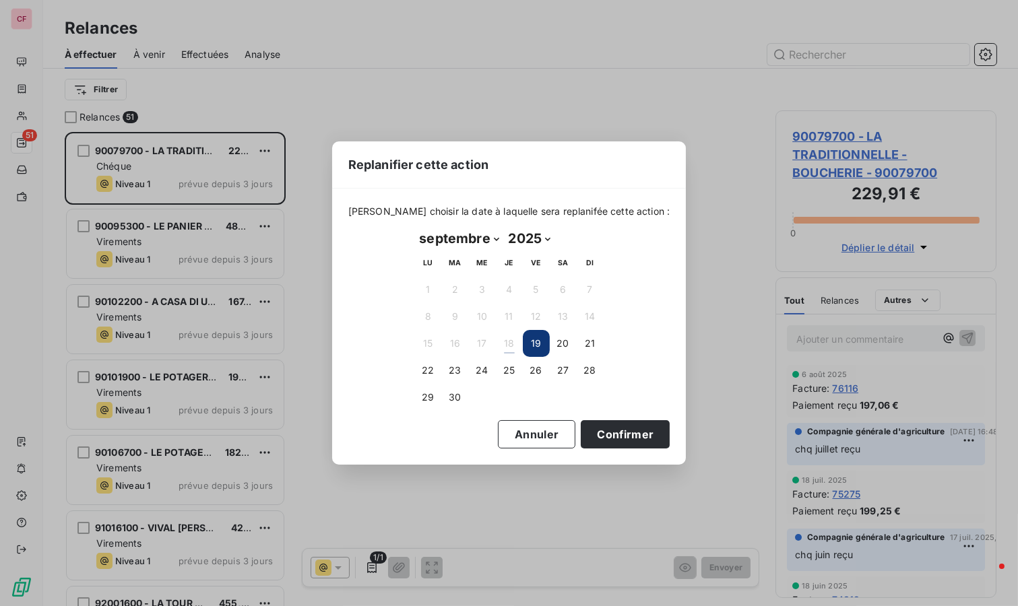
click at [444, 371] on button "23" at bounding box center [455, 370] width 27 height 27
click at [617, 440] on button "Confirmer" at bounding box center [625, 434] width 89 height 28
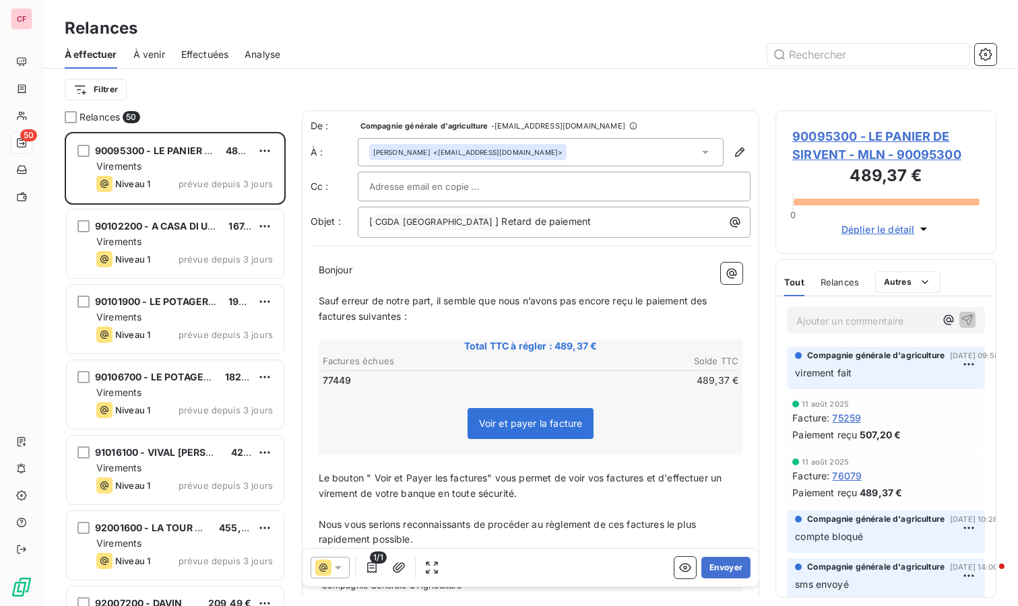
click at [713, 565] on button "Envoyer" at bounding box center [725, 568] width 49 height 22
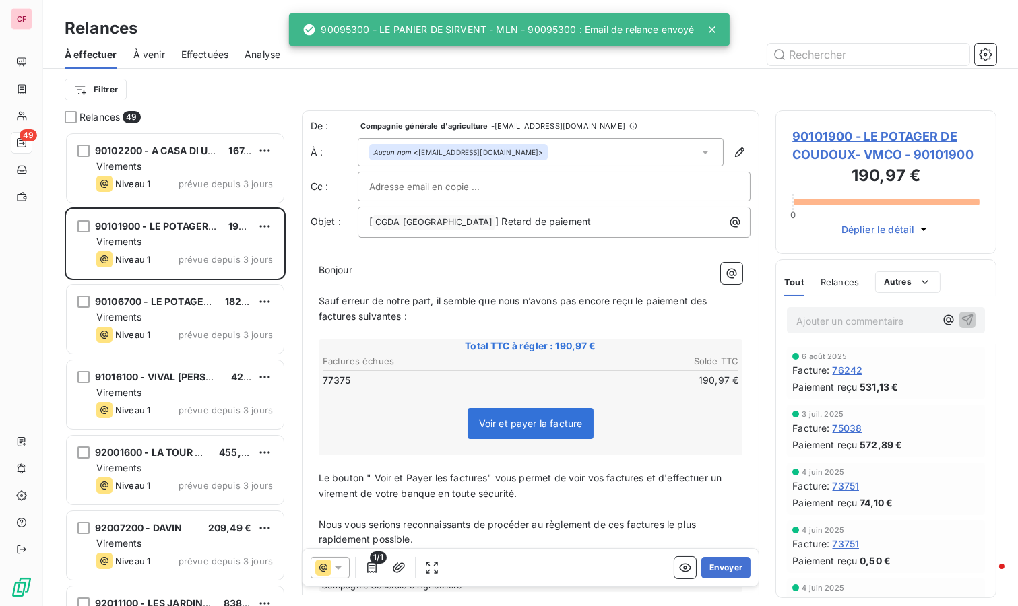
click at [733, 563] on button "Envoyer" at bounding box center [725, 568] width 49 height 22
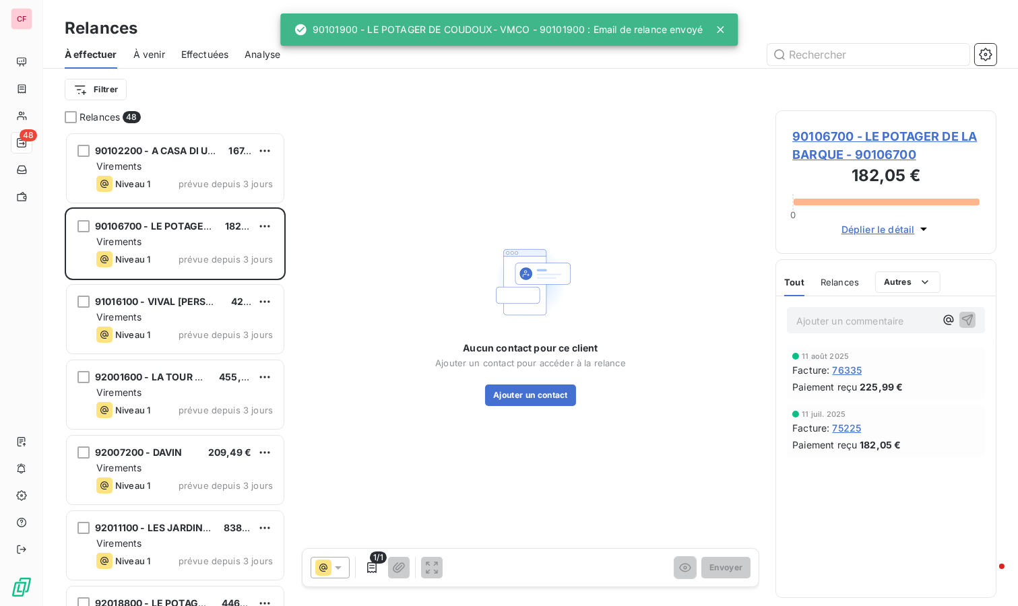
click at [179, 167] on div "Virements" at bounding box center [184, 166] width 177 height 13
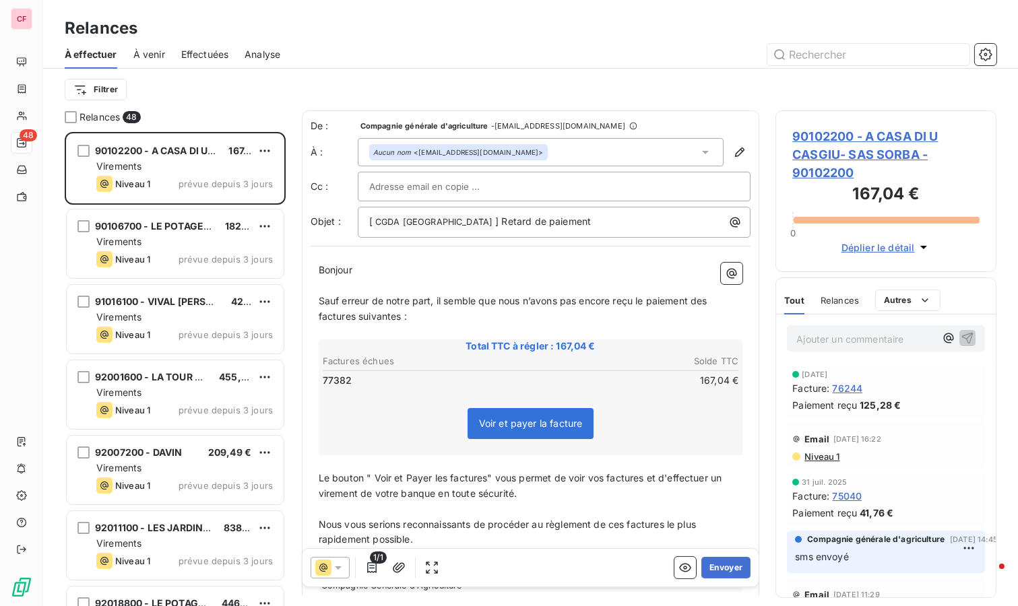
click at [708, 565] on button "Envoyer" at bounding box center [725, 568] width 49 height 22
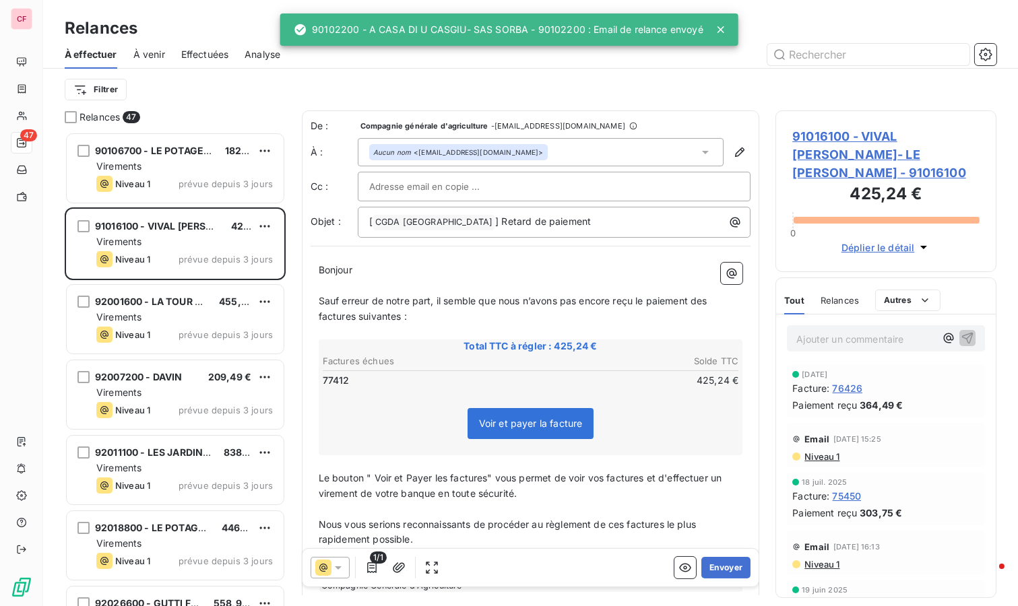
click at [193, 182] on span "prévue depuis 3 jours" at bounding box center [226, 184] width 94 height 11
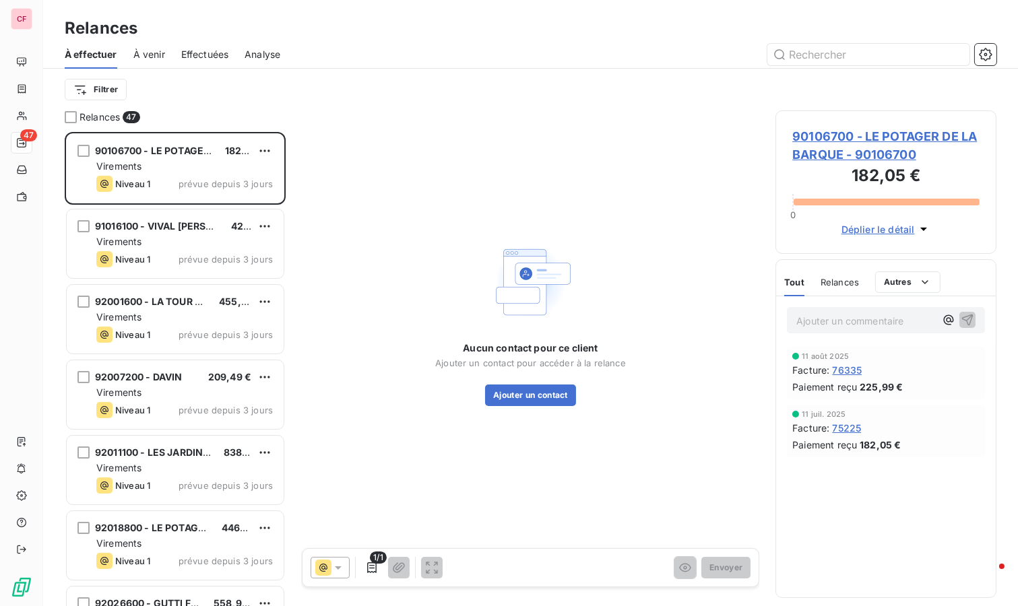
click at [565, 408] on div "Aucun contact pour ce client Ajouter un contact pour accéder à la relance Ajout…" at bounding box center [531, 323] width 458 height 425
click at [556, 396] on button "Ajouter un contact" at bounding box center [530, 396] width 91 height 22
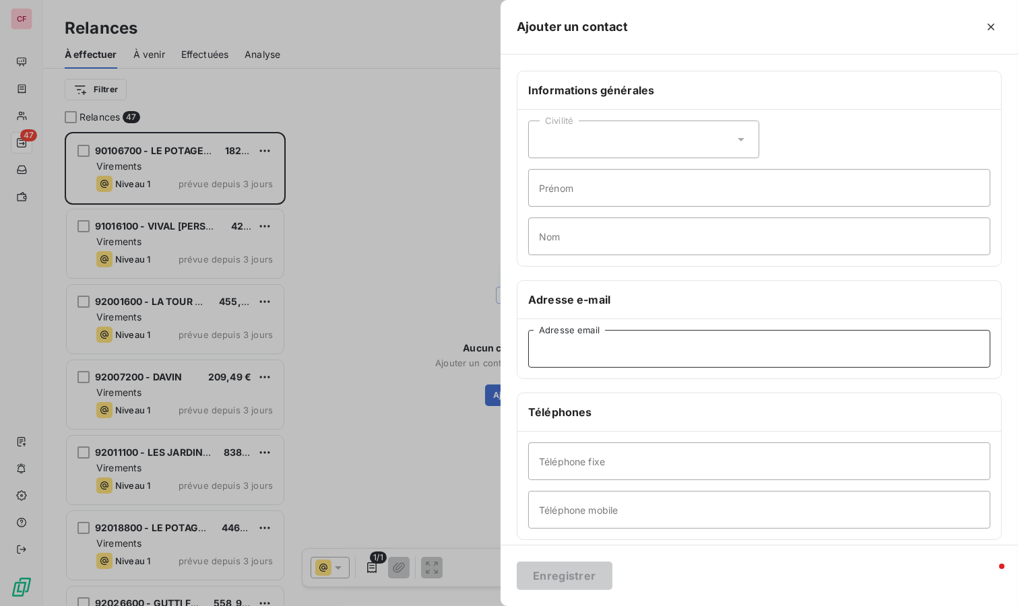
click at [634, 354] on input "Adresse email" at bounding box center [759, 349] width 462 height 38
paste input "[EMAIL_ADDRESS][DOMAIN_NAME]"
type input "[EMAIL_ADDRESS][DOMAIN_NAME]"
click at [568, 577] on button "Enregistrer" at bounding box center [565, 576] width 96 height 28
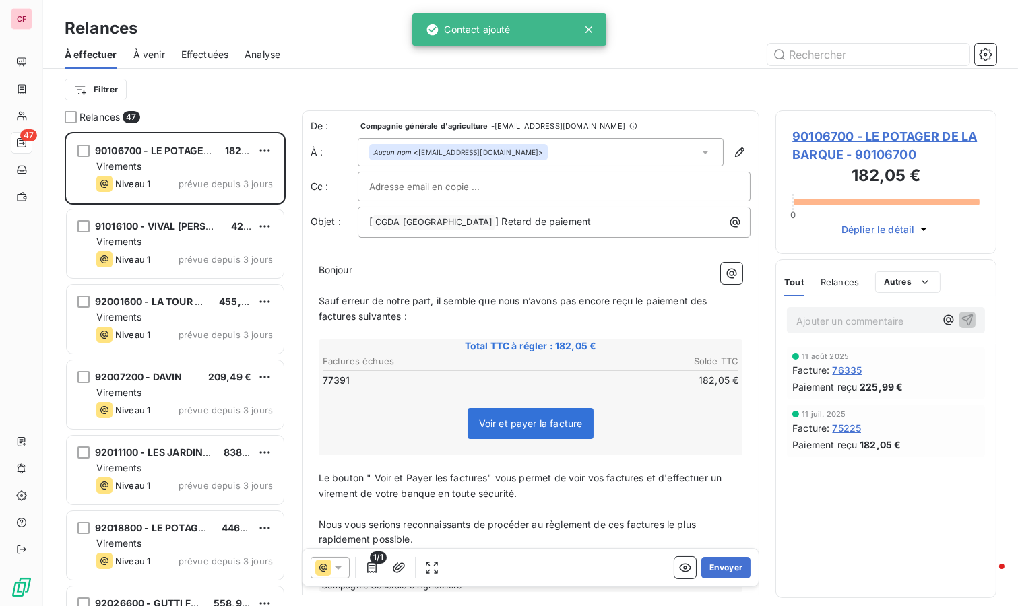
click at [721, 572] on button "Envoyer" at bounding box center [725, 568] width 49 height 22
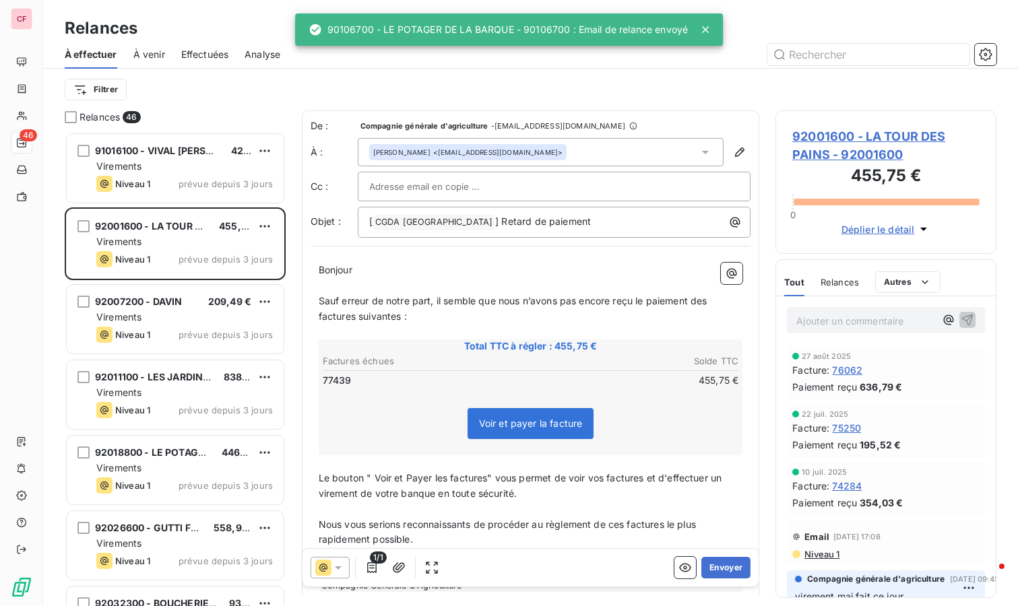
click at [183, 166] on div "Virements" at bounding box center [184, 166] width 177 height 13
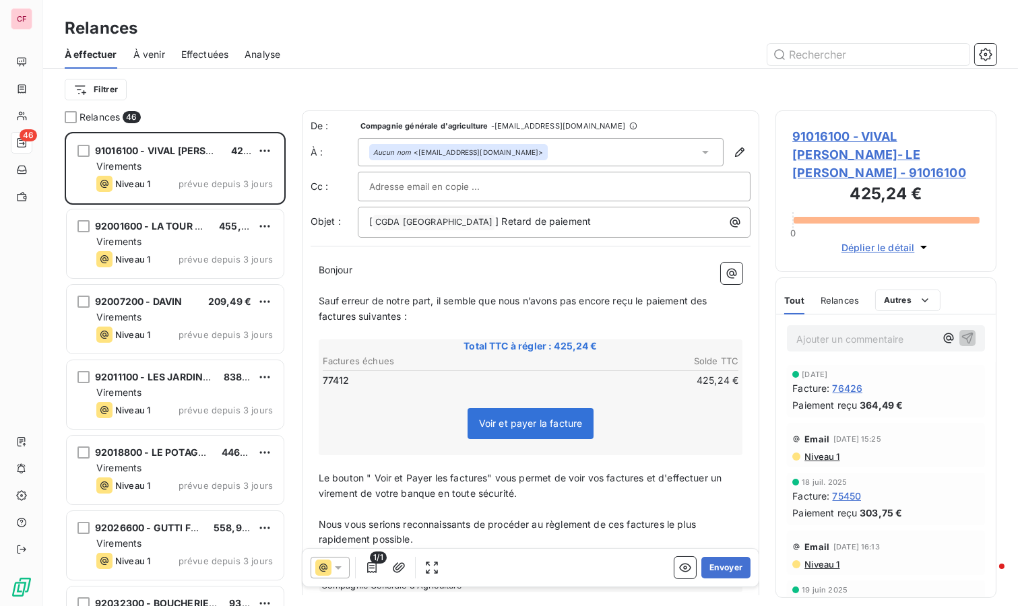
click at [721, 561] on button "Envoyer" at bounding box center [725, 568] width 49 height 22
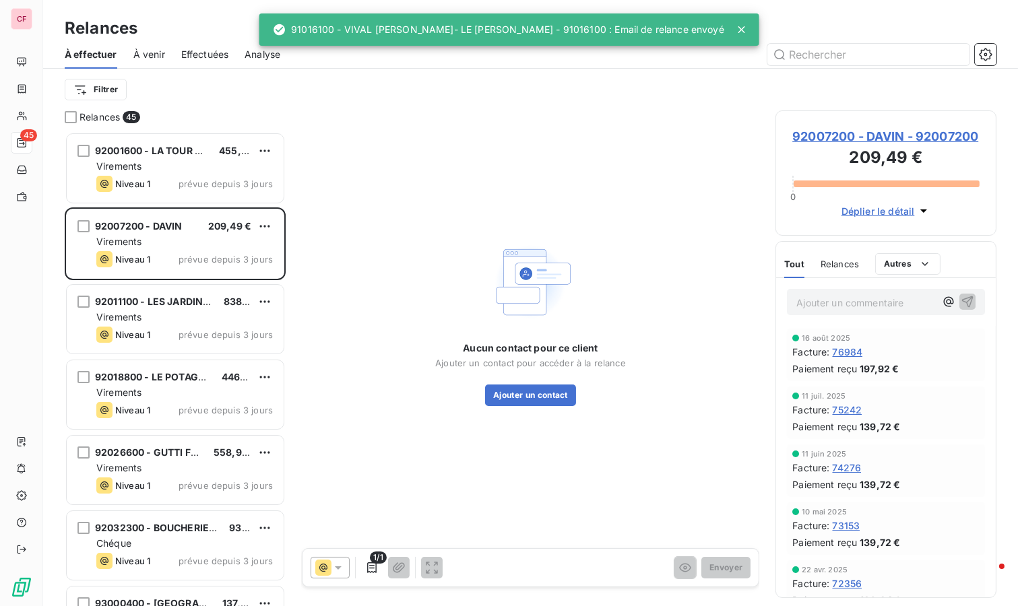
click at [193, 172] on div "Virements" at bounding box center [184, 166] width 177 height 13
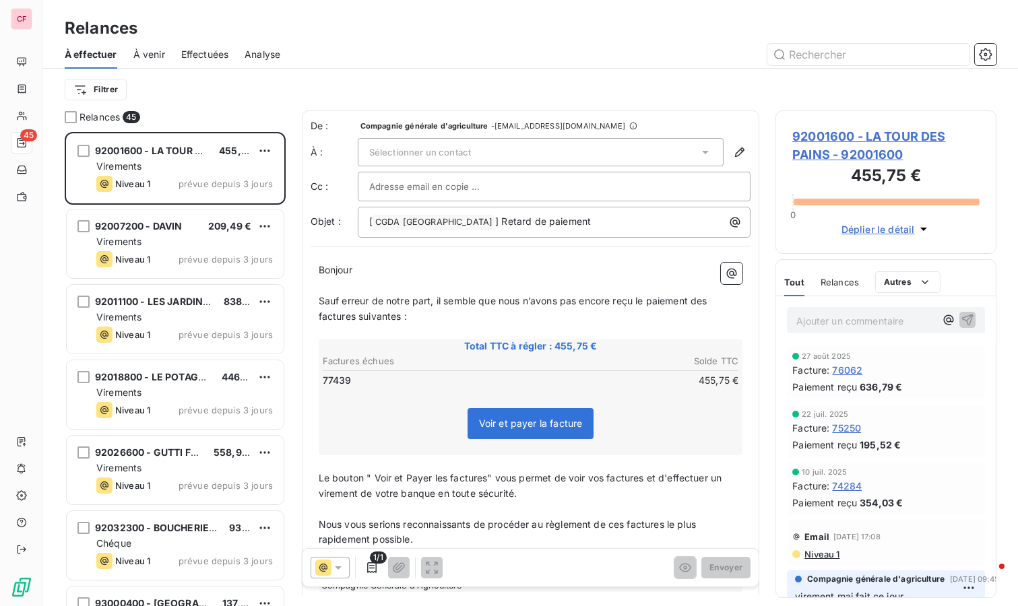
click at [642, 150] on div "Sélectionner un contact" at bounding box center [541, 152] width 367 height 28
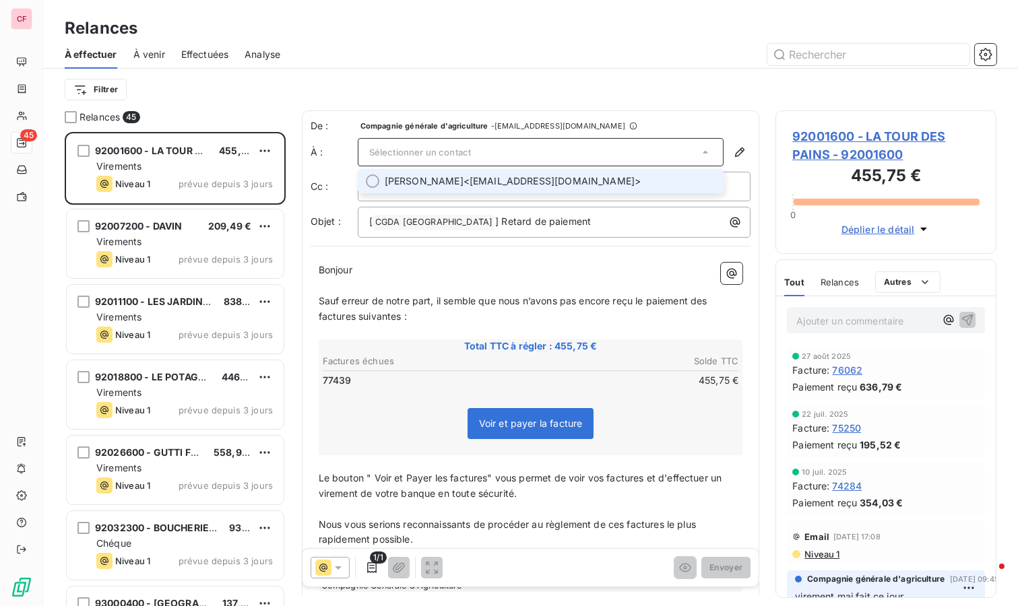
click at [616, 170] on li "[PERSON_NAME] <[EMAIL_ADDRESS][DOMAIN_NAME]>" at bounding box center [541, 181] width 367 height 24
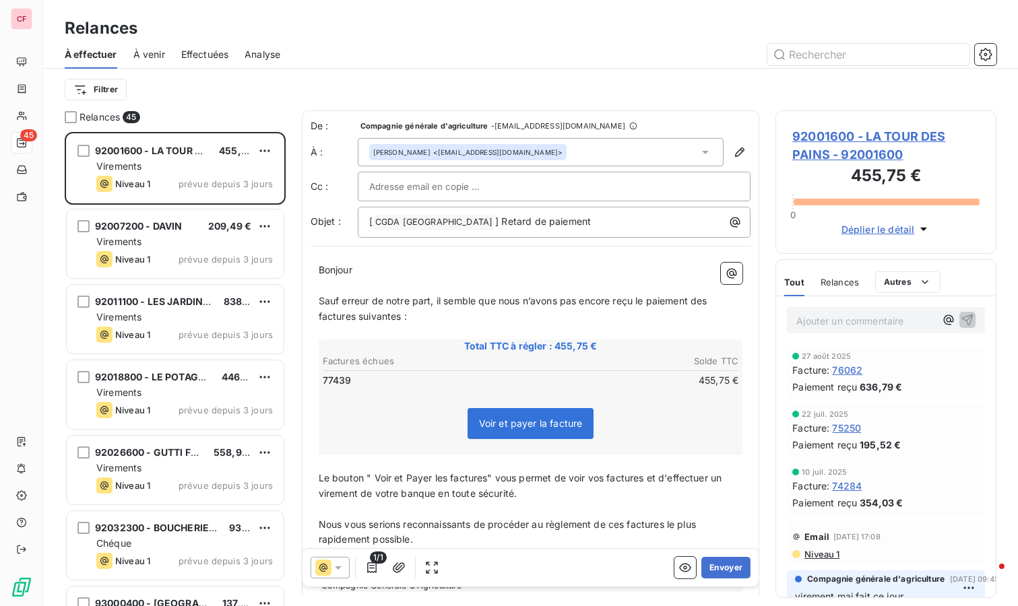
click at [720, 566] on button "Envoyer" at bounding box center [725, 568] width 49 height 22
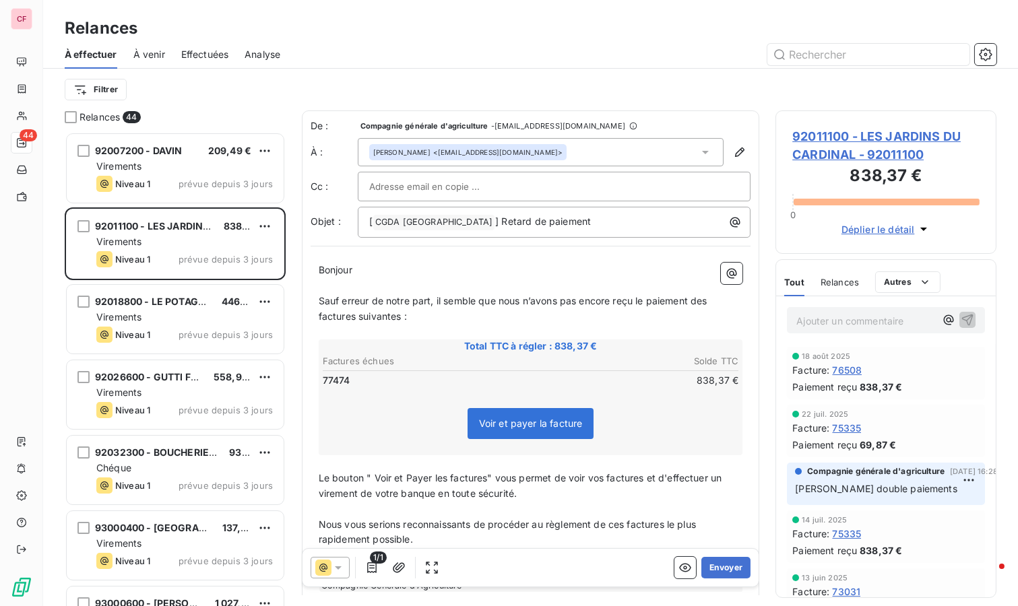
click at [726, 569] on button "Envoyer" at bounding box center [725, 568] width 49 height 22
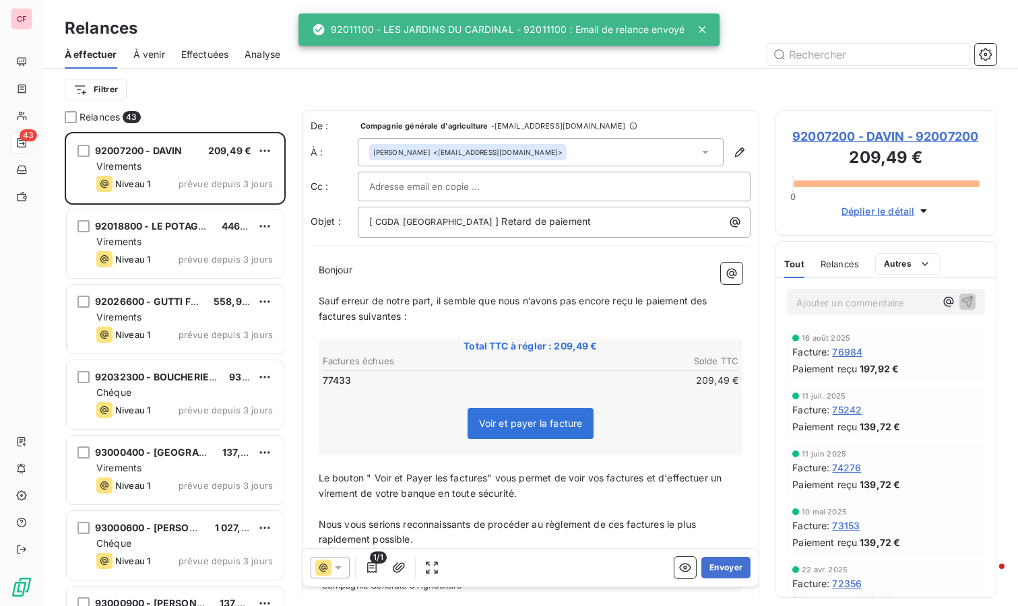
click at [726, 569] on button "Envoyer" at bounding box center [725, 568] width 49 height 22
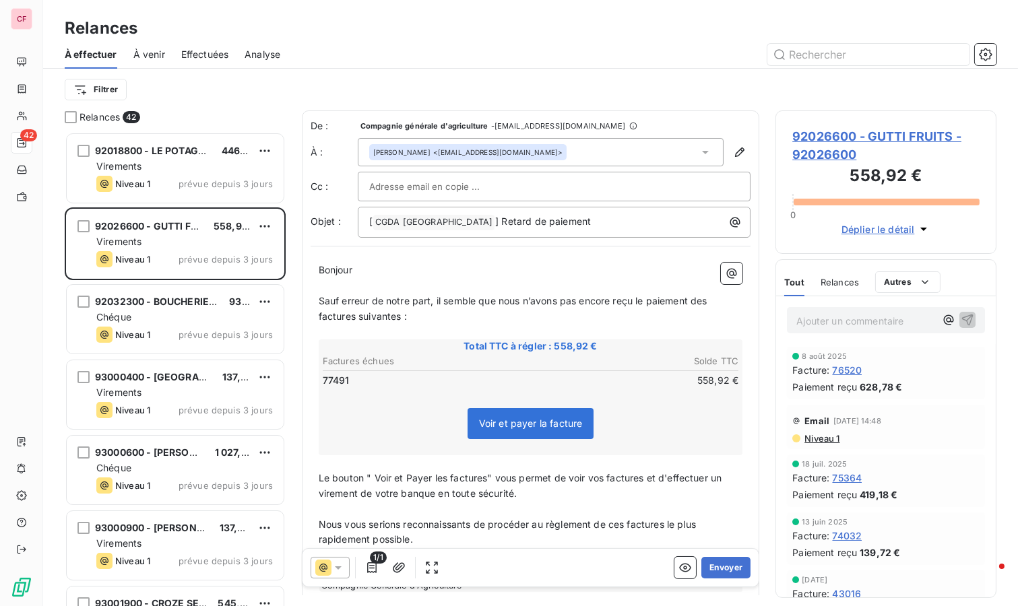
click at [726, 569] on button "Envoyer" at bounding box center [725, 568] width 49 height 22
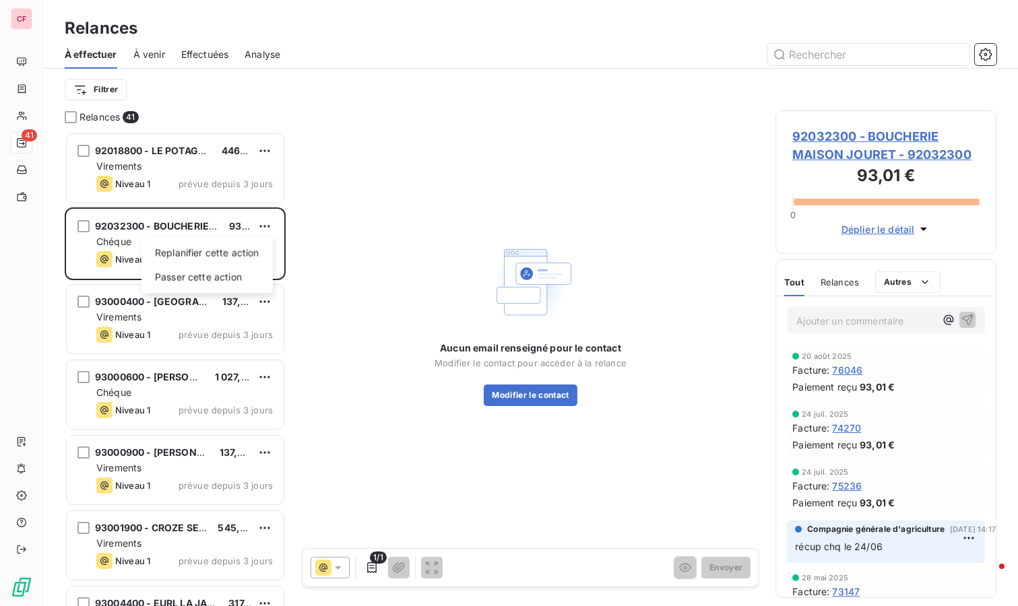
click at [261, 226] on html "CF 41 Relances À effectuer À venir Effectuées Analyse Filtrer Relances 41 92018…" at bounding box center [509, 303] width 1018 height 606
click at [236, 253] on div "Replanifier cette action" at bounding box center [207, 254] width 121 height 22
select select "8"
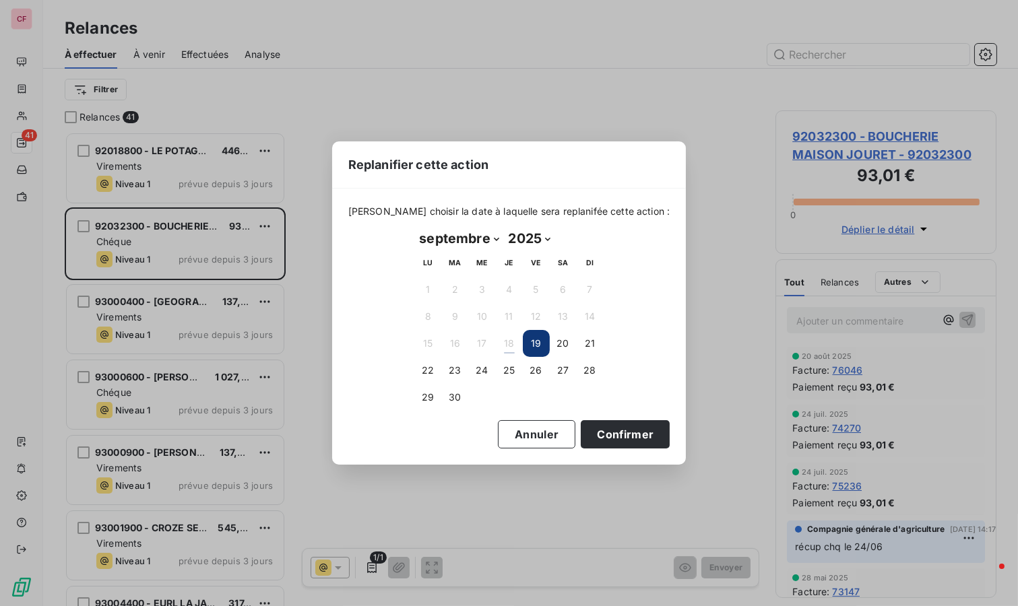
click at [453, 368] on button "23" at bounding box center [455, 370] width 27 height 27
click at [600, 435] on button "Confirmer" at bounding box center [625, 434] width 89 height 28
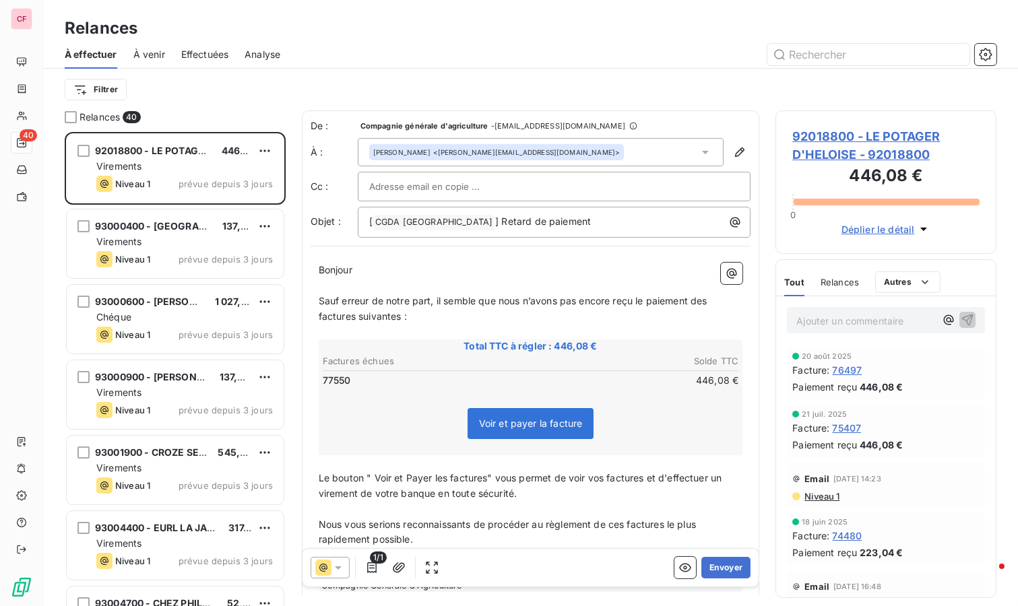
click at [719, 562] on button "Envoyer" at bounding box center [725, 568] width 49 height 22
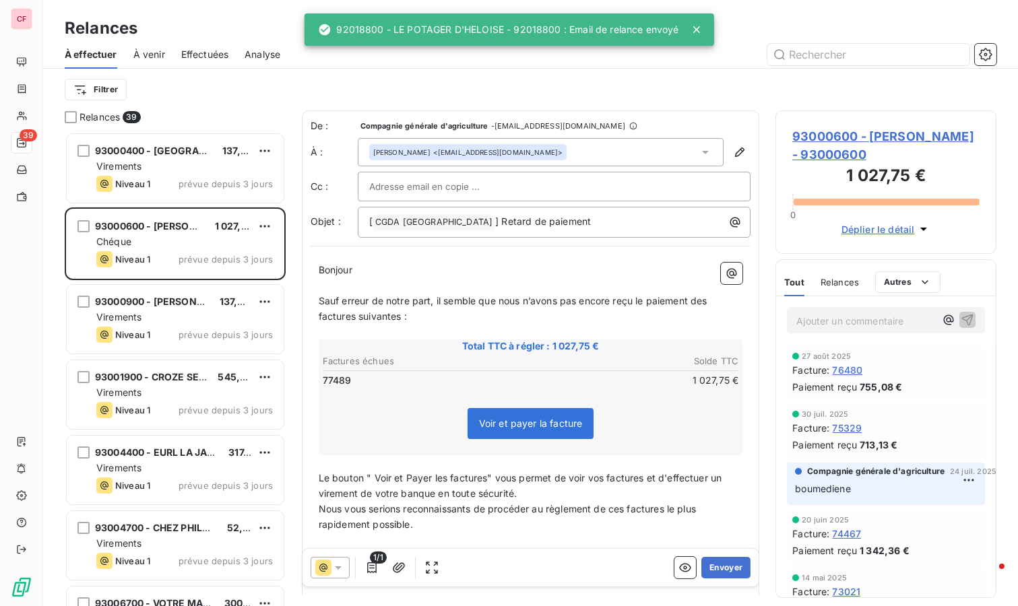
click at [173, 164] on div "Virements" at bounding box center [184, 166] width 177 height 13
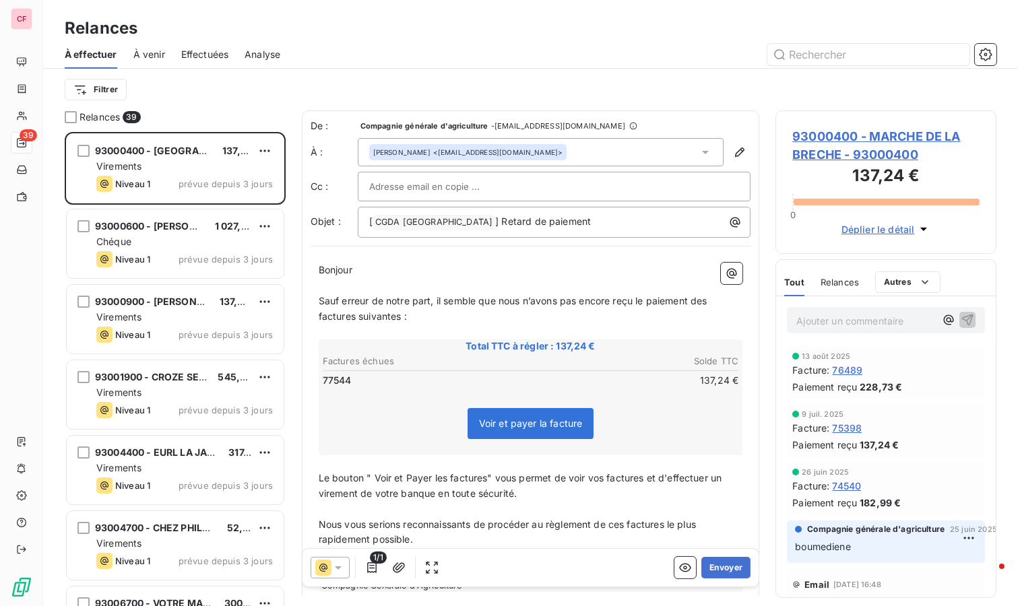
click at [716, 567] on button "Envoyer" at bounding box center [725, 568] width 49 height 22
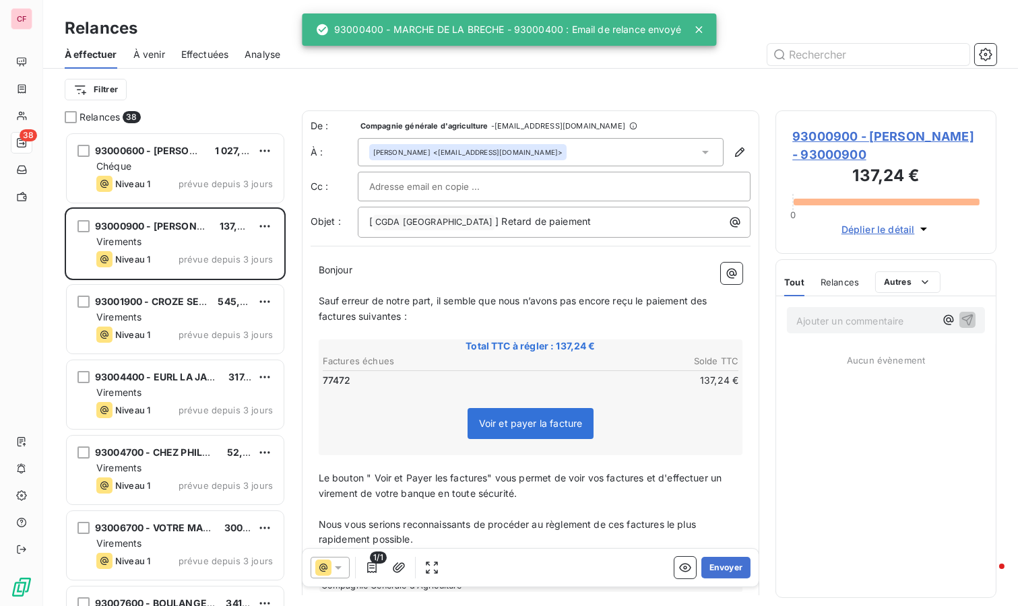
click at [183, 171] on div "Chéque" at bounding box center [184, 166] width 177 height 13
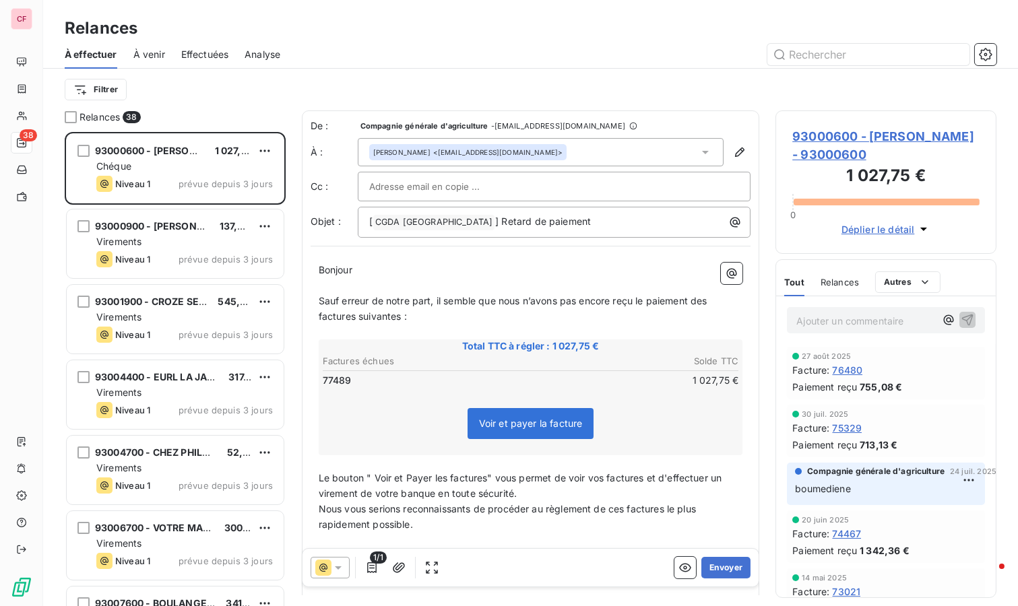
click at [867, 154] on span "93000600 - [PERSON_NAME] - 93000600" at bounding box center [885, 145] width 187 height 36
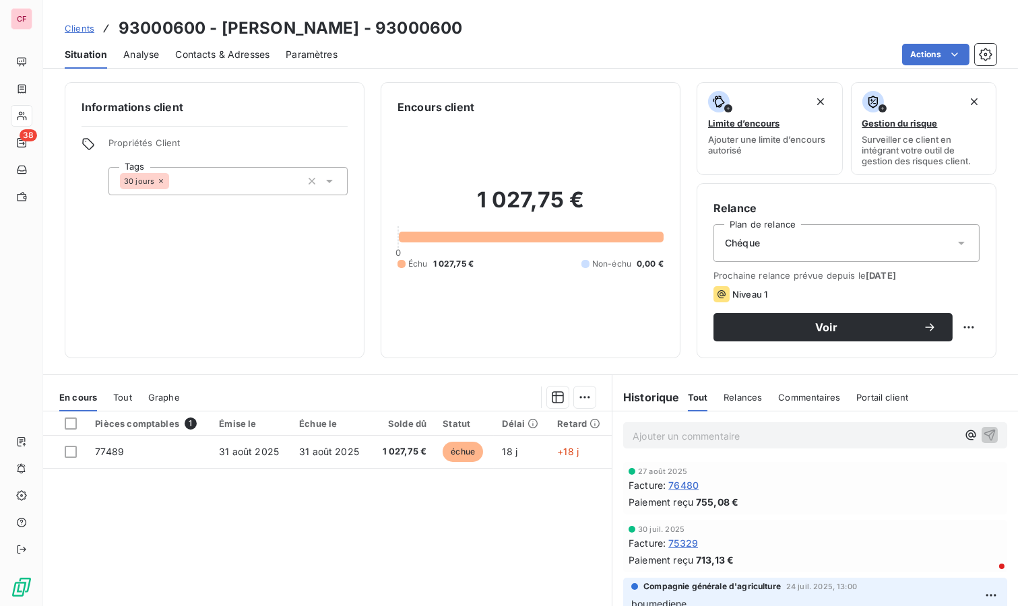
click at [961, 325] on html "CF 38 Clients 93000600 - [PERSON_NAME] - 93000600 Situation Analyse Contacts & …" at bounding box center [509, 303] width 1018 height 606
click at [932, 361] on div "Replanifier cette action" at bounding box center [902, 356] width 121 height 22
select select "8"
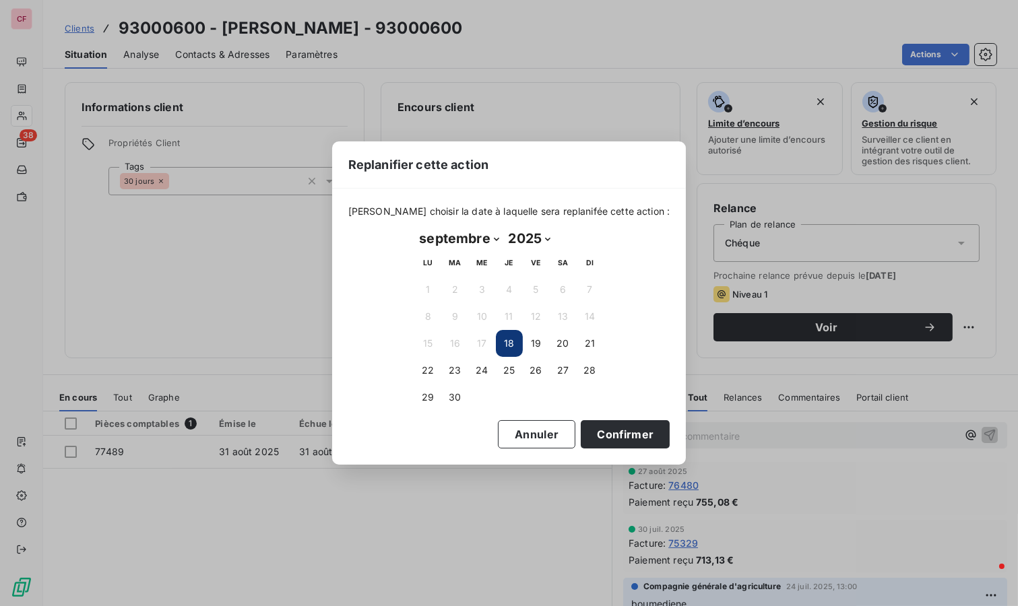
click at [539, 332] on button "19" at bounding box center [536, 343] width 27 height 27
click at [623, 435] on button "Confirmer" at bounding box center [625, 434] width 89 height 28
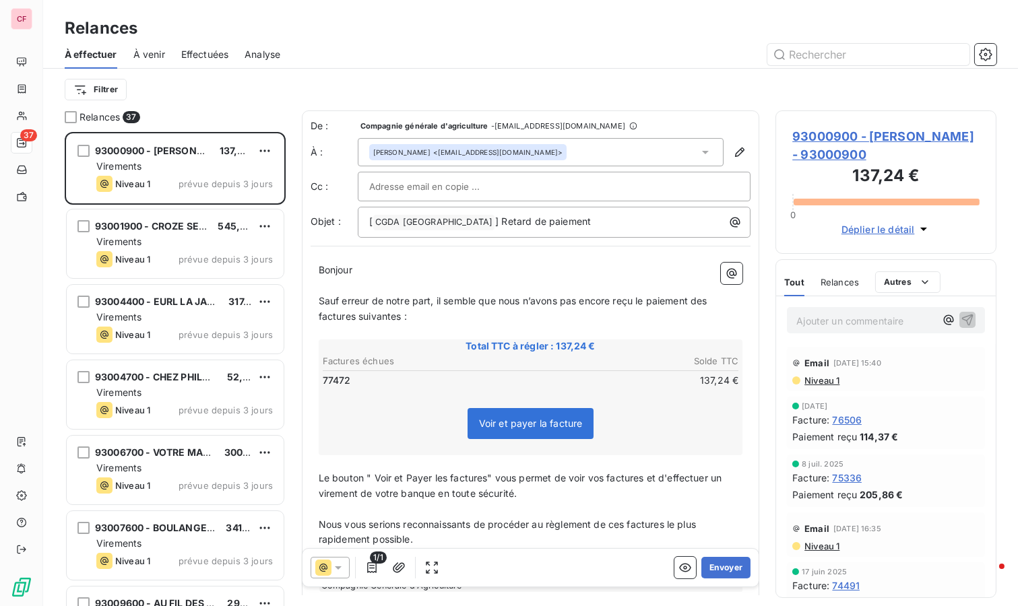
scroll to position [463, 210]
click at [706, 571] on button "Envoyer" at bounding box center [725, 568] width 49 height 22
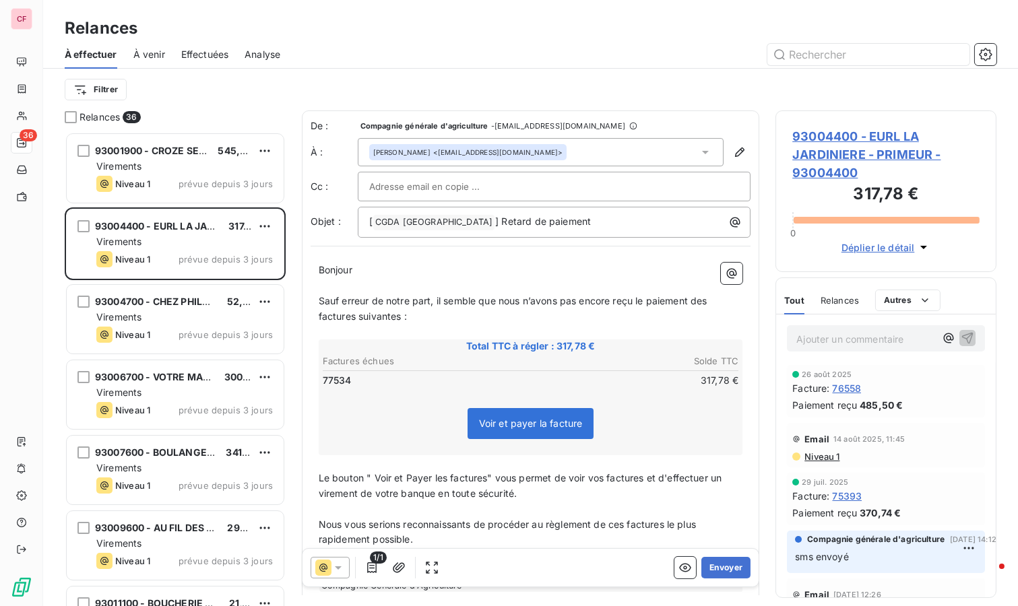
click at [709, 564] on button "Envoyer" at bounding box center [725, 568] width 49 height 22
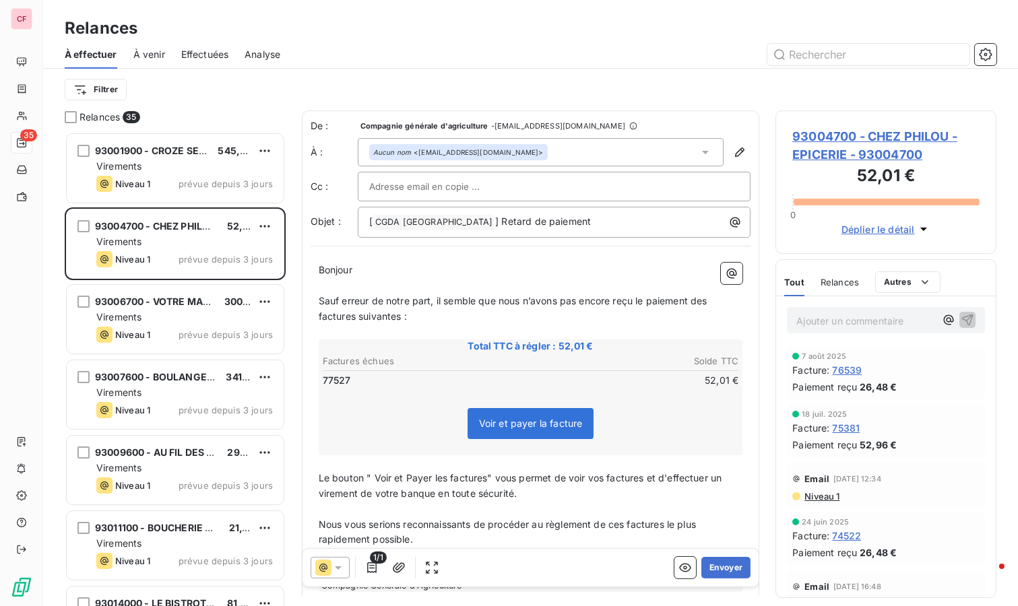
click at [723, 567] on button "Envoyer" at bounding box center [725, 568] width 49 height 22
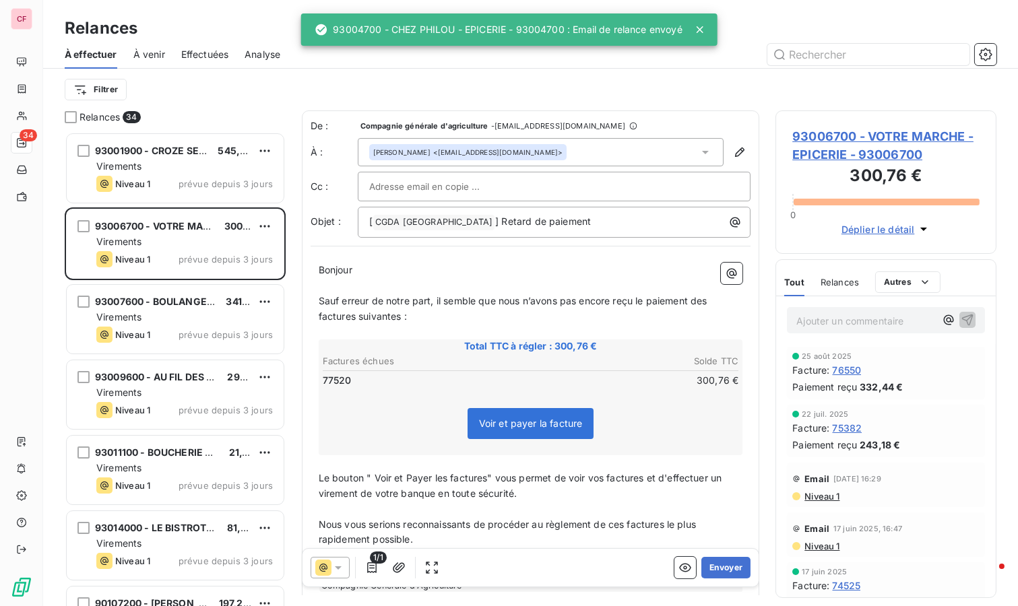
click at [724, 566] on button "Envoyer" at bounding box center [725, 568] width 49 height 22
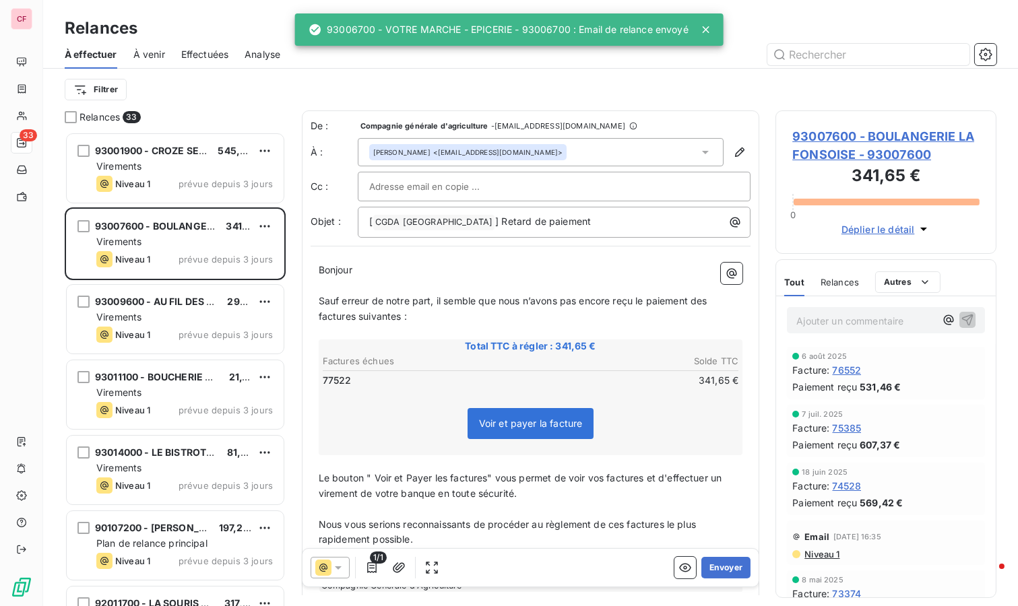
click at [724, 566] on button "Envoyer" at bounding box center [725, 568] width 49 height 22
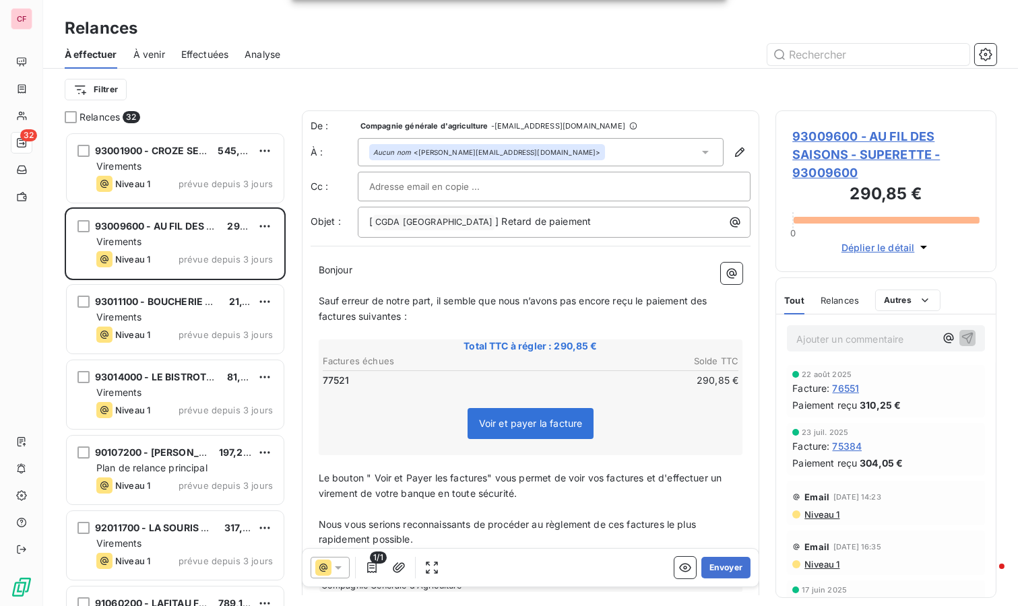
click at [724, 566] on button "Envoyer" at bounding box center [725, 568] width 49 height 22
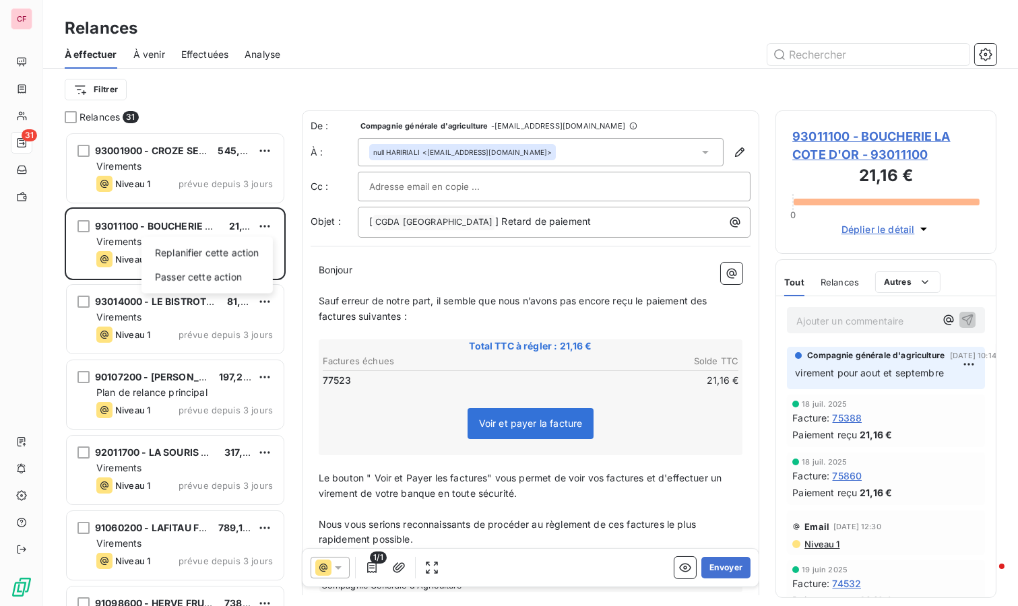
click at [264, 226] on html "CF 31 Relances À effectuer À venir Effectuées Analyse Filtrer Relances 31 93001…" at bounding box center [509, 303] width 1018 height 606
click at [236, 248] on div "Replanifier cette action" at bounding box center [207, 254] width 121 height 22
select select "8"
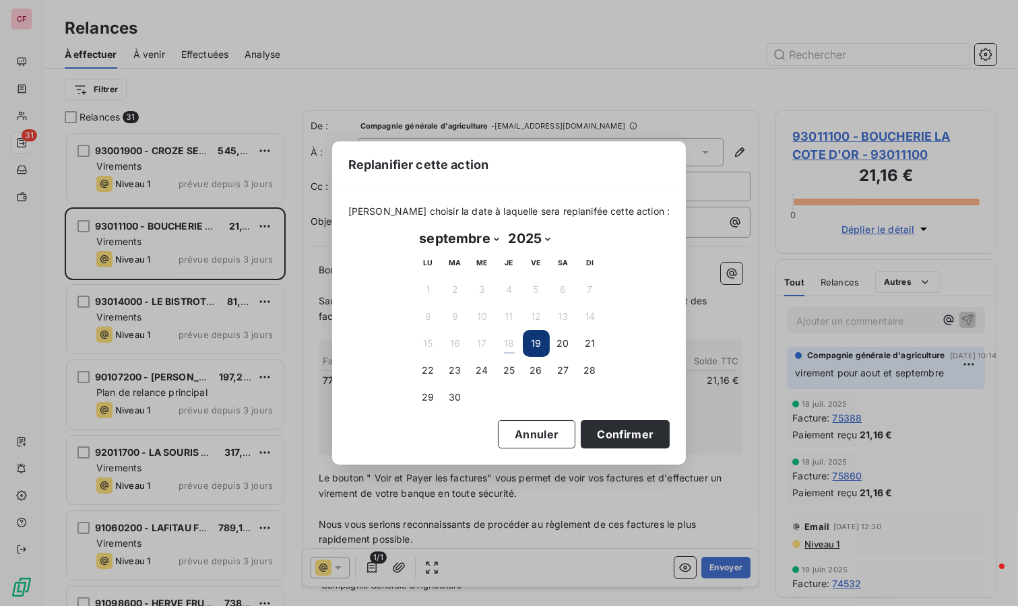
drag, startPoint x: 453, startPoint y: 375, endPoint x: 529, endPoint y: 395, distance: 78.8
click at [453, 375] on button "23" at bounding box center [455, 370] width 27 height 27
click at [616, 435] on button "Confirmer" at bounding box center [625, 434] width 89 height 28
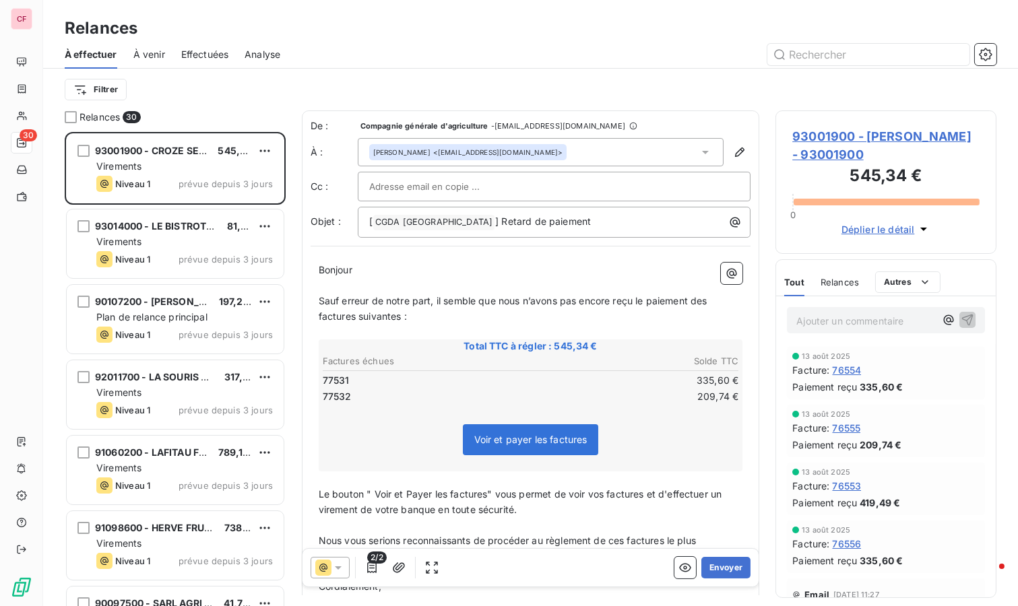
click at [198, 154] on span "93001900 - CROZE SEBASTIEN" at bounding box center [168, 150] width 146 height 11
click at [726, 565] on button "Envoyer" at bounding box center [725, 568] width 49 height 22
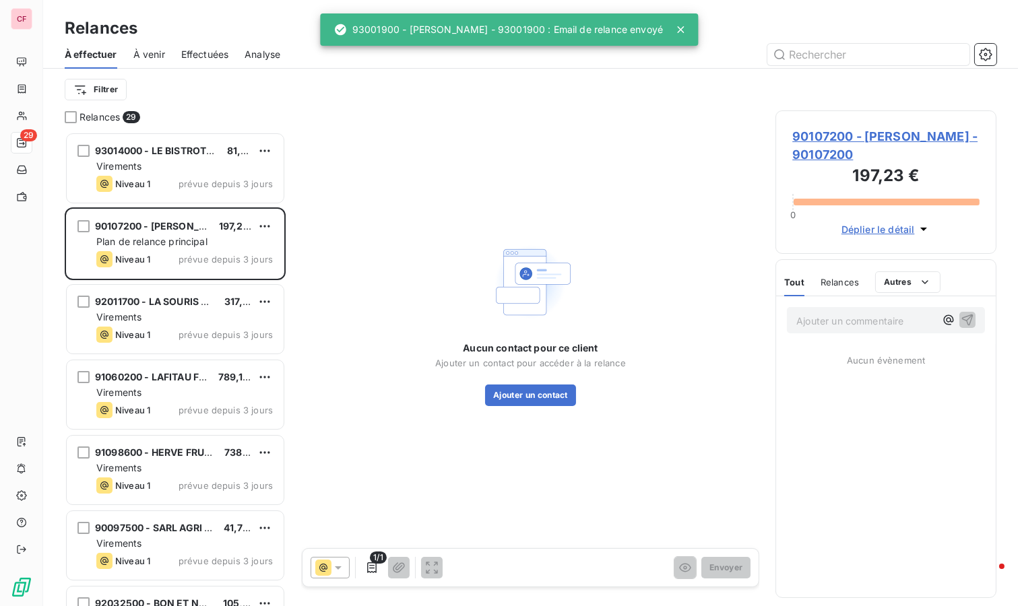
click at [180, 155] on span "93014000 - LE BISTROT DU ROUBIAN" at bounding box center [181, 150] width 173 height 11
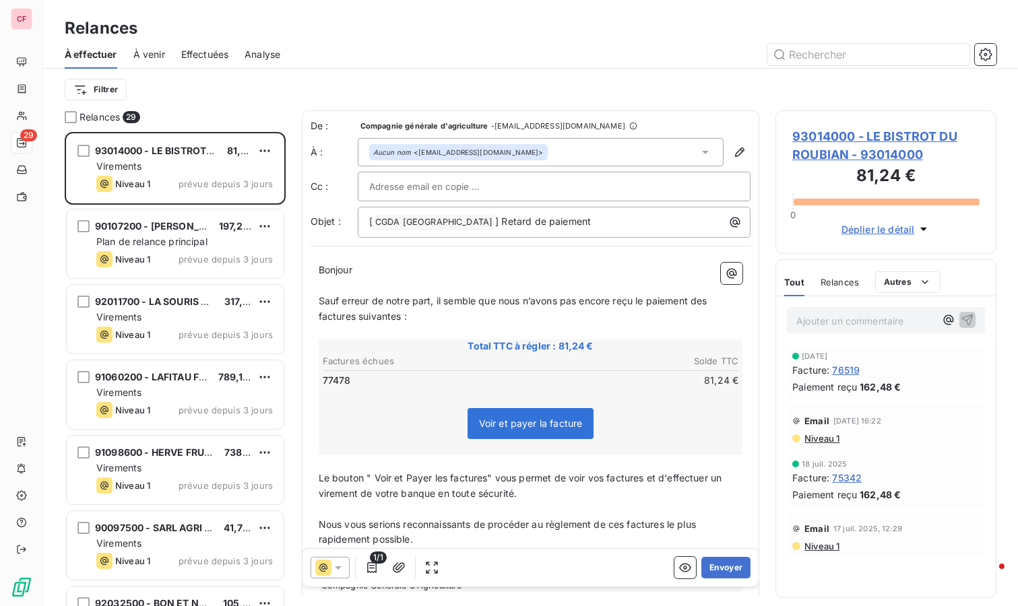
click at [730, 563] on button "Envoyer" at bounding box center [725, 568] width 49 height 22
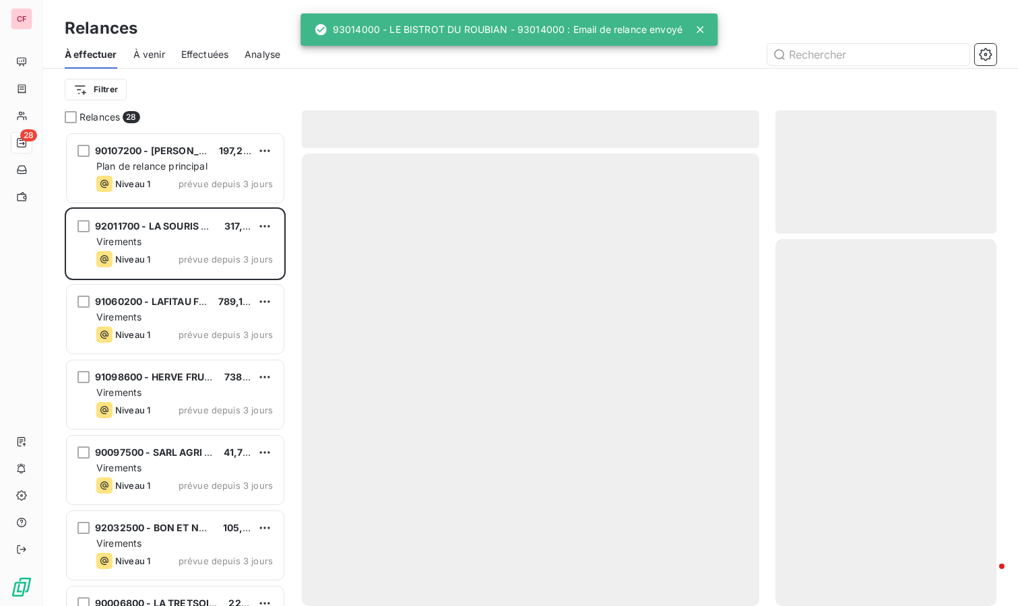
click at [265, 149] on html "CF 28 Relances À effectuer À venir Effectuées Analyse Filtrer Relances 28 90107…" at bounding box center [509, 303] width 1018 height 606
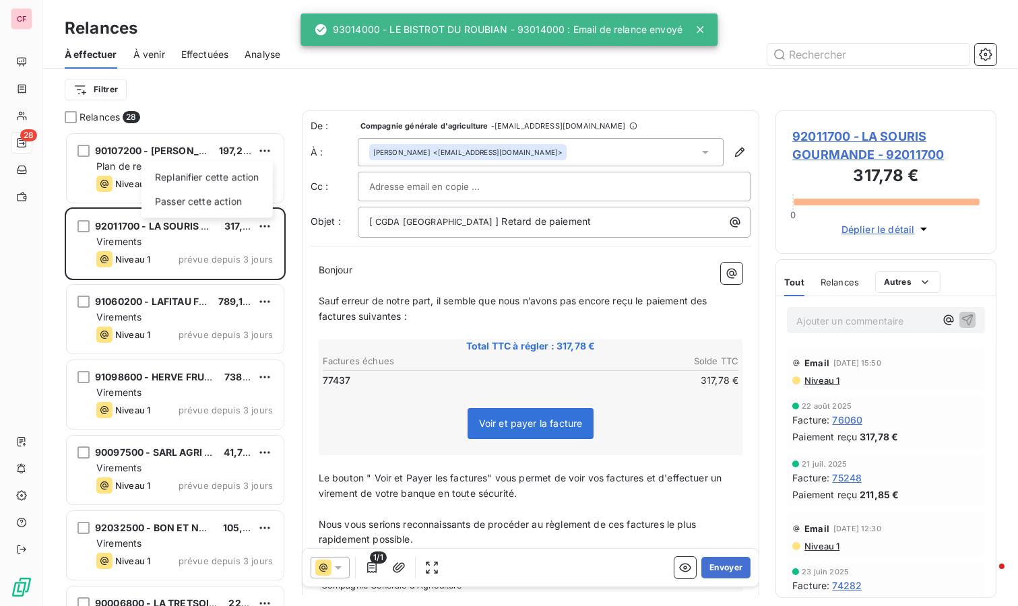
click at [120, 164] on html "CF 28 Relances À effectuer À venir Effectuées Analyse Filtrer Relances 28 90107…" at bounding box center [509, 303] width 1018 height 606
click at [121, 164] on span "Plan de relance principal" at bounding box center [151, 165] width 111 height 11
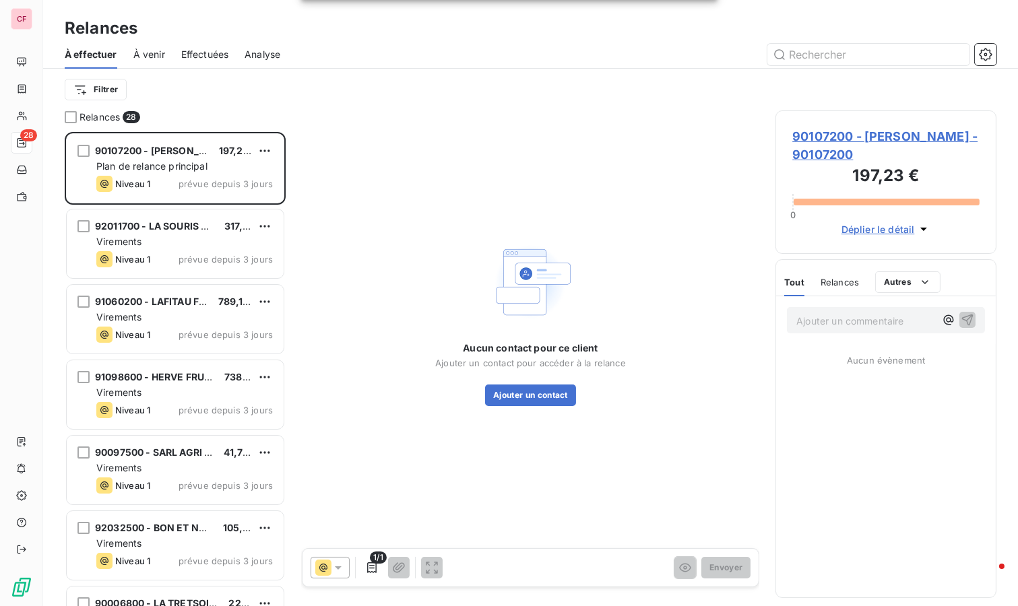
click at [860, 129] on span "90107200 - [PERSON_NAME] - 90107200" at bounding box center [885, 145] width 187 height 36
click at [263, 151] on html "CF 28 Relances À effectuer À venir Effectuées Analyse Filtrer Relances 28 90107…" at bounding box center [509, 303] width 1018 height 606
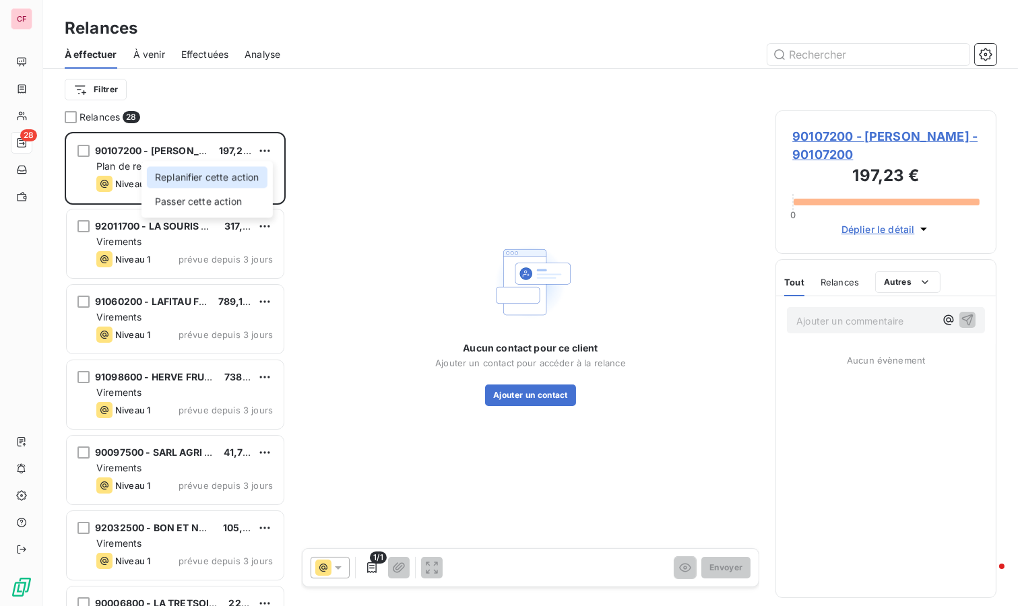
click at [249, 173] on div "Replanifier cette action" at bounding box center [207, 177] width 121 height 22
select select "8"
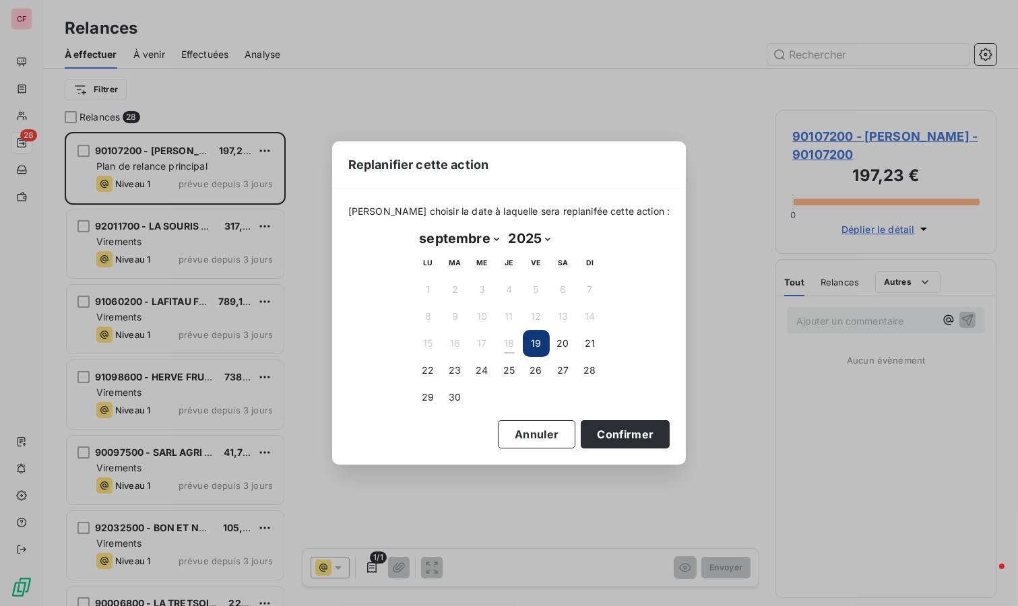
click at [462, 370] on button "23" at bounding box center [455, 370] width 27 height 27
click at [617, 430] on button "Confirmer" at bounding box center [625, 434] width 89 height 28
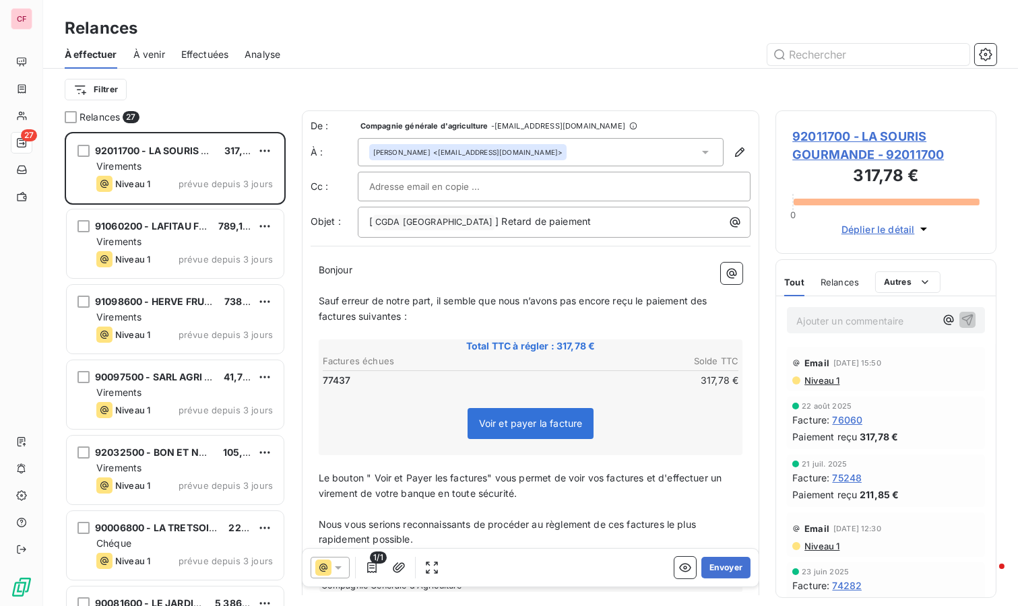
click at [722, 568] on button "Envoyer" at bounding box center [725, 568] width 49 height 22
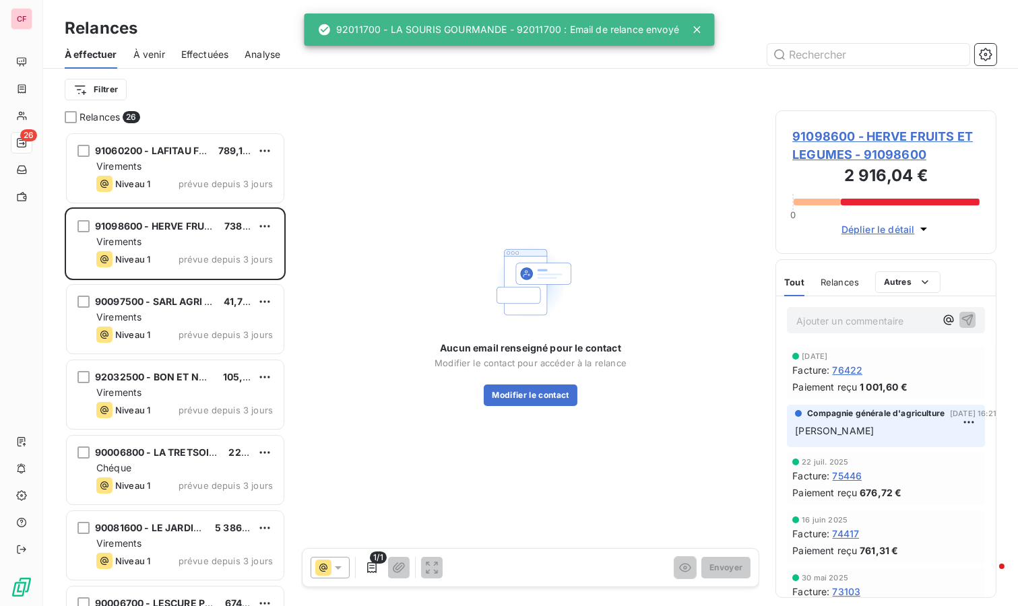
click at [173, 157] on div "91060200 - LAFITAU FRERES 789,18 € Virements Niveau 1 prévue depuis 3 jours" at bounding box center [175, 168] width 217 height 69
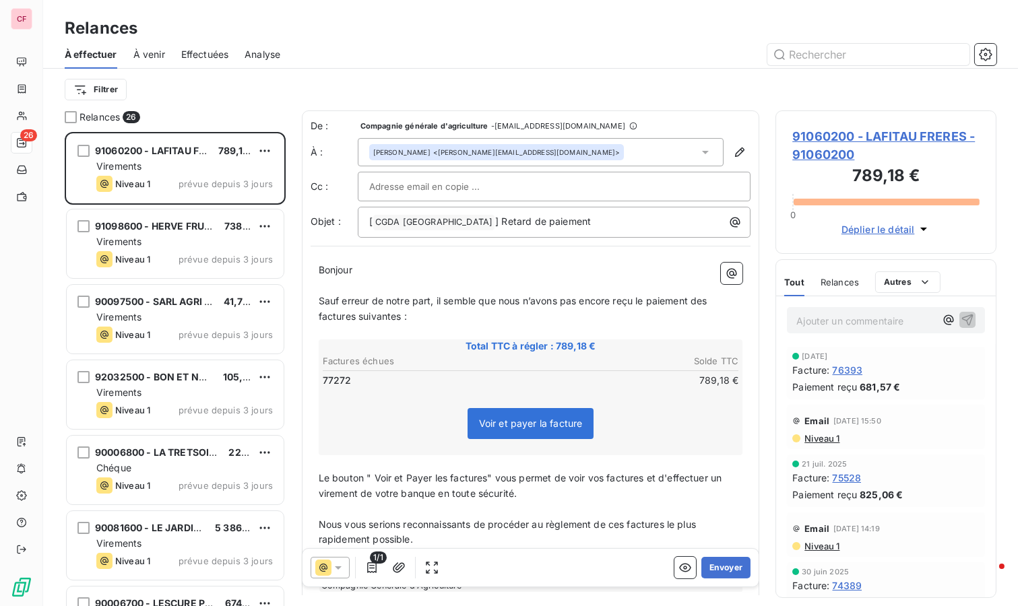
click at [718, 567] on button "Envoyer" at bounding box center [725, 568] width 49 height 22
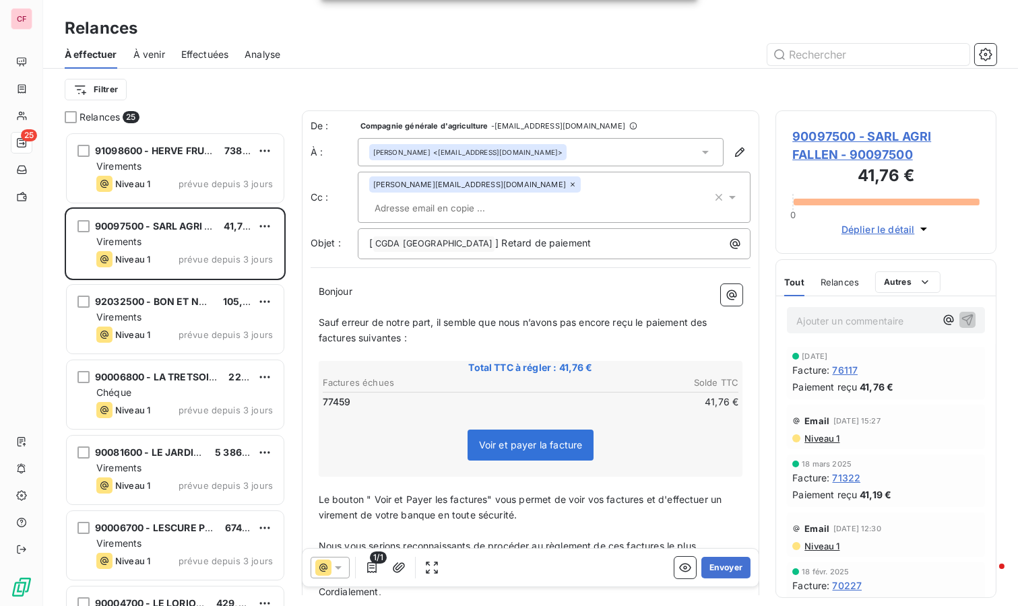
click at [724, 560] on button "Envoyer" at bounding box center [725, 568] width 49 height 22
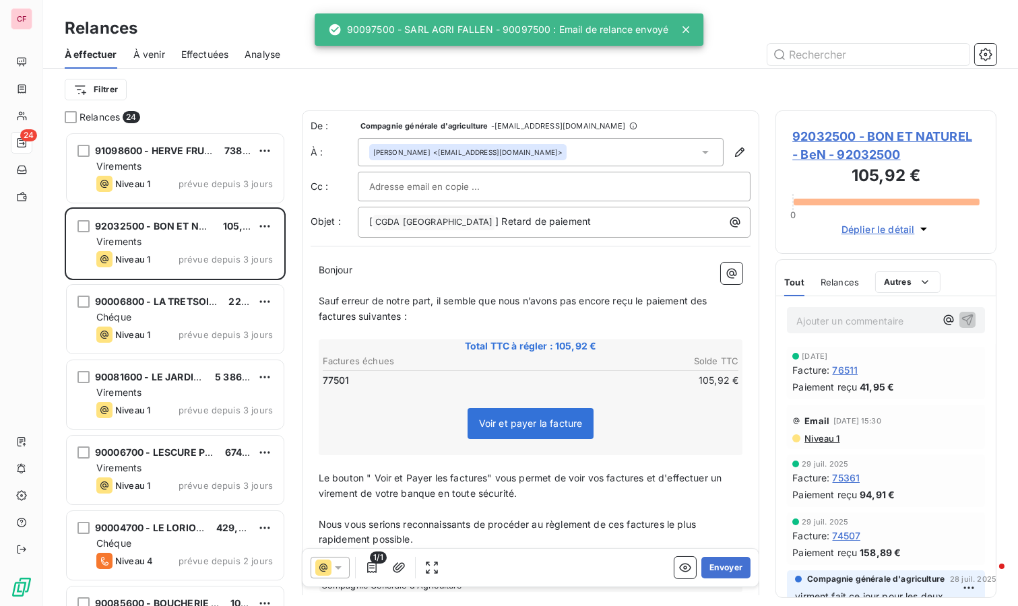
click at [717, 572] on button "Envoyer" at bounding box center [725, 568] width 49 height 22
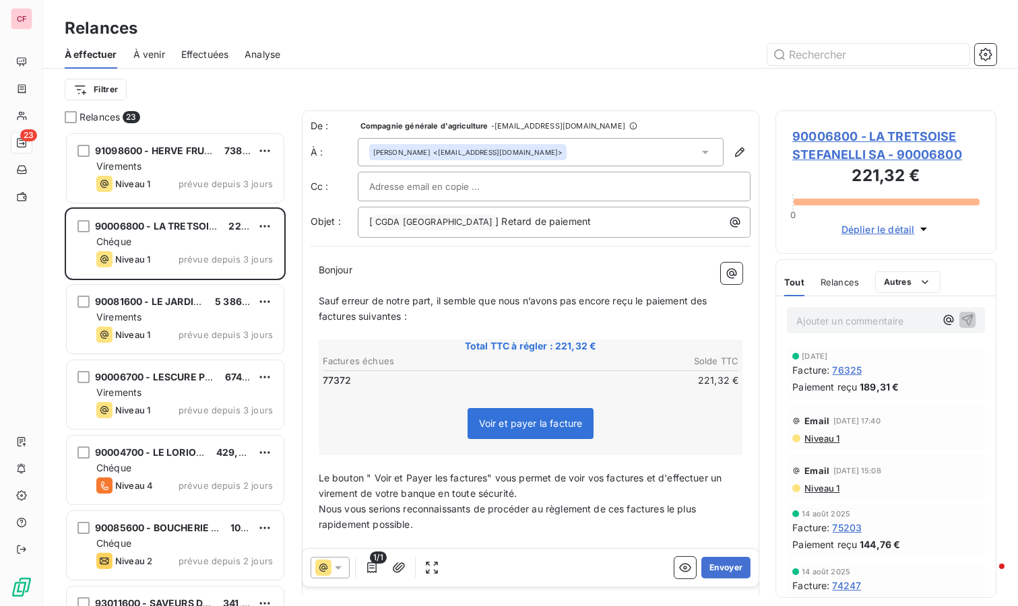
click at [717, 572] on button "Envoyer" at bounding box center [725, 568] width 49 height 22
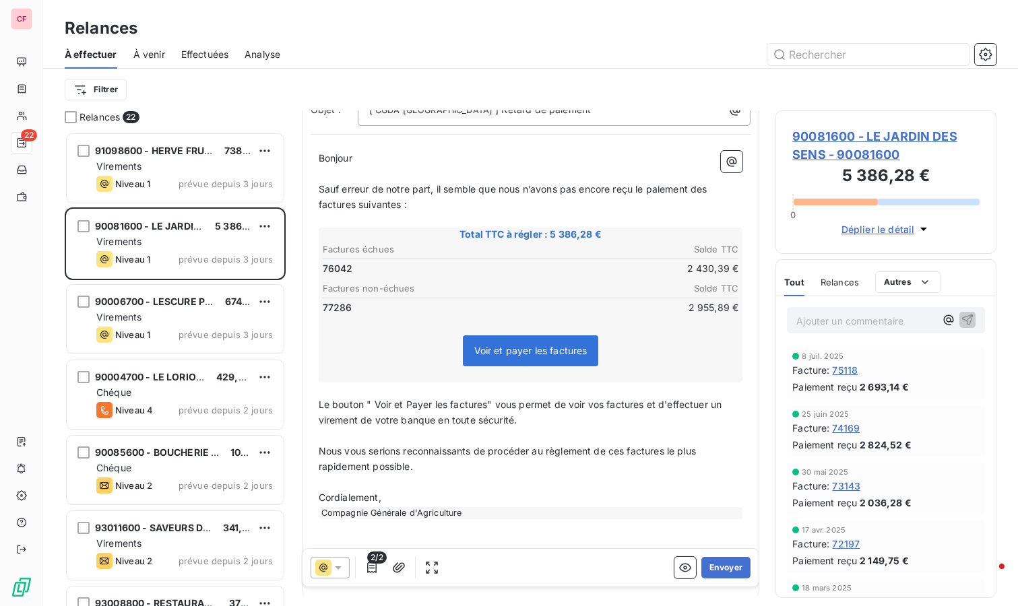
scroll to position [165, 0]
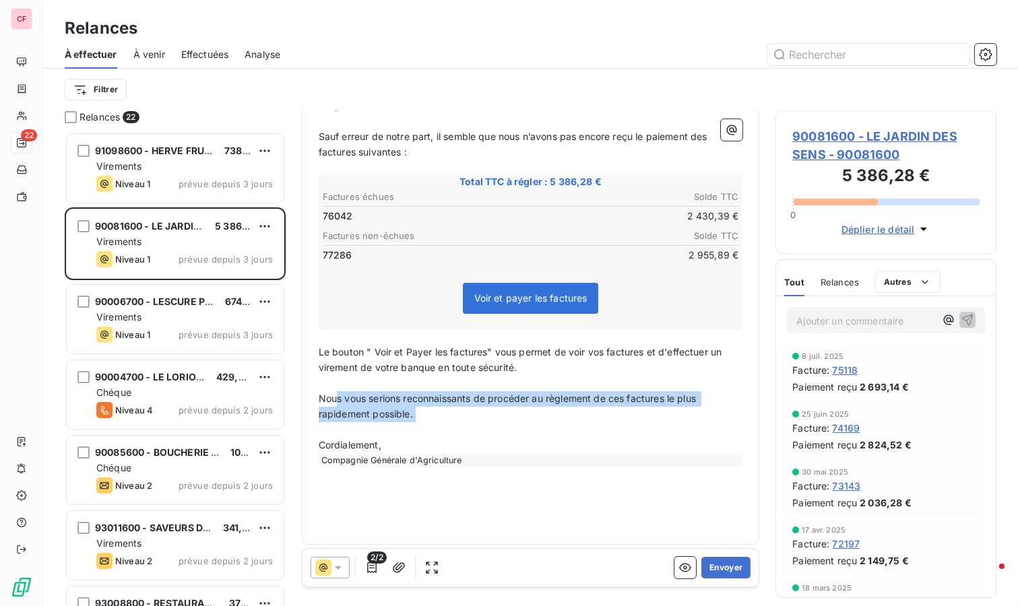
drag, startPoint x: 493, startPoint y: 420, endPoint x: 324, endPoint y: 391, distance: 170.9
click at [334, 398] on div "Bonjour ﻿ Sauf erreur de notre part, il semble que nous n’avons pas encore reçu…" at bounding box center [531, 313] width 425 height 430
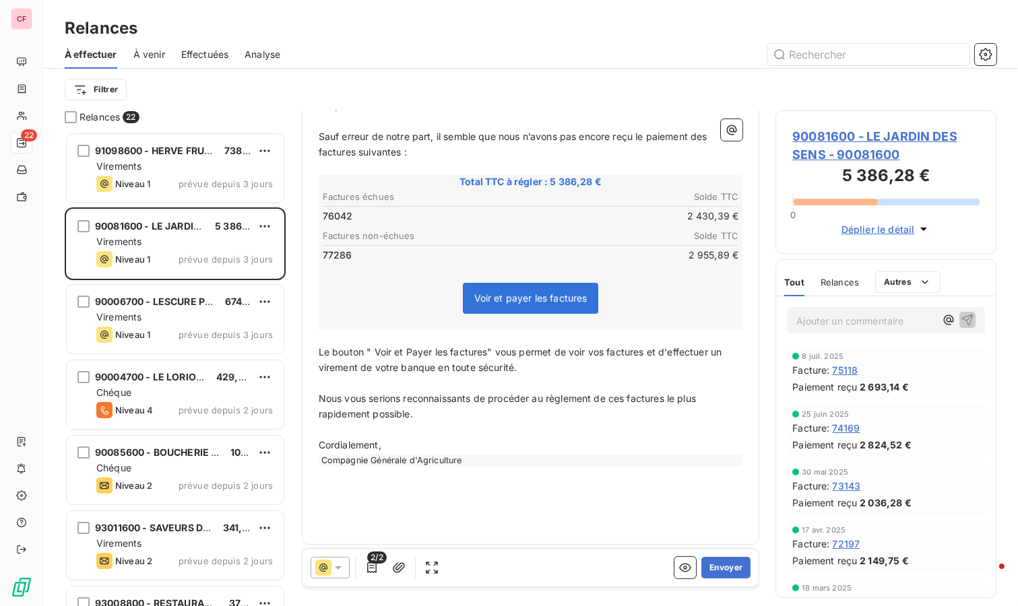
drag, startPoint x: 324, startPoint y: 391, endPoint x: 271, endPoint y: 416, distance: 58.8
click at [316, 390] on div "Bonjour ﻿ Sauf erreur de notre part, il semble que nous n’avons pas encore reçu…" at bounding box center [531, 313] width 441 height 446
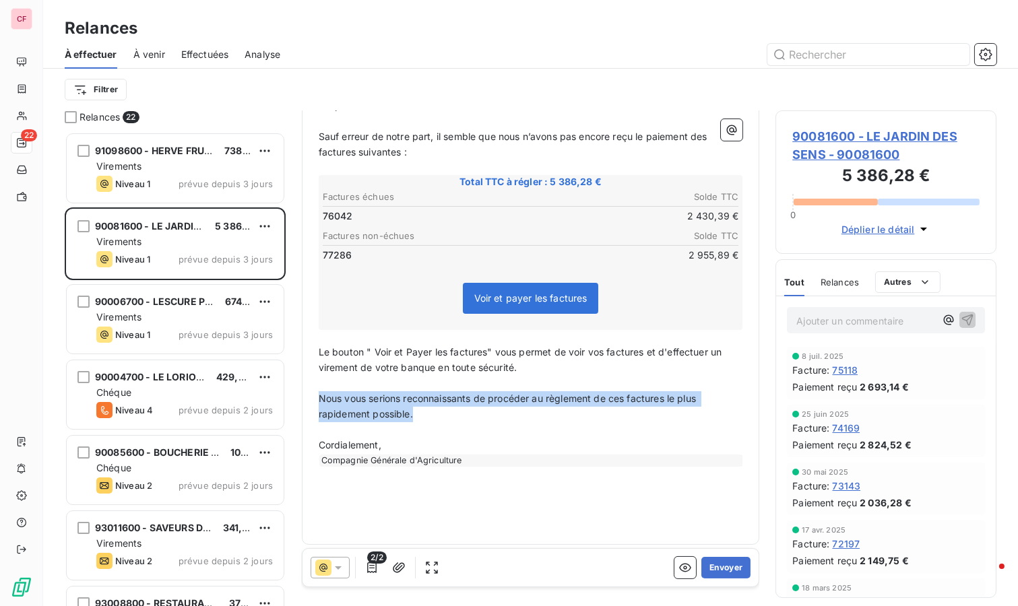
drag, startPoint x: 432, startPoint y: 406, endPoint x: 315, endPoint y: 394, distance: 117.8
click at [315, 394] on div "Bonjour ﻿ Sauf erreur de notre part, il semble que nous n’avons pas encore reçu…" at bounding box center [531, 313] width 441 height 446
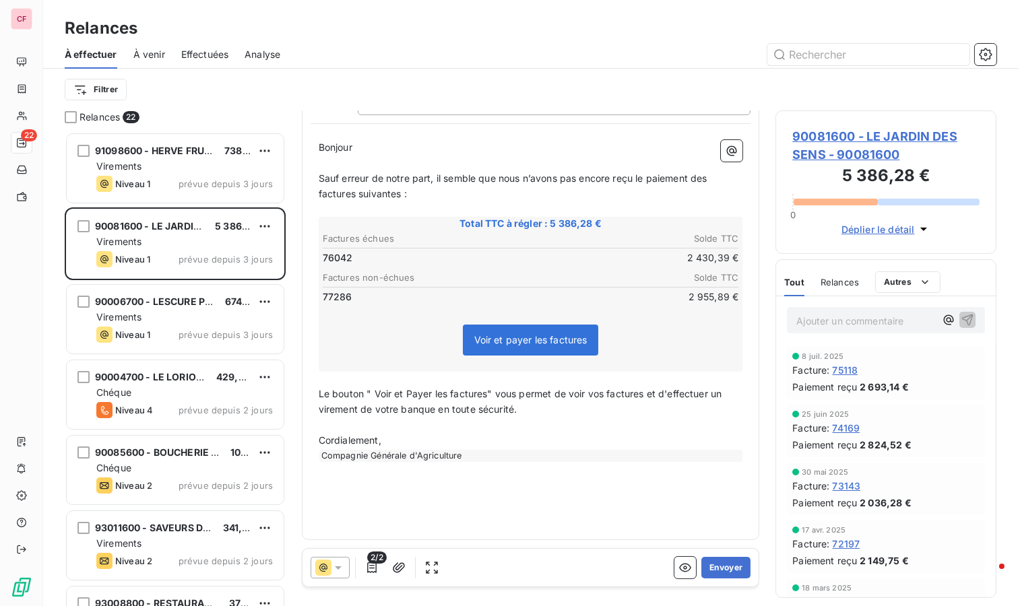
scroll to position [119, 0]
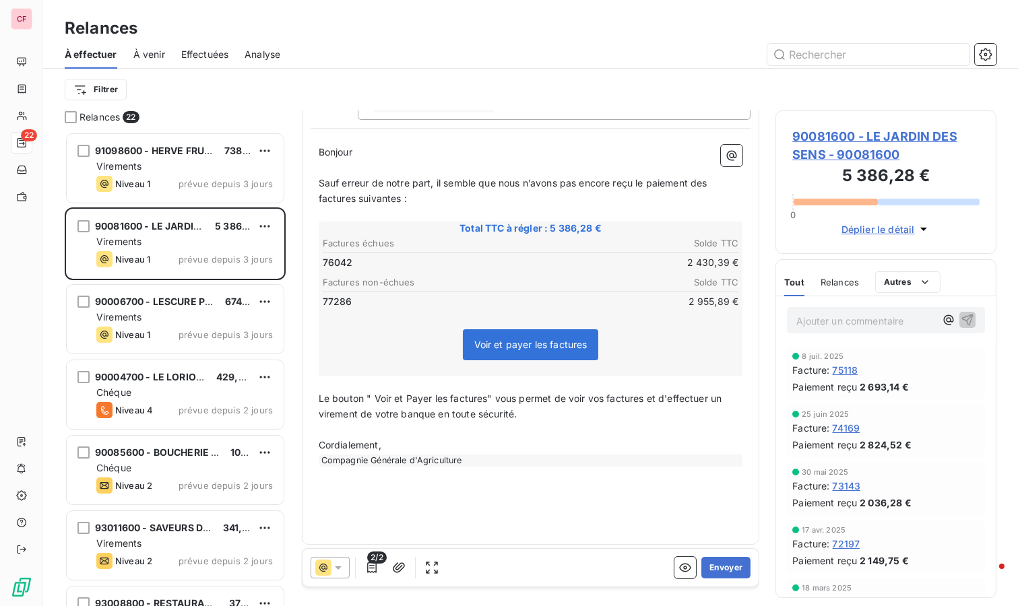
click at [713, 566] on button "Envoyer" at bounding box center [725, 568] width 49 height 22
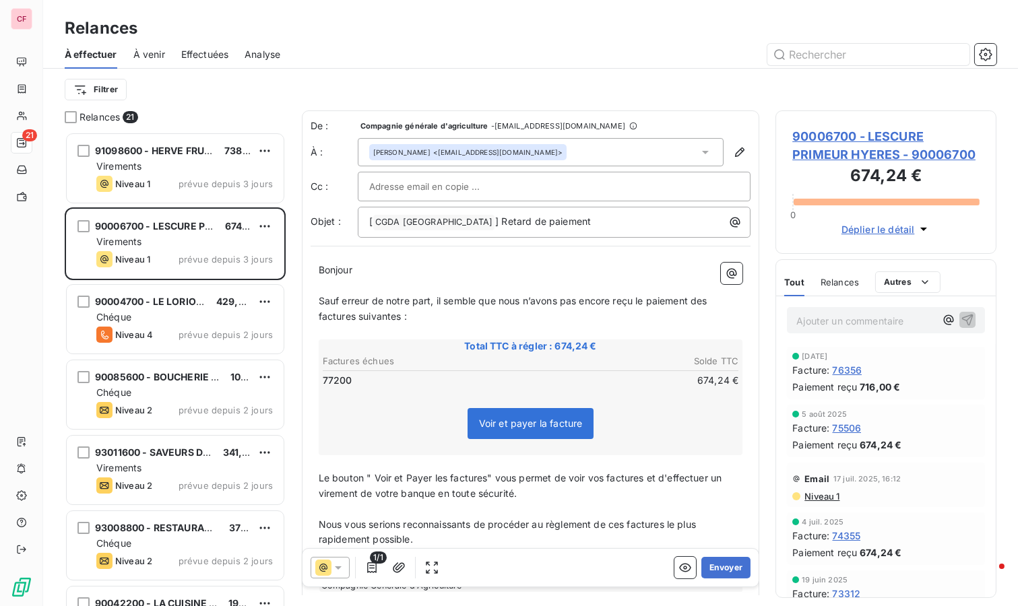
click at [850, 137] on span "90006700 - LESCURE PRIMEUR HYERES - 90006700" at bounding box center [885, 145] width 187 height 36
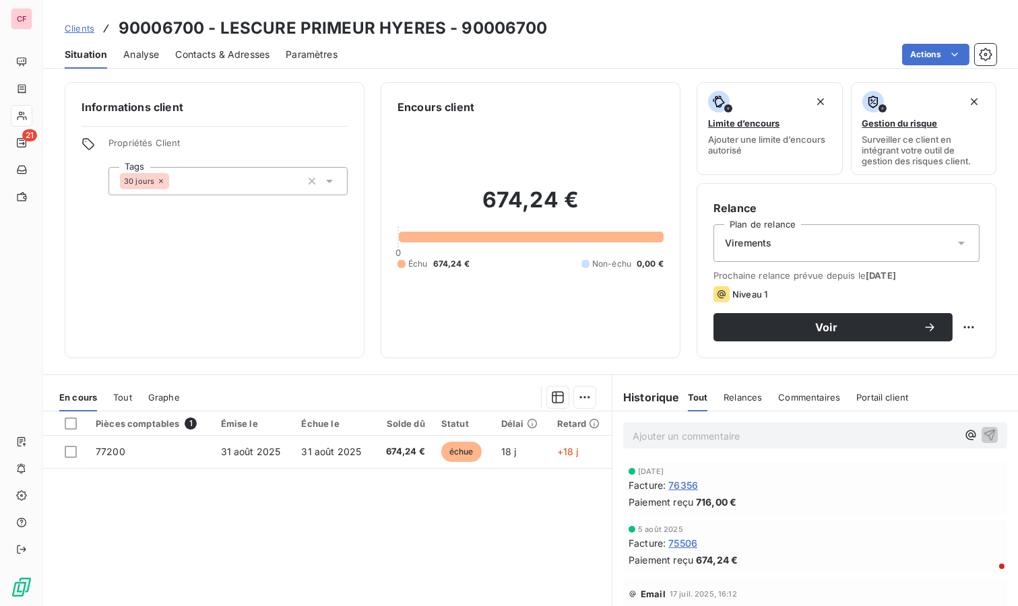
click at [382, 445] on span "674,24 €" at bounding box center [403, 451] width 42 height 13
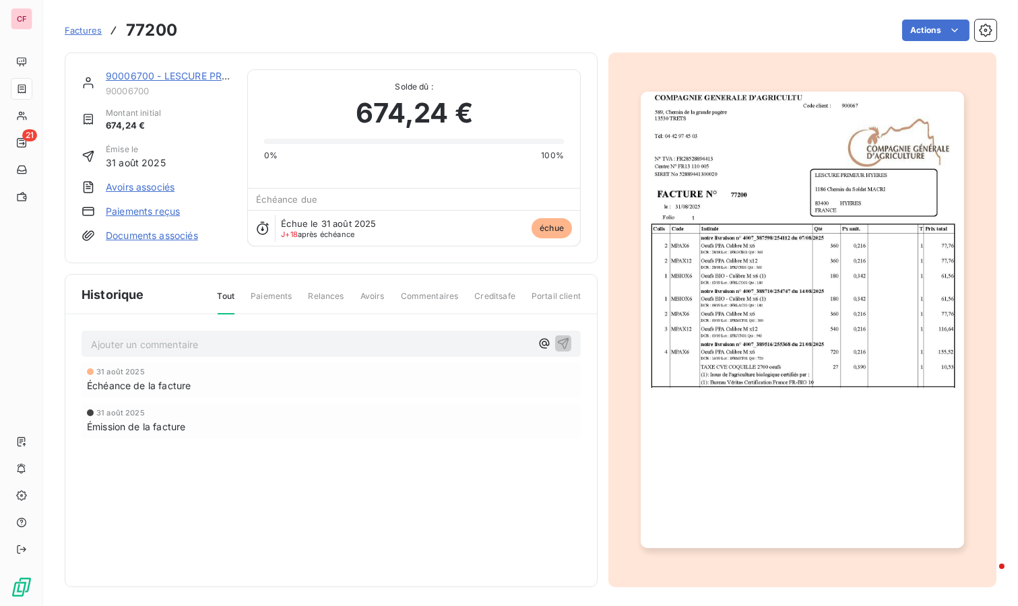
click at [927, 21] on html "CF 21 Factures 77200 Actions 90006700 - LESCURE PRIMEUR HYERES 90006700 Montant…" at bounding box center [509, 303] width 1018 height 606
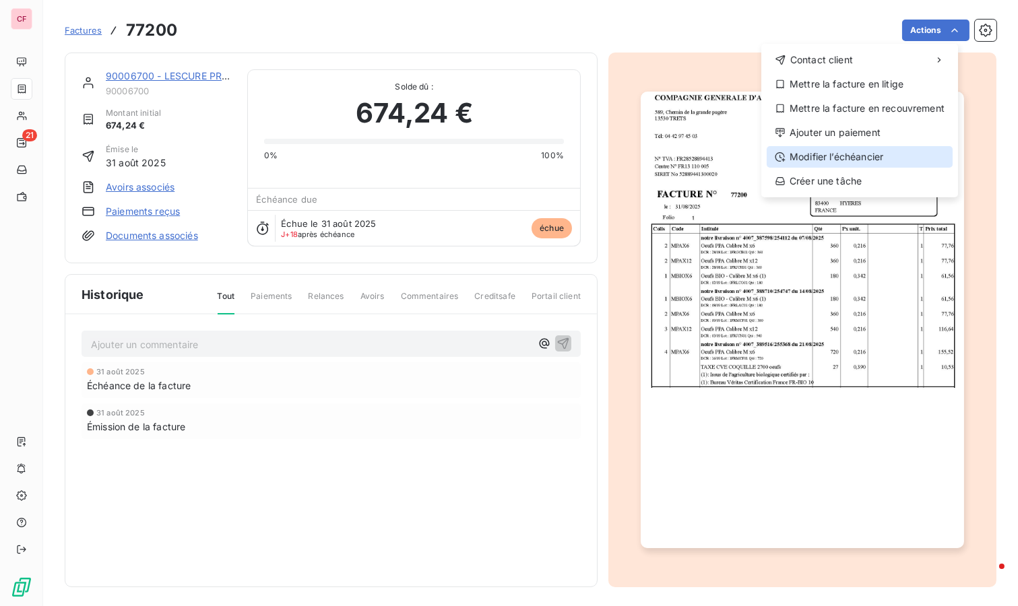
click at [863, 150] on div "Modifier l’échéancier" at bounding box center [860, 157] width 186 height 22
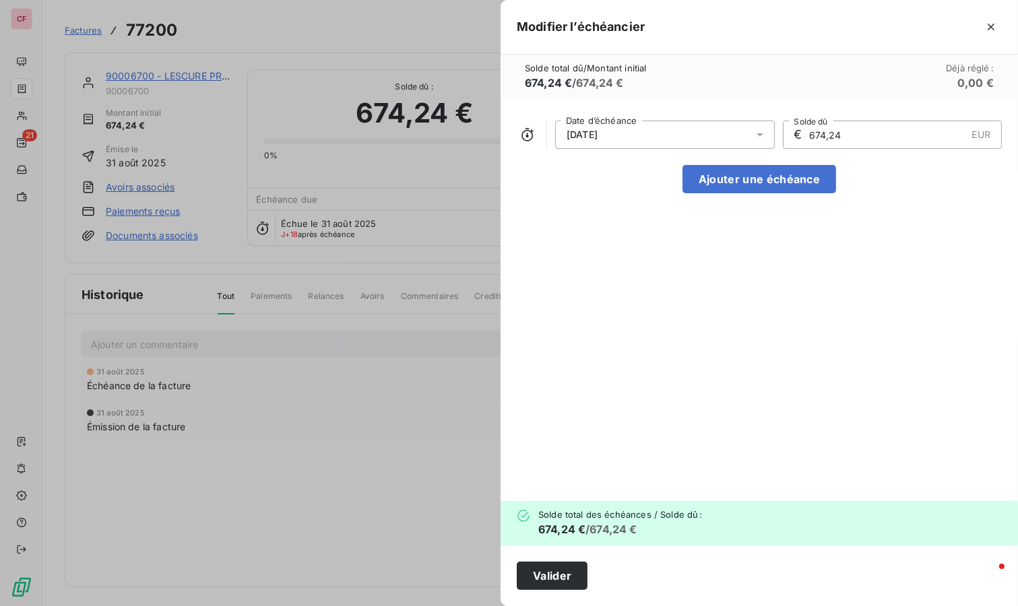
click at [659, 133] on div "[DATE]" at bounding box center [665, 135] width 220 height 28
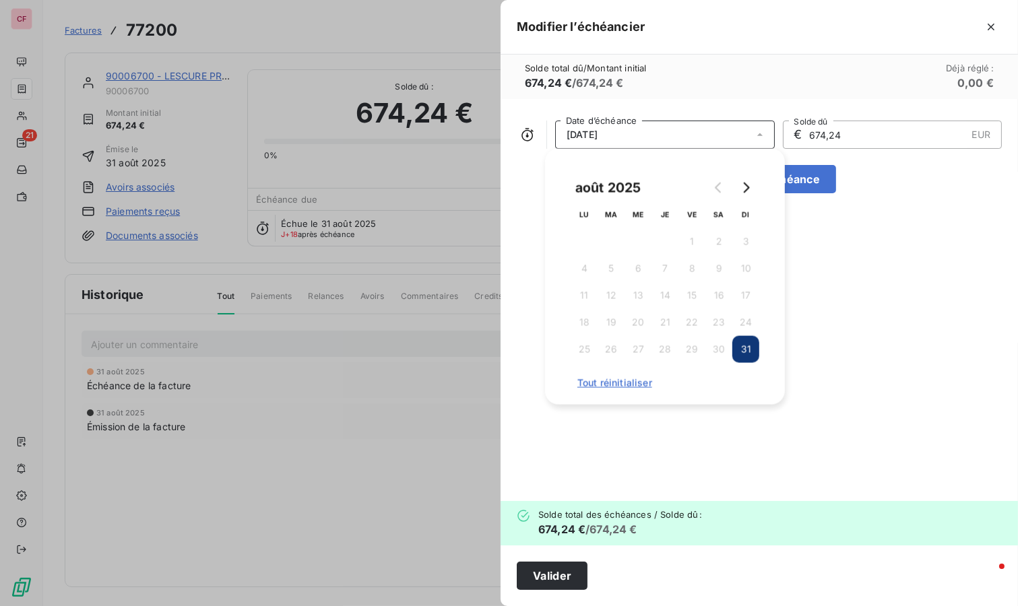
click at [749, 183] on icon "Go to next month" at bounding box center [746, 188] width 11 height 11
click at [614, 346] on button "30" at bounding box center [611, 349] width 27 height 27
click at [573, 583] on button "Valider" at bounding box center [552, 576] width 71 height 28
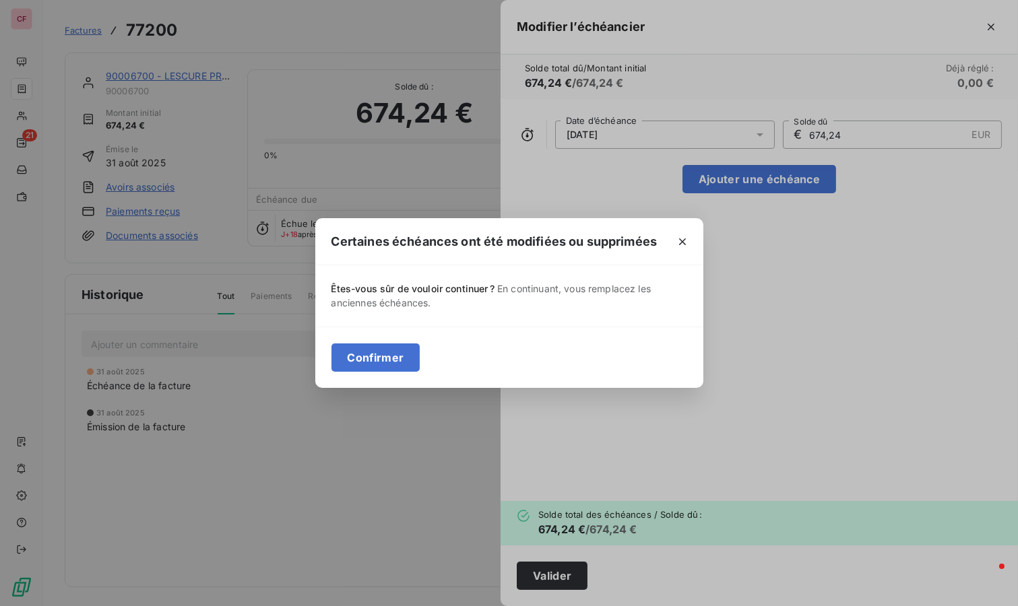
click at [401, 347] on button "Confirmer" at bounding box center [376, 358] width 89 height 28
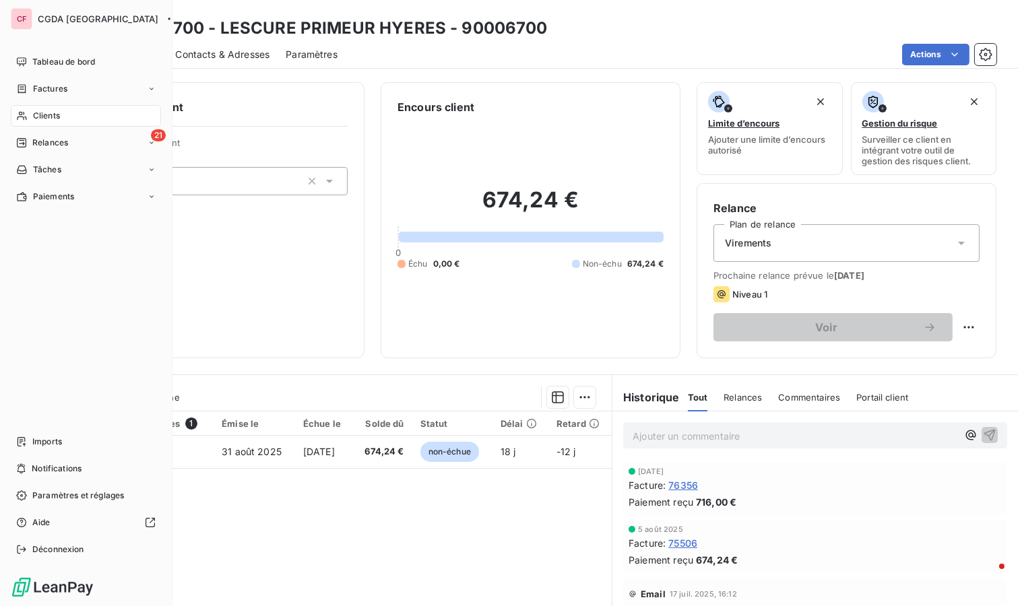
click at [71, 149] on div "21 Relances" at bounding box center [86, 143] width 150 height 22
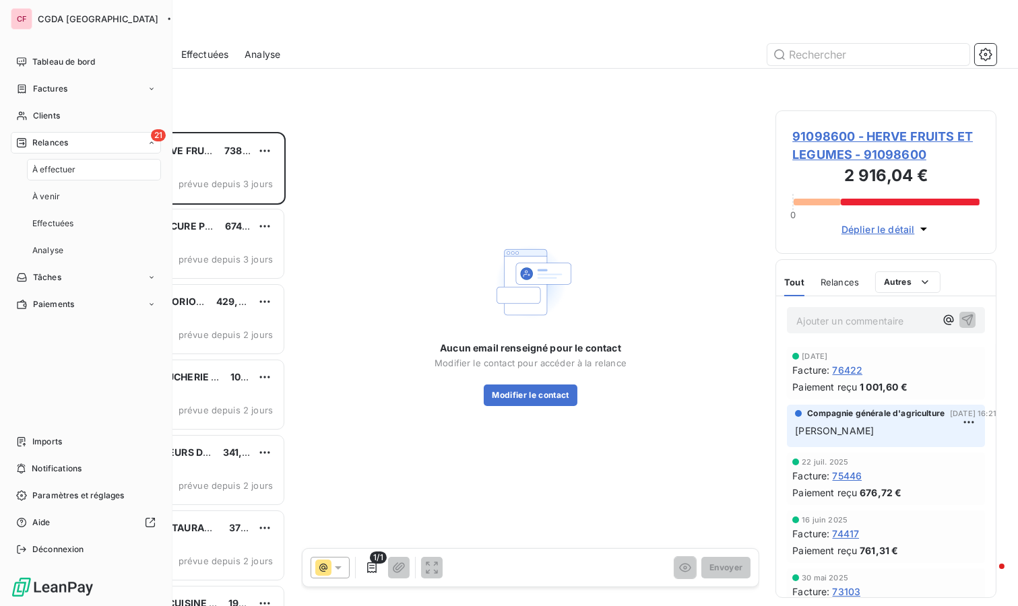
scroll to position [463, 210]
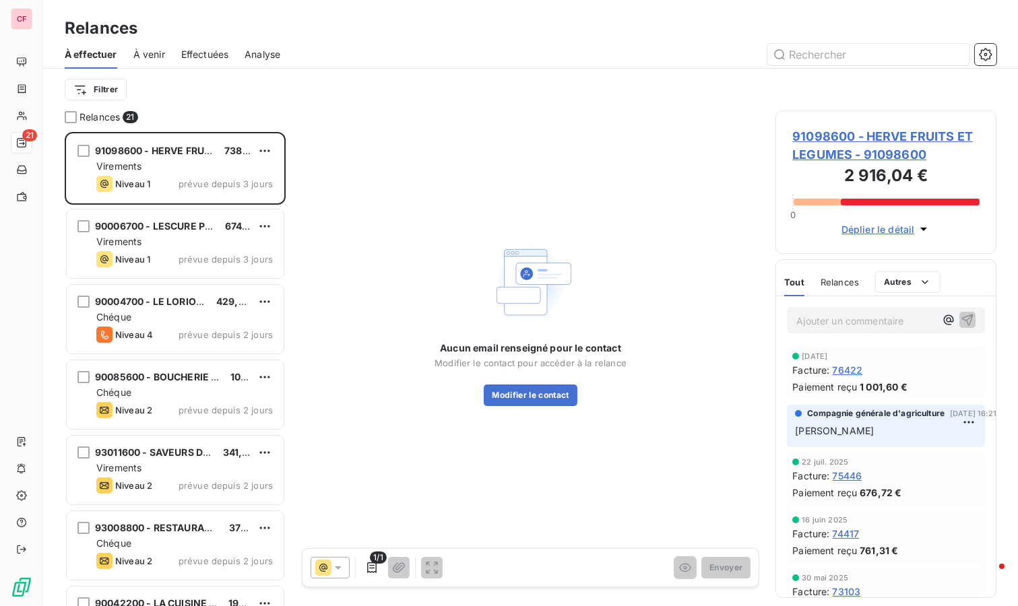
click at [894, 130] on span "91098600 - HERVE FRUITS ET LEGUMES - 91098600" at bounding box center [885, 145] width 187 height 36
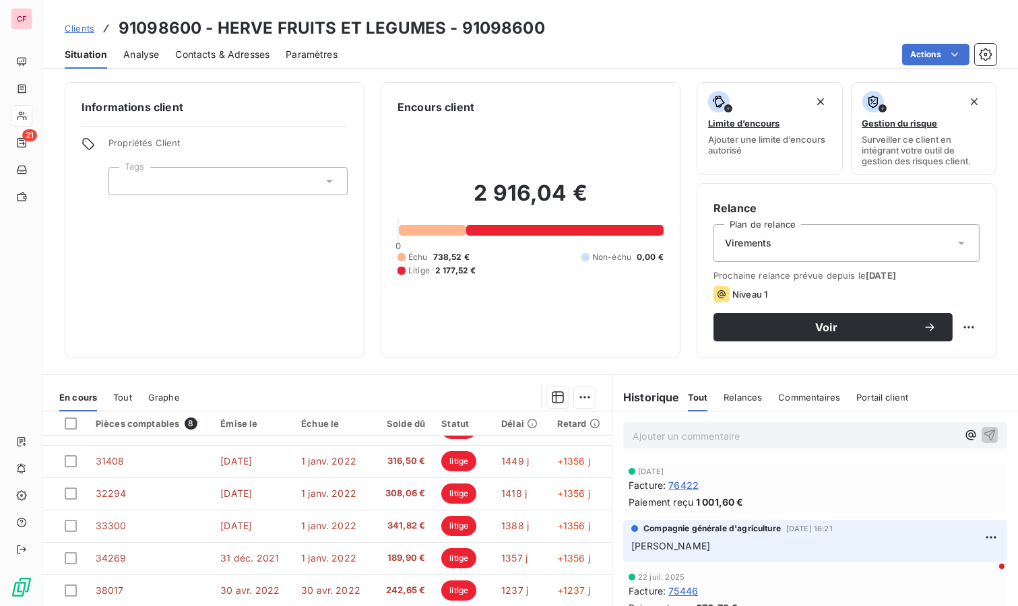
scroll to position [103, 0]
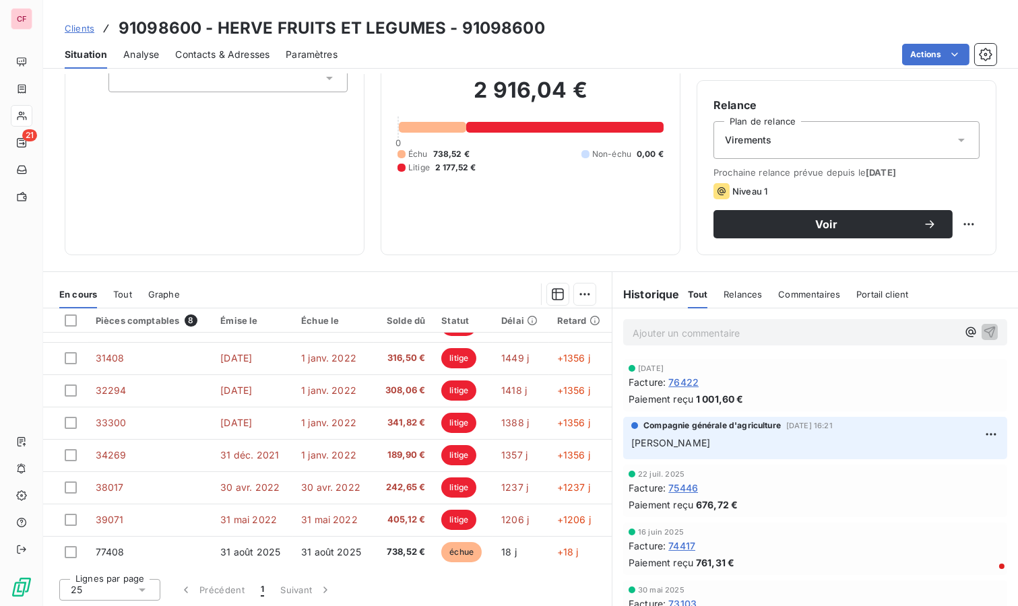
click at [633, 332] on p "Ajouter un commentaire ﻿" at bounding box center [795, 333] width 325 height 17
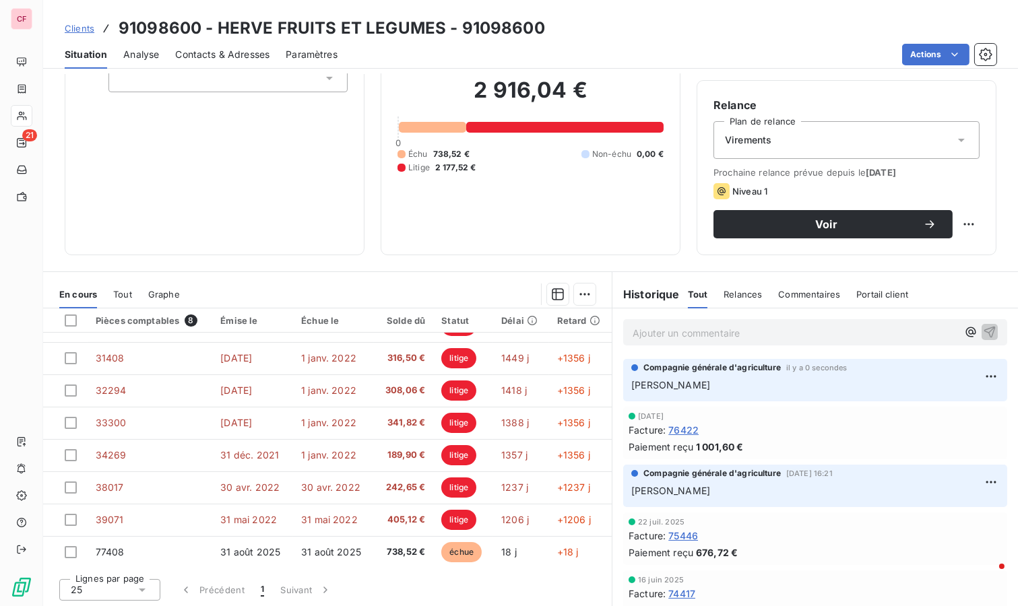
click at [962, 226] on html "CF 21 Clients 91098600 - HERVE FRUITS ET LEGUMES - 91098600 Situation Analyse C…" at bounding box center [509, 303] width 1018 height 606
click at [940, 254] on div "Replanifier cette action" at bounding box center [902, 253] width 121 height 22
select select "8"
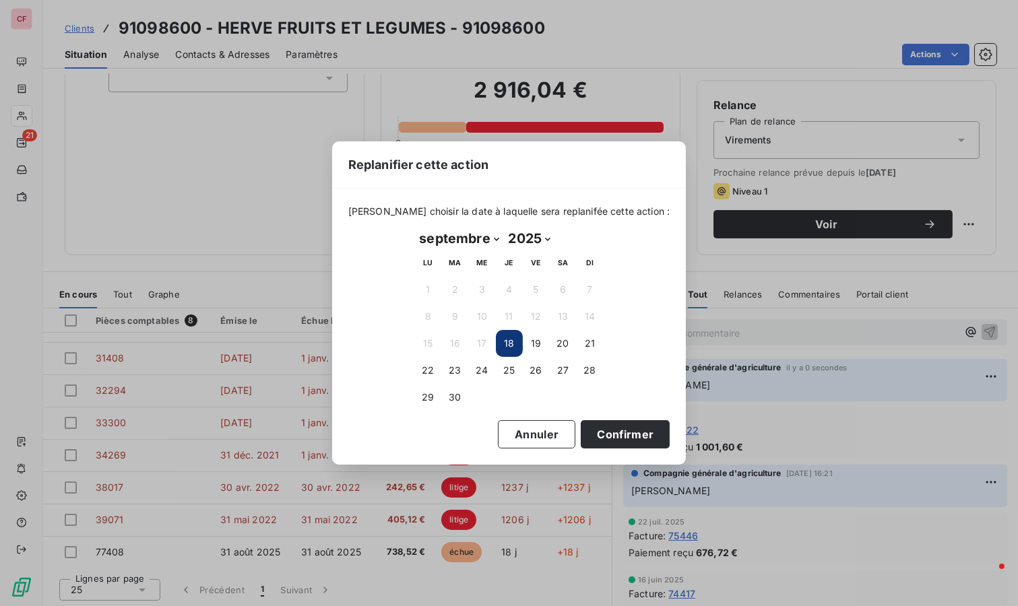
click at [456, 371] on button "23" at bounding box center [455, 370] width 27 height 27
drag, startPoint x: 586, startPoint y: 425, endPoint x: 569, endPoint y: 433, distance: 17.8
click at [585, 425] on button "Confirmer" at bounding box center [625, 434] width 89 height 28
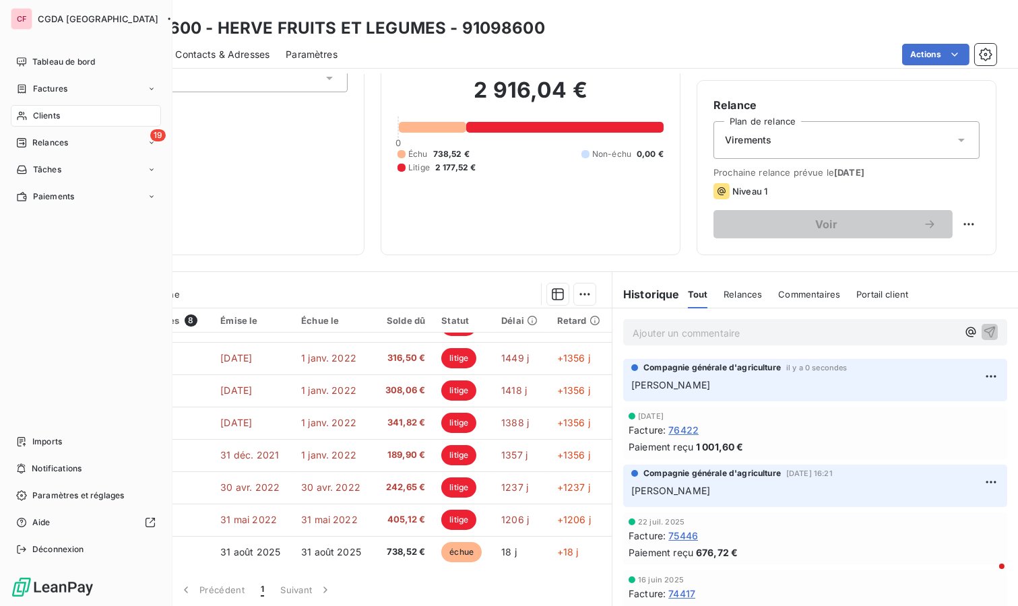
click at [36, 141] on span "Relances" at bounding box center [50, 143] width 36 height 12
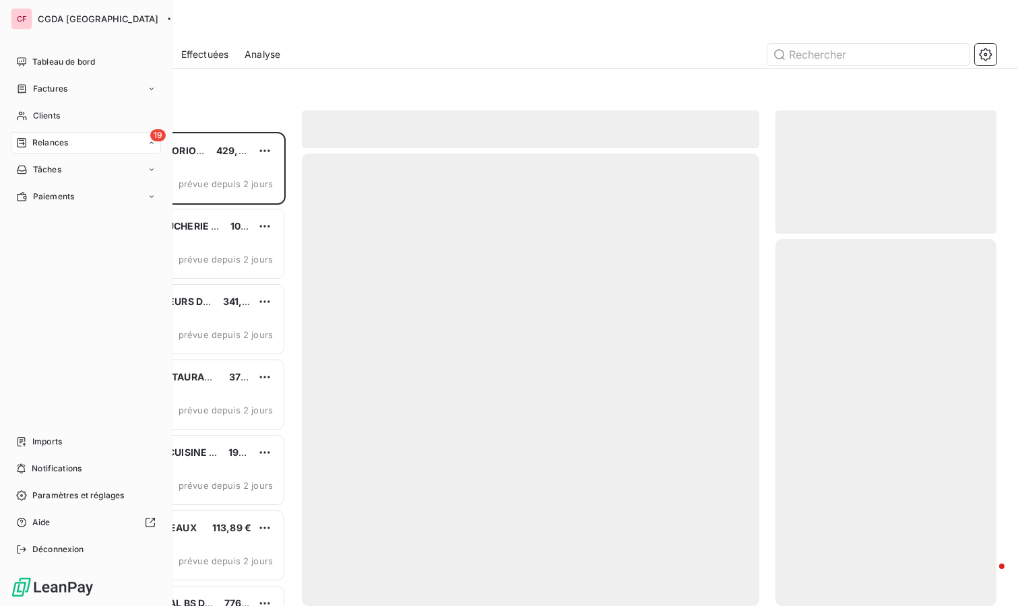
scroll to position [463, 210]
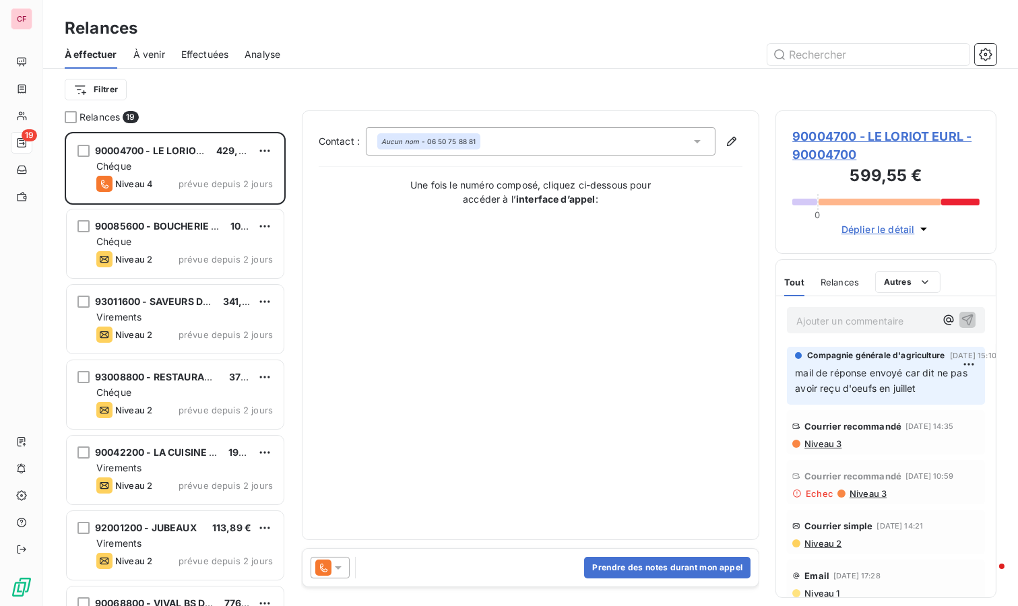
click at [825, 128] on span "90004700 - LE LORIOT EURL - 90004700" at bounding box center [885, 145] width 187 height 36
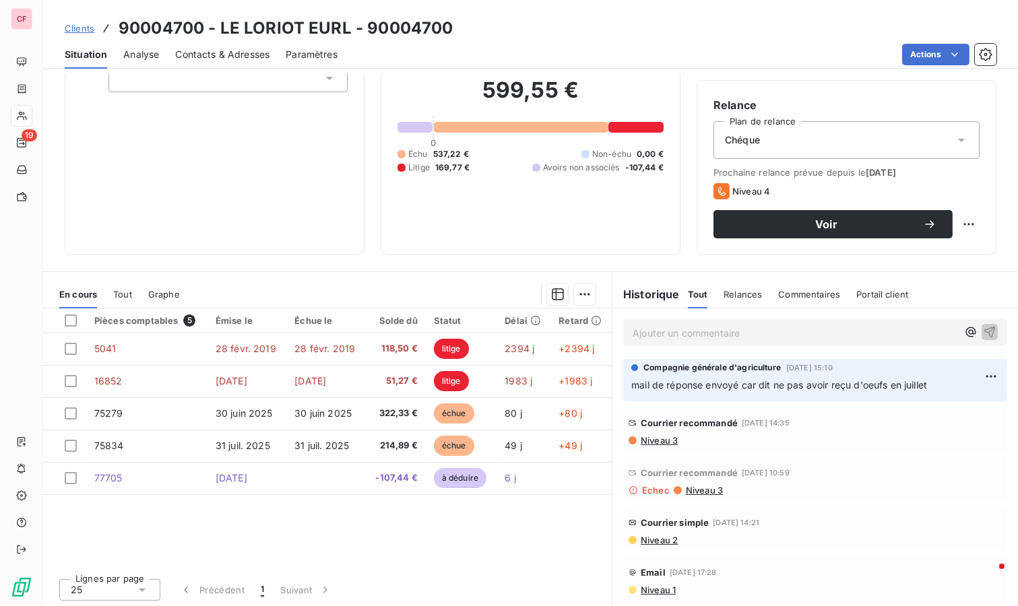
scroll to position [28, 0]
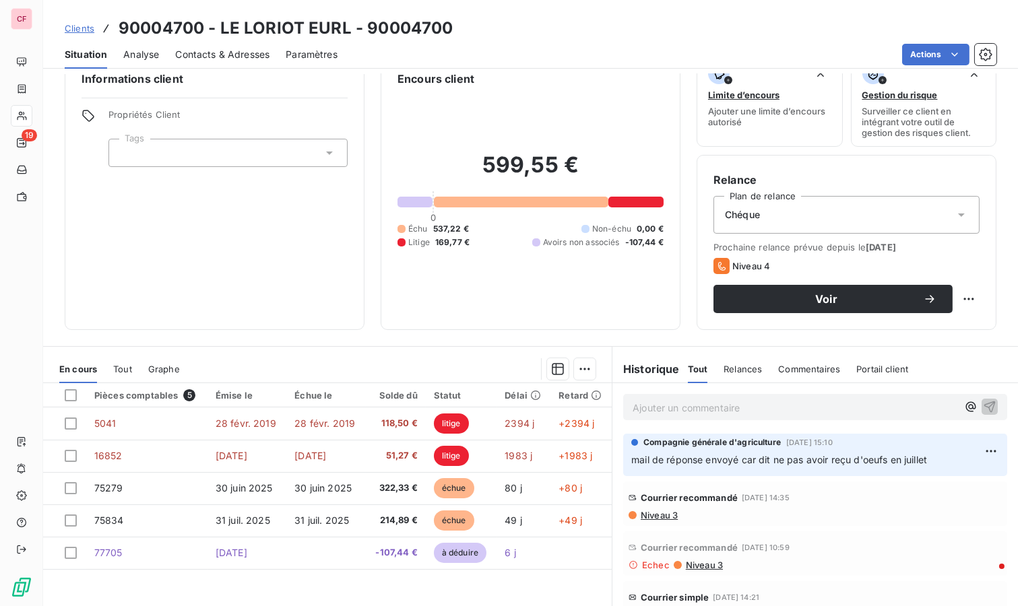
click at [850, 303] on div "Voir" at bounding box center [833, 298] width 207 height 13
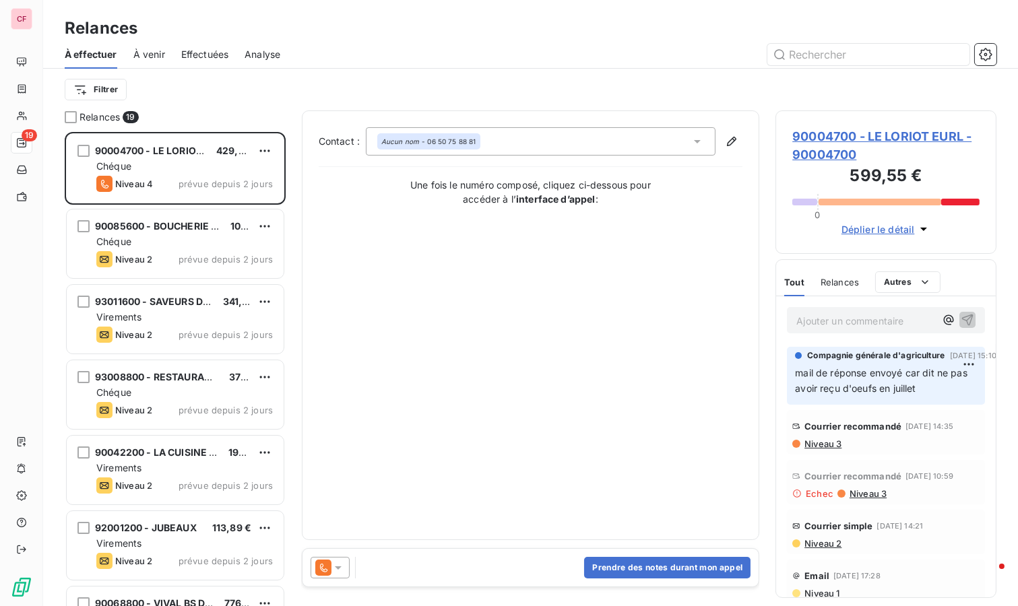
scroll to position [463, 210]
click at [340, 563] on icon at bounding box center [338, 567] width 13 height 13
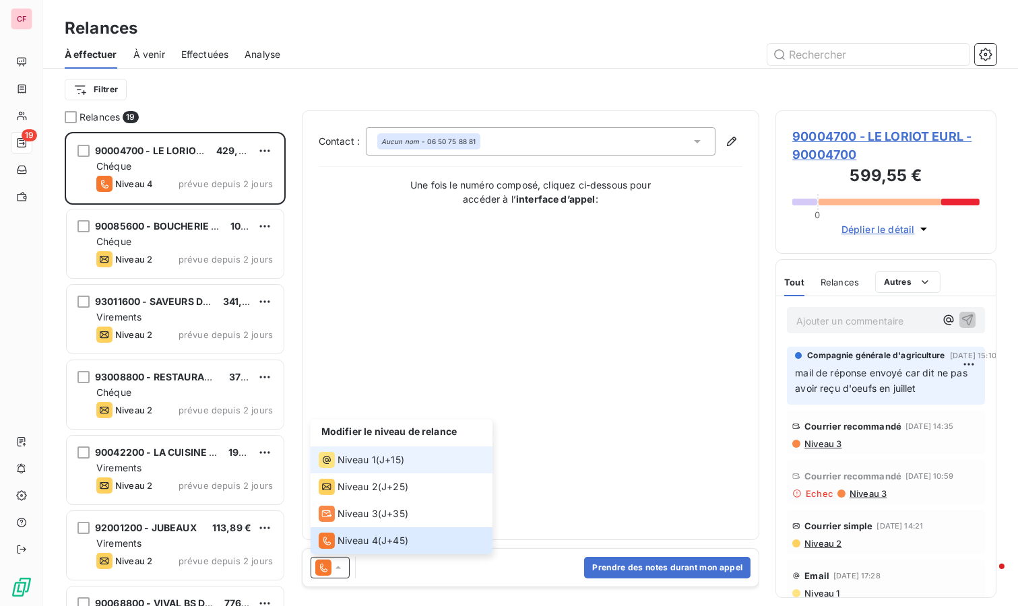
click at [384, 456] on span "J+15 )" at bounding box center [391, 459] width 25 height 13
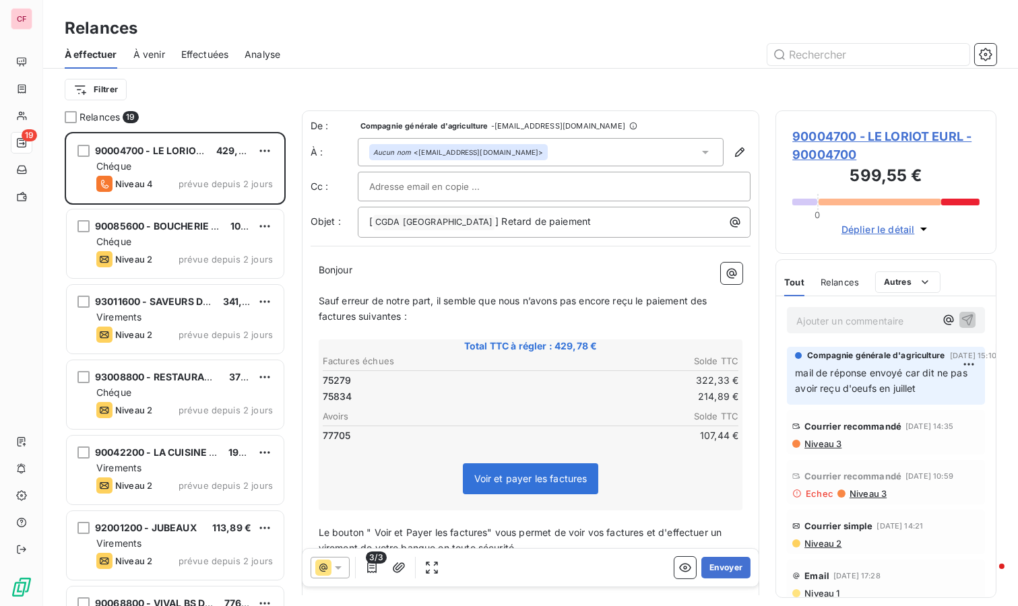
click at [719, 572] on button "Envoyer" at bounding box center [725, 568] width 49 height 22
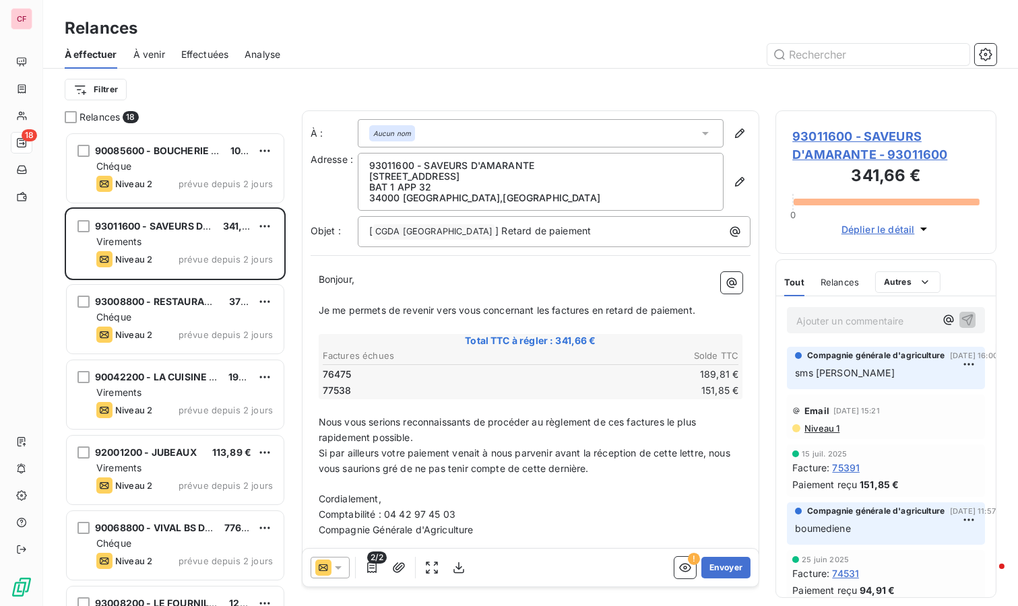
click at [184, 173] on div "Chéque" at bounding box center [184, 166] width 177 height 13
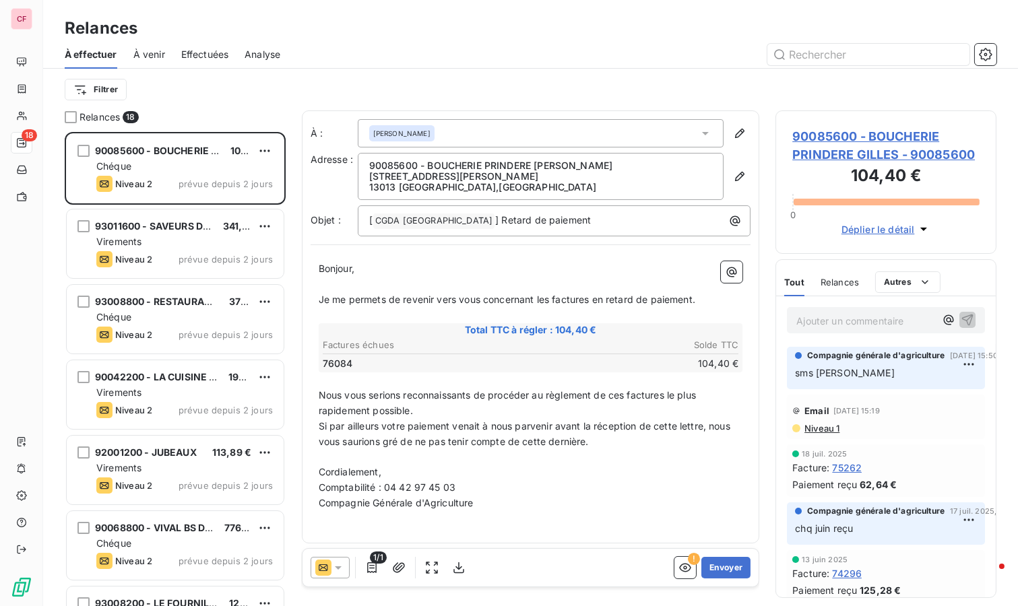
click at [734, 566] on button "Envoyer" at bounding box center [725, 568] width 49 height 22
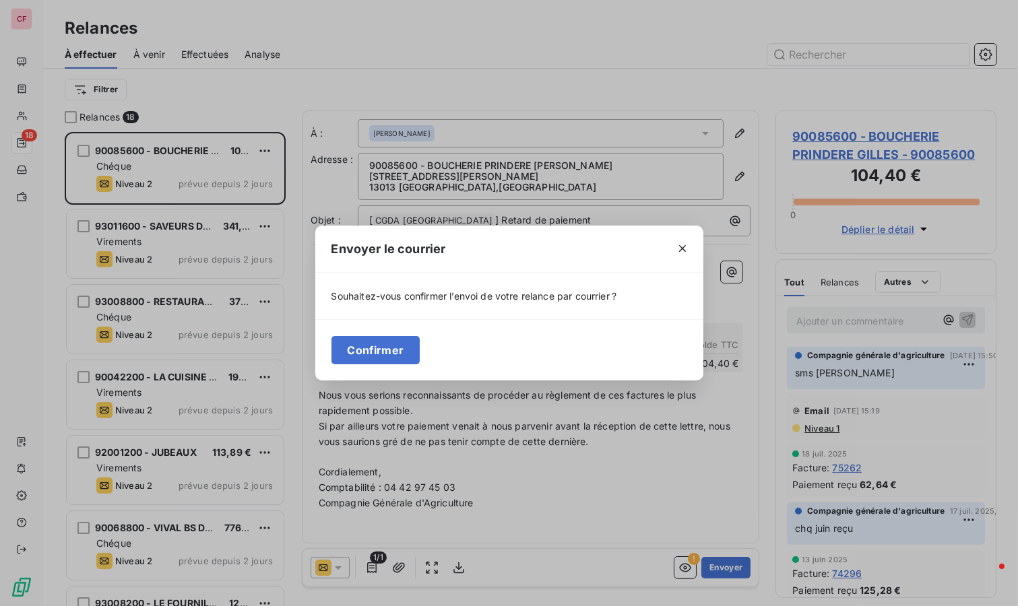
drag, startPoint x: 687, startPoint y: 243, endPoint x: 668, endPoint y: 258, distance: 24.5
click at [687, 243] on icon "button" at bounding box center [682, 248] width 13 height 13
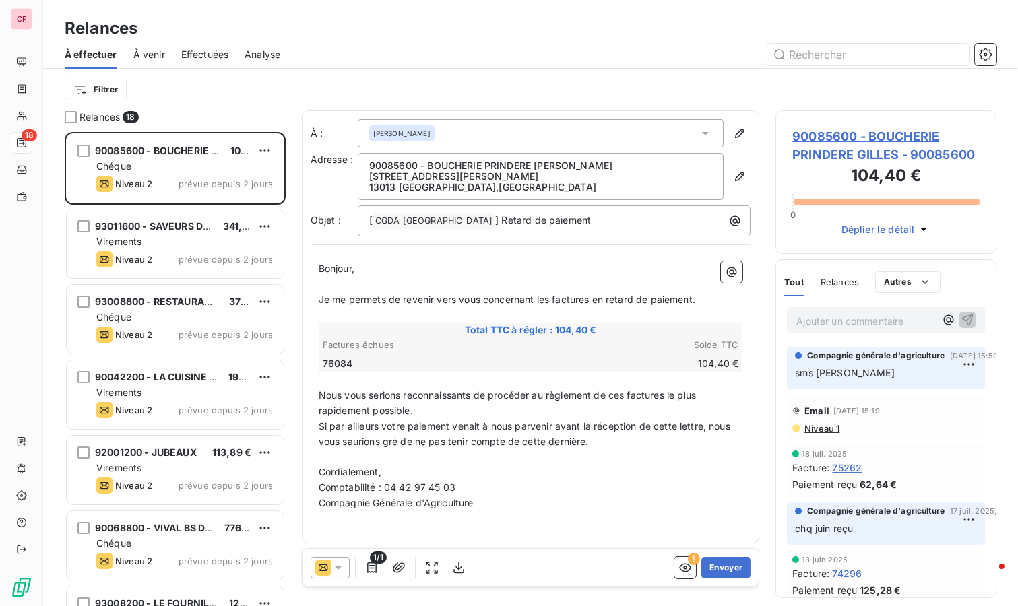
click at [337, 559] on div at bounding box center [330, 568] width 39 height 22
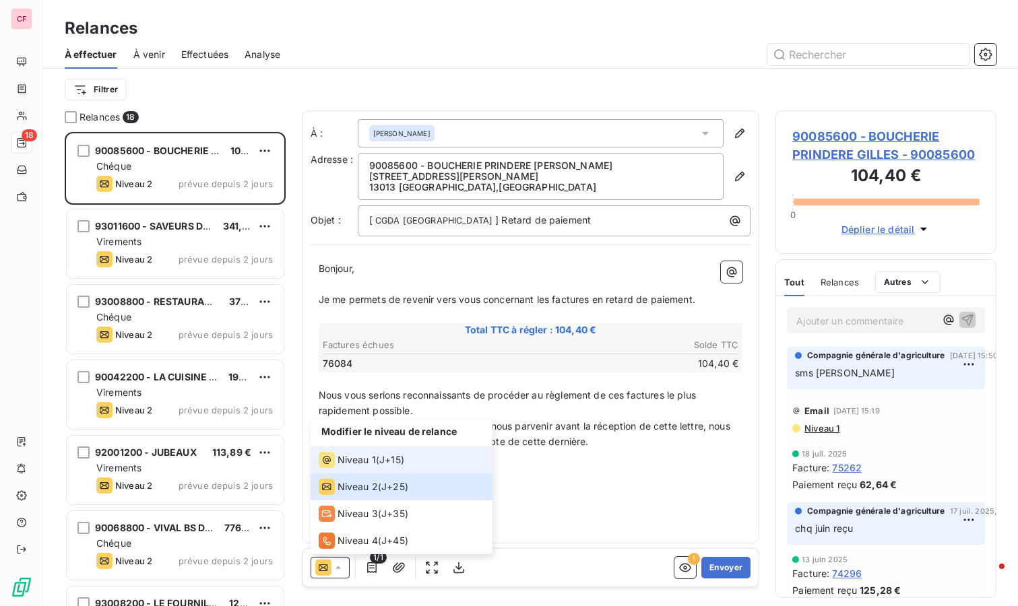
click at [367, 456] on span "Niveau 1" at bounding box center [357, 459] width 38 height 13
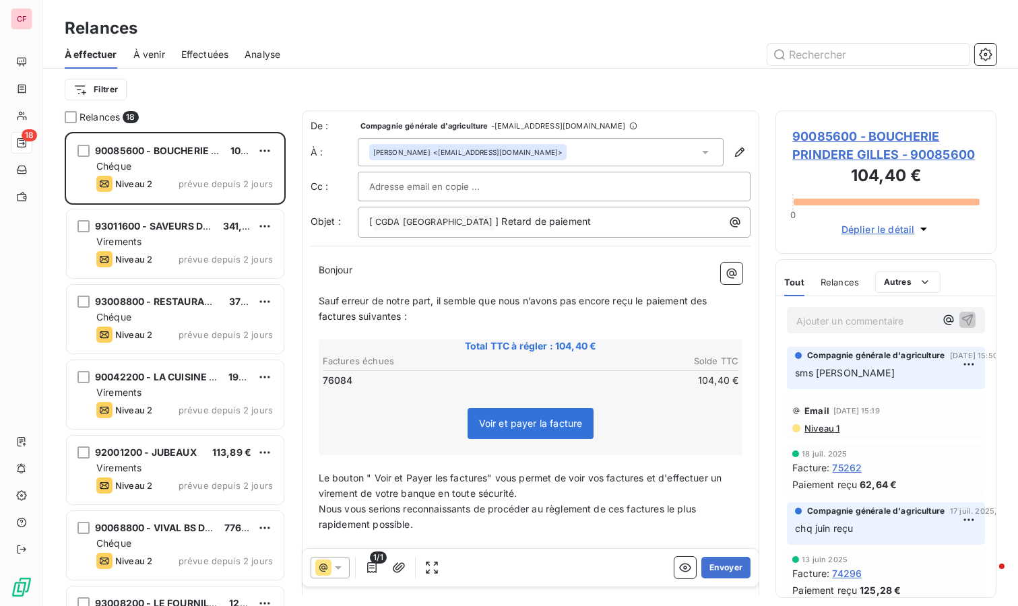
click at [723, 569] on button "Envoyer" at bounding box center [725, 568] width 49 height 22
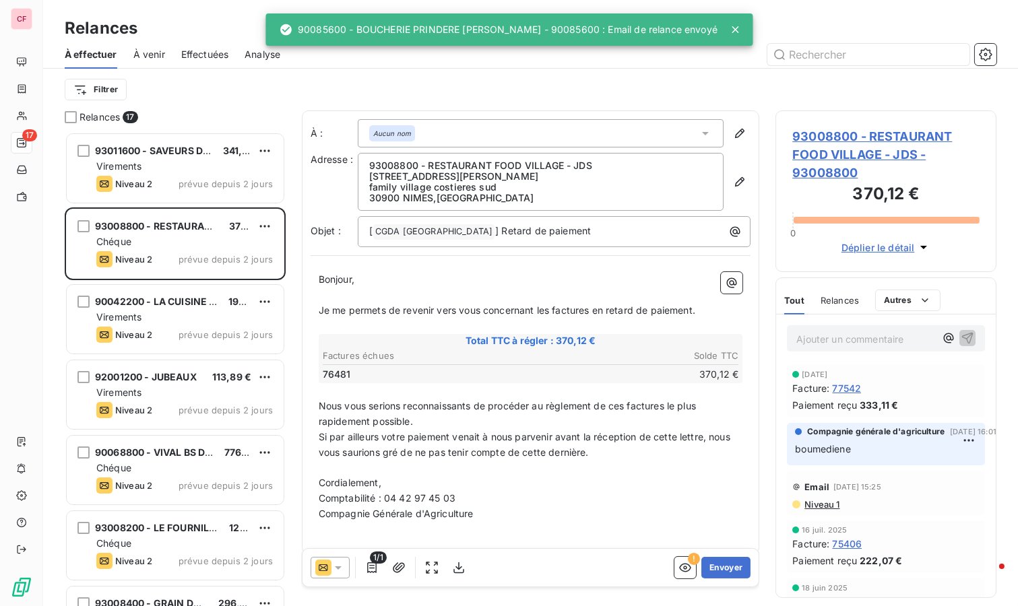
click at [338, 568] on icon at bounding box center [338, 568] width 7 height 3
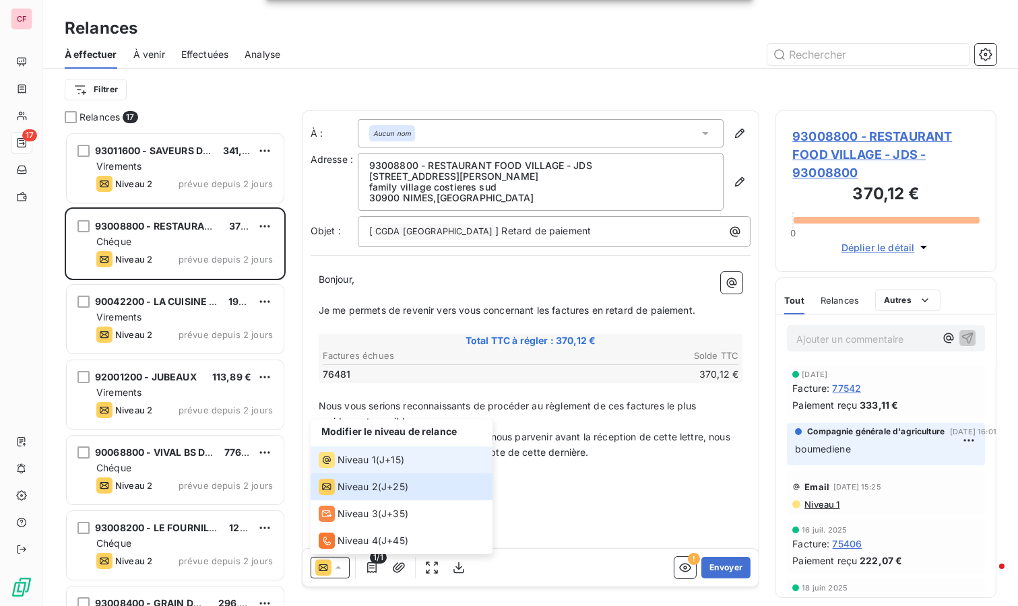
click at [375, 454] on div "Niveau 1 ( J+15 )" at bounding box center [362, 460] width 86 height 16
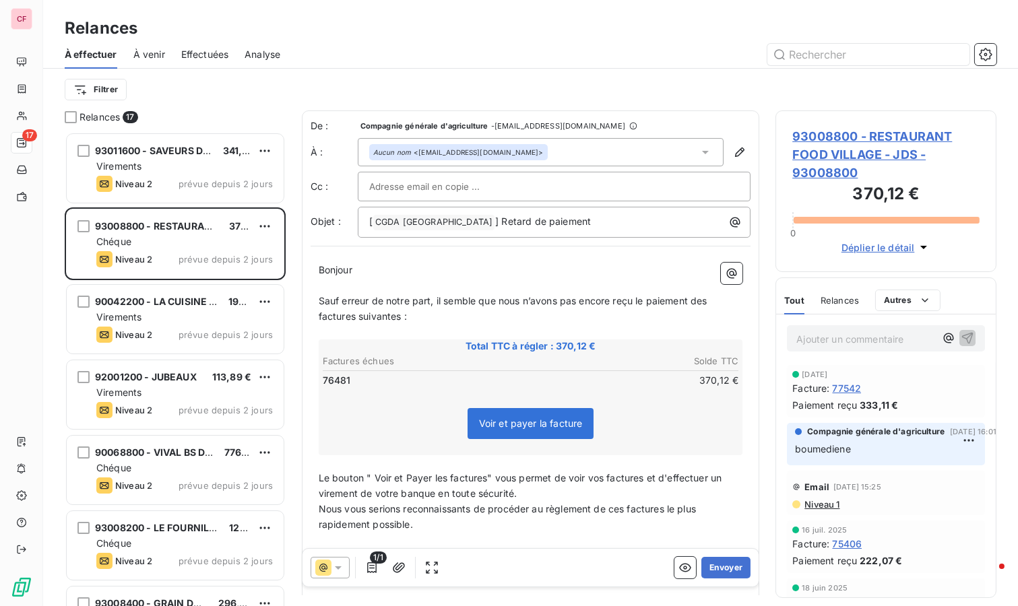
click at [710, 559] on button "Envoyer" at bounding box center [725, 568] width 49 height 22
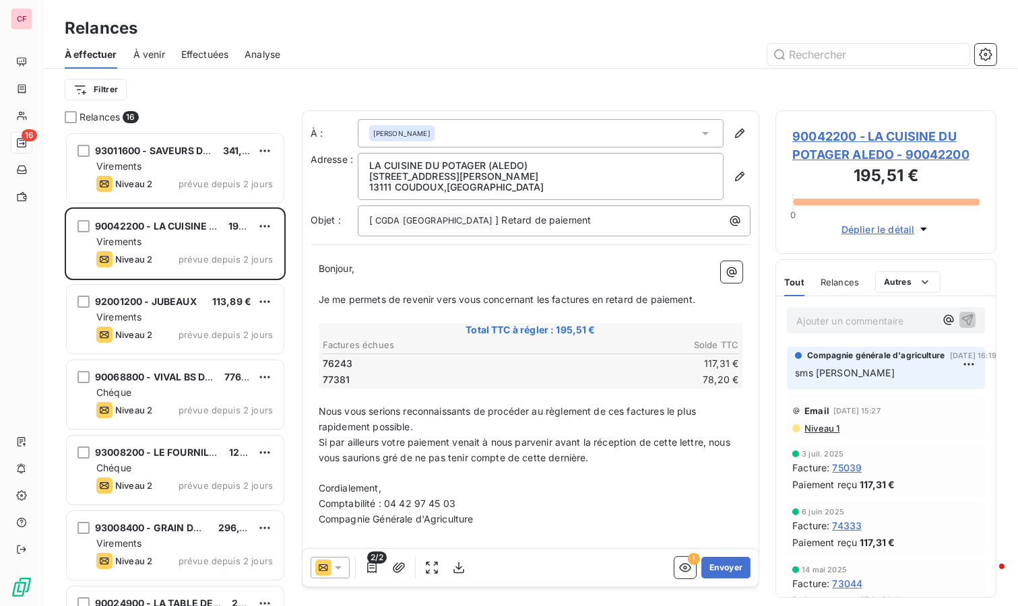
click at [334, 564] on icon at bounding box center [338, 567] width 13 height 13
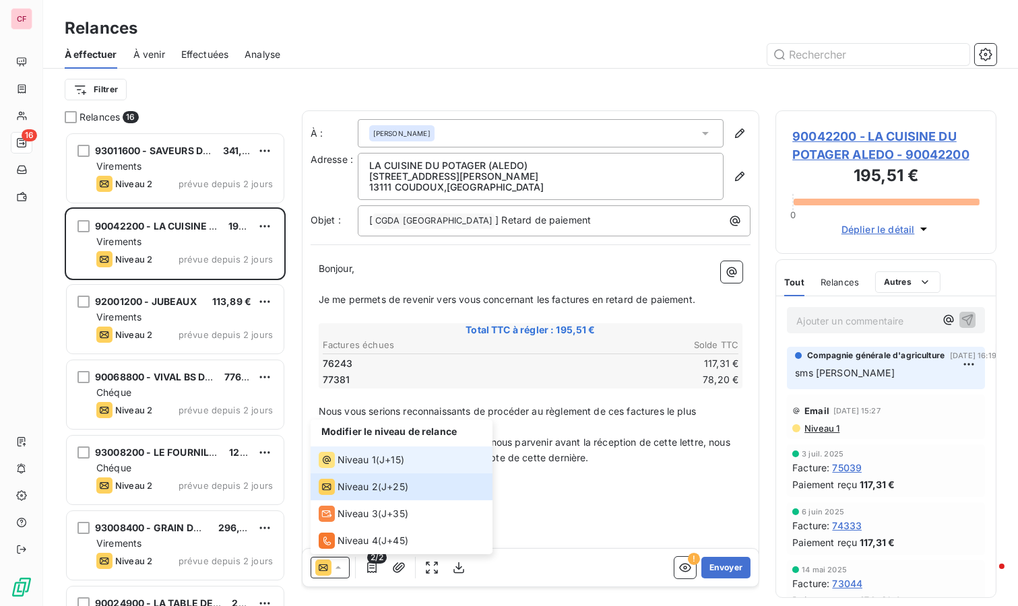
click at [358, 460] on span "Niveau 1" at bounding box center [357, 459] width 38 height 13
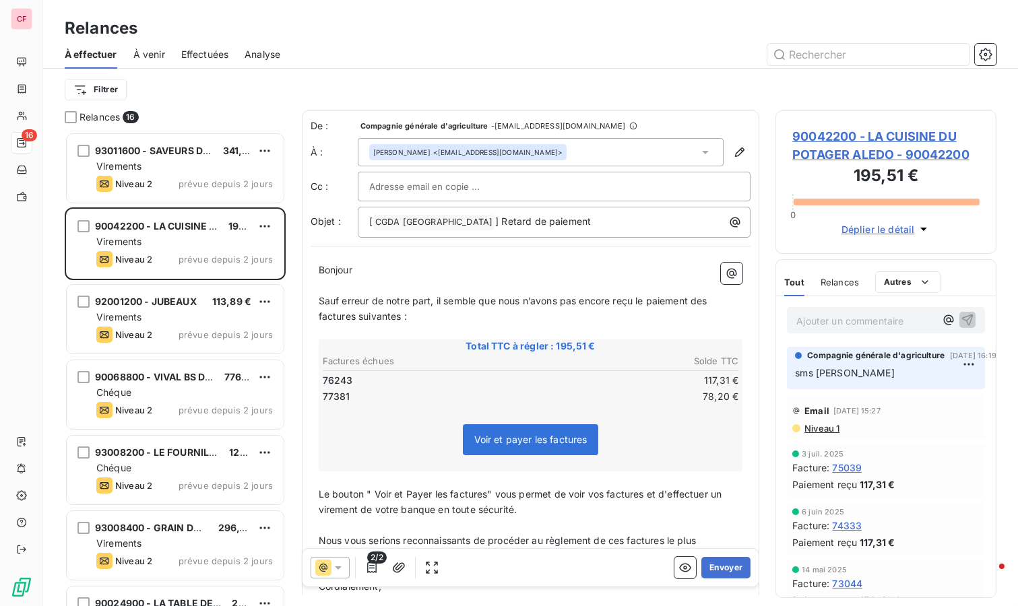
click at [722, 571] on button "Envoyer" at bounding box center [725, 568] width 49 height 22
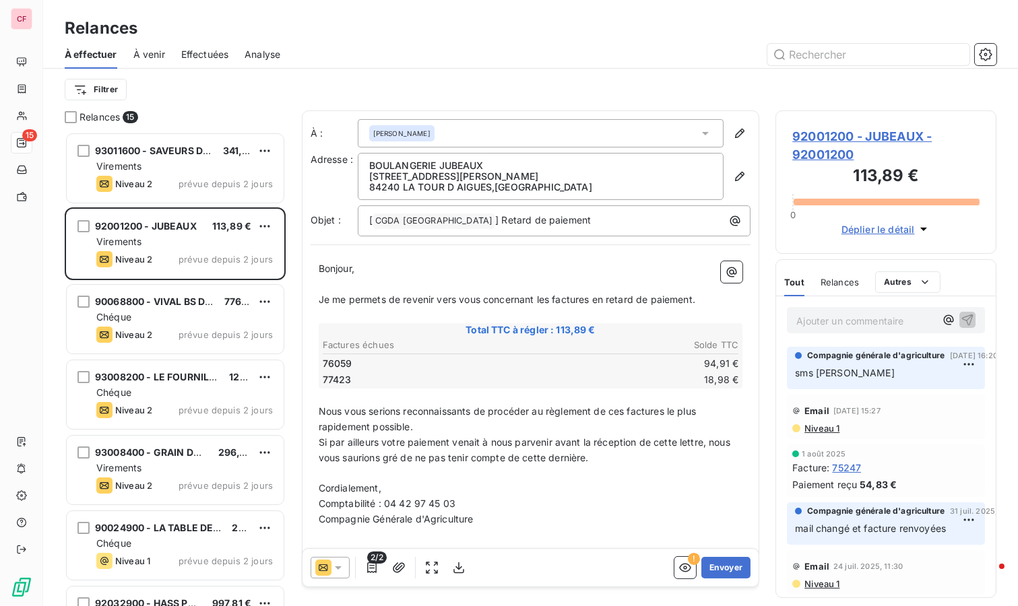
click at [340, 559] on div at bounding box center [330, 568] width 39 height 22
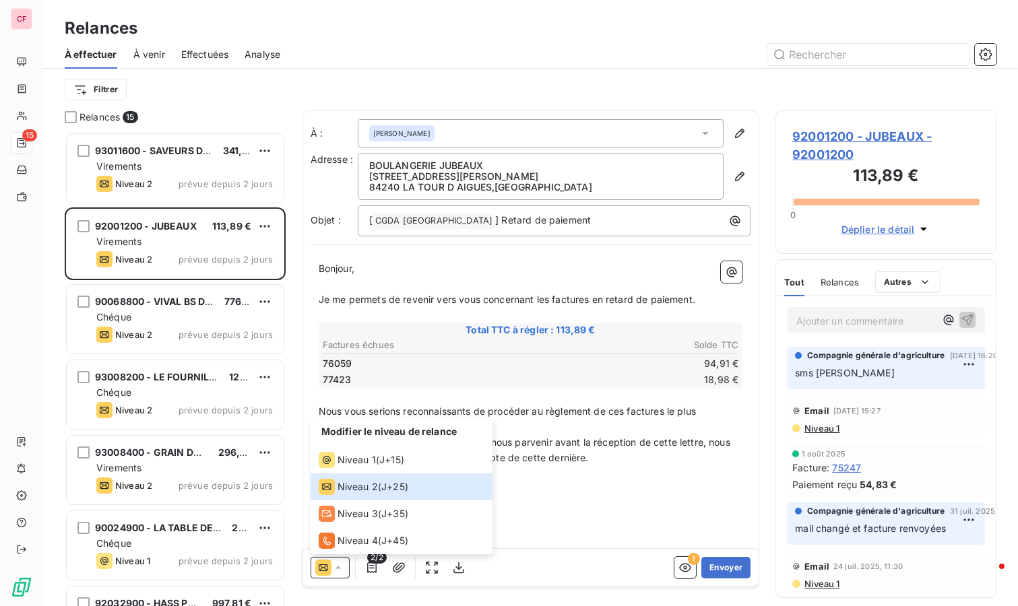
click at [268, 221] on html "CF 15 Relances À effectuer À venir Effectuées Analyse Filtrer Relances 15 93011…" at bounding box center [509, 303] width 1018 height 606
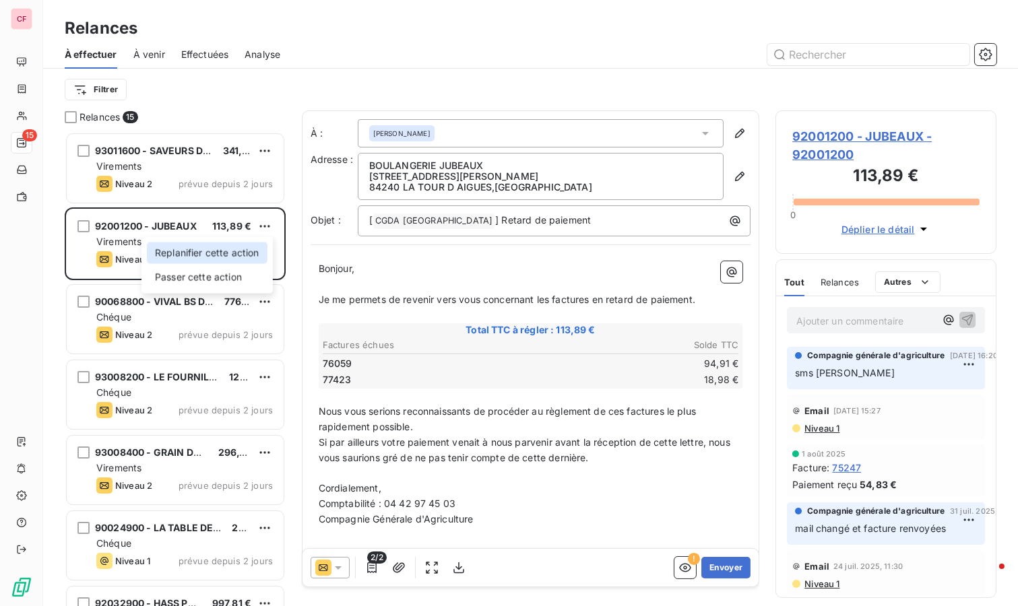
click at [224, 255] on div "Replanifier cette action" at bounding box center [207, 254] width 121 height 22
select select "8"
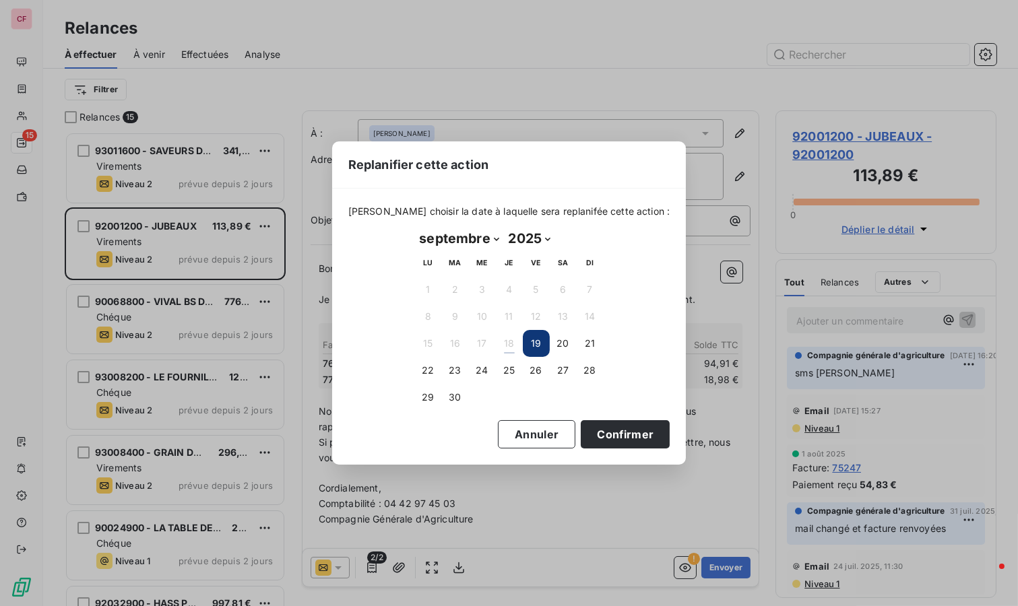
click at [604, 436] on button "Confirmer" at bounding box center [625, 434] width 89 height 28
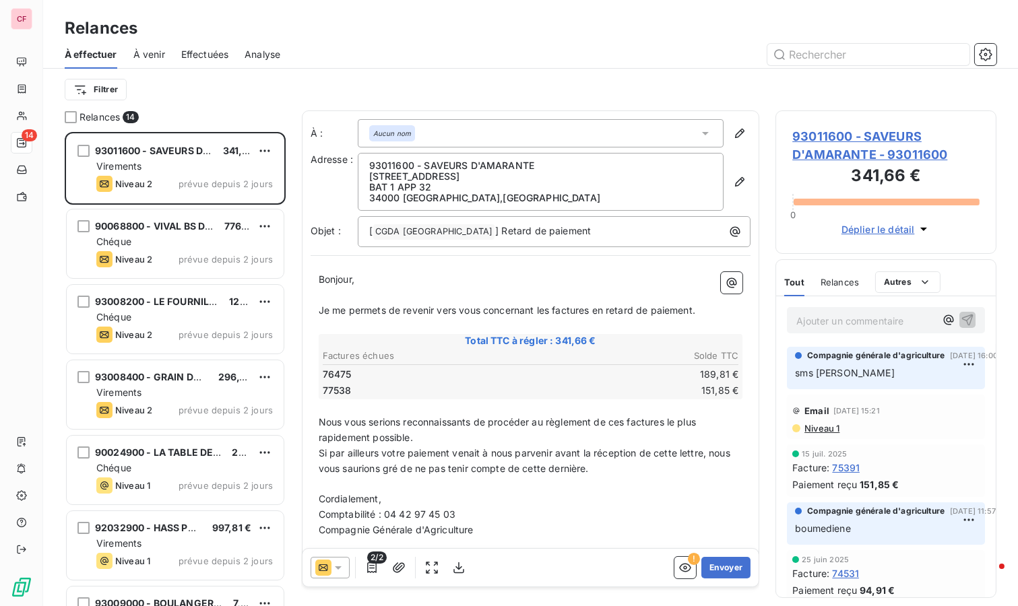
click at [185, 152] on span "93011600 - SAVEURS D'AMARANTE" at bounding box center [178, 150] width 166 height 11
click at [849, 147] on span "93011600 - SAVEURS D'AMARANTE - 93011600" at bounding box center [885, 145] width 187 height 36
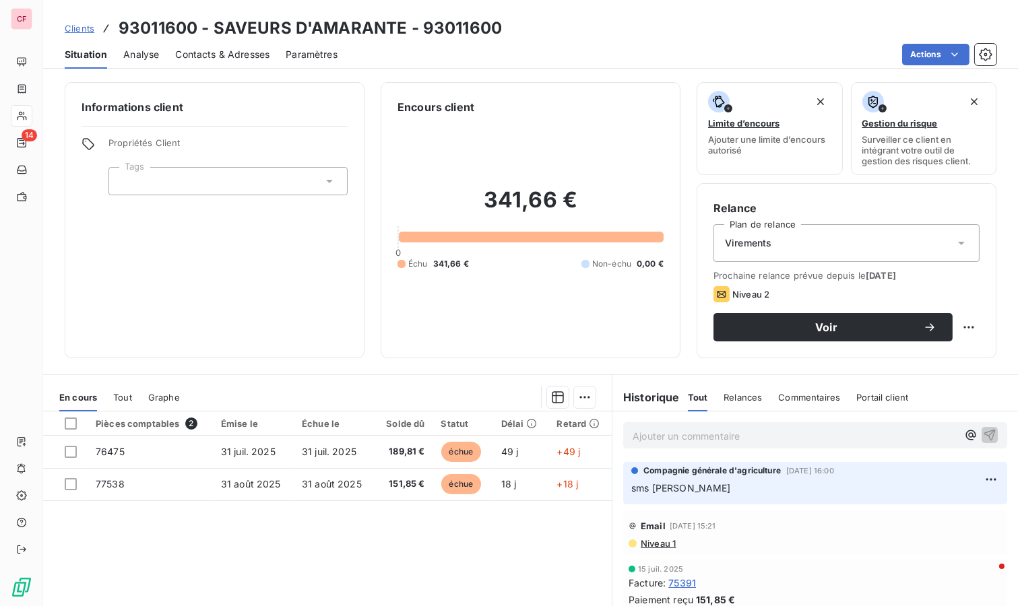
click at [963, 310] on div "Prochaine relance prévue depuis le [DATE] Niveau 2 Voir" at bounding box center [847, 305] width 266 height 71
click at [957, 322] on html "CF 14 Clients 93011600 - SAVEURS D'AMARANTE - 93011600 Situation Analyse Contac…" at bounding box center [509, 303] width 1018 height 606
click at [931, 353] on div "Replanifier cette action" at bounding box center [902, 356] width 121 height 22
select select "8"
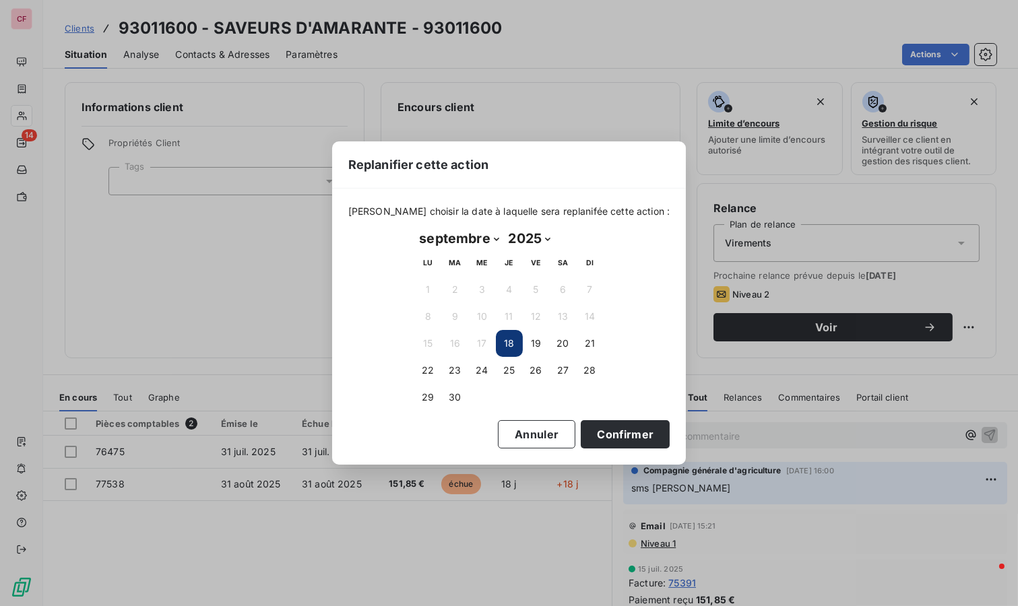
click at [530, 341] on button "19" at bounding box center [536, 343] width 27 height 27
click at [628, 435] on button "Confirmer" at bounding box center [625, 434] width 89 height 28
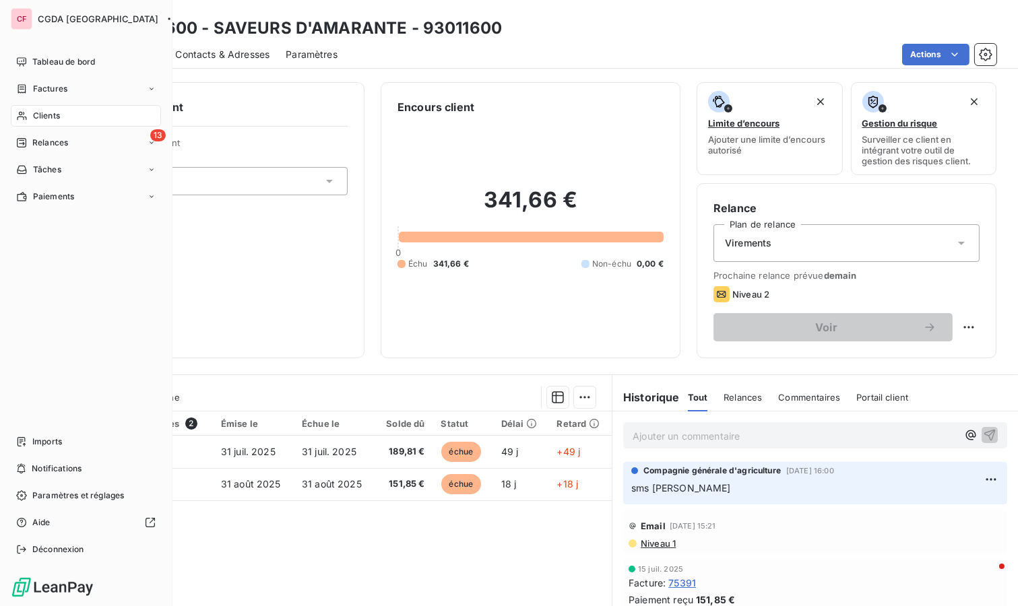
click at [39, 139] on span "Relances" at bounding box center [50, 143] width 36 height 12
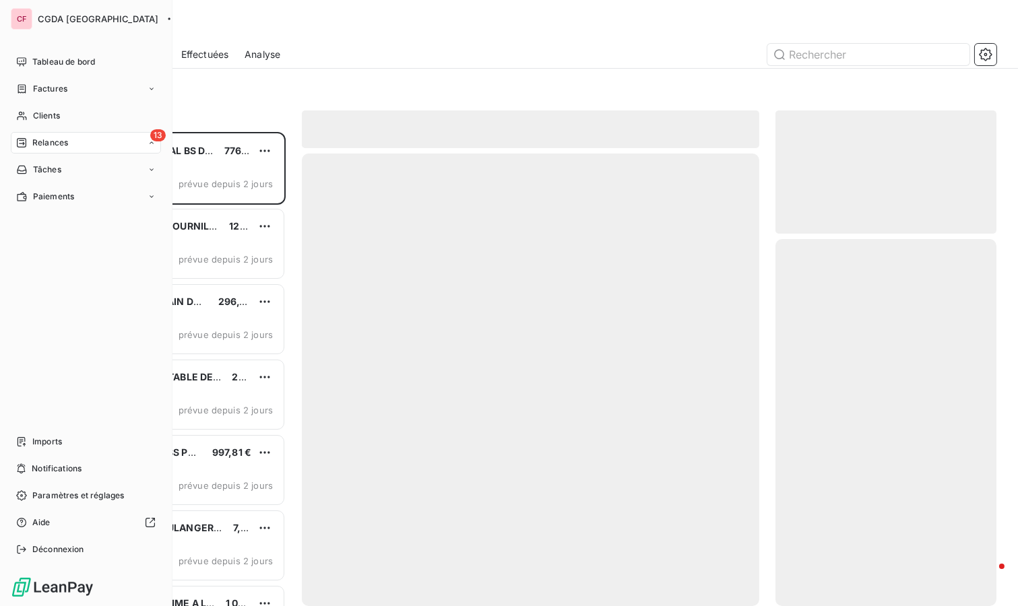
scroll to position [463, 210]
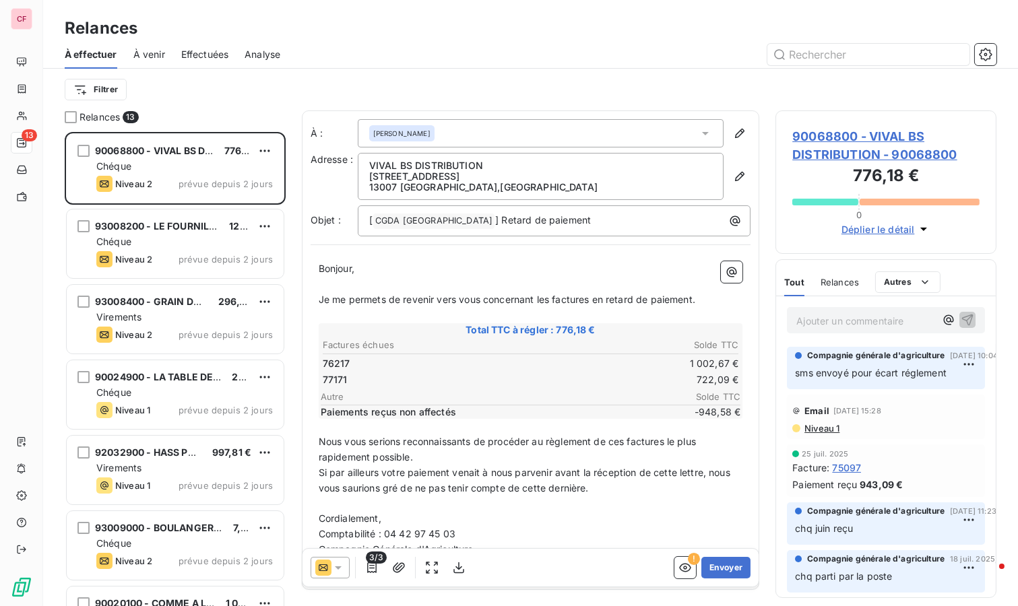
click at [266, 145] on html "CF 13 Relances À effectuer À venir Effectuées Analyse Filtrer Relances 13 90068…" at bounding box center [509, 303] width 1018 height 606
click at [246, 171] on div "Replanifier cette action" at bounding box center [207, 177] width 121 height 22
select select "8"
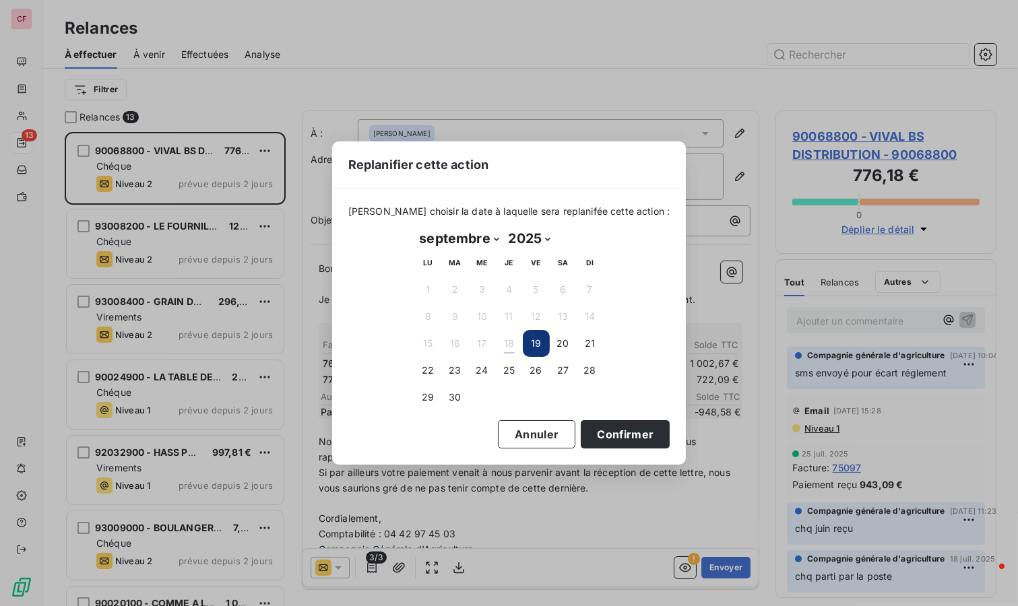
click at [458, 363] on button "23" at bounding box center [455, 370] width 27 height 27
click at [605, 429] on button "Confirmer" at bounding box center [625, 434] width 89 height 28
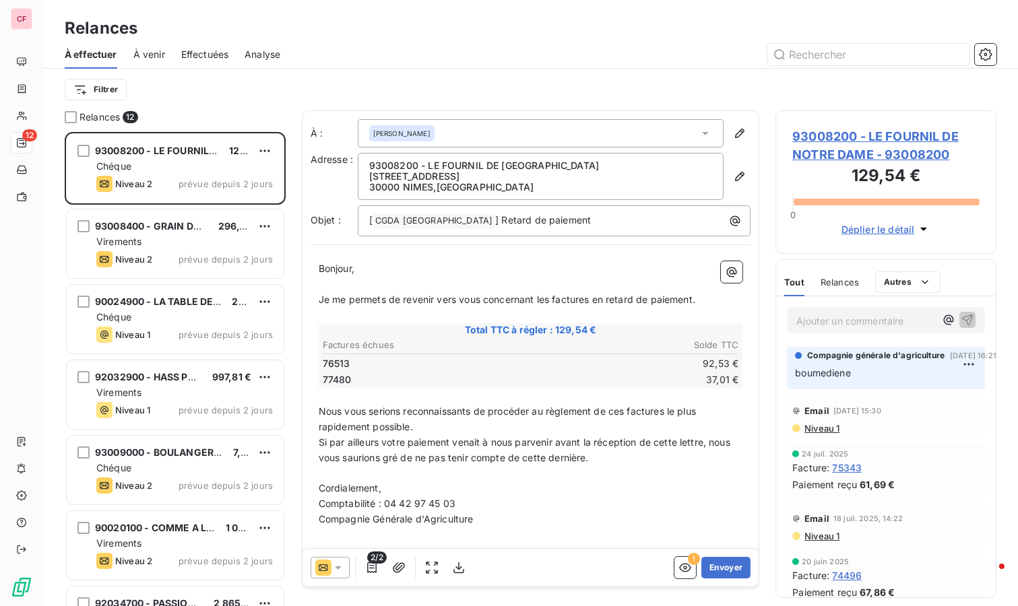
click at [340, 563] on icon at bounding box center [338, 567] width 13 height 13
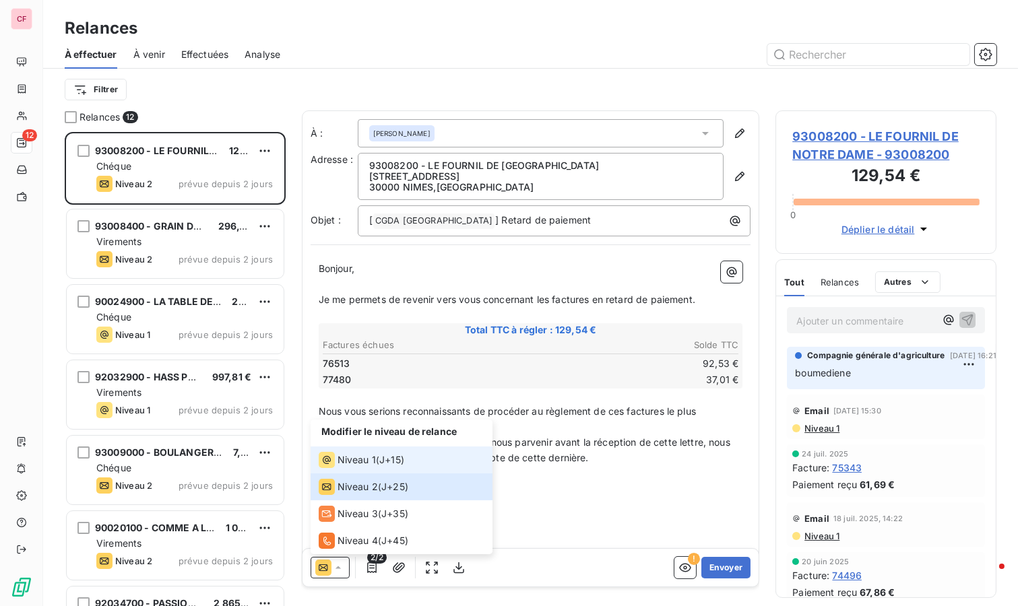
click at [380, 456] on div "Niveau 1 ( J+15 )" at bounding box center [362, 460] width 86 height 16
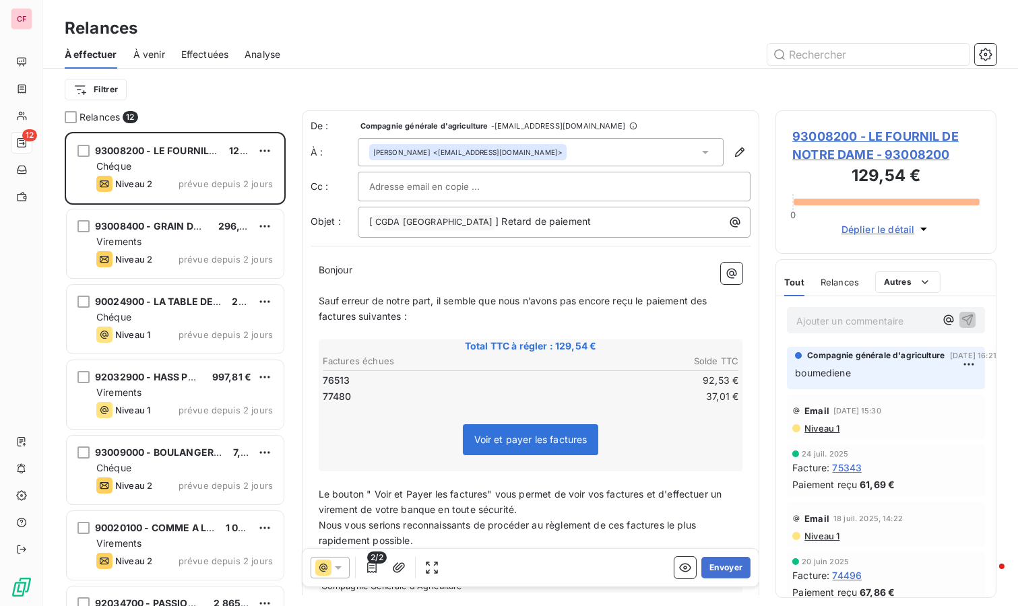
click at [719, 564] on button "Envoyer" at bounding box center [725, 568] width 49 height 22
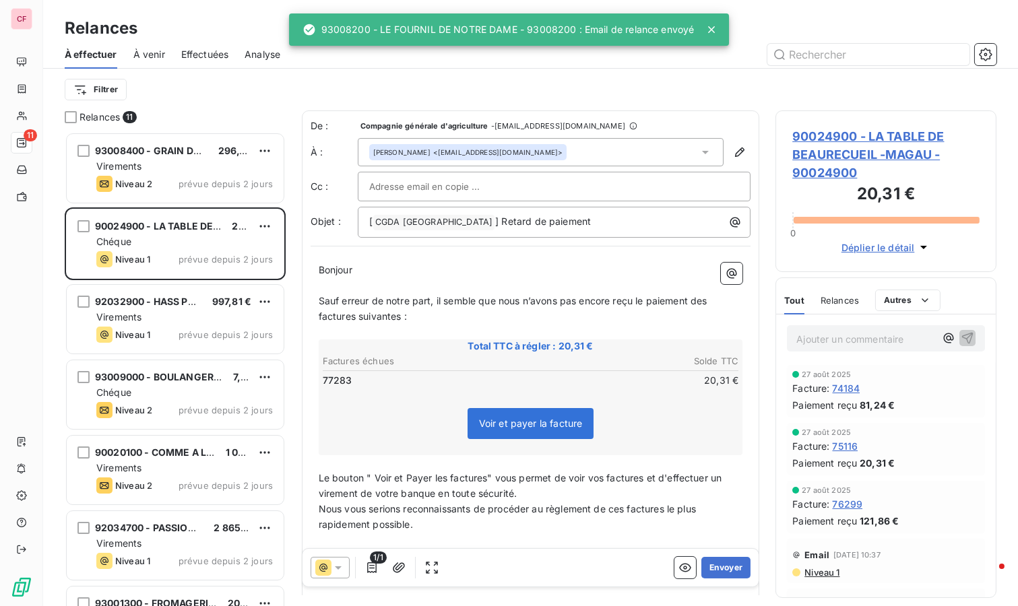
click at [206, 173] on div "93008400 - GRAIN DE MOKA 296,10 € Virements Niveau 2 prévue depuis 2 jours" at bounding box center [175, 168] width 217 height 69
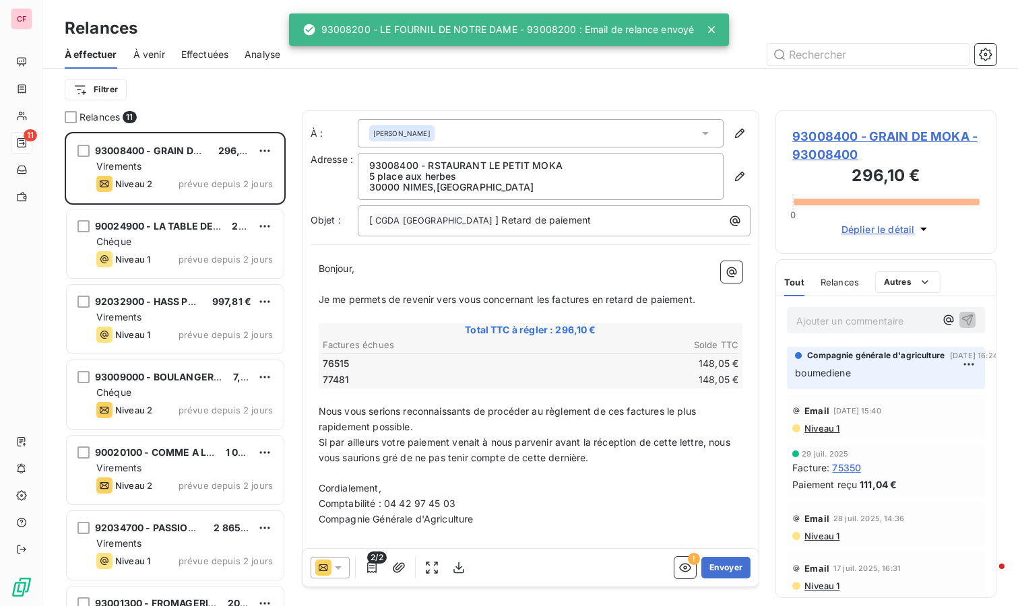
click at [851, 135] on span "93008400 - GRAIN DE MOKA - 93008400" at bounding box center [885, 145] width 187 height 36
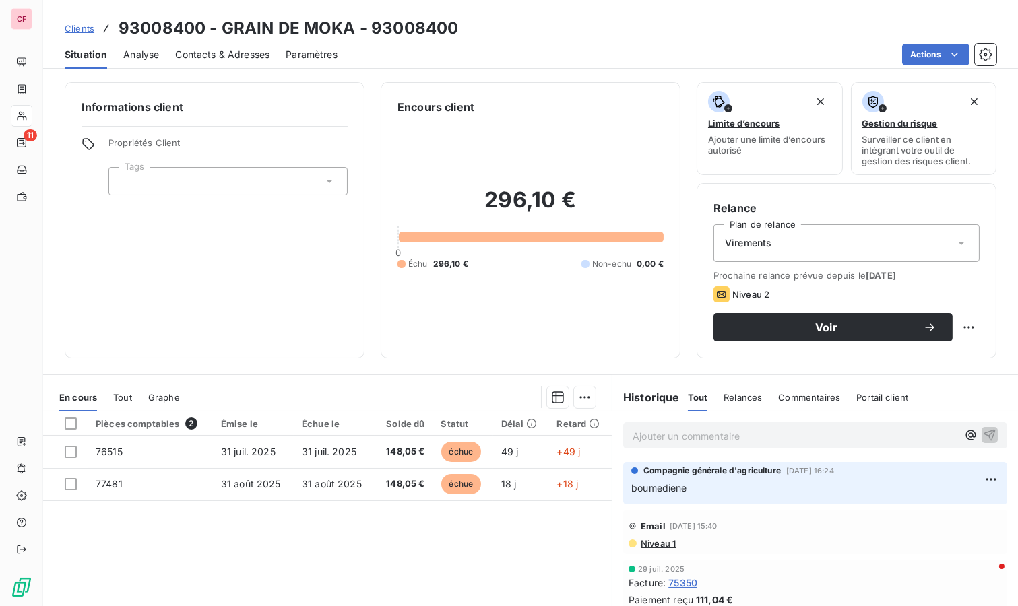
click at [698, 428] on p "Ajouter un commentaire ﻿" at bounding box center [795, 436] width 325 height 17
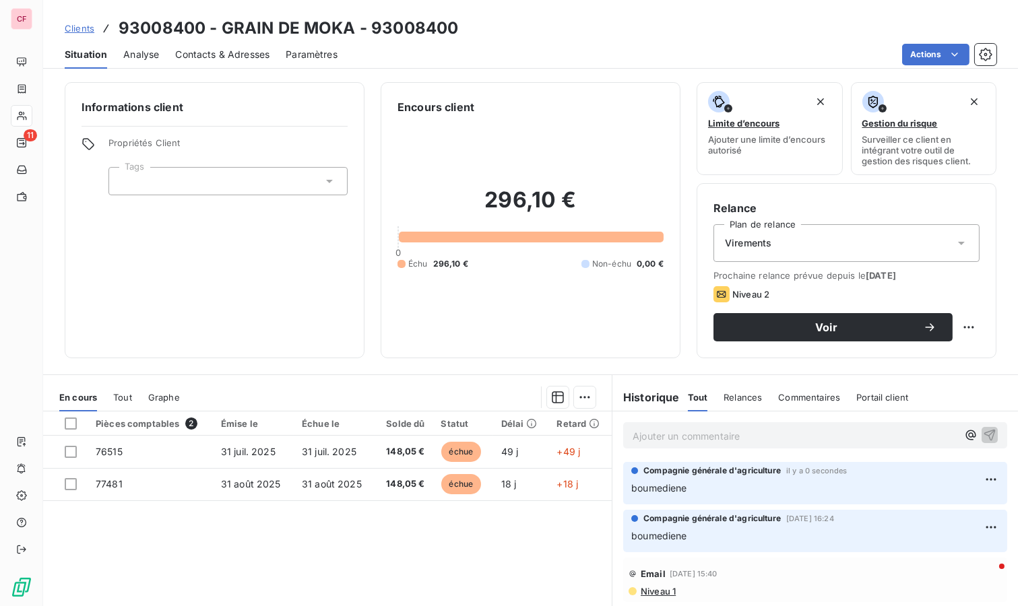
click at [960, 314] on div "Voir" at bounding box center [847, 327] width 266 height 28
click at [957, 324] on html "CF 11 Clients 93008400 - GRAIN DE MOKA - 93008400 Situation Analyse Contacts & …" at bounding box center [509, 303] width 1018 height 606
click at [938, 348] on div "Replanifier cette action" at bounding box center [902, 356] width 121 height 22
select select "8"
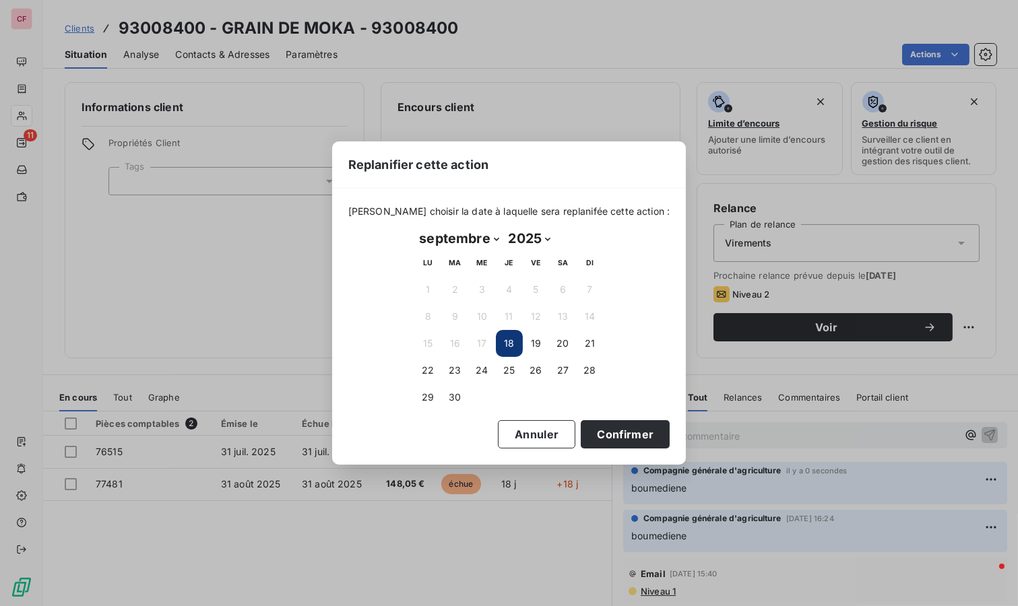
click at [455, 371] on button "23" at bounding box center [455, 370] width 27 height 27
click at [594, 426] on button "Confirmer" at bounding box center [625, 434] width 89 height 28
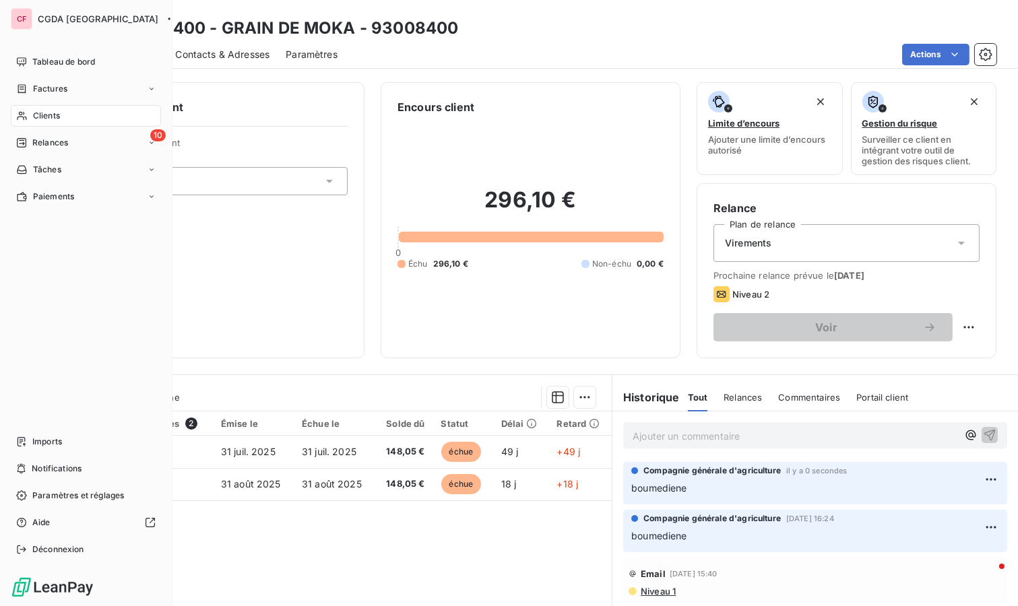
click at [52, 142] on span "Relances" at bounding box center [50, 143] width 36 height 12
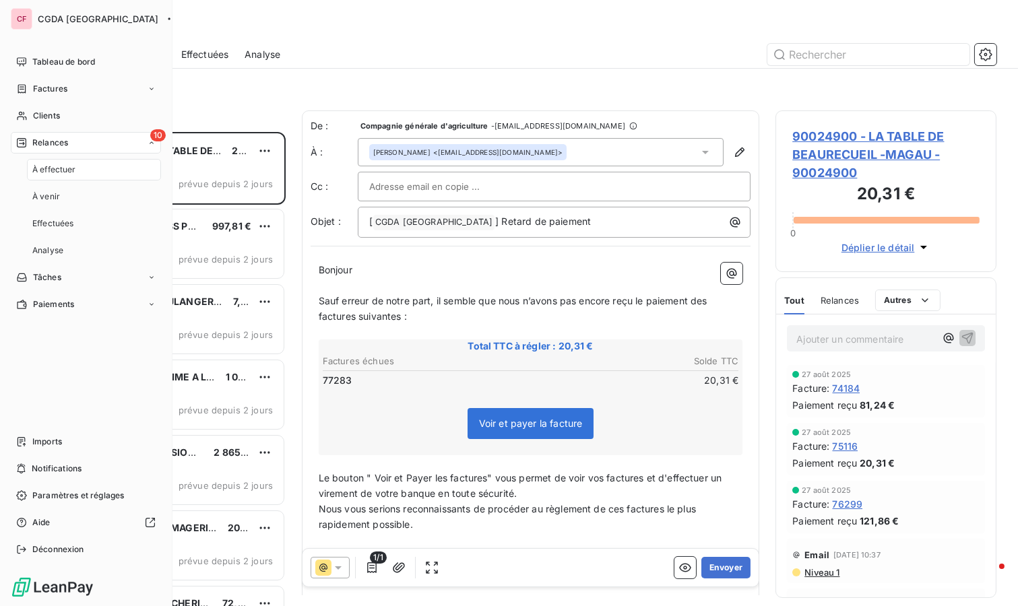
scroll to position [463, 210]
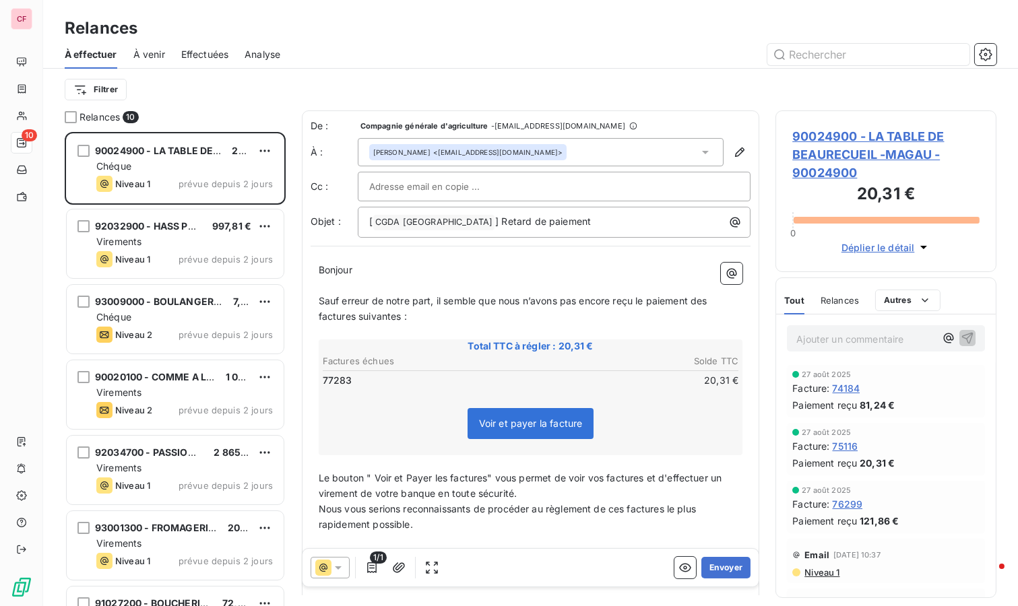
click at [720, 569] on button "Envoyer" at bounding box center [725, 568] width 49 height 22
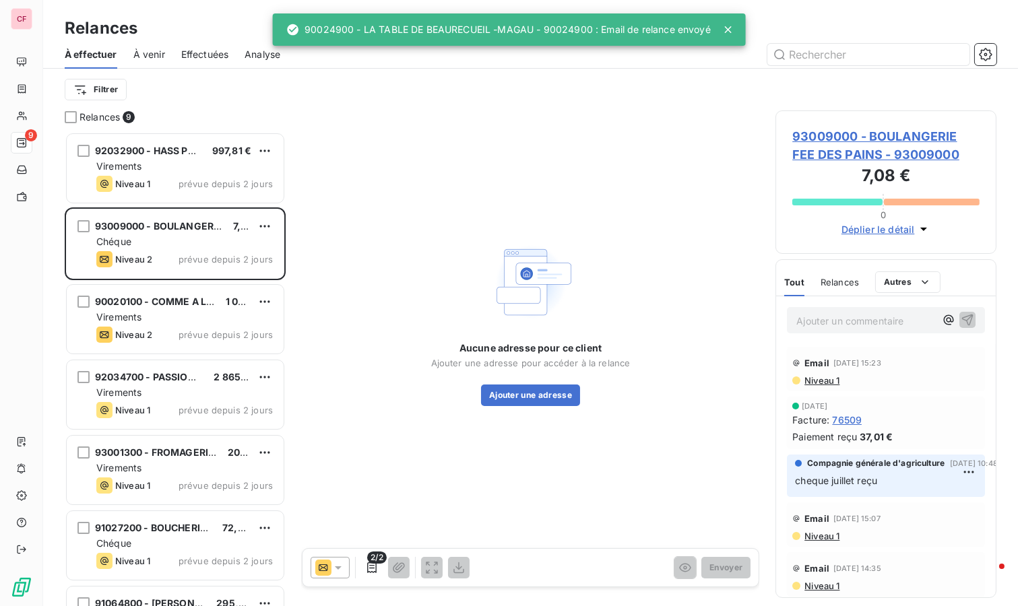
click at [214, 185] on span "prévue depuis 2 jours" at bounding box center [226, 184] width 94 height 11
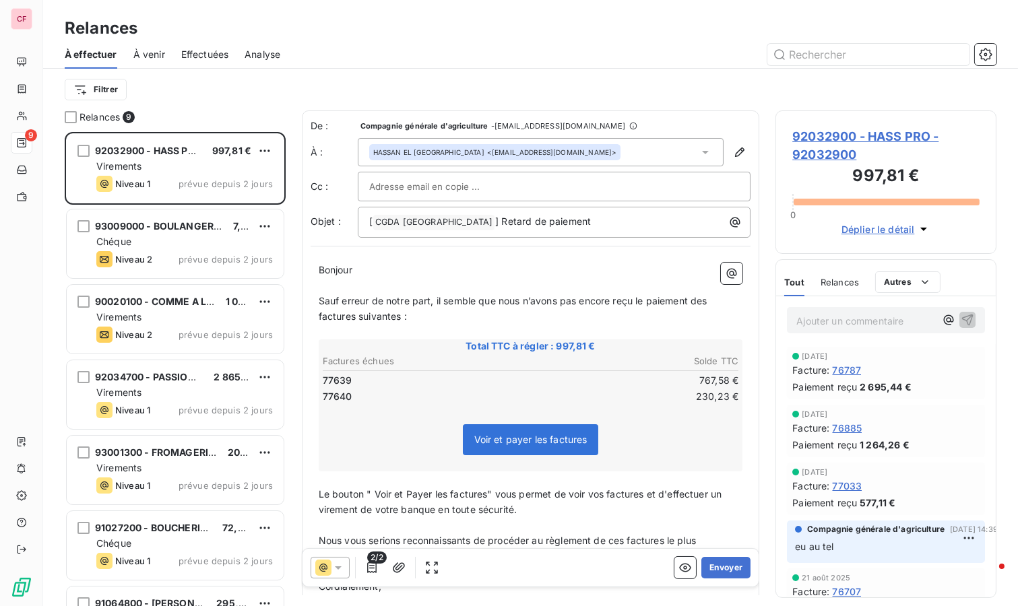
click at [827, 139] on span "92032900 - HASS PRO - 92032900" at bounding box center [885, 145] width 187 height 36
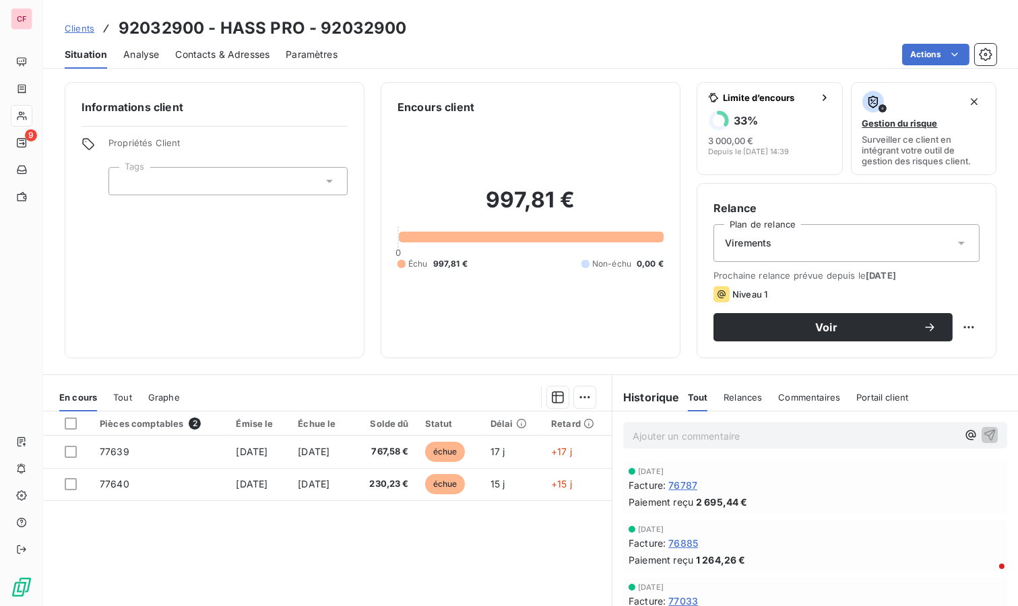
click at [701, 435] on p "Ajouter un commentaire ﻿" at bounding box center [795, 436] width 325 height 17
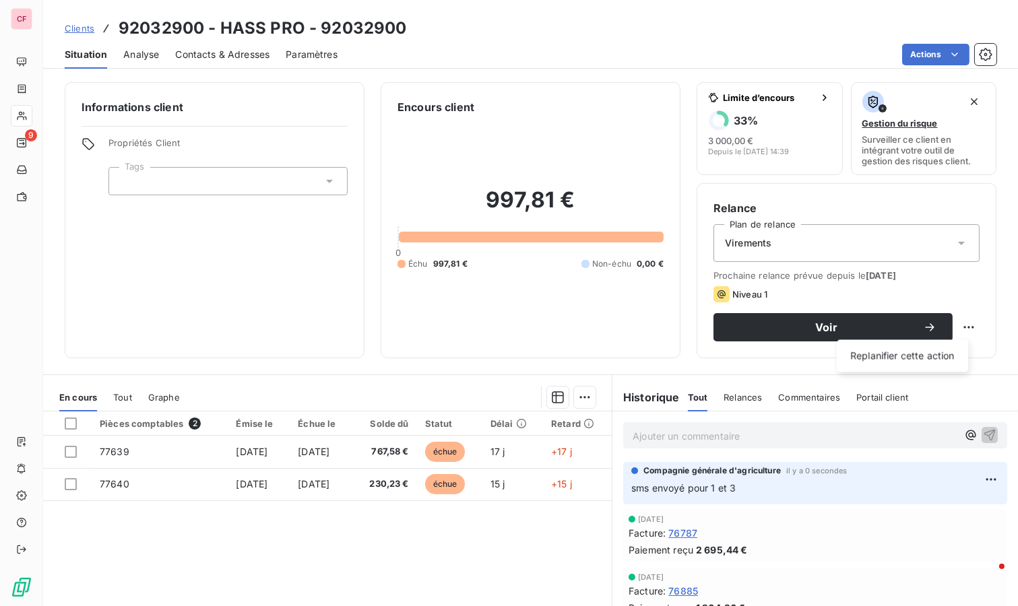
click at [961, 325] on html "CF 9 Clients 92032900 - HASS PRO - 92032900 Situation Analyse Contacts & Adress…" at bounding box center [509, 303] width 1018 height 606
click at [939, 361] on div "Replanifier cette action" at bounding box center [902, 356] width 121 height 22
select select "8"
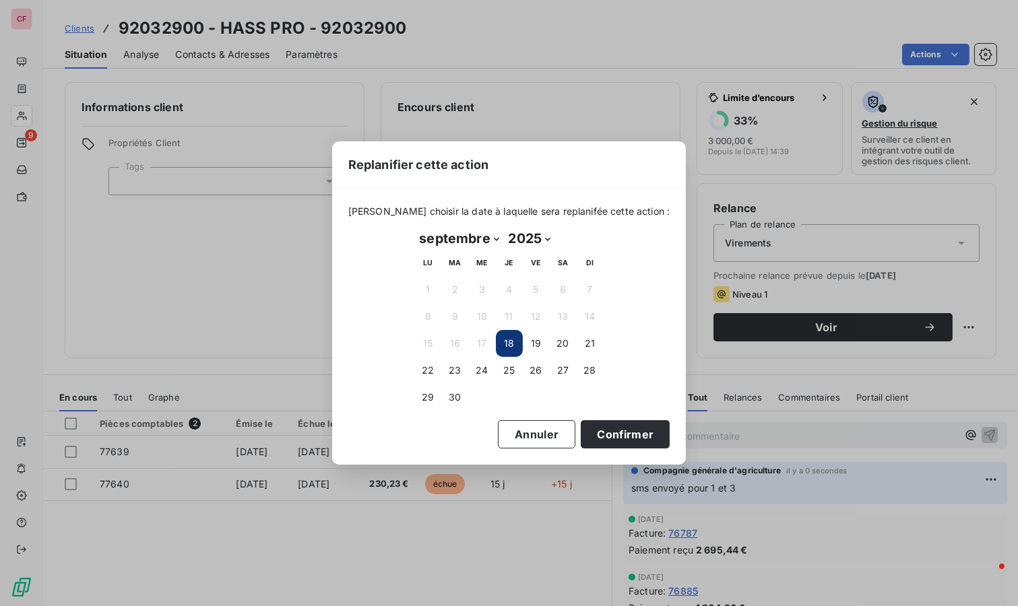
click at [463, 368] on button "23" at bounding box center [455, 370] width 27 height 27
click at [582, 437] on button "Confirmer" at bounding box center [625, 434] width 89 height 28
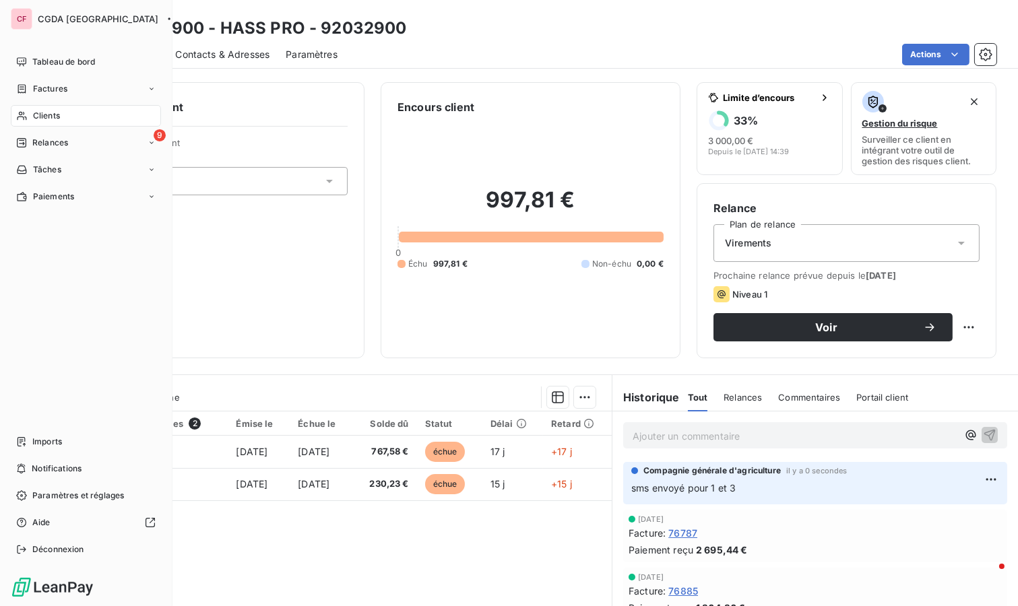
click at [38, 151] on div "9 Relances" at bounding box center [86, 143] width 150 height 22
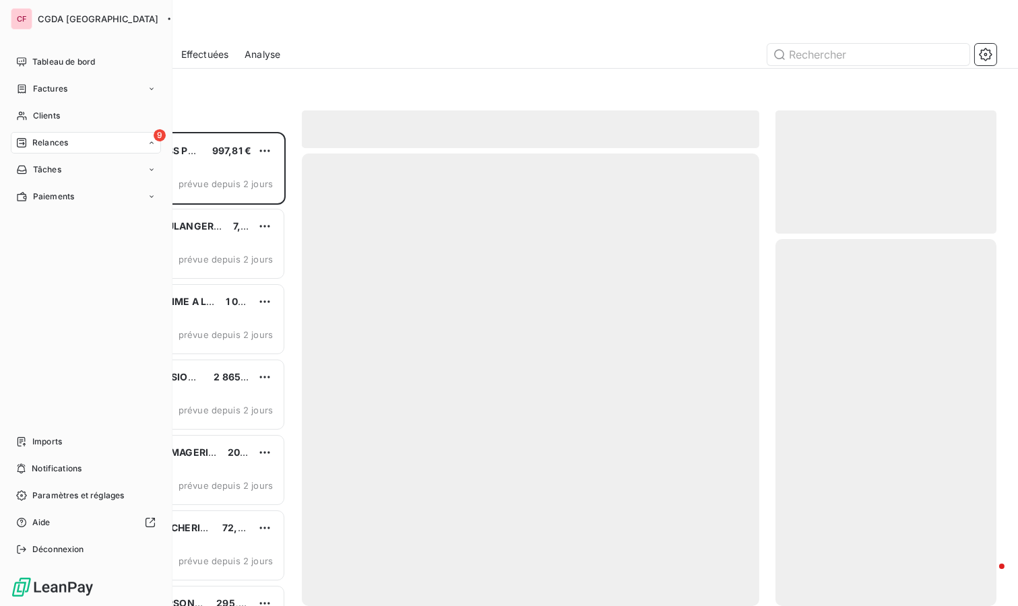
scroll to position [463, 210]
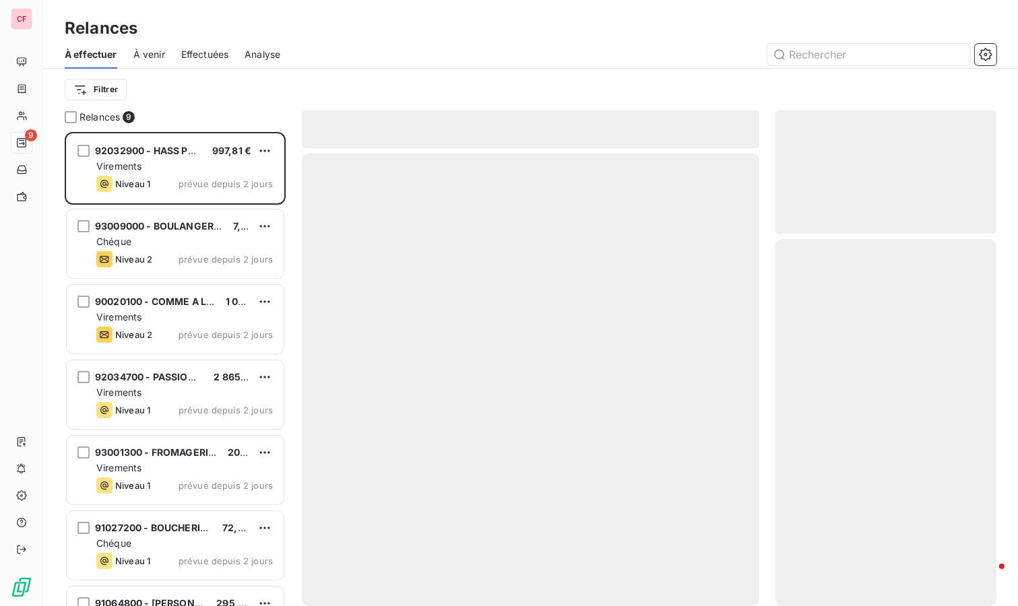
click at [179, 170] on div "Virements" at bounding box center [184, 166] width 177 height 13
click at [193, 225] on span "93009000 - BOULANGERIE FEE DES PAINS" at bounding box center [194, 225] width 199 height 11
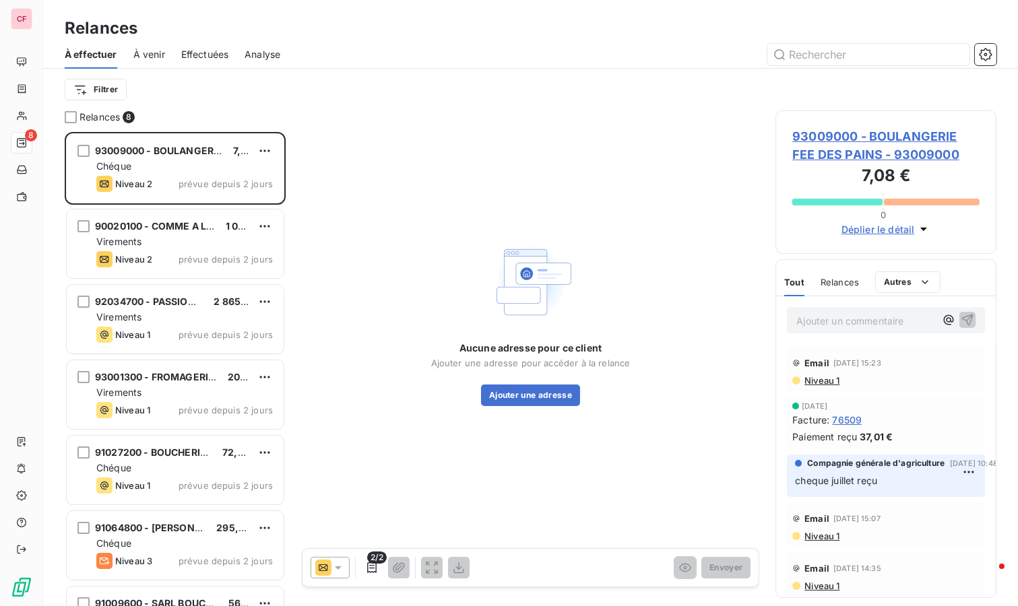
click at [269, 148] on html "CF 8 Relances À effectuer À venir Effectuées Analyse Filtrer Relances 8 9300900…" at bounding box center [509, 303] width 1018 height 606
click at [254, 166] on div "Replanifier cette action Passer cette action" at bounding box center [207, 189] width 131 height 57
click at [326, 573] on html "CF 8 Relances À effectuer À venir Effectuées Analyse Filtrer Relances 8 9300900…" at bounding box center [509, 303] width 1018 height 606
click at [323, 565] on icon at bounding box center [323, 568] width 9 height 7
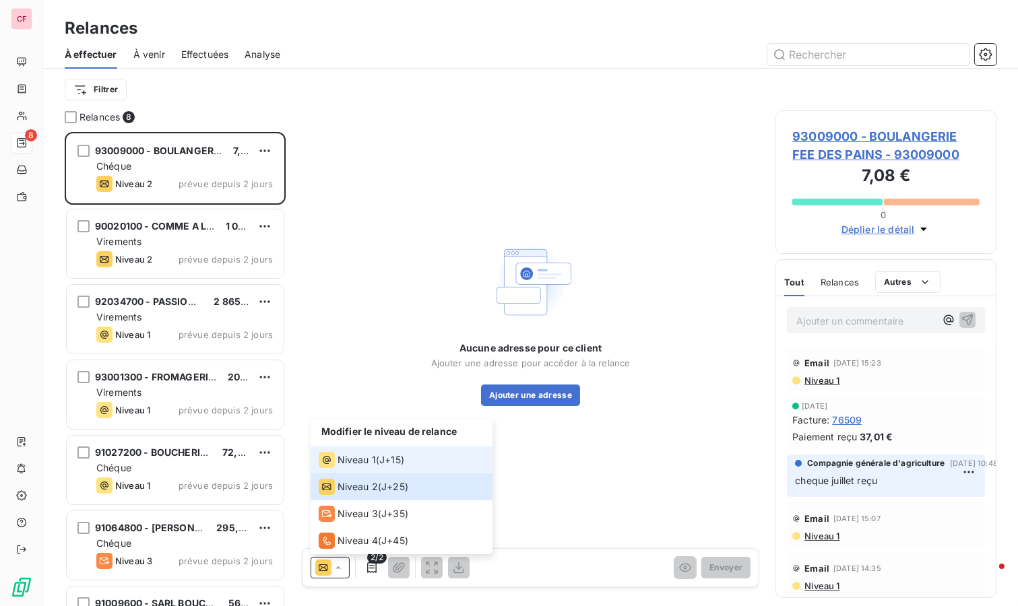
click at [363, 453] on span "Niveau 1" at bounding box center [357, 459] width 38 height 13
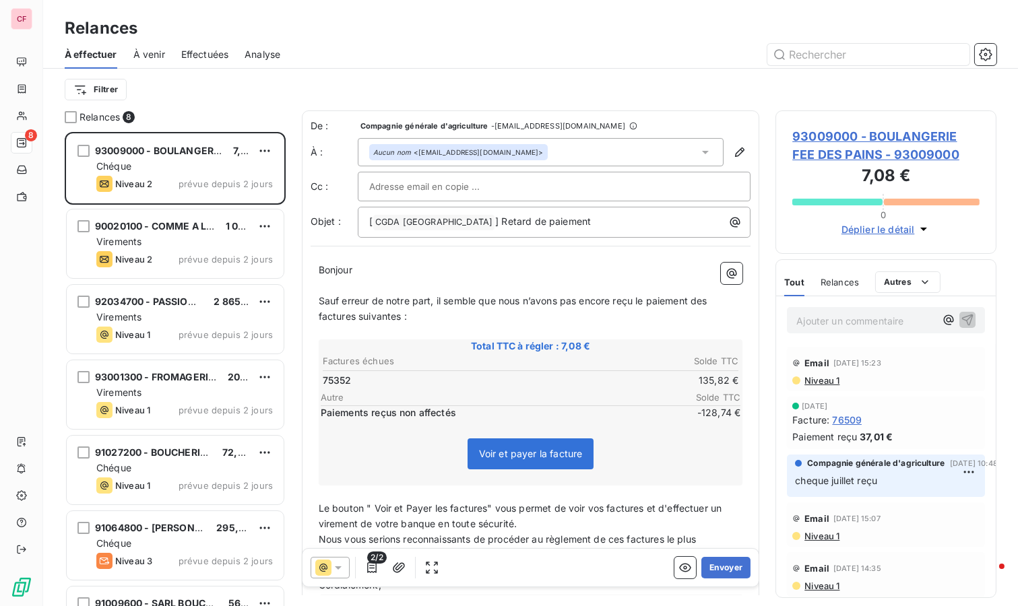
click at [716, 566] on button "Envoyer" at bounding box center [725, 568] width 49 height 22
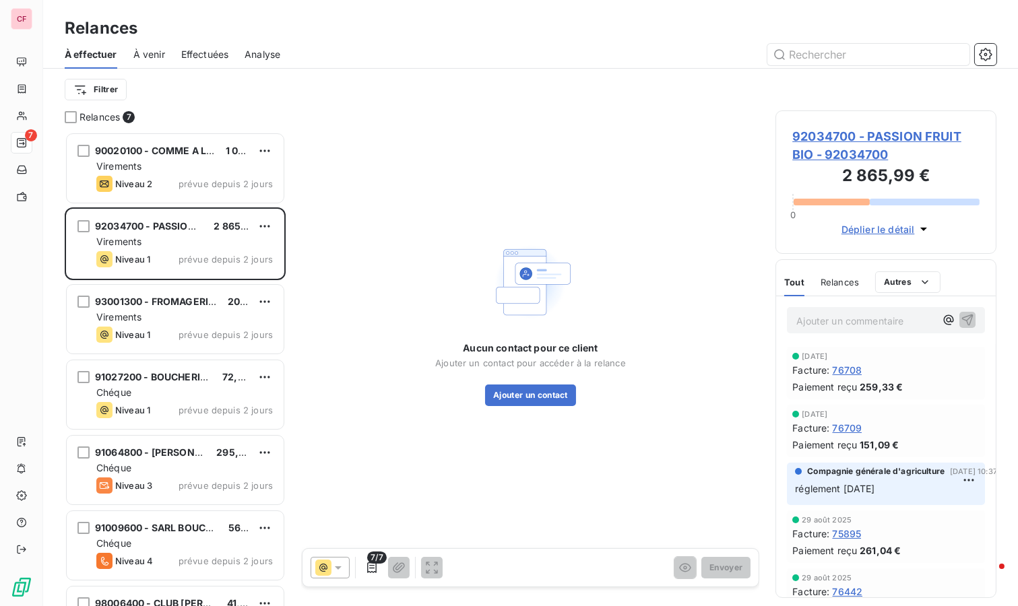
click at [191, 167] on div "Virements" at bounding box center [184, 166] width 177 height 13
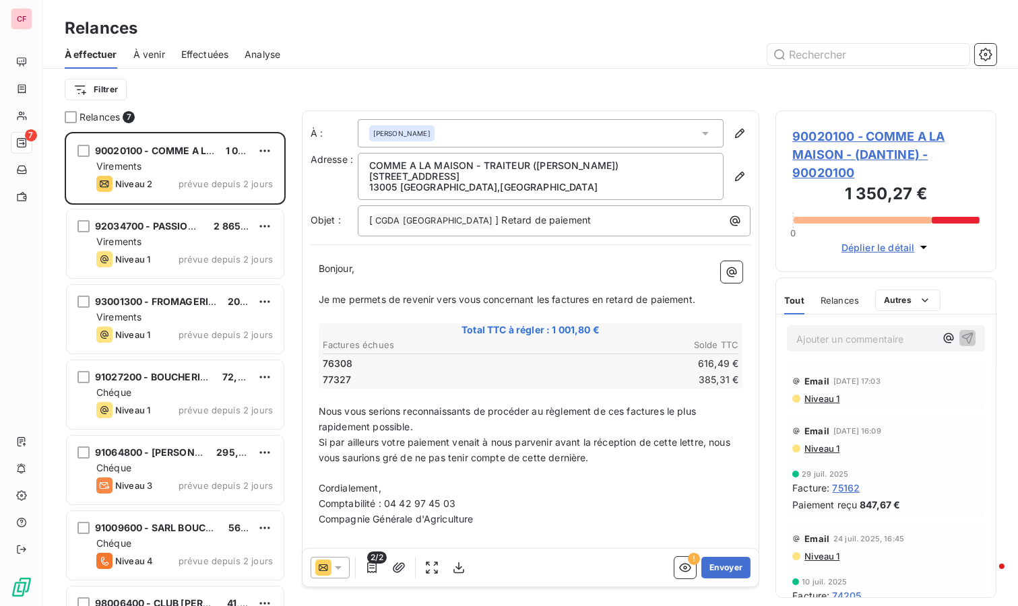
click at [335, 561] on div at bounding box center [330, 568] width 39 height 22
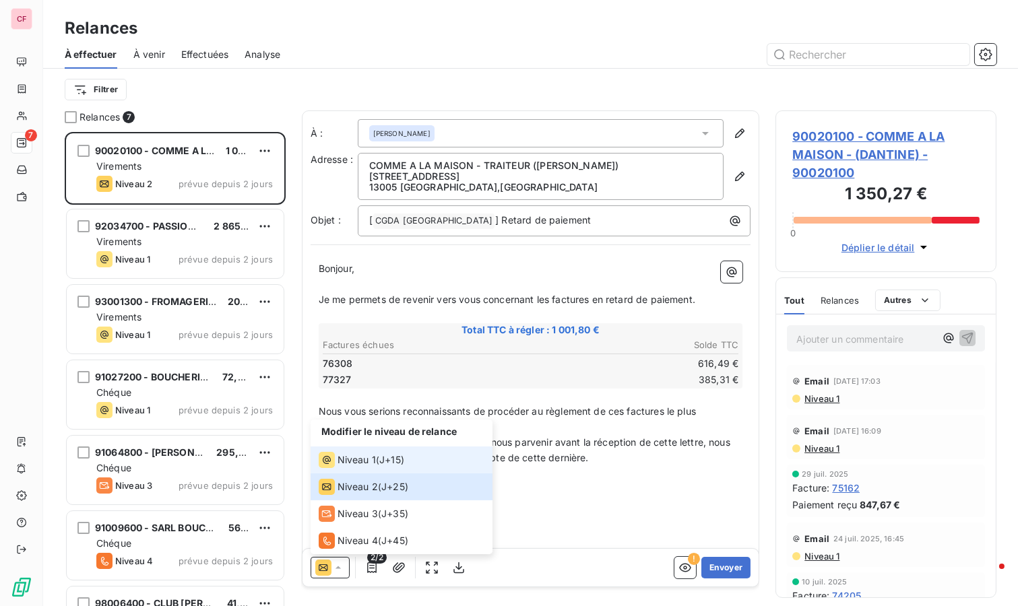
click at [363, 457] on span "Niveau 1" at bounding box center [357, 459] width 38 height 13
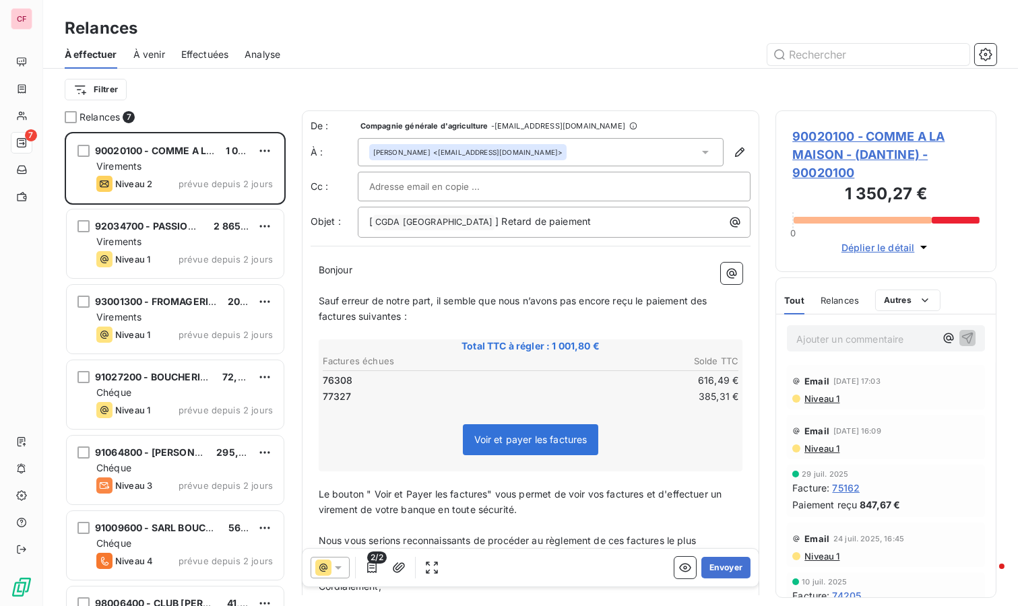
click at [714, 561] on button "Envoyer" at bounding box center [725, 568] width 49 height 22
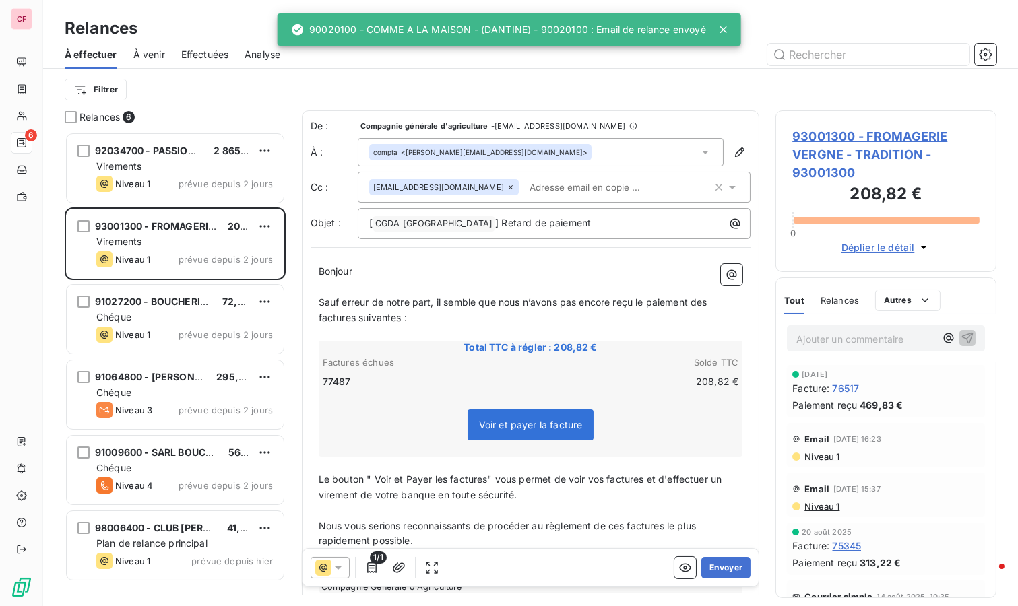
click at [210, 171] on div "Virements" at bounding box center [184, 166] width 177 height 13
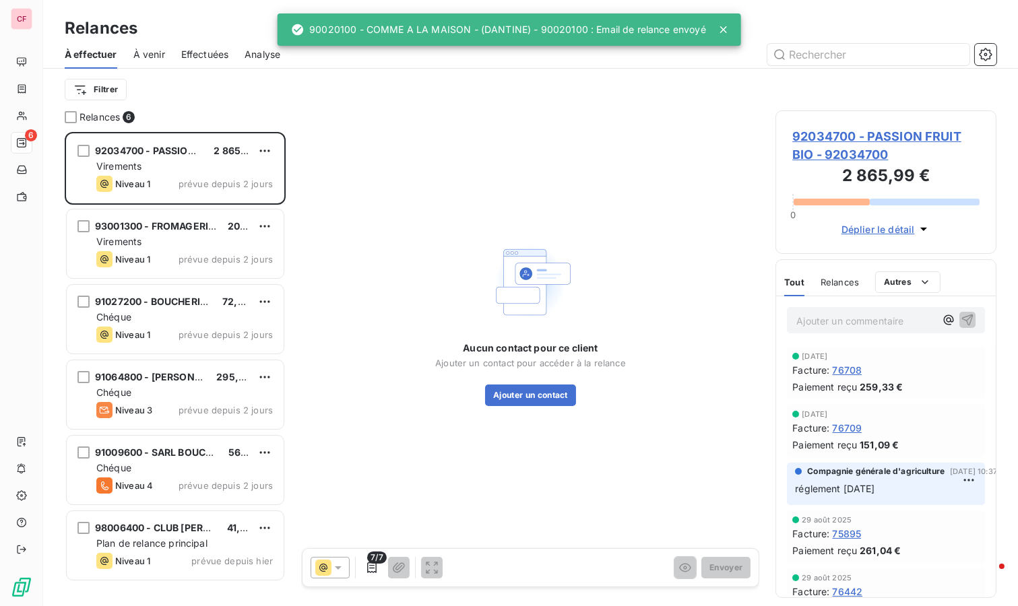
click at [818, 129] on span "92034700 - PASSION FRUIT BIO - 92034700" at bounding box center [885, 145] width 187 height 36
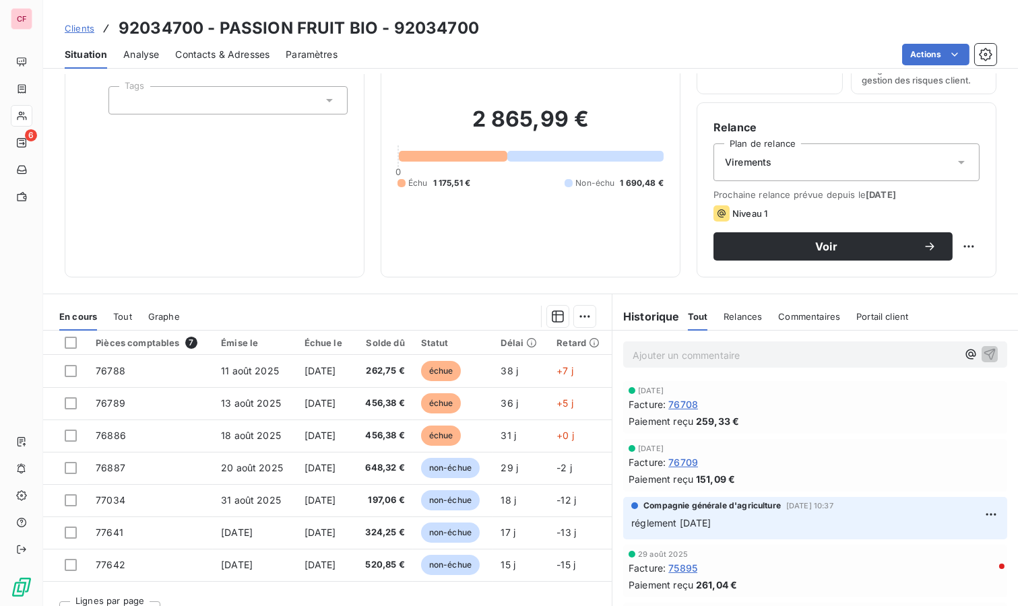
scroll to position [103, 0]
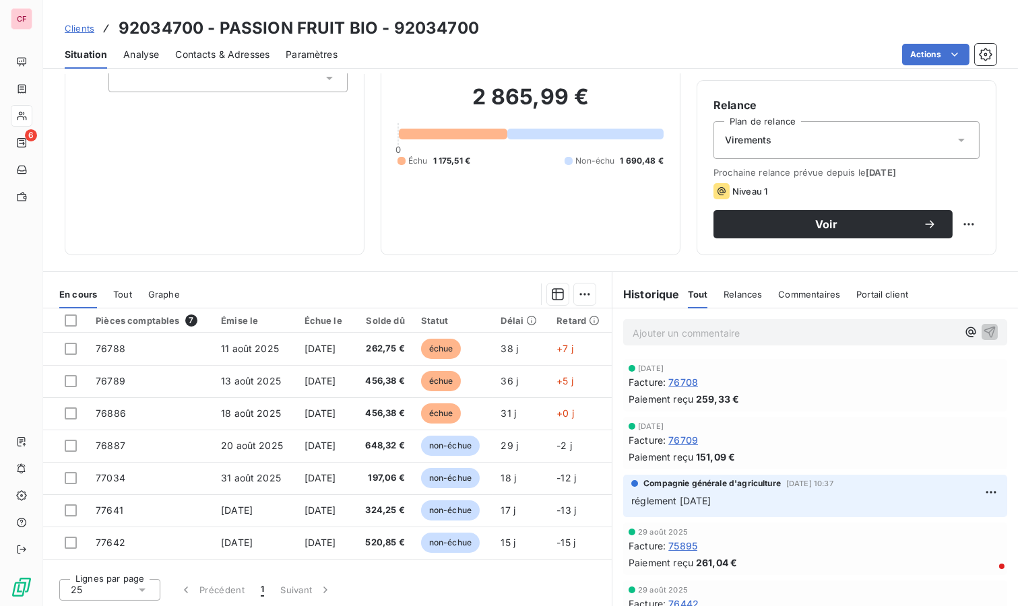
click at [772, 219] on span "Voir" at bounding box center [826, 224] width 193 height 11
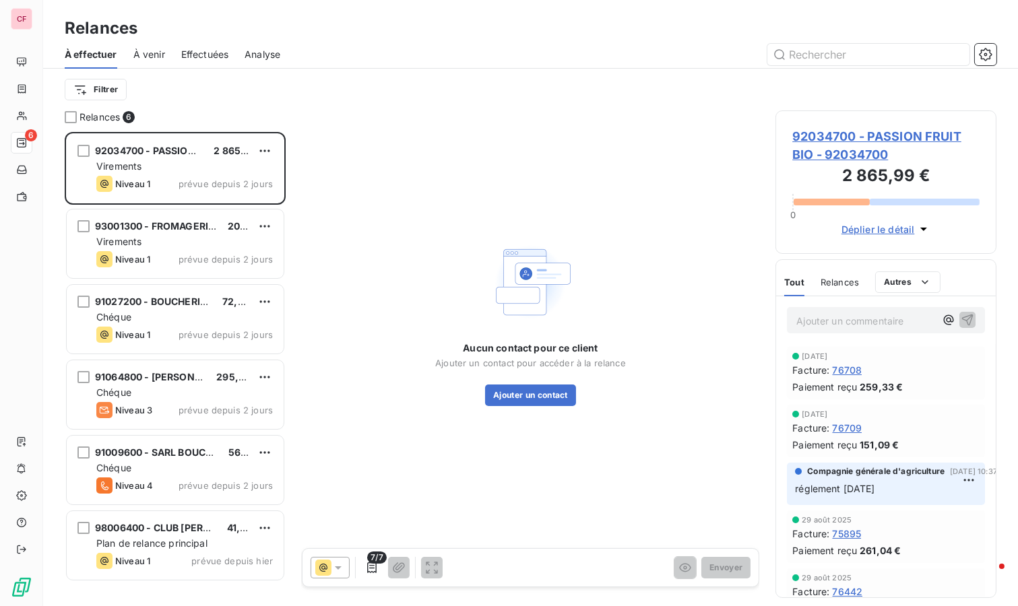
scroll to position [463, 210]
click at [526, 403] on button "Ajouter un contact" at bounding box center [530, 396] width 91 height 22
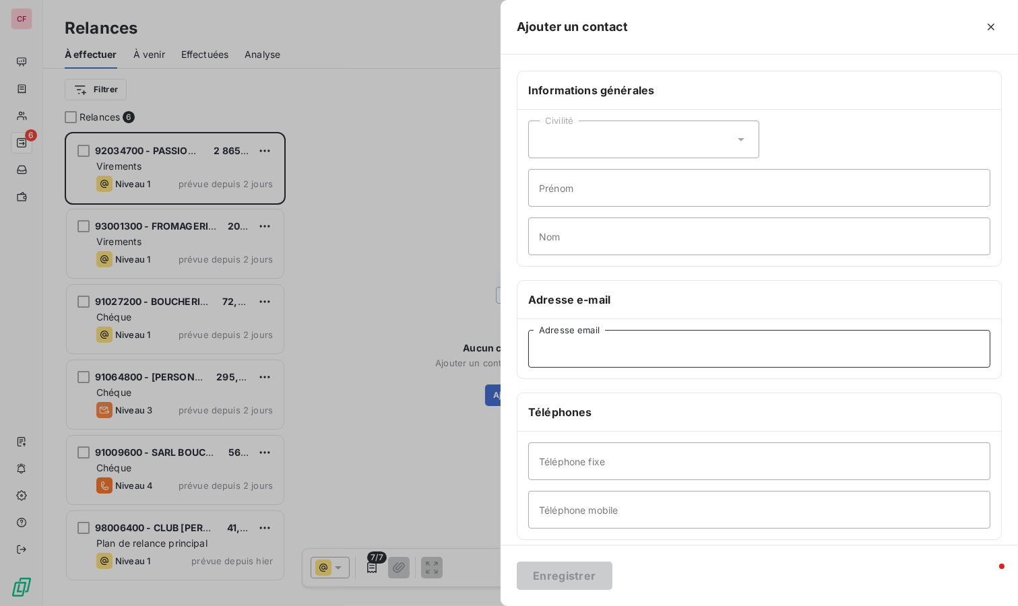
click at [560, 344] on input "Adresse email" at bounding box center [759, 349] width 462 height 38
paste input "[EMAIL_ADDRESS][DOMAIN_NAME]"
type input "[EMAIL_ADDRESS][DOMAIN_NAME]"
click at [588, 567] on button "Enregistrer" at bounding box center [565, 576] width 96 height 28
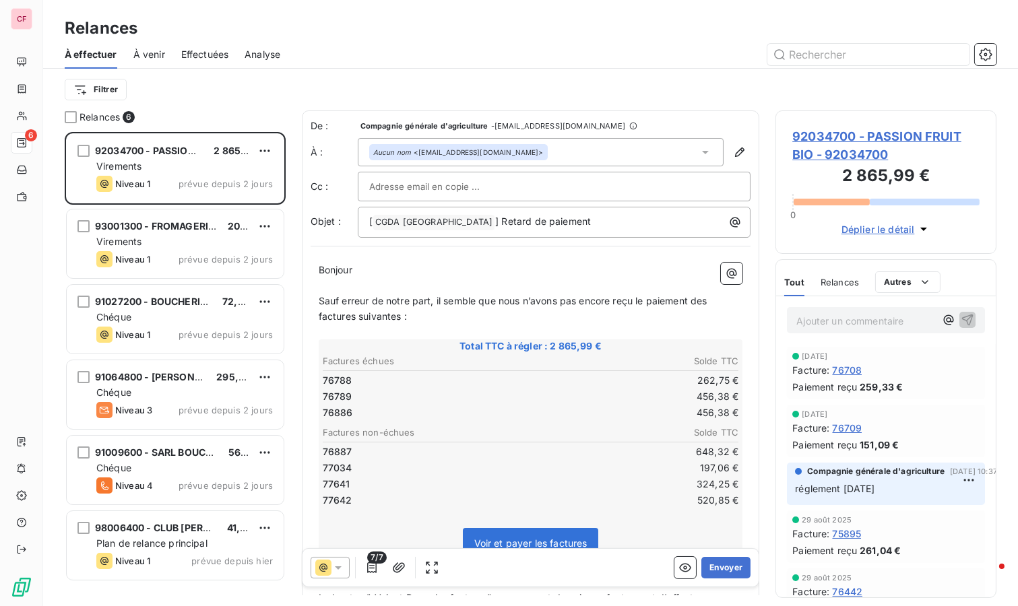
click at [395, 569] on icon "button" at bounding box center [399, 568] width 12 height 10
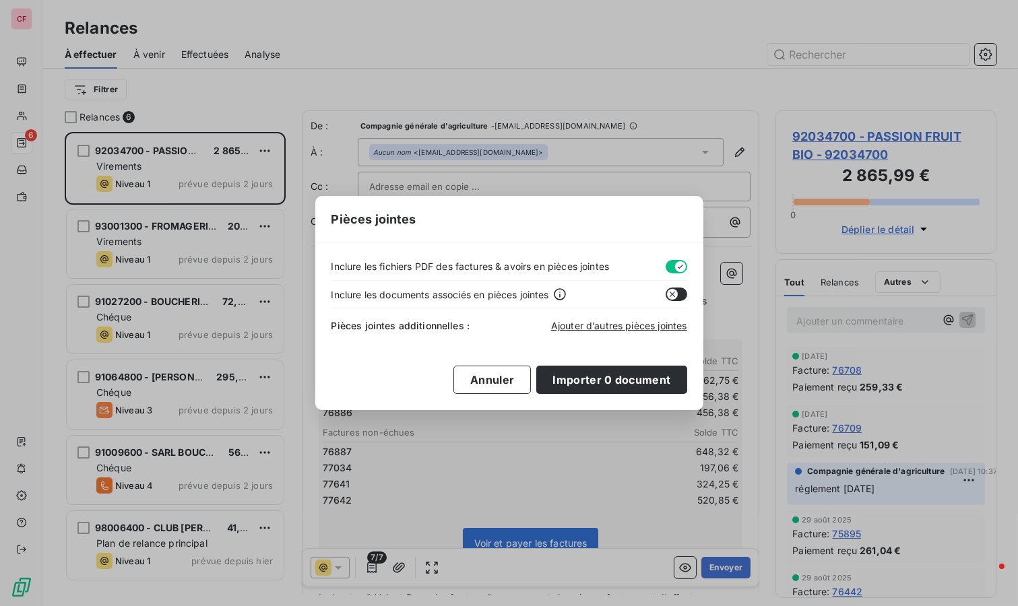
click at [519, 384] on button "Annuler" at bounding box center [491, 380] width 77 height 28
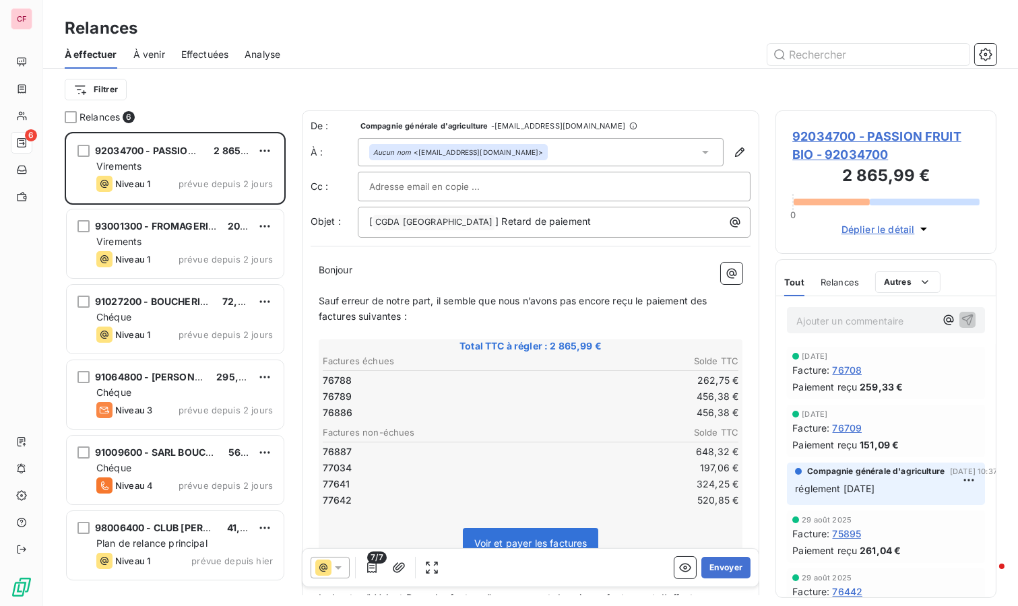
drag, startPoint x: 377, startPoint y: 559, endPoint x: 368, endPoint y: 563, distance: 10.0
click at [376, 559] on span "7/7" at bounding box center [376, 558] width 19 height 12
click at [365, 565] on icon "button" at bounding box center [371, 567] width 13 height 13
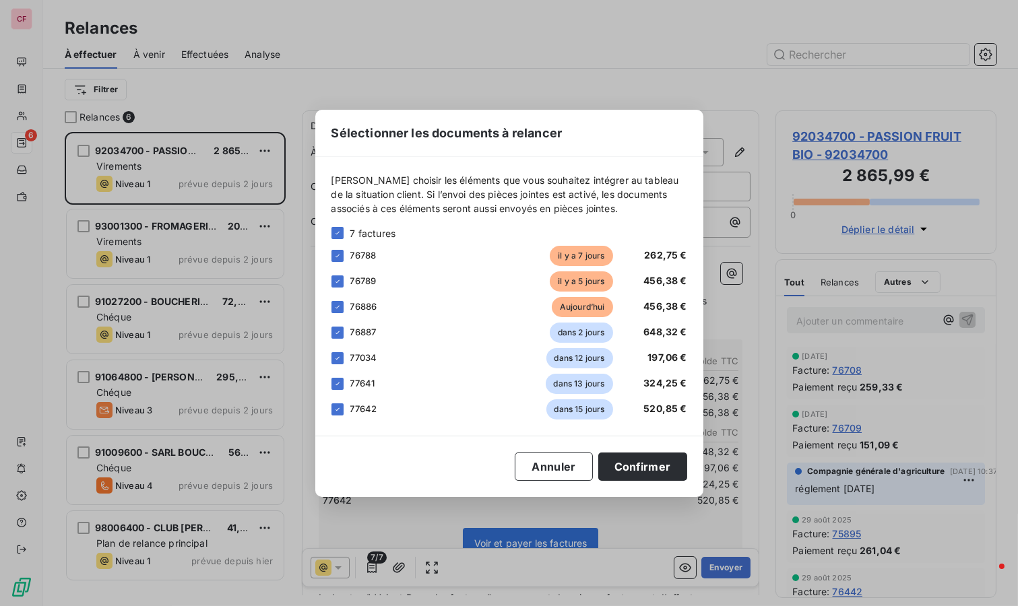
click at [337, 330] on icon at bounding box center [338, 333] width 8 height 8
click at [321, 359] on div "[PERSON_NAME] choisir les éléments que vous souhaitez intégrer au tableau de la…" at bounding box center [509, 296] width 388 height 279
click at [336, 355] on icon at bounding box center [338, 358] width 8 height 8
click at [336, 380] on icon at bounding box center [338, 384] width 8 height 8
click at [332, 405] on div at bounding box center [338, 410] width 12 height 12
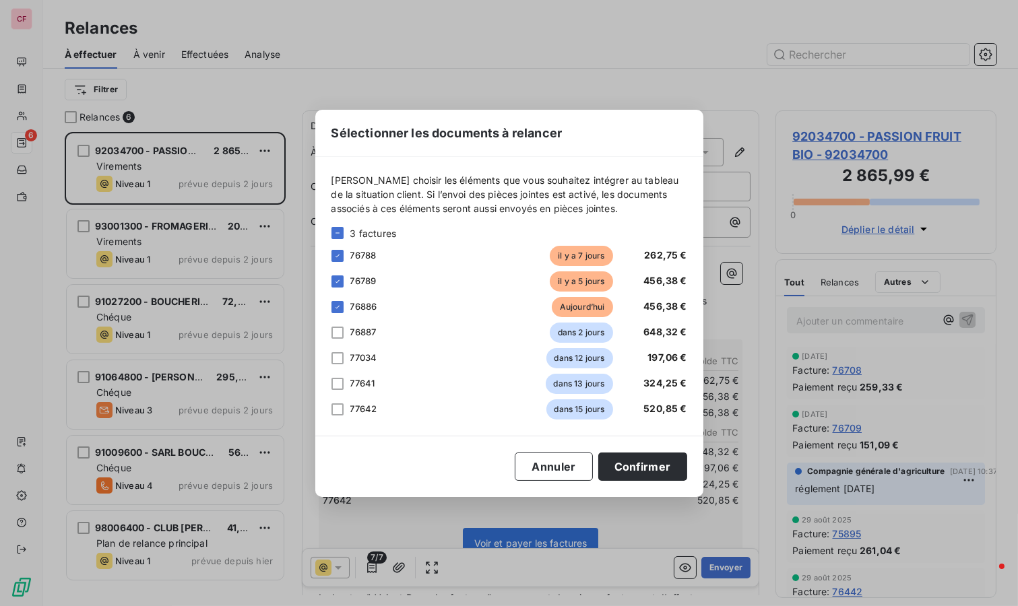
click at [644, 467] on button "Confirmer" at bounding box center [642, 467] width 89 height 28
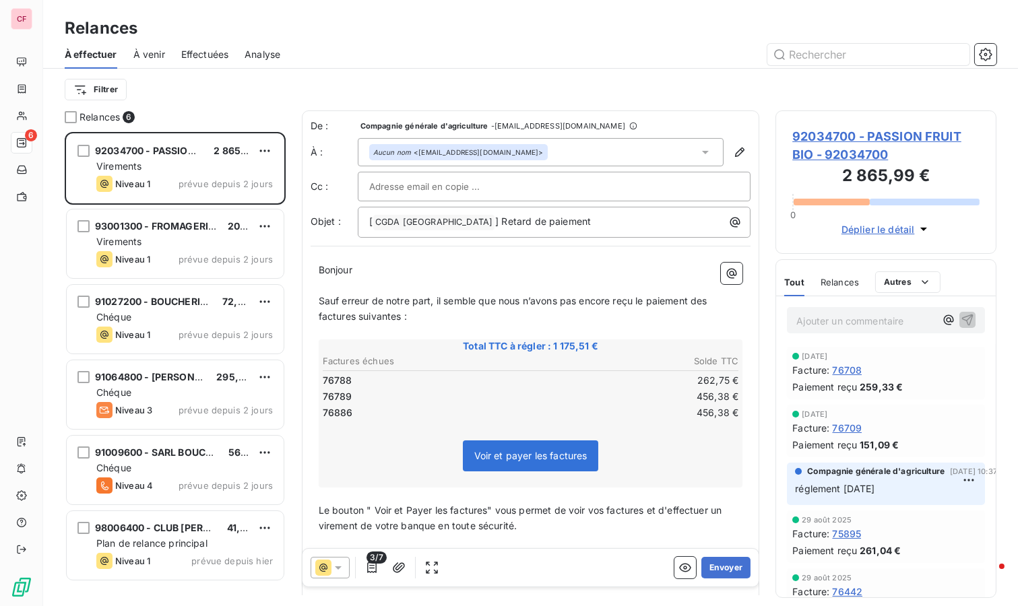
click at [725, 570] on button "Envoyer" at bounding box center [725, 568] width 49 height 22
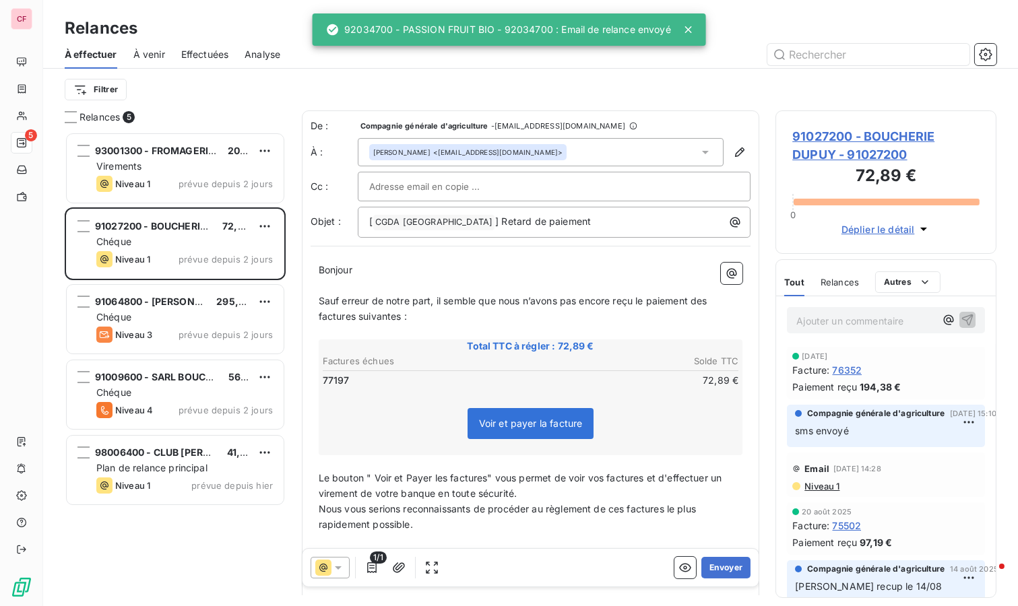
scroll to position [463, 210]
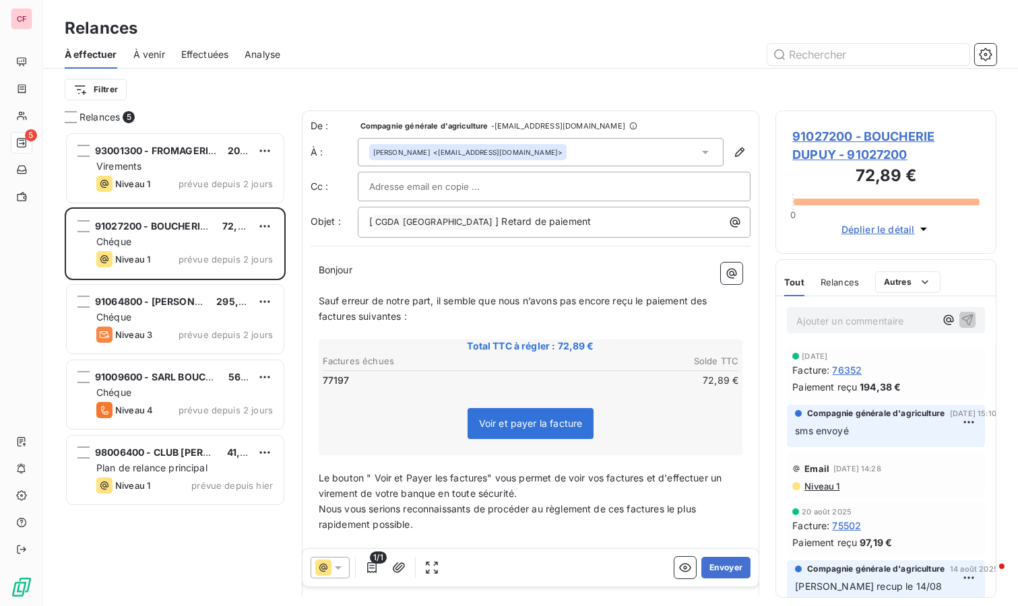
click at [706, 571] on button "Envoyer" at bounding box center [725, 568] width 49 height 22
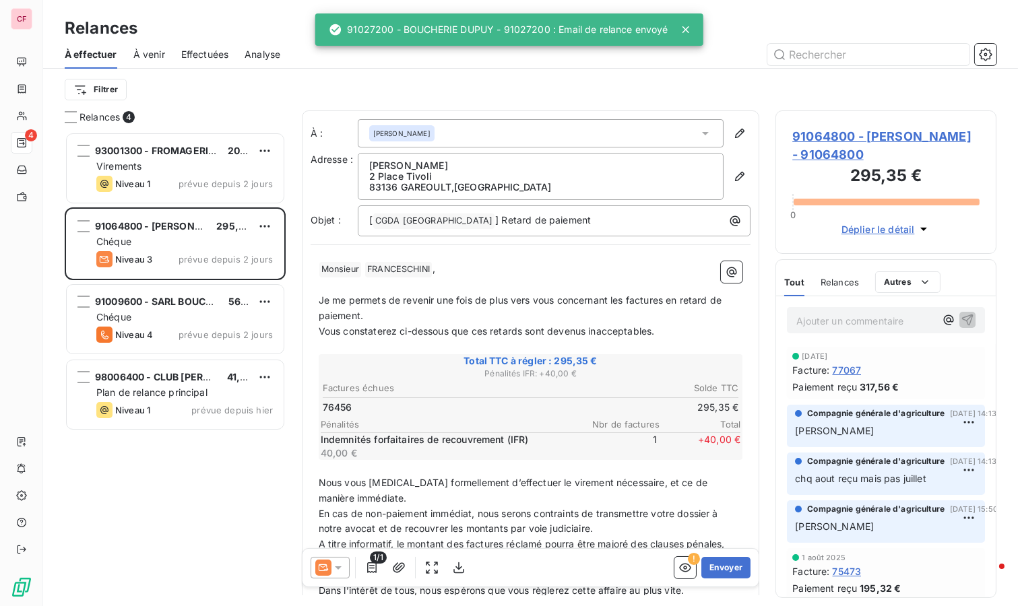
click at [181, 162] on div "Virements" at bounding box center [184, 166] width 177 height 13
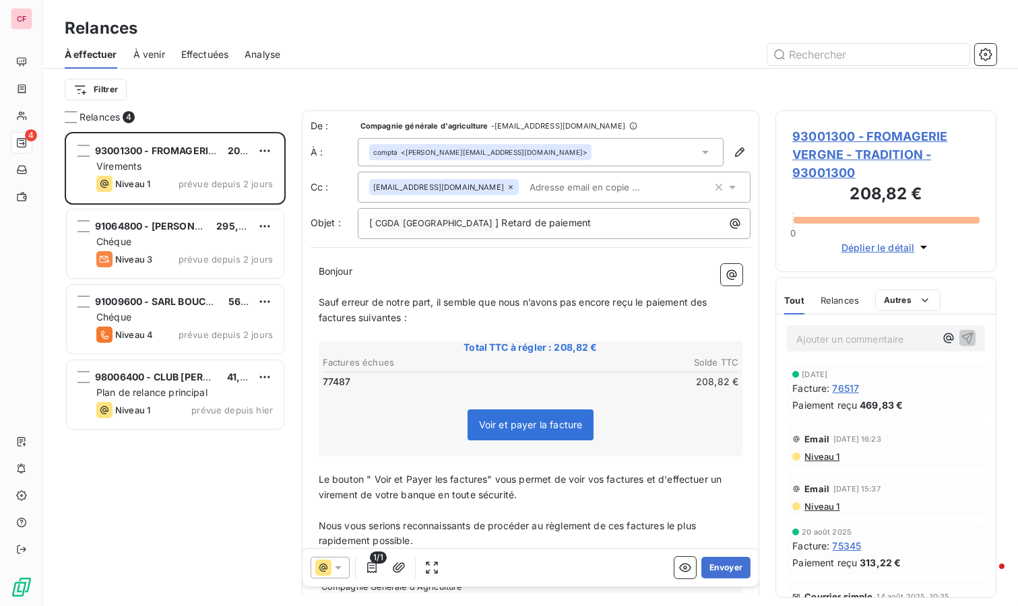
click at [856, 135] on span "93001300 - FROMAGERIE VERGNE - TRADITION - 93001300" at bounding box center [885, 154] width 187 height 55
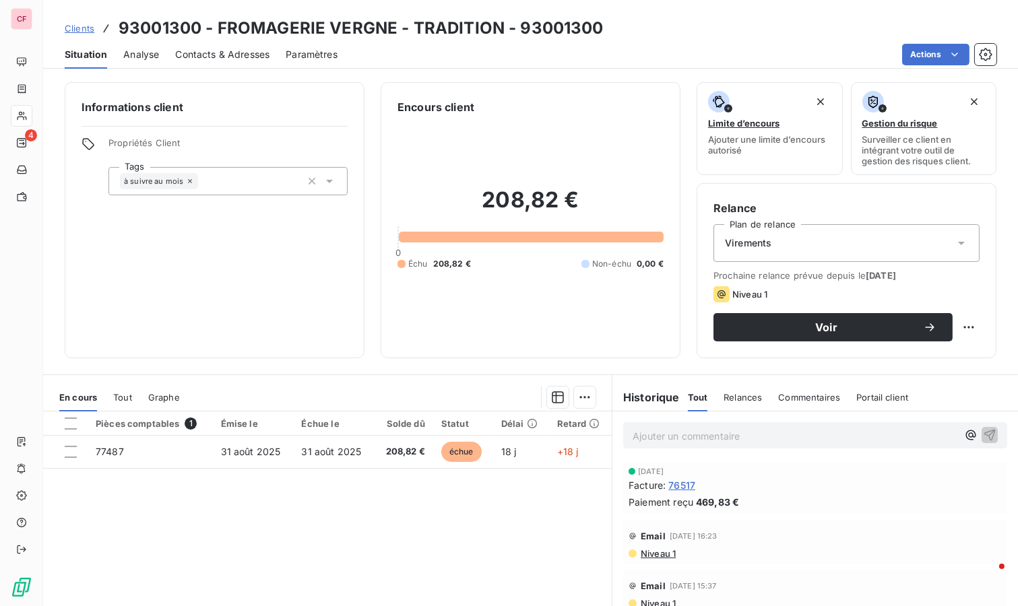
click at [384, 457] on td "208,82 €" at bounding box center [403, 452] width 59 height 32
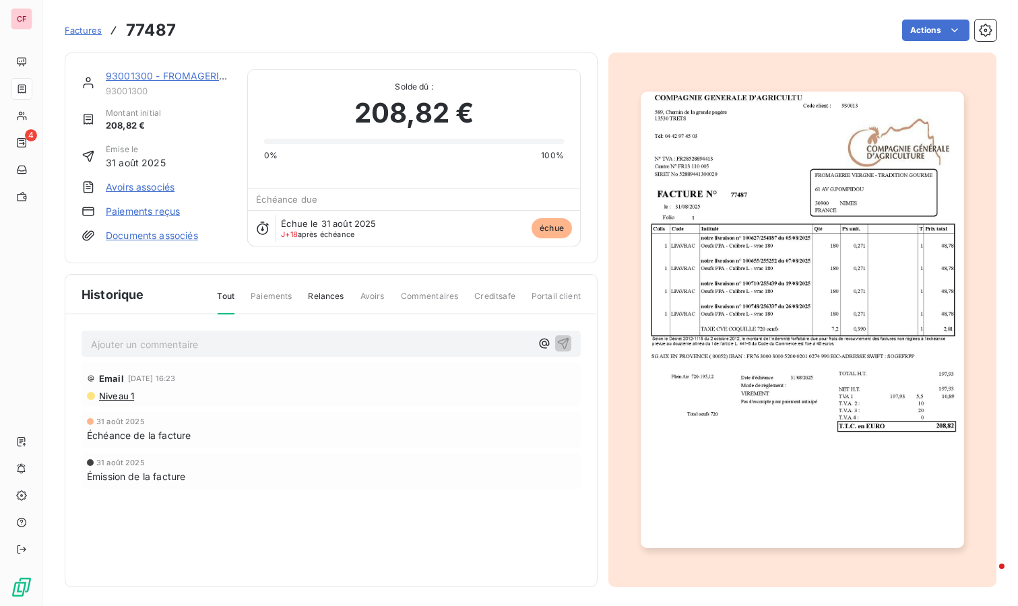
click at [912, 24] on html "CF 4 Factures 77487 Actions 93001300 - FROMAGERIE VERGNE - TRADITION 93001300 M…" at bounding box center [509, 303] width 1018 height 606
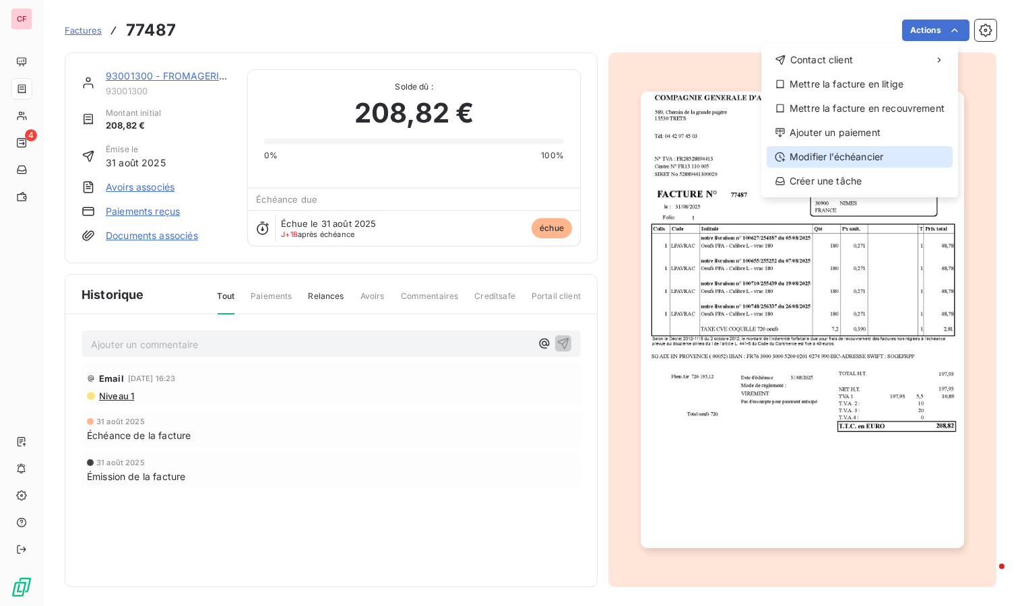
click at [858, 160] on div "Modifier l’échéancier" at bounding box center [860, 157] width 186 height 22
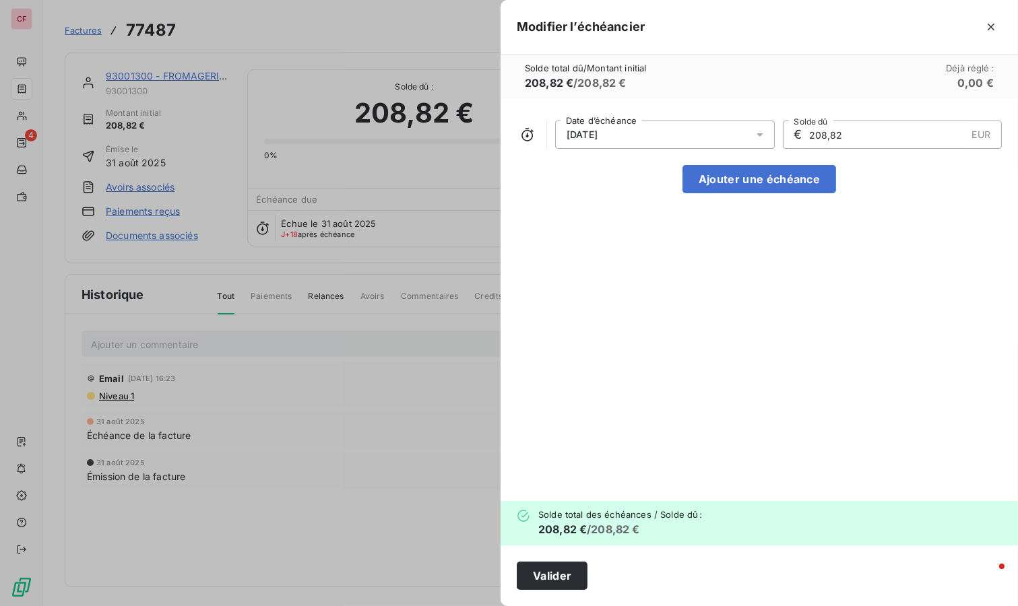
click at [735, 130] on div "[DATE]" at bounding box center [665, 135] width 220 height 28
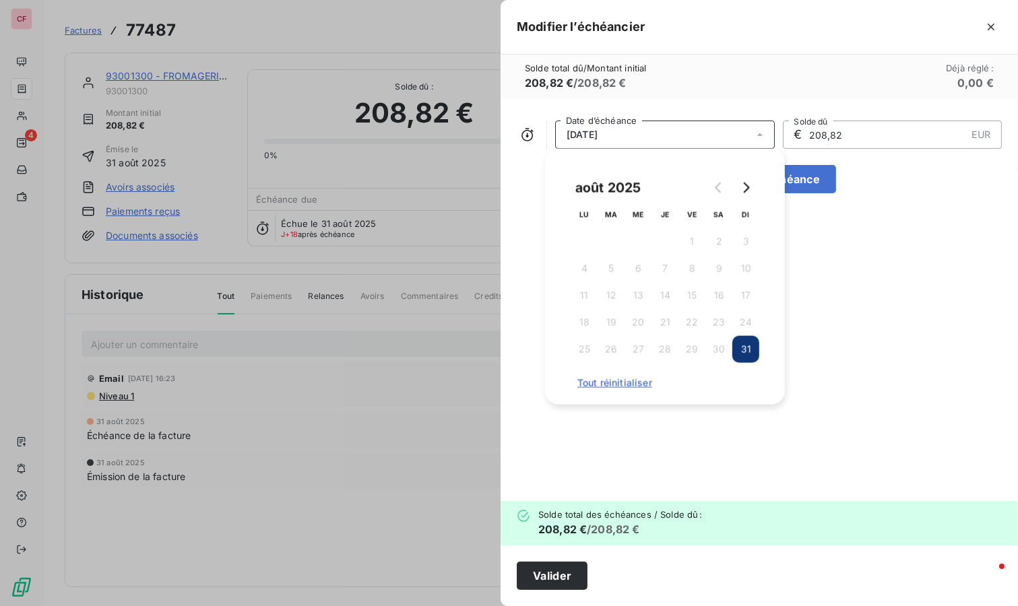
click at [746, 185] on icon "Go to next month" at bounding box center [747, 188] width 6 height 11
click at [614, 347] on button "30" at bounding box center [611, 349] width 27 height 27
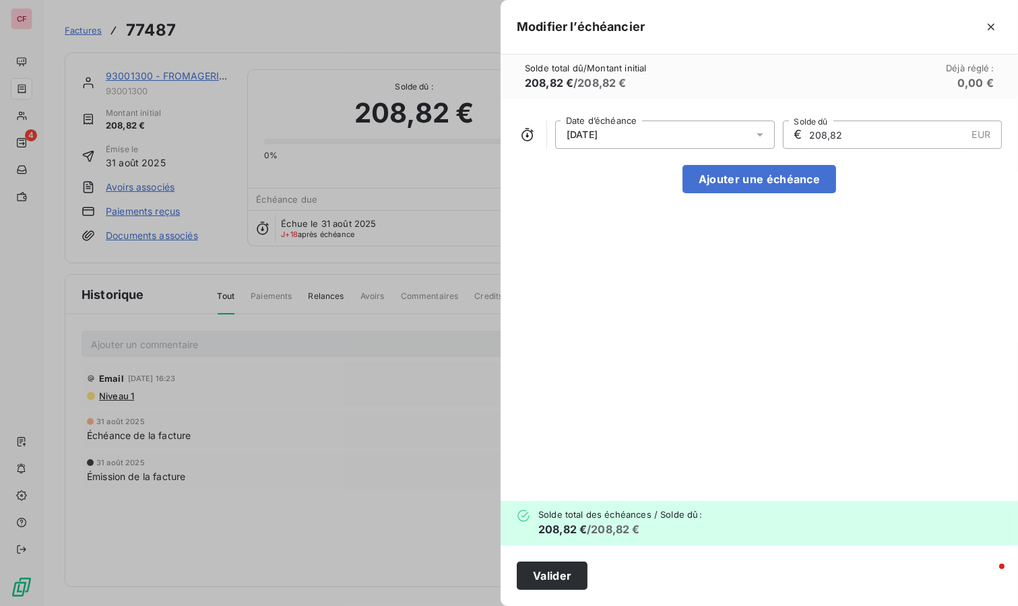
click at [567, 575] on button "Valider" at bounding box center [552, 576] width 71 height 28
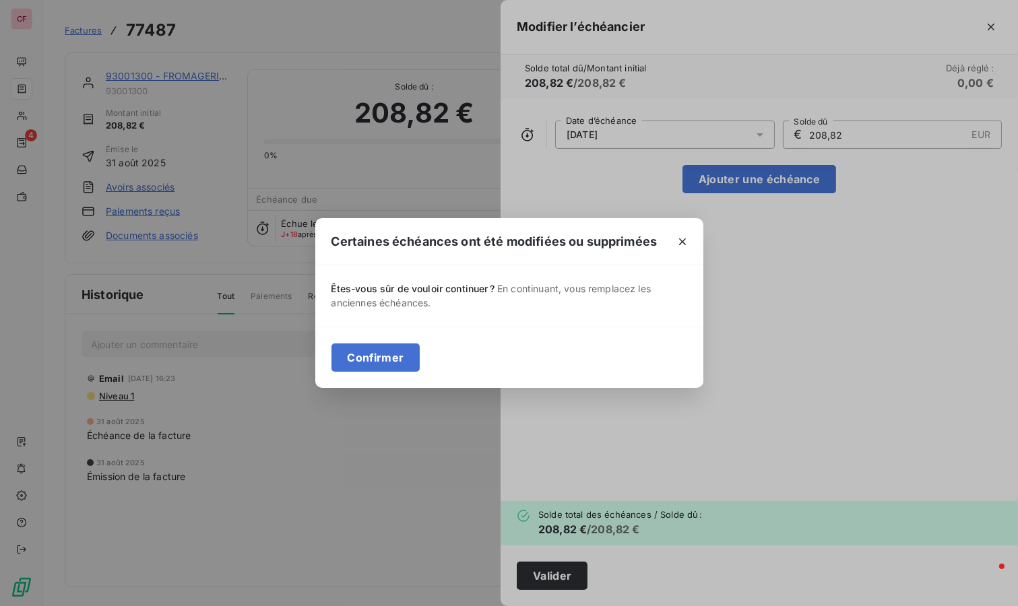
click at [359, 365] on button "Confirmer" at bounding box center [376, 358] width 89 height 28
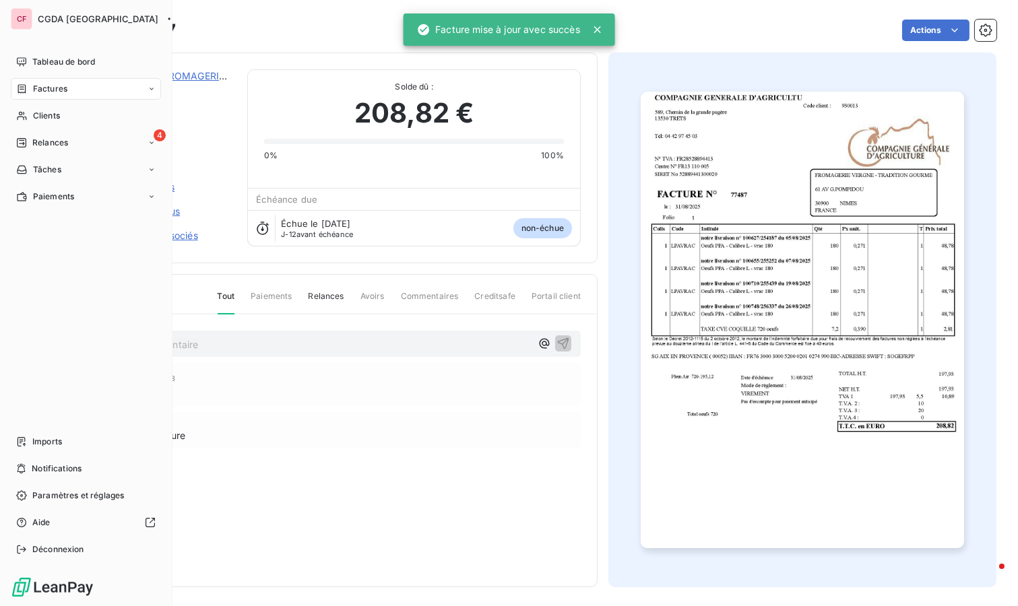
click at [44, 139] on span "Relances" at bounding box center [50, 143] width 36 height 12
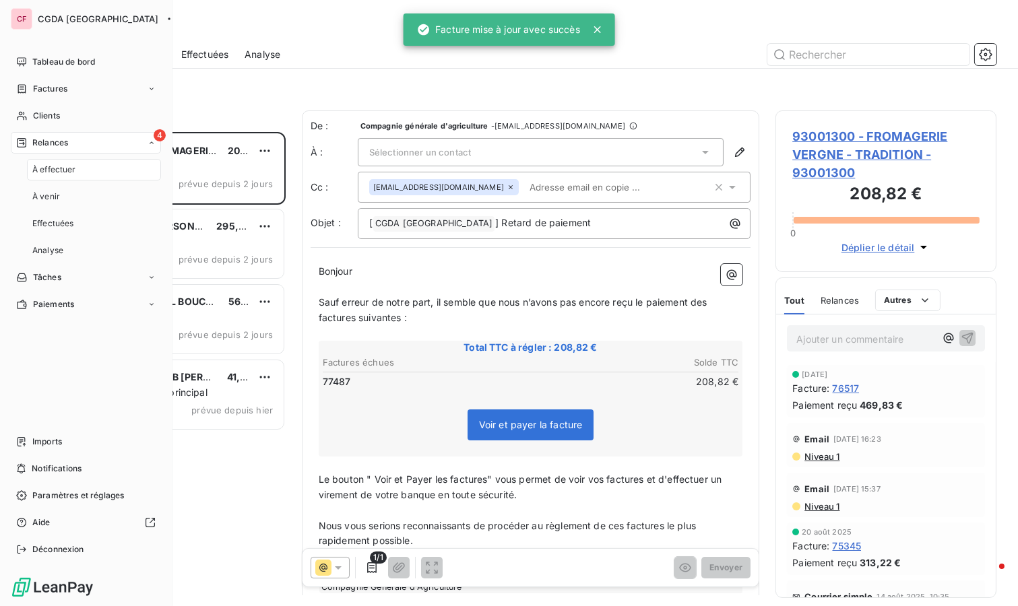
scroll to position [463, 210]
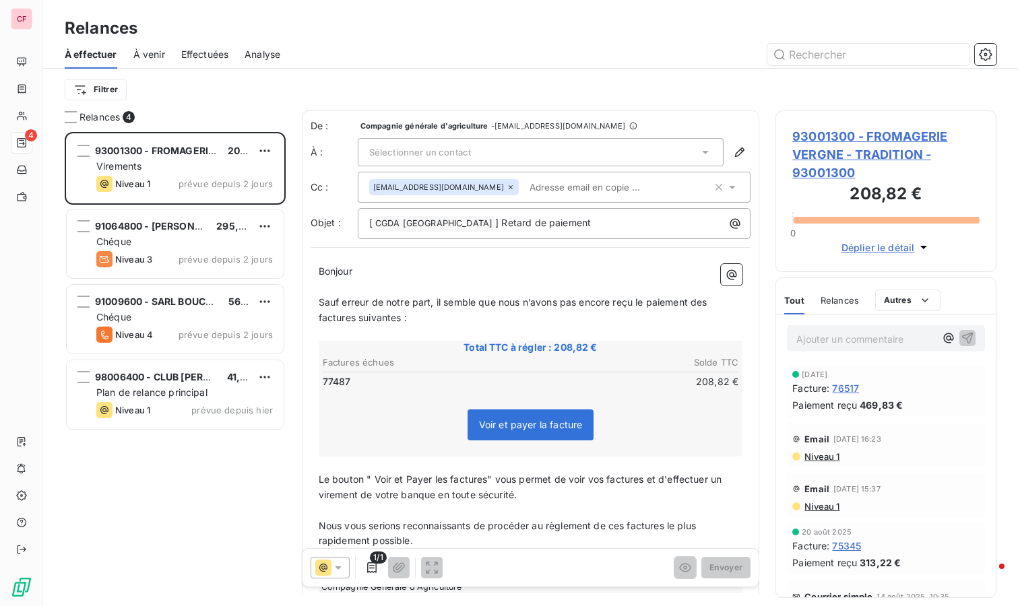
click at [218, 230] on div "91064800 - BOUCHERIE FRANCESCHINI 295,35 €" at bounding box center [184, 226] width 177 height 12
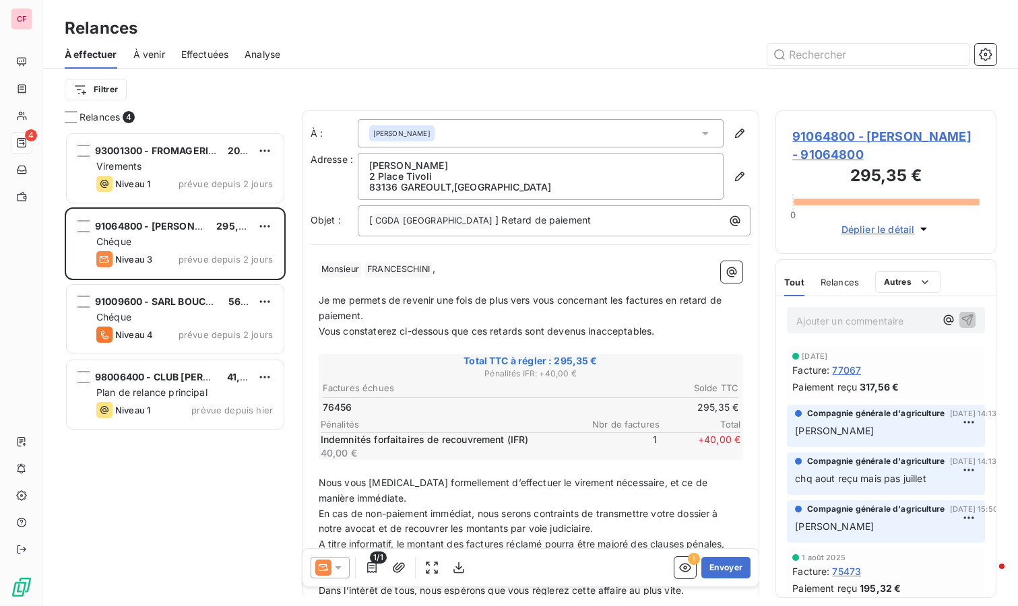
click at [845, 147] on span "91064800 - BOUCHERIE FRANCESCHINI - 91064800" at bounding box center [885, 145] width 187 height 36
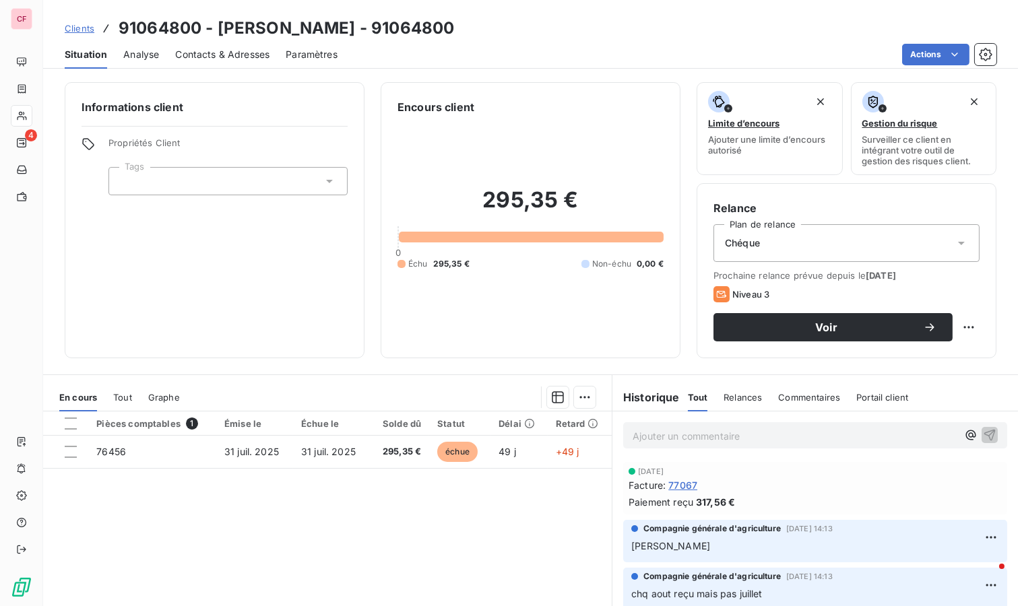
click at [669, 436] on p "Ajouter un commentaire ﻿" at bounding box center [795, 436] width 325 height 17
click at [950, 329] on html "CF 4 Clients 91064800 - BOUCHERIE FRANCESCHINI - 91064800 Situation Analyse Con…" at bounding box center [509, 303] width 1018 height 606
click at [935, 365] on div "Replanifier cette action" at bounding box center [902, 356] width 121 height 22
select select "8"
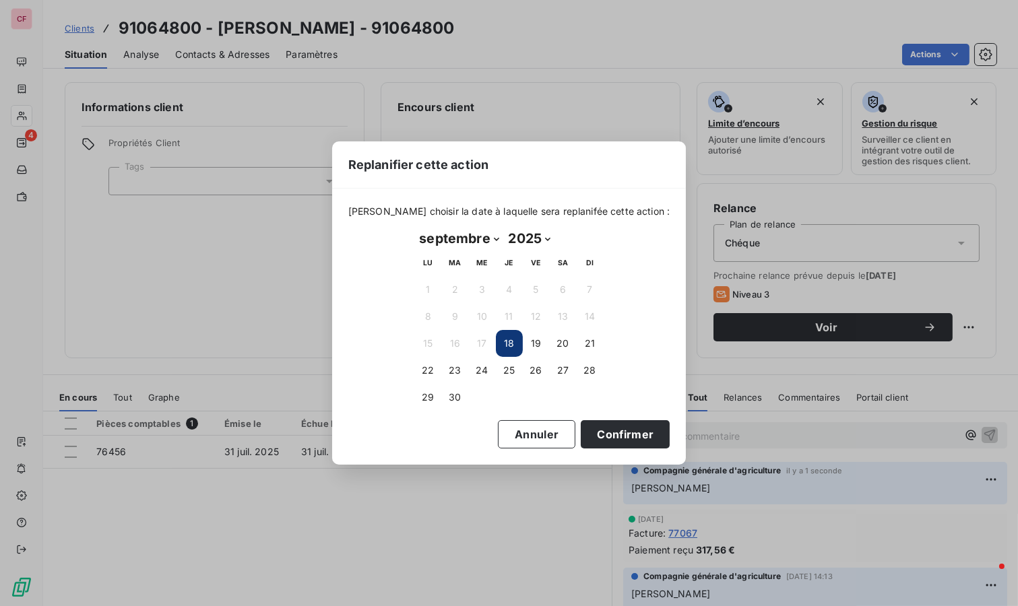
click at [458, 360] on button "23" at bounding box center [455, 370] width 27 height 27
click at [613, 436] on button "Confirmer" at bounding box center [625, 434] width 89 height 28
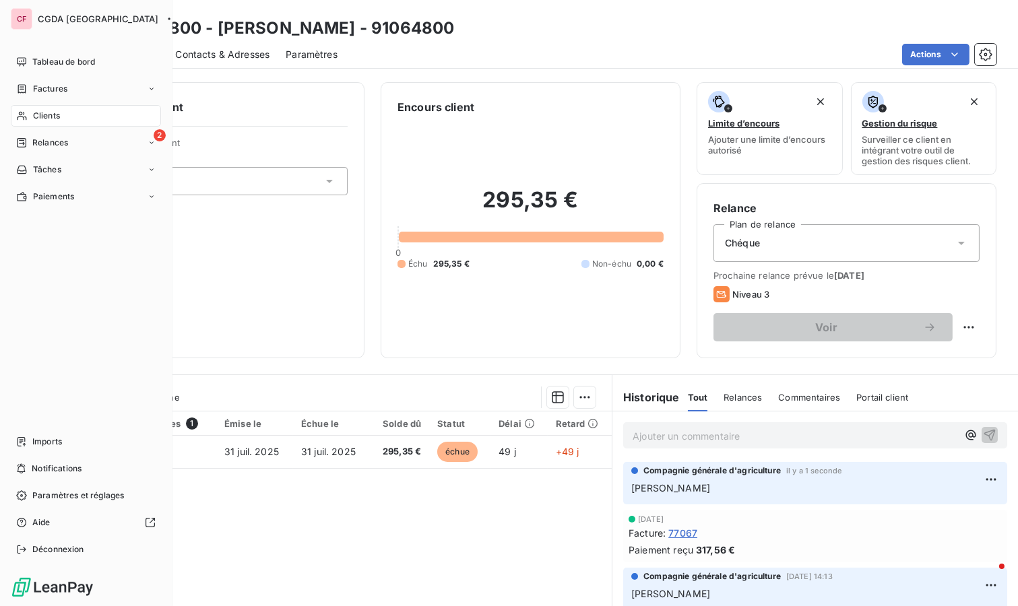
click at [49, 126] on div "Clients" at bounding box center [86, 116] width 150 height 22
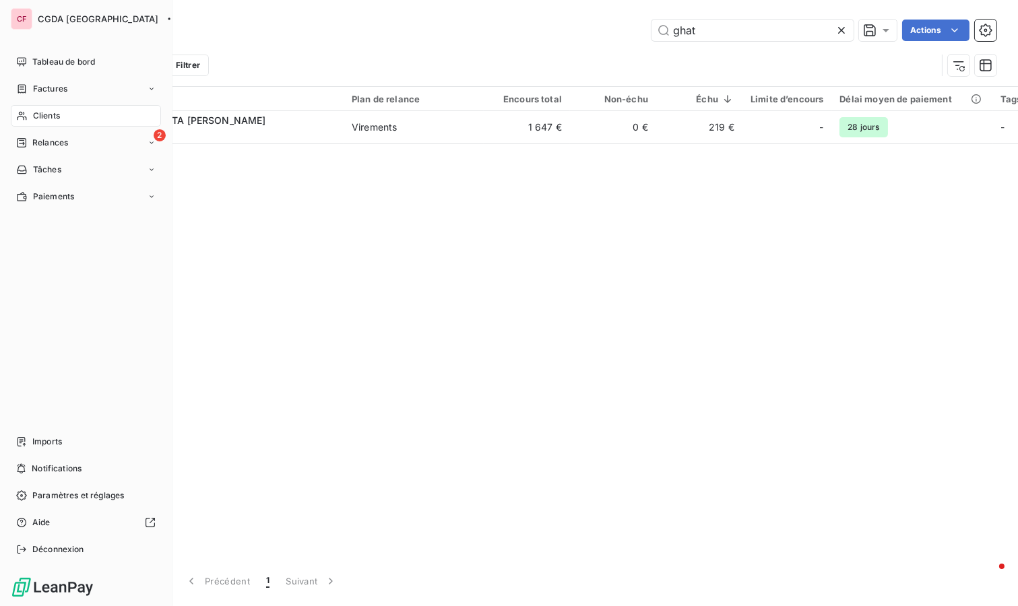
click at [42, 144] on span "Relances" at bounding box center [50, 143] width 36 height 12
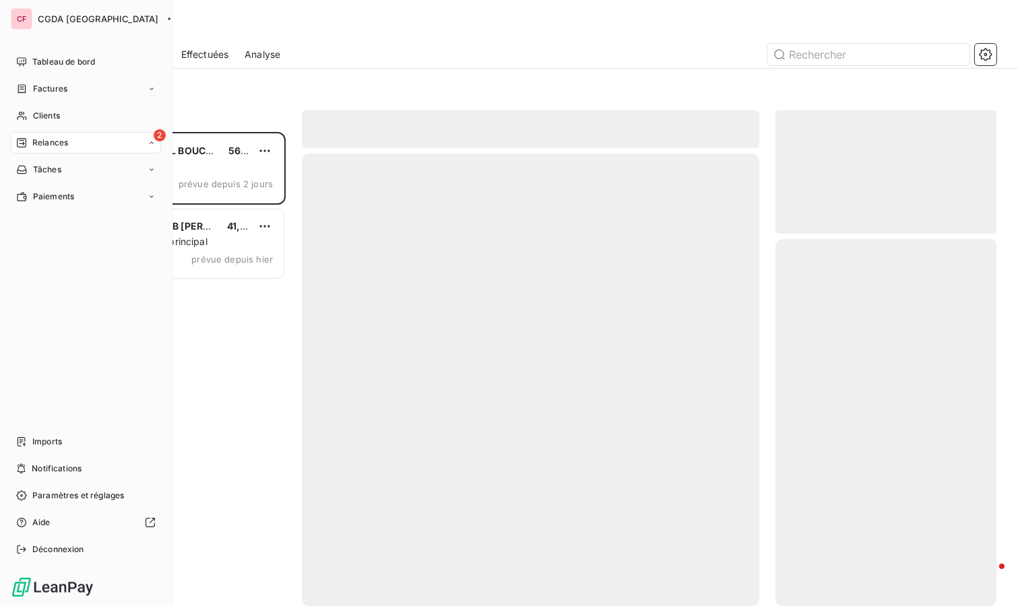
scroll to position [463, 210]
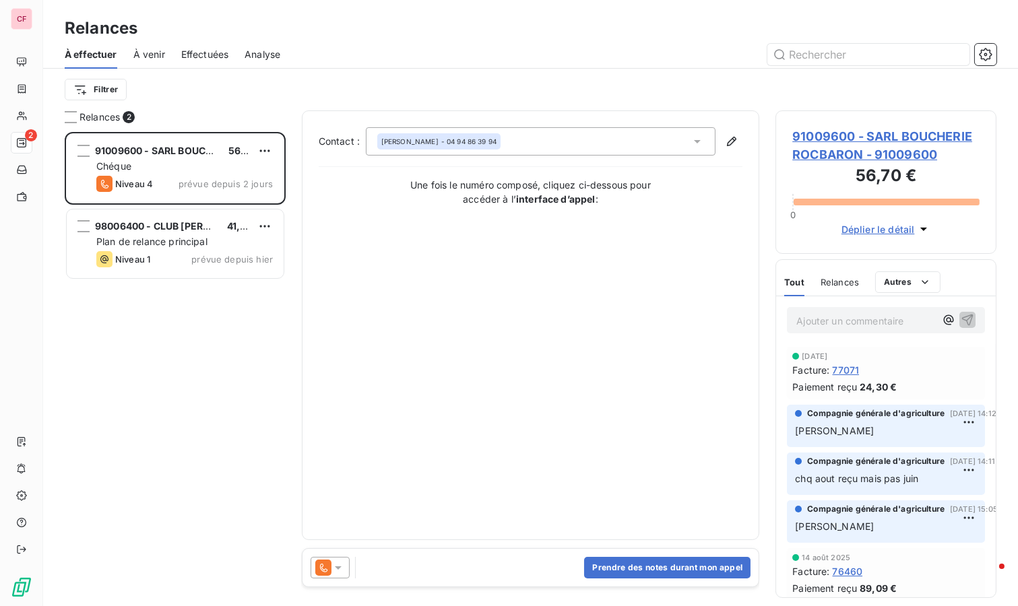
click at [335, 569] on icon at bounding box center [338, 567] width 13 height 13
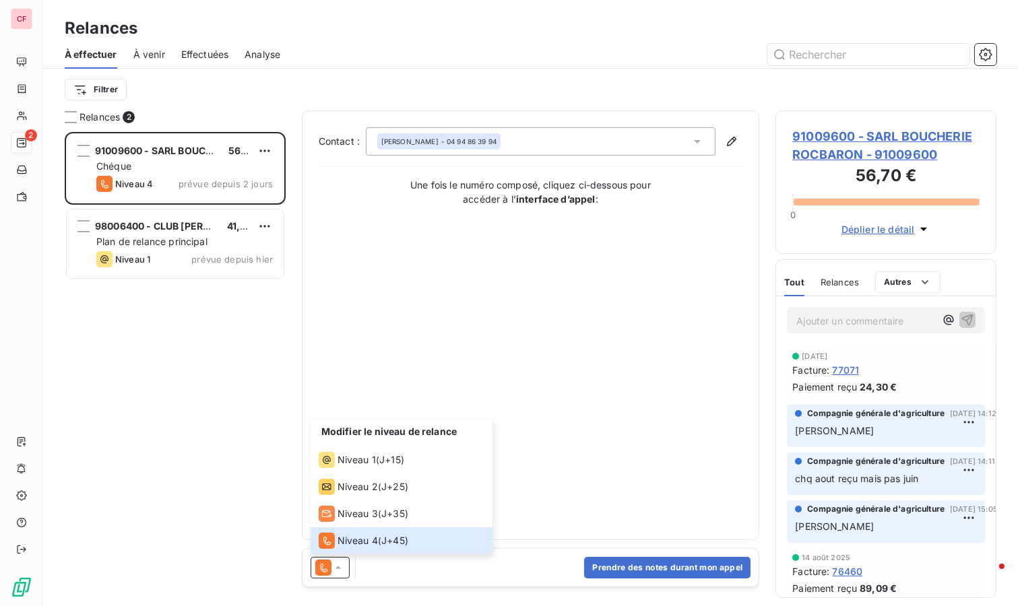
click at [849, 135] on span "91009600 - SARL BOUCHERIE ROCBARON - 91009600" at bounding box center [885, 145] width 187 height 36
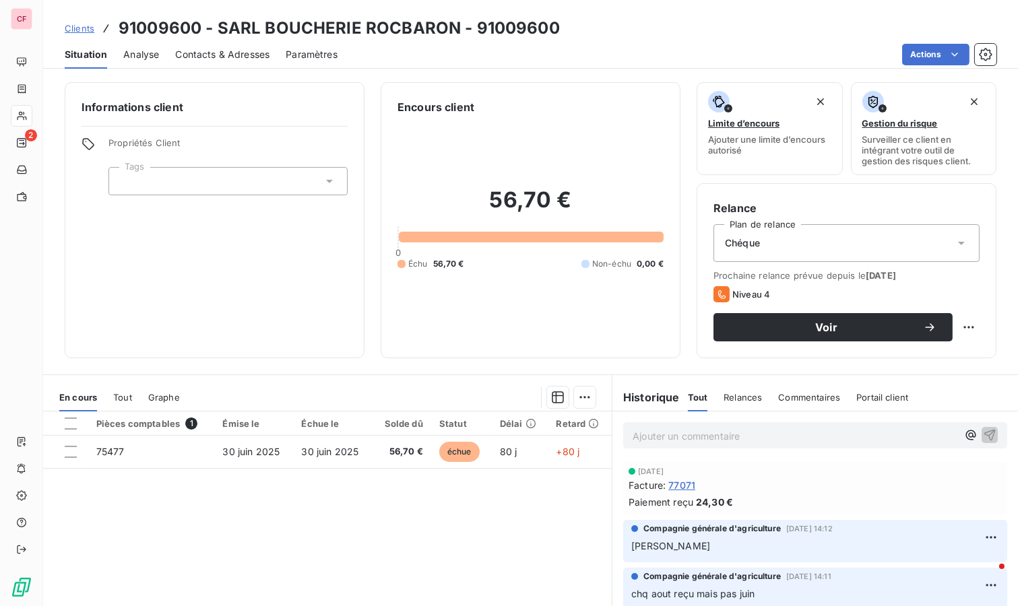
click at [668, 427] on div "Ajouter un commentaire ﻿" at bounding box center [795, 436] width 325 height 18
click at [667, 437] on p "Ajouter un commentaire ﻿" at bounding box center [795, 436] width 325 height 17
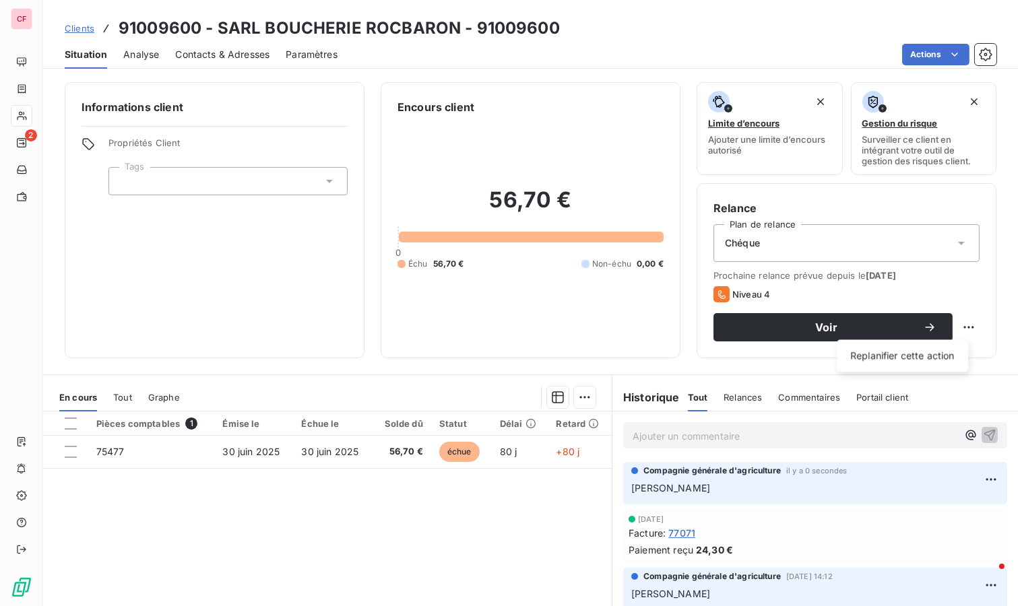
click at [959, 319] on html "CF 2 Clients 91009600 - SARL BOUCHERIE ROCBARON - 91009600 Situation Analyse Co…" at bounding box center [509, 303] width 1018 height 606
click at [941, 356] on div "Replanifier cette action" at bounding box center [902, 356] width 121 height 22
select select "8"
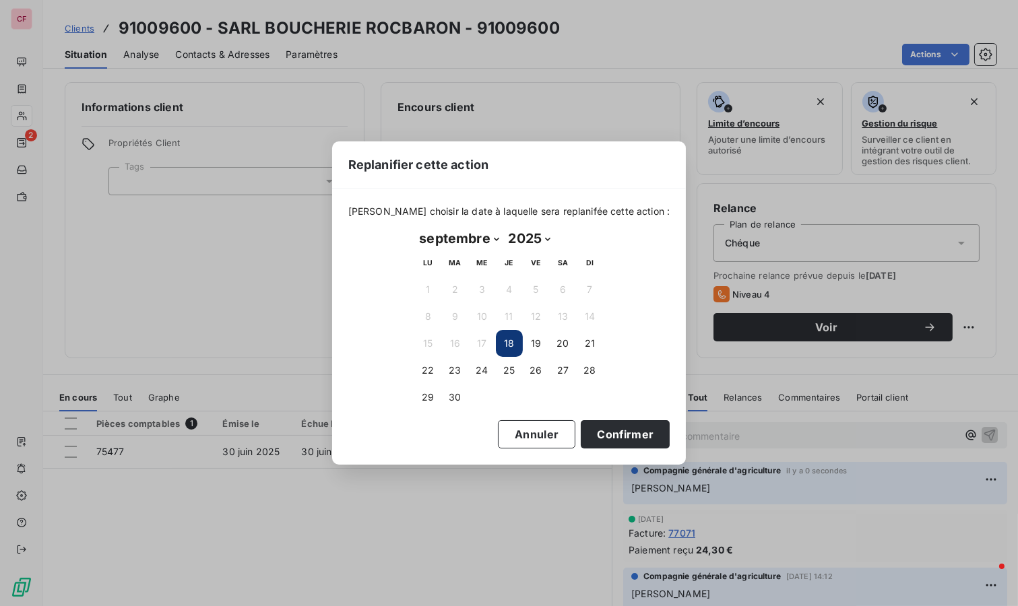
click at [449, 371] on button "23" at bounding box center [455, 370] width 27 height 27
click at [607, 428] on button "Confirmer" at bounding box center [625, 434] width 89 height 28
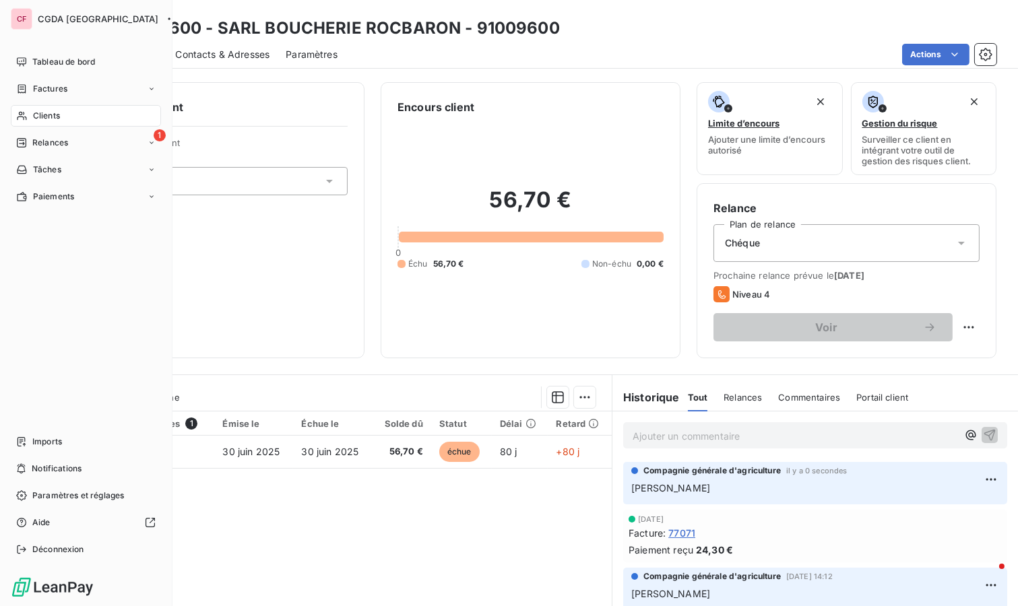
click at [44, 142] on span "Relances" at bounding box center [50, 143] width 36 height 12
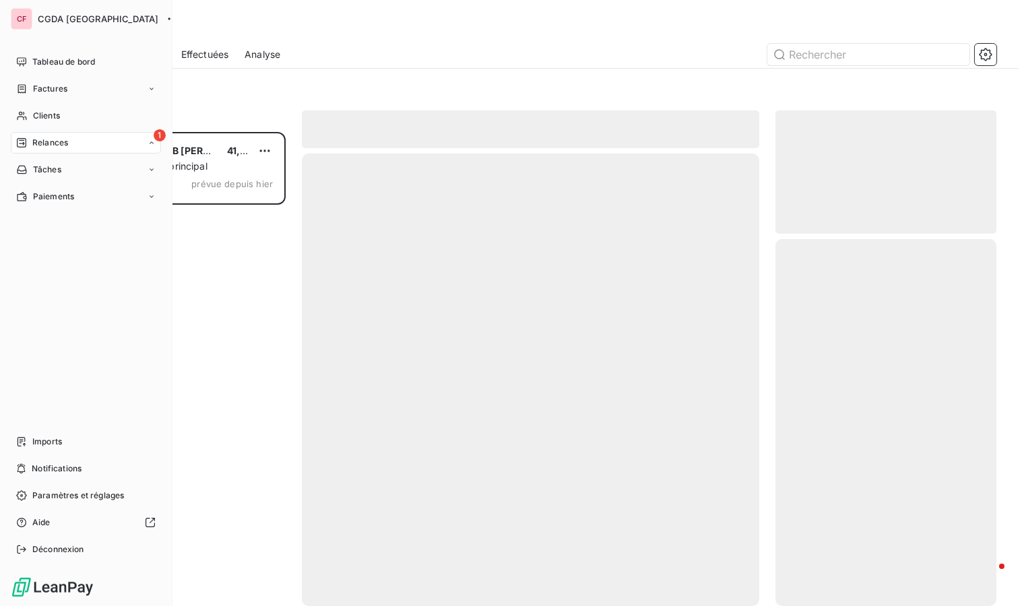
scroll to position [463, 210]
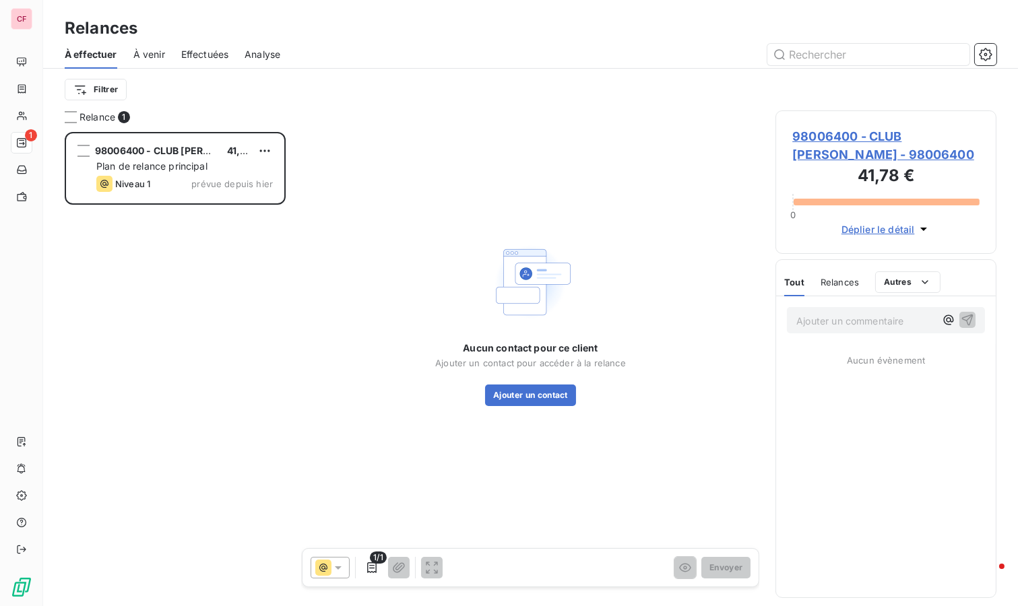
click at [239, 169] on div "Plan de relance principal" at bounding box center [184, 166] width 177 height 13
click at [826, 137] on span "98006400 - CLUB CESAR - 98006400" at bounding box center [885, 145] width 187 height 36
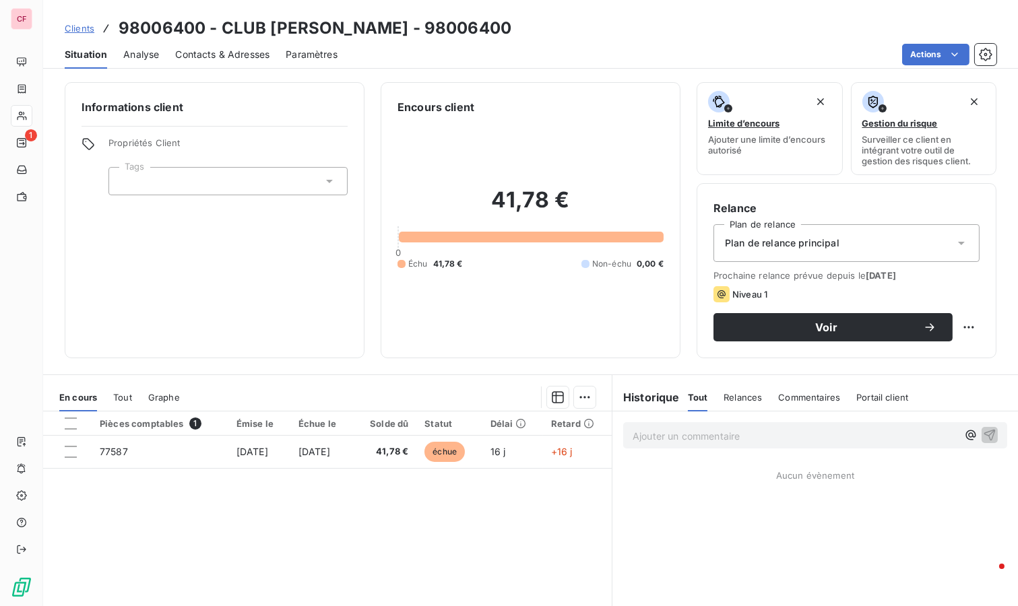
click at [894, 228] on div "Plan de relance principal" at bounding box center [847, 243] width 266 height 38
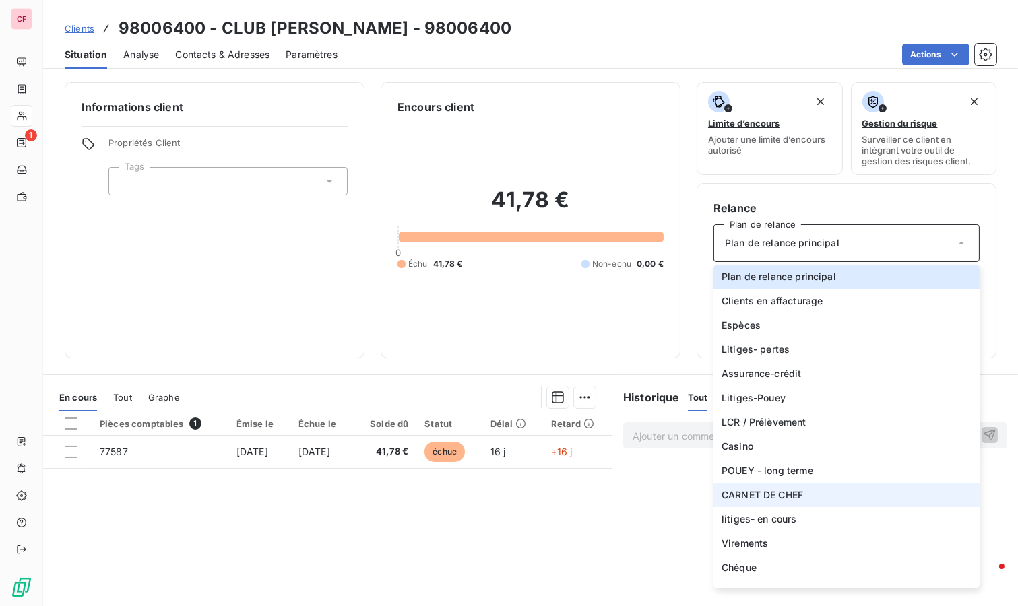
click at [785, 497] on span "CARNET DE CHEF" at bounding box center [763, 495] width 82 height 13
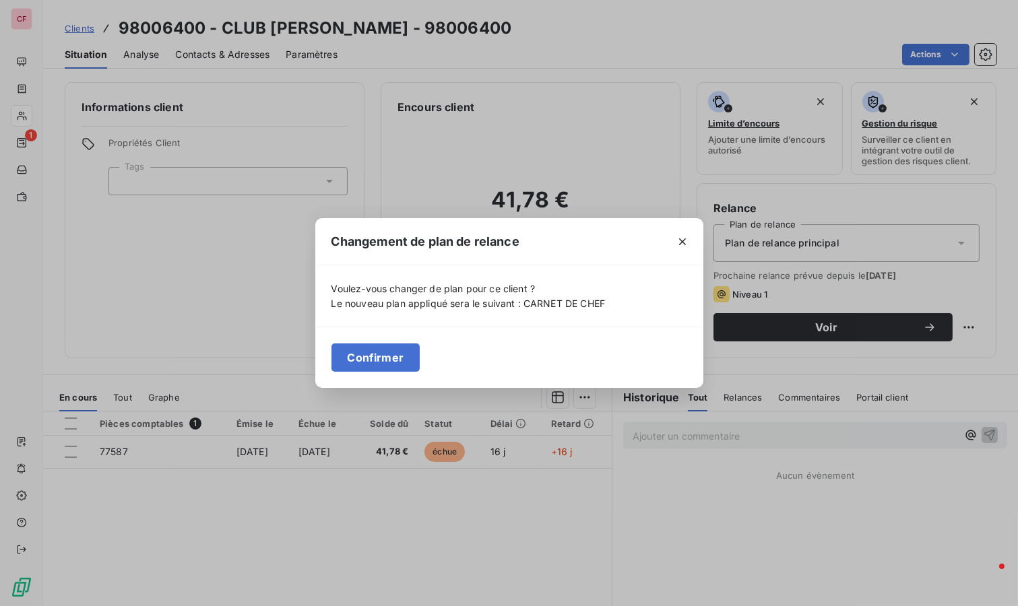
click at [396, 368] on button "Confirmer" at bounding box center [376, 358] width 89 height 28
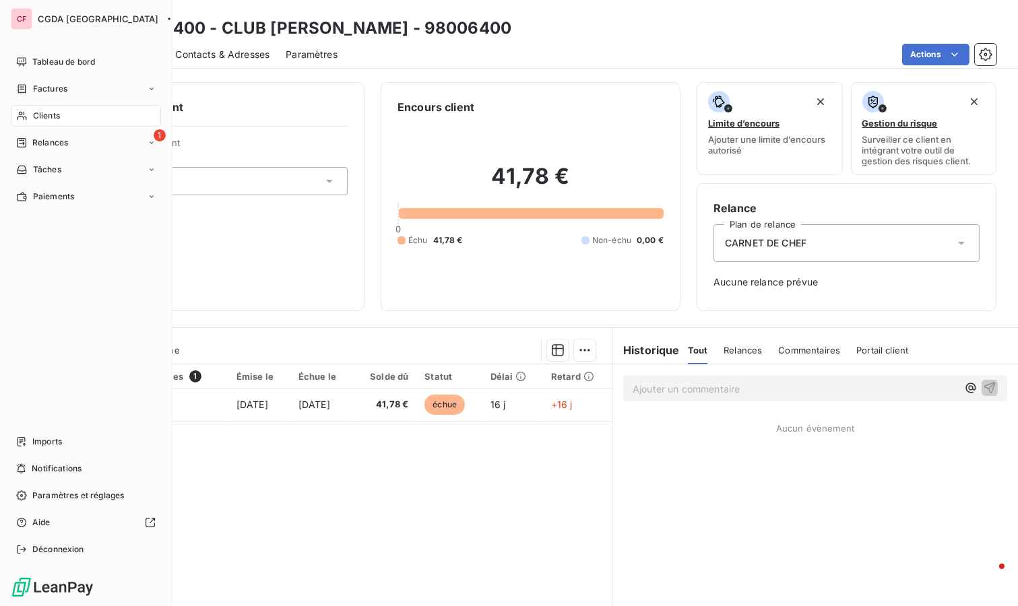
click at [18, 61] on icon at bounding box center [21, 62] width 11 height 11
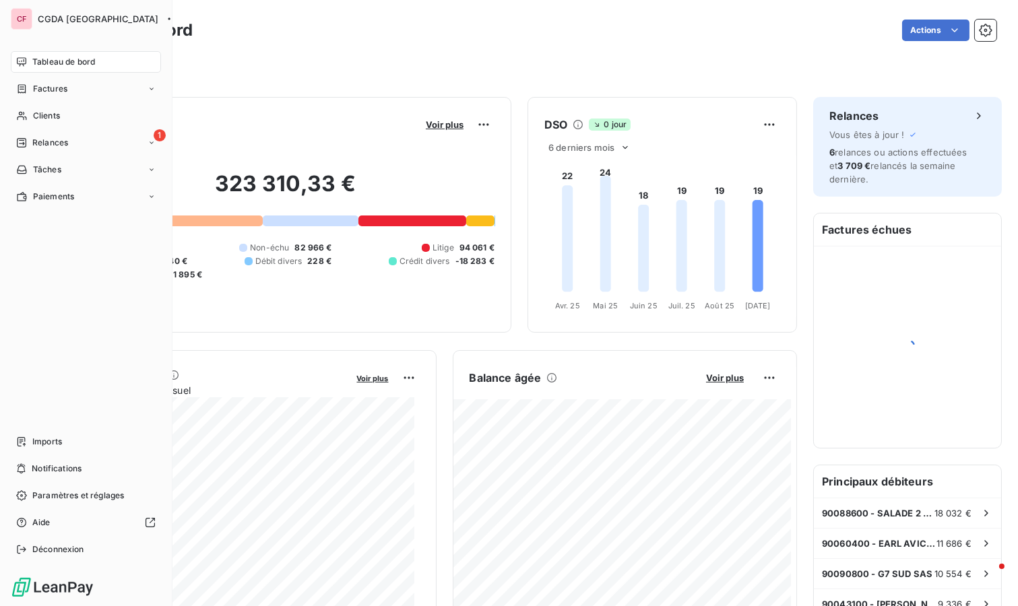
click at [51, 135] on div "1 Relances" at bounding box center [86, 143] width 150 height 22
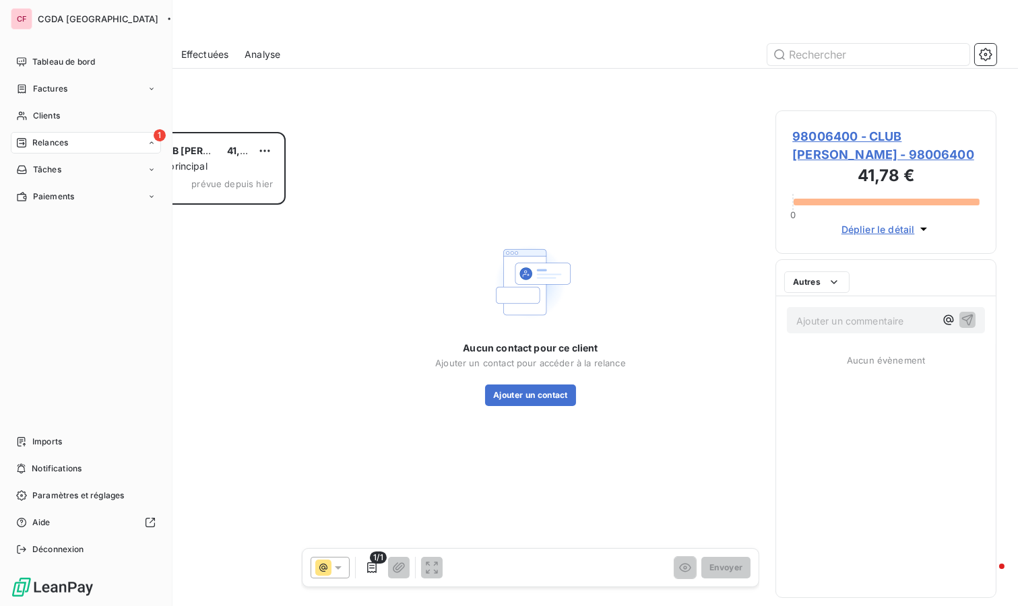
scroll to position [463, 210]
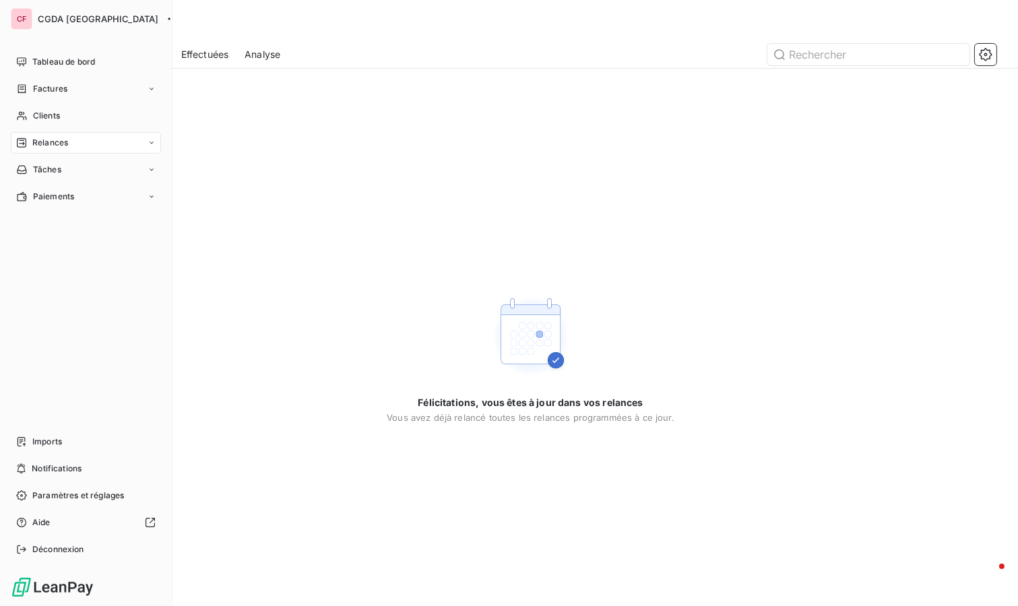
click at [55, 61] on span "Tableau de bord" at bounding box center [63, 62] width 63 height 12
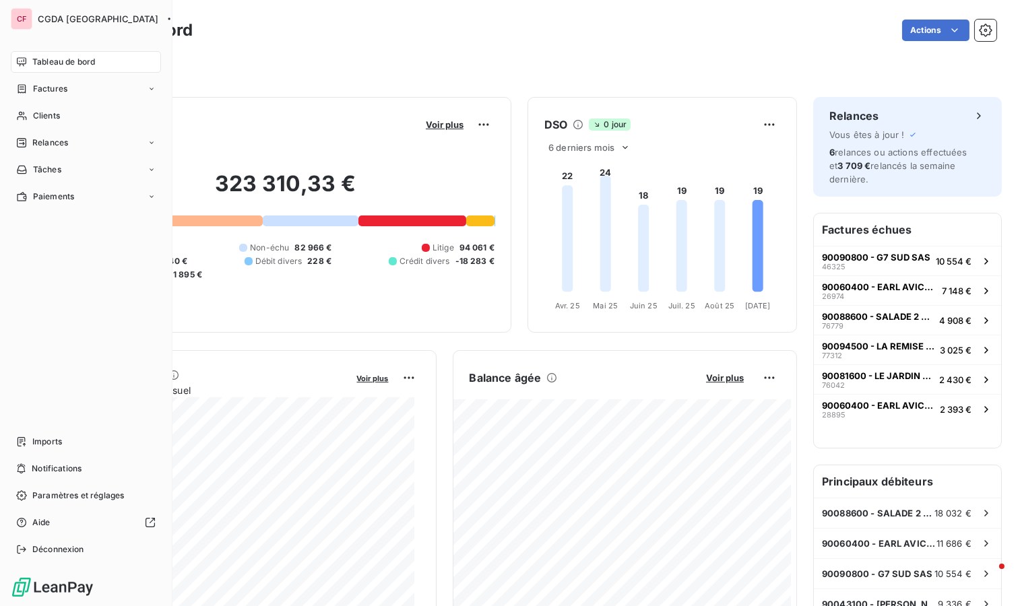
click at [64, 64] on span "Tableau de bord" at bounding box center [63, 62] width 63 height 12
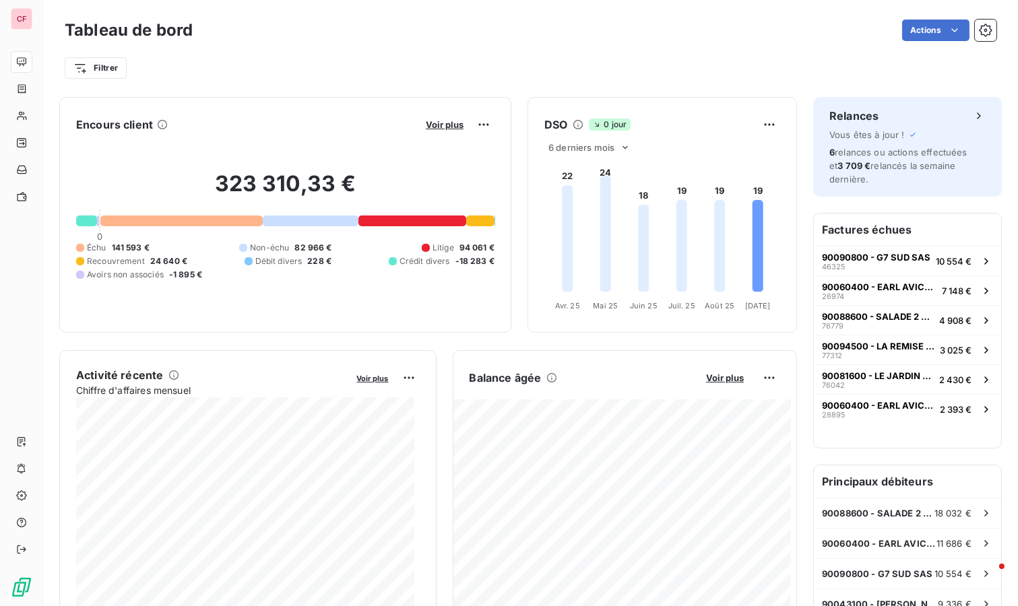
click at [119, 72] on html "CF Tableau de bord Actions Filtrer Encours client Voir plus 323 310,33 € 0 Échu…" at bounding box center [509, 303] width 1018 height 606
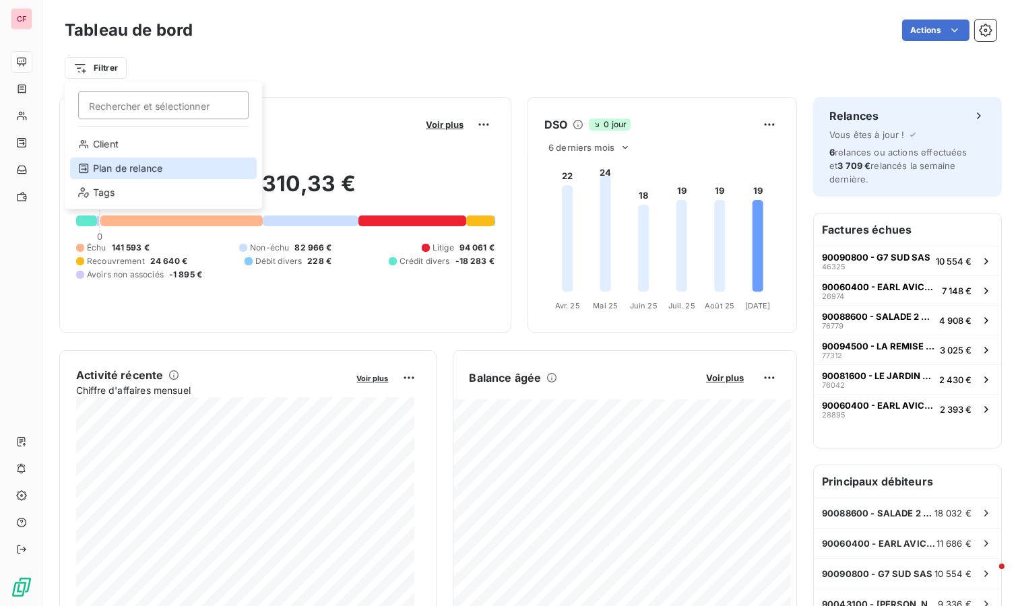
click at [158, 173] on div "Plan de relance" at bounding box center [163, 169] width 187 height 22
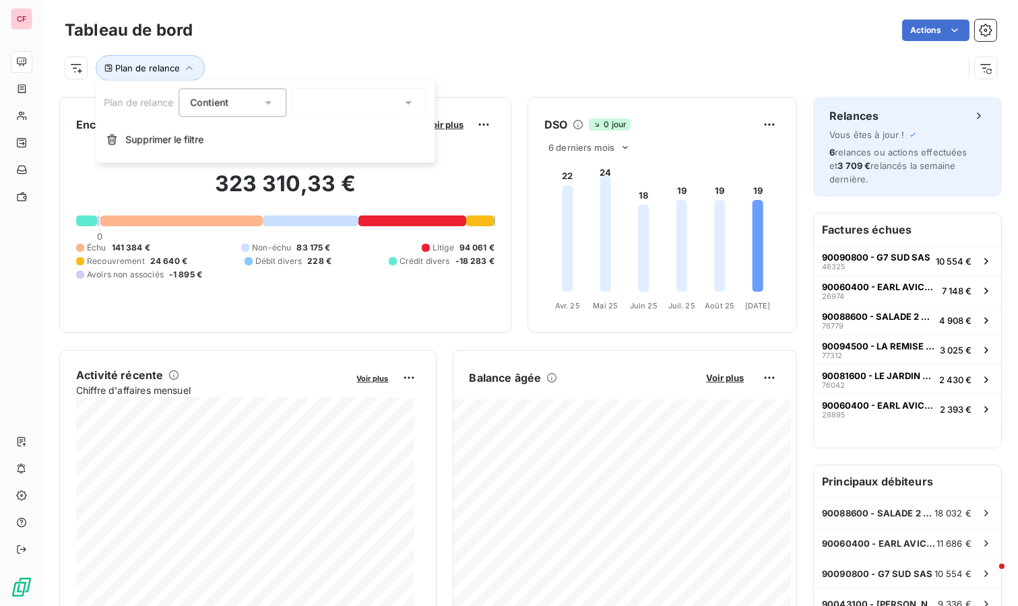
click at [349, 85] on div "Plan de relance Contient is Supprimer le filtre" at bounding box center [265, 121] width 339 height 82
click at [358, 99] on div at bounding box center [359, 102] width 135 height 28
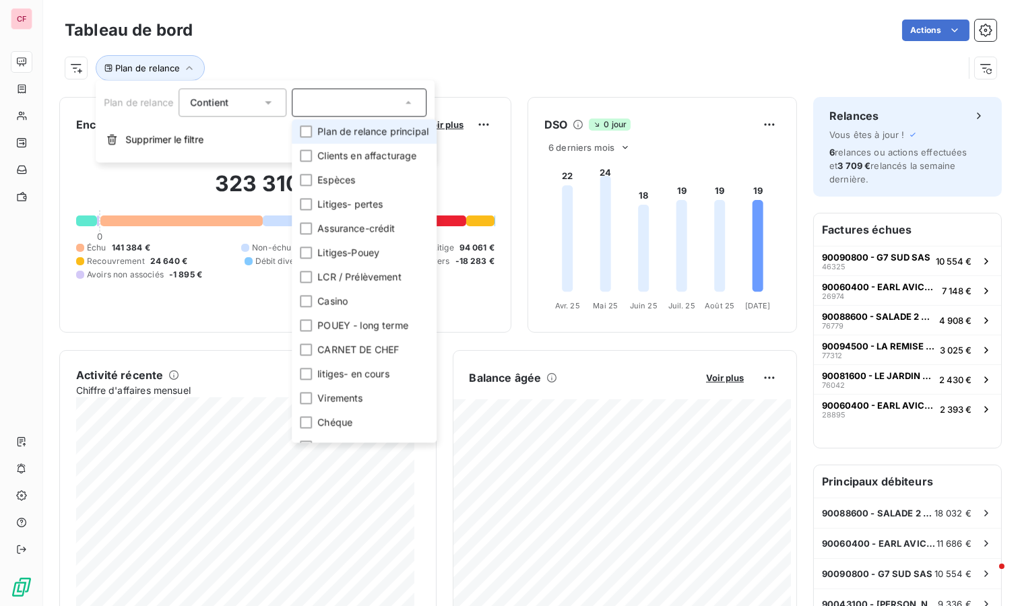
click at [372, 124] on li "Plan de relance principal" at bounding box center [364, 131] width 145 height 24
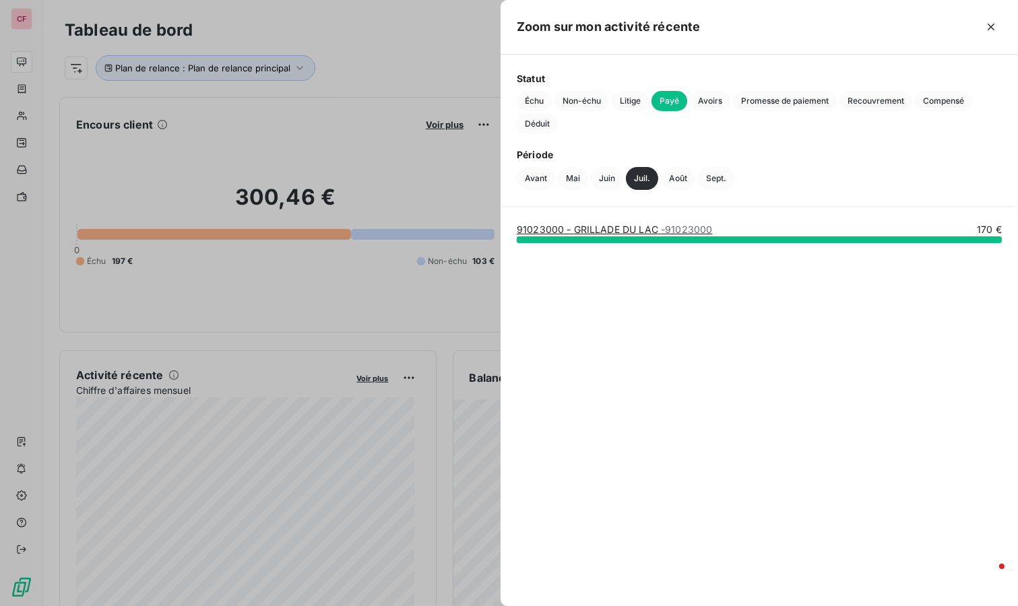
click at [637, 231] on link "91023000 - GRILLADE DU LAC - 91023000" at bounding box center [614, 229] width 195 height 11
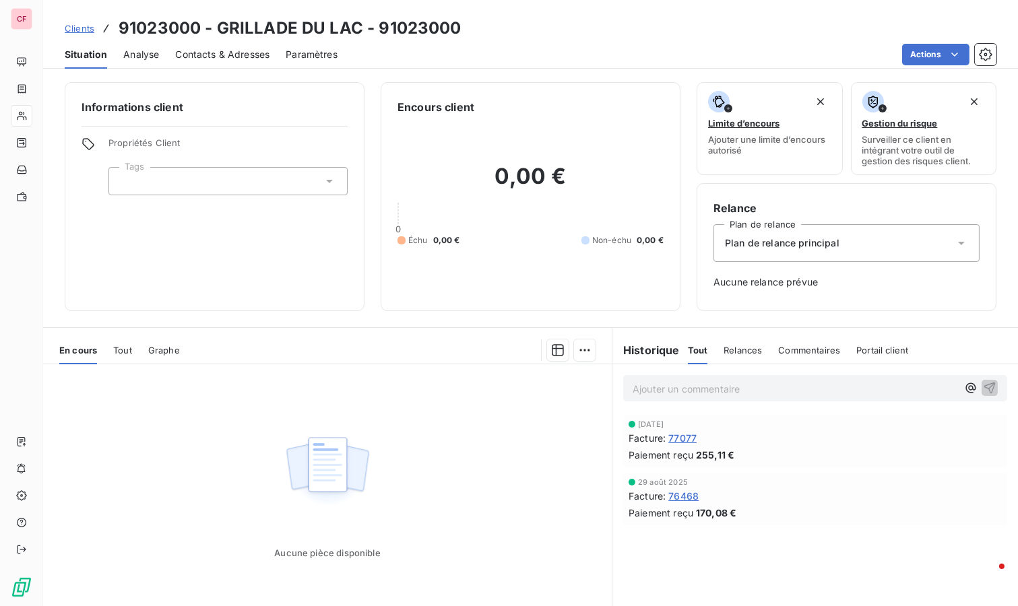
click at [826, 243] on span "Plan de relance principal" at bounding box center [782, 243] width 115 height 13
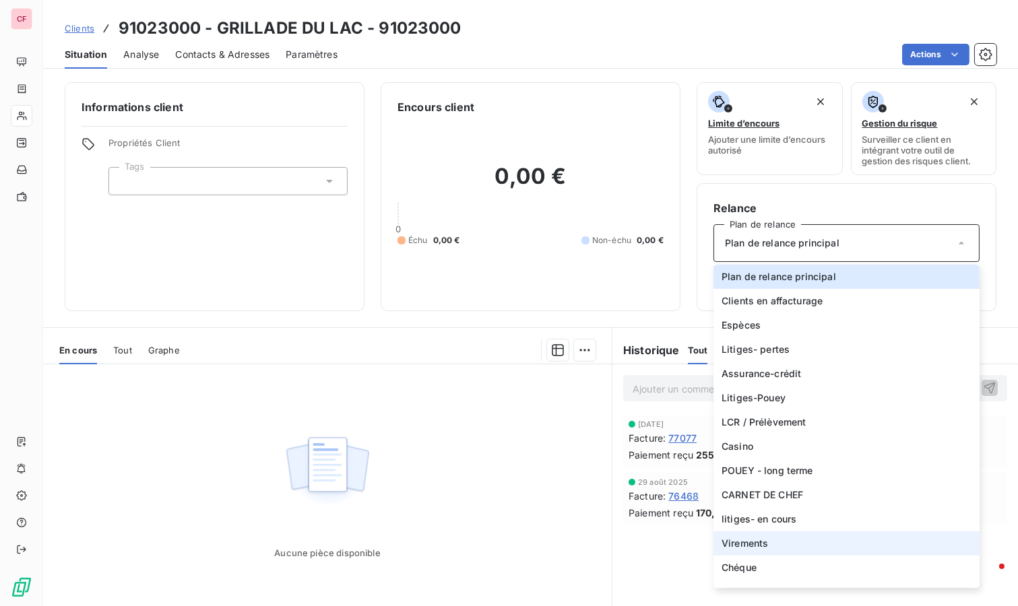
click at [761, 547] on li "Virements" at bounding box center [847, 544] width 266 height 24
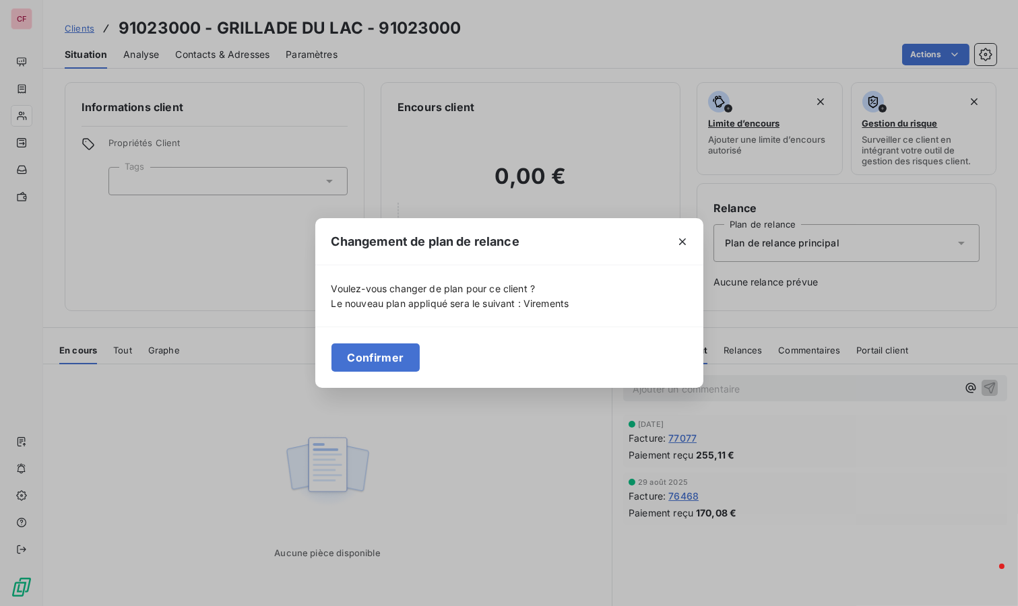
click at [393, 356] on button "Confirmer" at bounding box center [376, 358] width 89 height 28
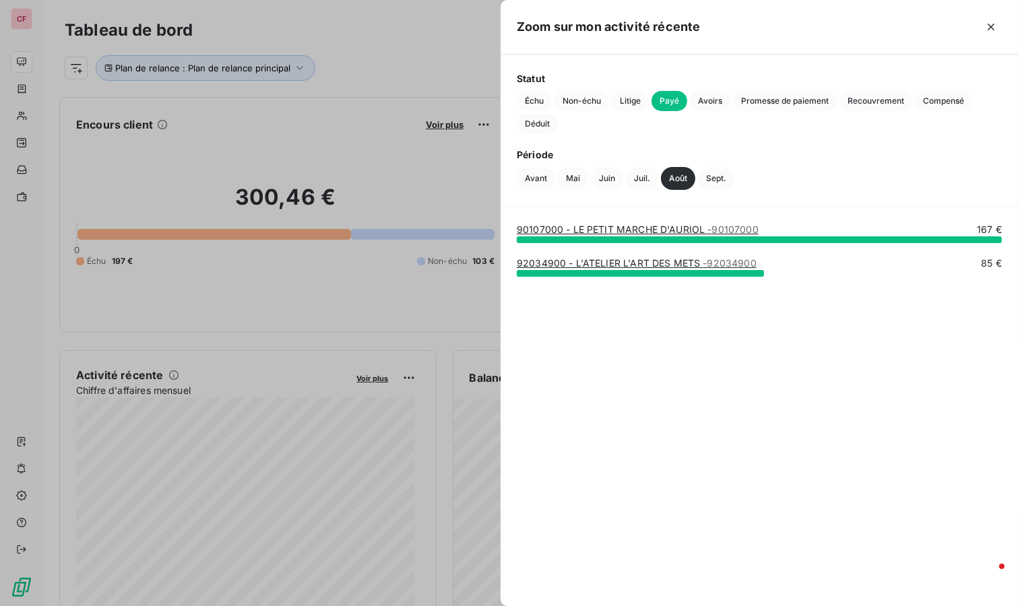
click at [415, 46] on div at bounding box center [509, 303] width 1018 height 606
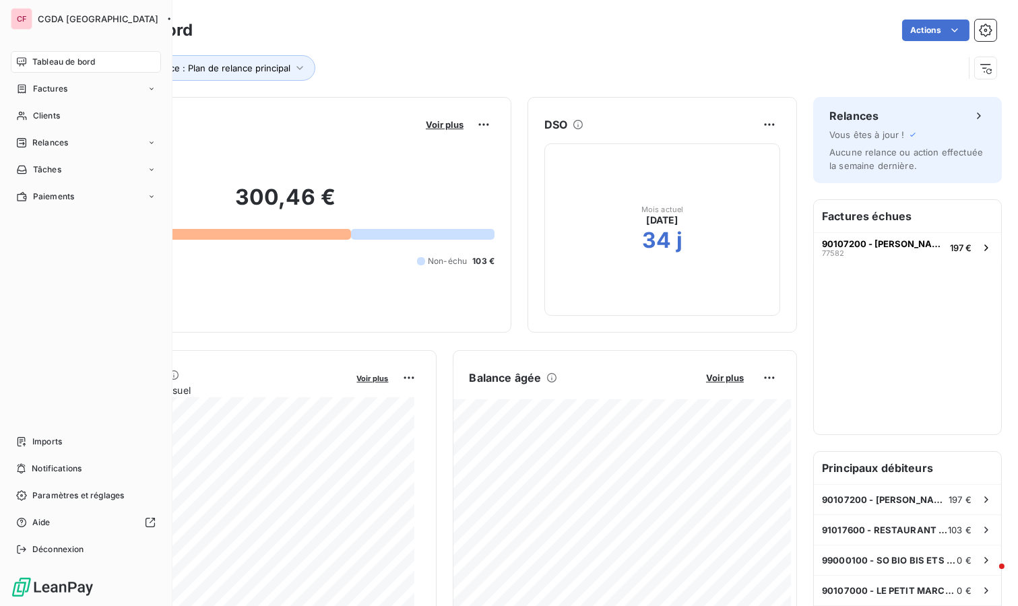
click at [46, 110] on span "Clients" at bounding box center [46, 116] width 27 height 12
